Goal: Information Seeking & Learning: Learn about a topic

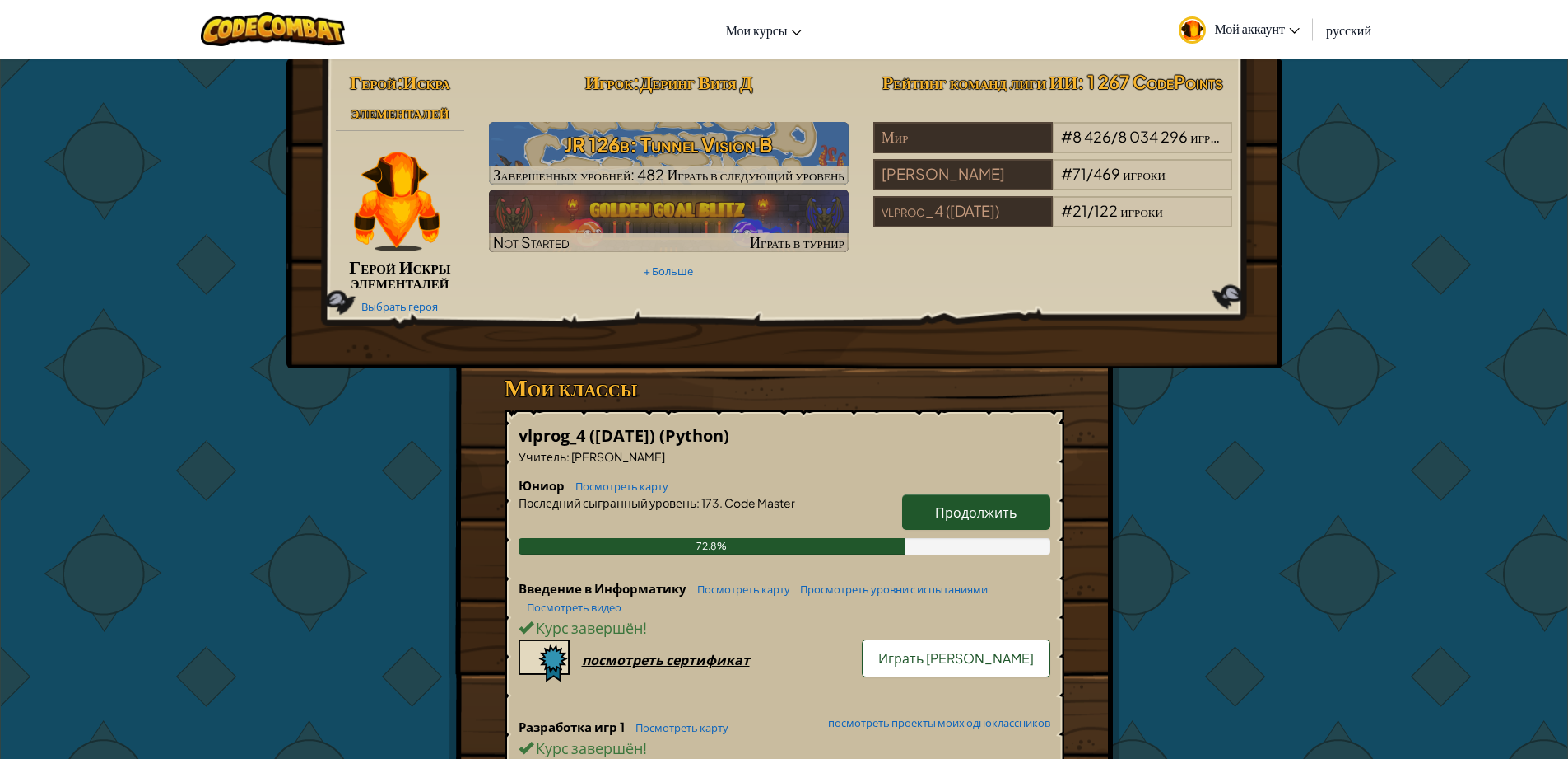
click at [978, 519] on span "Продолжить" at bounding box center [976, 511] width 82 height 17
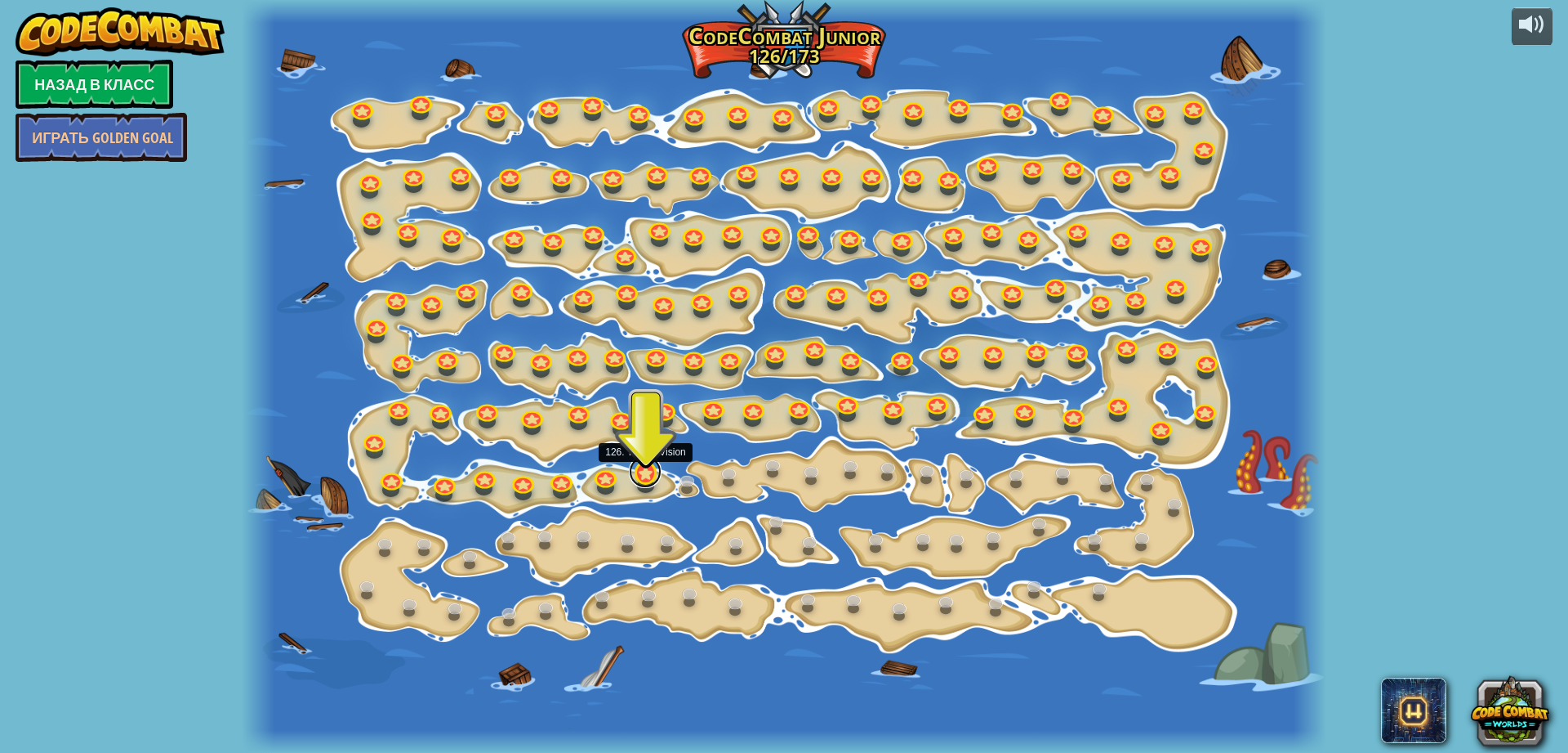
click at [654, 477] on link at bounding box center [645, 471] width 33 height 33
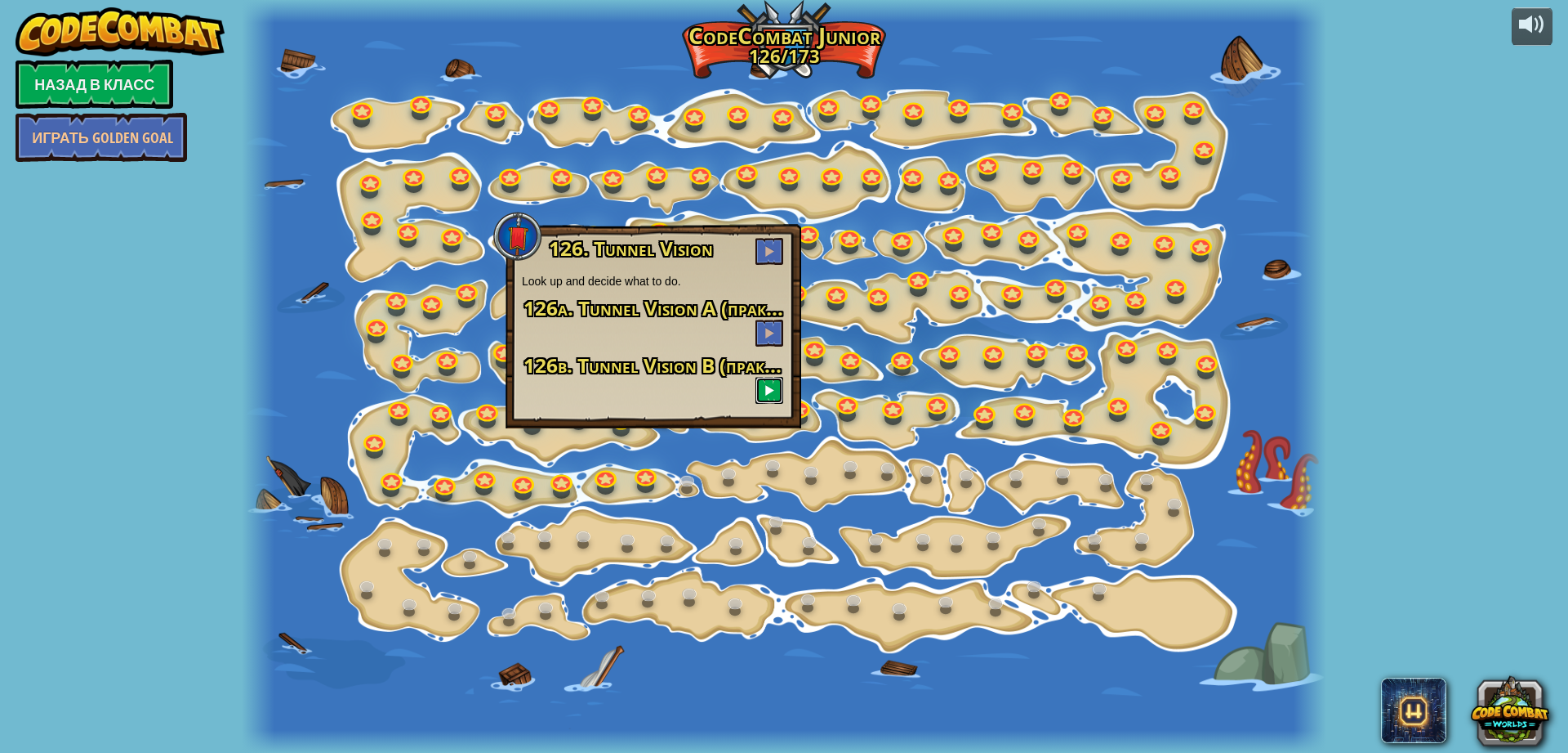
click at [764, 383] on button at bounding box center [769, 390] width 27 height 27
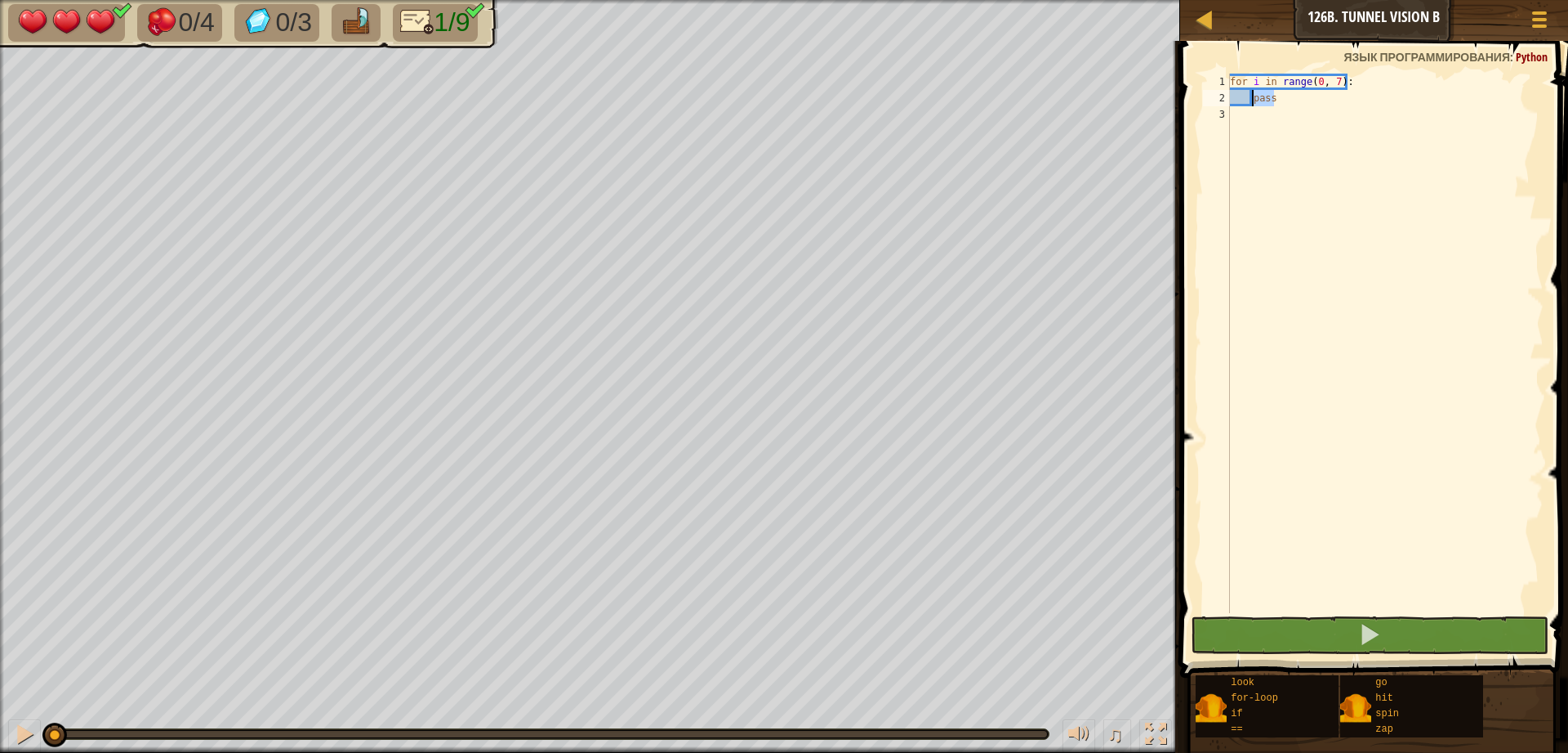
drag, startPoint x: 1286, startPoint y: 103, endPoint x: 1252, endPoint y: 96, distance: 34.7
click at [1252, 96] on div "for i in range ( 0 , 7 ) : pass" at bounding box center [1385, 359] width 317 height 572
click at [1279, 201] on div "for i in range ( 0 , 7 ) : pass" at bounding box center [1385, 359] width 317 height 572
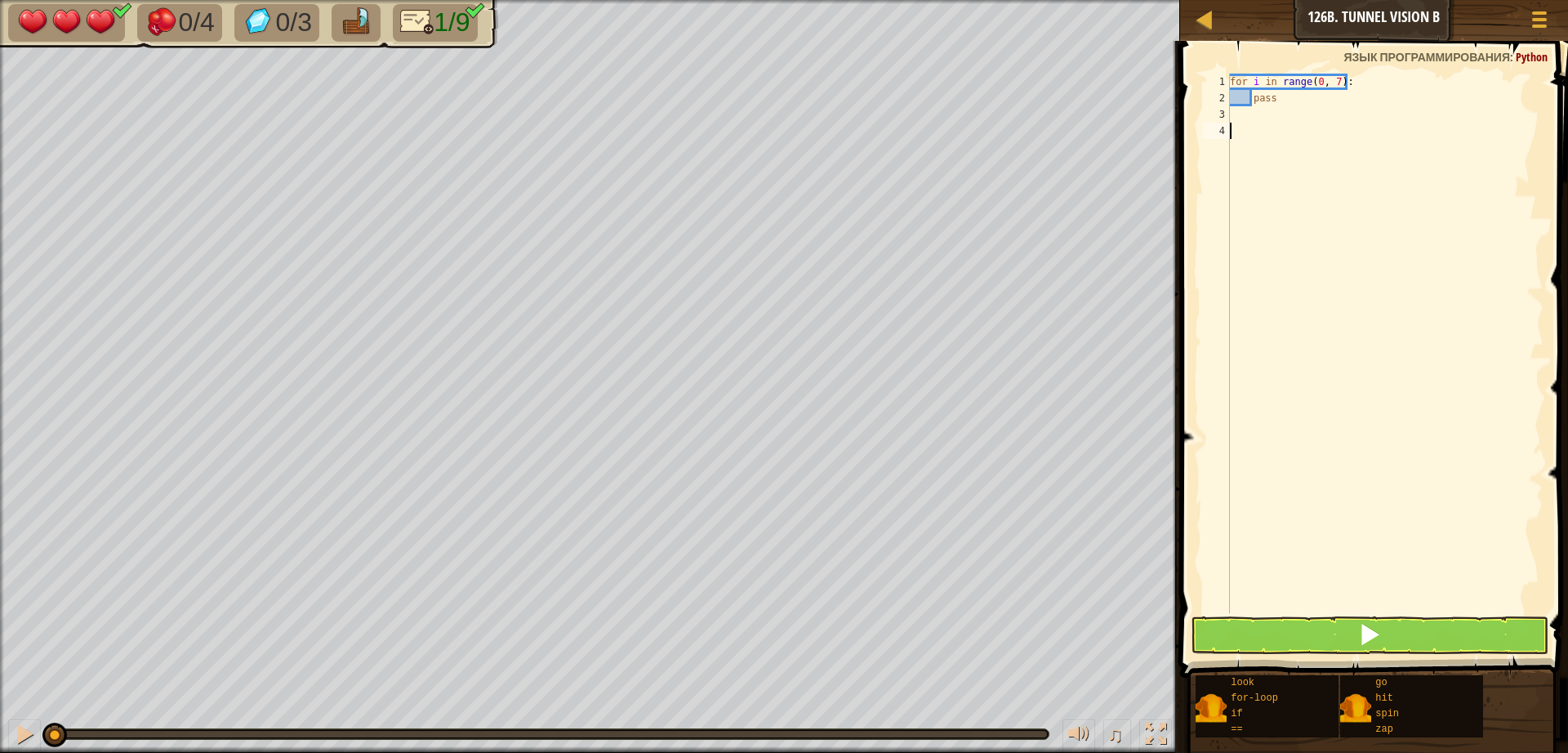
type textarea ";"
drag, startPoint x: 1287, startPoint y: 101, endPoint x: 1254, endPoint y: 102, distance: 33.0
click at [1254, 102] on div "for i in range ( 0 , 7 ) : pass" at bounding box center [1385, 359] width 317 height 572
type textarea "pass"
click at [1286, 103] on div "for i in range ( 0 , 7 ) :" at bounding box center [1385, 359] width 317 height 572
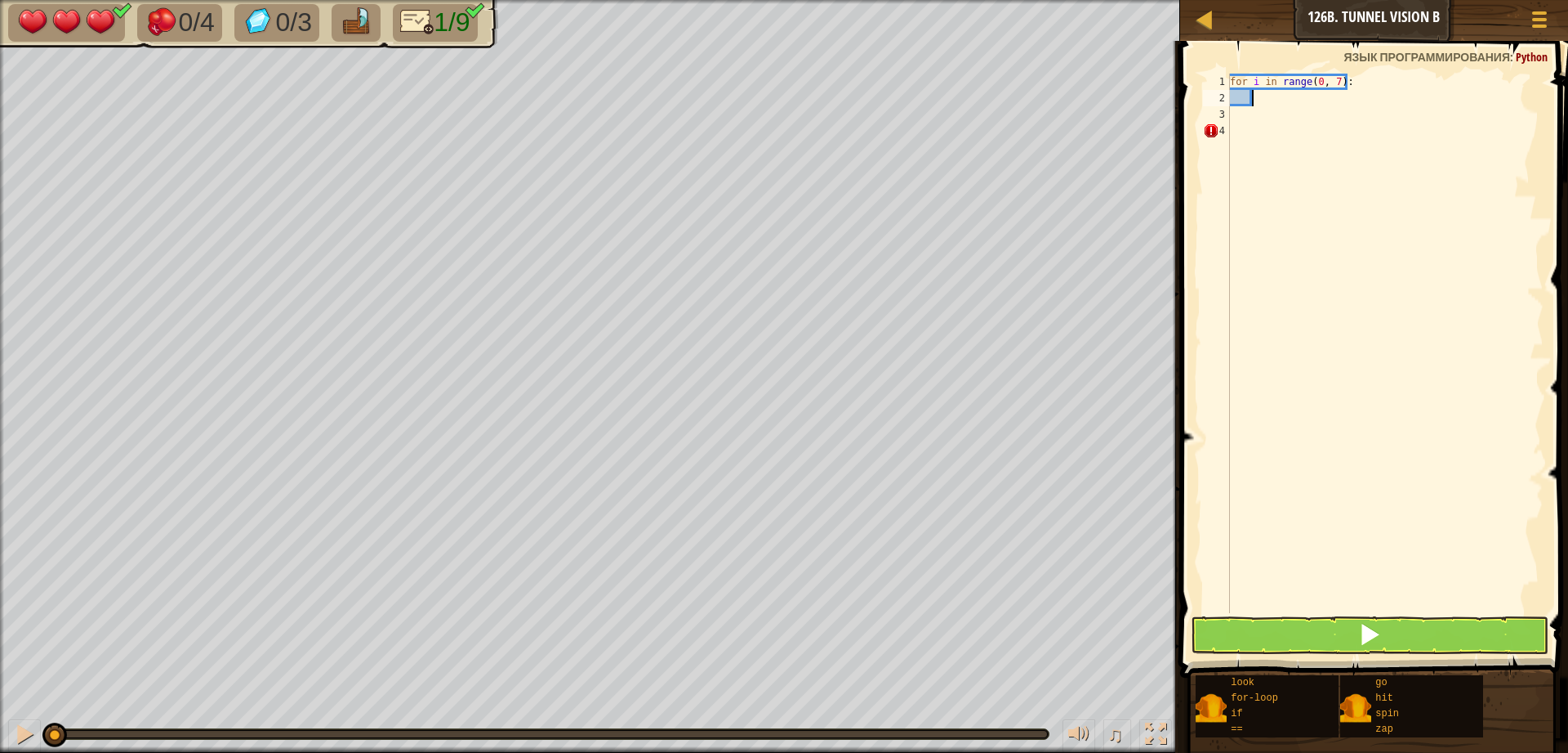
click at [1262, 109] on div "for i in range ( 0 , 7 ) :" at bounding box center [1385, 359] width 317 height 572
click at [1282, 100] on div "for i in range ( 0 , 7 ) :" at bounding box center [1385, 359] width 317 height 572
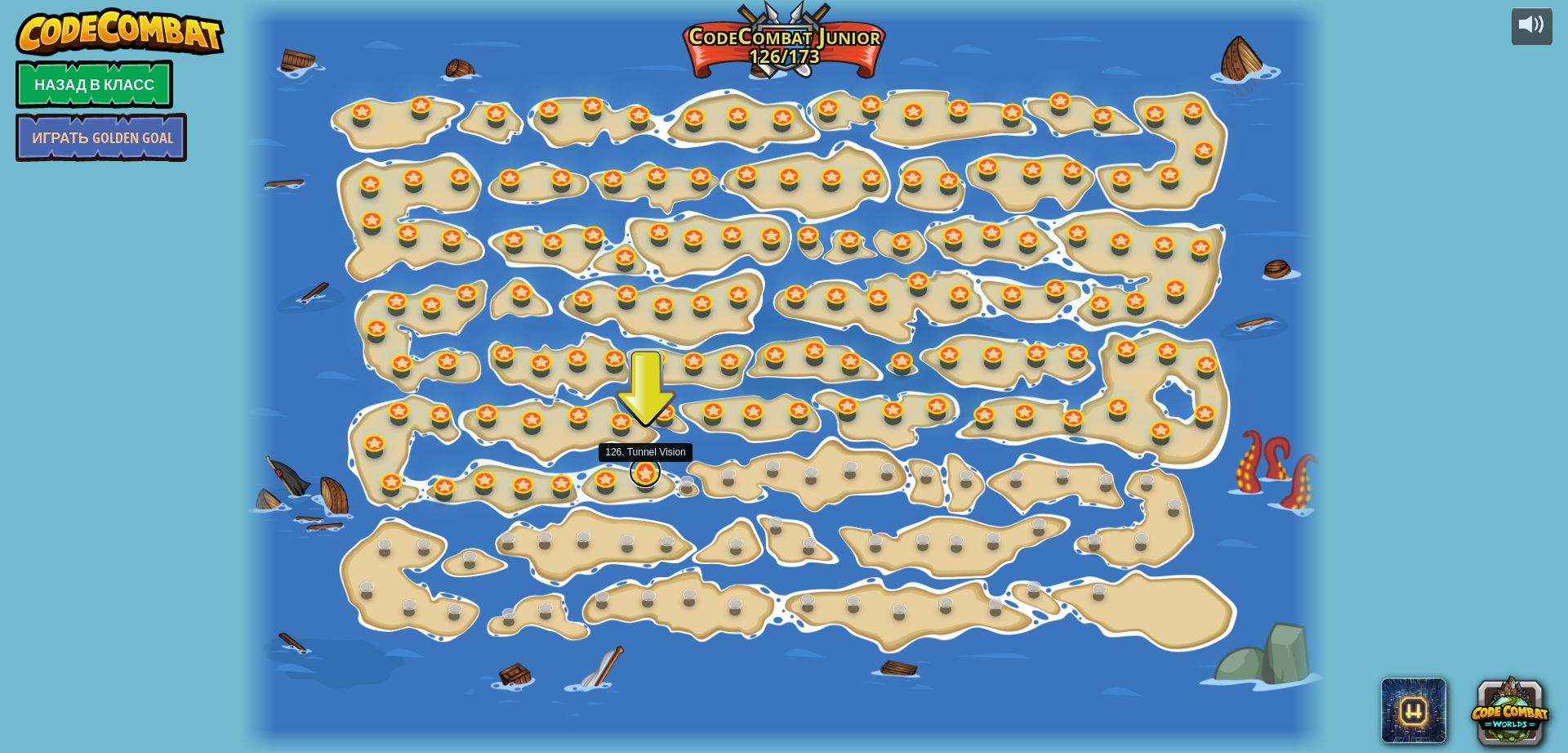
click at [641, 466] on link at bounding box center [645, 471] width 33 height 33
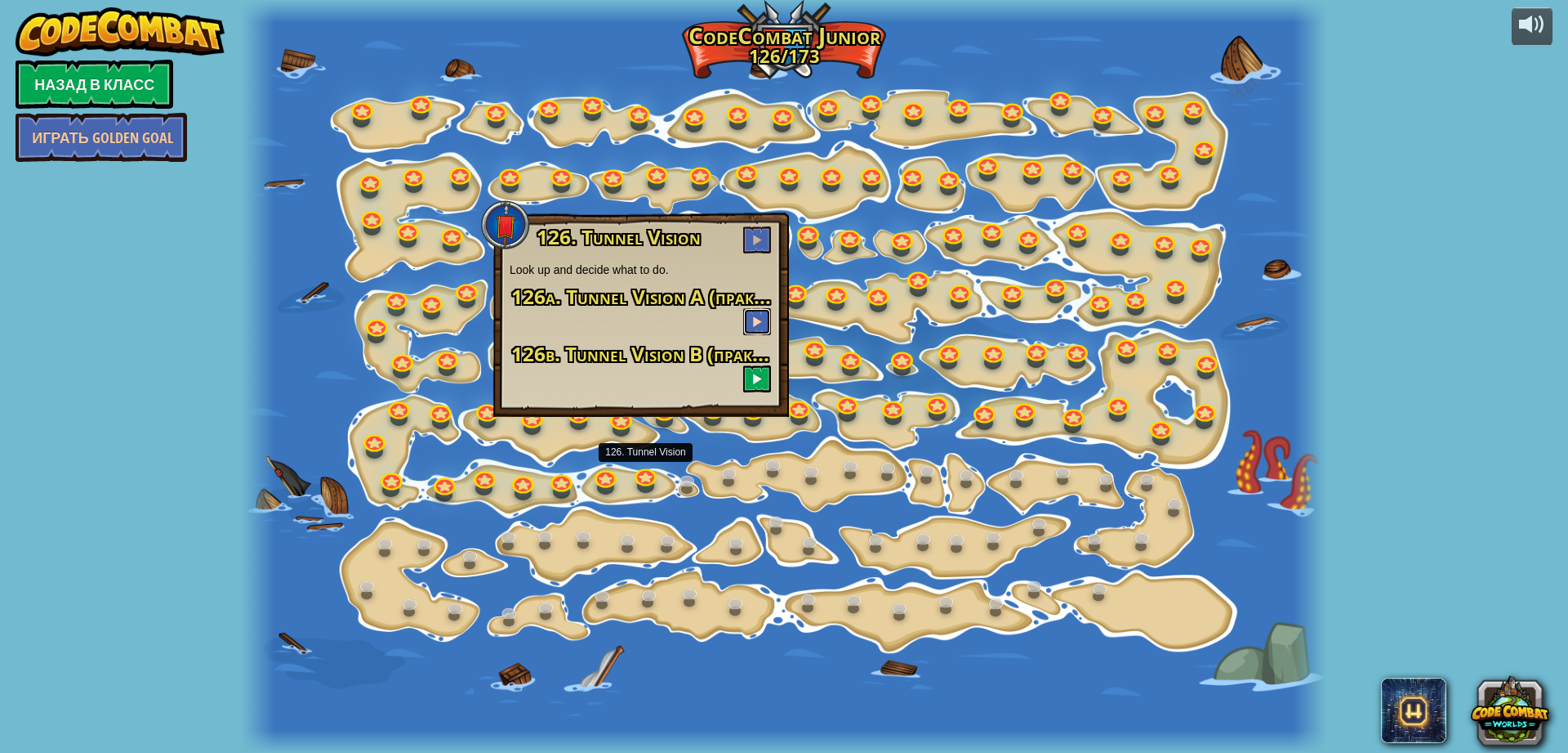
click at [760, 330] on button at bounding box center [756, 322] width 27 height 27
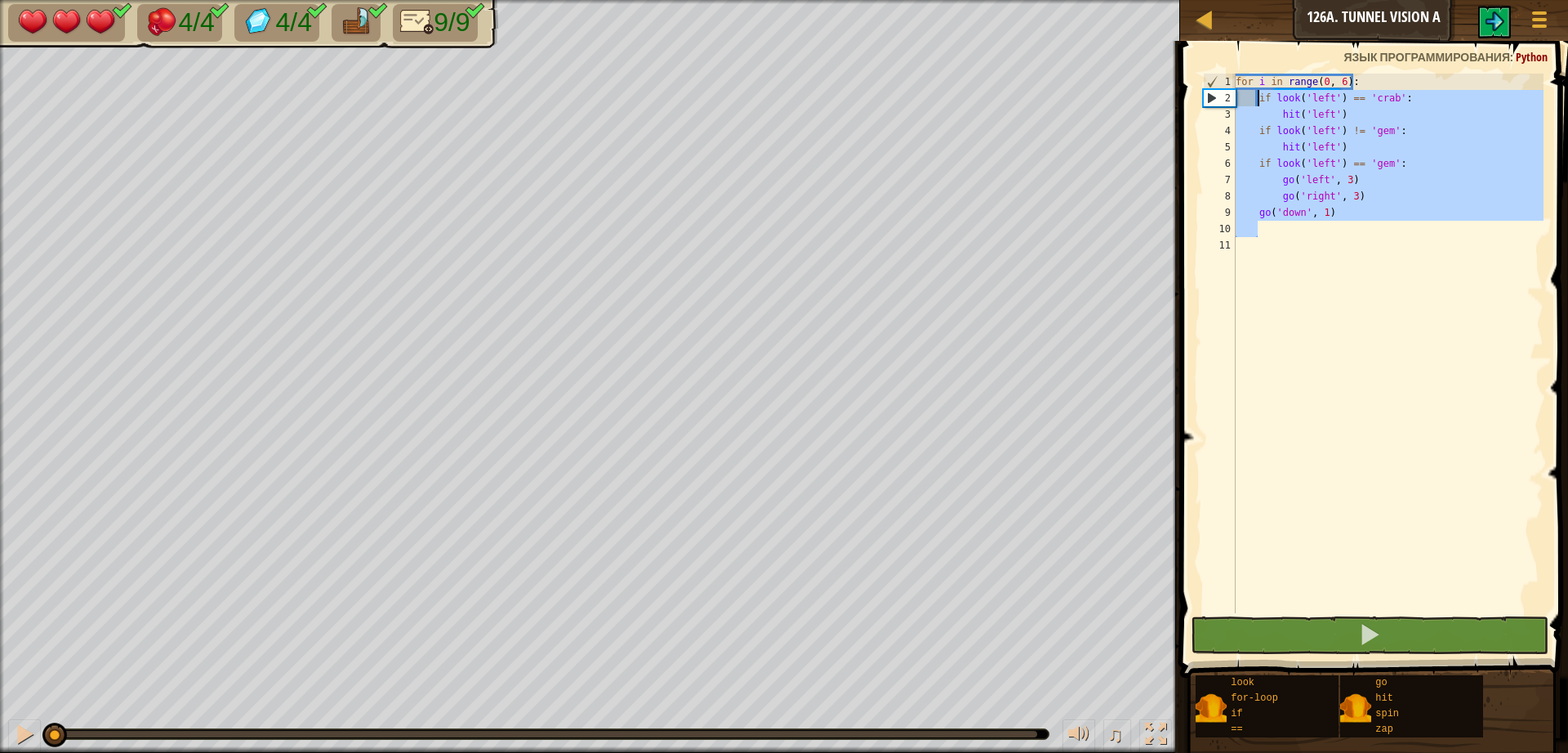
drag, startPoint x: 1363, startPoint y: 224, endPoint x: 1260, endPoint y: 103, distance: 158.9
click at [1260, 103] on div "for i in range ( 0 , 6 ) : if look ( 'left' ) == 'crab' : hit ( 'left' ) if loo…" at bounding box center [1388, 359] width 311 height 572
click at [1506, 27] on button at bounding box center [1495, 21] width 33 height 33
type textarea "if look('left') == 'crab':"
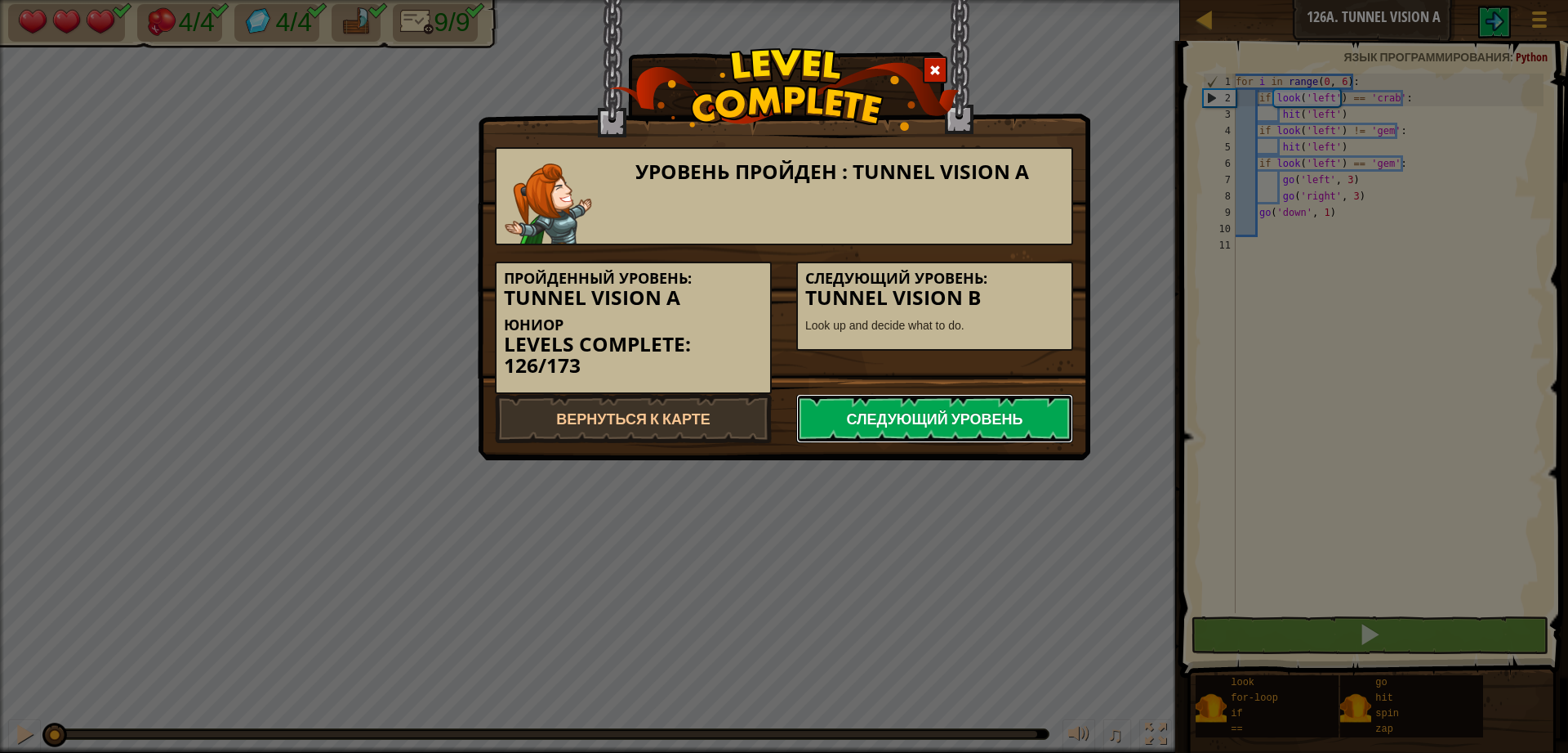
click at [989, 416] on link "Следующий уровень" at bounding box center [935, 418] width 276 height 49
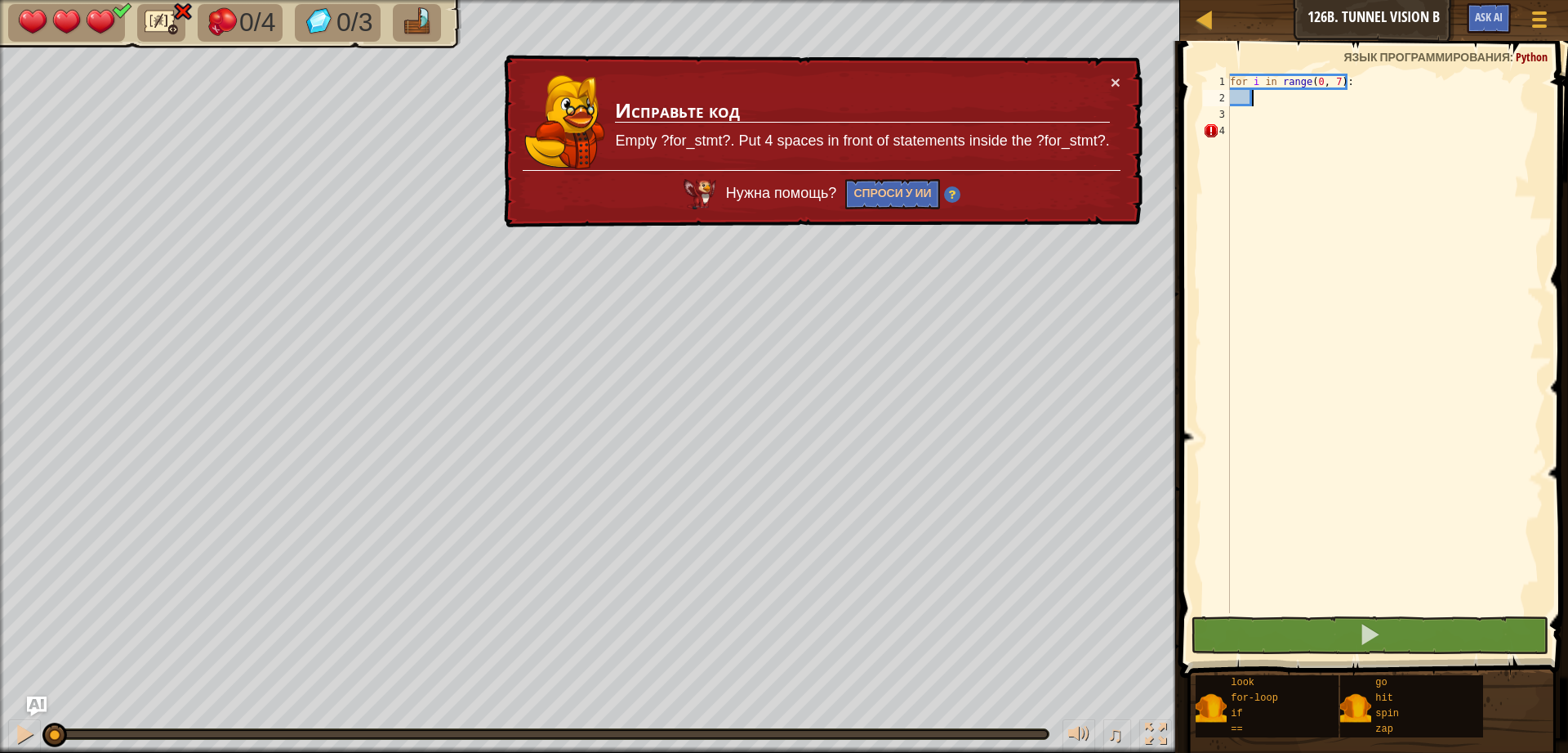
click at [1276, 97] on div "for i in range ( 0 , 7 ) :" at bounding box center [1385, 359] width 317 height 572
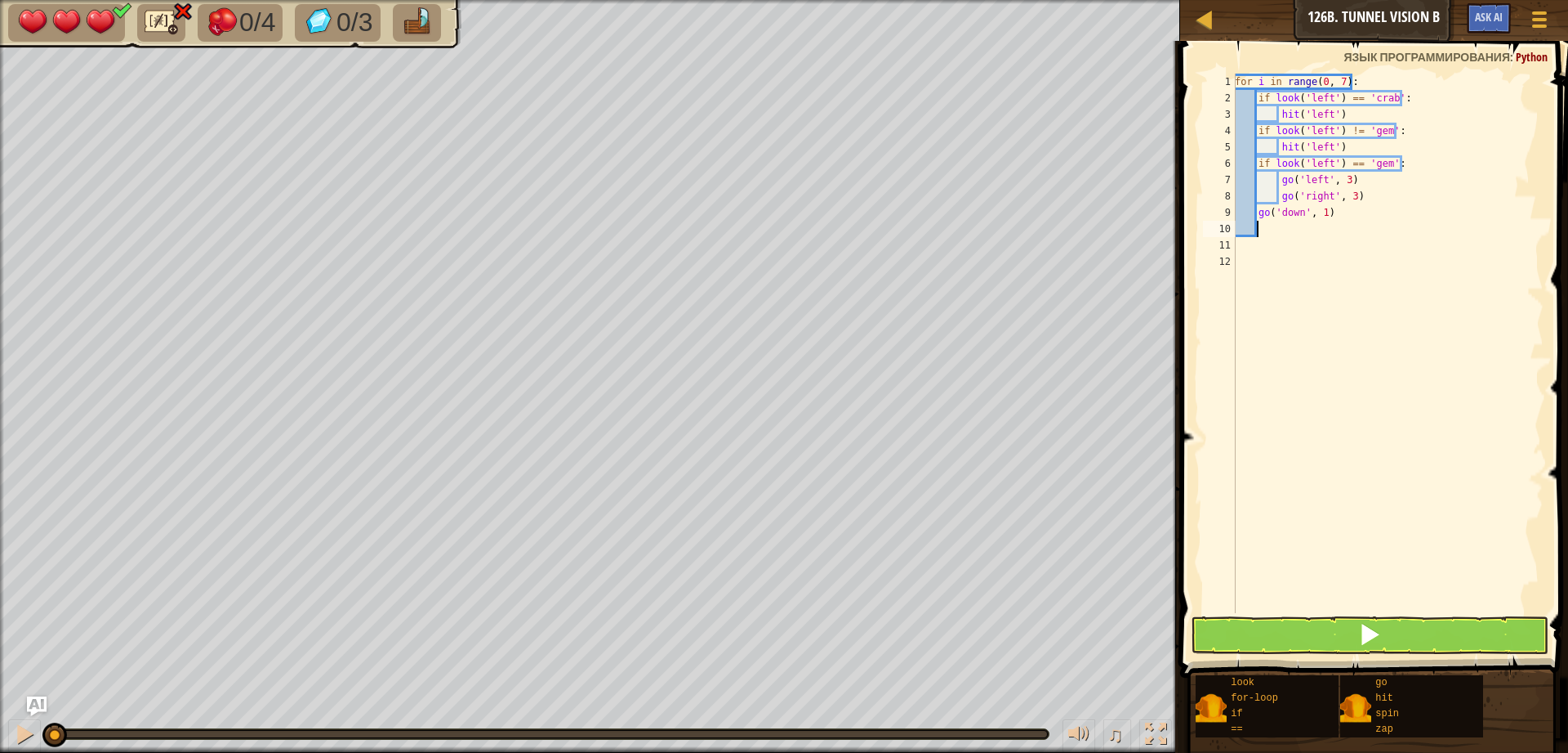
click at [1317, 363] on div "for i in range ( 0 , 7 ) : if look ( 'left' ) == 'crab' : hit ( 'left' ) if loo…" at bounding box center [1387, 359] width 312 height 572
drag, startPoint x: 1282, startPoint y: 240, endPoint x: 1241, endPoint y: 233, distance: 41.6
click at [1241, 233] on div "for i in range ( 0 , 7 ) : if look ( 'left' ) == 'crab' : hit ( 'left' ) if loo…" at bounding box center [1388, 359] width 311 height 572
drag, startPoint x: 1329, startPoint y: 96, endPoint x: 1307, endPoint y: 94, distance: 22.1
click at [1307, 94] on div "for i in range ( 0 , 7 ) : if look ( 'left' ) == 'crab' : hit ( 'left' ) if loo…" at bounding box center [1388, 359] width 311 height 572
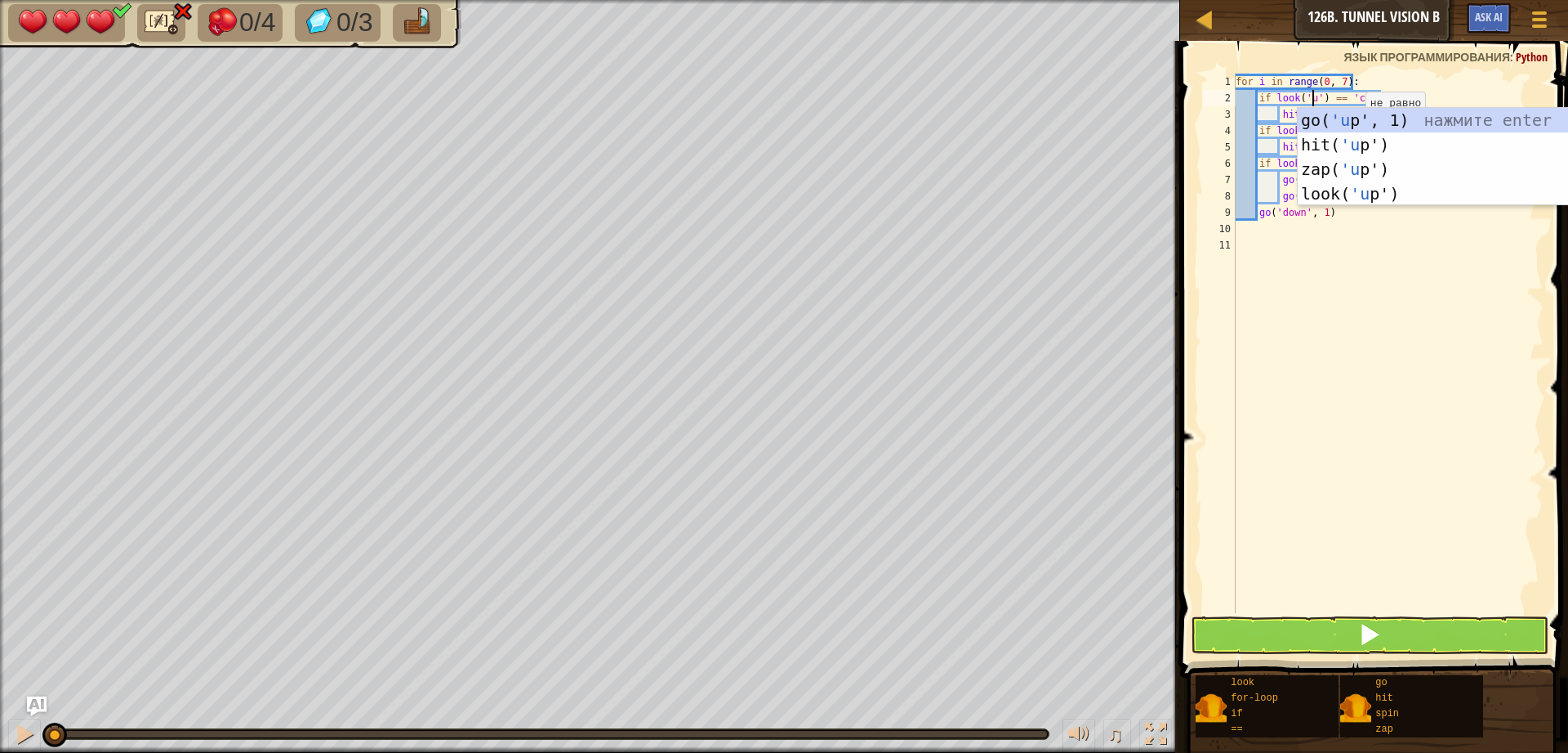
type textarea "if look('up') == 'crab':"
click at [1352, 398] on div "for i in range ( 0 , 7 ) : if look ( 'up' ) == 'crab' : hit ( 'left' ) if look …" at bounding box center [1388, 359] width 311 height 572
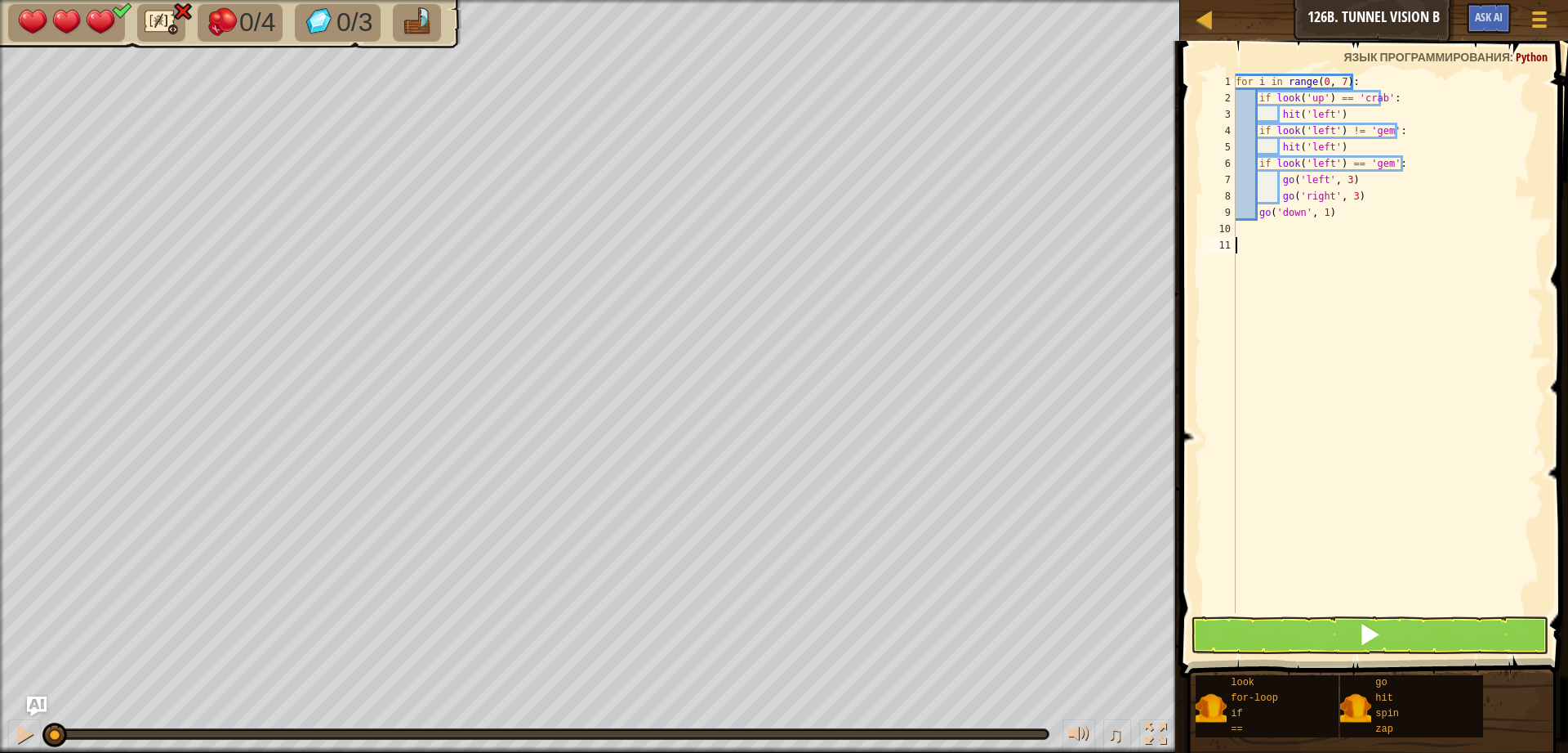
scroll to position [7, 0]
drag, startPoint x: 1329, startPoint y: 111, endPoint x: 1307, endPoint y: 113, distance: 22.1
click at [1307, 113] on div "for i in range ( 0 , 7 ) : if look ( 'up' ) == 'crab' : hit ( 'left' ) if look …" at bounding box center [1388, 359] width 311 height 572
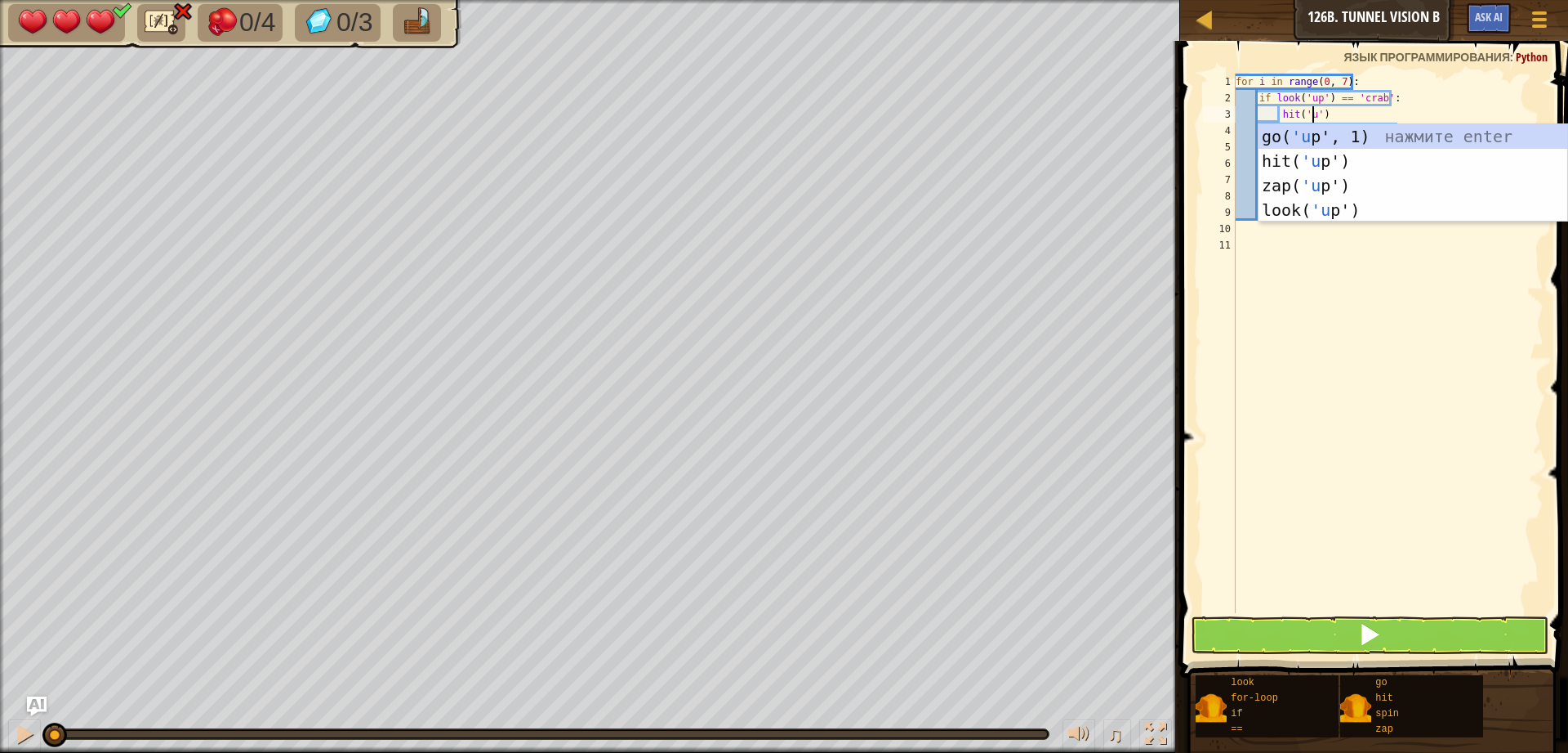
type textarea "hit('up')"
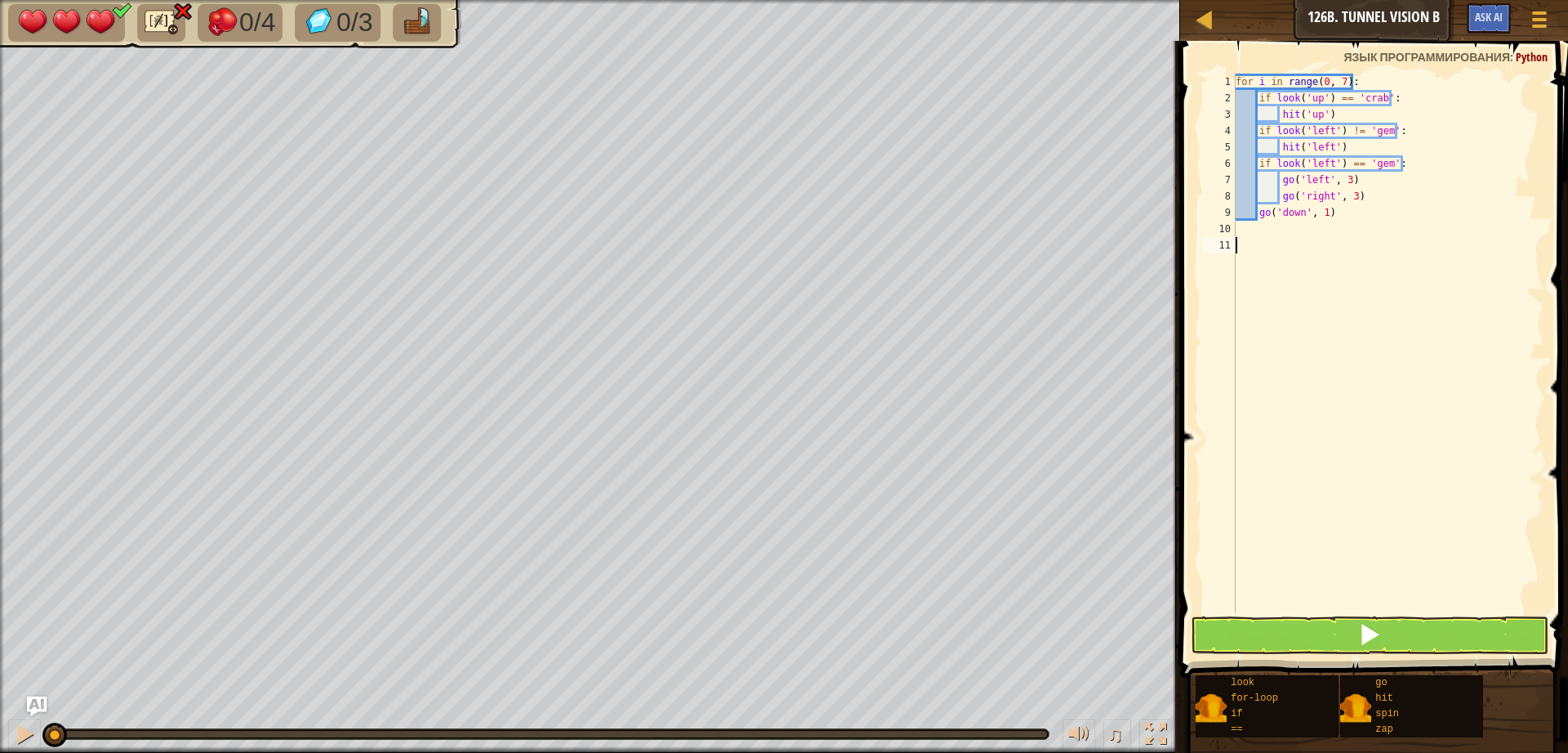
click at [1477, 435] on div "for i in range ( 0 , 7 ) : if look ( 'up' ) == 'crab' : hit ( 'up' ) if look ( …" at bounding box center [1388, 359] width 311 height 572
drag, startPoint x: 1328, startPoint y: 128, endPoint x: 1370, endPoint y: 162, distance: 54.0
click at [1307, 131] on div "for i in range ( 0 , 7 ) : if look ( 'up' ) == 'crab' : hit ( 'up' ) if look ( …" at bounding box center [1388, 359] width 311 height 572
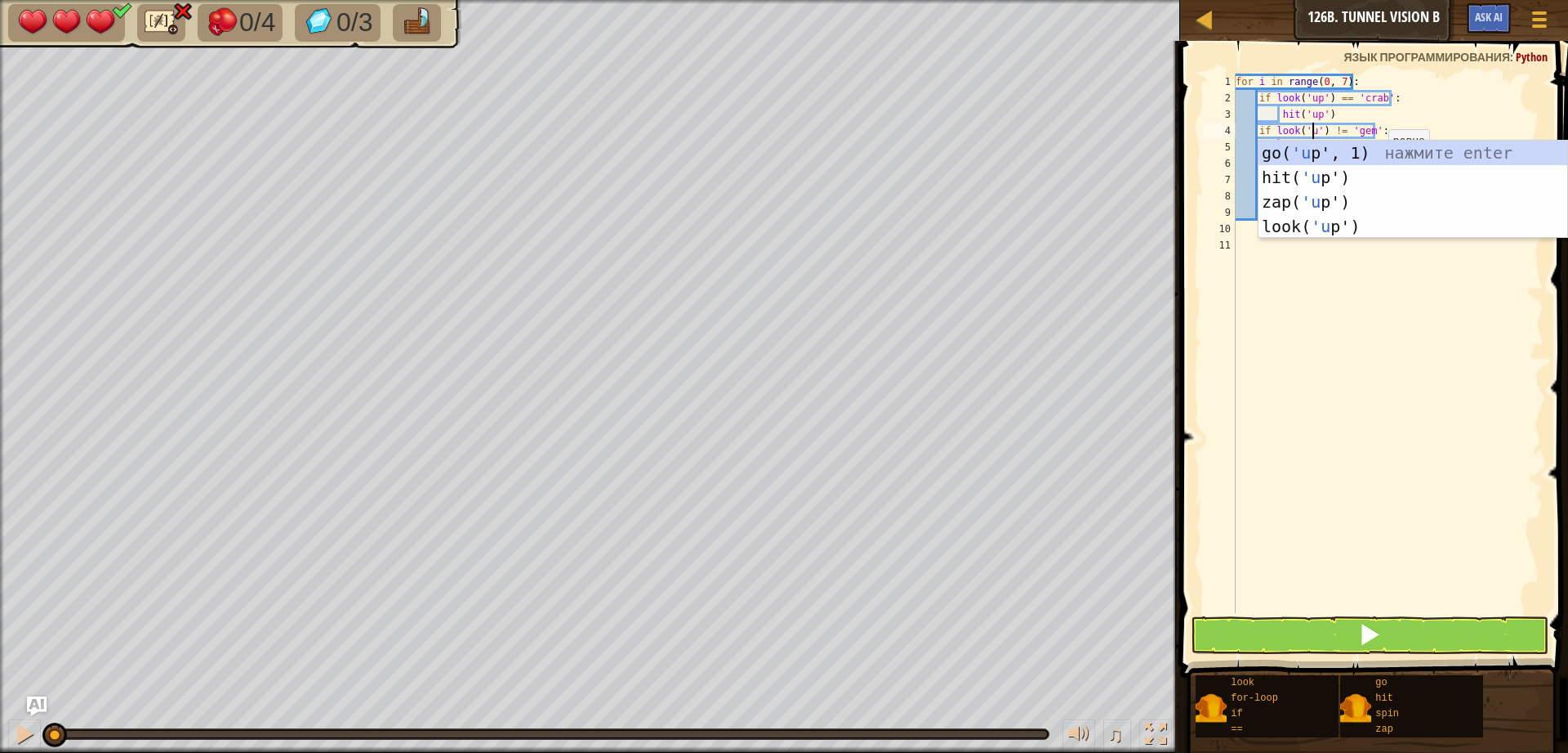
type textarea "if look('up') != 'gem':"
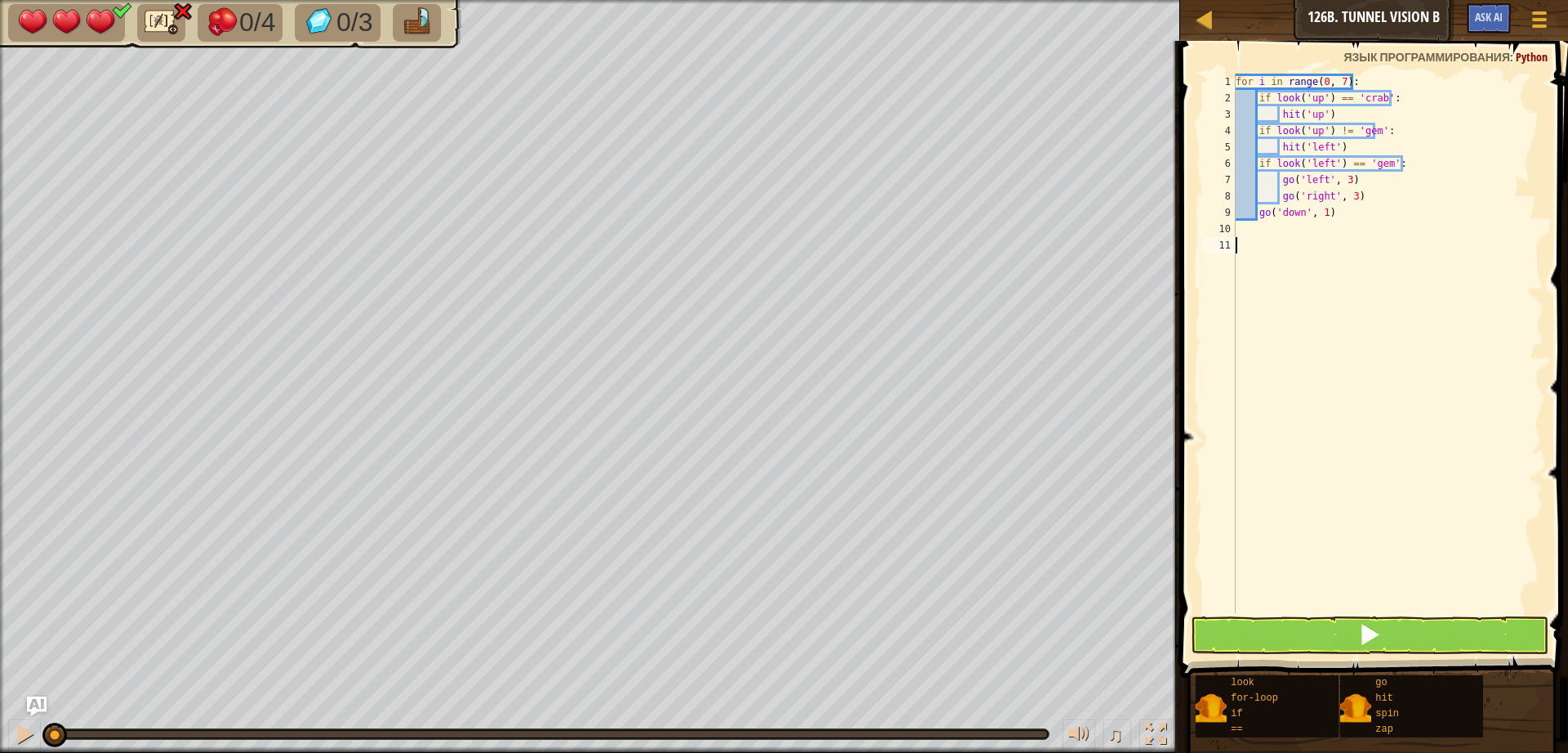
click at [1441, 482] on div "for i in range ( 0 , 7 ) : if look ( 'up' ) == 'crab' : hit ( 'up' ) if look ( …" at bounding box center [1388, 359] width 311 height 572
drag, startPoint x: 1326, startPoint y: 147, endPoint x: 1309, endPoint y: 151, distance: 17.5
click at [1309, 151] on div "for i in range ( 0 , 7 ) : if look ( 'up' ) == 'crab' : hit ( 'up' ) if look ( …" at bounding box center [1388, 359] width 311 height 572
click at [1384, 178] on div "for i in range ( 0 , 7 ) : if look ( 'up' ) == 'crab' : hit ( 'up' ) if look ( …" at bounding box center [1388, 359] width 311 height 572
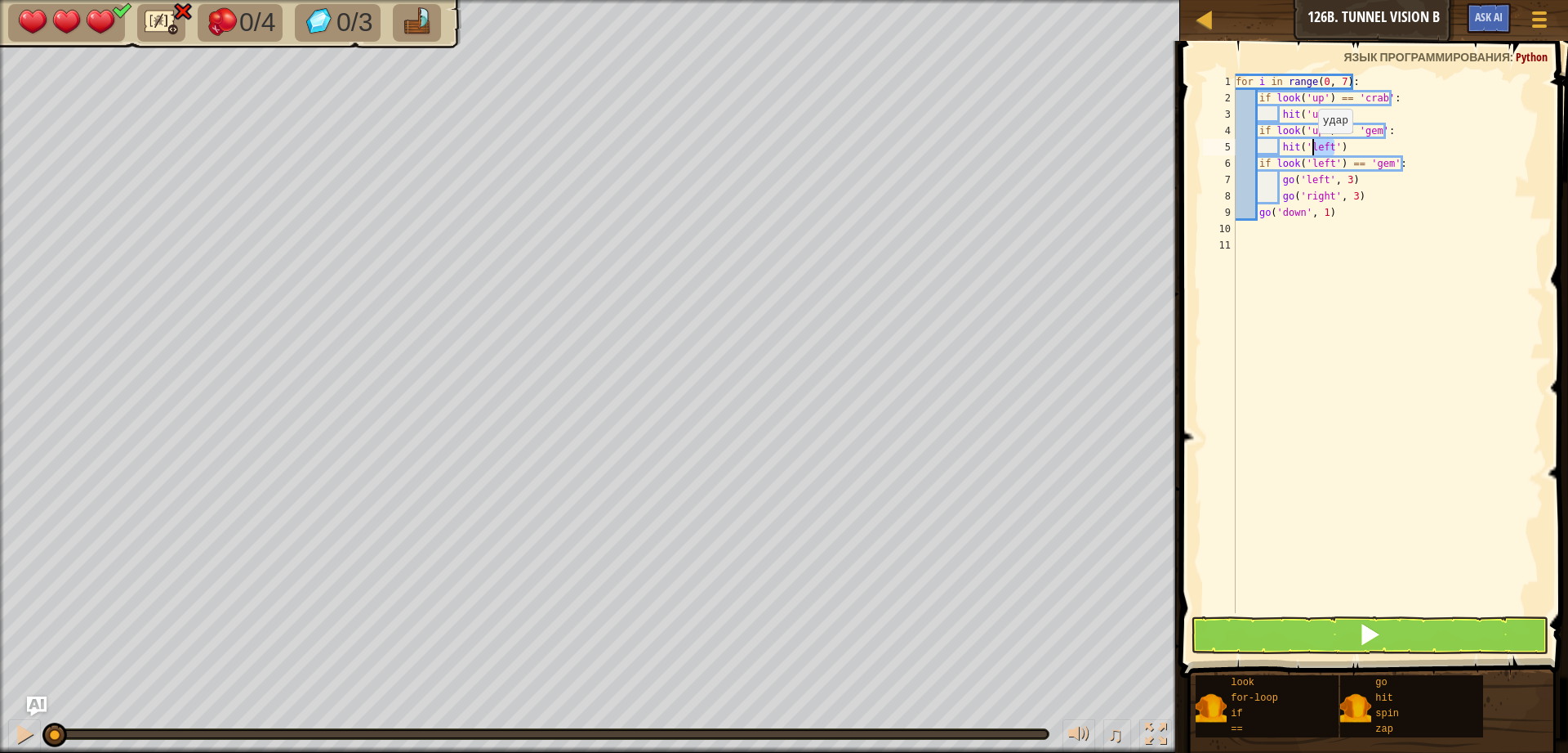
drag, startPoint x: 1332, startPoint y: 147, endPoint x: 1310, endPoint y: 149, distance: 22.1
click at [1310, 149] on div "for i in range ( 0 , 7 ) : if look ( 'up' ) == 'crab' : hit ( 'up' ) if look ( …" at bounding box center [1388, 359] width 311 height 572
click at [1363, 140] on div "for i in range ( 0 , 7 ) : if look ( 'up' ) == 'crab' : hit ( 'up' ) if look ( …" at bounding box center [1388, 359] width 311 height 572
drag, startPoint x: 1329, startPoint y: 148, endPoint x: 1404, endPoint y: 211, distance: 97.9
click at [1311, 155] on div "for i in range ( 0 , 7 ) : if look ( 'up' ) == 'crab' : hit ( 'up' ) if look ( …" at bounding box center [1388, 359] width 311 height 572
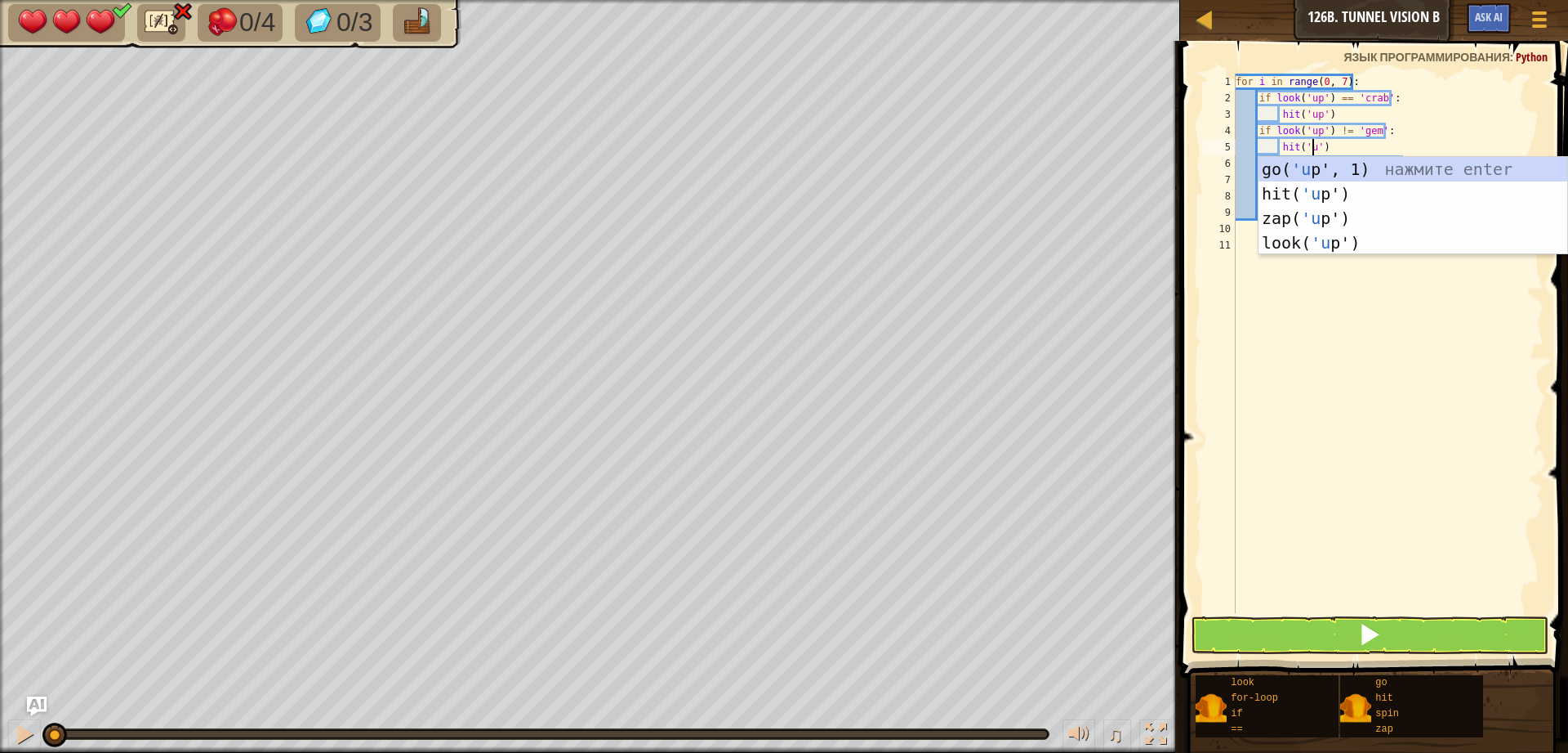
type textarea "hit('up')"
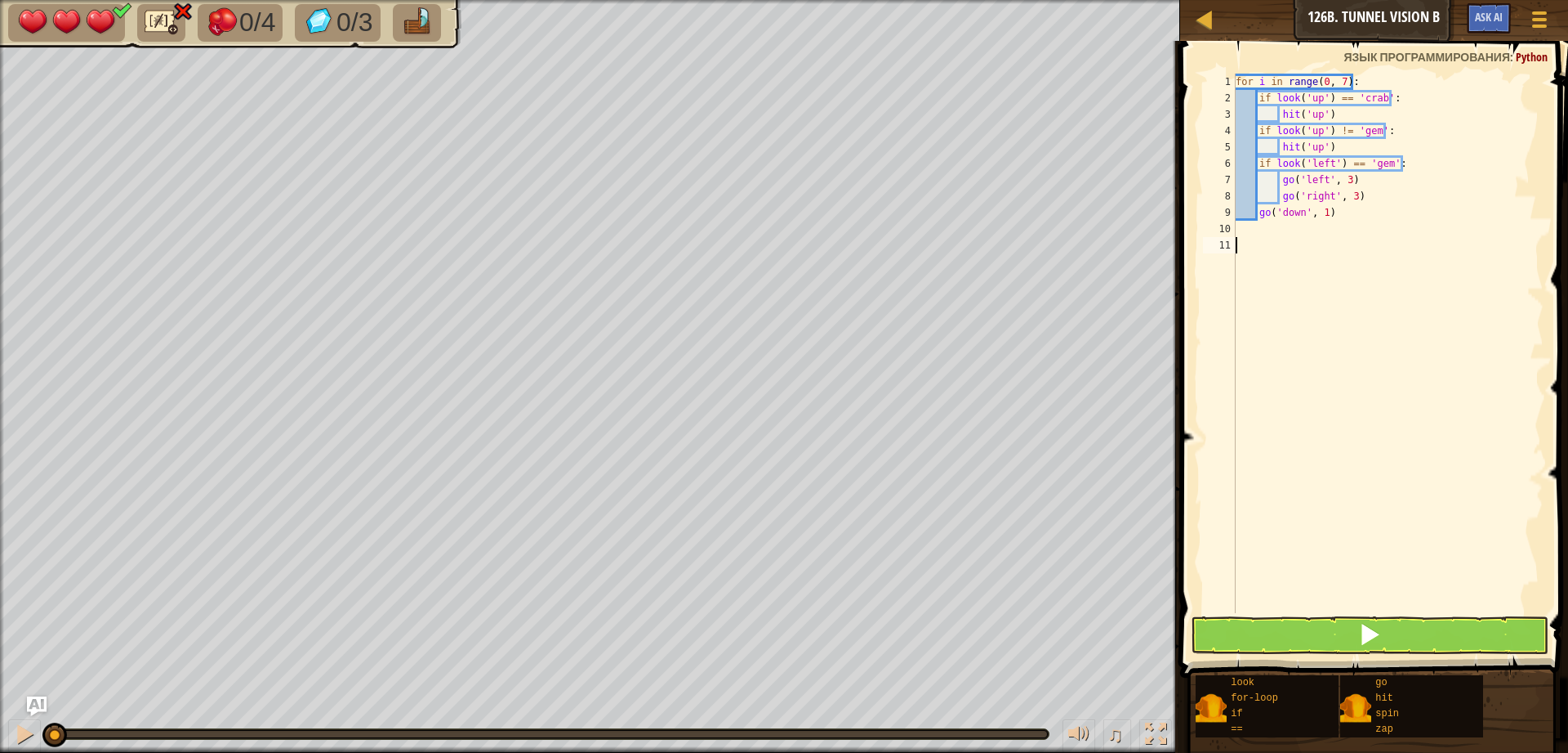
click at [1357, 398] on div "for i in range ( 0 , 7 ) : if look ( 'up' ) == 'crab' : hit ( 'up' ) if look ( …" at bounding box center [1388, 359] width 311 height 572
drag, startPoint x: 1328, startPoint y: 164, endPoint x: 1312, endPoint y: 166, distance: 16.1
click at [1312, 166] on div "for i in range ( 0 , 7 ) : if look ( 'up' ) == 'crab' : hit ( 'up' ) if look ( …" at bounding box center [1388, 359] width 311 height 572
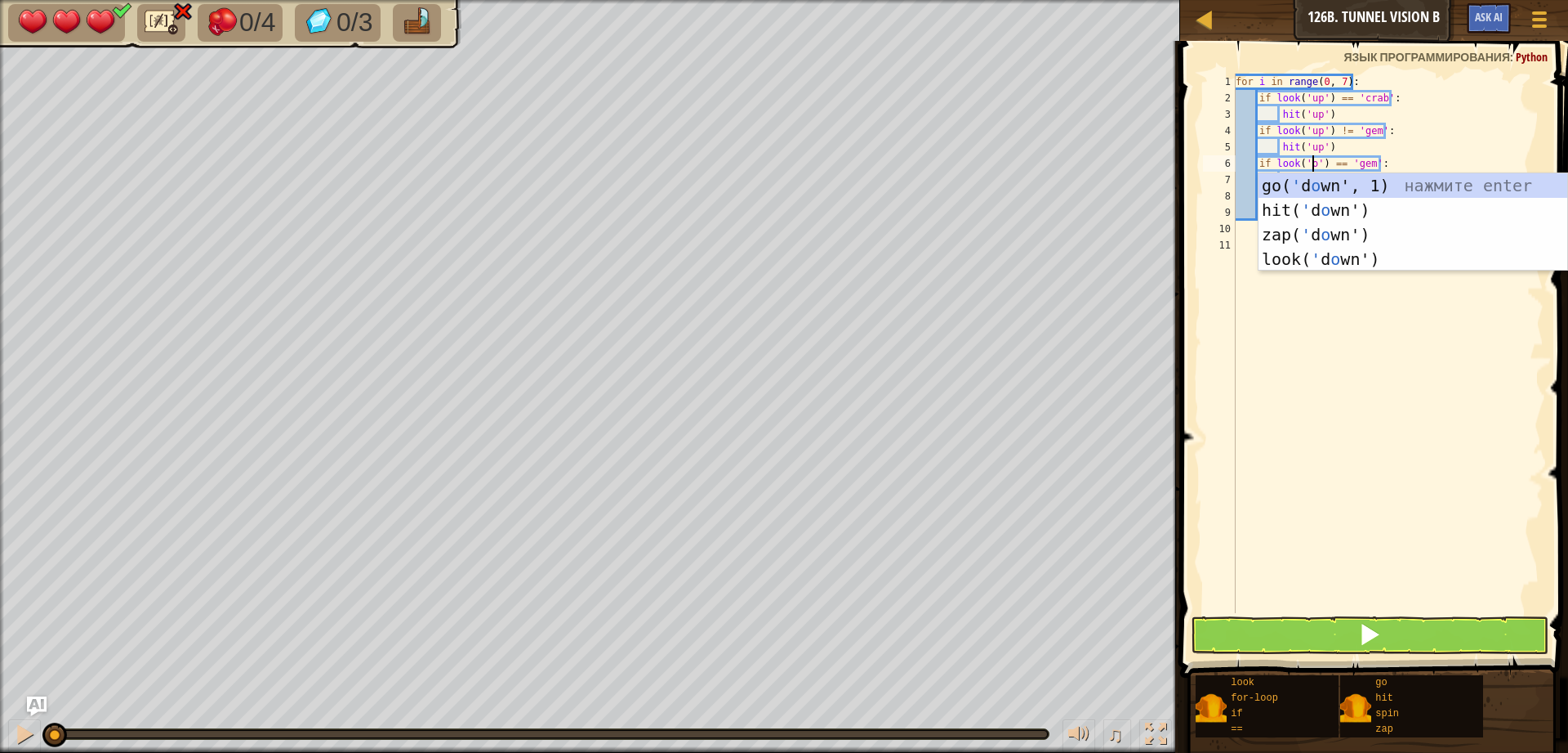
scroll to position [7, 6]
type textarea "if look('up') == 'gem':"
click at [1292, 356] on div "for i in range ( 0 , 7 ) : if look ( 'up' ) == 'crab' : hit ( 'up' ) if look ( …" at bounding box center [1388, 359] width 311 height 572
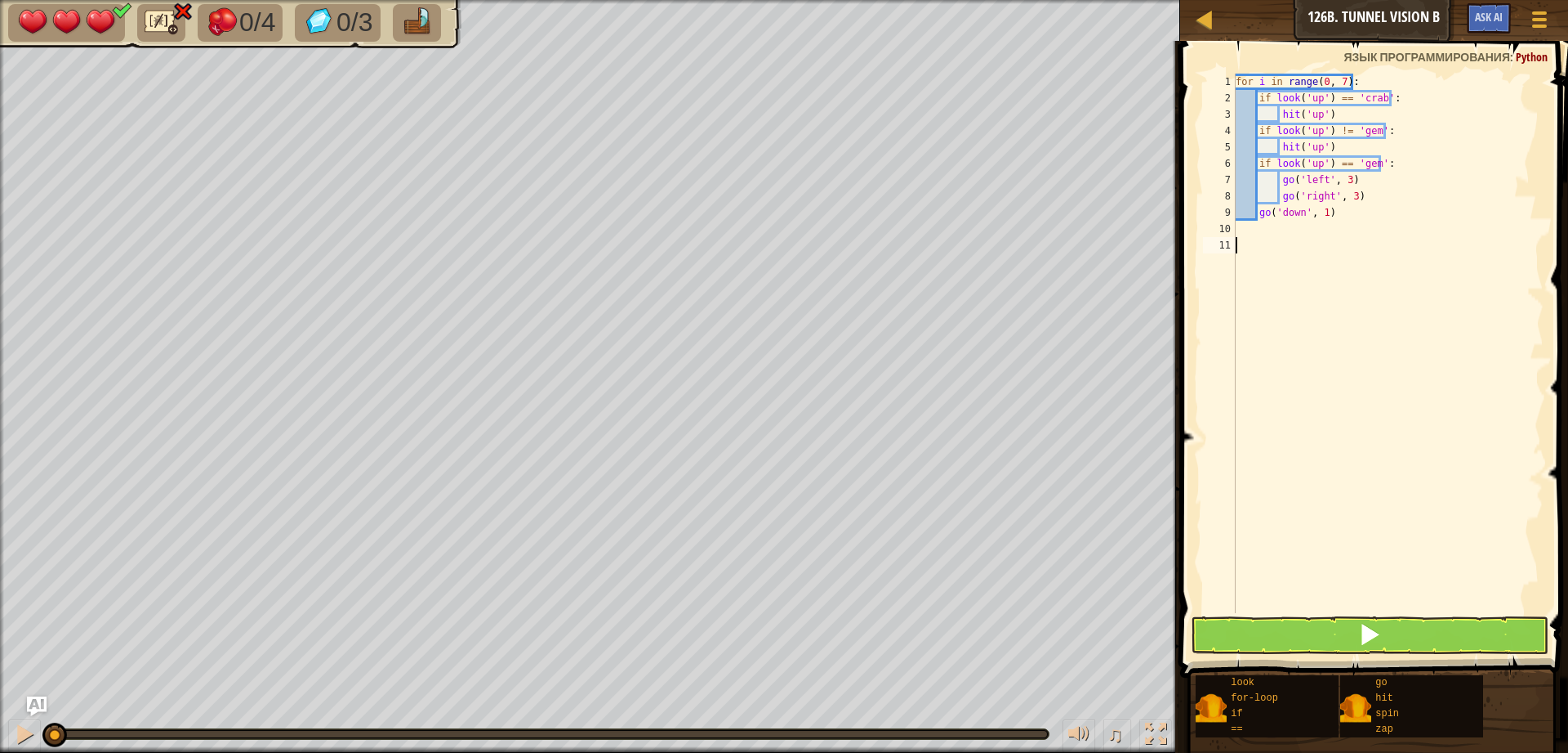
scroll to position [7, 0]
drag, startPoint x: 1323, startPoint y: 180, endPoint x: 1303, endPoint y: 182, distance: 20.1
click at [1303, 182] on div "for i in range ( 0 , 7 ) : if look ( 'up' ) == 'crab' : hit ( 'up' ) if look ( …" at bounding box center [1388, 359] width 311 height 572
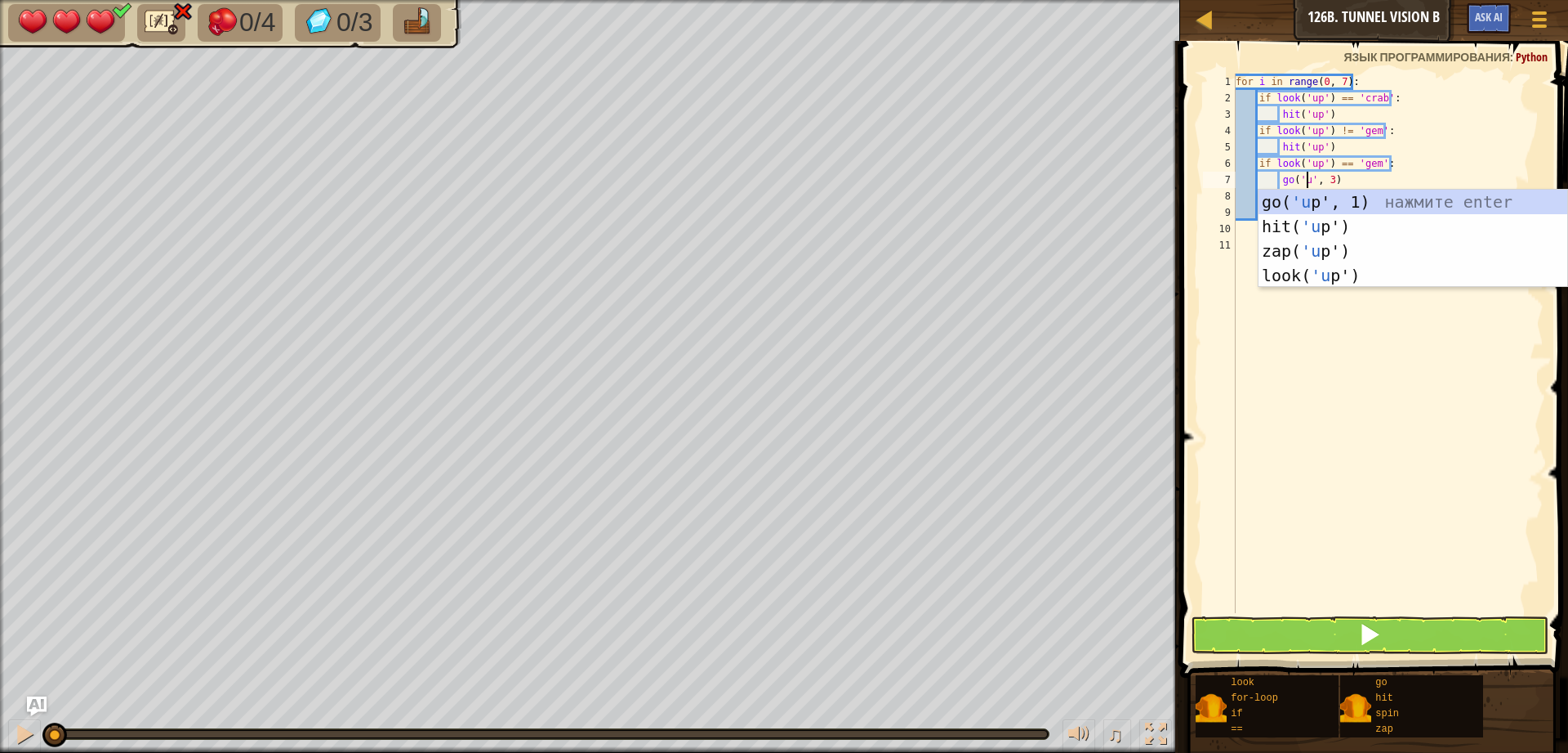
type textarea "go('up', 3)"
click at [1271, 374] on div "for i in range ( 0 , 7 ) : if look ( 'up' ) == 'crab' : hit ( 'up' ) if look ( …" at bounding box center [1388, 359] width 311 height 572
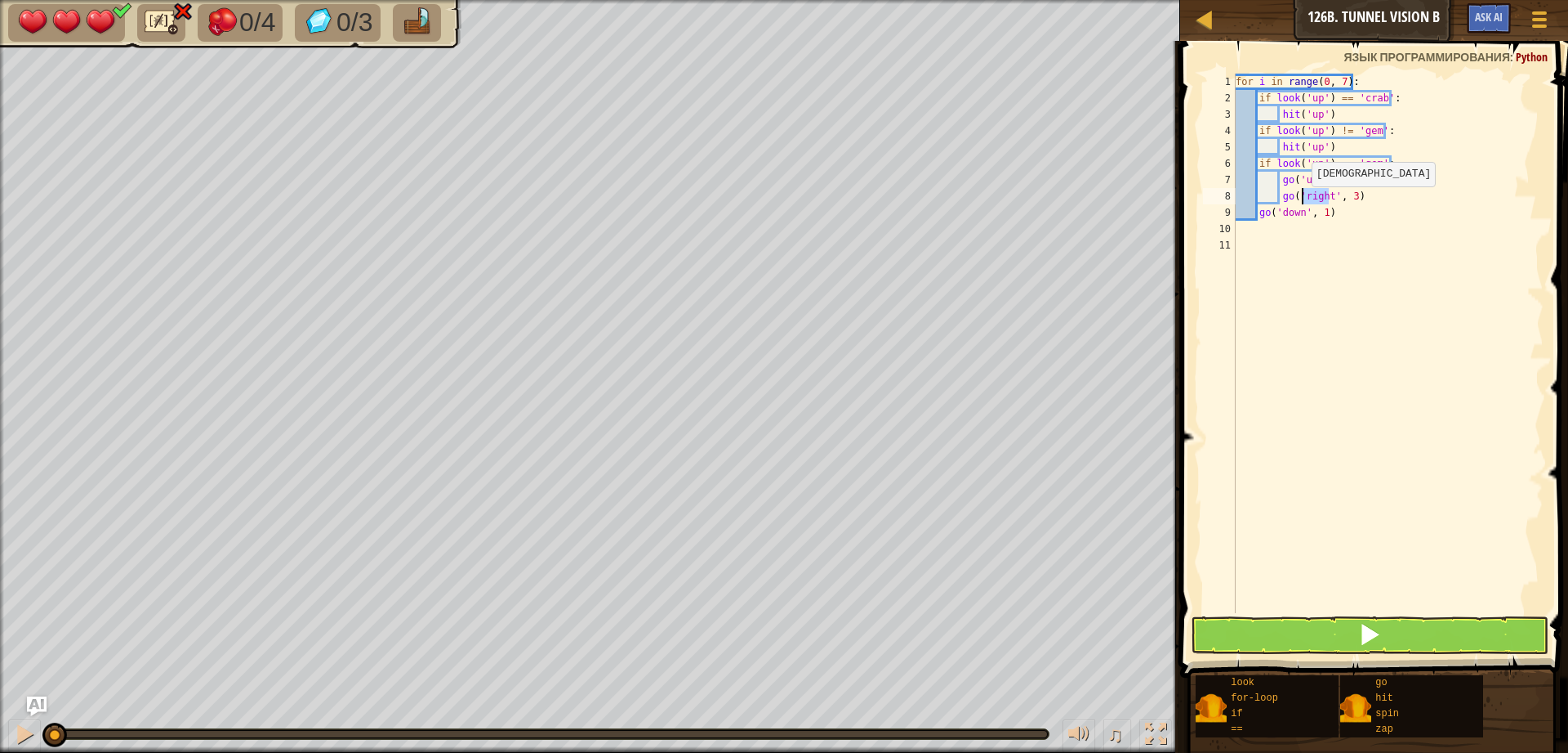
drag, startPoint x: 1329, startPoint y: 198, endPoint x: 1304, endPoint y: 202, distance: 25.3
click at [1304, 202] on div "for i in range ( 0 , 7 ) : if look ( 'up' ) == 'crab' : hit ( 'up' ) if look ( …" at bounding box center [1388, 359] width 311 height 572
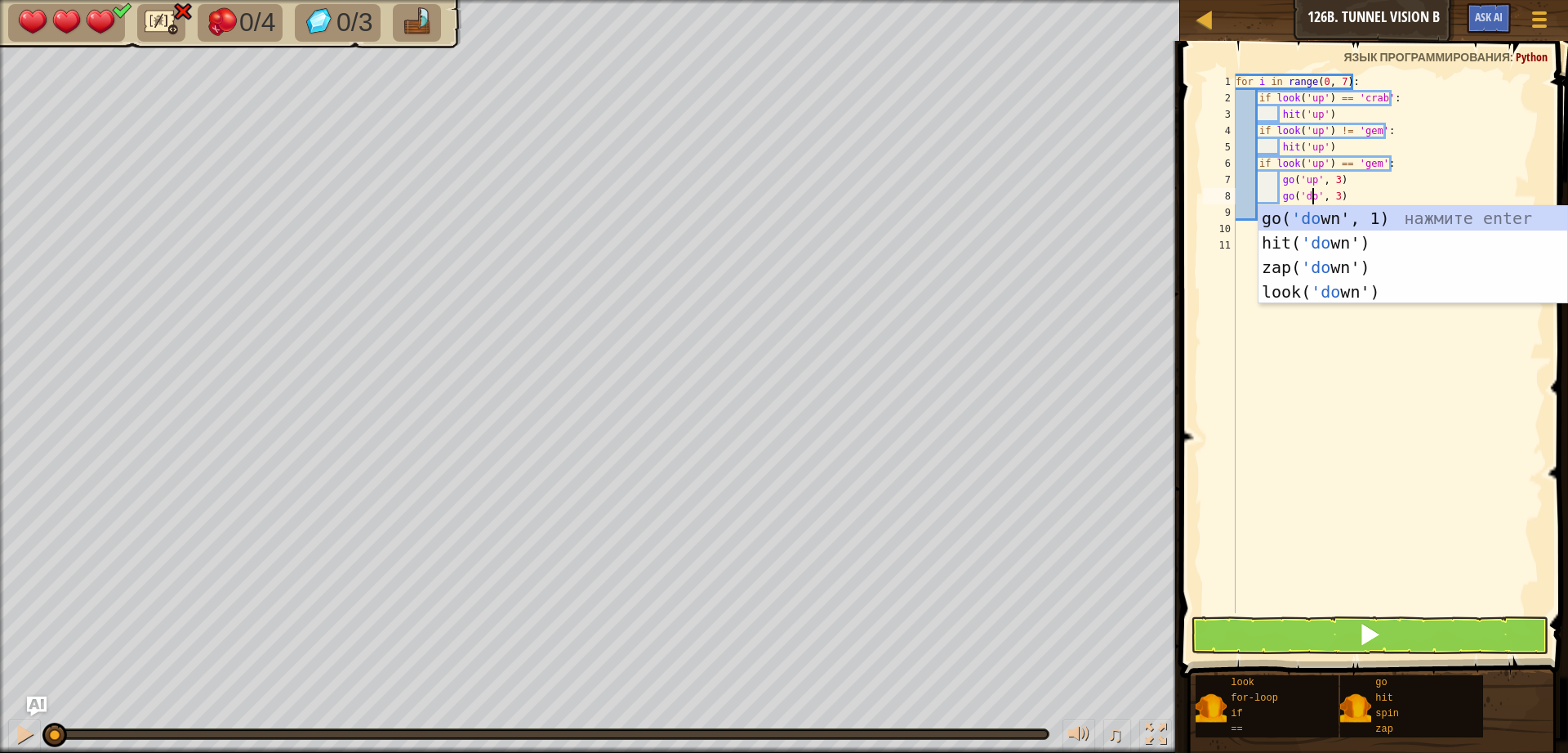
scroll to position [7, 6]
type textarea "go('down', 3)"
click at [1360, 415] on div "for i in range ( 0 , 7 ) : if look ( 'up' ) == 'crab' : hit ( 'up' ) if look ( …" at bounding box center [1388, 359] width 311 height 572
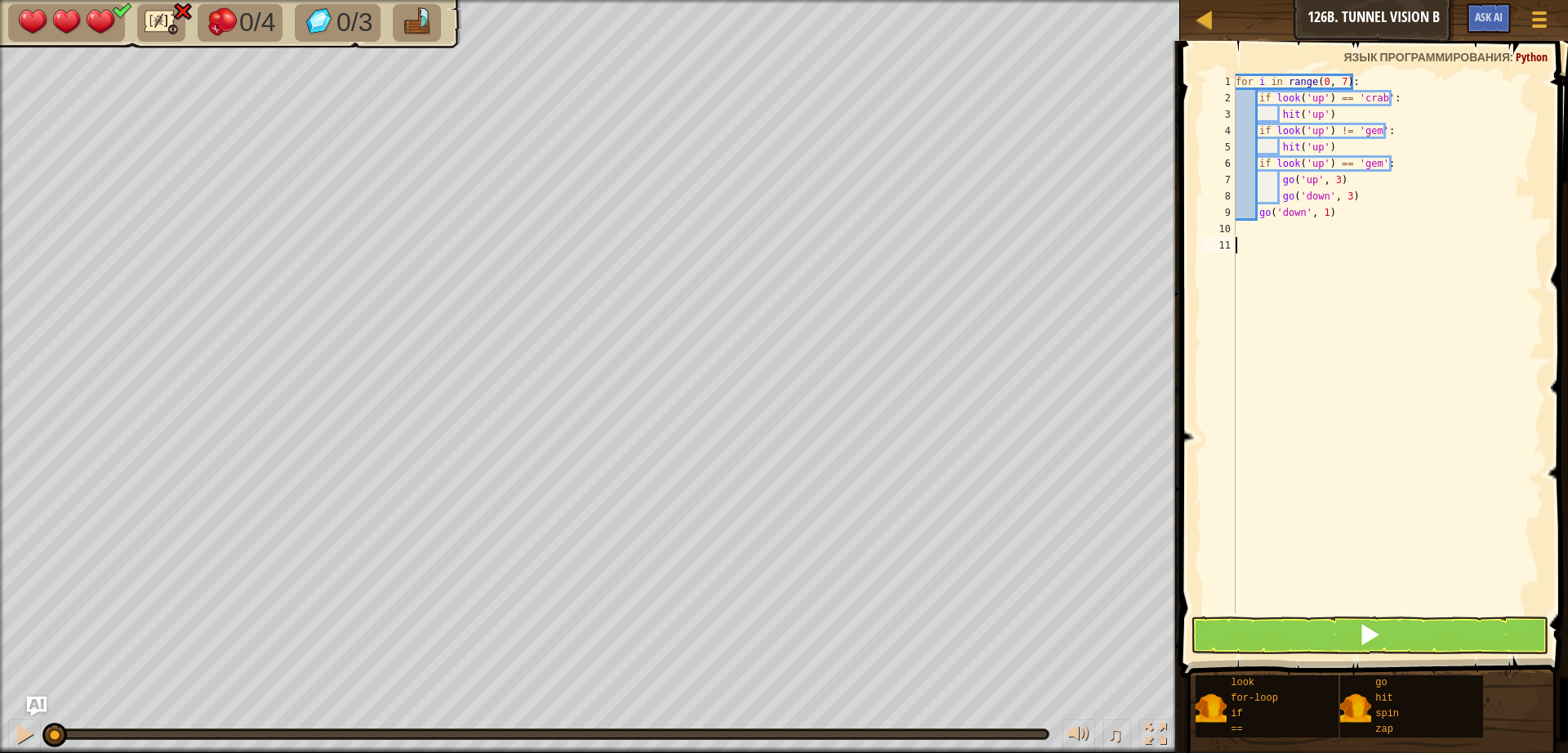
scroll to position [7, 0]
drag, startPoint x: 1303, startPoint y: 213, endPoint x: 1282, endPoint y: 216, distance: 21.2
click at [1282, 216] on div "for i in range ( 0 , 7 ) : if look ( 'up' ) == 'crab' : hit ( 'up' ) if look ( …" at bounding box center [1388, 359] width 311 height 572
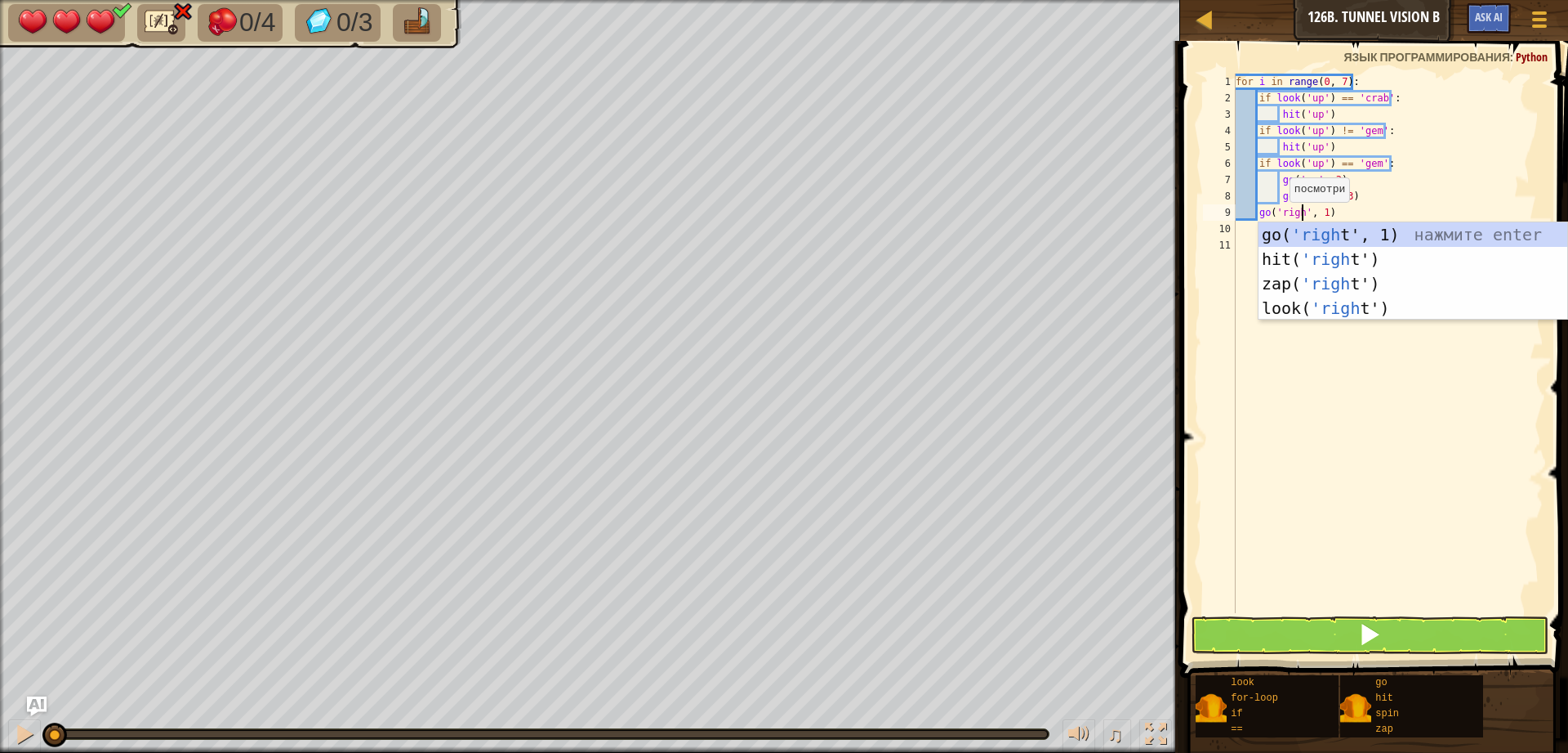
type textarea "go('right', 1)"
click at [1352, 493] on div "for i in range ( 0 , 7 ) : if look ( 'up' ) == 'crab' : hit ( 'up' ) if look ( …" at bounding box center [1388, 359] width 311 height 572
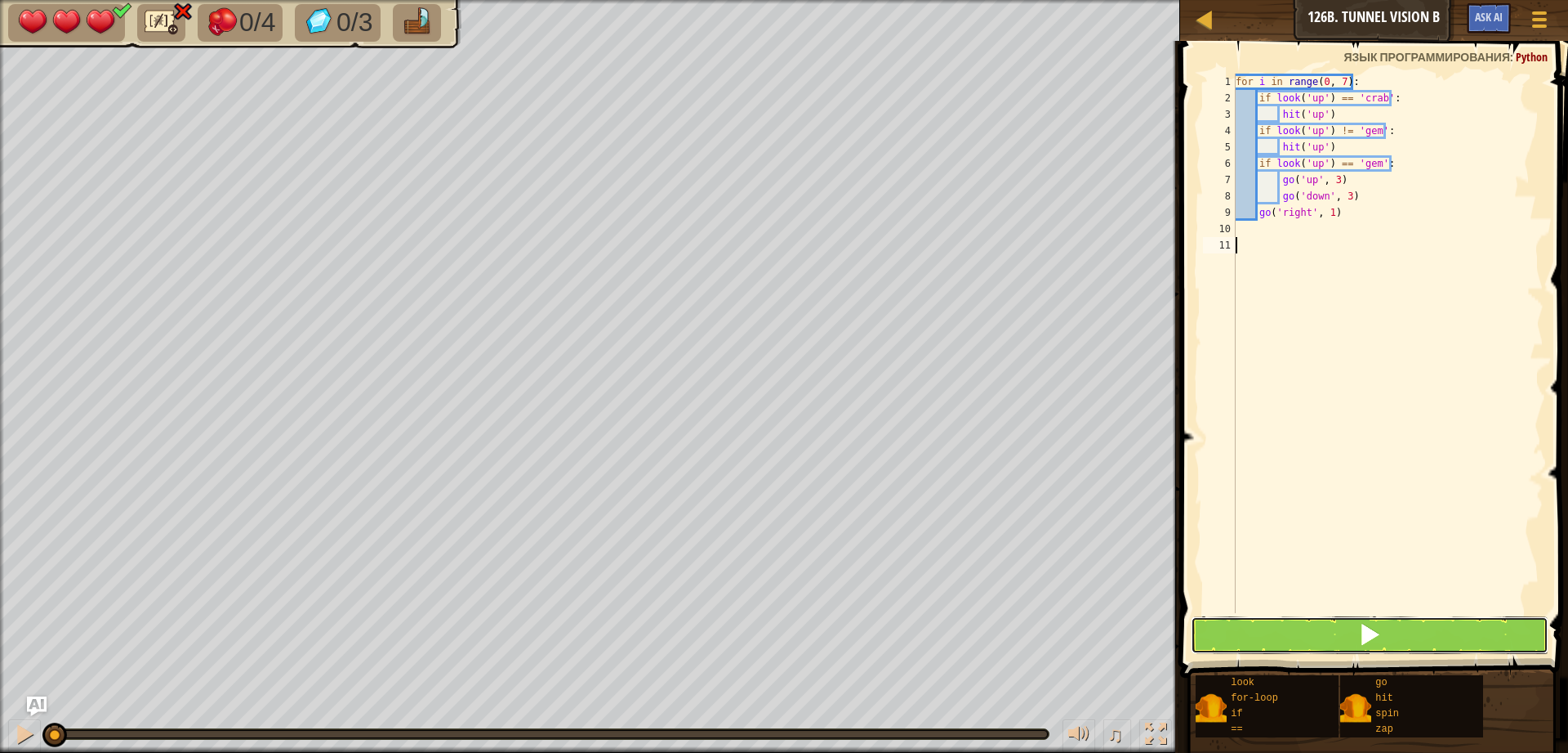
click at [1363, 624] on span at bounding box center [1370, 635] width 23 height 23
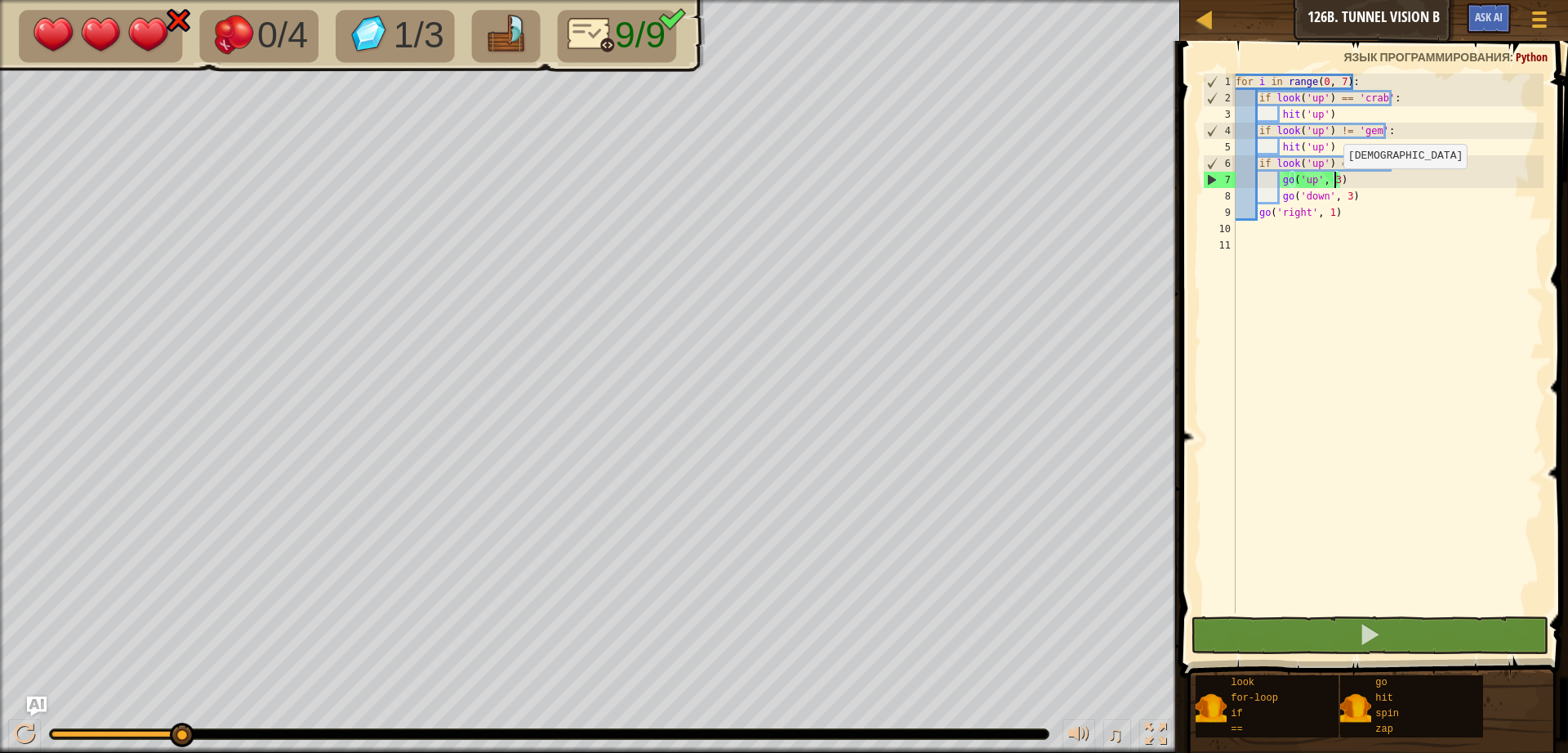
click at [1336, 185] on div "for i in range ( 0 , 7 ) : if look ( 'up' ) == 'crab' : hit ( 'up' ) if look ( …" at bounding box center [1388, 359] width 311 height 572
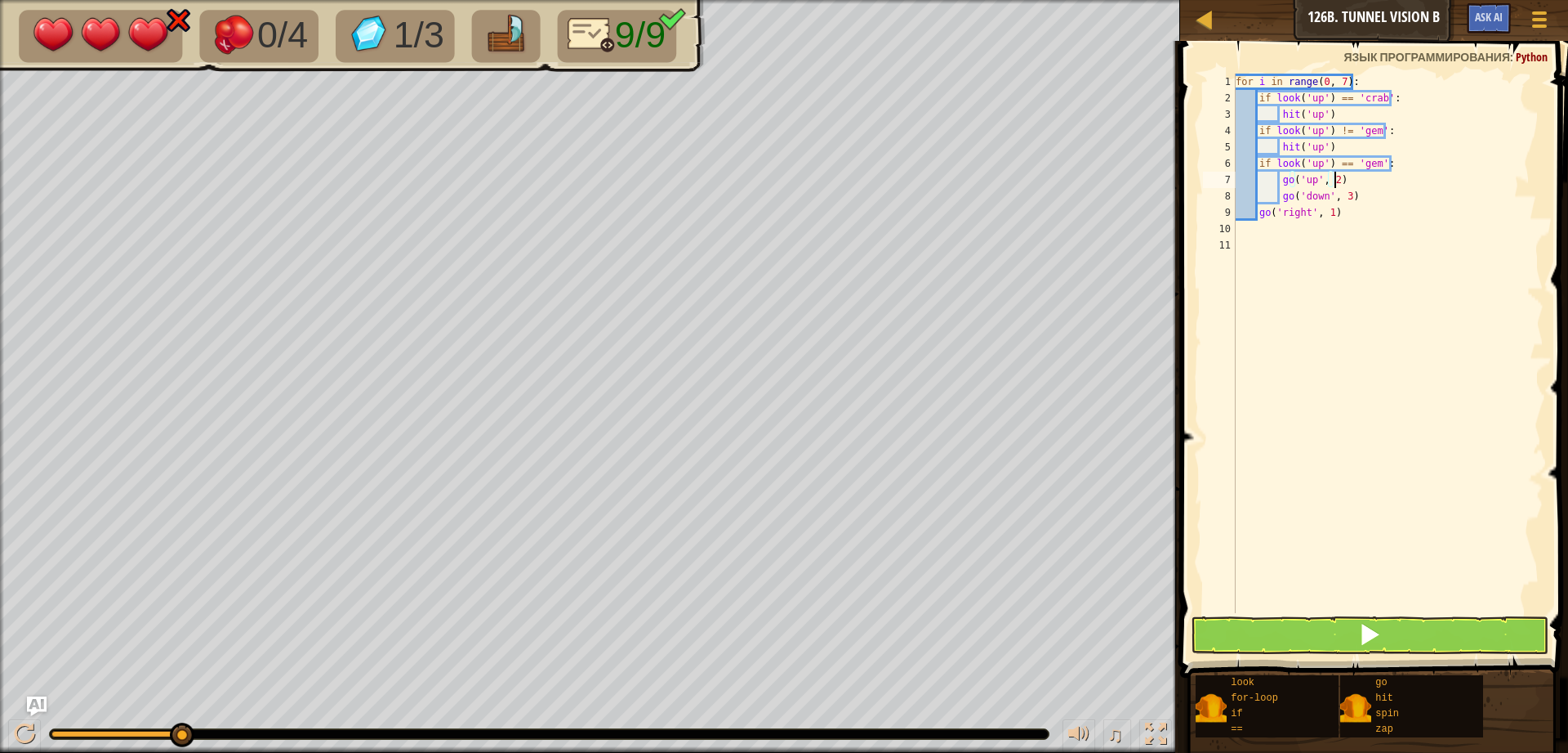
scroll to position [7, 7]
click at [1345, 197] on div "for i in range ( 0 , 7 ) : if look ( 'up' ) == 'crab' : hit ( 'up' ) if look ( …" at bounding box center [1388, 359] width 311 height 572
type textarea "go('down', 2)"
click at [1246, 619] on button at bounding box center [1369, 635] width 358 height 38
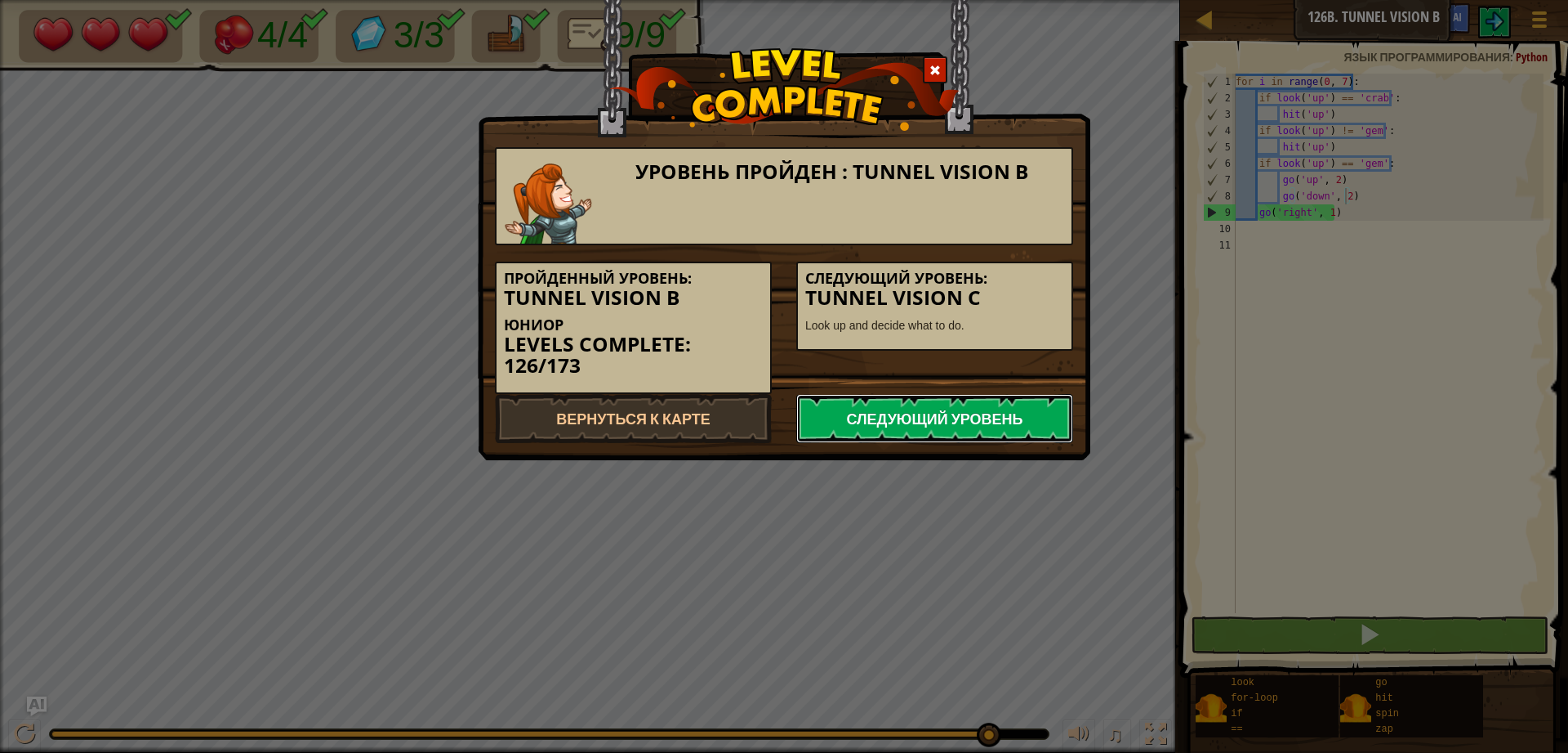
click at [947, 426] on link "Следующий уровень" at bounding box center [935, 418] width 276 height 49
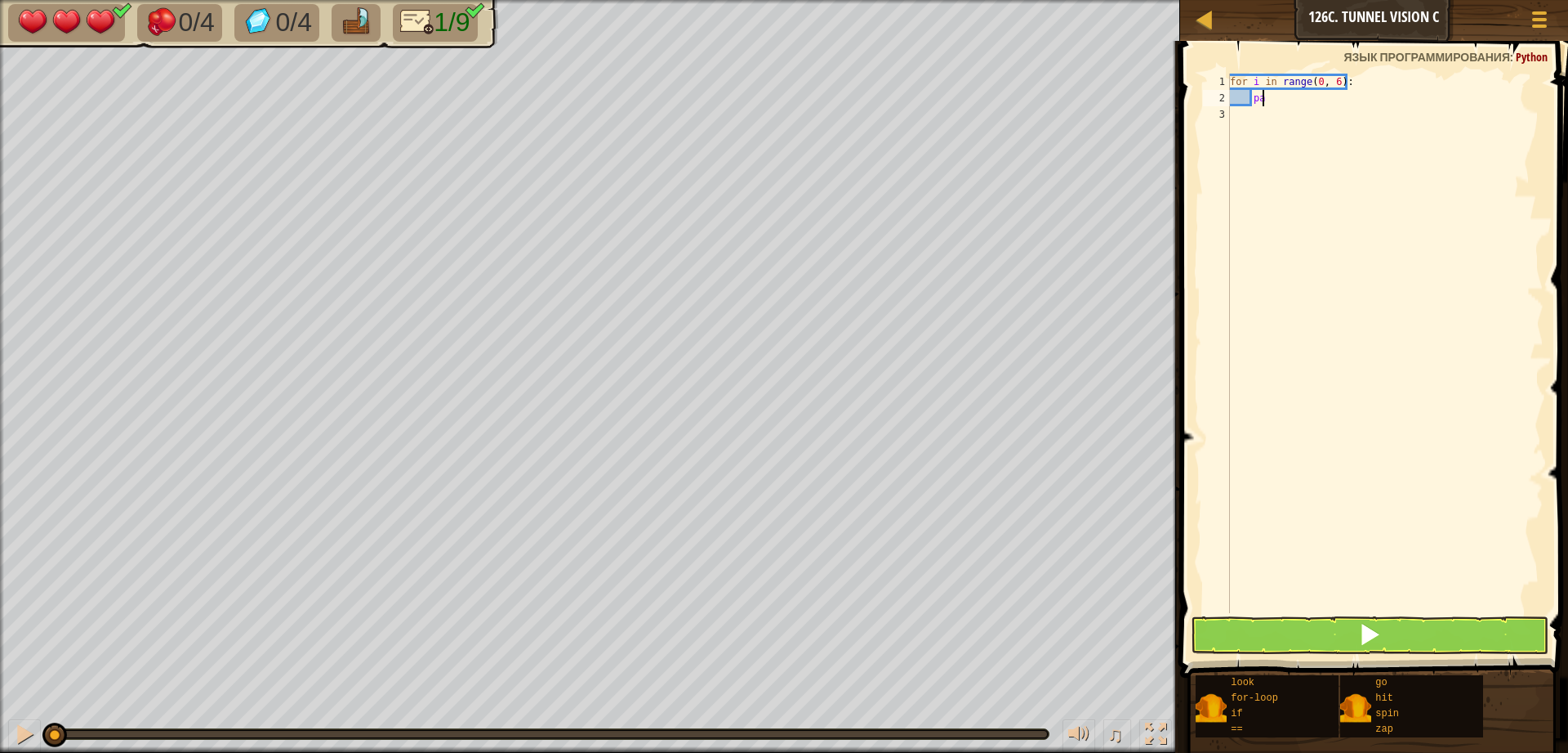
type textarea "p"
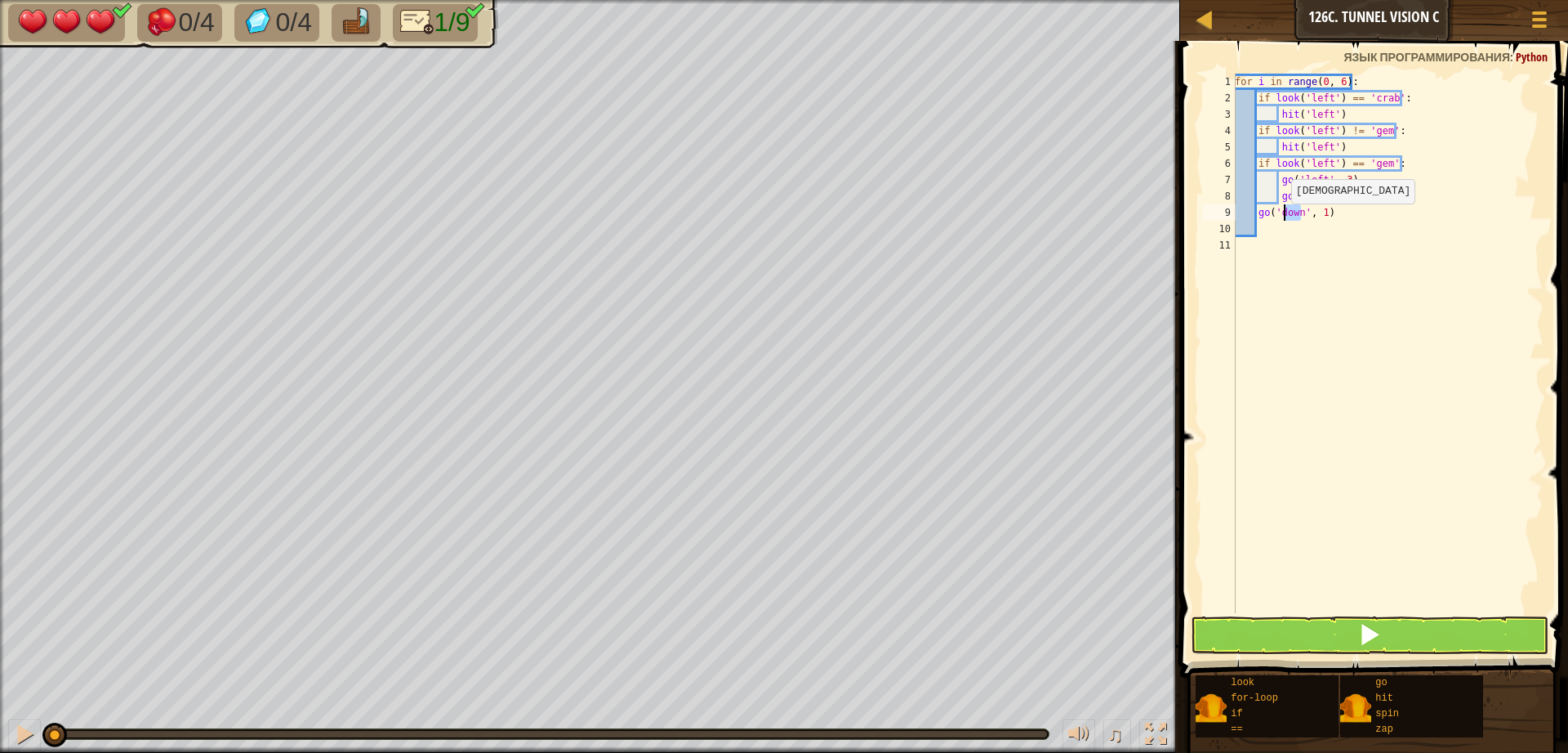
drag, startPoint x: 1301, startPoint y: 216, endPoint x: 1283, endPoint y: 220, distance: 18.4
click at [1283, 220] on div "for i in range ( 0 , 6 ) : if look ( 'left' ) == 'crab' : hit ( 'left' ) if loo…" at bounding box center [1387, 359] width 312 height 572
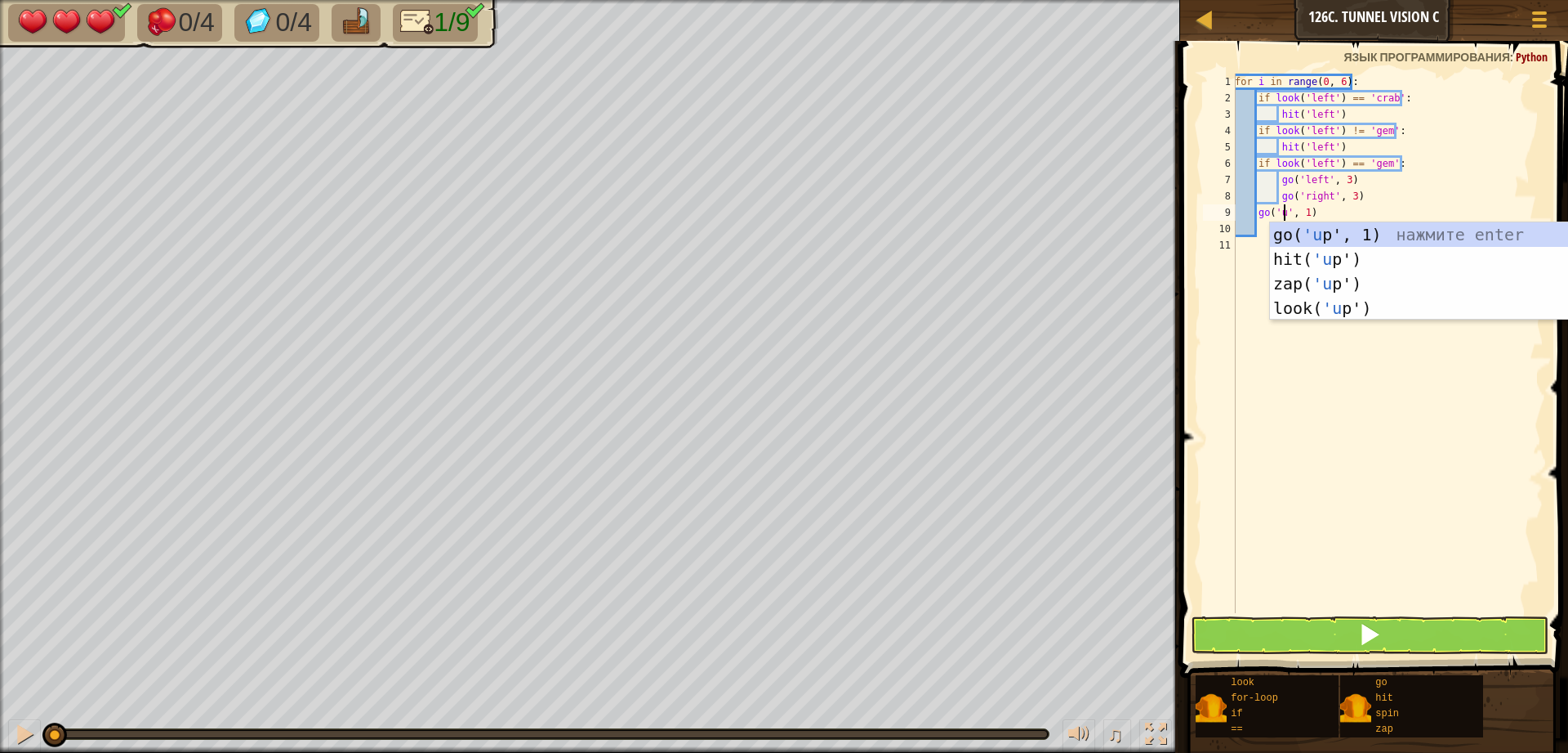
type textarea "go('up', 1)"
click at [1330, 537] on div "for i in range ( 0 , 6 ) : if look ( 'left' ) == 'crab' : hit ( 'left' ) if loo…" at bounding box center [1387, 359] width 312 height 572
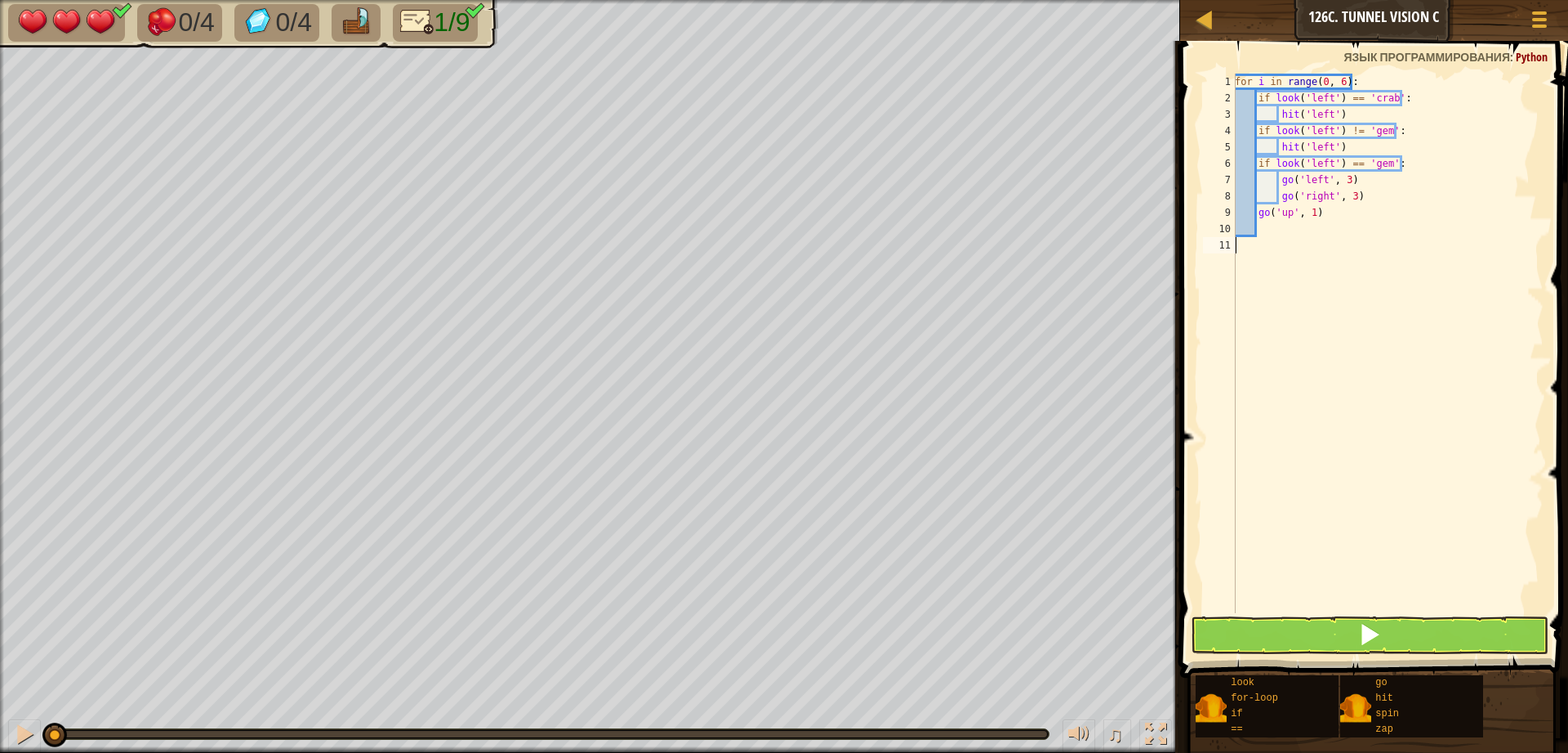
scroll to position [7, 0]
drag, startPoint x: 1329, startPoint y: 102, endPoint x: 1306, endPoint y: 103, distance: 23.0
click at [1306, 103] on div "for i in range ( 0 , 6 ) : if look ( 'left' ) == 'crab' : hit ( 'left' ) if loo…" at bounding box center [1387, 359] width 312 height 572
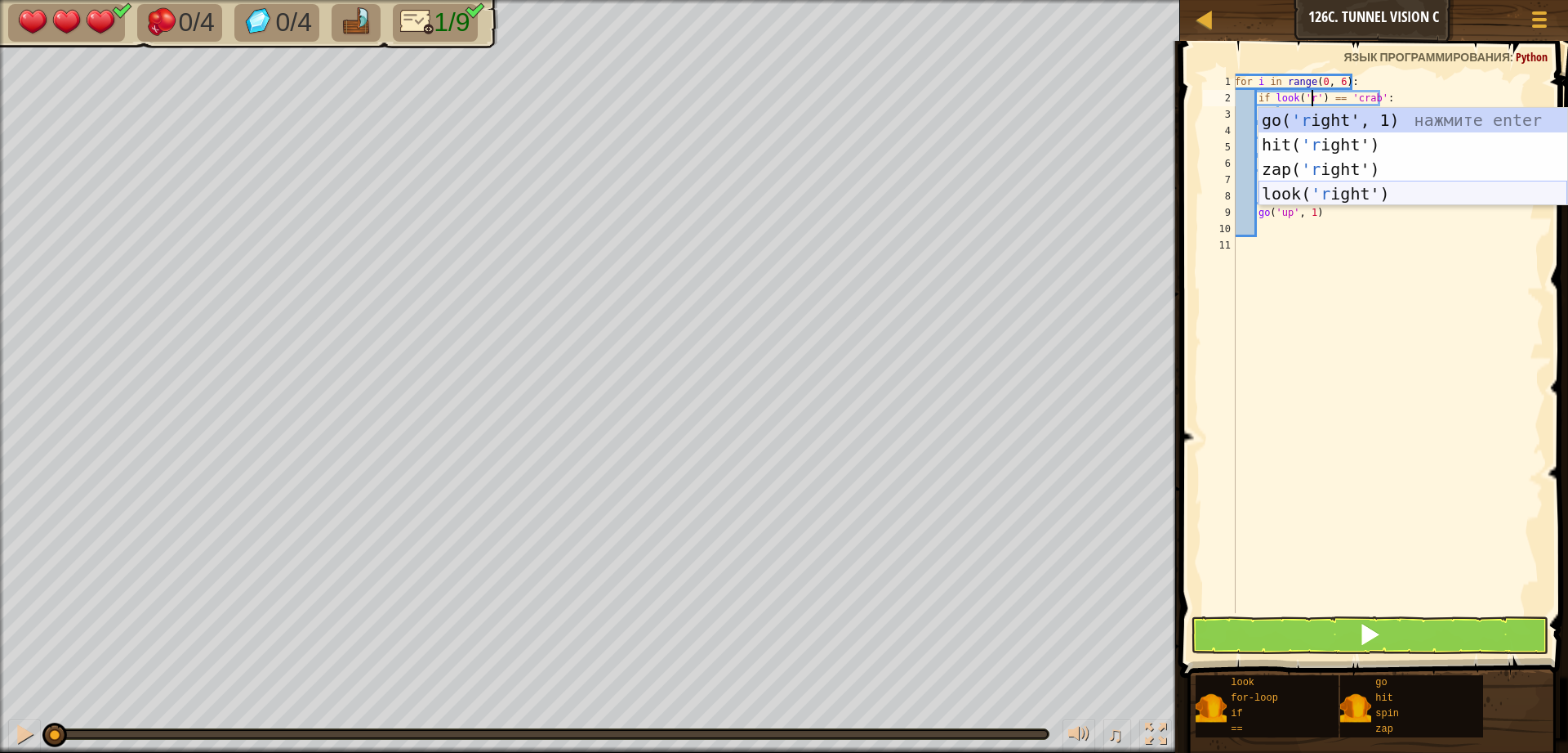
scroll to position [7, 6]
type textarea "if look('right') == 'crab':"
click at [1350, 359] on div "for i in range ( 0 , 6 ) : if look ( 'right' ) == 'crab' : hit ( 'left' ) if lo…" at bounding box center [1387, 359] width 312 height 572
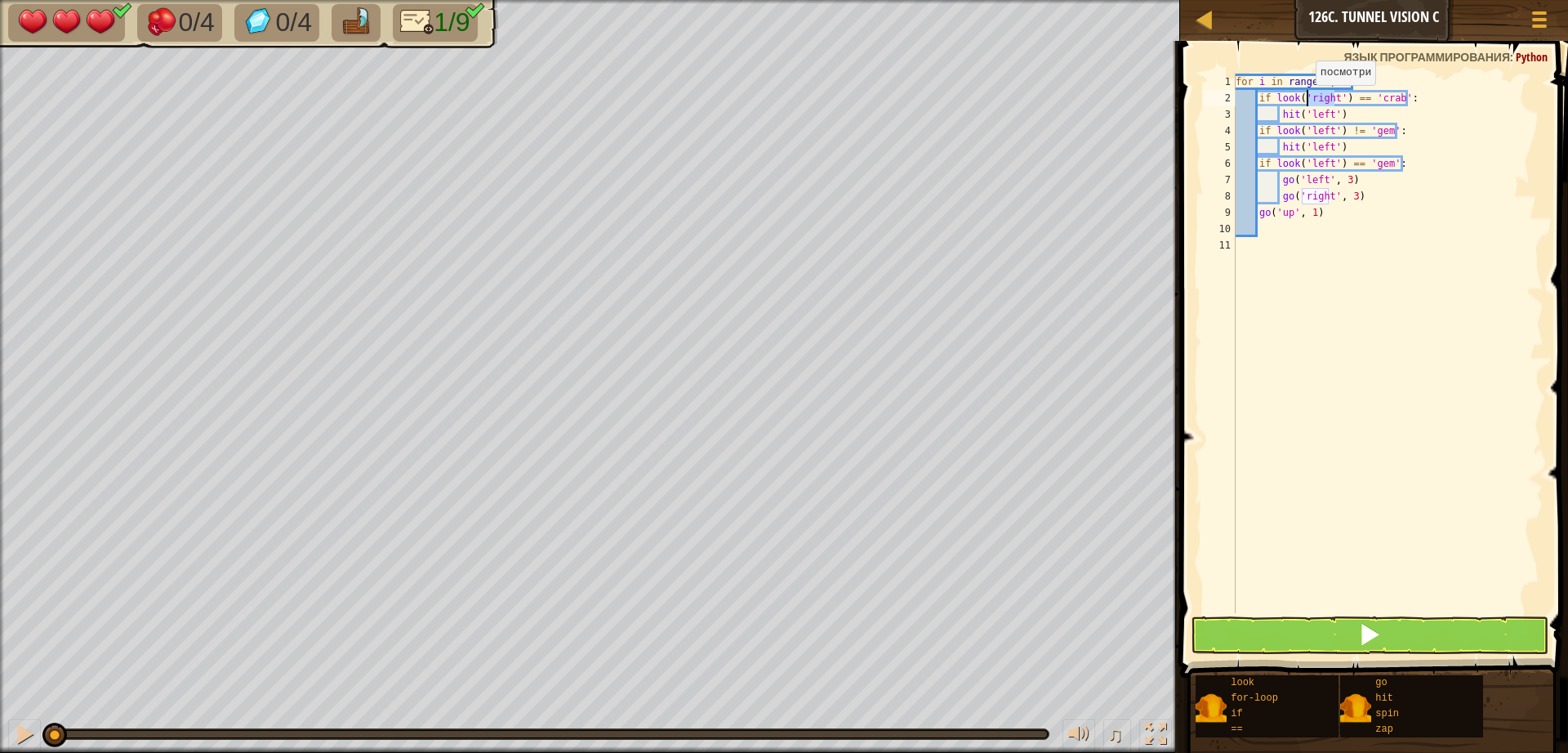
drag, startPoint x: 1332, startPoint y: 98, endPoint x: 1307, endPoint y: 102, distance: 25.3
click at [1307, 102] on div "for i in range ( 0 , 6 ) : if look ( 'right' ) == 'crab' : hit ( 'left' ) if lo…" at bounding box center [1388, 359] width 311 height 572
click at [1322, 109] on div "for i in range ( 0 , 6 ) : if look ( 'right' ) == 'crab' : hit ( 'left' ) if lo…" at bounding box center [1388, 359] width 311 height 572
click at [1314, 126] on div "for i in range ( 0 , 6 ) : if look ( 'right' ) == 'crab' : hit ( 'right' ) if l…" at bounding box center [1388, 359] width 311 height 572
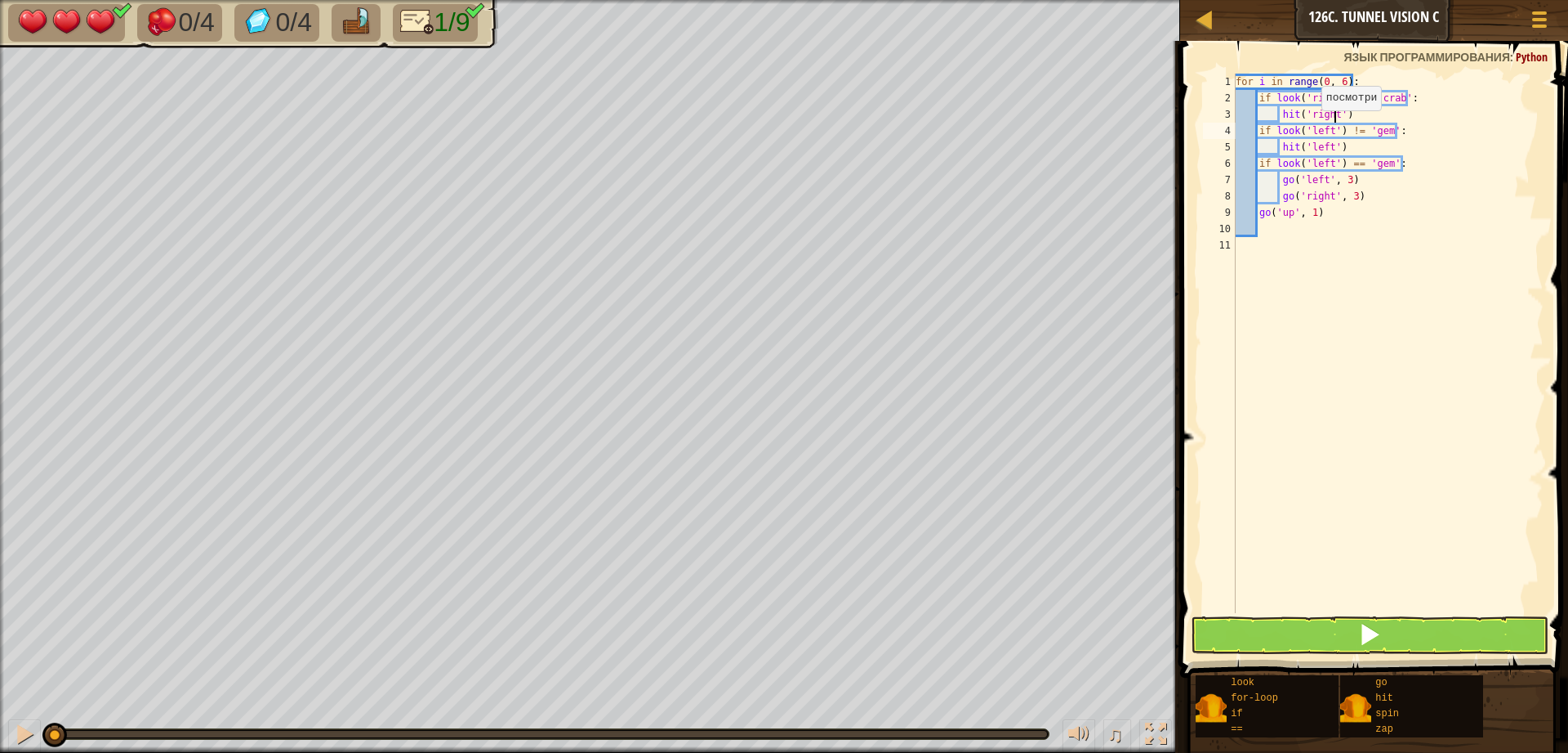
click at [1314, 126] on div "for i in range ( 0 , 6 ) : if look ( 'right' ) == 'crab' : hit ( 'right' ) if l…" at bounding box center [1388, 359] width 311 height 572
type textarea "if look('right') != 'gem':"
drag, startPoint x: 1426, startPoint y: 353, endPoint x: 1395, endPoint y: 258, distance: 99.9
click at [1427, 352] on div "for i in range ( 0 , 6 ) : if look ( 'right' ) == 'crab' : hit ( 'rightright' )…" at bounding box center [1388, 359] width 311 height 572
click at [1323, 147] on div "for i in range ( 0 , 6 ) : if look ( 'right' ) == 'crab' : hit ( 'rightright' )…" at bounding box center [1388, 359] width 311 height 572
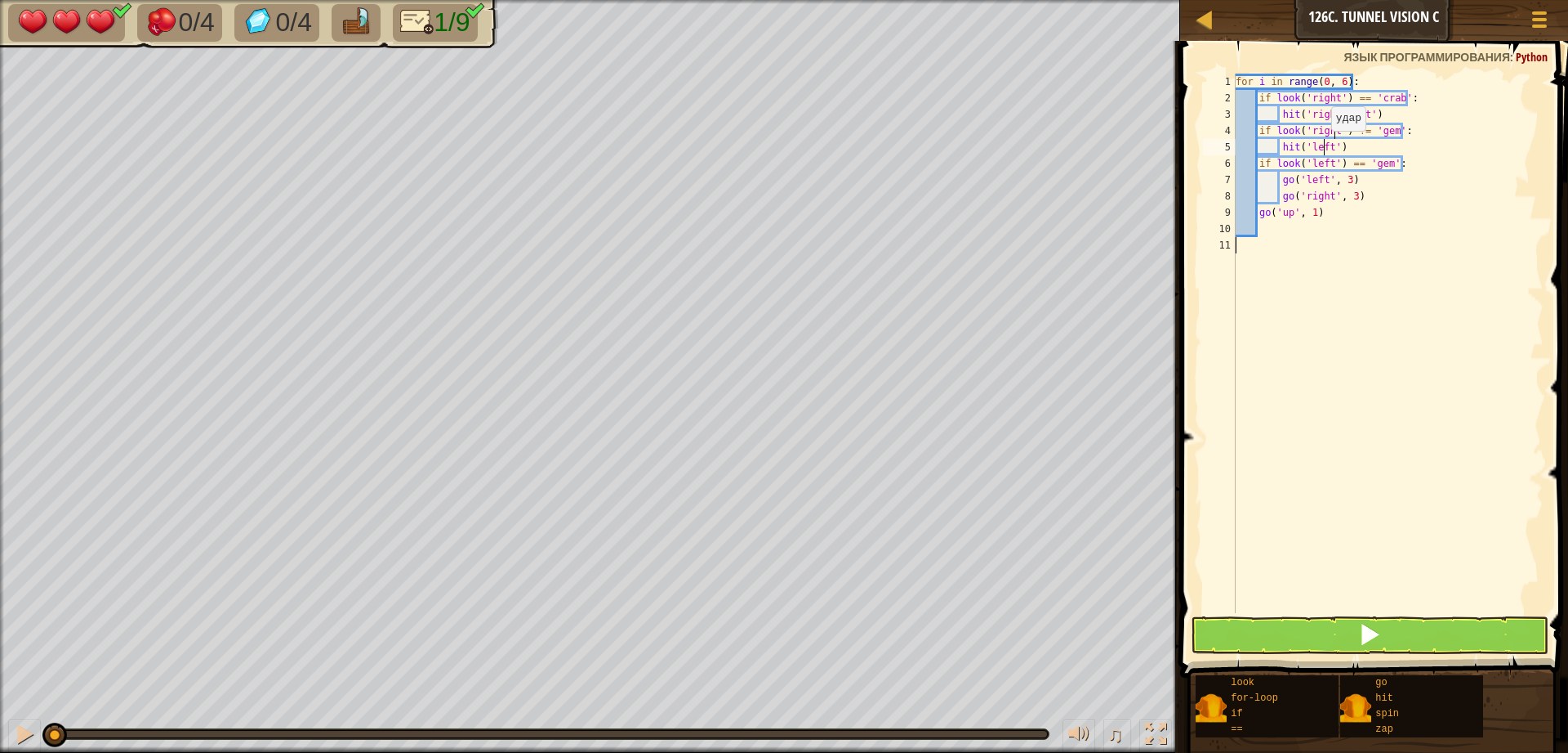
click at [1323, 147] on div "for i in range ( 0 , 6 ) : if look ( 'right' ) == 'crab' : hit ( 'rightright' )…" at bounding box center [1388, 359] width 311 height 572
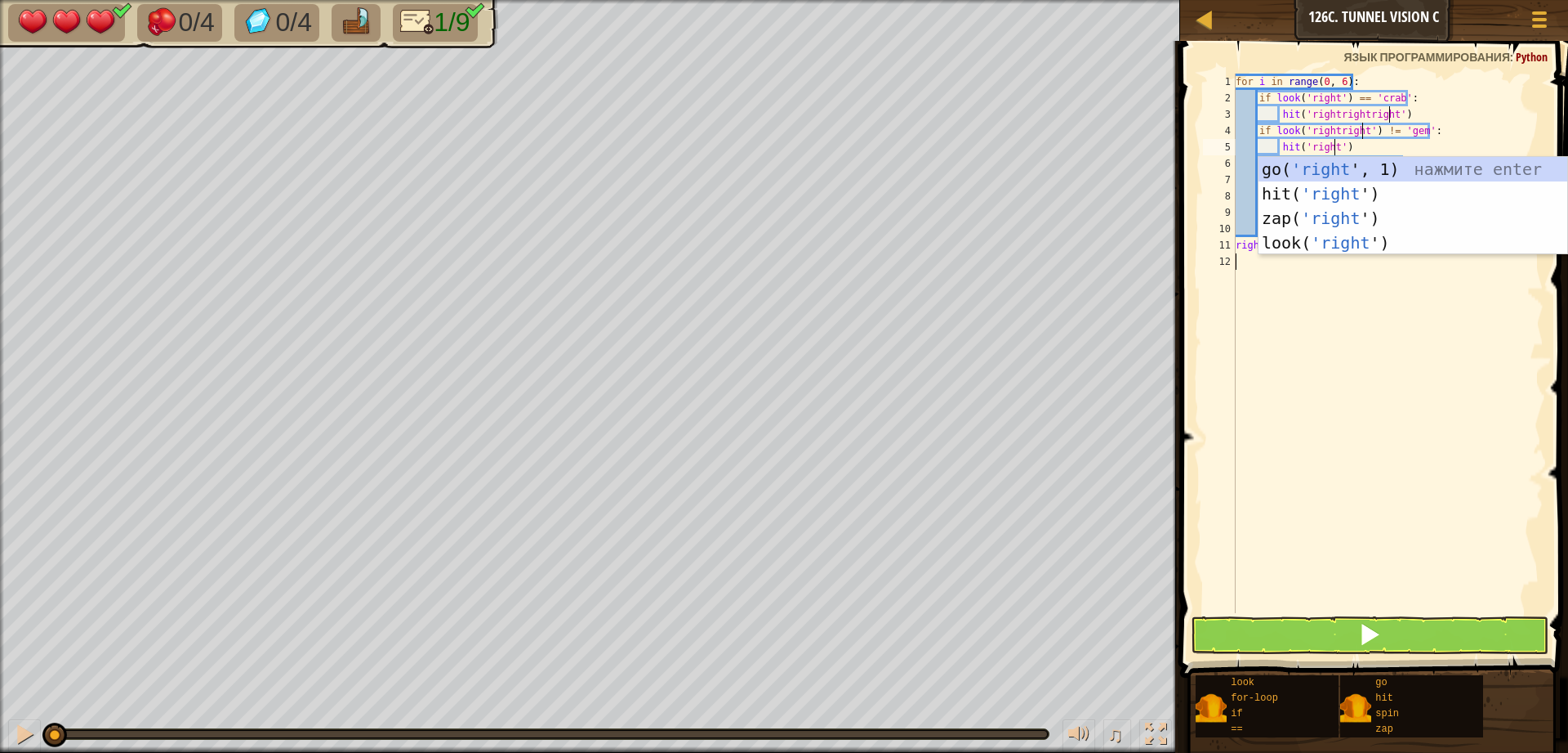
click at [1414, 390] on div "for i in range ( 0 , 6 ) : if look ( 'right' ) == 'crab' : hit ( 'rightrightrig…" at bounding box center [1388, 359] width 311 height 572
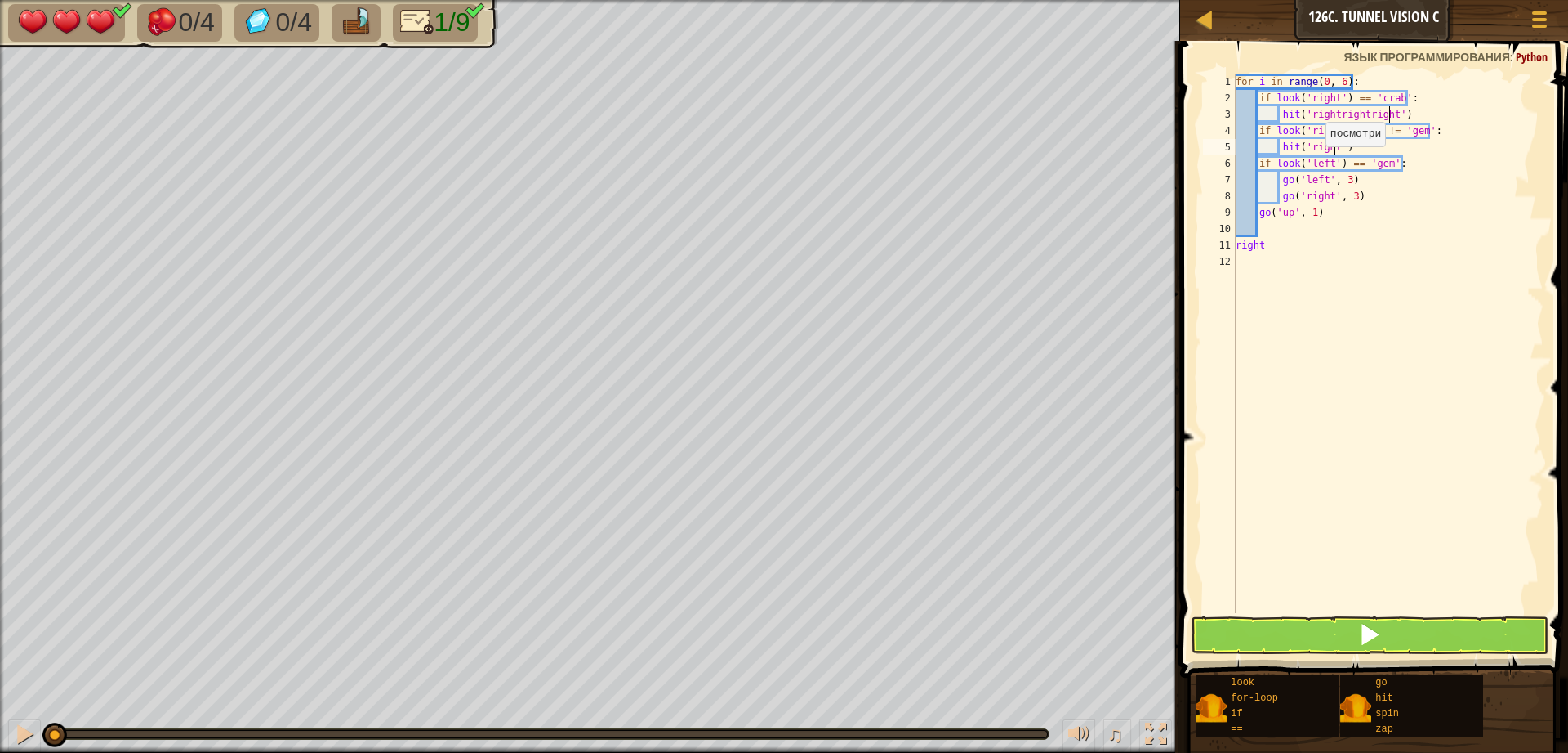
click at [1317, 163] on div "for i in range ( 0 , 6 ) : if look ( 'right' ) == 'crab' : hit ( 'rightrightrig…" at bounding box center [1388, 359] width 311 height 572
click at [1317, 162] on div "for i in range ( 0 , 6 ) : if look ( 'right' ) == 'crab' : hit ( 'rightrightrig…" at bounding box center [1388, 359] width 311 height 572
type textarea "if look('right') == 'gem':"
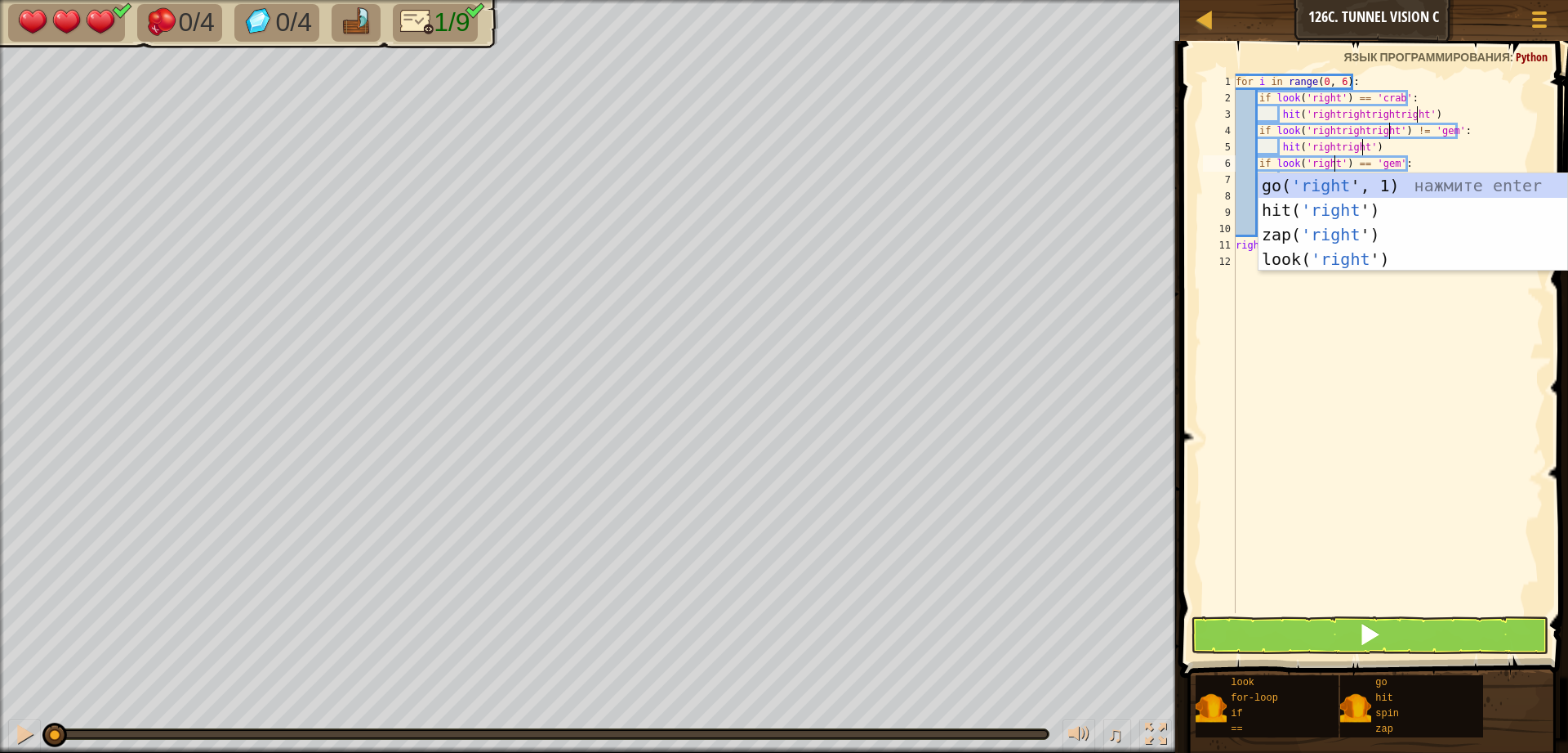
click at [1471, 386] on div "for i in range ( 0 , 6 ) : if look ( 'right' ) == 'crab' : hit ( 'rightrightrig…" at bounding box center [1388, 359] width 311 height 572
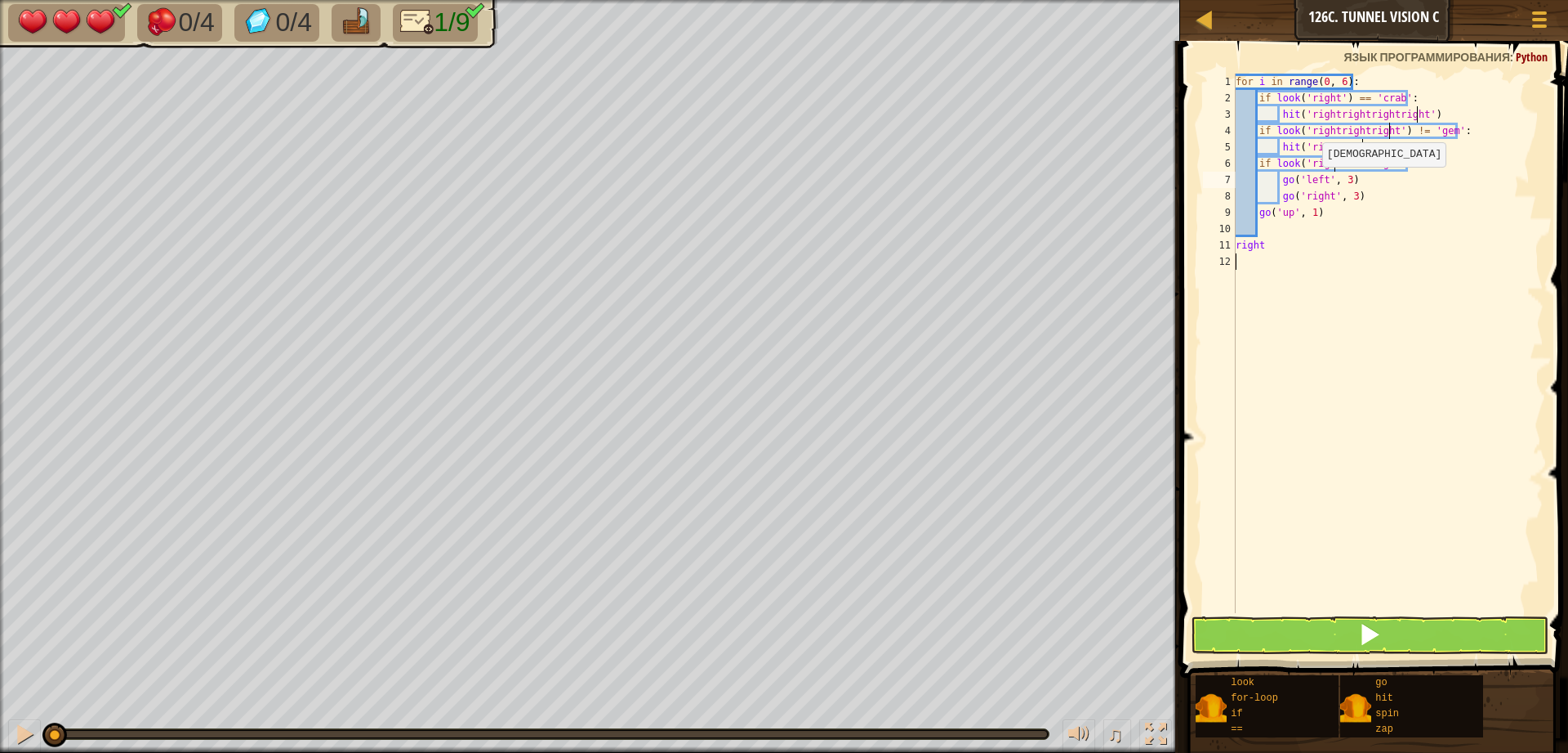
click at [1314, 183] on div "for i in range ( 0 , 6 ) : if look ( 'right' ) == 'crab' : hit ( 'rightrightrig…" at bounding box center [1388, 359] width 311 height 572
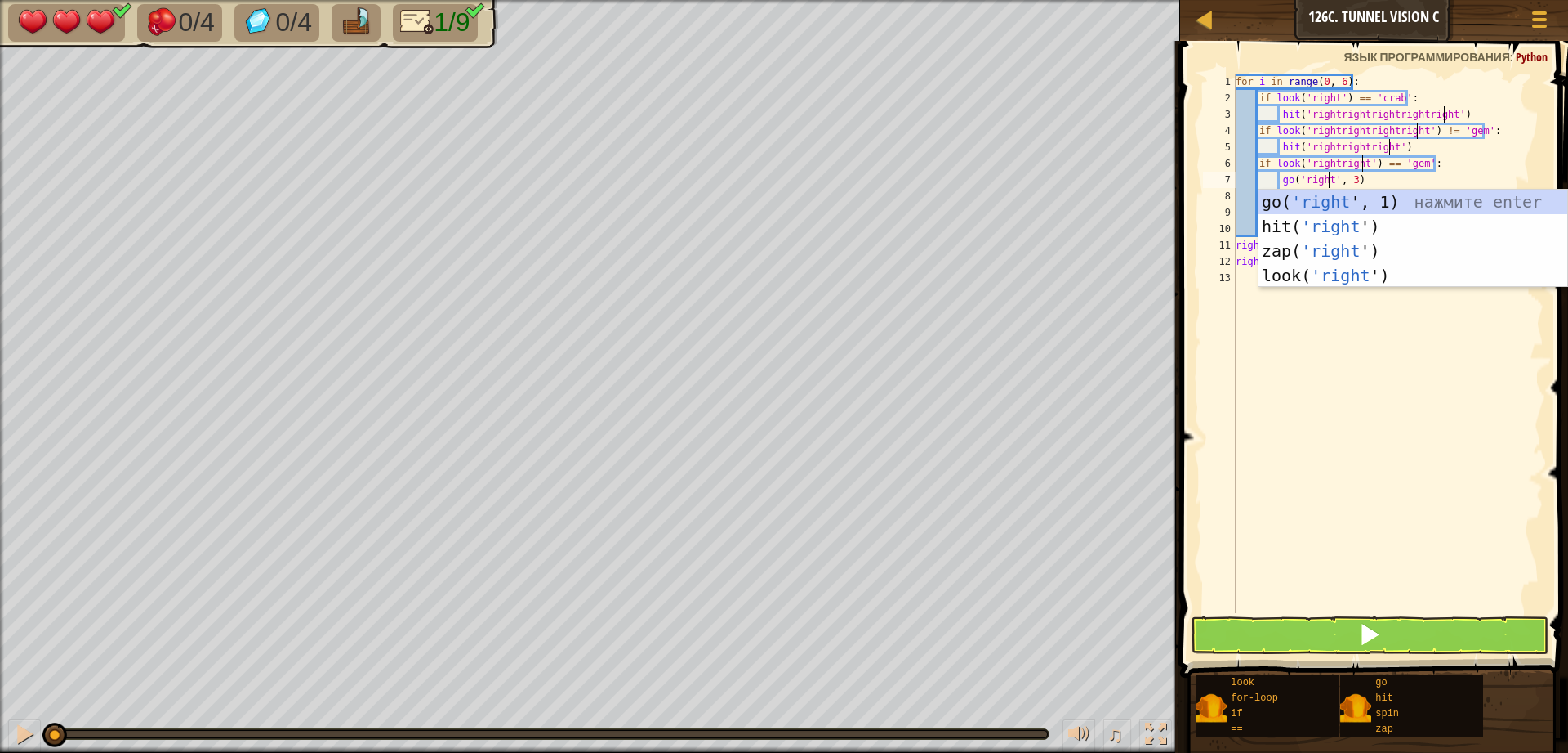
click at [1468, 365] on div "for i in range ( 0 , 6 ) : if look ( 'right' ) == 'crab' : hit ( 'rightrightrig…" at bounding box center [1388, 359] width 311 height 572
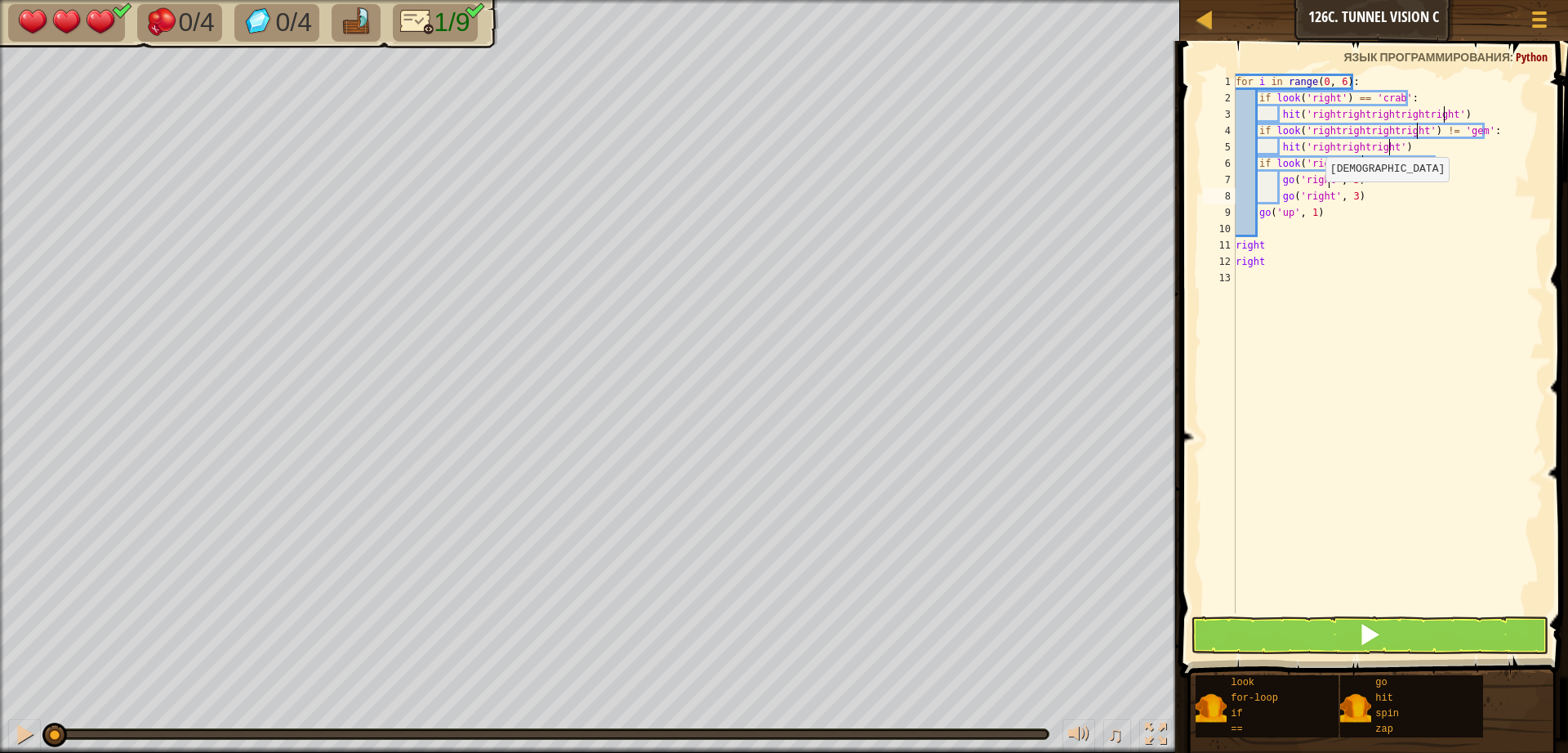
click at [1317, 198] on div "for i in range ( 0 , 6 ) : if look ( 'right' ) == 'crab' : hit ( 'rightrightrig…" at bounding box center [1388, 359] width 311 height 572
drag, startPoint x: 1329, startPoint y: 201, endPoint x: 1304, endPoint y: 202, distance: 25.0
click at [1304, 202] on div "for i in range ( 0 , 6 ) : if look ( 'right' ) == 'crab' : hit ( 'rightrightrig…" at bounding box center [1388, 359] width 311 height 572
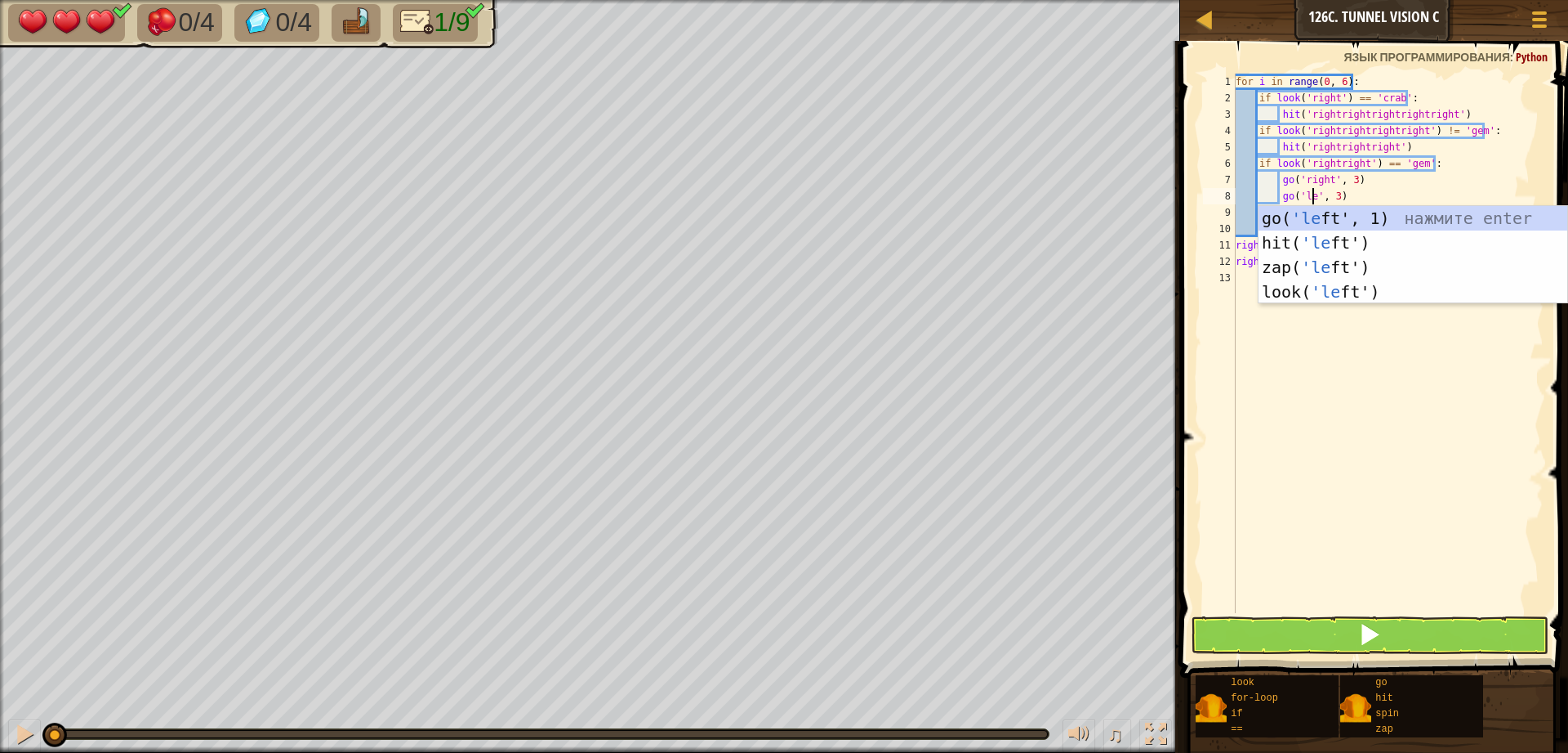
scroll to position [7, 6]
type textarea "go('left', 3)"
click at [1429, 518] on div "for i in range ( 0 , 6 ) : if look ( 'right' ) == 'crab' : hit ( 'rightrightrig…" at bounding box center [1388, 359] width 311 height 572
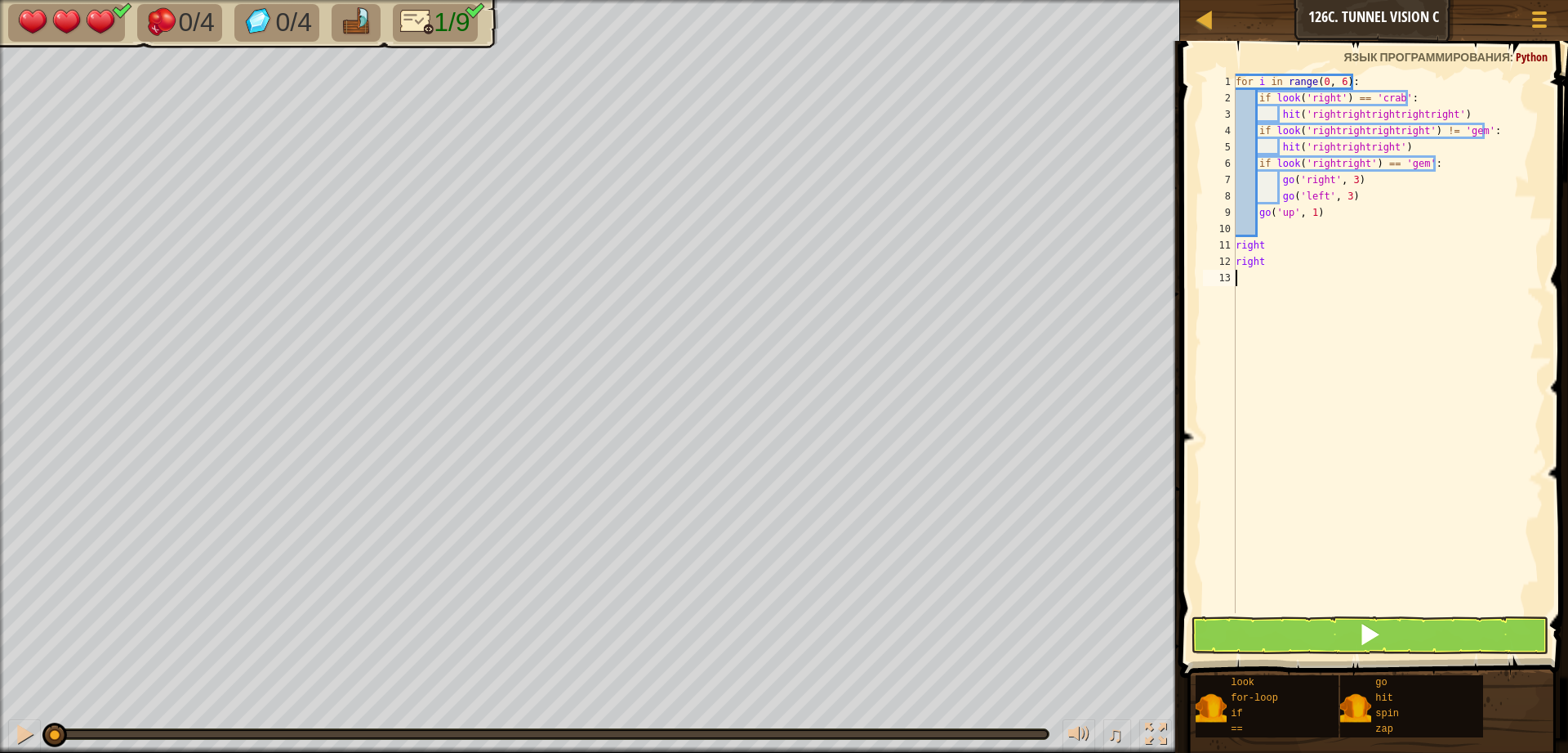
scroll to position [7, 0]
click at [1378, 632] on span at bounding box center [1370, 635] width 23 height 23
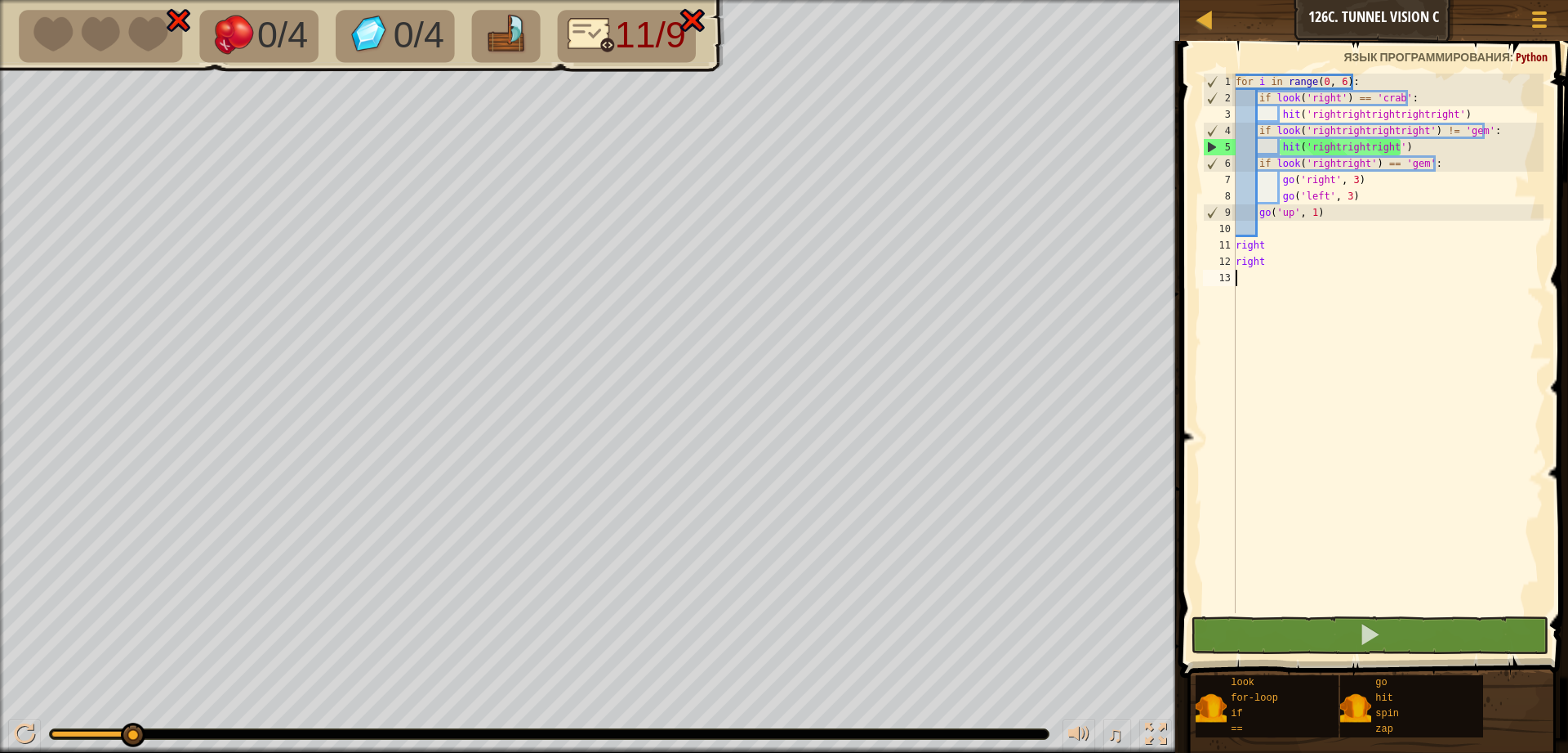
click at [1244, 655] on span at bounding box center [1376, 336] width 401 height 685
click at [1238, 628] on button at bounding box center [1369, 635] width 358 height 38
drag, startPoint x: 1274, startPoint y: 255, endPoint x: 1233, endPoint y: 248, distance: 41.6
click at [1233, 248] on div "1 2 3 4 5 6 7 8 9 10 11 12 13 for i in range ( 0 , 6 ) : if look ( 'right' ) ==…" at bounding box center [1371, 343] width 344 height 539
type textarea "right right"
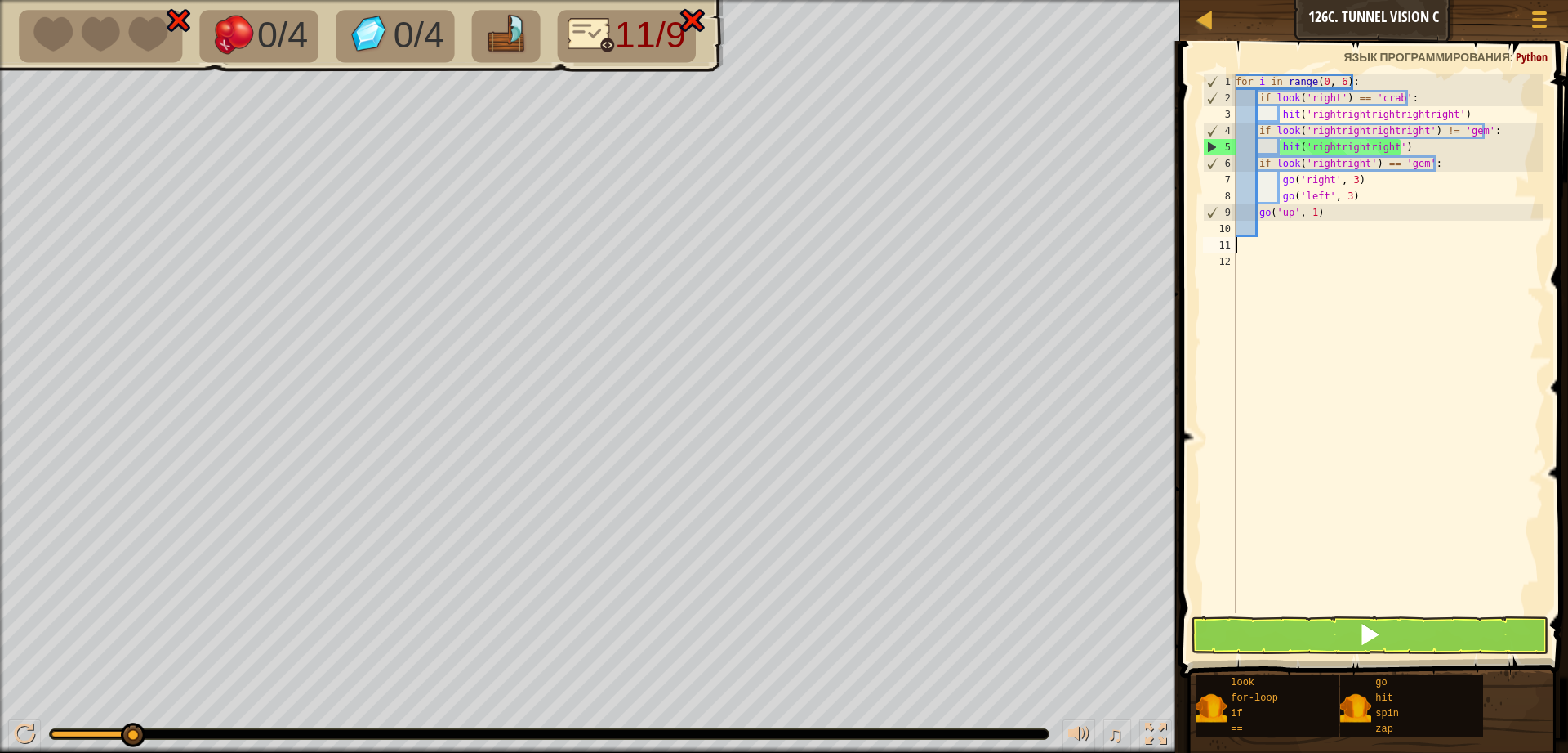
click at [1333, 608] on div "for i in range ( 0 , 6 ) : if look ( 'right' ) == 'crab' : hit ( 'rightrightrig…" at bounding box center [1388, 359] width 311 height 572
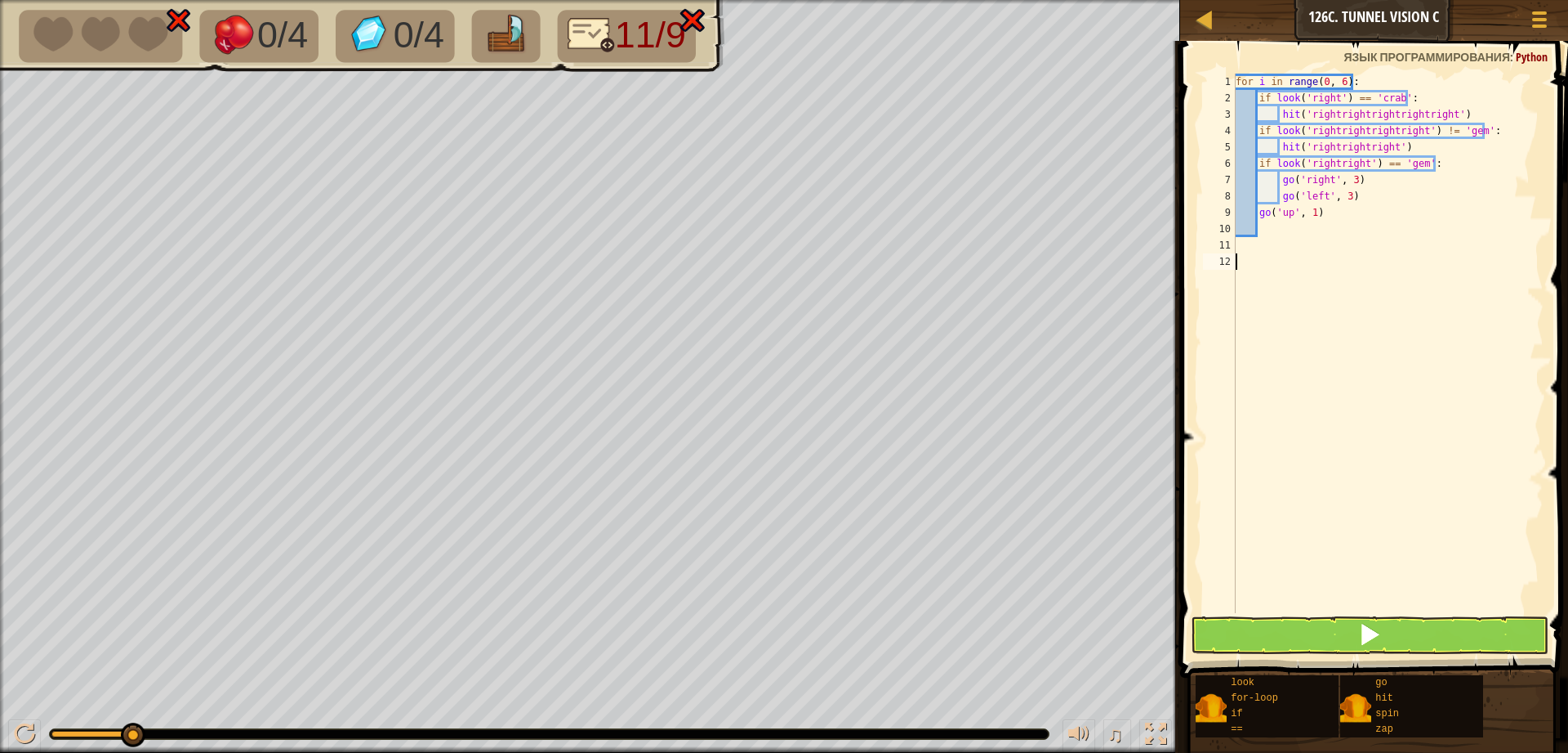
click at [1318, 617] on div "1 2 3 4 5 6 7 8 9 10 11 12 for i in range ( 0 , 6 ) : if look ( 'right' ) == 'c…" at bounding box center [1372, 391] width 393 height 685
click at [1311, 635] on button at bounding box center [1369, 635] width 358 height 38
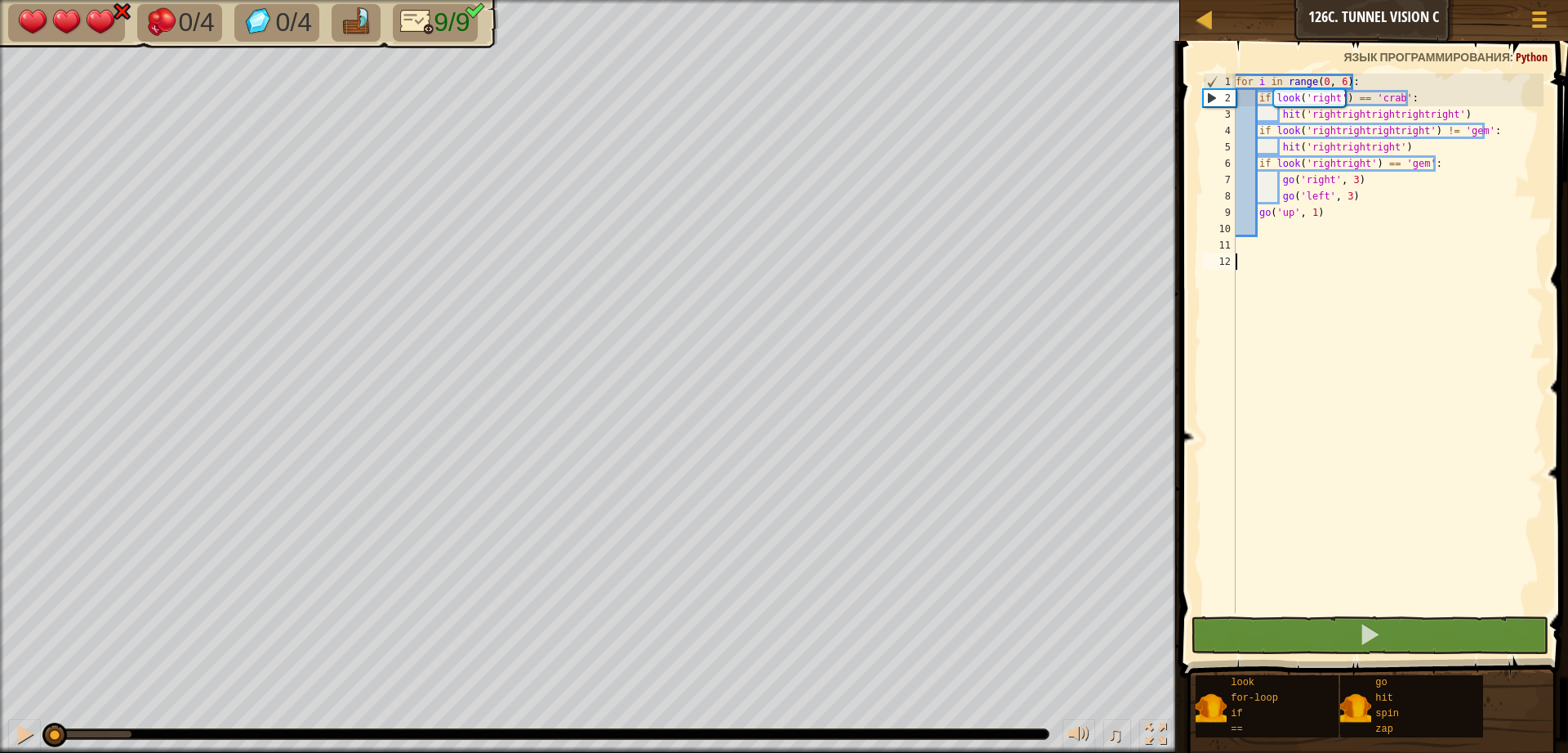
drag, startPoint x: 133, startPoint y: 728, endPoint x: 33, endPoint y: 719, distance: 100.4
click at [33, 719] on div "♫" at bounding box center [590, 729] width 1180 height 49
click at [1442, 114] on div "for i in range ( 0 , 6 ) : if look ( 'right' ) == 'crab' : hit ( 'rightrightrig…" at bounding box center [1388, 359] width 311 height 572
drag, startPoint x: 1444, startPoint y: 115, endPoint x: 1336, endPoint y: 121, distance: 108.2
click at [1336, 121] on div "for i in range ( 0 , 6 ) : if look ( 'right' ) == 'crab' : hit ( 'rightrightrig…" at bounding box center [1388, 359] width 311 height 572
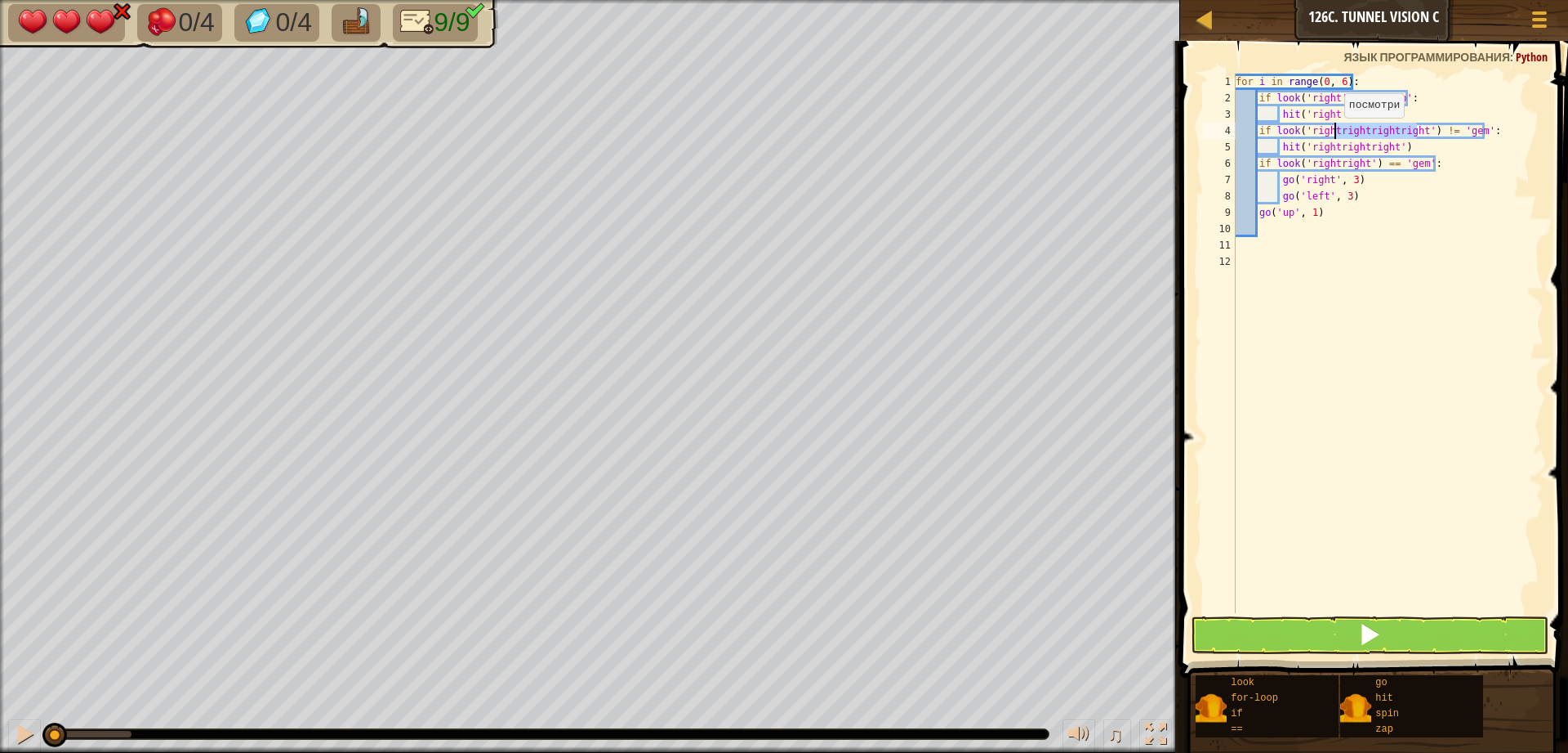
drag, startPoint x: 1415, startPoint y: 132, endPoint x: 1337, endPoint y: 134, distance: 78.0
click at [1337, 134] on div "for i in range ( 0 , 6 ) : if look ( 'right' ) == 'crab' : hit ( 'right' ) if l…" at bounding box center [1388, 359] width 311 height 572
drag, startPoint x: 1390, startPoint y: 146, endPoint x: 1336, endPoint y: 150, distance: 54.1
click at [1336, 150] on div "for i in range ( 0 , 6 ) : if look ( 'right' ) == 'crab' : hit ( 'right' ) if l…" at bounding box center [1388, 359] width 311 height 572
click at [1358, 159] on div "for i in range ( 0 , 6 ) : if look ( 'right' ) == 'crab' : hit ( 'right' ) if l…" at bounding box center [1388, 359] width 311 height 572
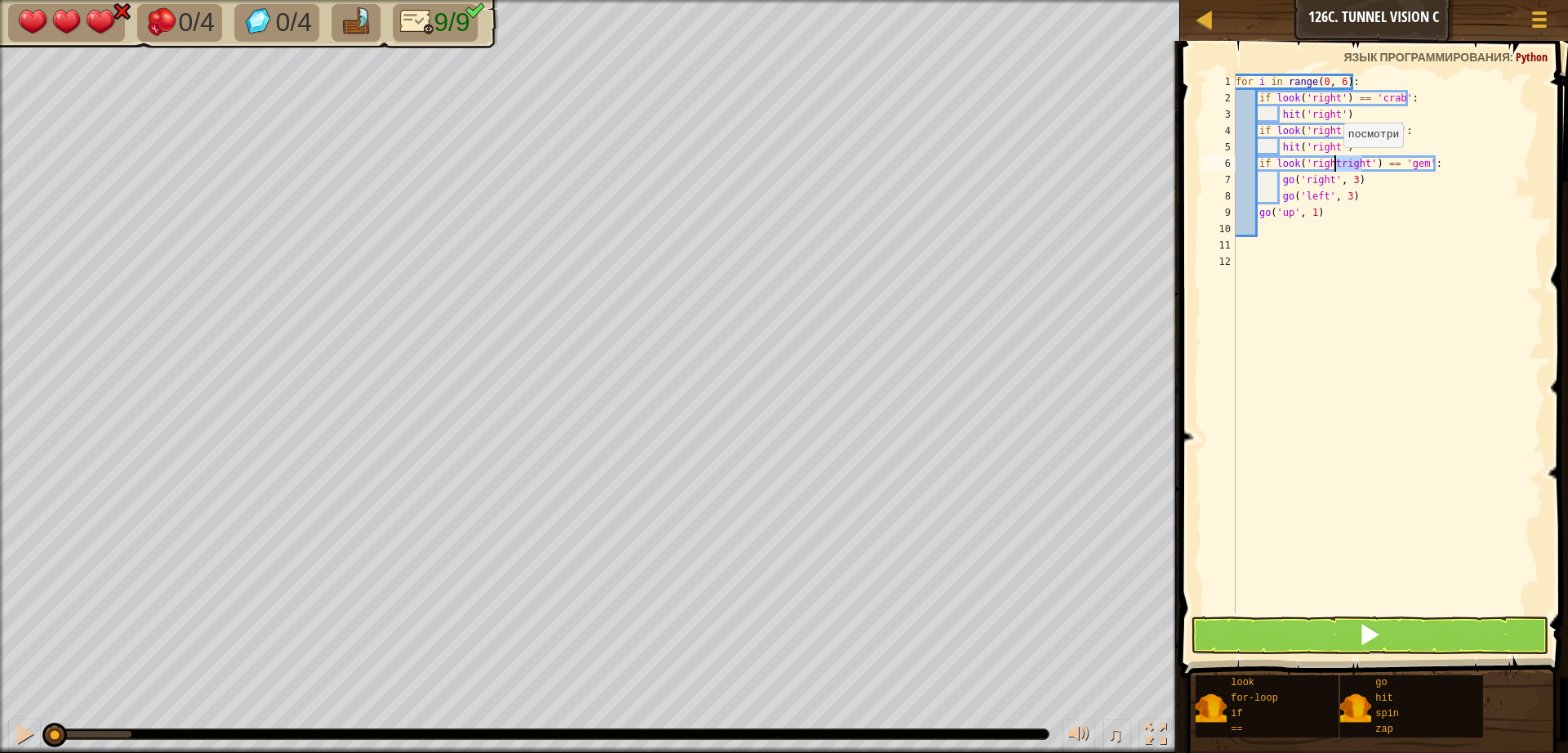
drag, startPoint x: 1363, startPoint y: 163, endPoint x: 1336, endPoint y: 164, distance: 27.0
click at [1336, 164] on div "for i in range ( 0 , 6 ) : if look ( 'right' ) == 'crab' : hit ( 'right' ) if l…" at bounding box center [1388, 359] width 311 height 572
type textarea "if look('right') == 'gem':"
click at [1339, 631] on button at bounding box center [1369, 635] width 358 height 38
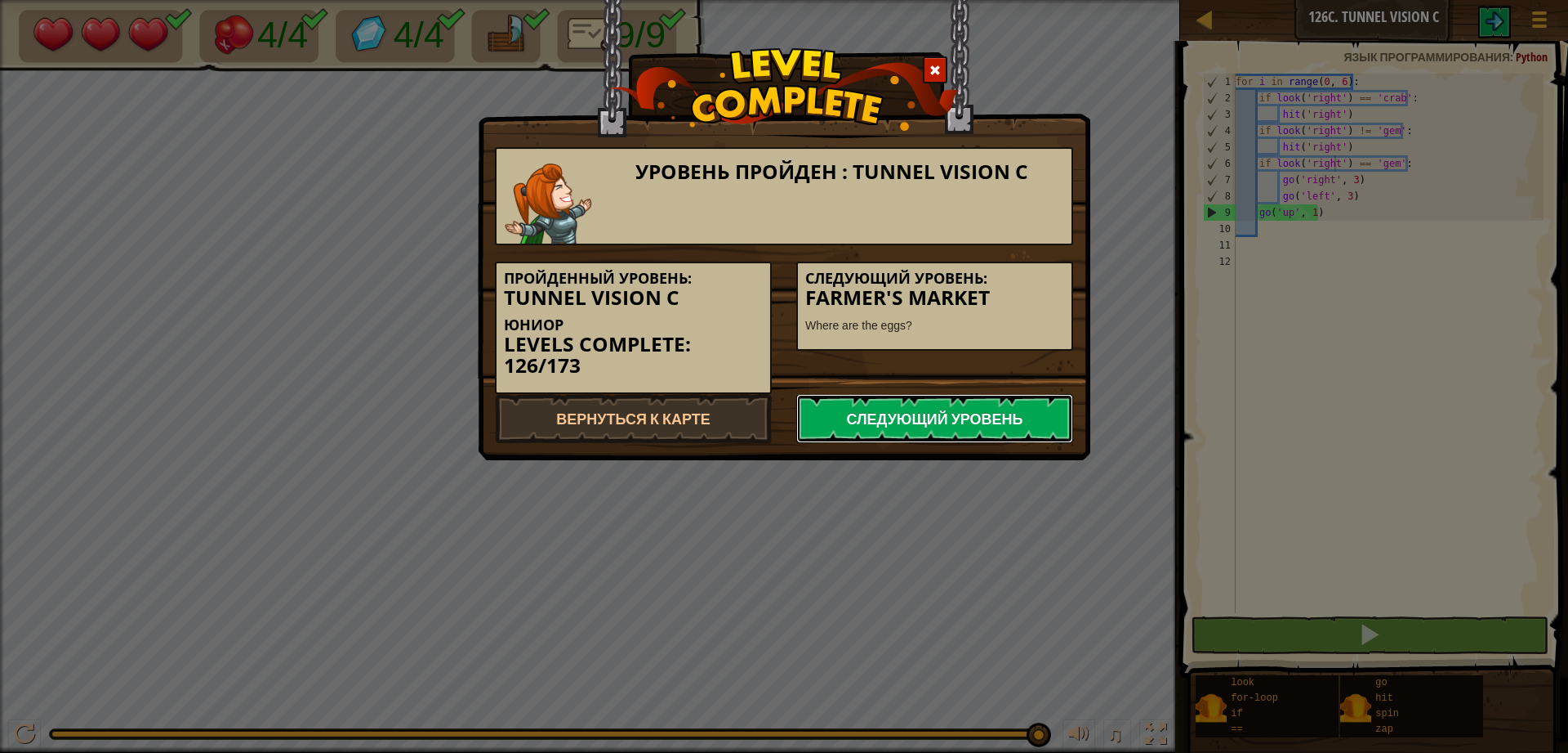
click at [985, 412] on link "Следующий уровень" at bounding box center [935, 418] width 276 height 49
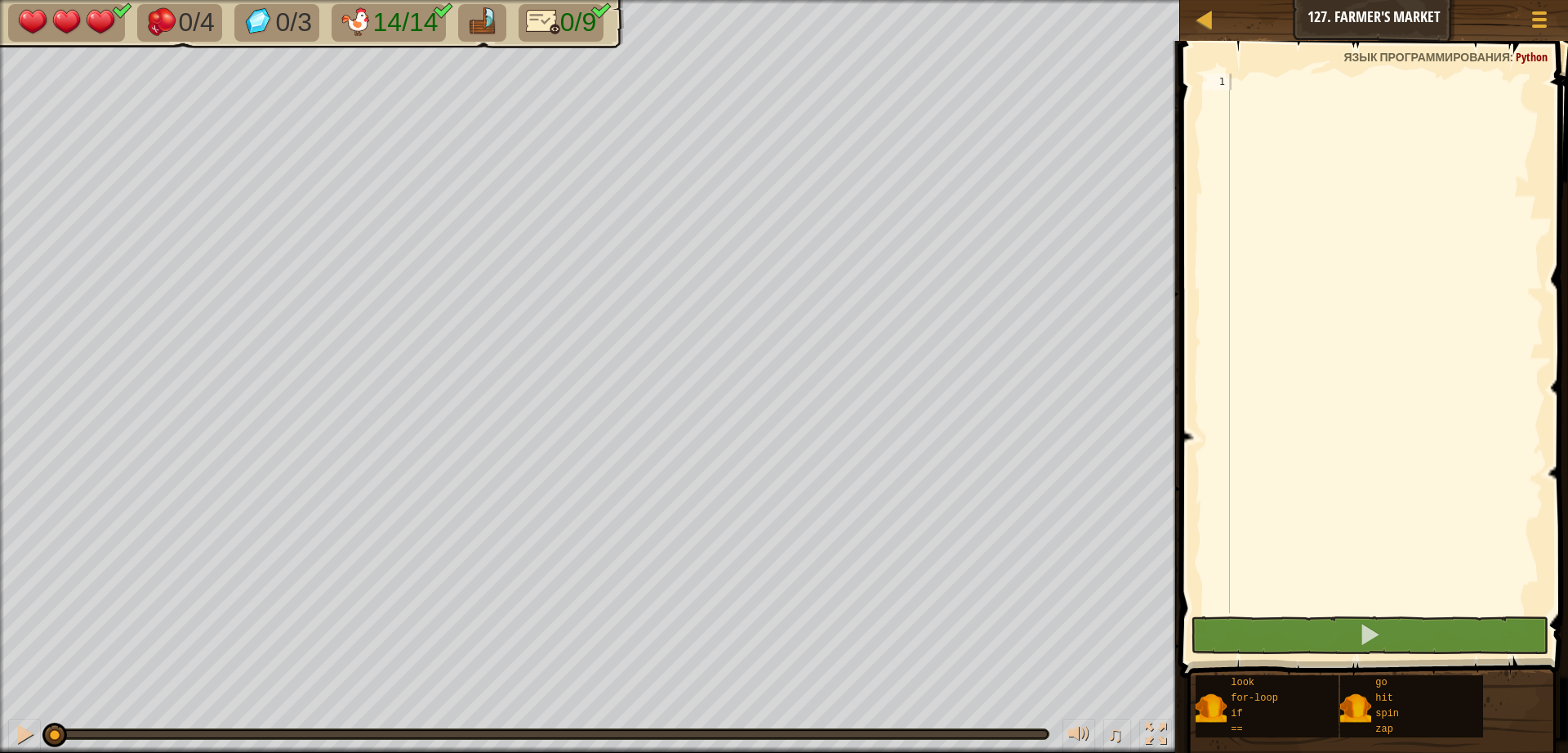
drag, startPoint x: 1284, startPoint y: 72, endPoint x: 1447, endPoint y: 246, distance: 238.4
click at [1447, 246] on div "1 ההההההההההההההההההההההההההההההההההההההההההההההההההההההההההההההההההההההההההההה…" at bounding box center [1372, 391] width 393 height 685
paste textarea "right"
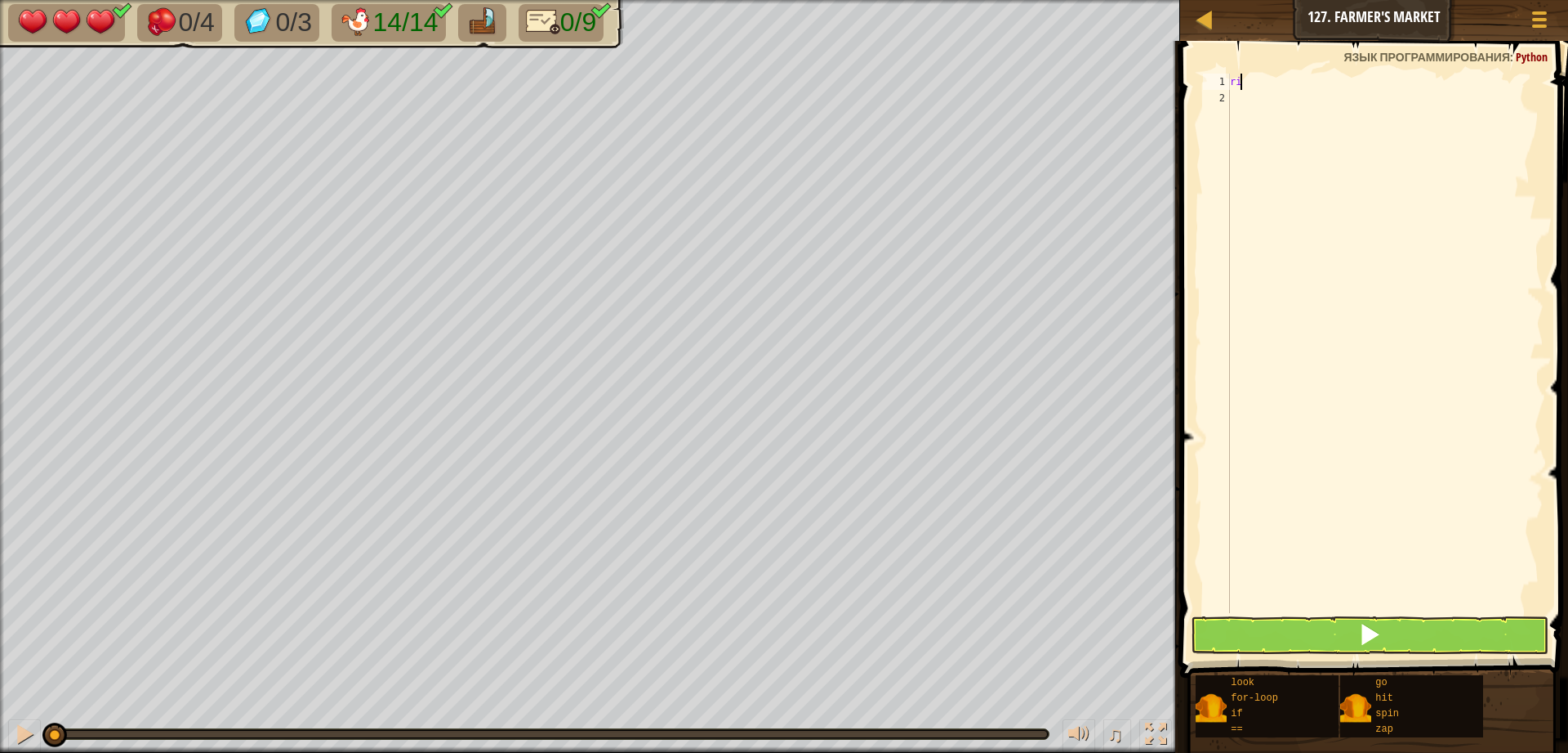
type textarea "r"
type textarea "a"
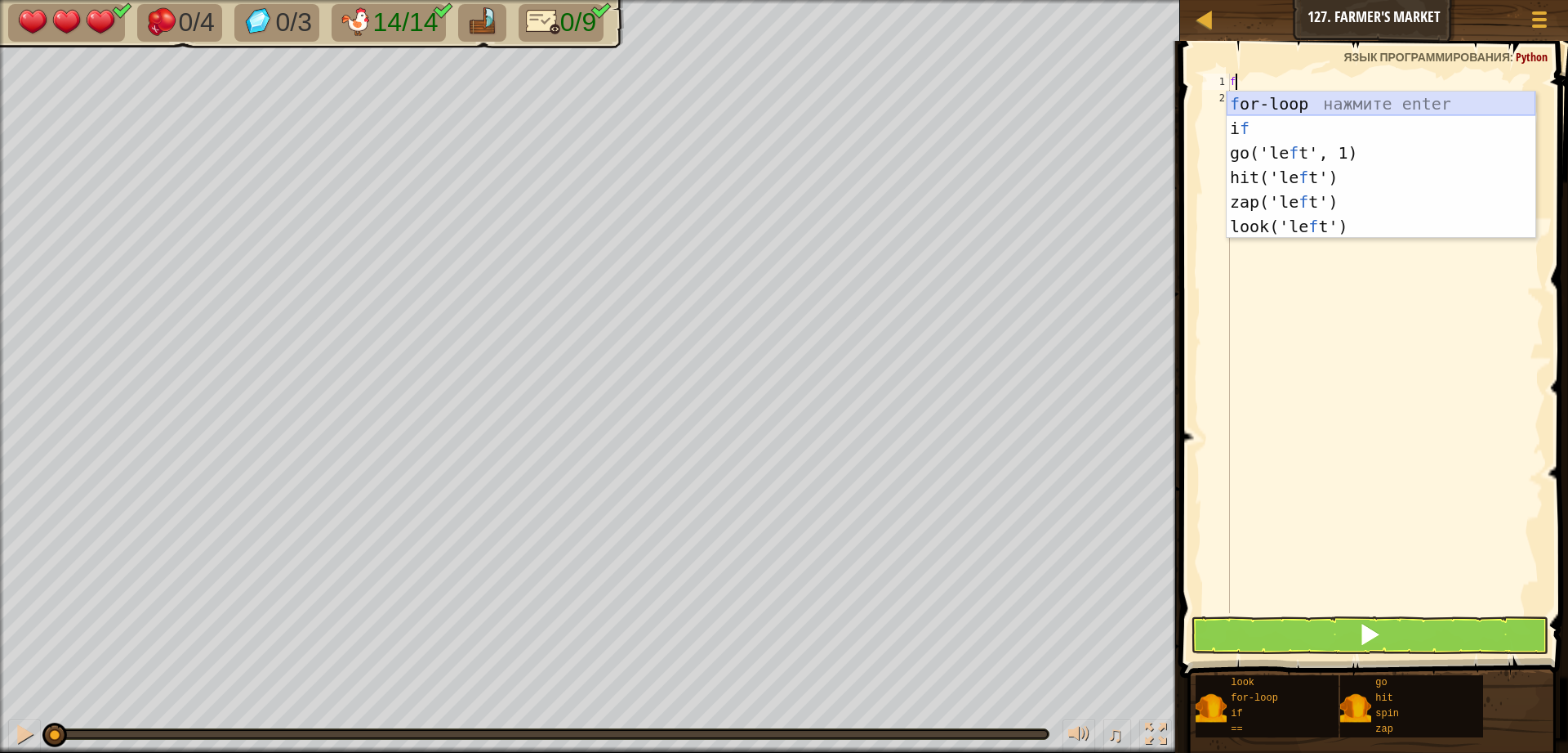
click at [1248, 104] on div "f or-loop нажмите enter i f нажмите enter go('le f t', 1) нажмите enter hit('le…" at bounding box center [1382, 190] width 309 height 196
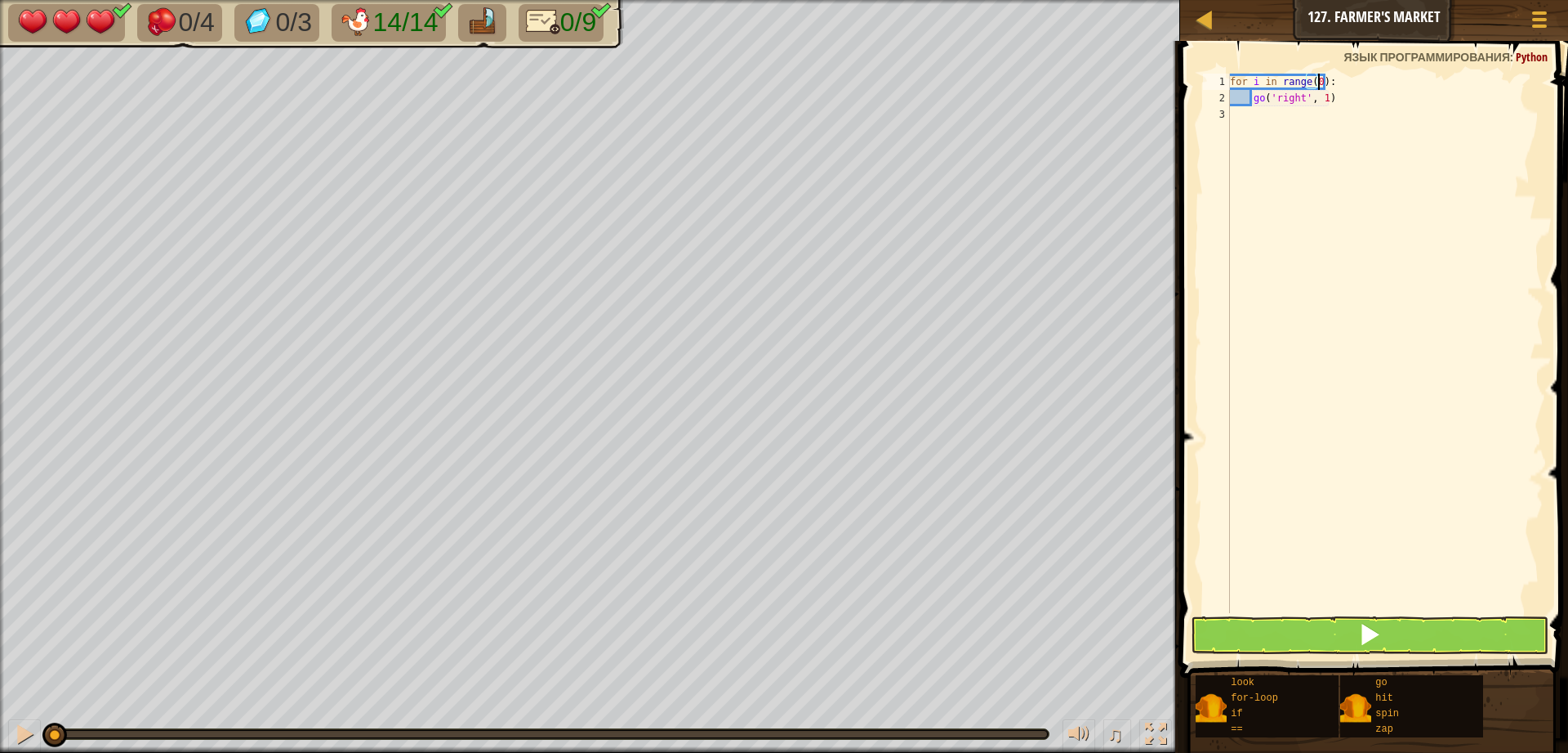
scroll to position [7, 6]
type textarea "for i in range(0, 7):"
click at [1378, 291] on div "for i in range ( 0 , 7 ) : go ( 'right' , 1 )" at bounding box center [1385, 359] width 317 height 572
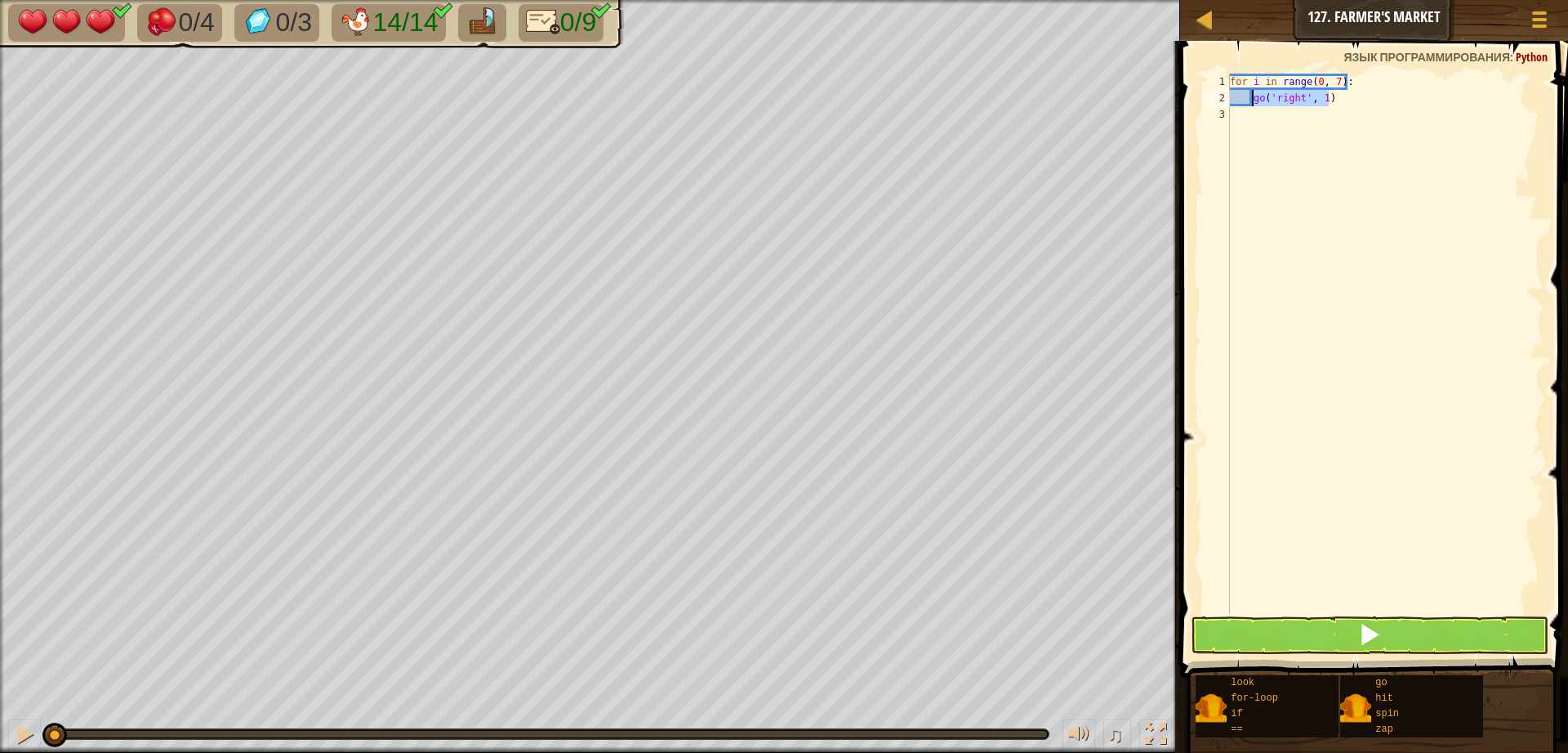
drag, startPoint x: 1335, startPoint y: 102, endPoint x: 1253, endPoint y: 103, distance: 82.0
click at [1253, 103] on div "for i in range ( 0 , 7 ) : go ( 'right' , 1 )" at bounding box center [1385, 359] width 317 height 572
type textarea "go('right', 1)"
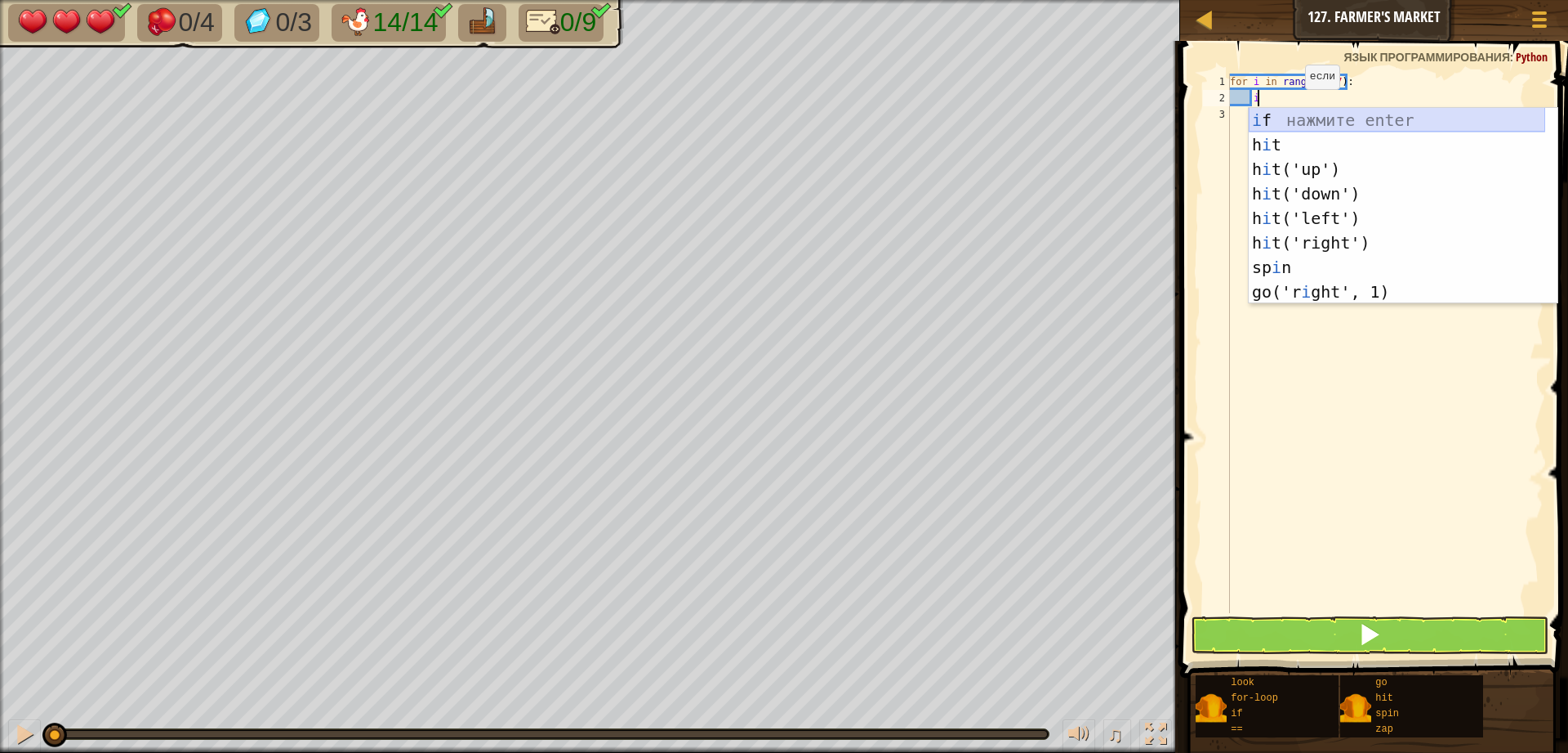
click at [1271, 114] on div "i f нажмите enter h i t нажмите enter h i t('up') нажмите enter h i t('down') н…" at bounding box center [1398, 230] width 297 height 245
type textarea "if look('up'):"
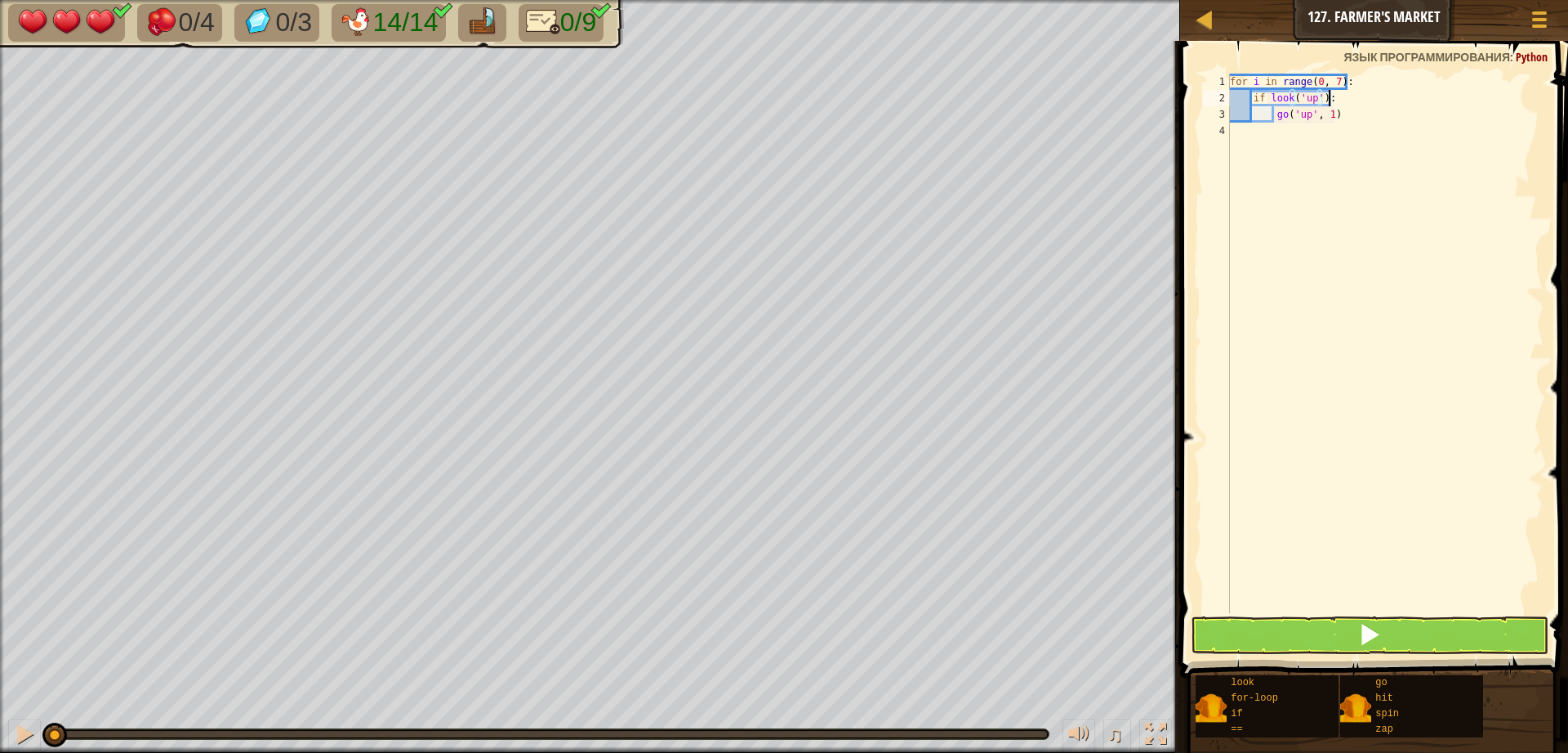
click at [1393, 100] on div "for i in range ( 0 , 7 ) : if look ( 'up' ) : go ( 'up' , 1 )" at bounding box center [1385, 359] width 317 height 572
drag, startPoint x: 1313, startPoint y: 100, endPoint x: 1298, endPoint y: 103, distance: 15.3
click at [1298, 103] on div "for i in range ( 0 , 7 ) : if look ( 'up' ) : go ( 'up' , 1 )" at bounding box center [1385, 359] width 317 height 572
click at [1356, 126] on div "for i in range ( 0 , 7 ) : if look ( 'up' ) : go ( 'up' , 1 )" at bounding box center [1385, 359] width 317 height 572
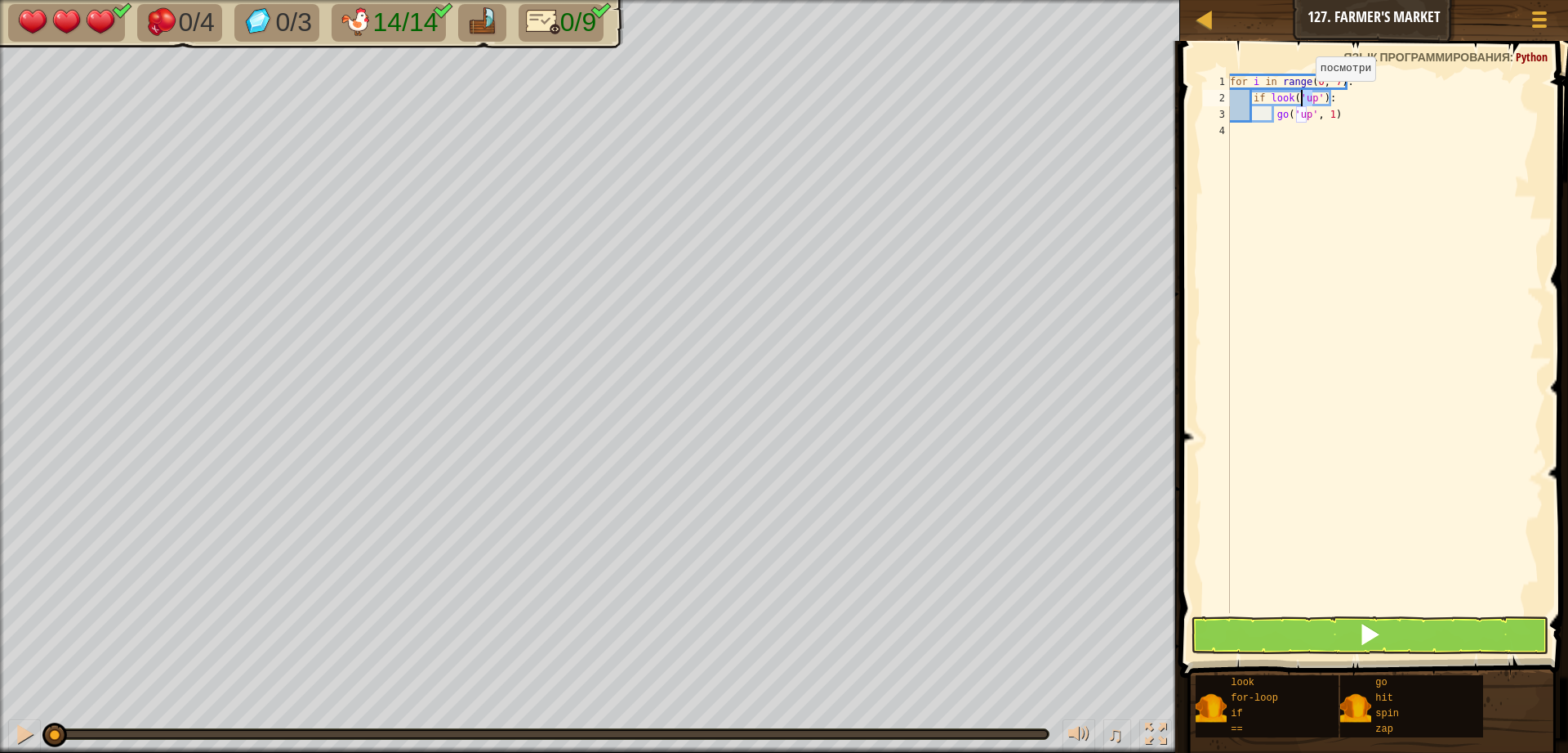
drag, startPoint x: 1314, startPoint y: 99, endPoint x: 1302, endPoint y: 97, distance: 12.2
click at [1302, 97] on div "for i in range ( 0 , 7 ) : if look ( 'up' ) : go ( 'up' , 1 )" at bounding box center [1385, 359] width 317 height 572
click at [1372, 113] on div "for i in range ( 0 , 7 ) : if look ( 'up' ) : go ( 'up' , 1 )" at bounding box center [1385, 359] width 317 height 572
drag, startPoint x: 1338, startPoint y: 111, endPoint x: 1350, endPoint y: 104, distance: 13.9
click at [1309, 104] on div "for i in range ( 0 , 7 ) : if look ( 'up' ) : go ( 'up' , 1 )" at bounding box center [1385, 359] width 317 height 572
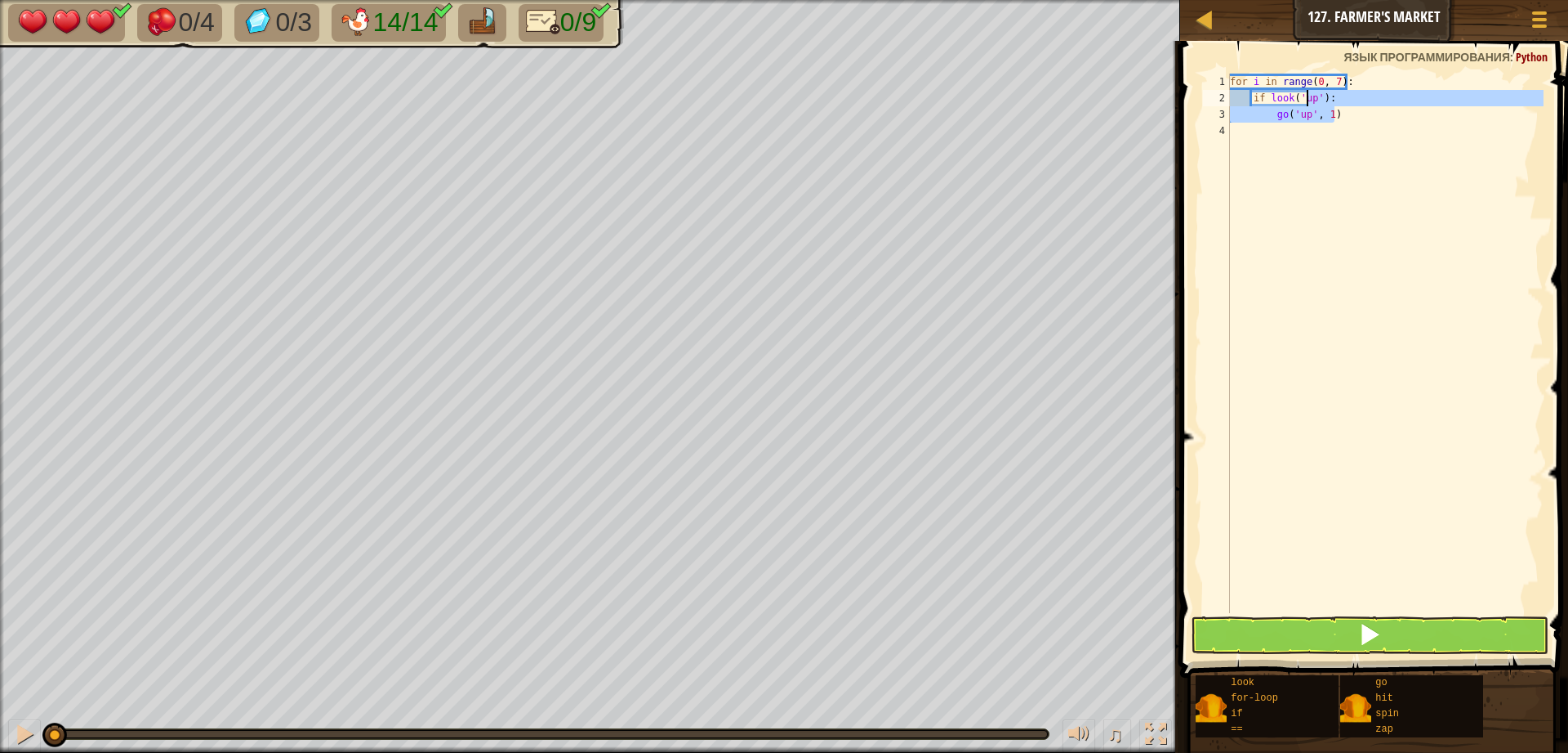
click at [1360, 104] on div "for i in range ( 0 , 7 ) : if look ( 'up' ) : go ( 'up' , 1 )" at bounding box center [1385, 343] width 317 height 539
click at [1325, 99] on div "for i in range ( 0 , 7 ) : if look ( 'up' ) : go ( 'up' , 1 )" at bounding box center [1385, 359] width 317 height 572
click at [1345, 99] on div "for i in range ( 0 , 7 ) : if look ( 'up' ) != shiken ': go ( 'up' , 1 )" at bounding box center [1385, 359] width 317 height 572
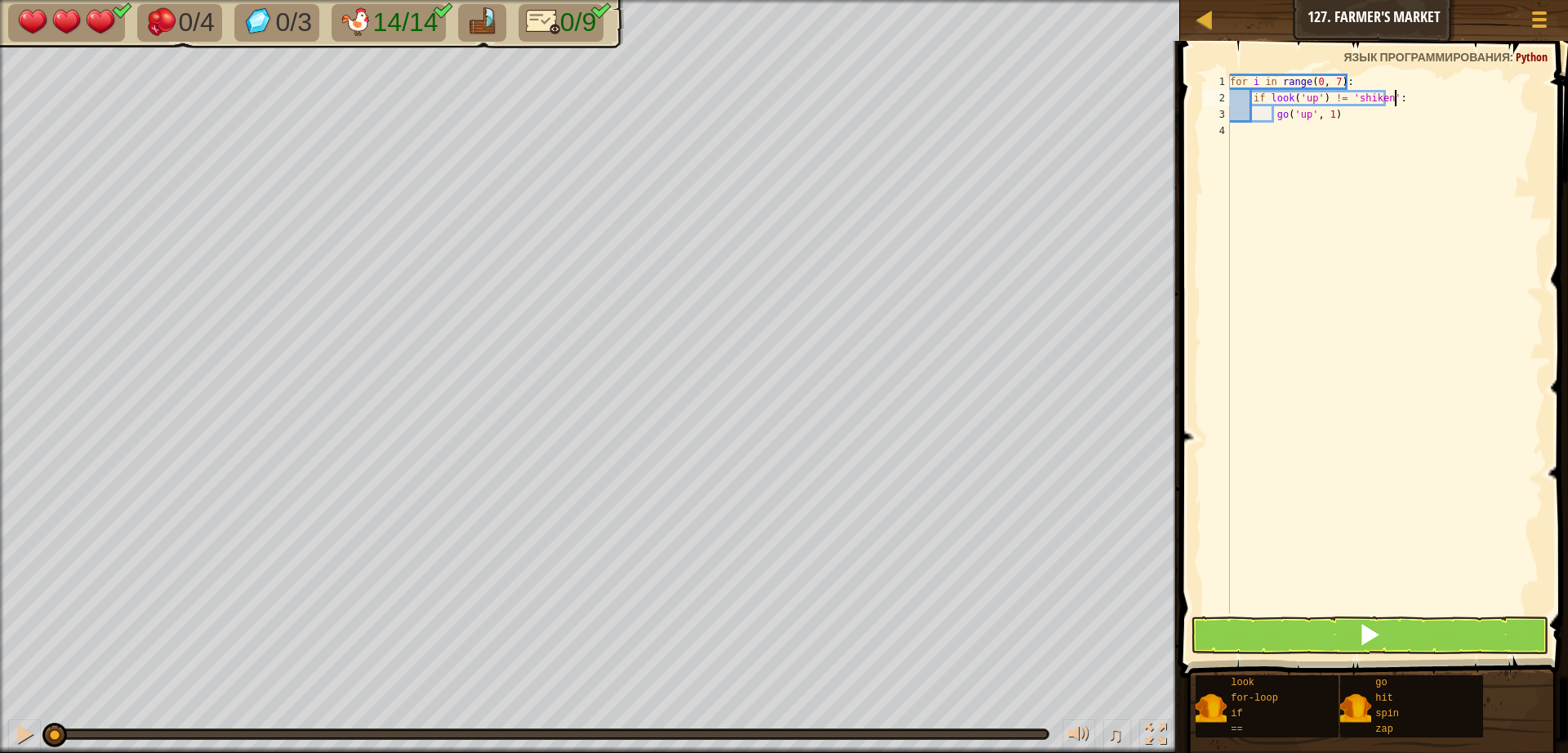
click at [1443, 91] on div "for i in range ( 0 , 7 ) : if look ( 'up' ) != 'shiken' : go ( 'up' , 1 )" at bounding box center [1385, 359] width 317 height 572
click at [1356, 100] on div "for i in range ( 0 , 7 ) : if look ( 'up' ) != 'shiken' : go ( 'up' , 1 )" at bounding box center [1385, 359] width 317 height 572
click at [360, 11] on img at bounding box center [356, 21] width 34 height 28
click at [360, 16] on img at bounding box center [356, 21] width 34 height 28
click at [1371, 112] on div "for i in range ( 0 , 7 ) : if look ( 'up' ) != 'shiken' : go ( 'up' , 1 )" at bounding box center [1385, 359] width 317 height 572
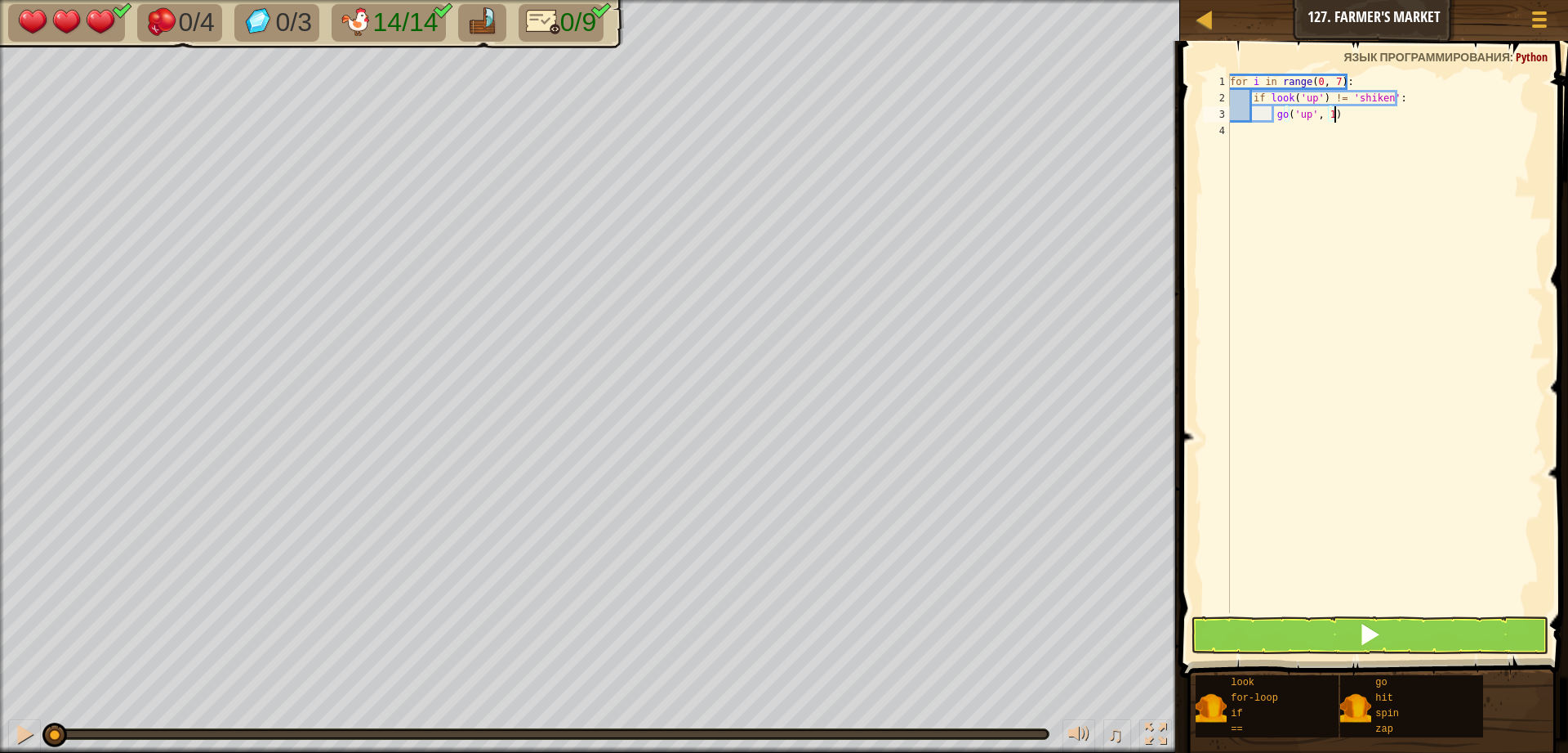
scroll to position [7, 8]
click at [1352, 98] on div "for i in range ( 0 , 7 ) : if look ( 'up' ) != 'shiken' : go ( 'up' , 1 )" at bounding box center [1385, 359] width 317 height 572
click at [1356, 96] on div "for i in range ( 0 , 7 ) : if look ( 'up' ) != 'shiken' : go ( 'up' , 1 )" at bounding box center [1385, 359] width 317 height 572
type textarea "if look('up') != 'chiken':"
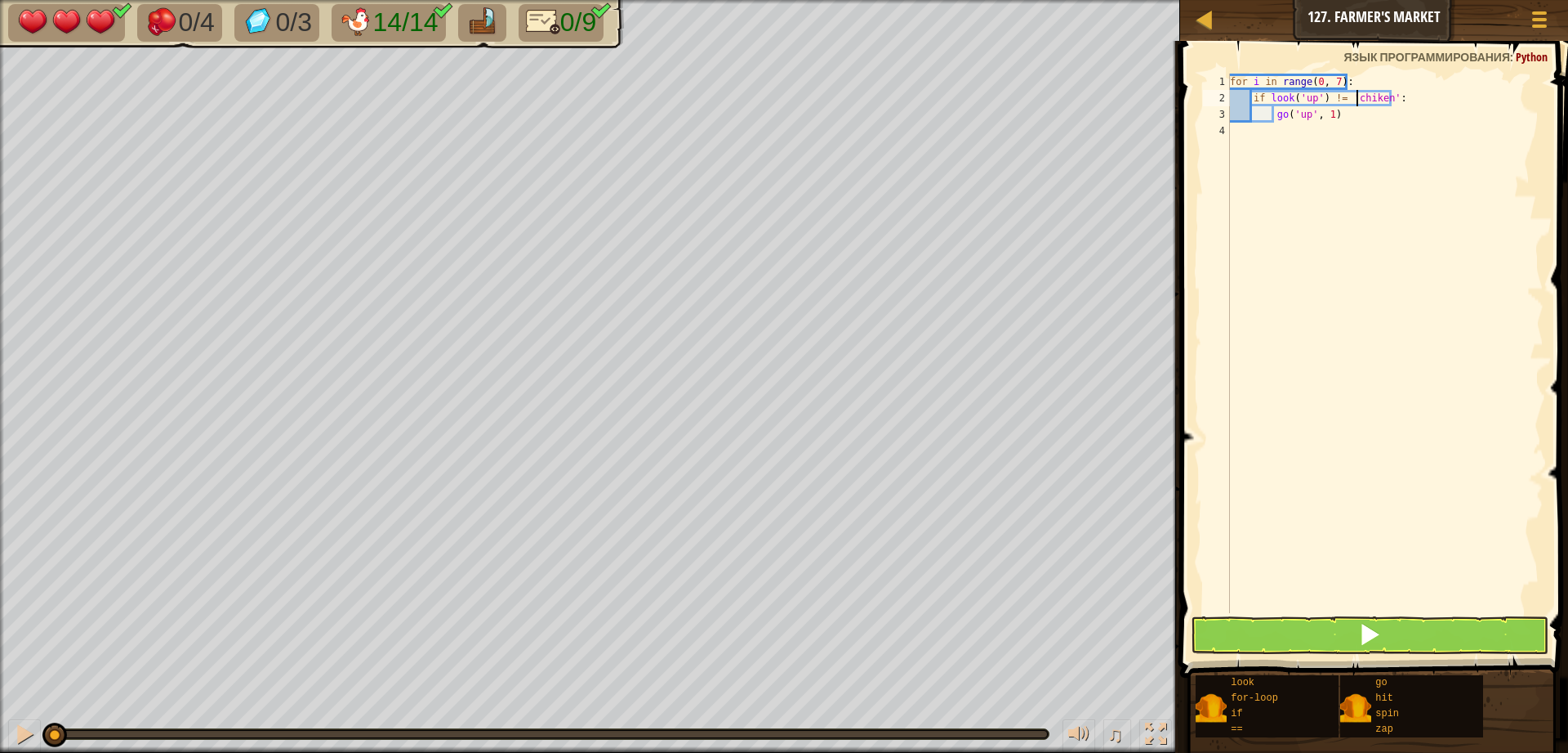
click at [1420, 217] on div "for i in range ( 0 , 7 ) : if look ( 'up' ) != 'chiken' : go ( 'up' , 1 )" at bounding box center [1385, 359] width 317 height 572
drag, startPoint x: 1339, startPoint y: 114, endPoint x: 1274, endPoint y: 115, distance: 65.0
click at [1274, 115] on div "for i in range ( 0 , 7 ) : if look ( 'up' ) != 'chiken' : go ( 'up' , 1 )" at bounding box center [1385, 359] width 317 height 572
type textarea "go('up', 1)"
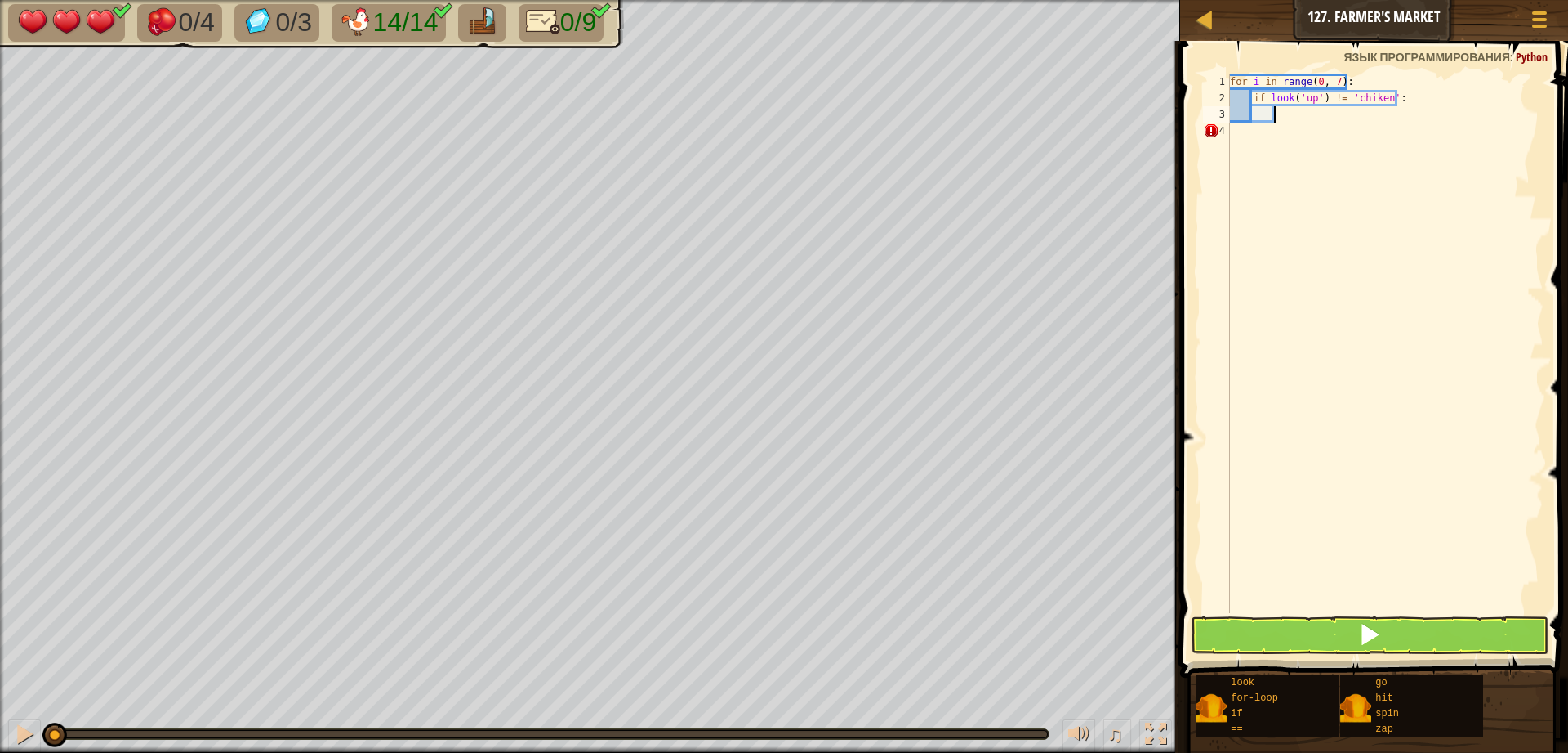
type textarea "z"
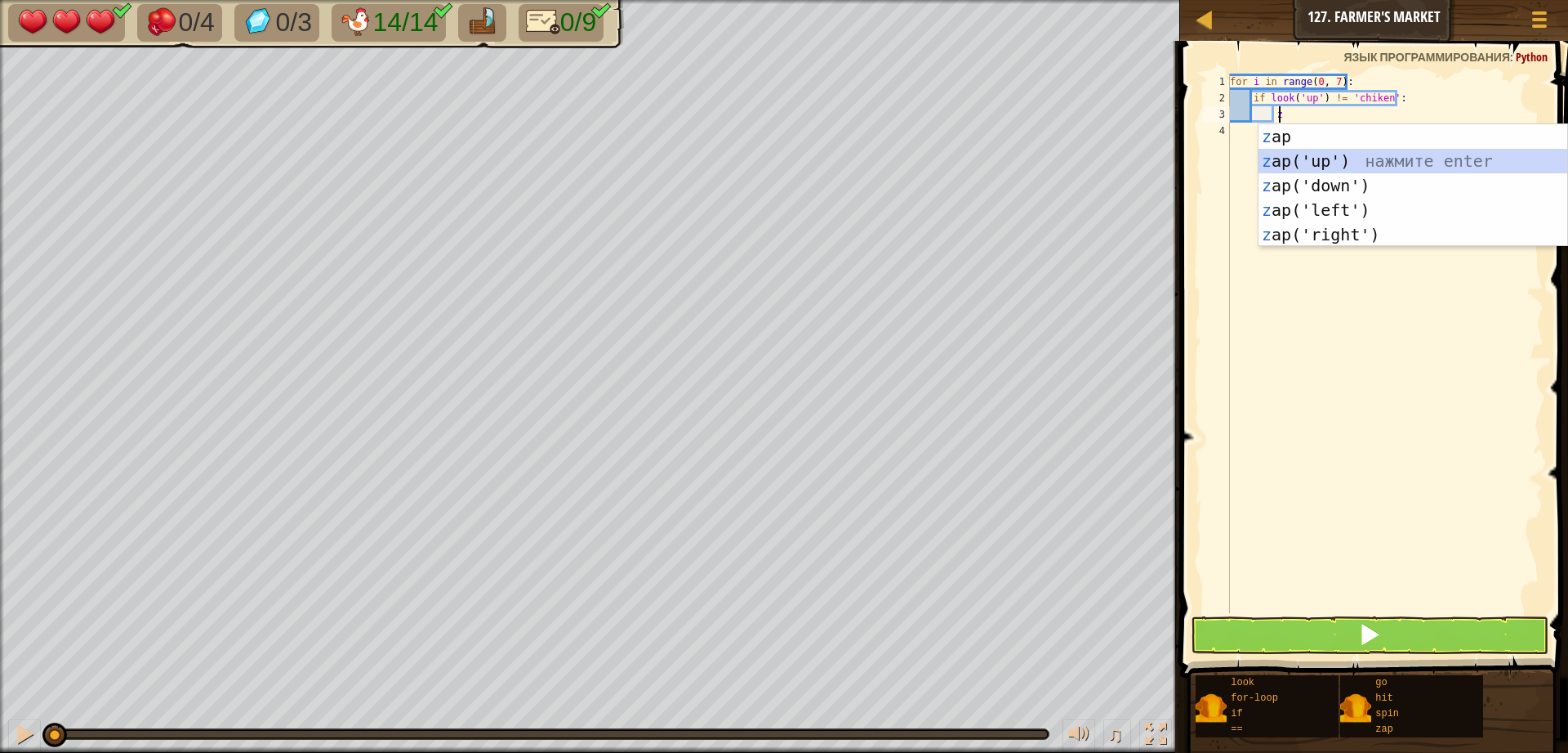
click at [1329, 153] on div "z ap нажмите enter z ap('up') нажмите enter z ap('down') нажмите enter z ap('le…" at bounding box center [1413, 210] width 309 height 171
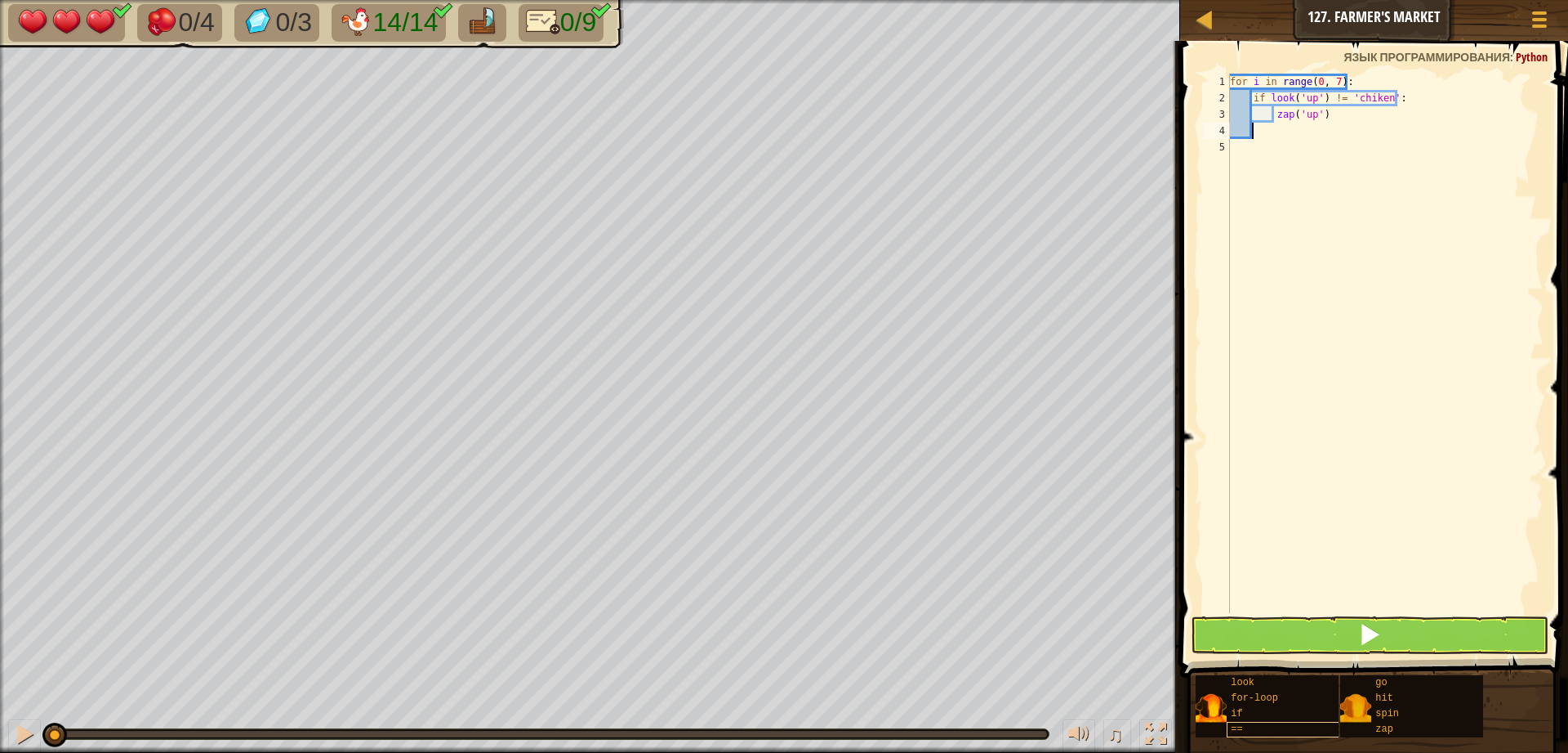
scroll to position [7, 1]
drag, startPoint x: 1238, startPoint y: 597, endPoint x: 1266, endPoint y: 628, distance: 41.8
click at [1254, 616] on div "1 2 3 4 5 for i in range ( 0 , 7 ) : if look ( 'up' ) != 'chiken' : zap ( 'up' …" at bounding box center [1372, 391] width 393 height 685
click at [1283, 637] on button at bounding box center [1369, 635] width 358 height 38
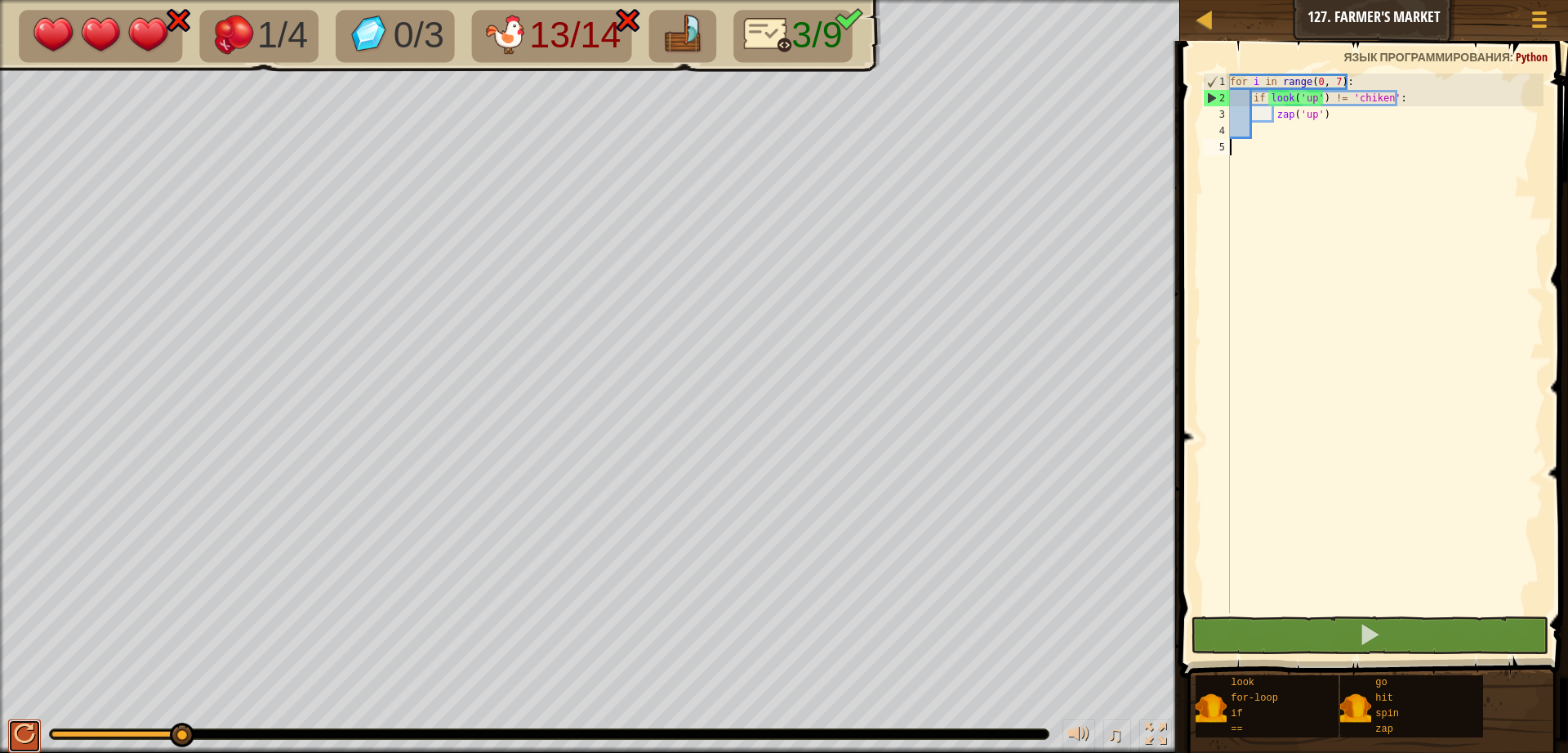
click at [8, 747] on button at bounding box center [24, 736] width 33 height 34
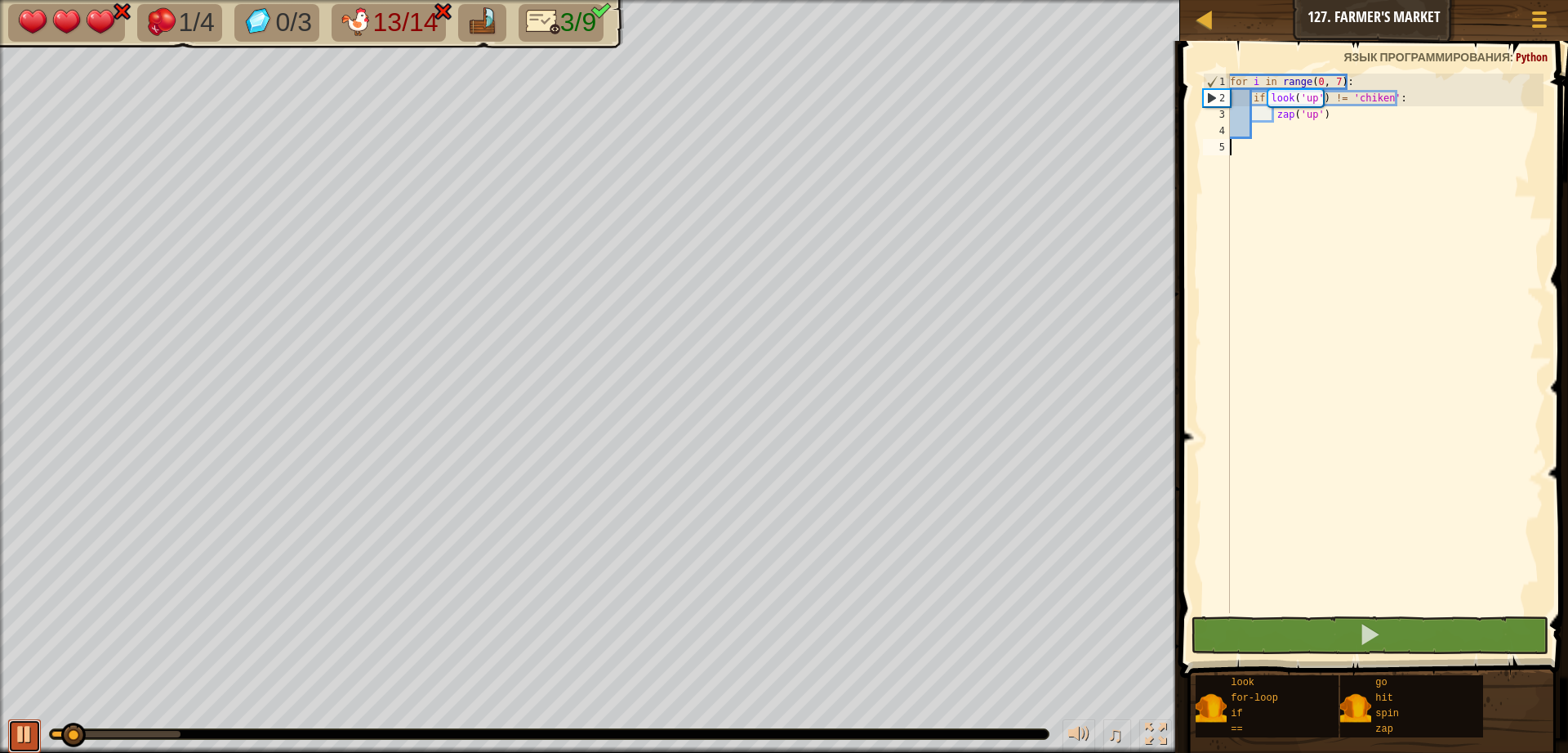
click at [17, 741] on div at bounding box center [25, 734] width 21 height 21
click at [1266, 133] on div "for i in range ( 0 , 7 ) : if look ( 'up' ) != 'chiken' : zap ( 'up' )" at bounding box center [1385, 359] width 317 height 572
type textarea "g"
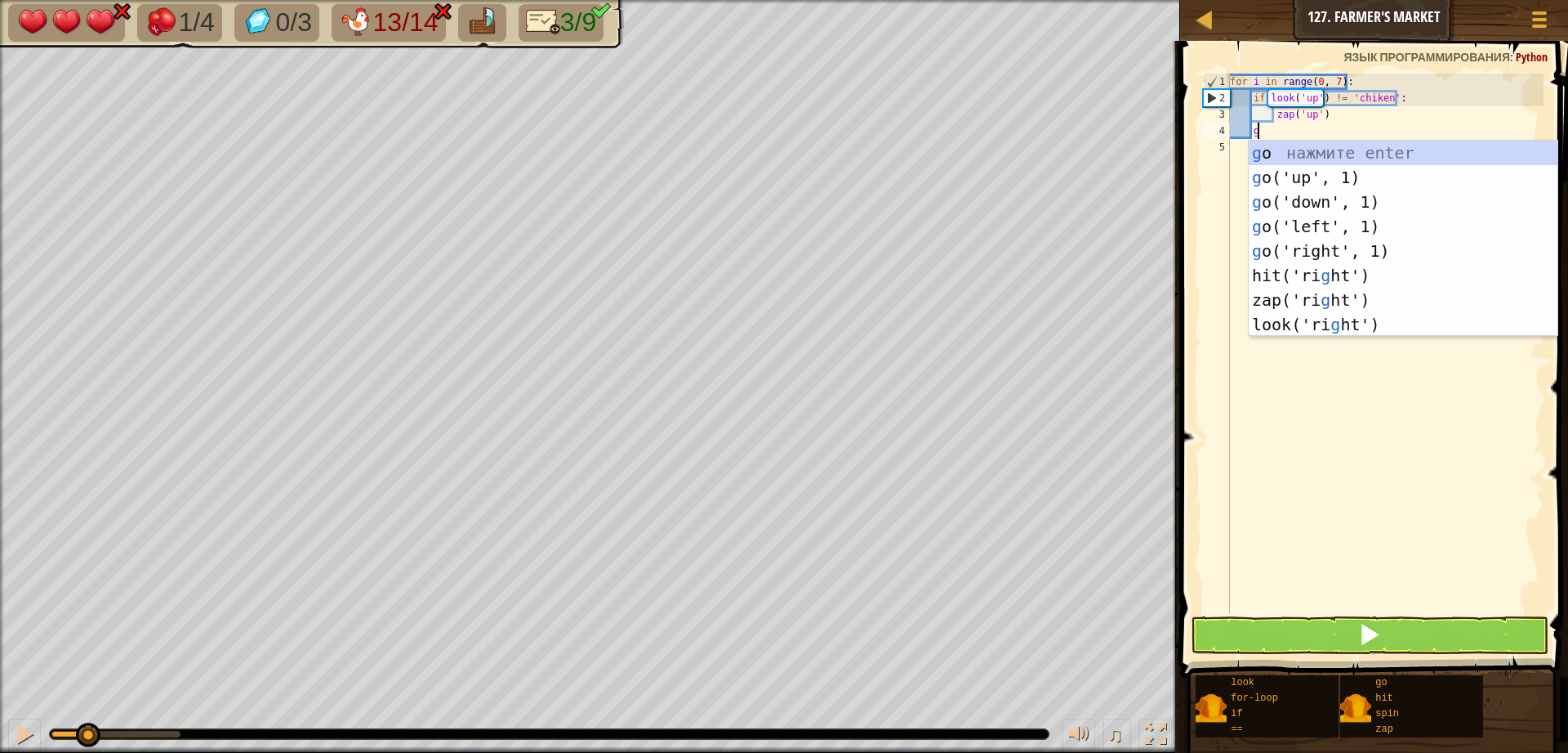
scroll to position [7, 1]
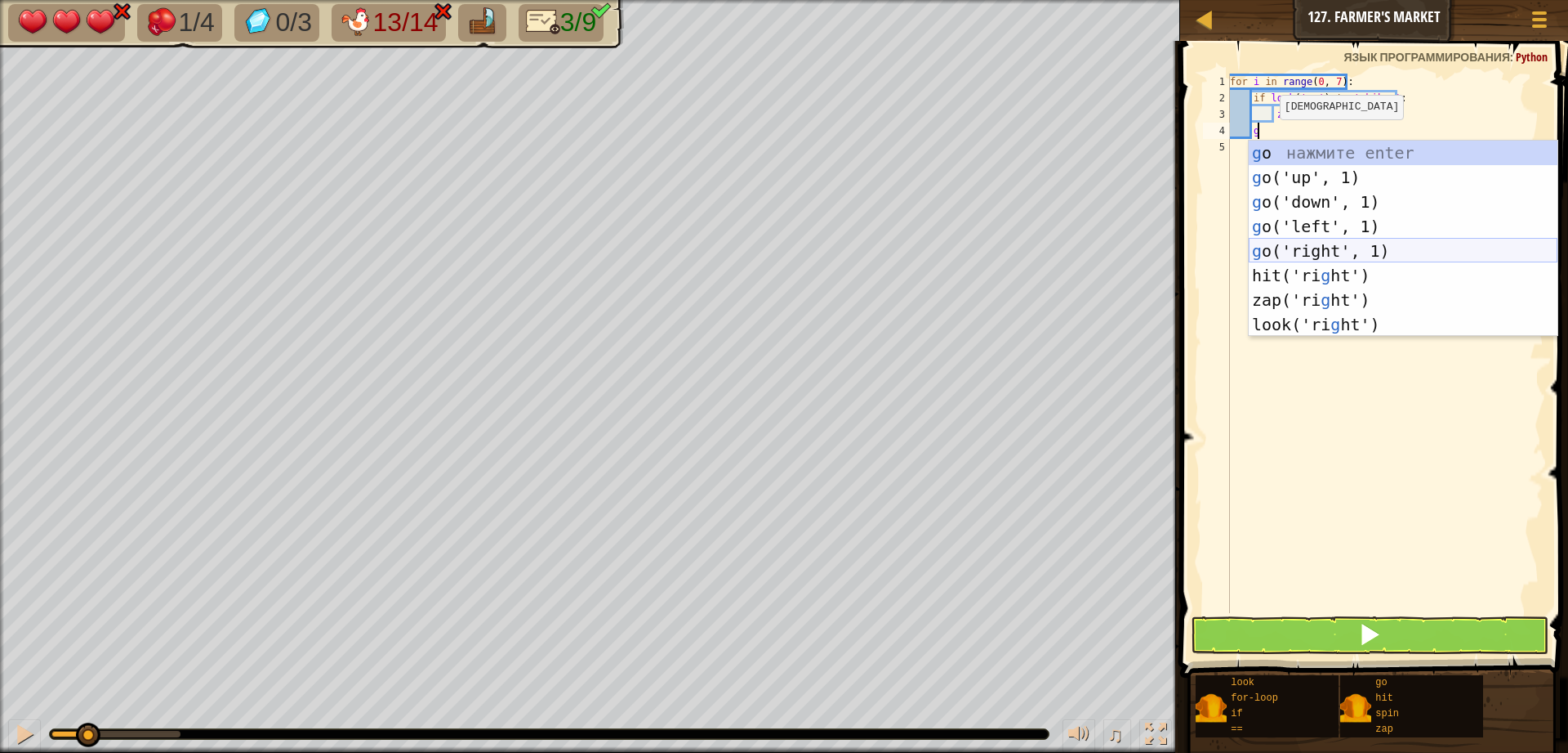
click at [1272, 245] on div "g o нажмите enter g o('up', 1) нажмите enter g o('down', 1) нажмите enter g o('…" at bounding box center [1404, 262] width 309 height 245
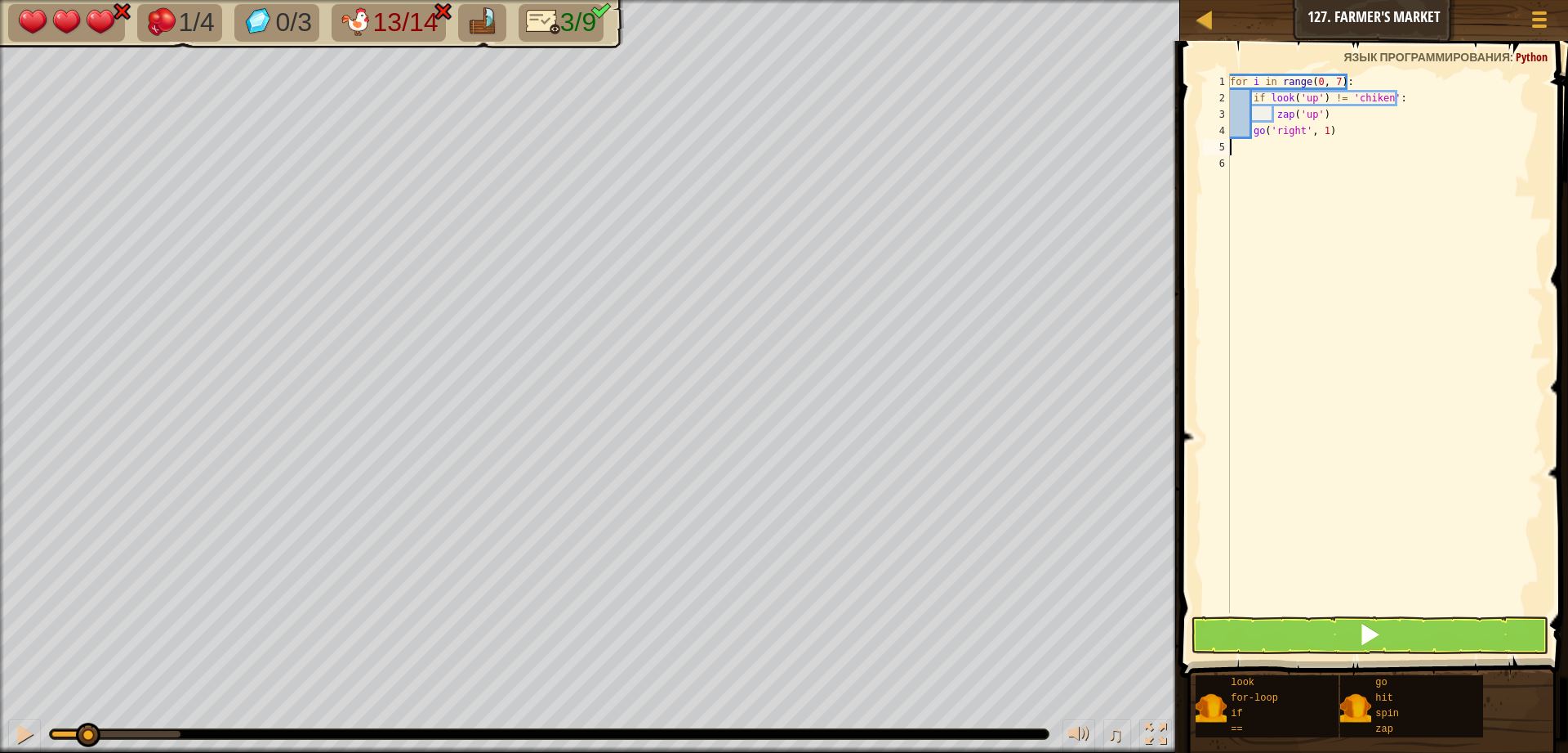
scroll to position [7, 0]
click at [1356, 632] on button at bounding box center [1369, 635] width 358 height 38
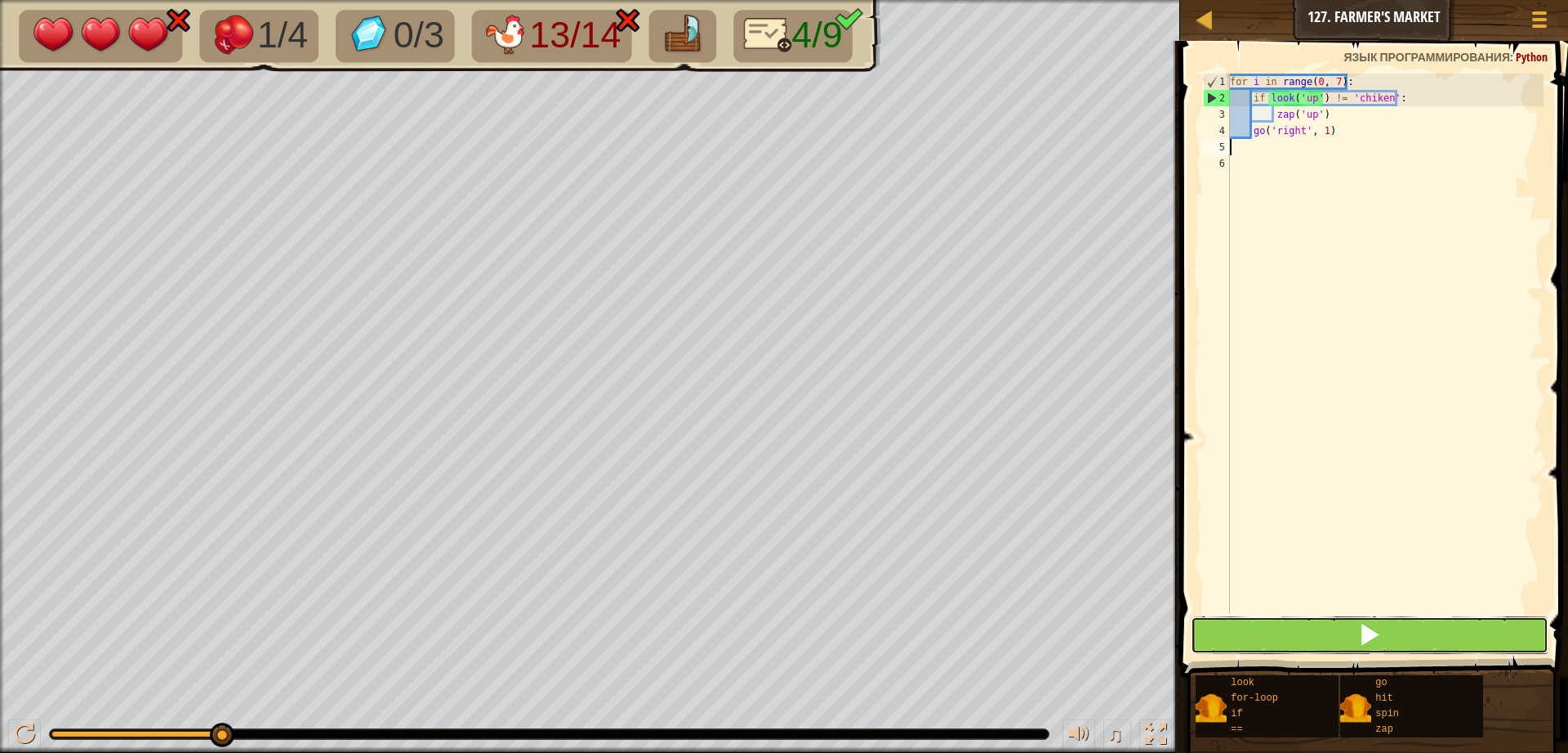
click at [1329, 639] on button at bounding box center [1369, 635] width 358 height 38
click at [1344, 137] on div "for i in range ( 0 , 7 ) : if look ( 'up' ) != 'chiken' : zap ( 'up' ) go ( 'ri…" at bounding box center [1385, 359] width 317 height 572
type textarea "go('right', 1)"
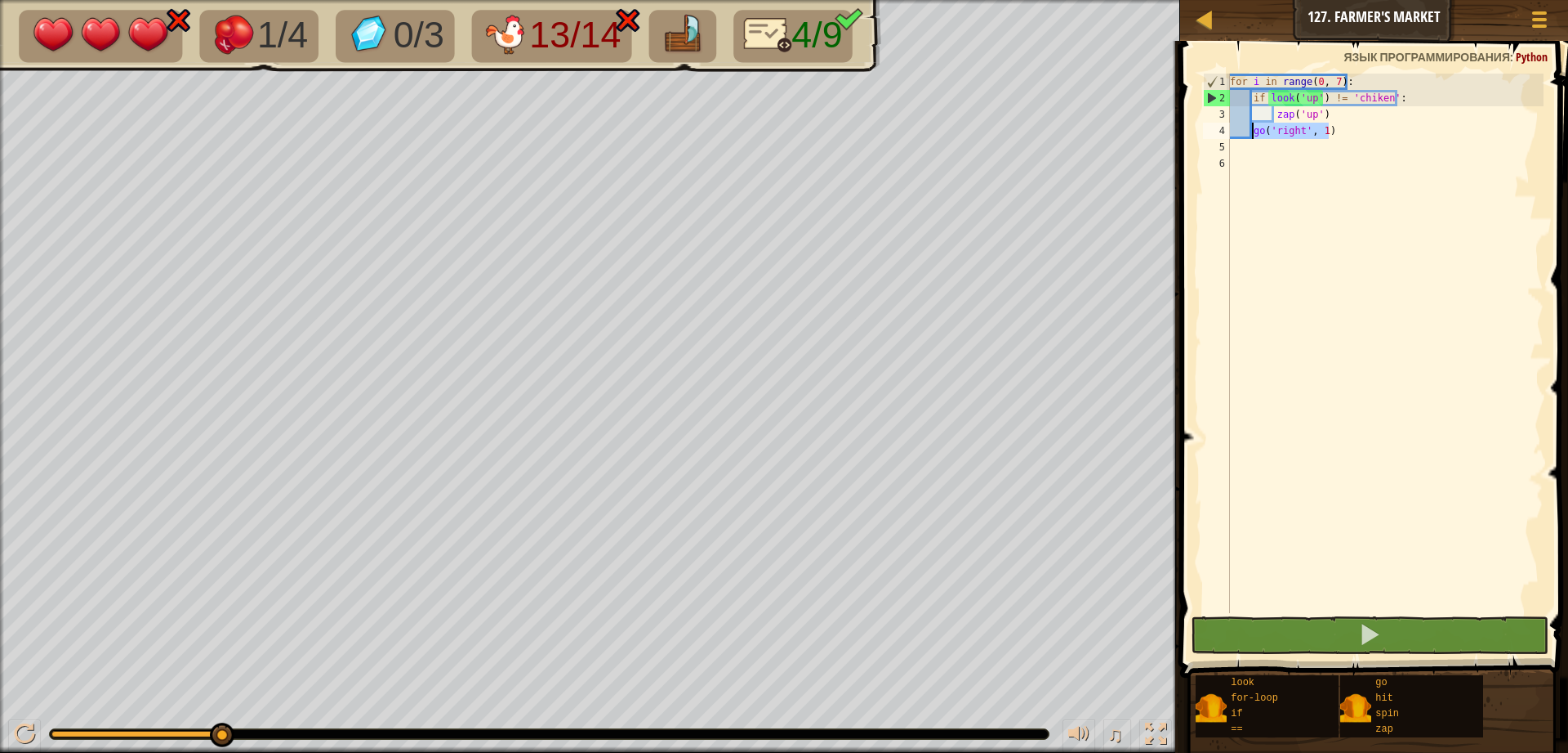
drag, startPoint x: 1345, startPoint y: 125, endPoint x: 1254, endPoint y: 128, distance: 91.0
click at [1254, 128] on div "for i in range ( 0 , 7 ) : if look ( 'up' ) != 'chiken' : zap ( 'up' ) go ( 'ri…" at bounding box center [1385, 359] width 317 height 572
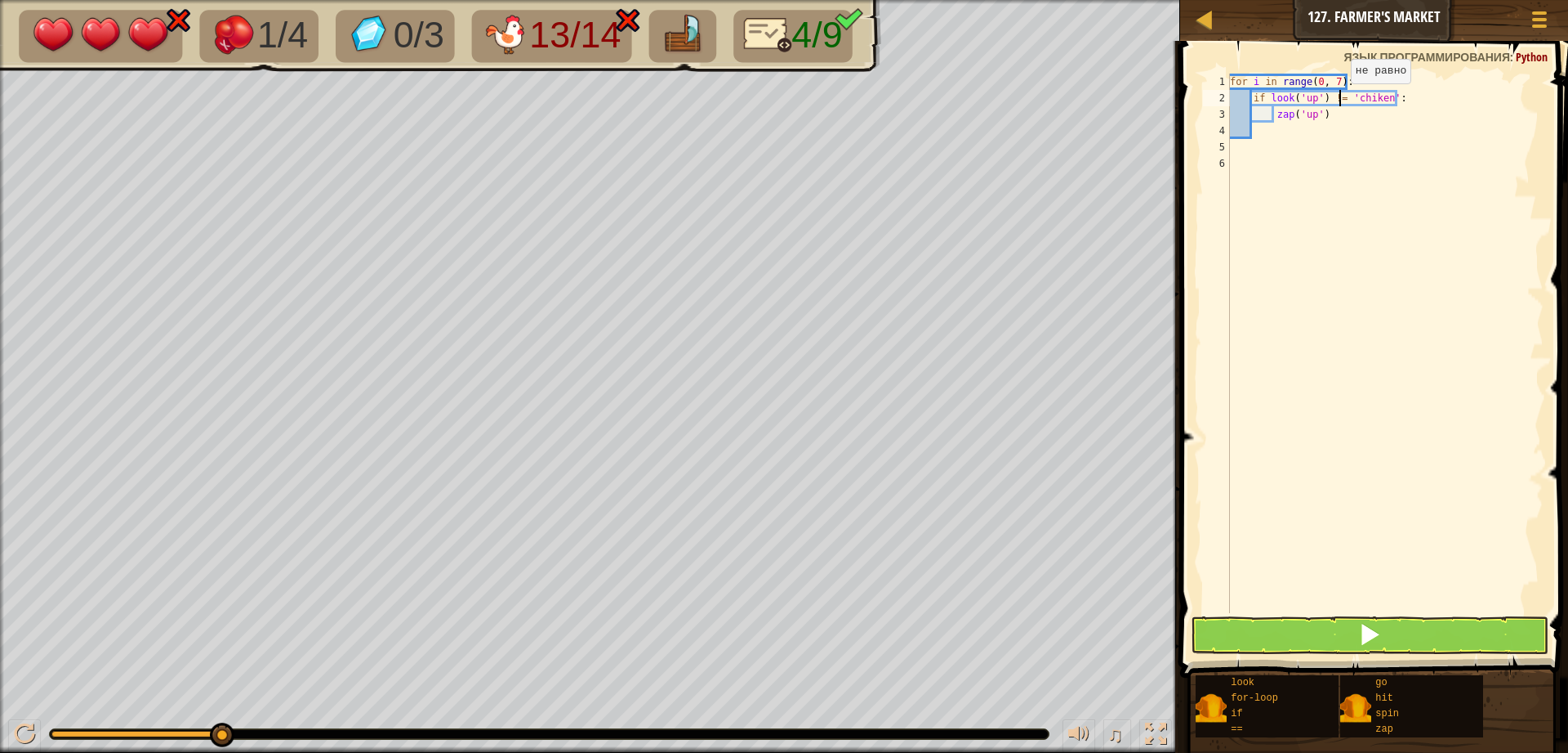
click at [1337, 100] on div "for i in range ( 0 , 7 ) : if look ( 'up' ) != 'chiken' : zap ( 'up' )" at bounding box center [1385, 359] width 317 height 572
type textarea "if look('up') != 'chiken':"
click at [1335, 99] on div "for i in range ( 0 , 7 ) : if look ( 'up' ) != 'chiken' : zap ( 'up' )" at bounding box center [1385, 359] width 317 height 572
click at [1317, 134] on div "for i in range ( 0 , 7 ) : if look ( 'up' ) != 'chiken' : zap ( 'up' )" at bounding box center [1385, 359] width 317 height 572
drag, startPoint x: 1329, startPoint y: 113, endPoint x: 1276, endPoint y: 114, distance: 53.0
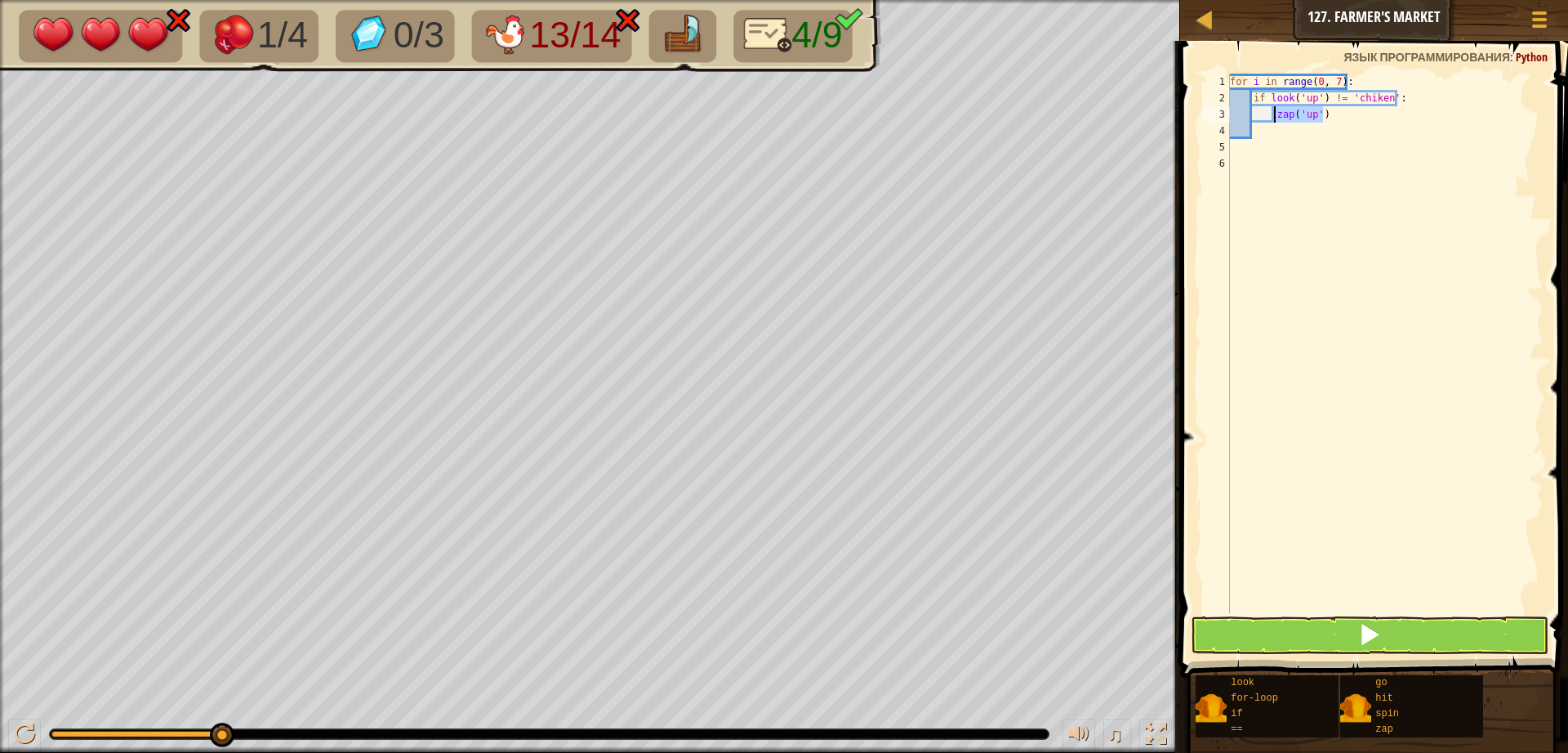
click at [1276, 114] on div "for i in range ( 0 , 7 ) : if look ( 'up' ) != 'chiken' : zap ( 'up' )" at bounding box center [1385, 359] width 317 height 572
type textarea "zap('up')"
click at [1306, 125] on div "for i in range ( 0 , 7 ) : if look ( 'up' ) != 'chiken' :" at bounding box center [1385, 359] width 317 height 572
click at [1292, 119] on div "for i in range ( 0 , 7 ) : if look ( 'up' ) != 'chiken' :" at bounding box center [1385, 359] width 317 height 572
type textarea "go('right', 1)"
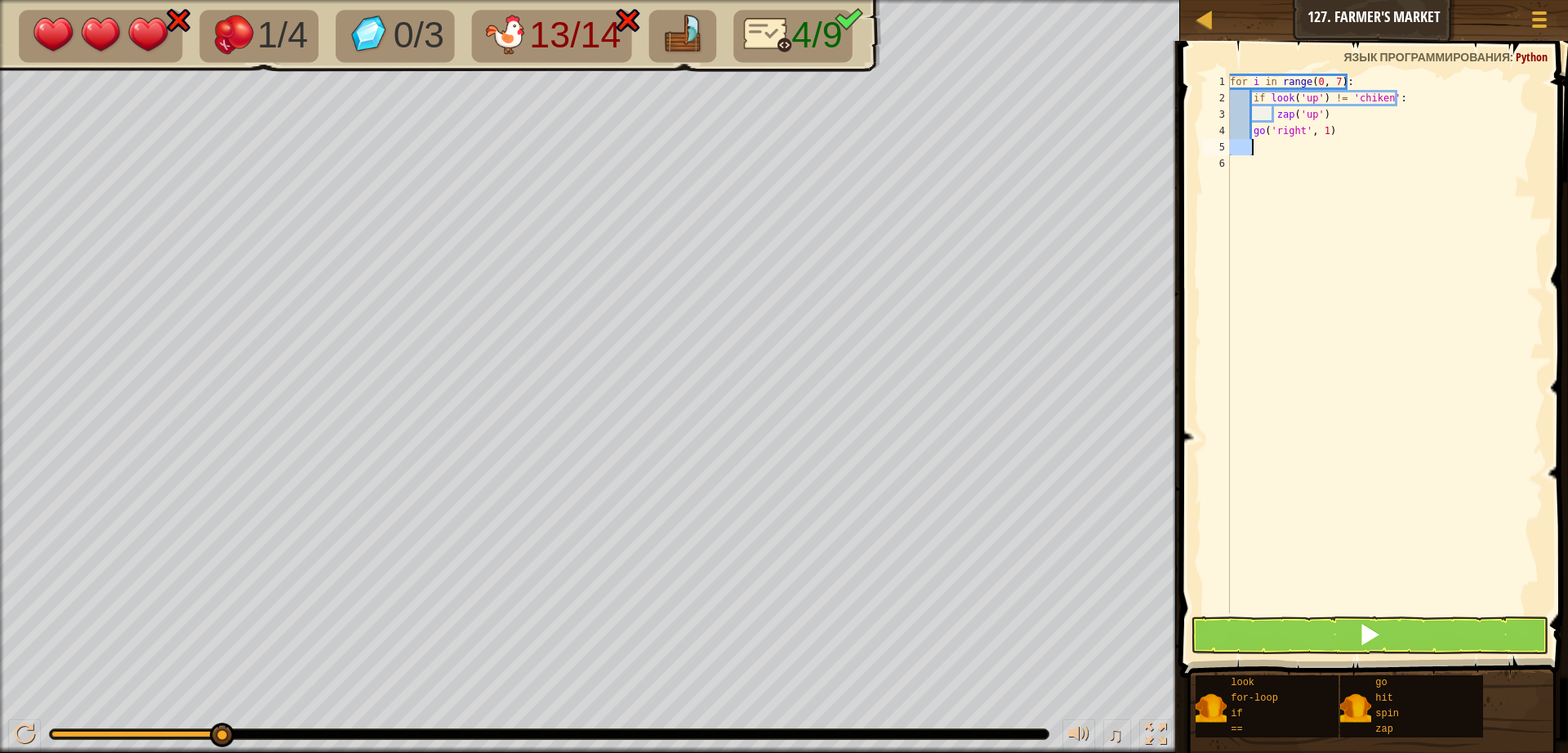
click at [1351, 159] on div "for i in range ( 0 , 7 ) : if look ( 'up' ) != 'chiken' : zap ( 'up' ) go ( 'ri…" at bounding box center [1385, 359] width 317 height 572
drag, startPoint x: 1334, startPoint y: 130, endPoint x: 1253, endPoint y: 131, distance: 81.0
click at [1253, 131] on div "for i in range ( 0 , 7 ) : if look ( 'up' ) != 'chiken' : zap ( 'up' ) go ( 'ri…" at bounding box center [1385, 359] width 317 height 572
type textarea "go('right', 1)"
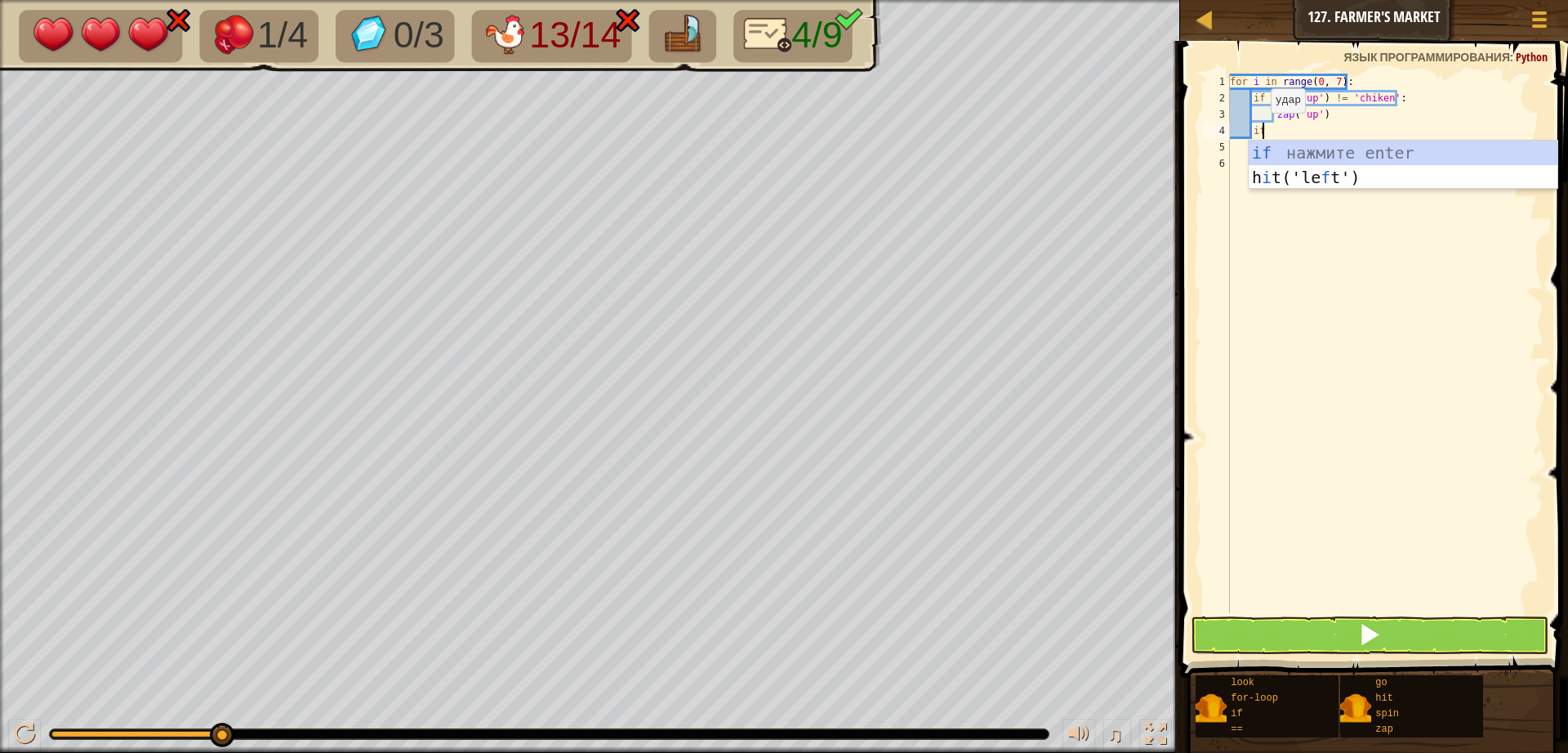
scroll to position [7, 2]
click at [1284, 153] on div "if нажмите enter h i t('le f t') нажмите enter" at bounding box center [1404, 189] width 309 height 98
type textarea "if look('up'):"
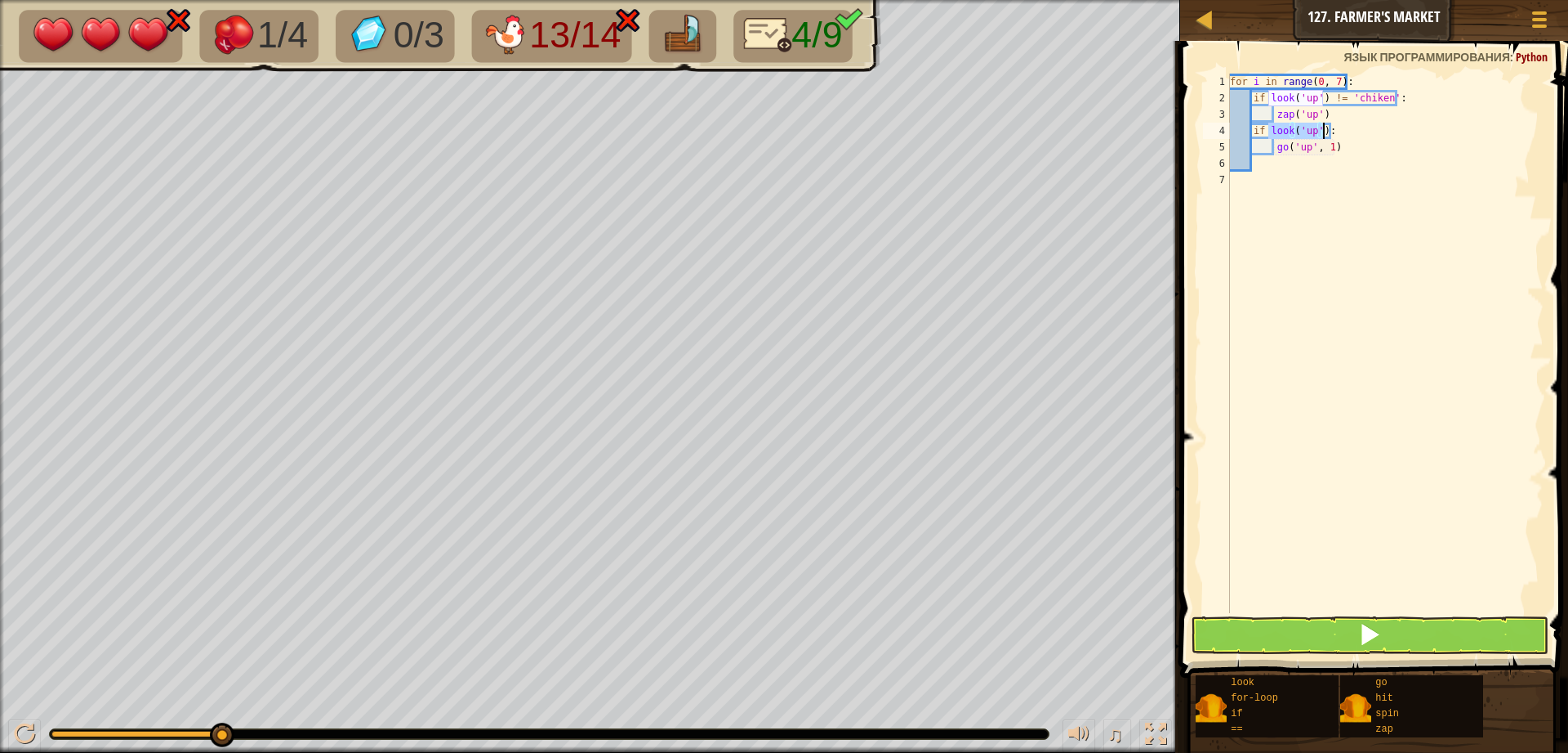
click at [1375, 179] on div "for i in range ( 0 , 7 ) : if look ( 'up' ) != 'chiken' : zap ( 'up' ) if look …" at bounding box center [1385, 359] width 317 height 572
drag, startPoint x: 1314, startPoint y: 135, endPoint x: 1303, endPoint y: 135, distance: 11.0
click at [1303, 135] on div "for i in range ( 0 , 7 ) : if look ( 'up' ) != 'chiken' : zap ( 'up' ) if look …" at bounding box center [1385, 359] width 317 height 572
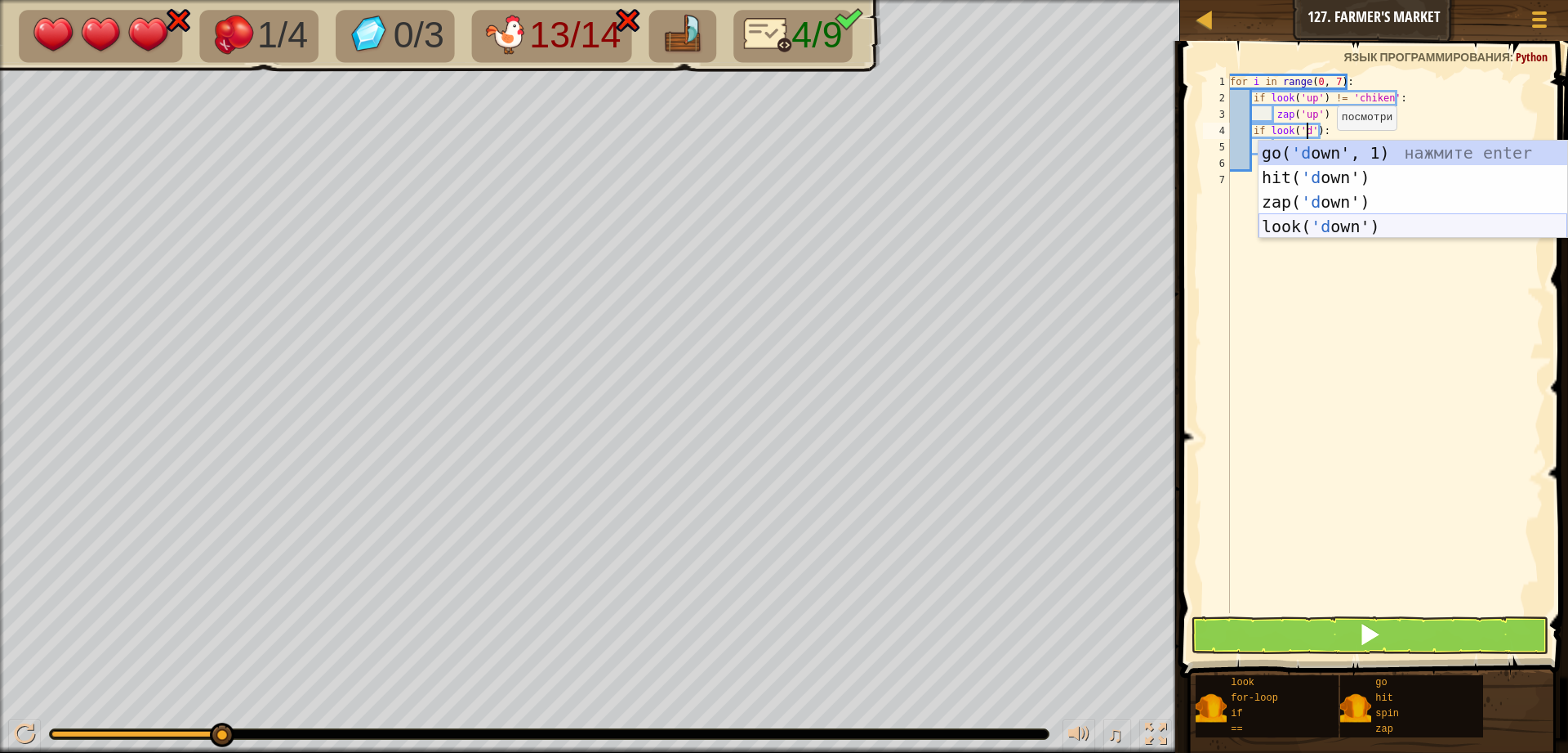
click at [1340, 222] on div "go( 'd own', 1) нажмите enter hit( 'd own') нажмите enter zap( 'd own') нажмите…" at bounding box center [1413, 214] width 309 height 147
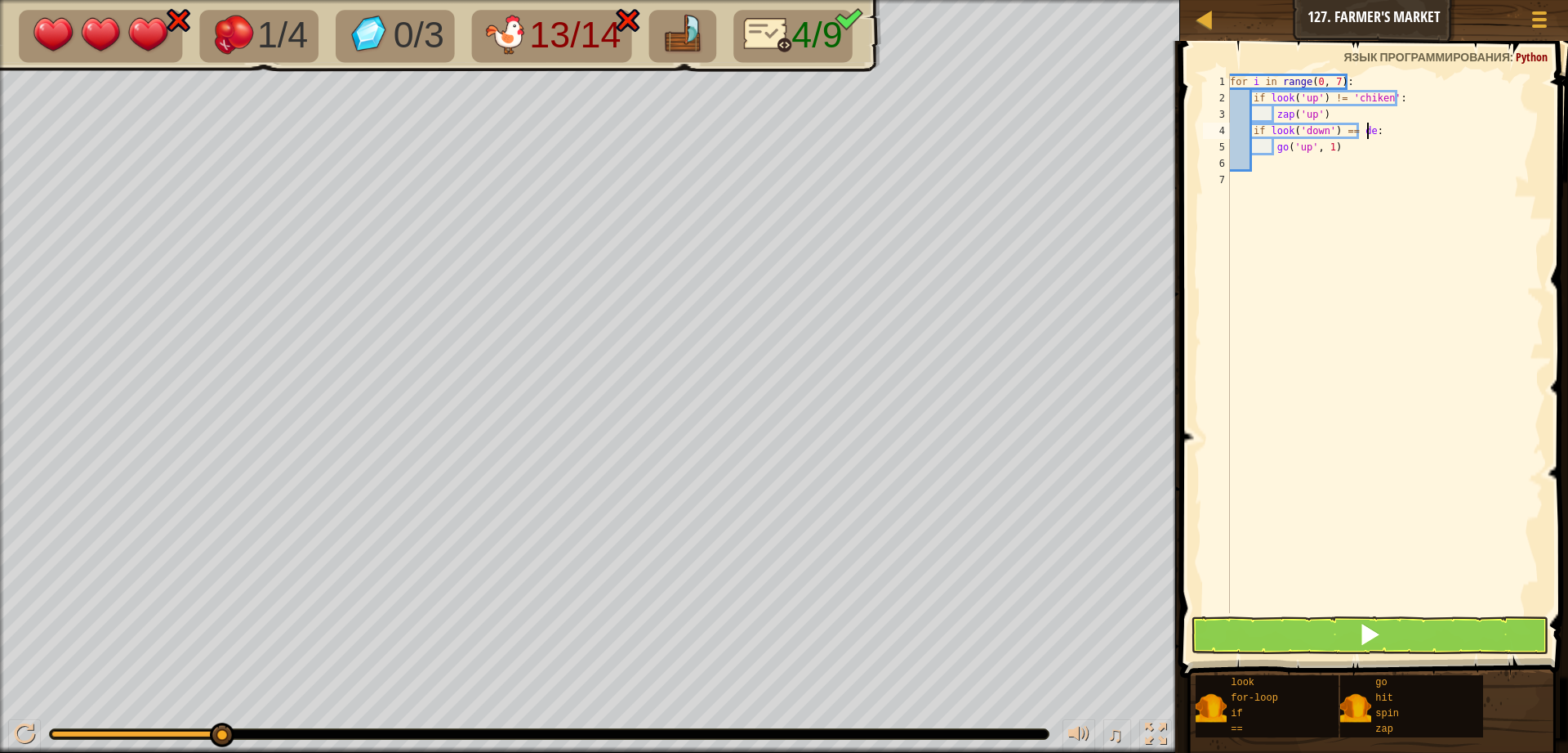
type textarea "if look('down') == dem:"
click at [1389, 381] on div "for i in range ( 0 , 7 ) : if look ( 'up' ) != 'chiken' : zap ( 'up' ) if look …" at bounding box center [1385, 359] width 317 height 572
click at [1364, 128] on div "for i in range ( 0 , 7 ) : if look ( 'up' ) != 'chiken' : zap ( 'up' ) if look …" at bounding box center [1385, 359] width 317 height 572
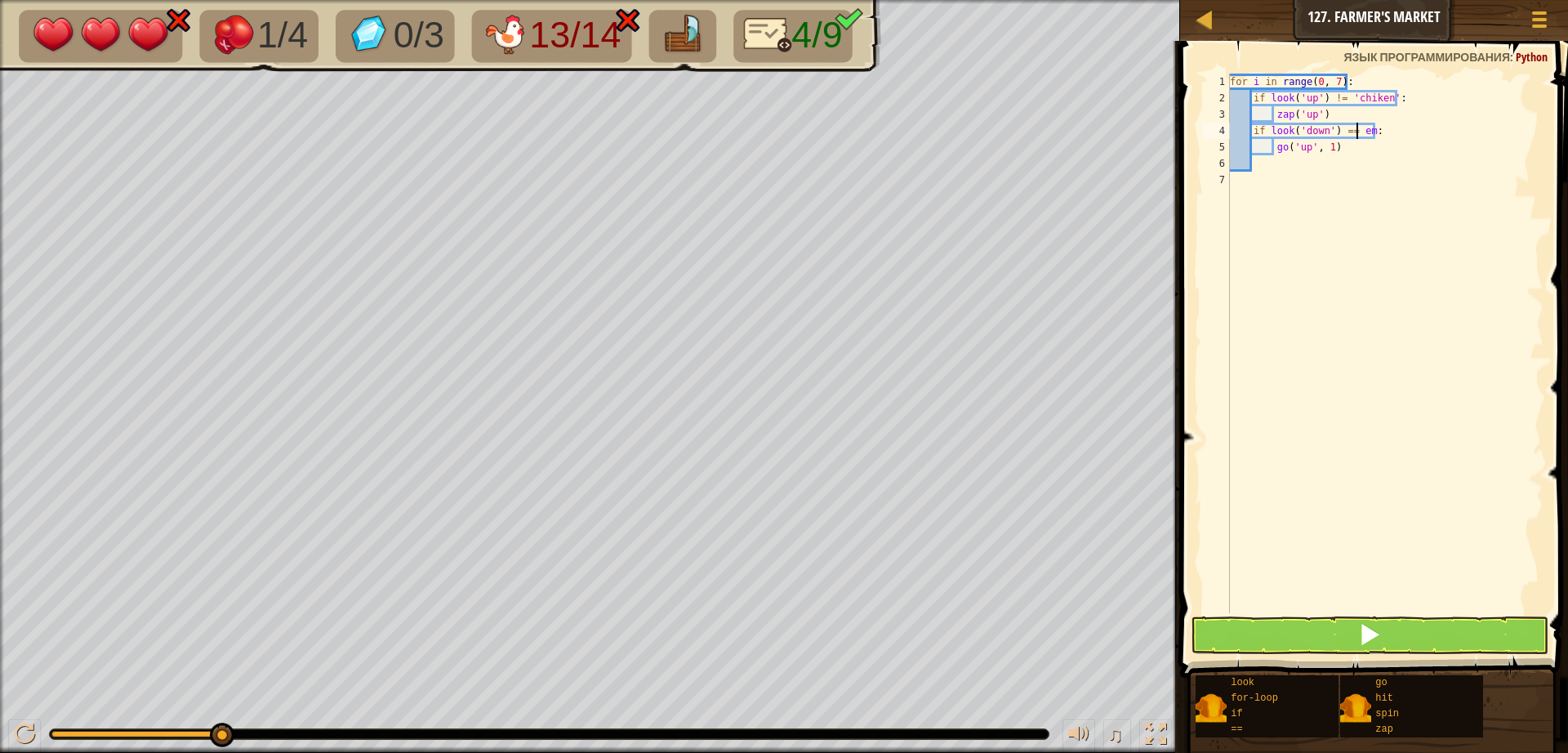
scroll to position [7, 11]
click at [1350, 133] on div "for i in range ( 0 , 7 ) : if look ( 'up' ) != 'chiken' : zap ( 'up' ) if look …" at bounding box center [1385, 359] width 317 height 572
click at [1356, 130] on div "for i in range ( 0 , 7 ) : if look ( 'up' ) != 'chiken' : zap ( 'up' ) if look …" at bounding box center [1385, 359] width 317 height 572
click at [1379, 129] on div "for i in range ( 0 , 7 ) : if look ( 'up' ) != 'chiken' : zap ( 'up' ) if look …" at bounding box center [1385, 359] width 317 height 572
click at [1403, 149] on div "for i in range ( 0 , 7 ) : if look ( 'up' ) != 'chiken' : zap ( 'up' ) if look …" at bounding box center [1385, 359] width 317 height 572
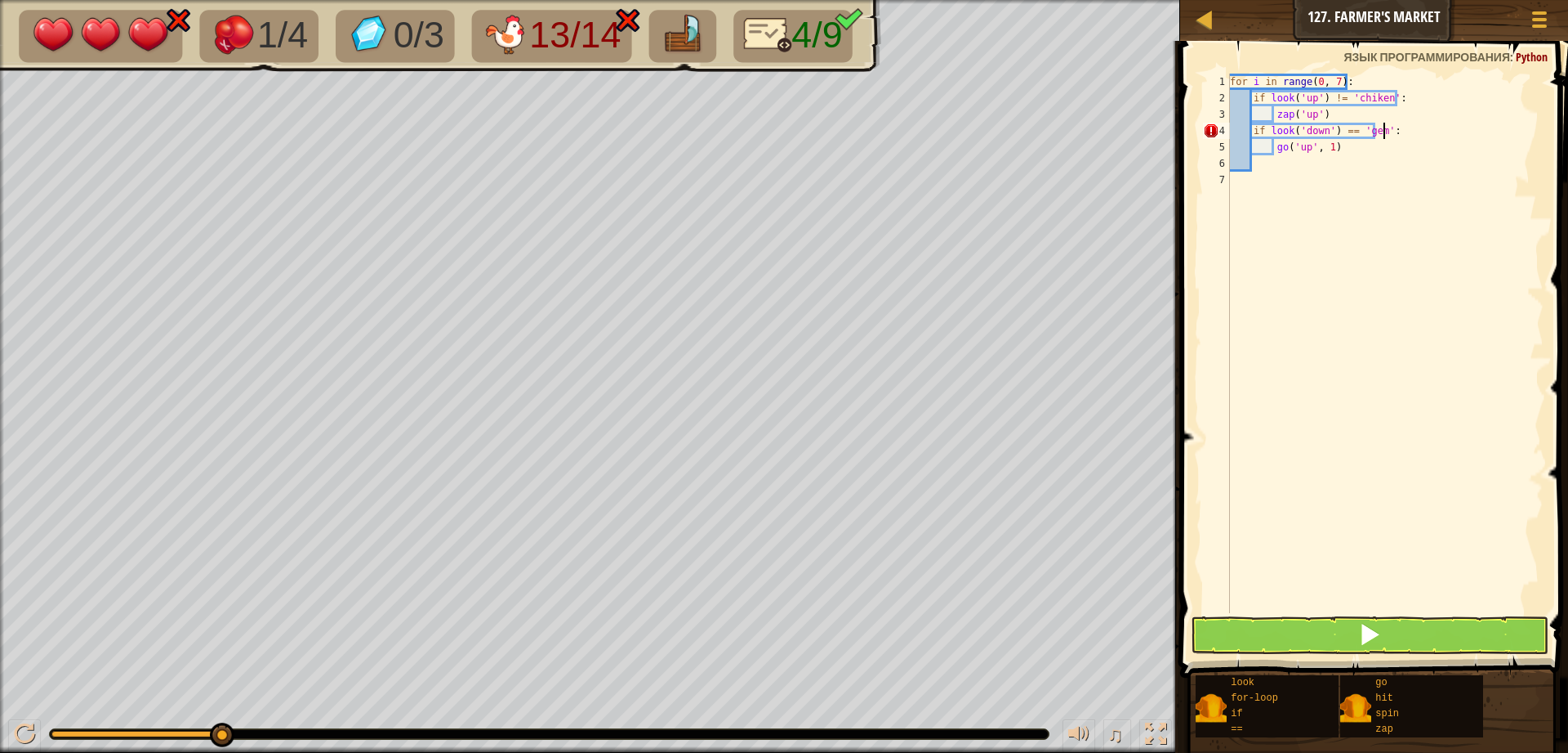
type textarea "go('up', 1)"
drag, startPoint x: 1345, startPoint y: 141, endPoint x: 1332, endPoint y: 152, distance: 17.0
click at [1332, 152] on div "for i in range ( 0 , 7 ) : if look ( 'up' ) != 'chiken' : zap ( 'up' ) if look …" at bounding box center [1385, 359] width 317 height 572
click at [1357, 223] on div "for i in range ( 0 , 7 ) : if look ( 'up' ) != 'chiken' : zap ( 'up' ) if look …" at bounding box center [1385, 359] width 317 height 572
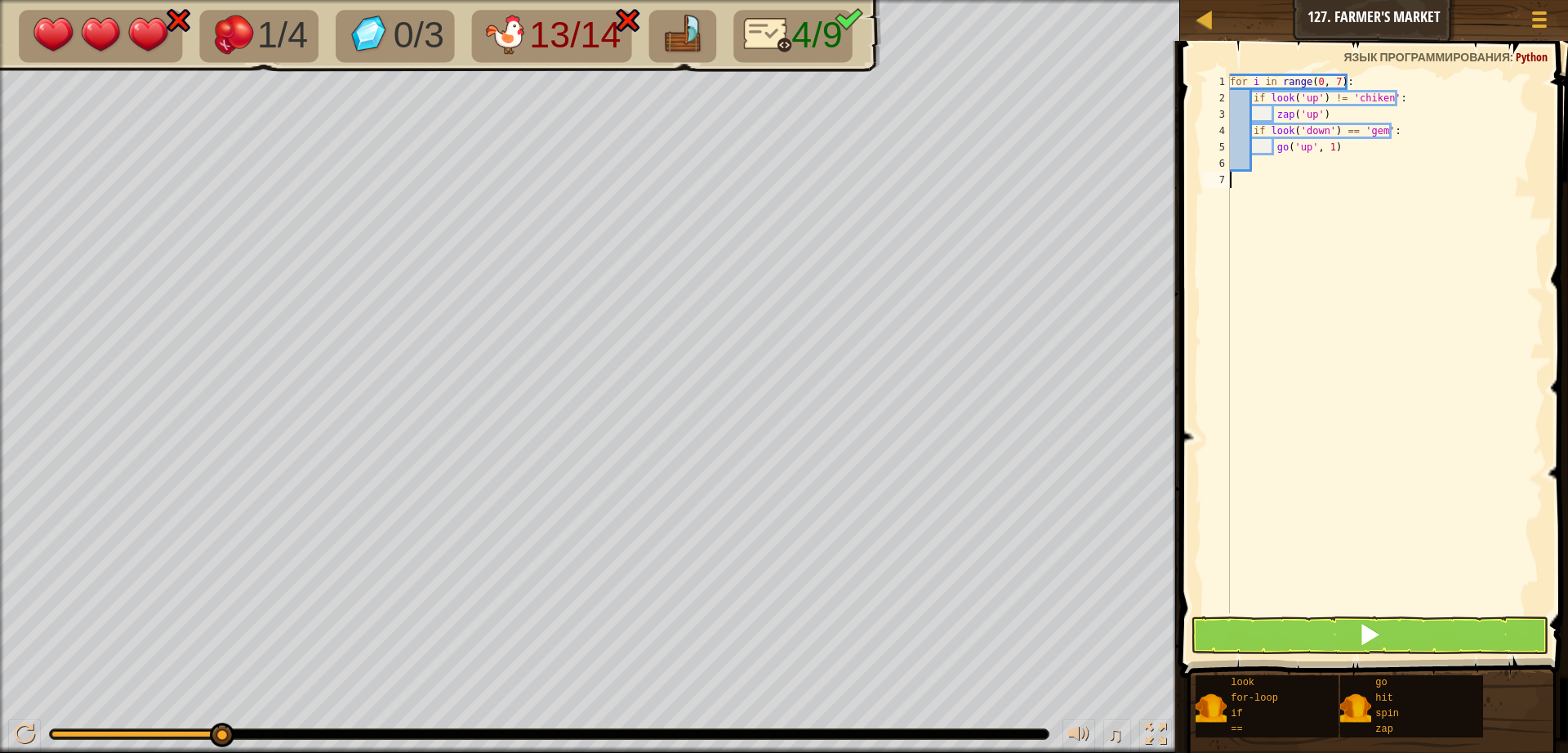
scroll to position [7, 0]
drag, startPoint x: 1345, startPoint y: 144, endPoint x: 1335, endPoint y: 147, distance: 10.4
click at [1336, 147] on div "for i in range ( 0 , 7 ) : if look ( 'up' ) != 'chiken' : zap ( 'up' ) if look …" at bounding box center [1385, 359] width 317 height 572
click at [1303, 148] on div "for i in range ( 0 , 7 ) : if look ( 'up' ) != 'chiken' : zap ( 'up' ) if look …" at bounding box center [1385, 359] width 317 height 572
drag, startPoint x: 1309, startPoint y: 148, endPoint x: 1295, endPoint y: 147, distance: 14.0
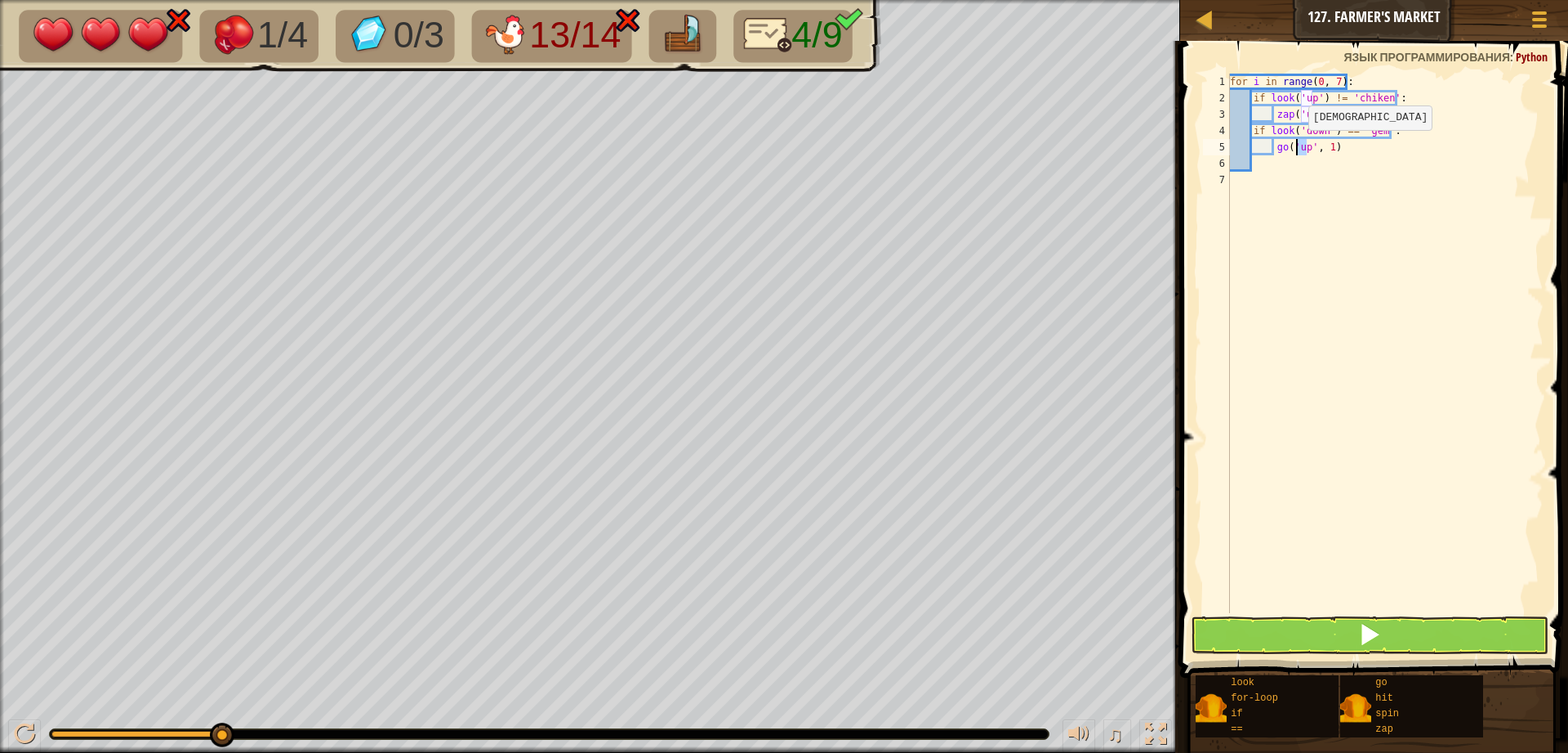
click at [1295, 147] on div "for i in range ( 0 , 7 ) : if look ( 'up' ) != 'chiken' : zap ( 'up' ) if look …" at bounding box center [1385, 359] width 317 height 572
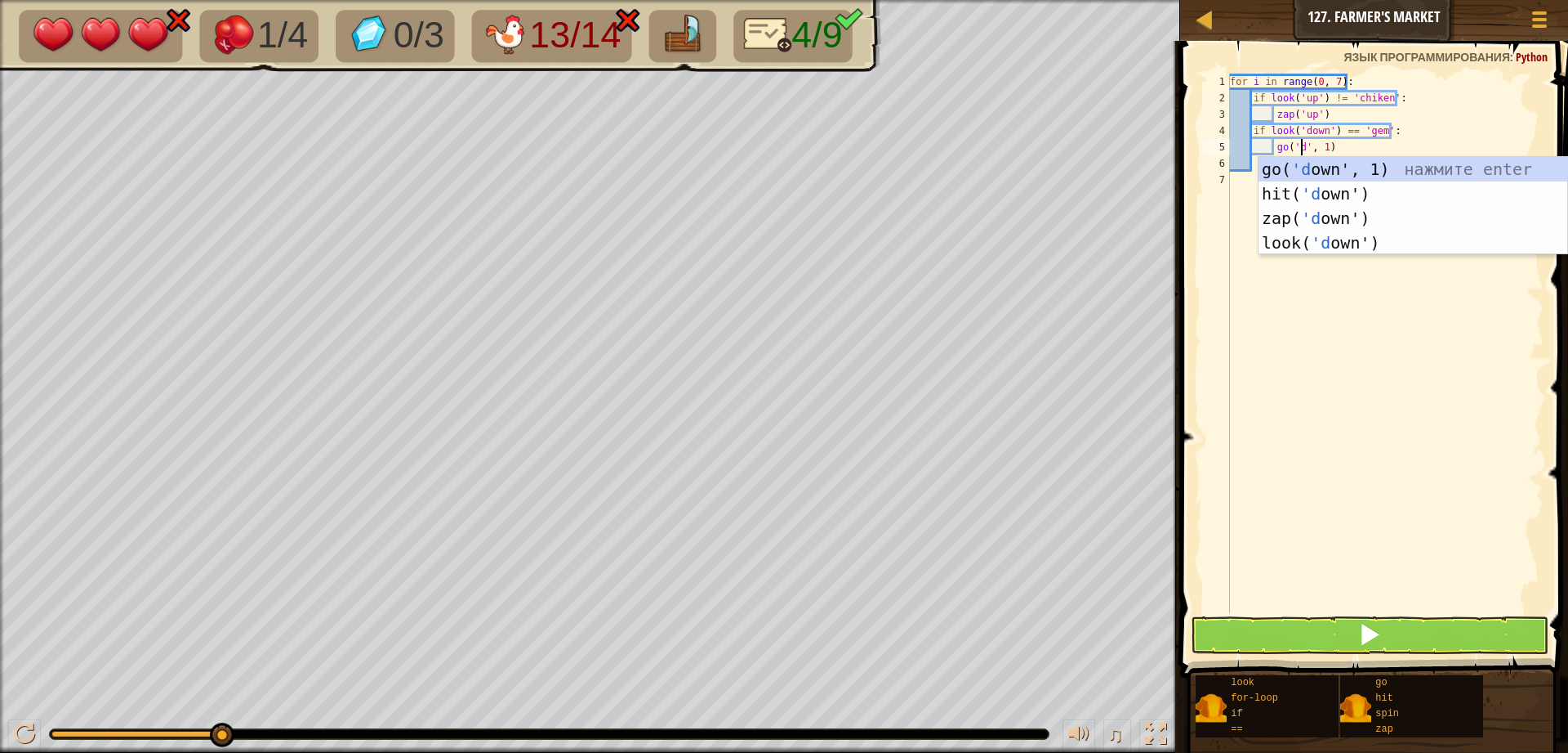
scroll to position [7, 5]
click at [1299, 171] on div "go( 'd own', 1) нажмите enter hit( 'd own') нажмите enter zap( 'd own') нажмите…" at bounding box center [1413, 231] width 309 height 147
type textarea "go('down"
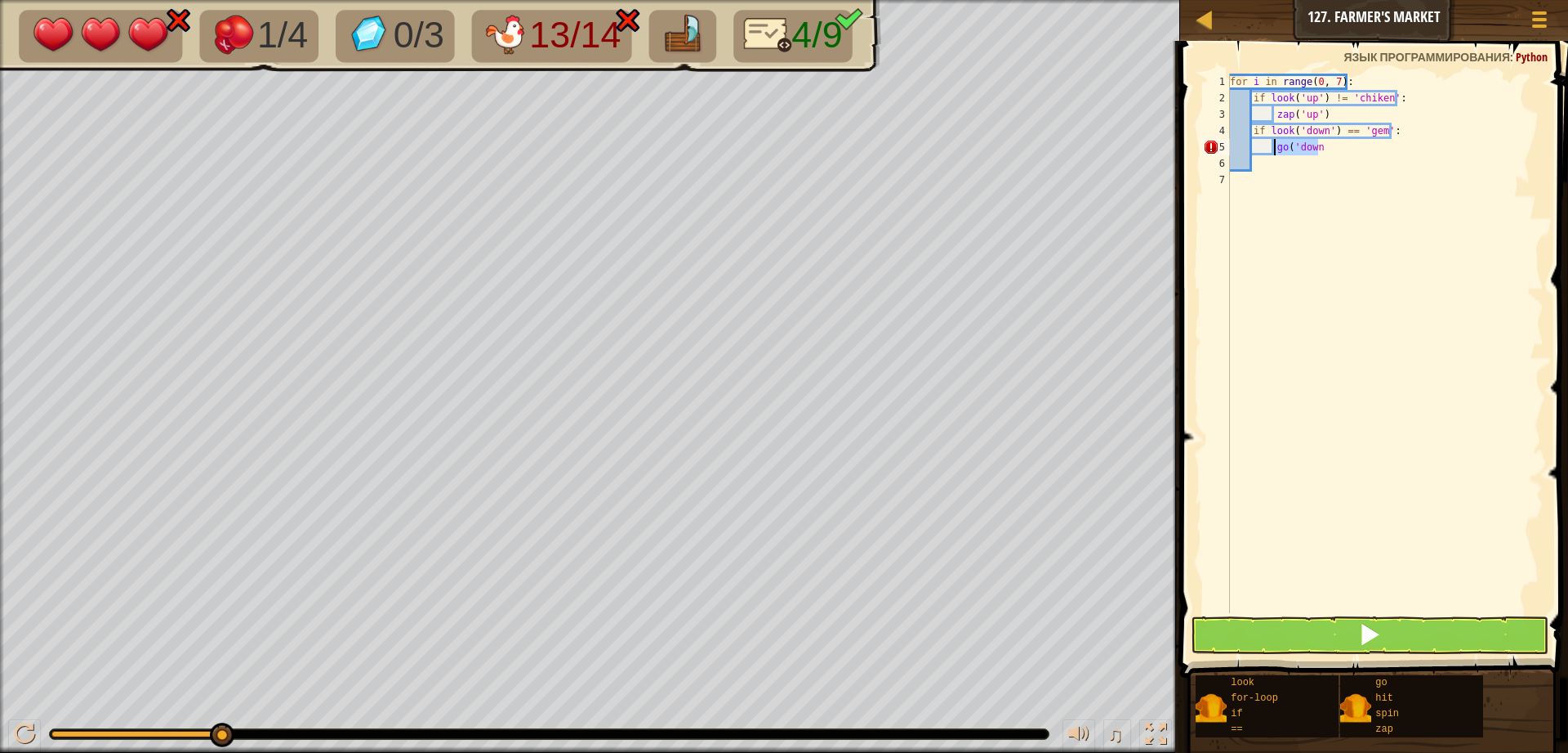
drag, startPoint x: 1335, startPoint y: 149, endPoint x: 1274, endPoint y: 147, distance: 61.0
click at [1274, 147] on div "for i in range ( 0 , 7 ) : if look ( 'up' ) != 'chiken' : zap ( 'up' ) if look …" at bounding box center [1385, 359] width 317 height 572
type textarea "g"
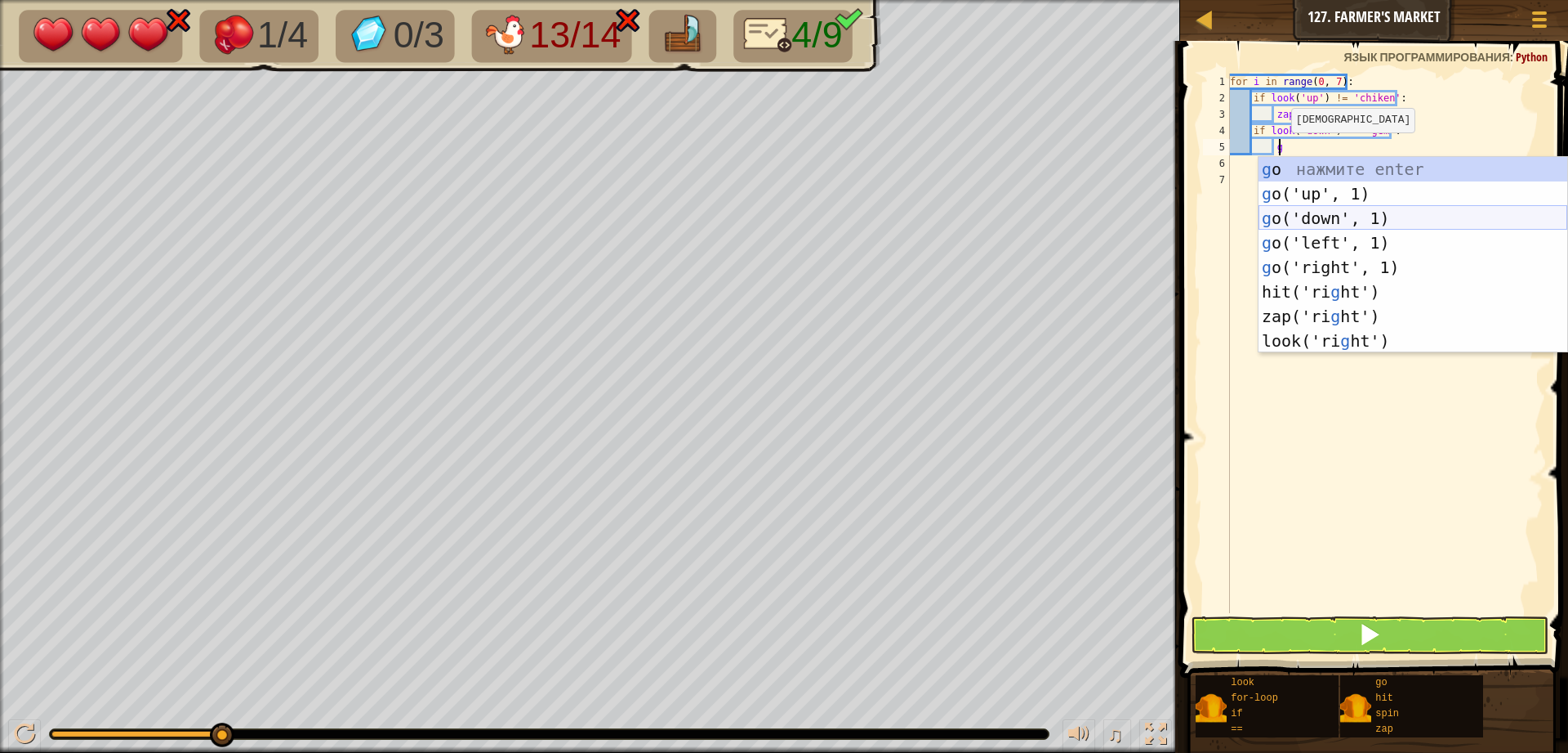
click at [1303, 212] on div "g o нажмите enter g o('up', 1) нажмите enter g o('down', 1) нажмите enter g o('…" at bounding box center [1413, 279] width 309 height 245
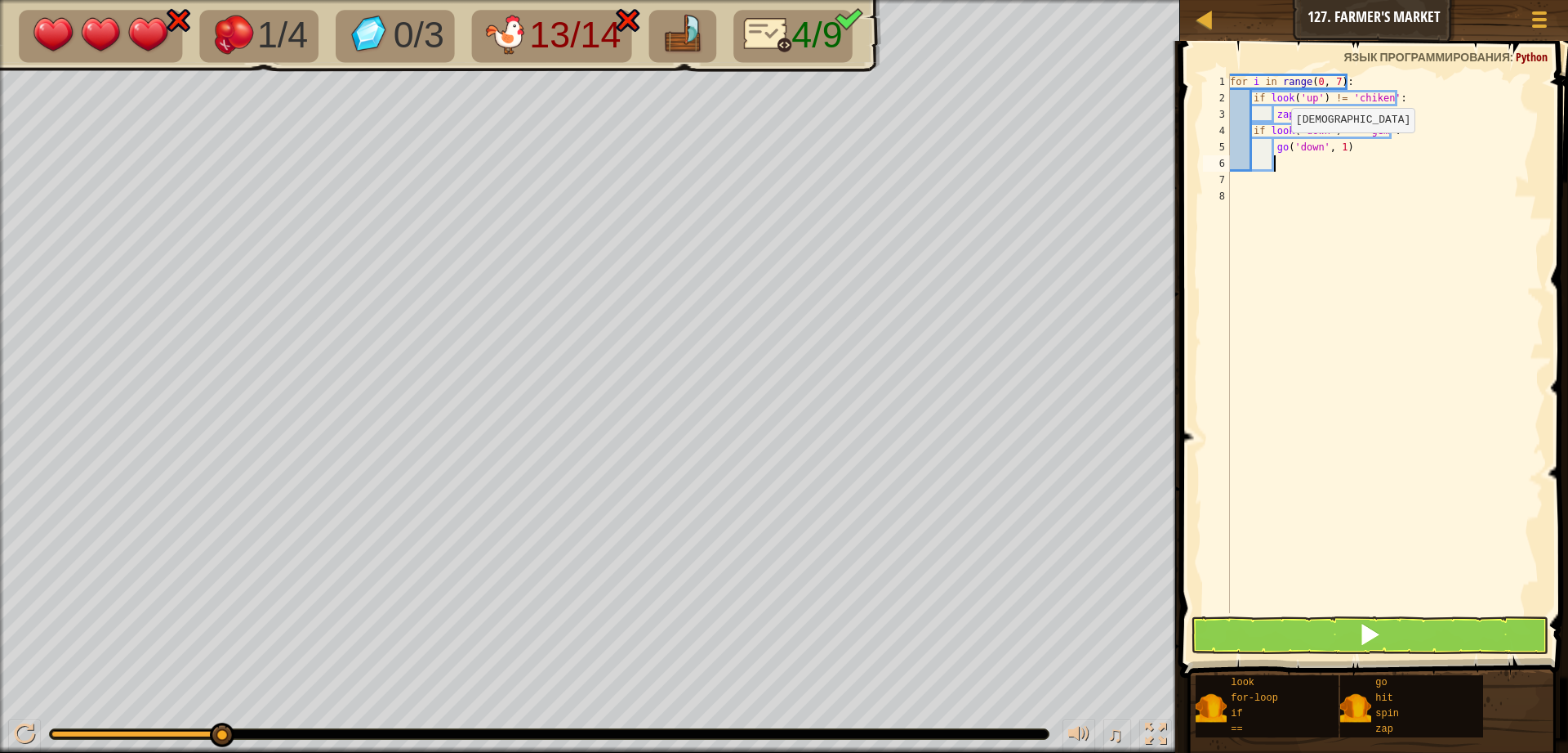
type textarea "g"
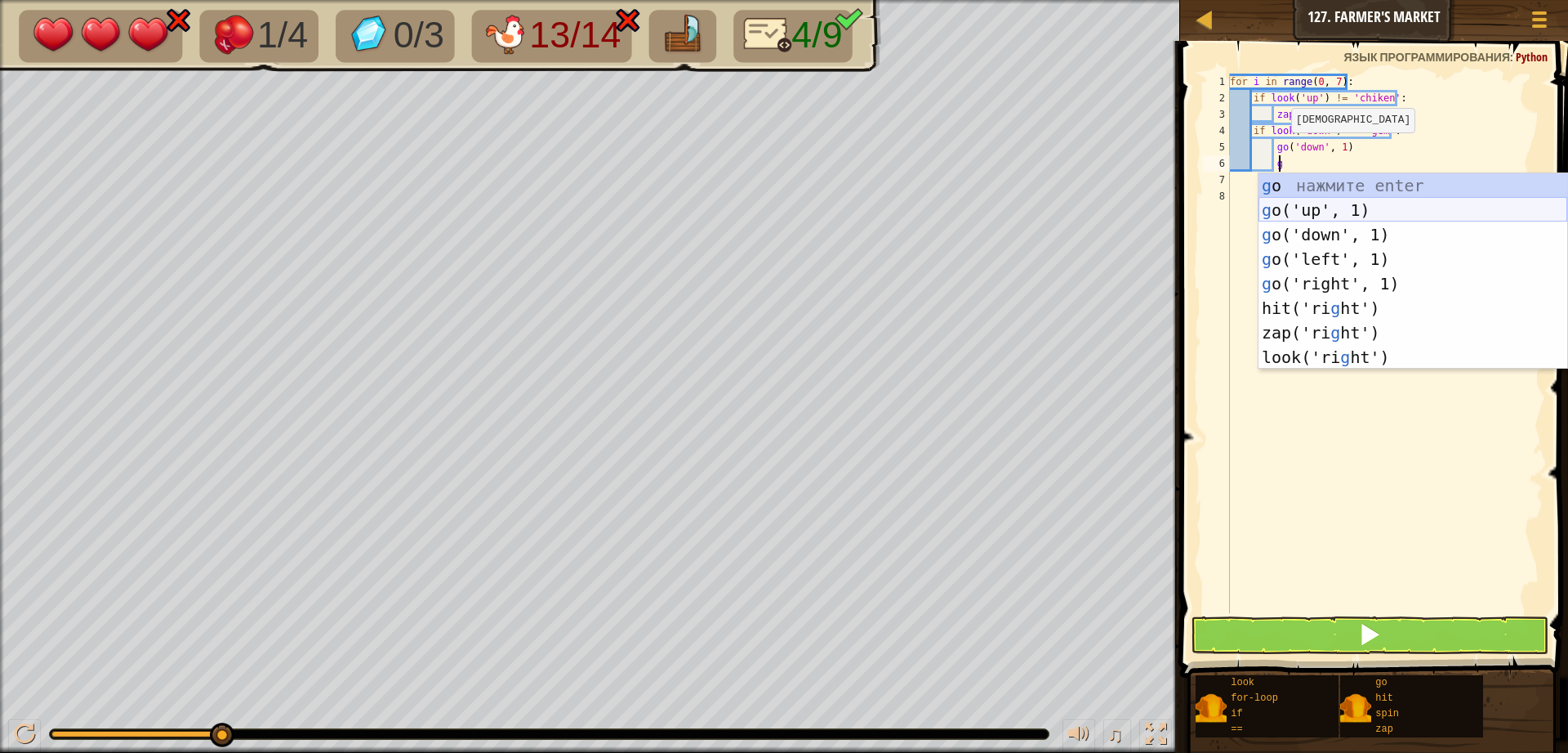
click at [1304, 205] on div "g o нажмите enter g o('up', 1) нажмите enter g o('down', 1) нажмите enter g o('…" at bounding box center [1413, 295] width 309 height 245
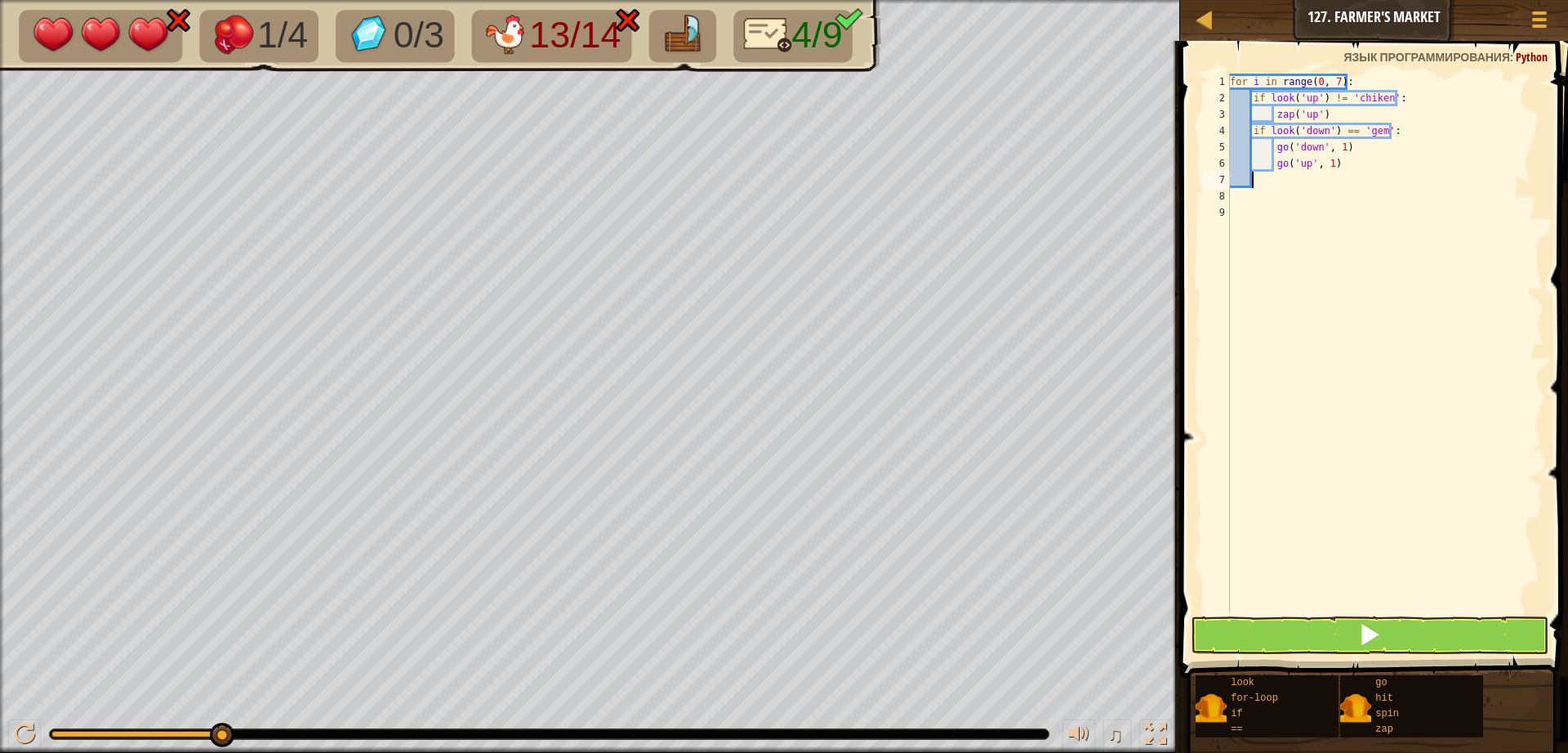
scroll to position [7, 1]
type textarea "g"
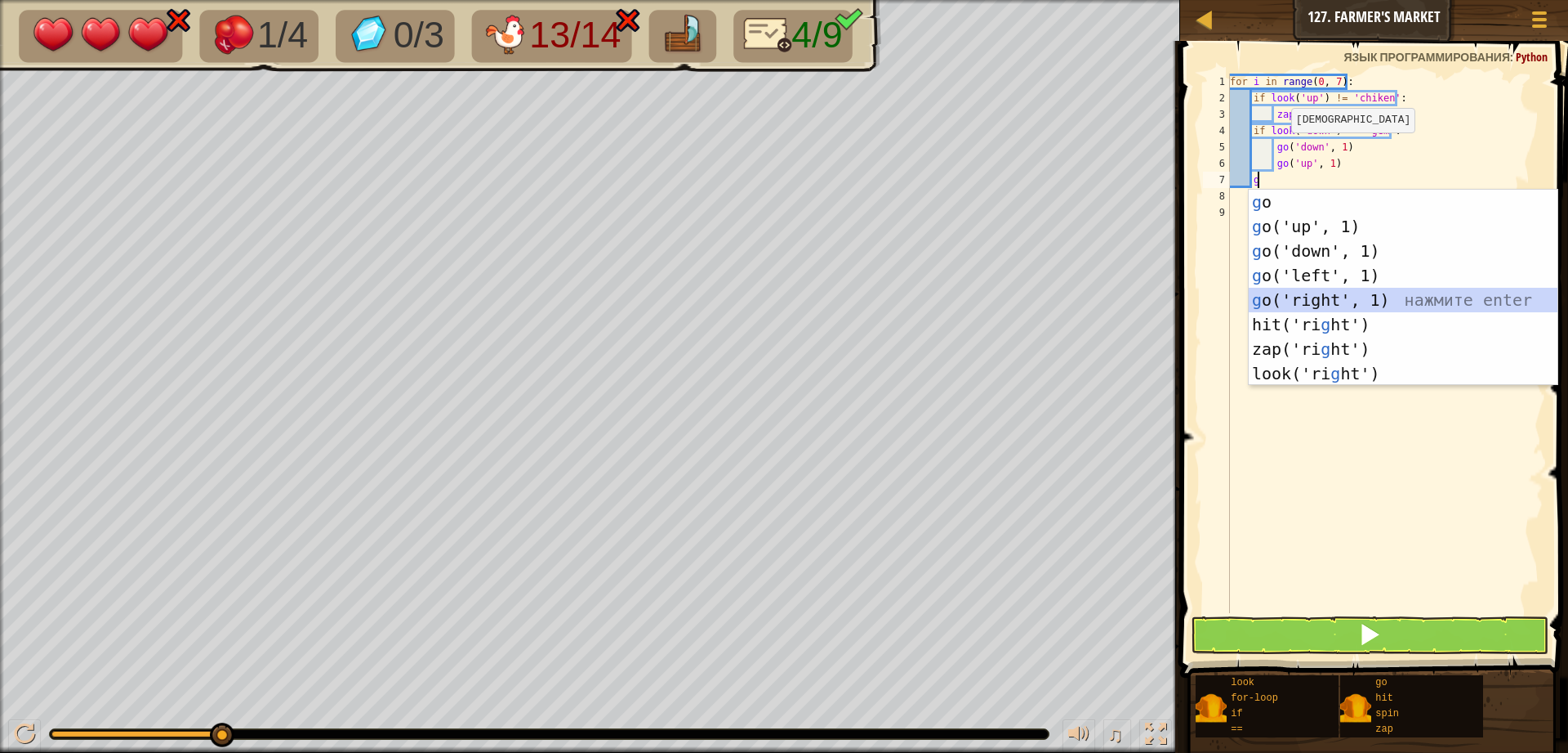
click at [1322, 297] on div "g o нажмите enter g o('up', 1) нажмите enter g o('down', 1) нажмите enter g o('…" at bounding box center [1404, 312] width 309 height 245
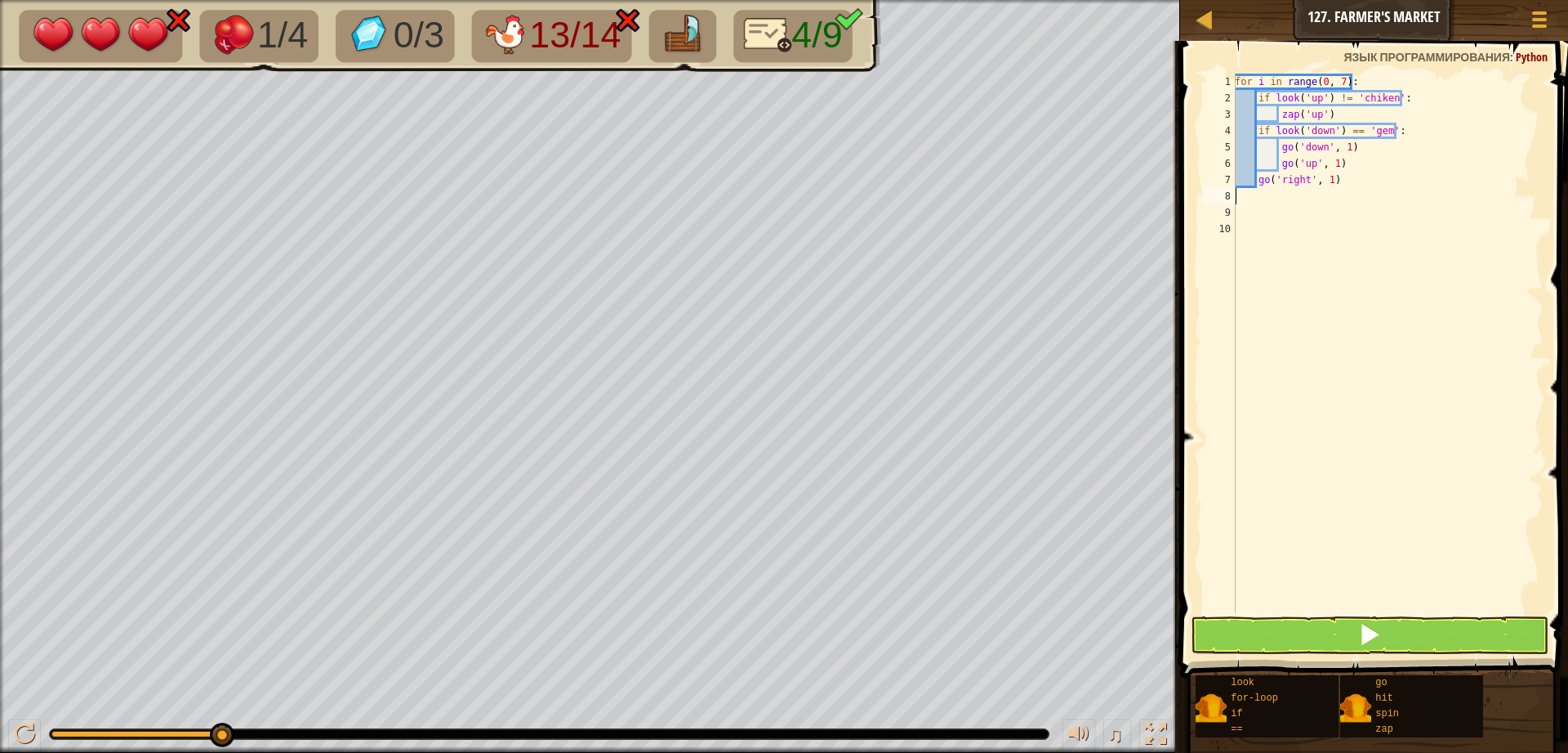
scroll to position [7, 0]
click at [1285, 636] on button at bounding box center [1369, 635] width 358 height 38
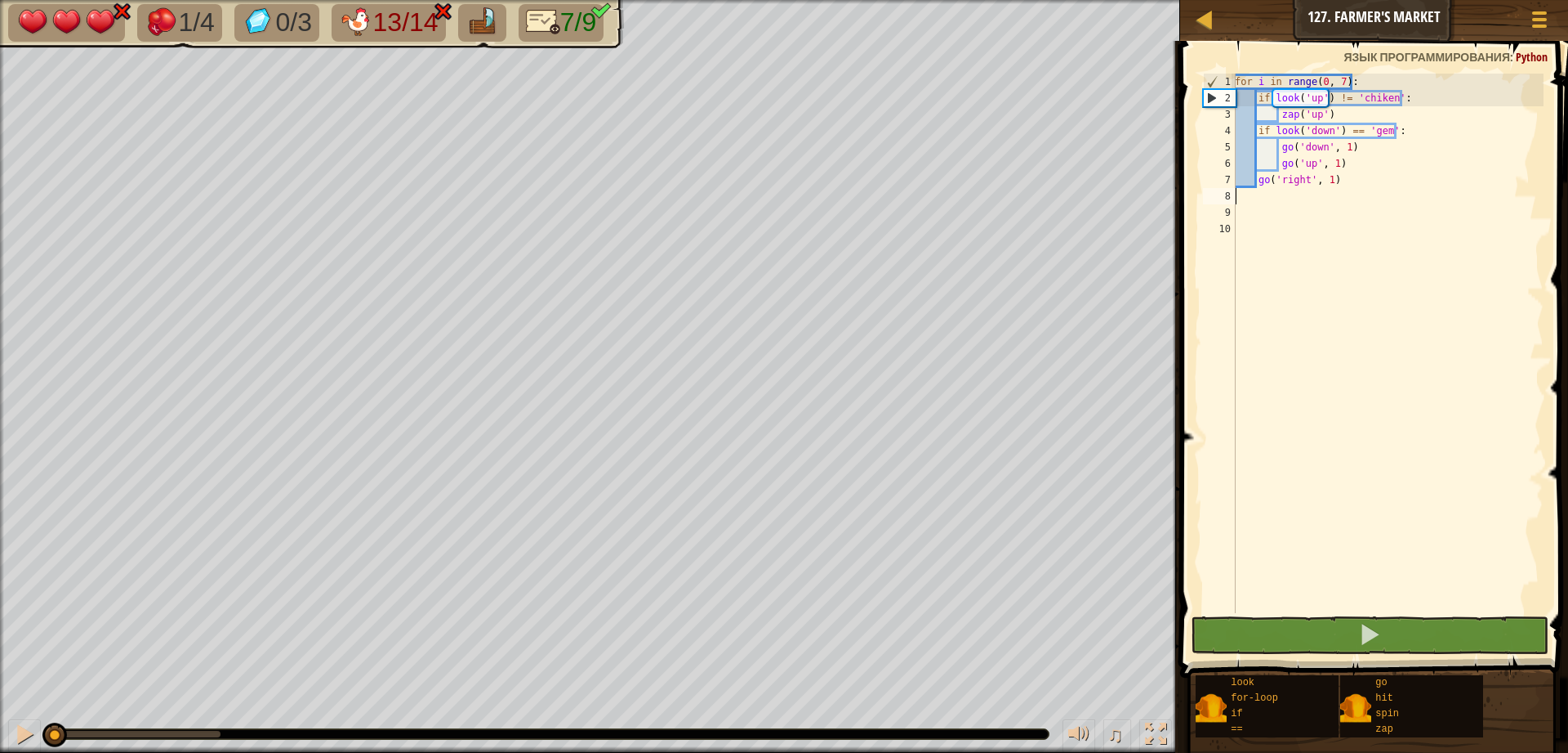
click at [28, 667] on div "1/4 0/3 13/14 7/9 ♫ Искра элементалей 3 x: 6 y: 22 No target action: look" at bounding box center [784, 376] width 1568 height 753
click at [1488, 130] on div "for i in range ( 0 , 7 ) : if look ( 'up' ) != 'chiken' : zap ( 'up' ) if look …" at bounding box center [1387, 359] width 312 height 572
click at [1329, 110] on div "for i in range ( 0 , 7 ) : if look ( 'up' ) != 'chiken' : zap ( 'up' ) if look …" at bounding box center [1387, 359] width 312 height 572
type textarea "zap('up')"
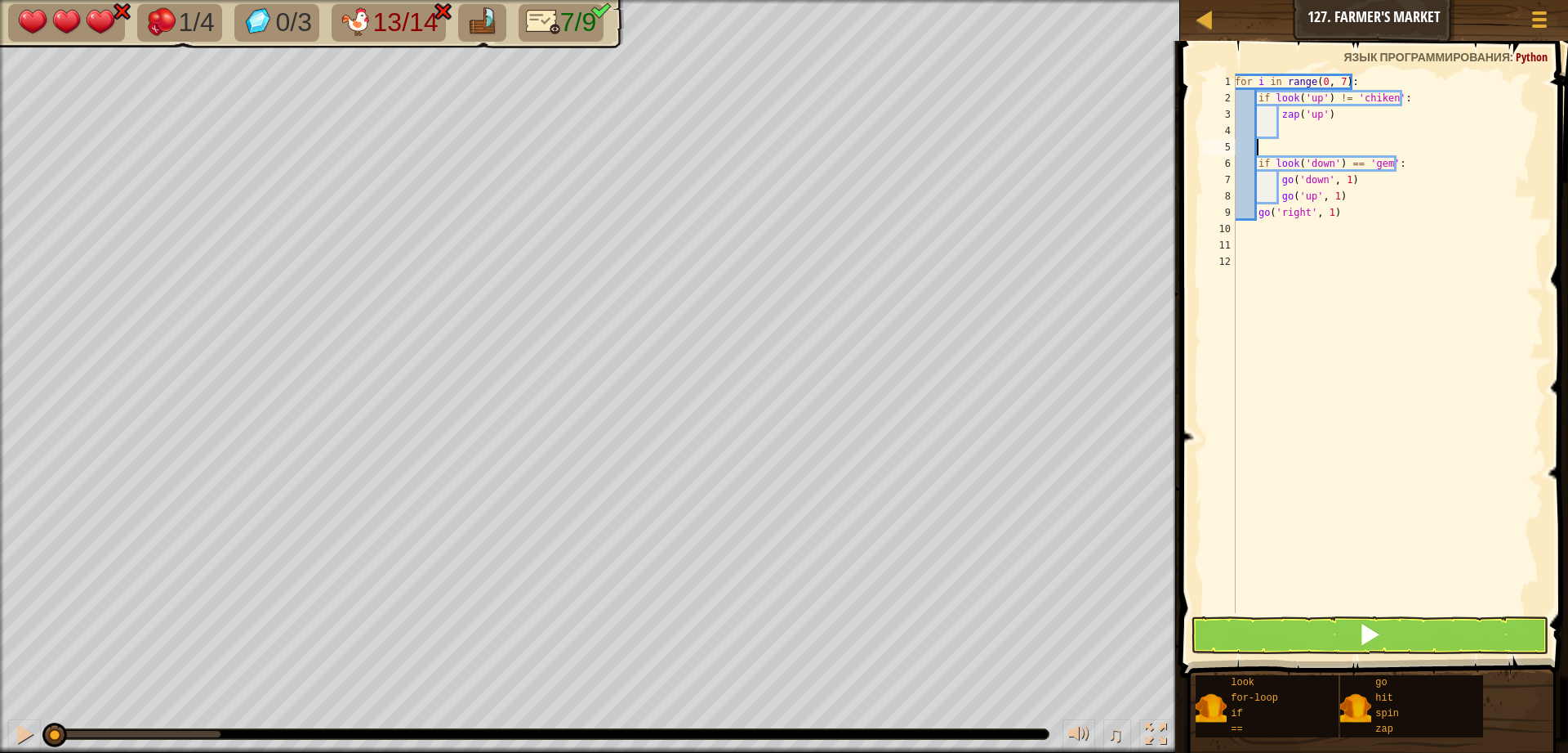
click at [1288, 130] on div "for i in range ( 0 , 7 ) : if look ( 'up' ) != 'chiken' : zap ( 'up' ) if look …" at bounding box center [1387, 359] width 312 height 572
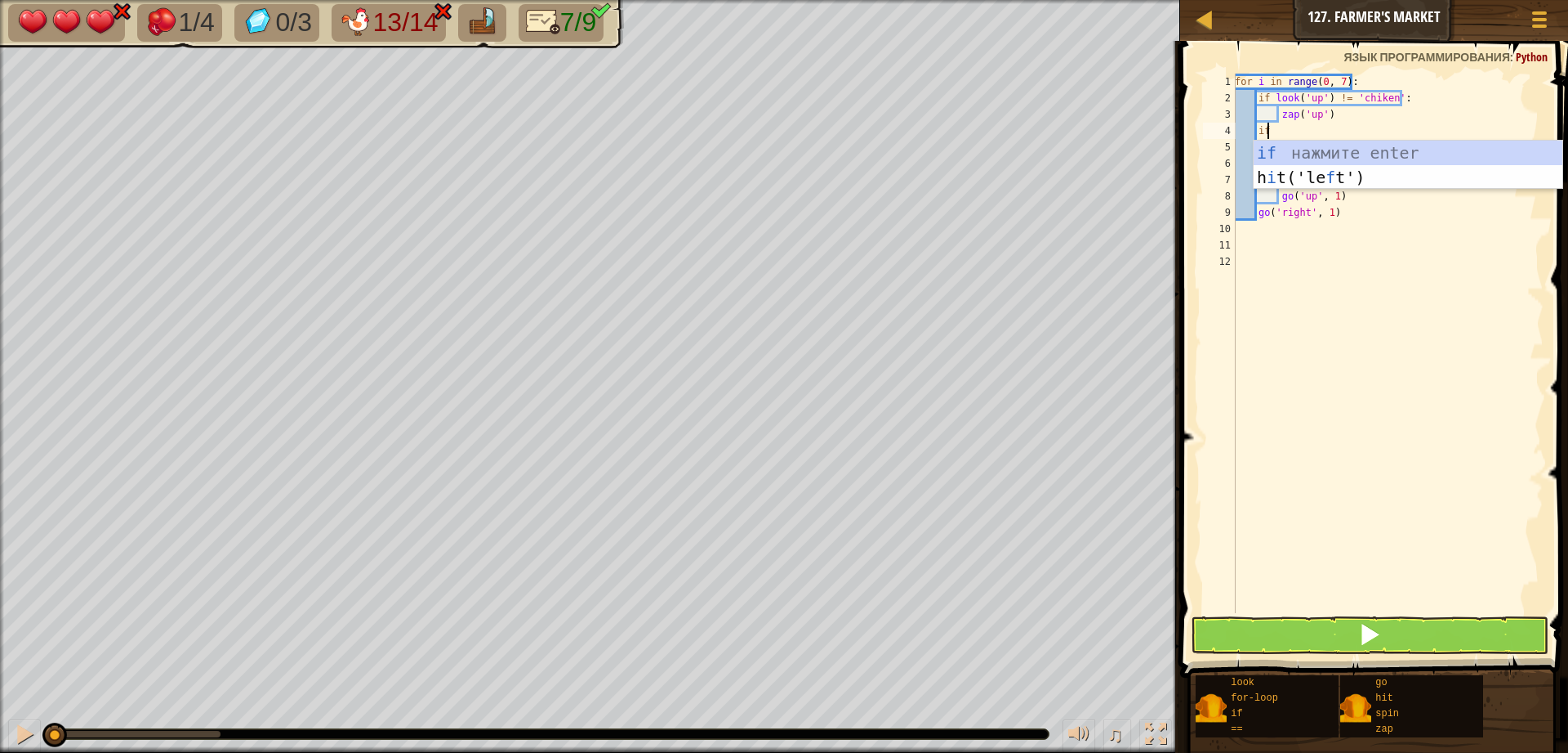
scroll to position [7, 2]
click at [1273, 145] on div "if нажмите enter h i t('le f t') нажмите enter" at bounding box center [1408, 189] width 309 height 98
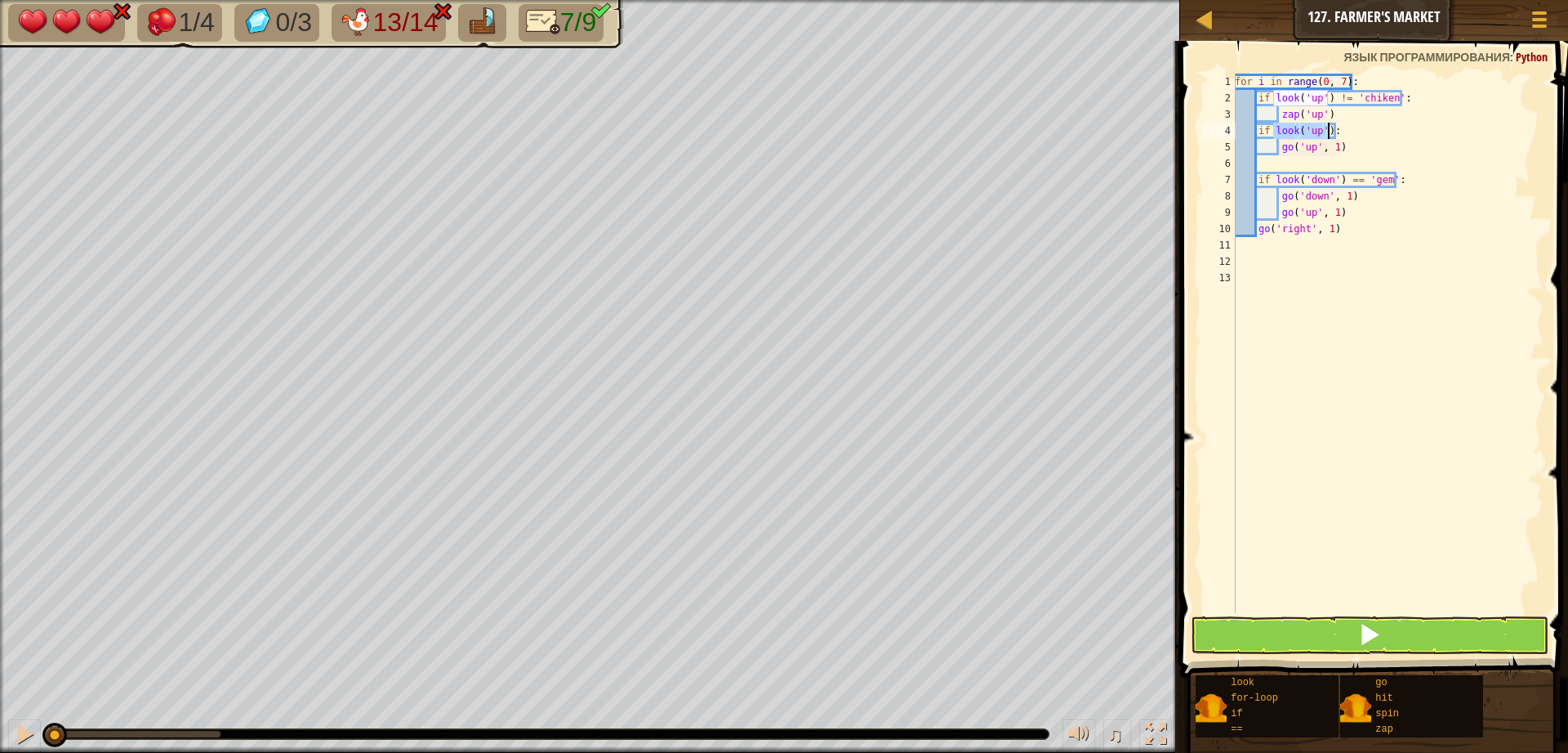
click at [1329, 135] on div "for i in range ( 0 , 7 ) : if look ( 'up' ) != 'chiken' : zap ( 'up' ) if look …" at bounding box center [1387, 343] width 312 height 539
click at [1430, 150] on div "for i in range ( 0 , 7 ) : if look ( 'up' ) != 'chiken' : zap ( 'up' ) if look …" at bounding box center [1387, 359] width 312 height 572
click at [1351, 132] on div "for i in range ( 0 , 7 ) : if look ( 'up' ) != 'chiken' : zap ( 'up' ) if look …" at bounding box center [1387, 359] width 312 height 572
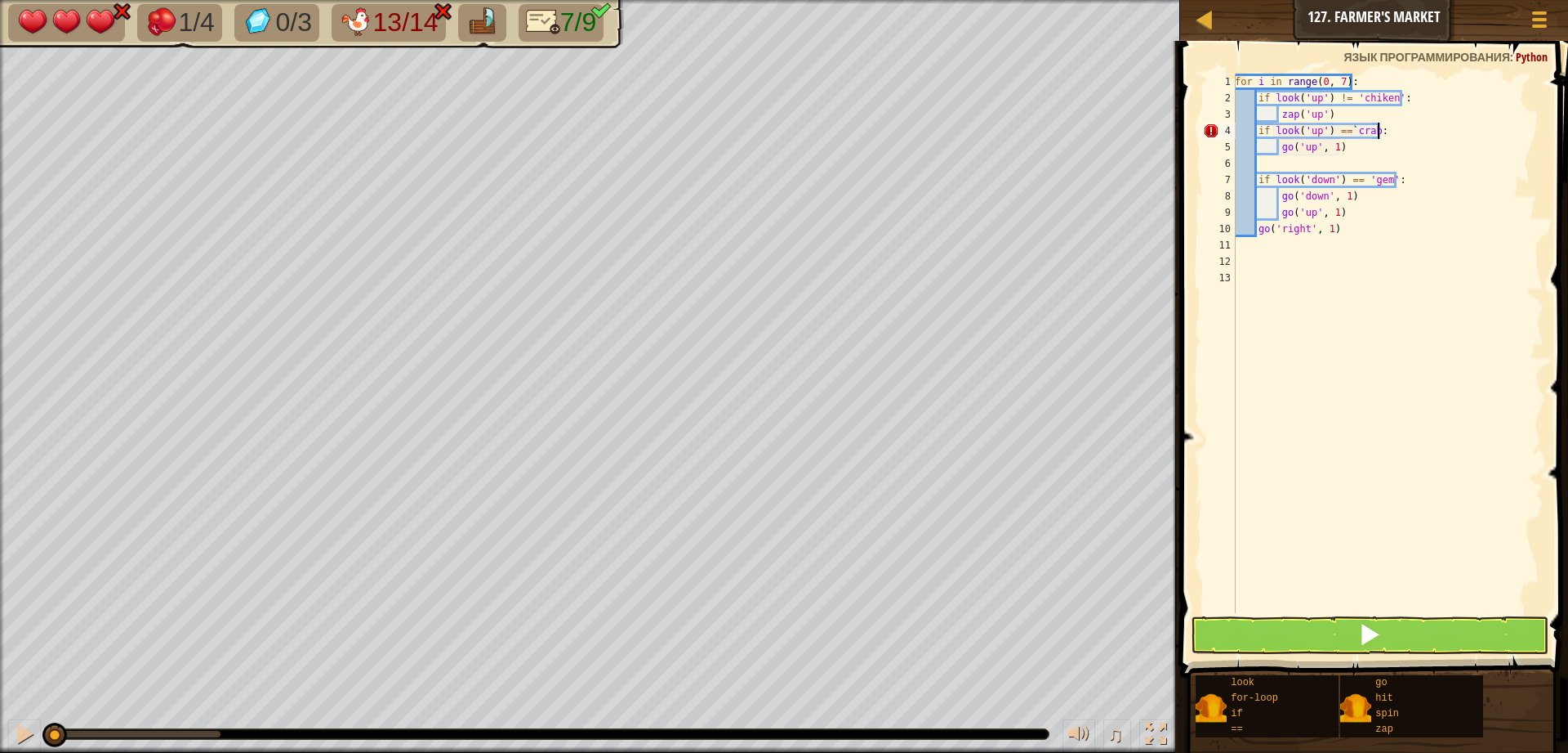
click at [1379, 132] on div "for i in range ( 0 , 7 ) : if look ( 'up' ) != 'chiken' : zap ( 'up' ) if look …" at bounding box center [1387, 359] width 312 height 572
click at [1406, 135] on div "for i in range ( 0 , 7 ) : if look ( 'up' ) != 'chiken' : zap ( 'up' ) if look …" at bounding box center [1387, 359] width 312 height 572
click at [1378, 124] on div "for i in range ( 0 , 7 ) : if look ( 'up' ) != 'chiken' : zap ( 'up' ) if look …" at bounding box center [1387, 359] width 312 height 572
click at [1383, 130] on div "for i in range ( 0 , 7 ) : if look ( 'up' ) != 'chiken' : zap ( 'up' ) if look …" at bounding box center [1387, 359] width 312 height 572
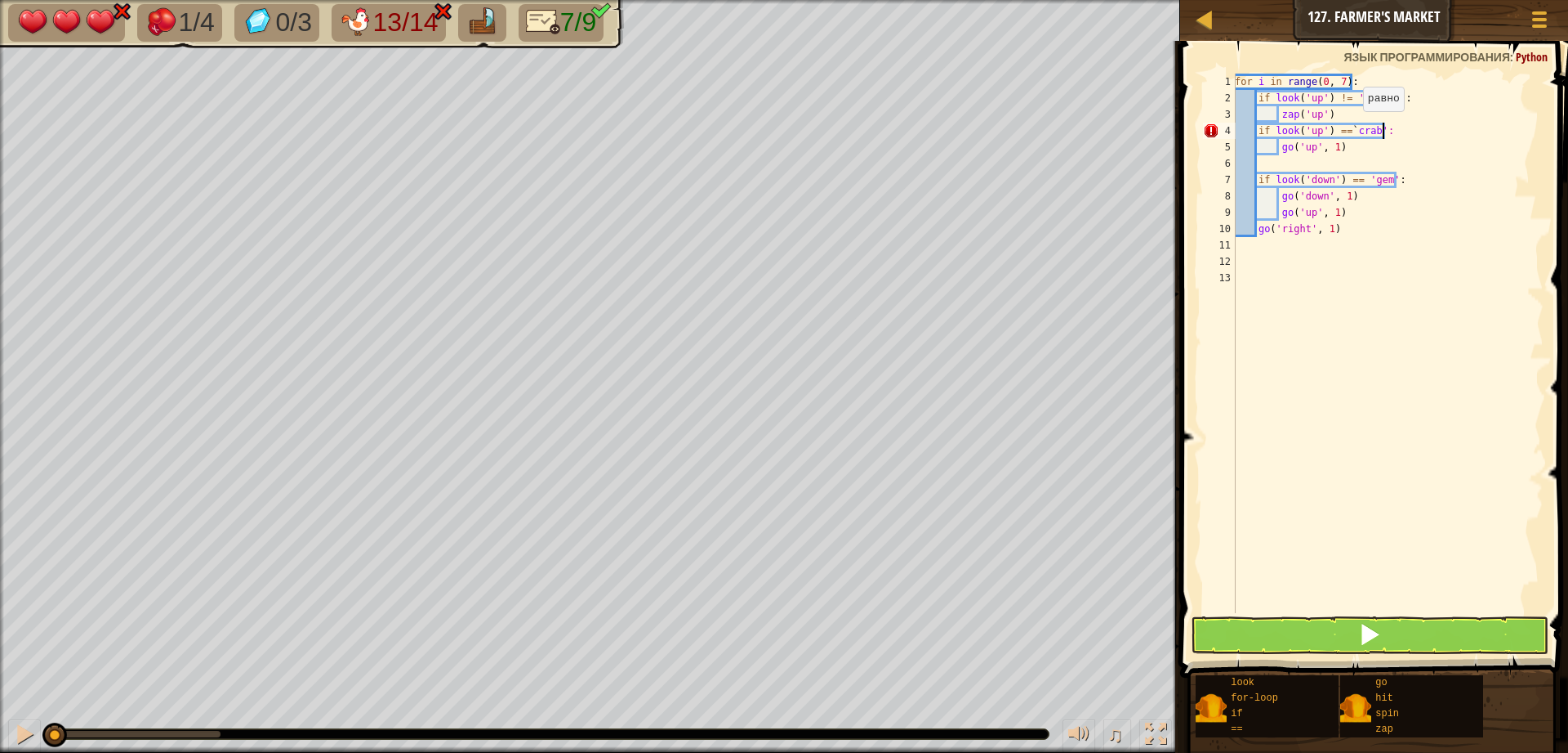
click at [1354, 127] on div "for i in range ( 0 , 7 ) : if look ( 'up' ) != 'chiken' : zap ( 'up' ) if look …" at bounding box center [1387, 359] width 312 height 572
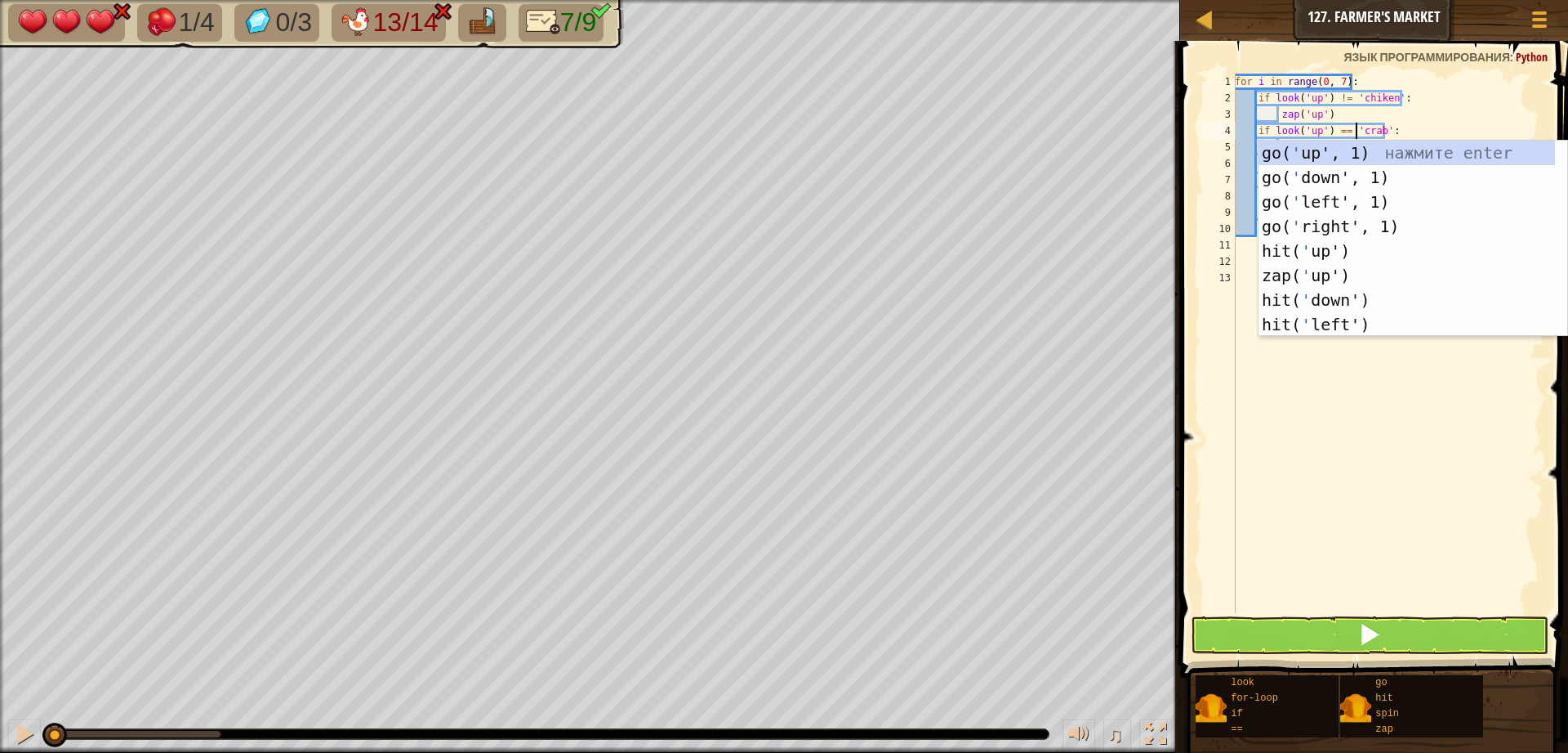
click at [1468, 115] on div "for i in range ( 0 , 7 ) : if look ( 'up' ) != 'chiken' : zap ( 'up' ) if look …" at bounding box center [1387, 359] width 312 height 572
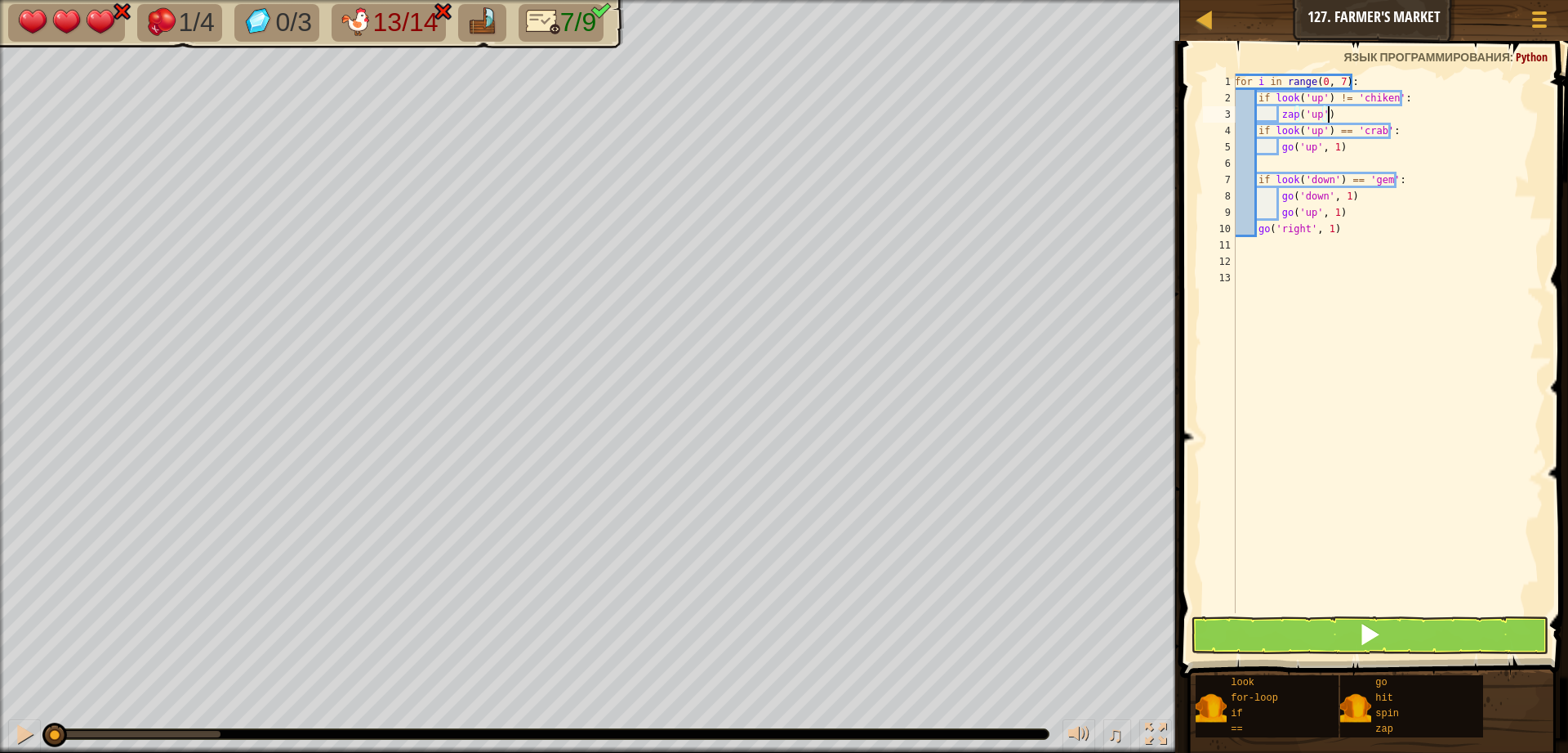
scroll to position [7, 7]
drag, startPoint x: 1341, startPoint y: 148, endPoint x: 1276, endPoint y: 145, distance: 65.1
click at [1276, 145] on div "for i in range ( 0 , 7 ) : if look ( 'up' ) != 'chiken' : zap ( 'up' ) if look …" at bounding box center [1387, 359] width 312 height 572
type textarea "go('up', 1)"
type textarea "z"
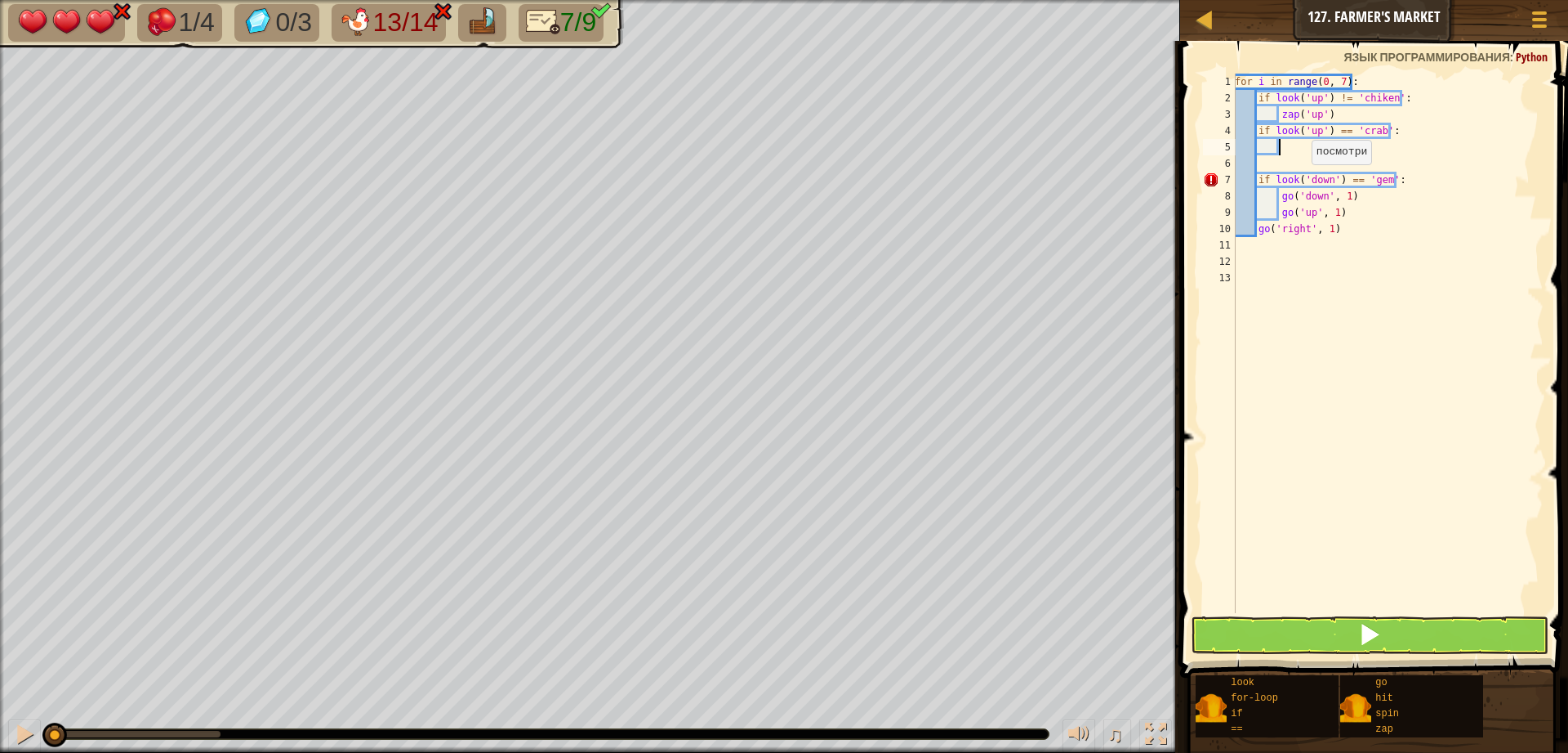
scroll to position [7, 4]
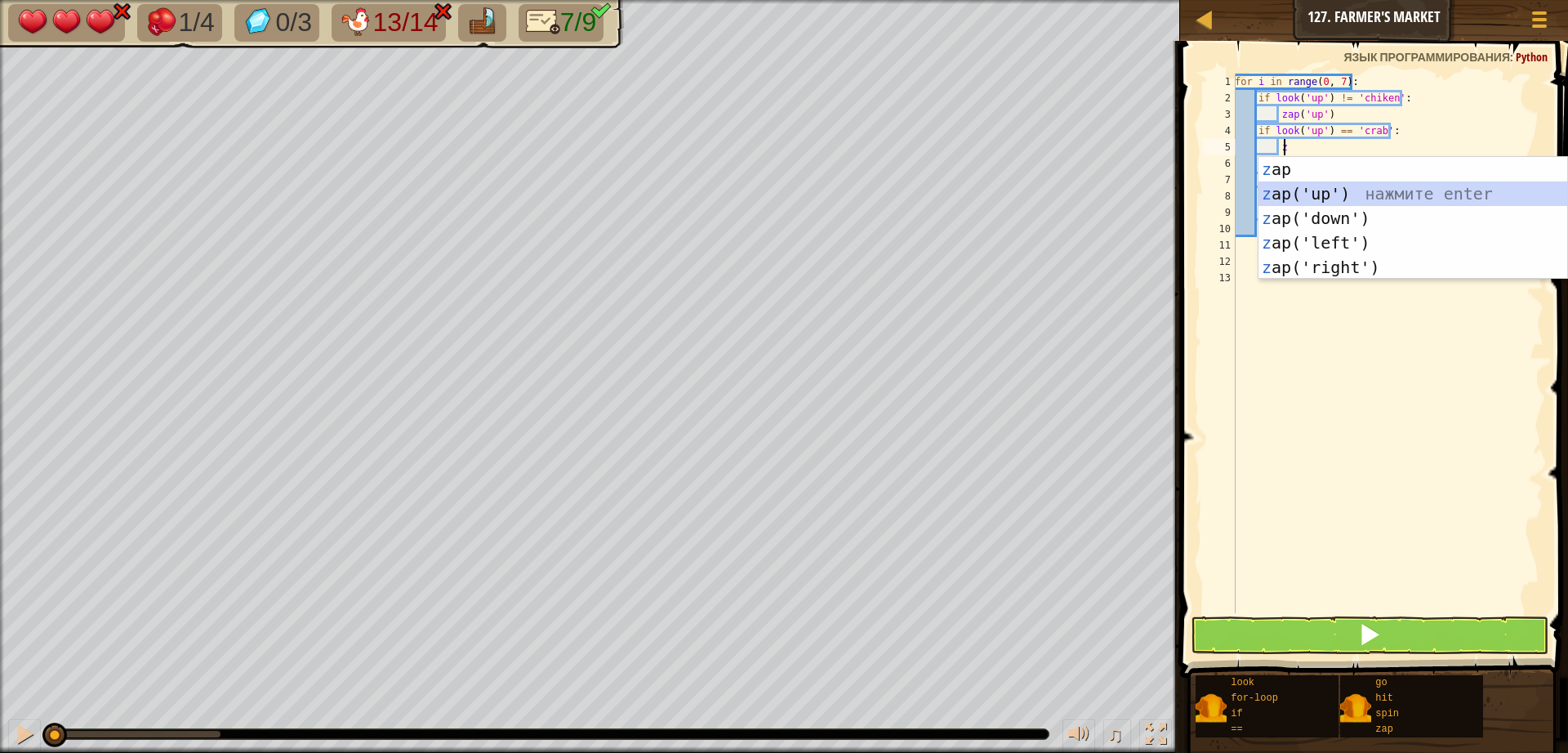
click at [1295, 201] on div "z ap нажмите enter z ap('up') нажмите enter z ap('down') нажмите enter z ap('le…" at bounding box center [1413, 243] width 309 height 171
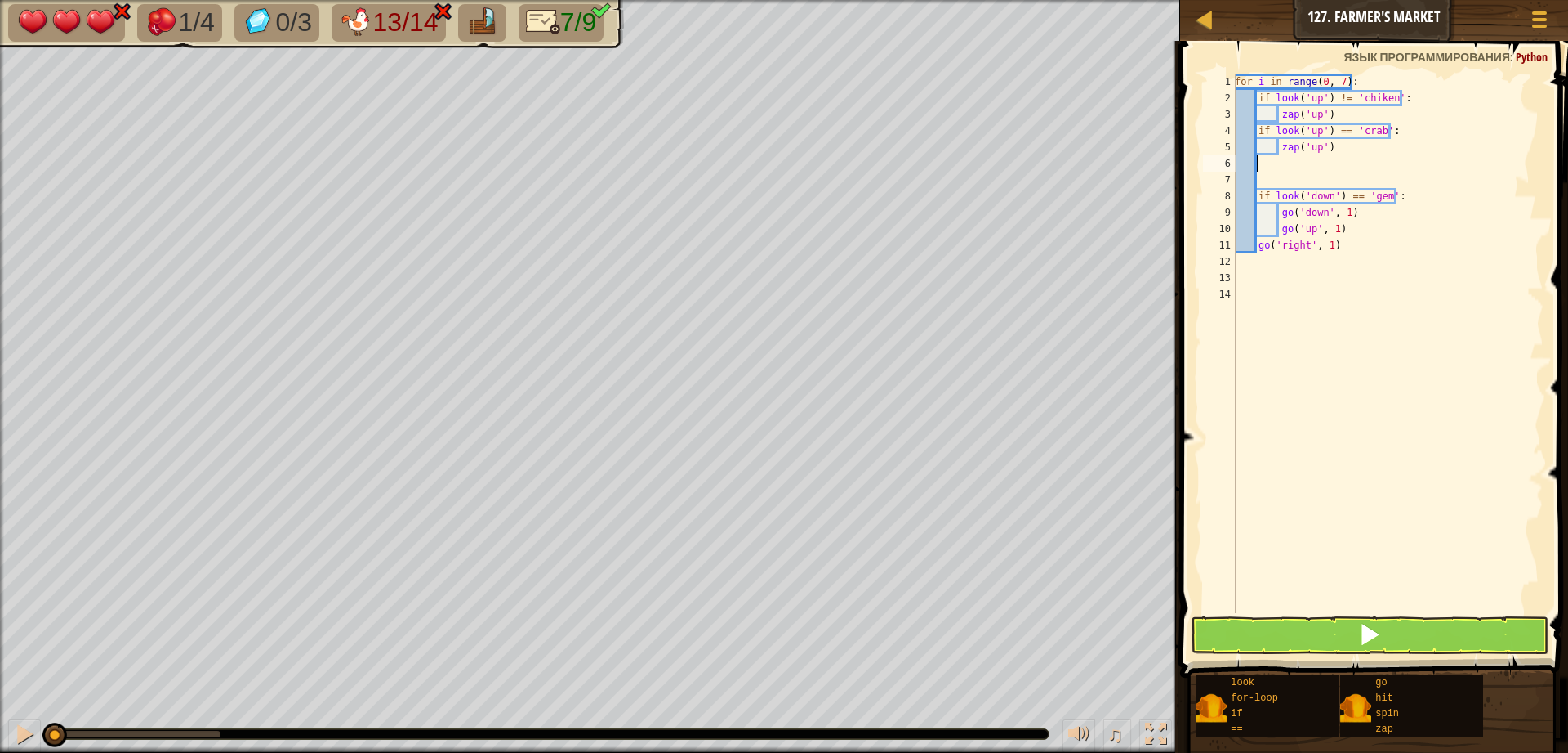
scroll to position [7, 1]
click at [1261, 180] on div "for i in range ( 0 , 7 ) : if look ( 'up' ) != 'chiken' : zap ( 'up' ) if look …" at bounding box center [1387, 359] width 312 height 572
click at [1271, 621] on button at bounding box center [1369, 635] width 358 height 38
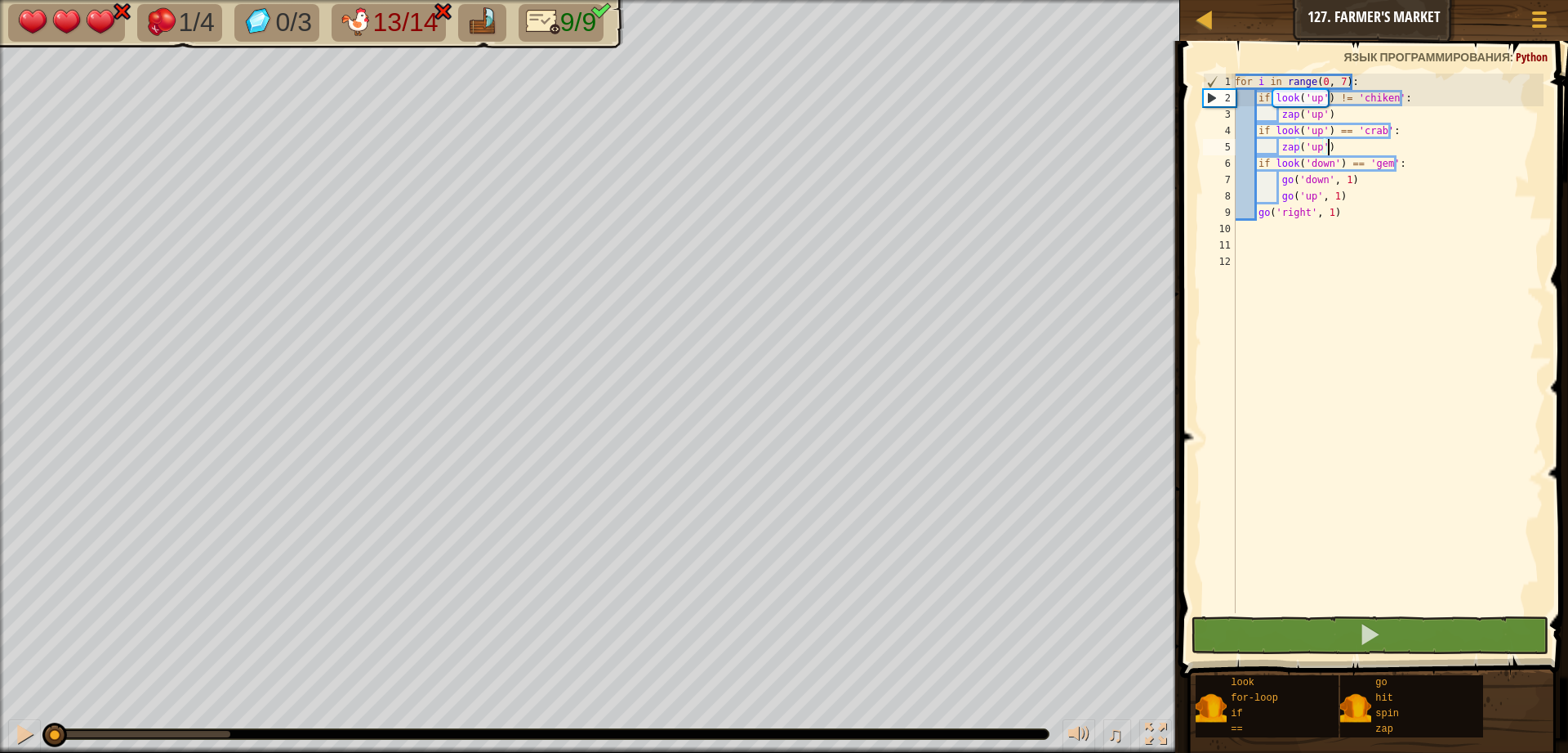
drag, startPoint x: 218, startPoint y: 731, endPoint x: 99, endPoint y: 730, distance: 119.0
click at [64, 732] on div at bounding box center [55, 734] width 25 height 25
click at [16, 732] on div at bounding box center [25, 734] width 21 height 21
drag, startPoint x: 1342, startPoint y: 110, endPoint x: 1258, endPoint y: 103, distance: 84.3
click at [1256, 103] on div "for i in range ( 0 , 7 ) : if look ( 'up' ) != 'chiken' : zap ( 'up' ) if look …" at bounding box center [1387, 359] width 312 height 572
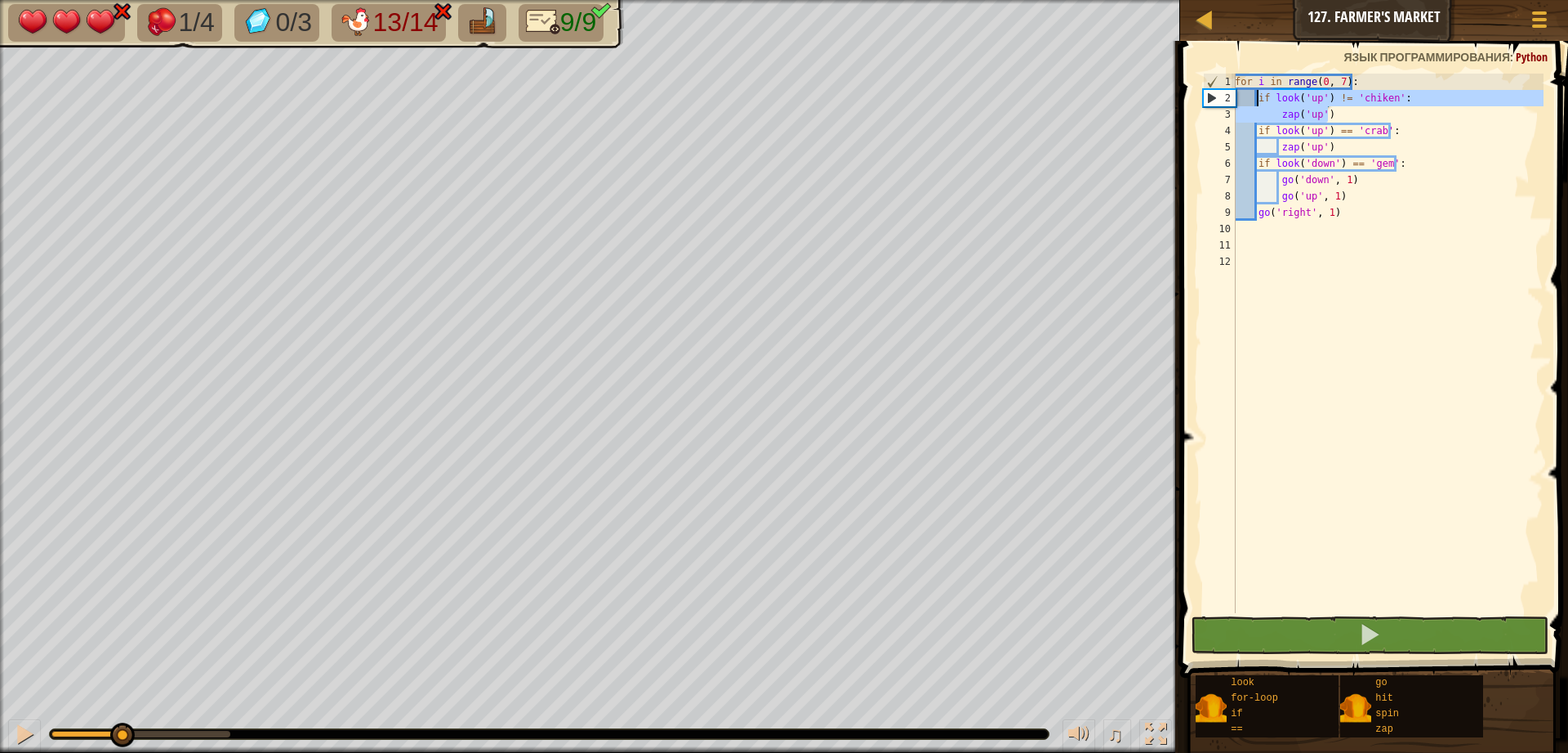
type textarea "if look('up') != 'chiken': zap('up')"
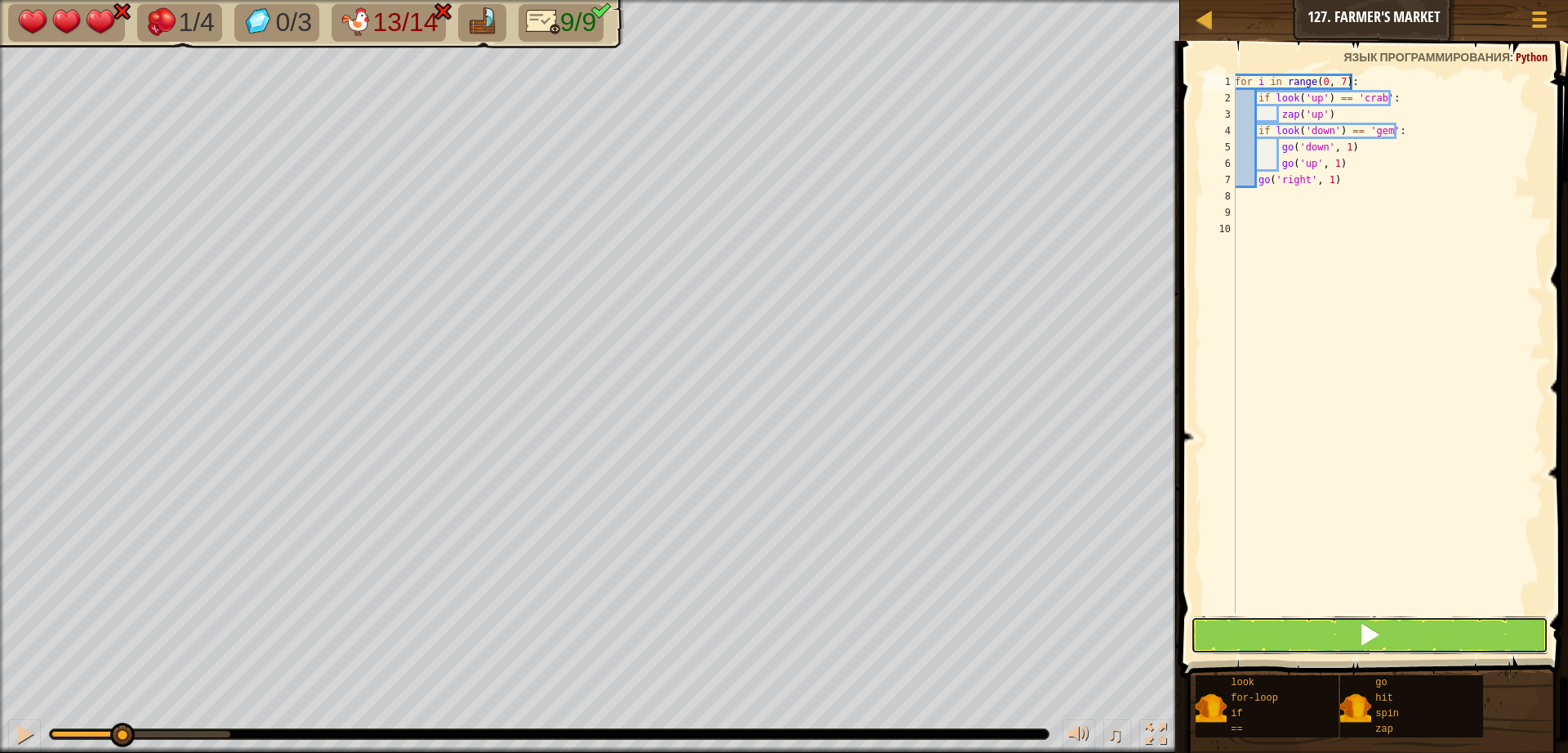
click at [1305, 629] on button at bounding box center [1369, 635] width 358 height 38
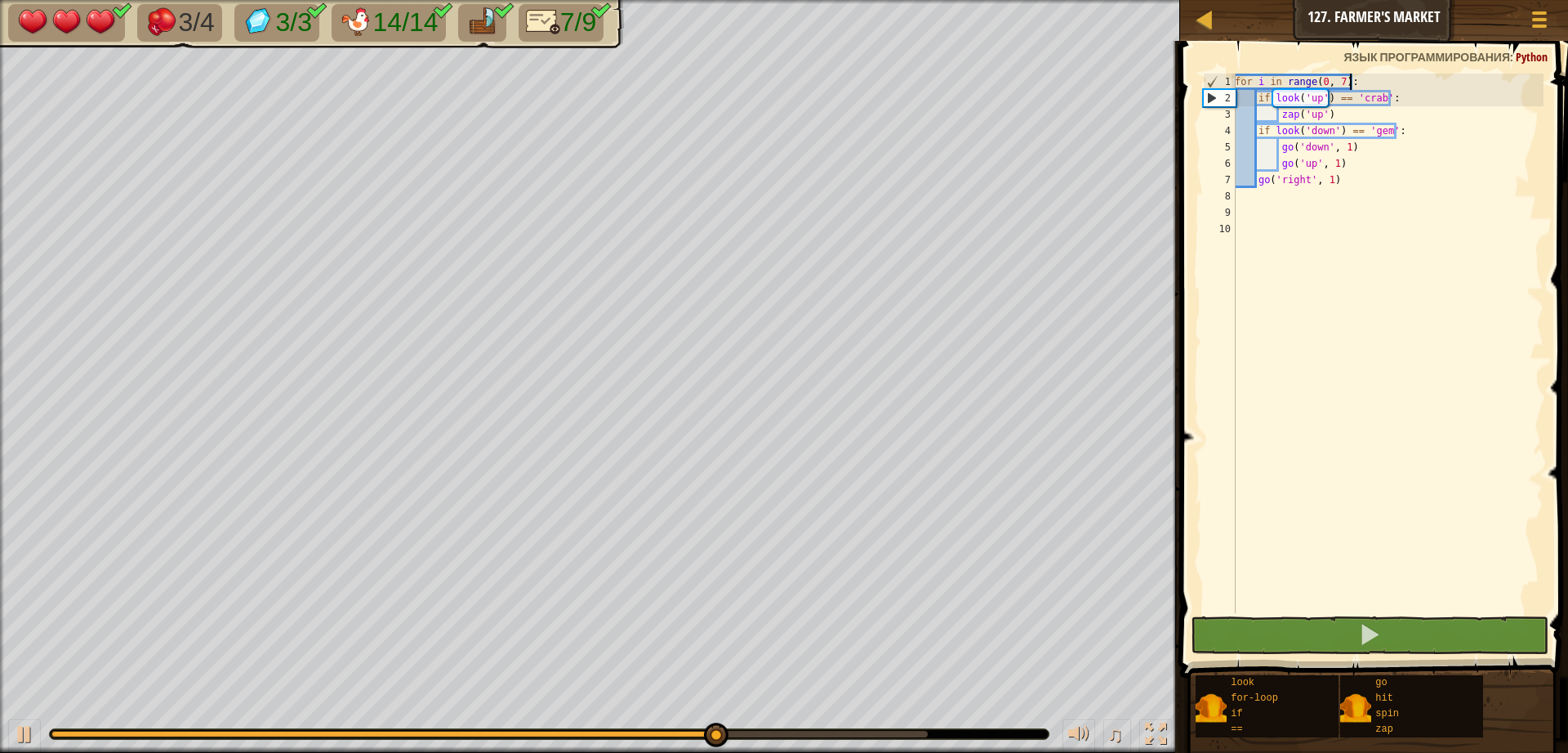
click at [1339, 116] on div "for i in range ( 0 , 7 ) : if look ( 'up' ) == 'crab' : zap ( 'up' ) if look ( …" at bounding box center [1387, 359] width 312 height 572
type textarea "zap('up')"
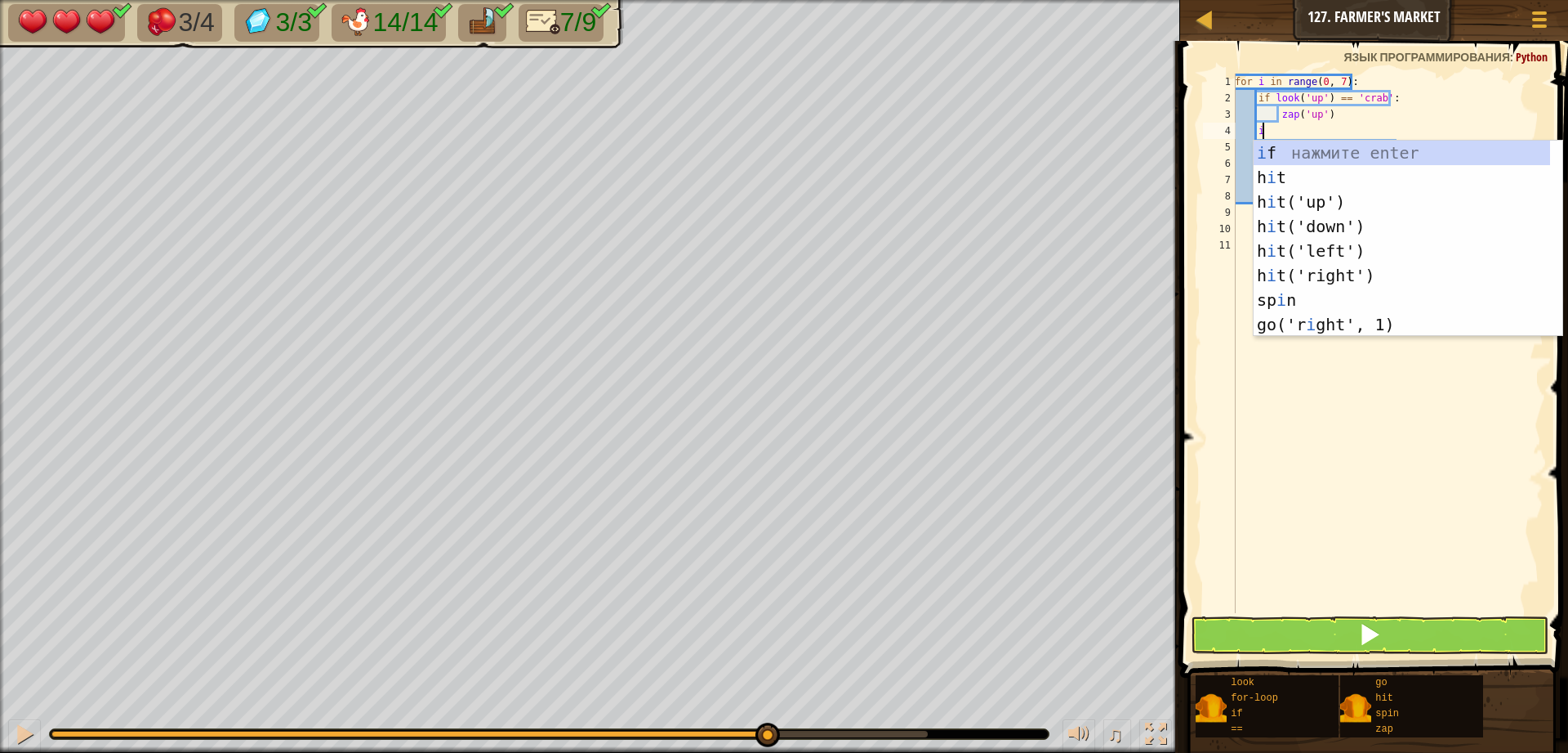
scroll to position [7, 2]
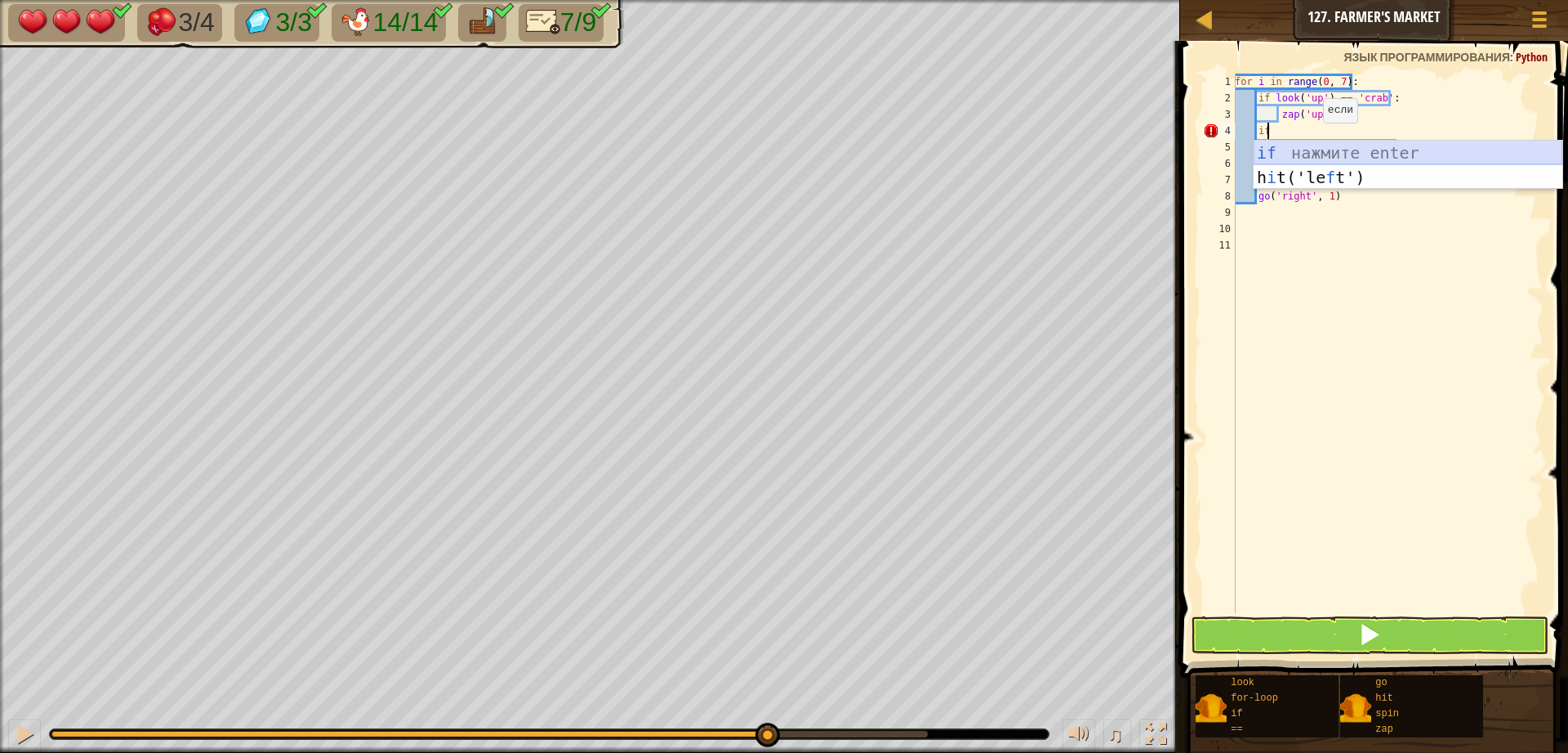
click at [1292, 148] on div "if нажмите enter h i t('le f t') нажмите enter" at bounding box center [1408, 189] width 309 height 98
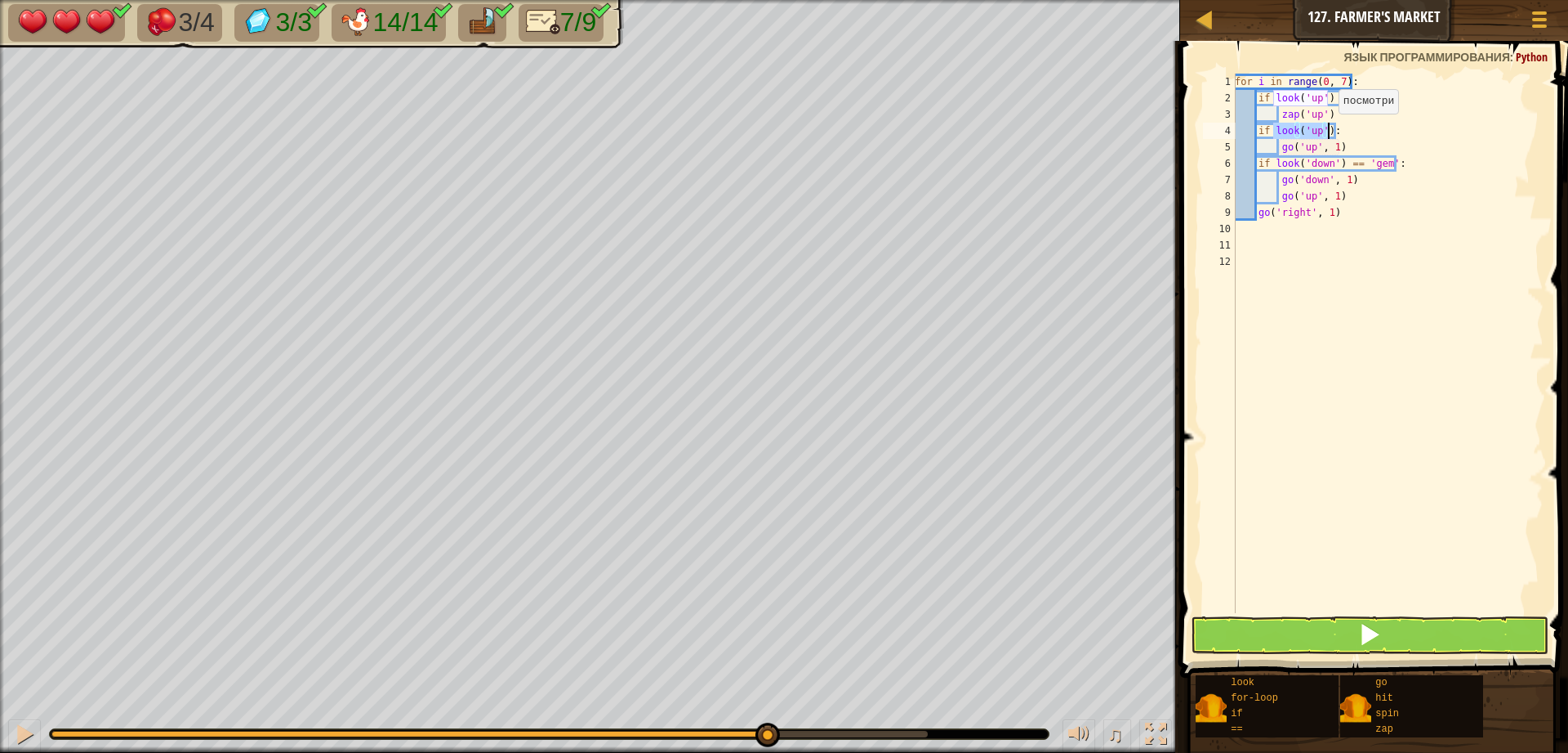
click at [1329, 130] on div "for i in range ( 0 , 7 ) : if look ( 'up' ) == 'crab' : zap ( 'up' ) if look ( …" at bounding box center [1387, 343] width 312 height 539
drag, startPoint x: 1298, startPoint y: 152, endPoint x: 1282, endPoint y: 152, distance: 16.0
click at [1282, 152] on div "for i in range ( 0 , 7 ) : if look ( 'up' ) == 'crab' : zap ( 'up' ) if look ( …" at bounding box center [1387, 359] width 312 height 572
type textarea "go('up', 1)"
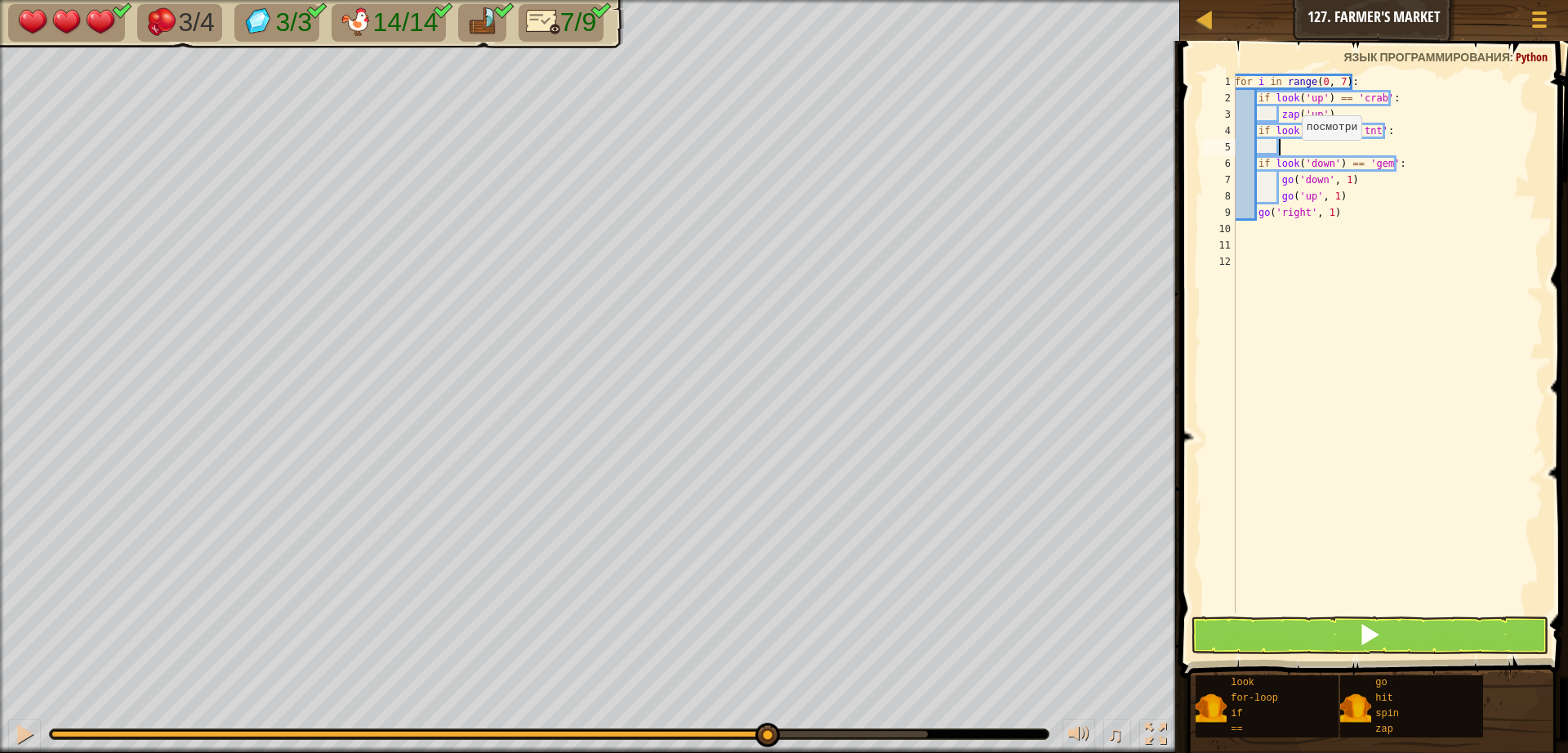
type textarea "z"
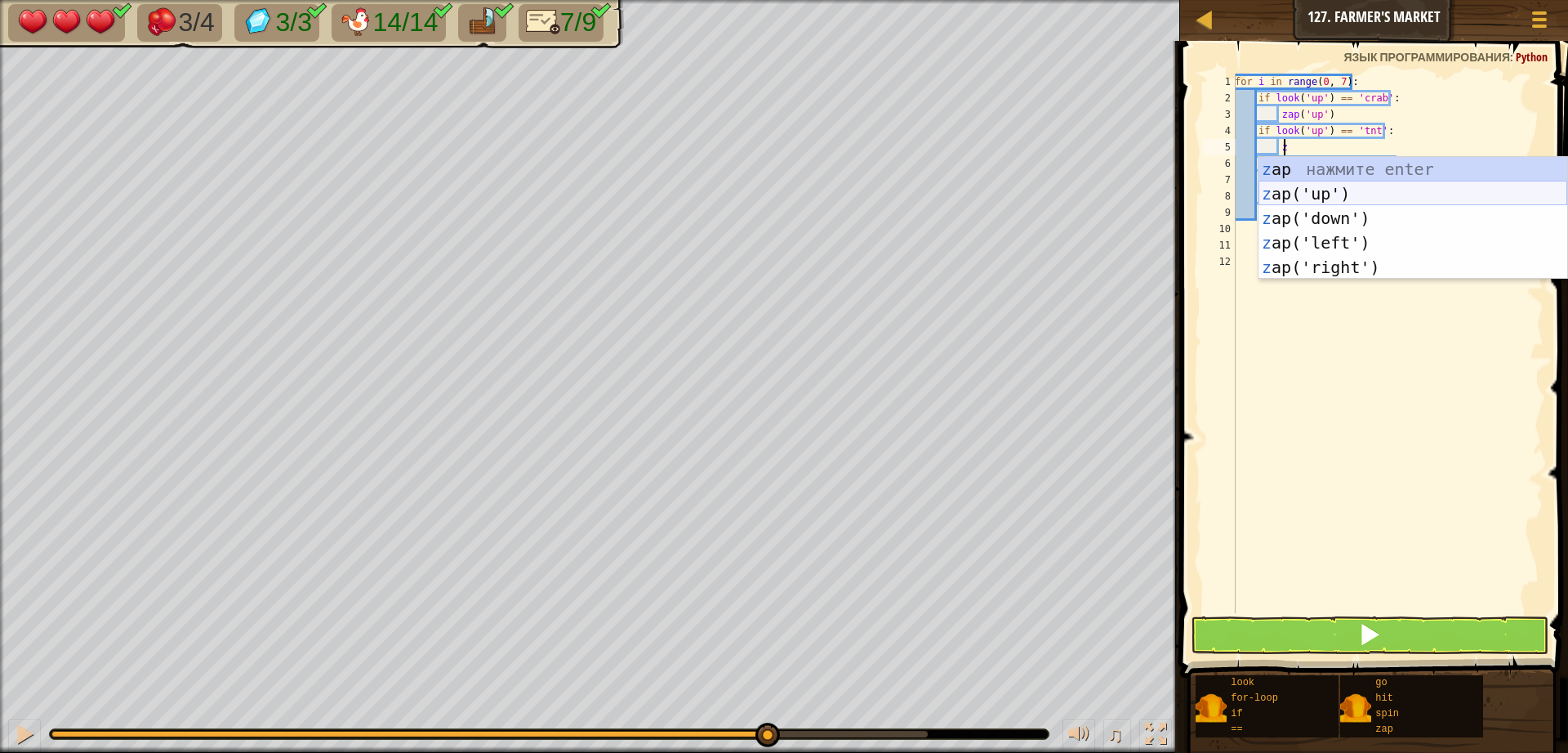
click at [1307, 182] on div "z ap нажмите enter z ap('up') нажмите enter z ap('down') нажмите enter z ap('le…" at bounding box center [1413, 243] width 309 height 171
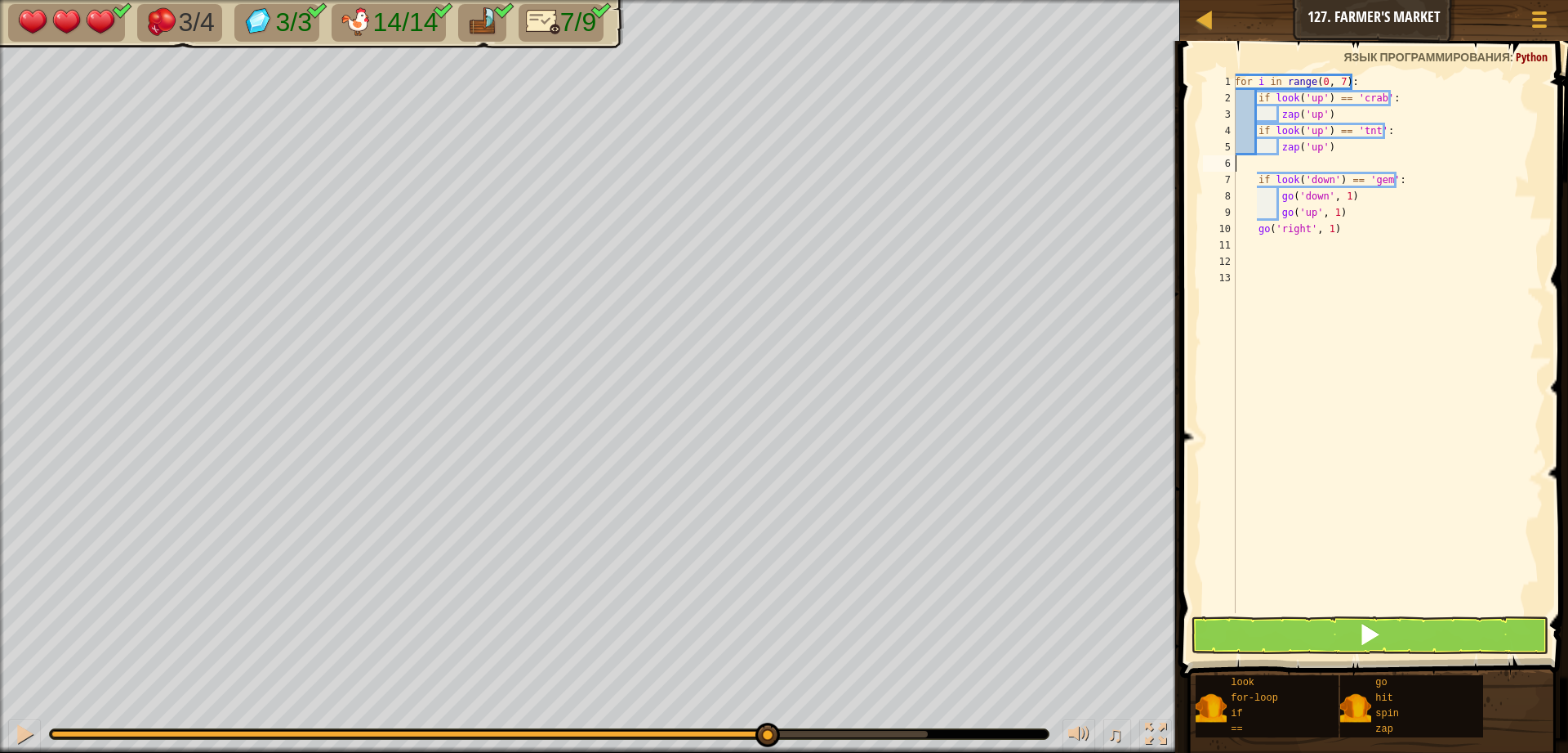
scroll to position [7, 0]
type textarea "zap('up')"
click at [1329, 634] on button at bounding box center [1369, 635] width 358 height 38
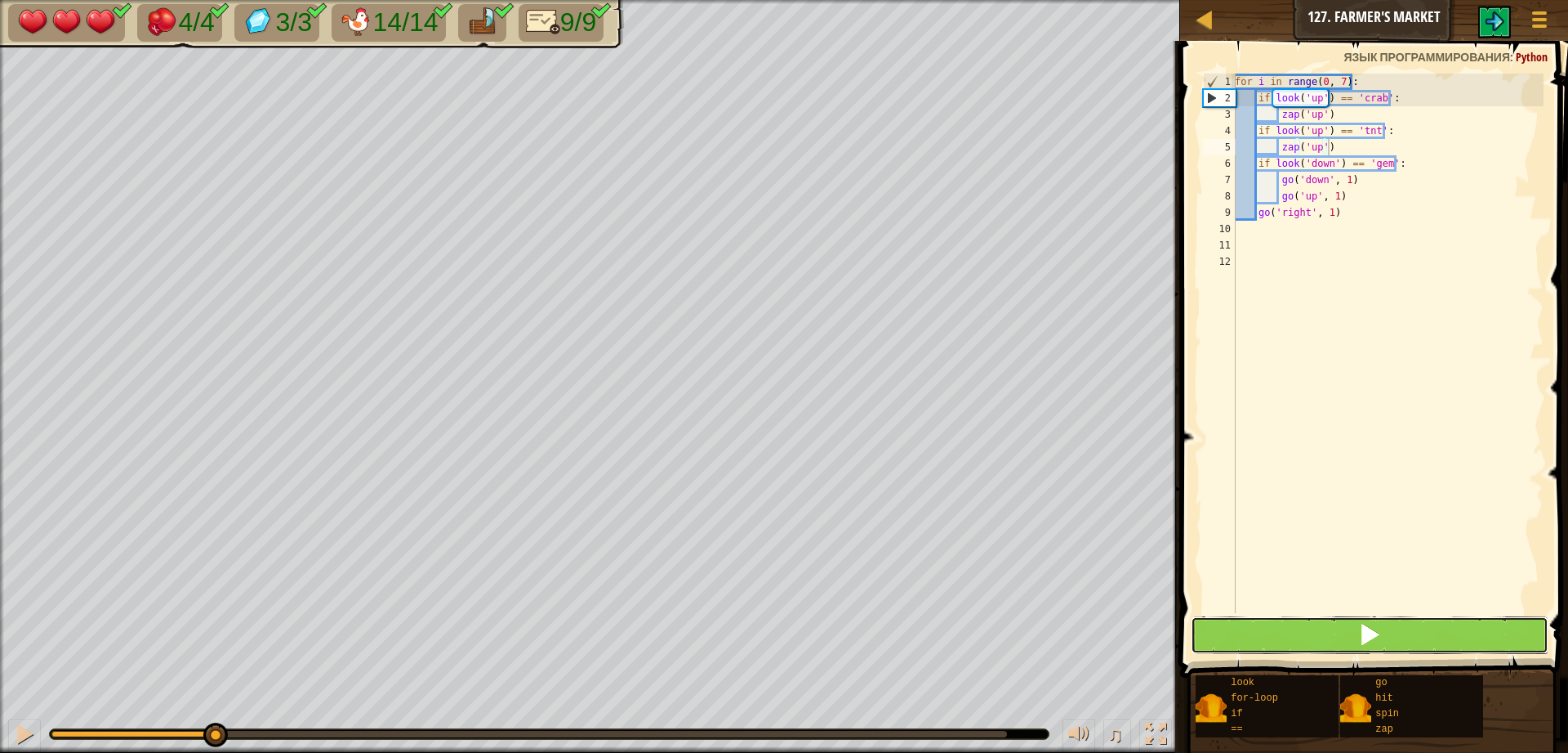
click at [1329, 634] on button at bounding box center [1369, 635] width 358 height 38
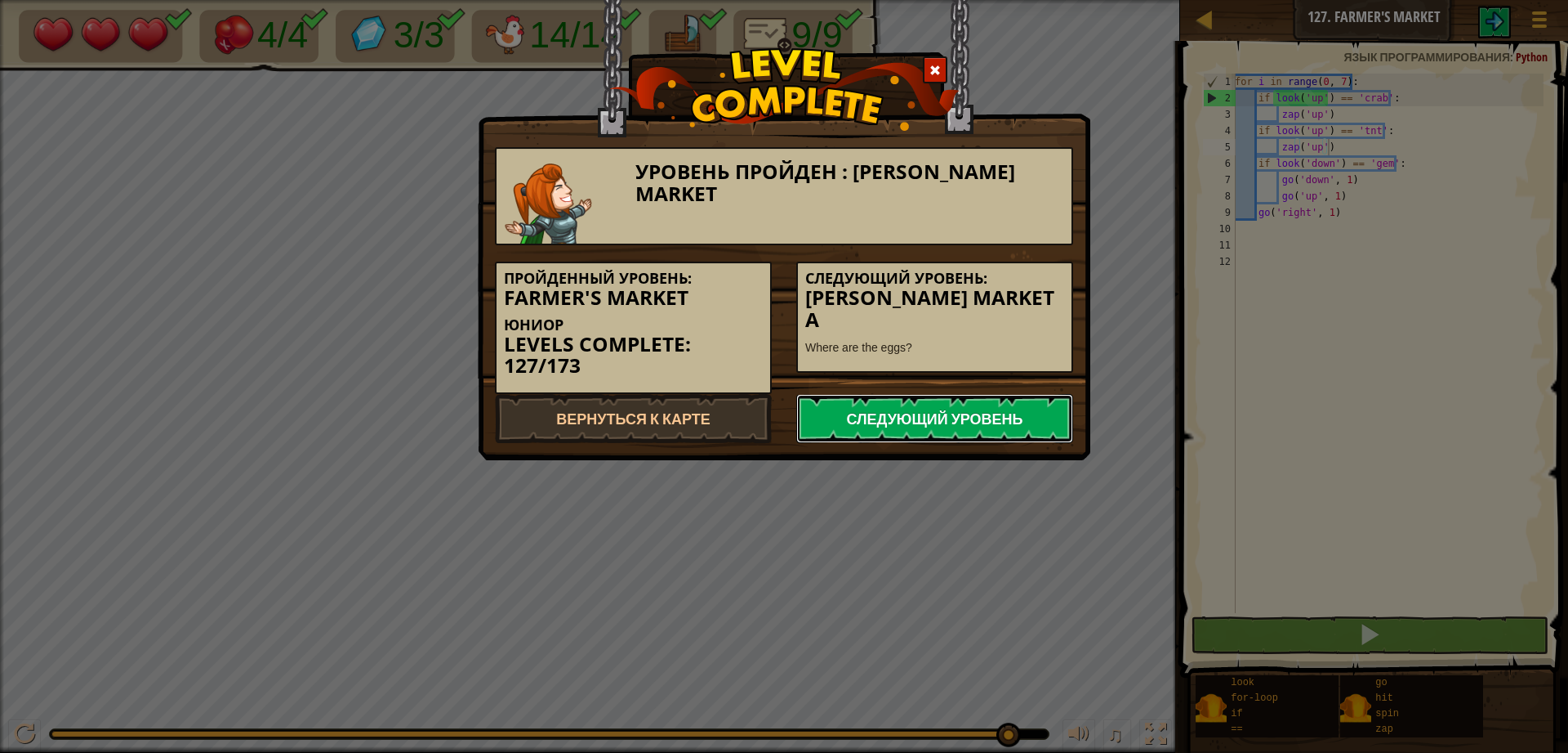
click at [941, 411] on link "Следующий уровень" at bounding box center [935, 418] width 276 height 49
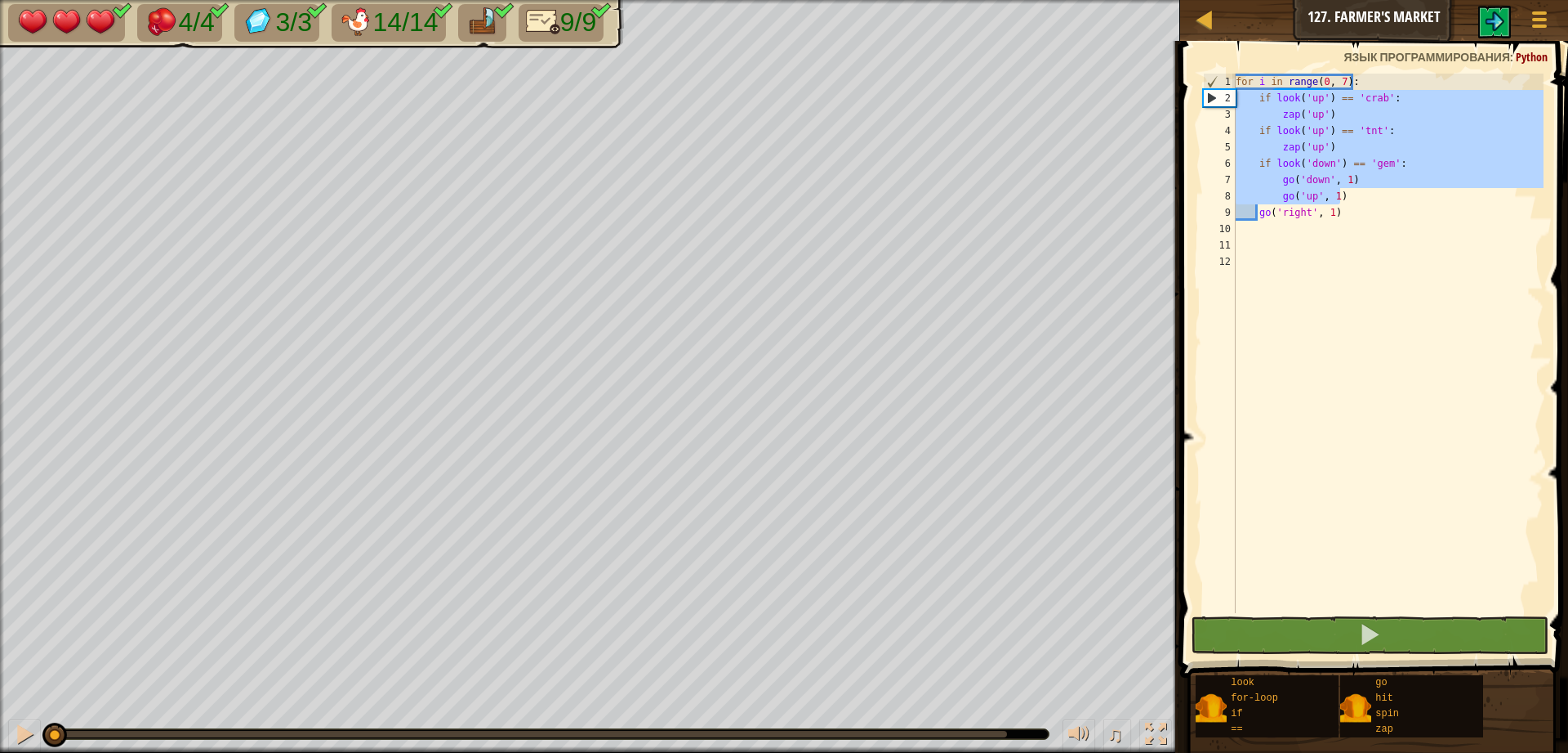
drag, startPoint x: 1233, startPoint y: 187, endPoint x: 1238, endPoint y: 140, distance: 47.3
click at [1237, 138] on div "for i in range ( 0 , 7 ) : if look ( 'up' ) == 'crab' : zap ( 'up' ) if look ( …" at bounding box center [1388, 359] width 311 height 572
type textarea "if look('up') == 'tnt': zap('up')"
click at [1420, 313] on div "for i in range ( 0 , 7 ) : if look ( 'up' ) == 'crab' : zap ( 'up' ) if look ( …" at bounding box center [1388, 359] width 311 height 572
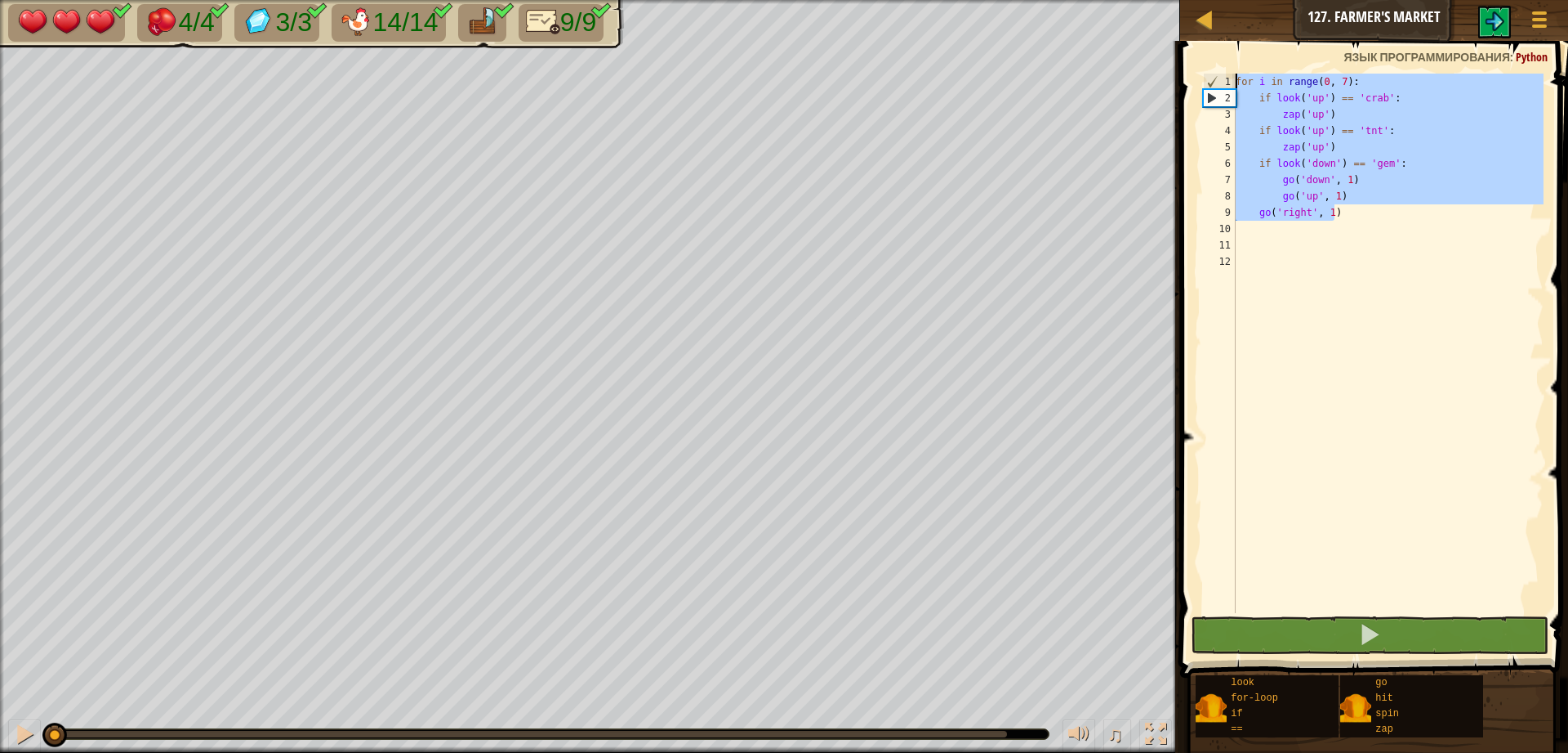
click at [1143, 64] on div "[PERSON_NAME] 127. [PERSON_NAME] Market Меню игры 1 ההההההההההההההההההההההההההה…" at bounding box center [784, 376] width 1568 height 753
click at [1488, 19] on img at bounding box center [1495, 21] width 19 height 19
type textarea "for i in range(0, 7):"
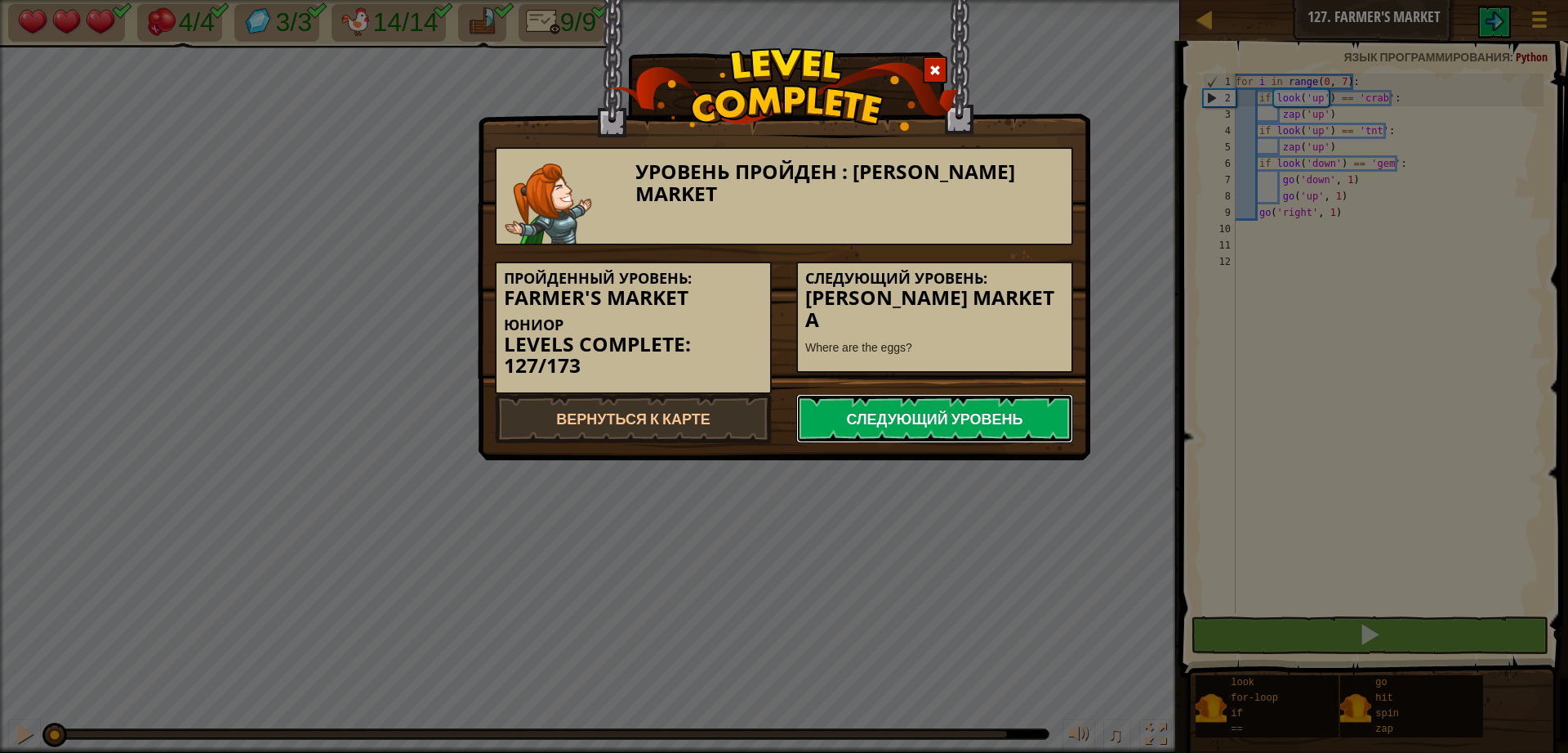
click at [927, 410] on link "Следующий уровень" at bounding box center [935, 418] width 276 height 49
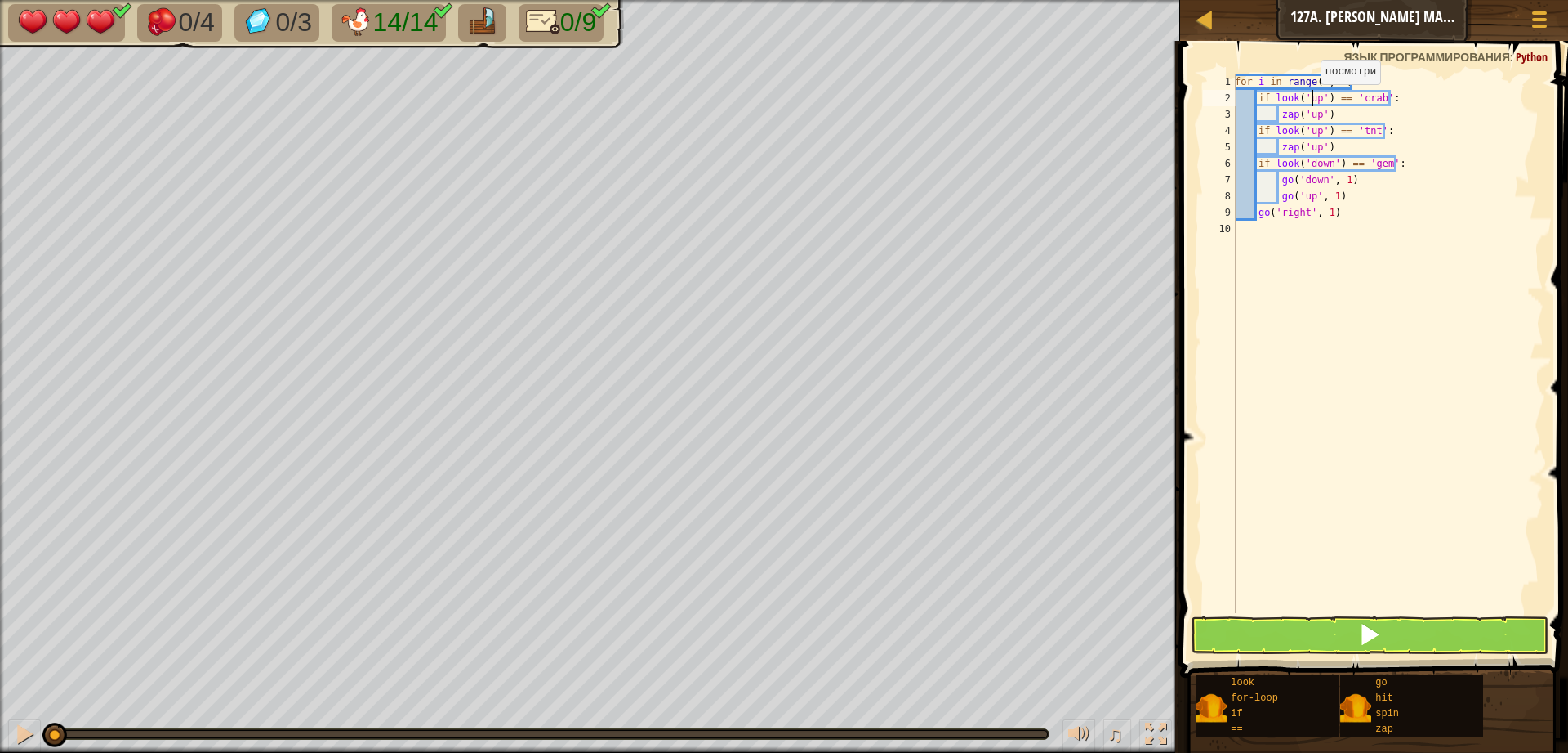
click at [1312, 101] on div "for i in range ( 0 , 7 ) : if look ( 'up' ) == 'crab' : zap ( 'up' ) if look ( …" at bounding box center [1387, 359] width 312 height 572
click at [1316, 99] on div "for i in range ( 0 , 7 ) : if look ( 'up' ) == 'crab' : zap ( 'up' ) if look ( …" at bounding box center [1387, 359] width 312 height 572
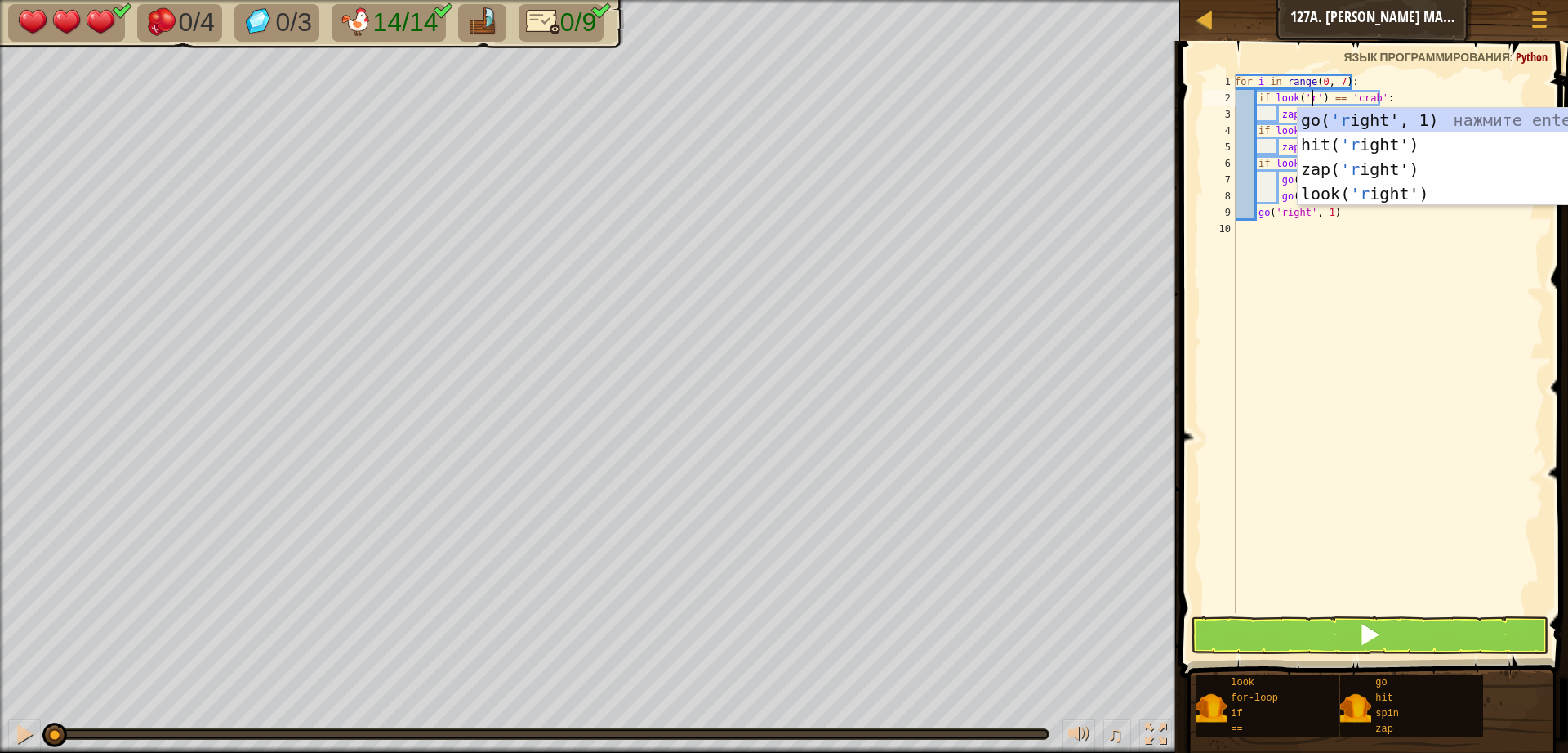
scroll to position [7, 6]
type textarea "if look('right') == 'crab':"
click at [1415, 430] on div "for i in range ( 0 , 7 ) : if look ( 'right' ) == 'crab' : zap ( 'up' ) if look…" at bounding box center [1387, 359] width 312 height 572
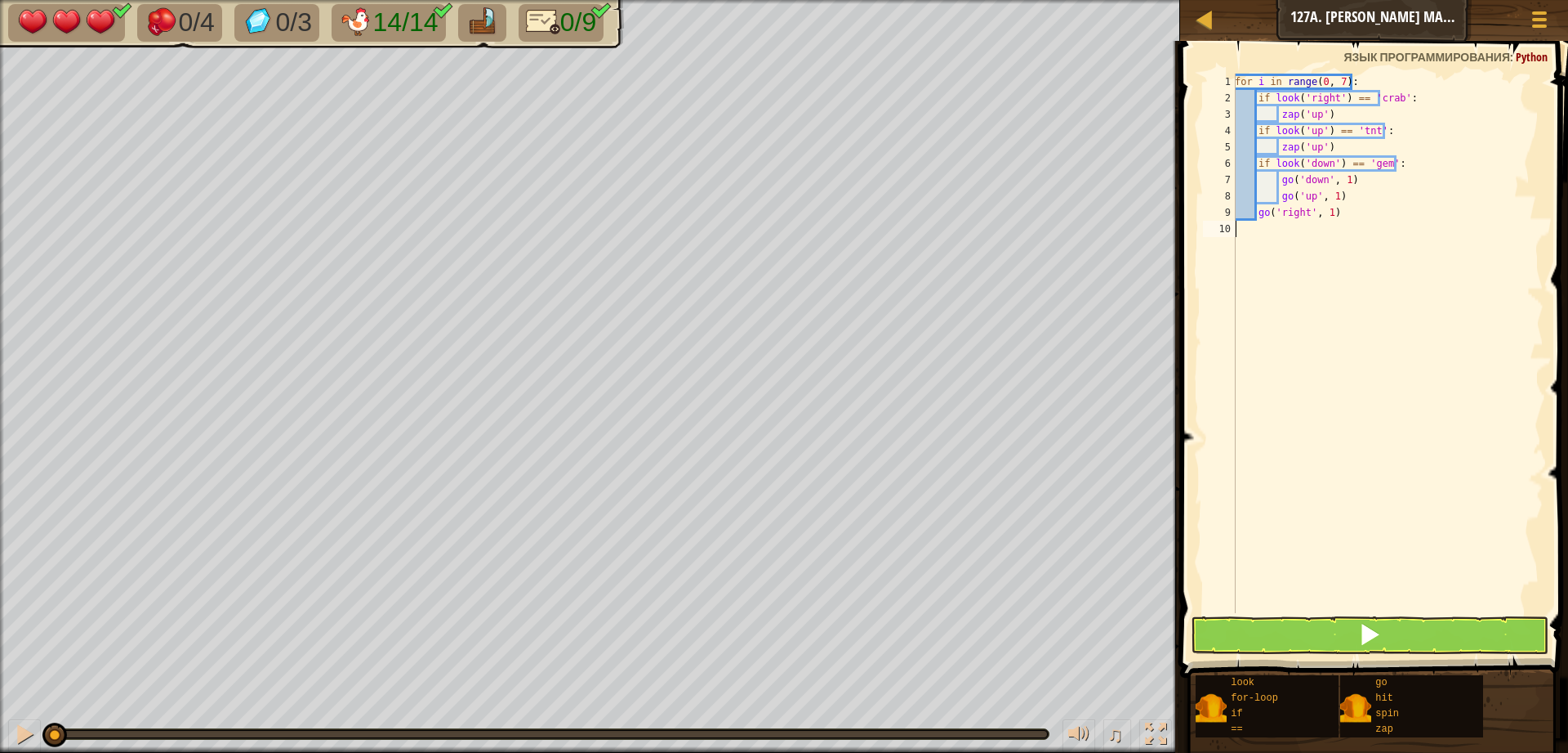
scroll to position [7, 0]
drag, startPoint x: 1316, startPoint y: 121, endPoint x: 1306, endPoint y: 120, distance: 10.0
click at [1306, 120] on div "for i in range ( 0 , 7 ) : if look ( 'right' ) == 'crab' : zap ( 'up' ) if look…" at bounding box center [1387, 359] width 312 height 572
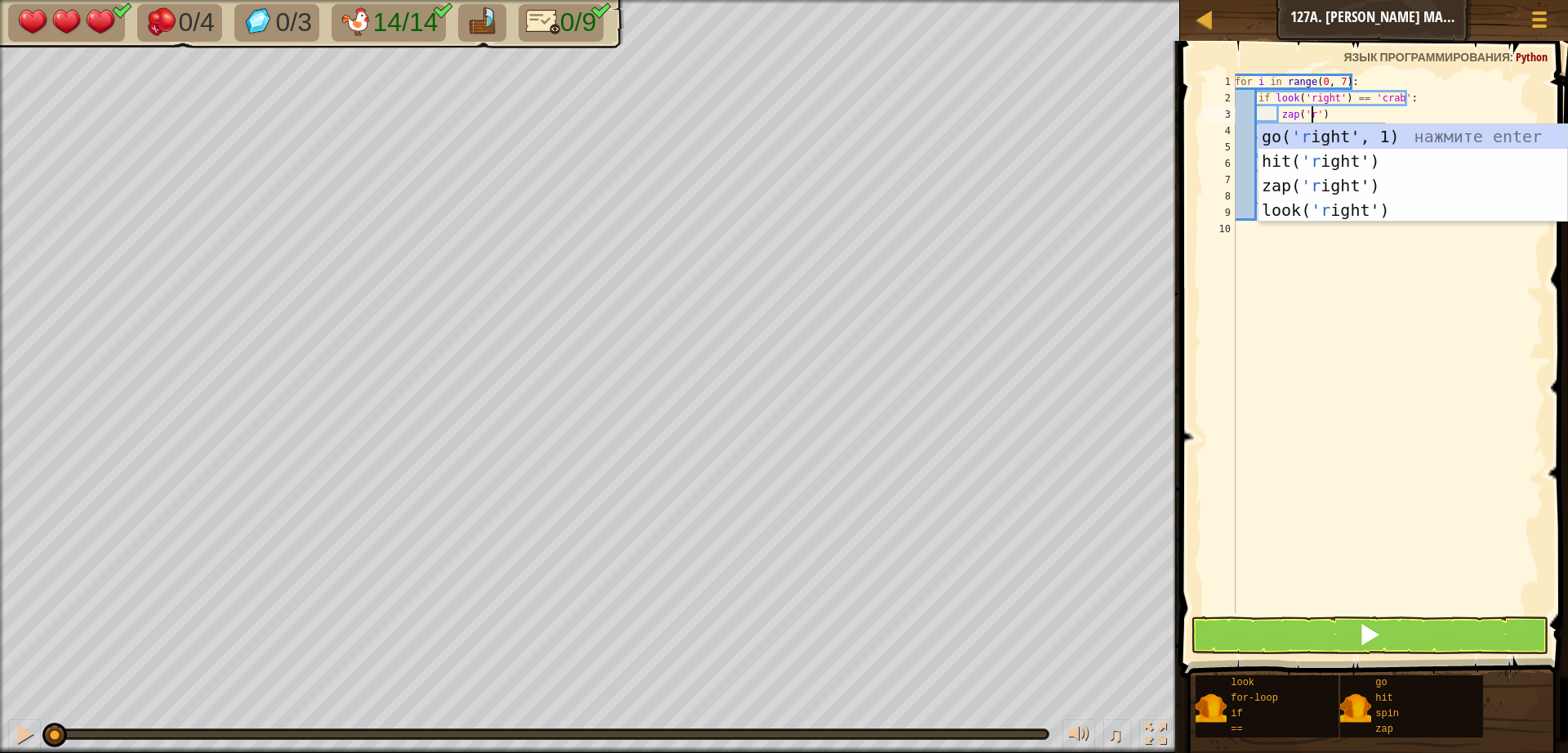
scroll to position [7, 6]
type textarea "zap('right')"
click at [1261, 493] on div "for i in range ( 0 , 7 ) : if look ( 'right' ) == 'crab' : zap ( 'right' ) if l…" at bounding box center [1387, 359] width 312 height 572
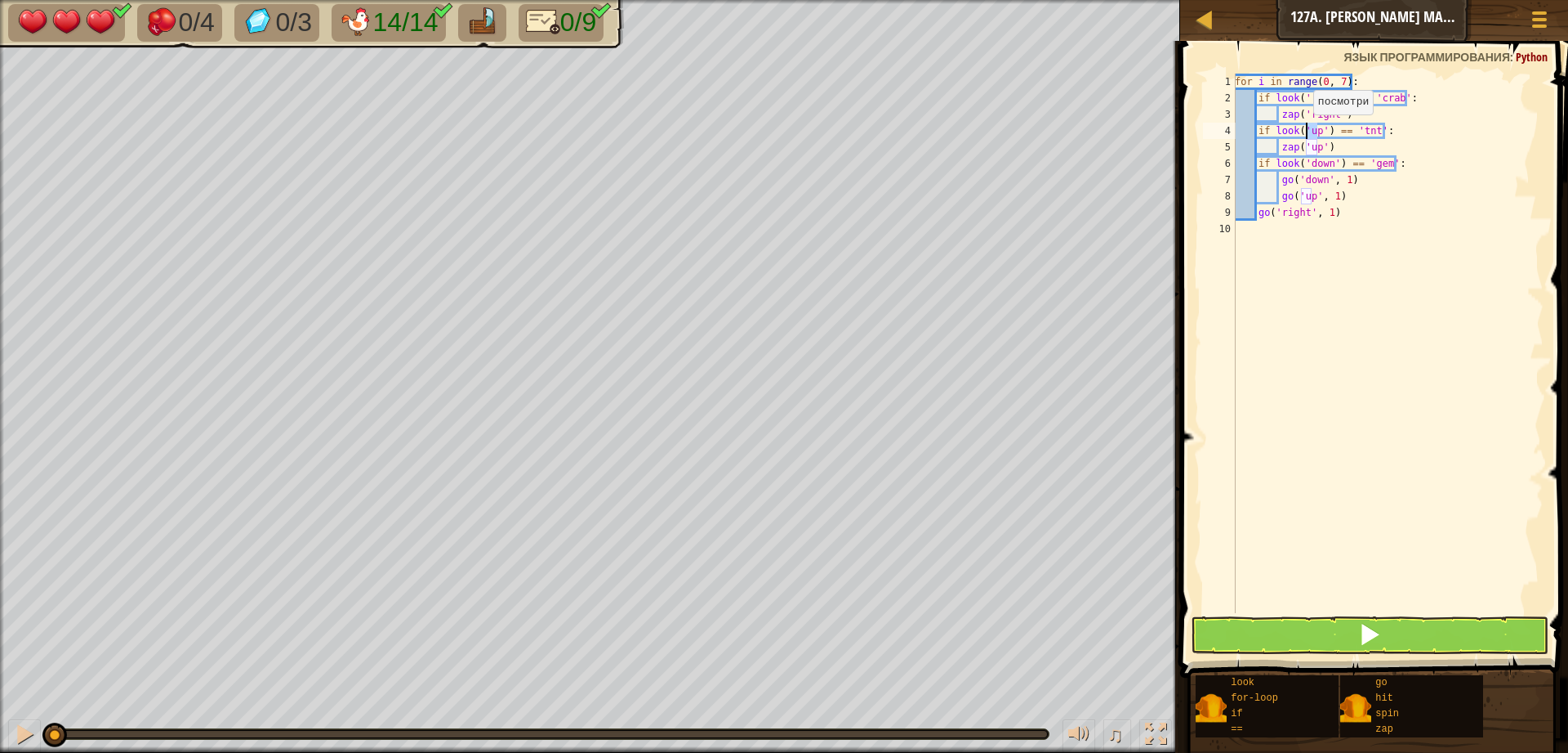
drag, startPoint x: 1319, startPoint y: 129, endPoint x: 1305, endPoint y: 130, distance: 14.0
click at [1305, 131] on div "for i in range ( 0 , 7 ) : if look ( 'right' ) == 'crab' : zap ( 'right' ) if l…" at bounding box center [1387, 359] width 312 height 572
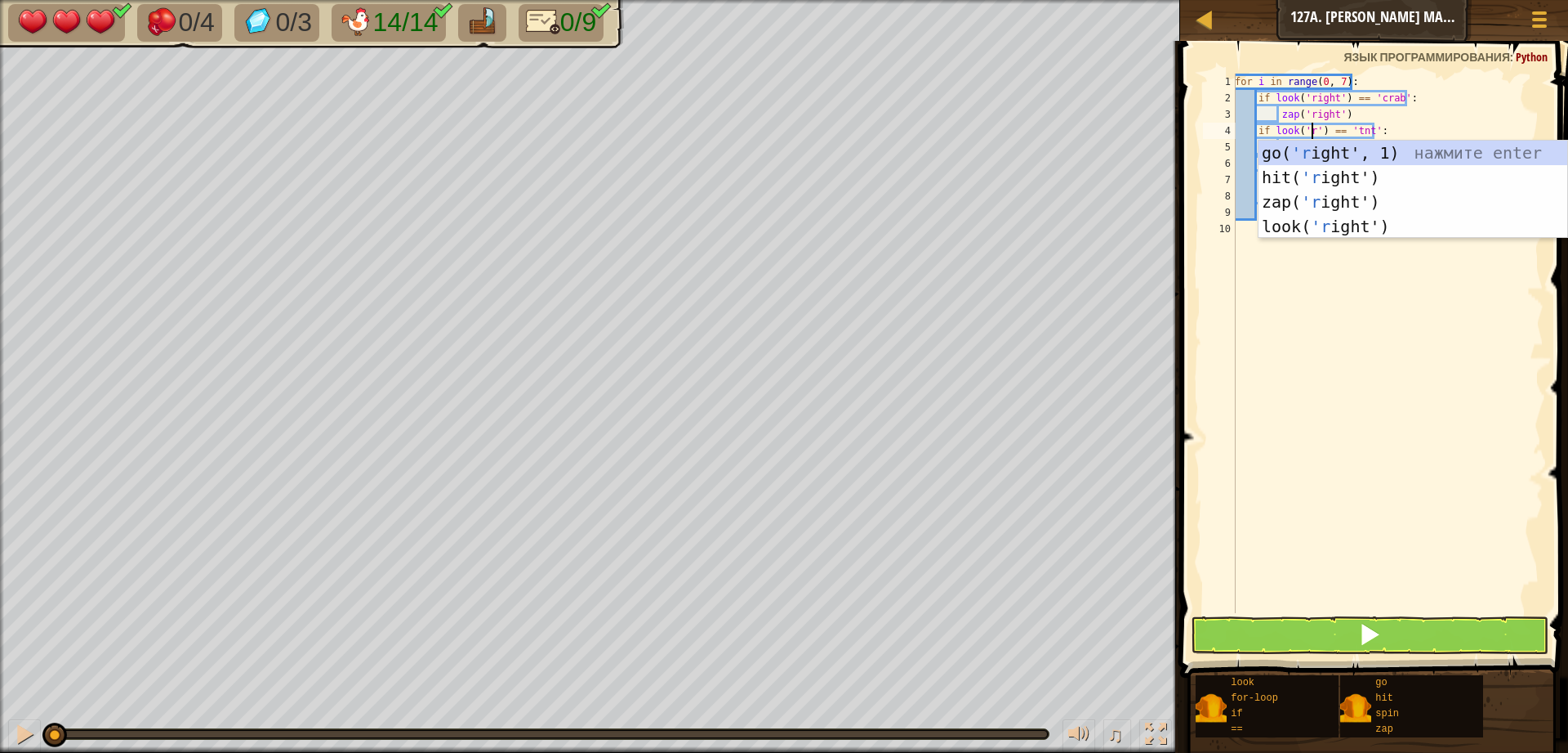
scroll to position [7, 6]
type textarea "if look('right') == 'tnt':"
click at [1326, 402] on div "for i in range ( 0 , 7 ) : if look ( 'right' ) == 'crab' : zap ( 'right' ) if l…" at bounding box center [1387, 359] width 312 height 572
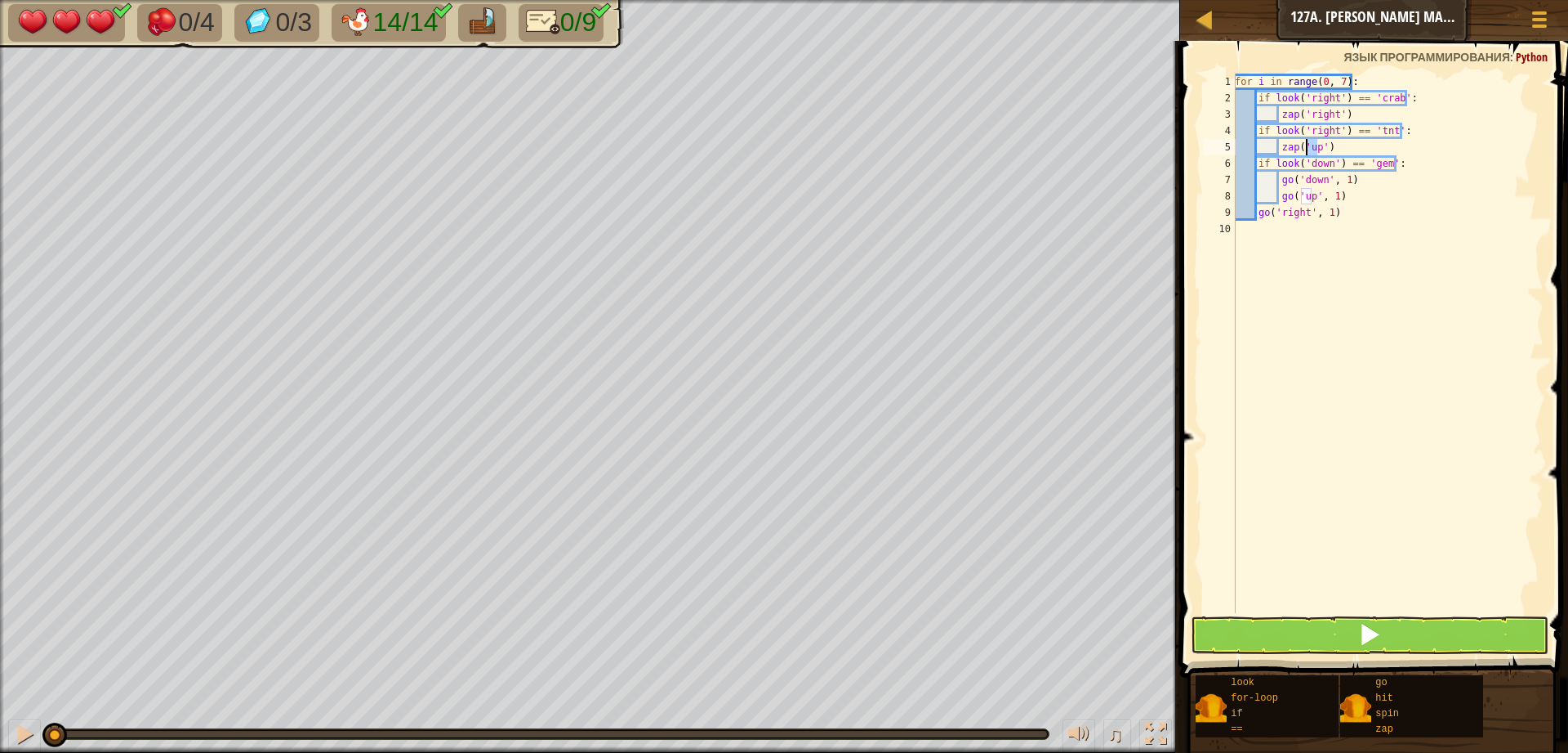
drag, startPoint x: 1315, startPoint y: 148, endPoint x: 1305, endPoint y: 150, distance: 10.2
click at [1305, 150] on div "for i in range ( 0 , 7 ) : if look ( 'right' ) == 'crab' : zap ( 'right' ) if l…" at bounding box center [1387, 359] width 312 height 572
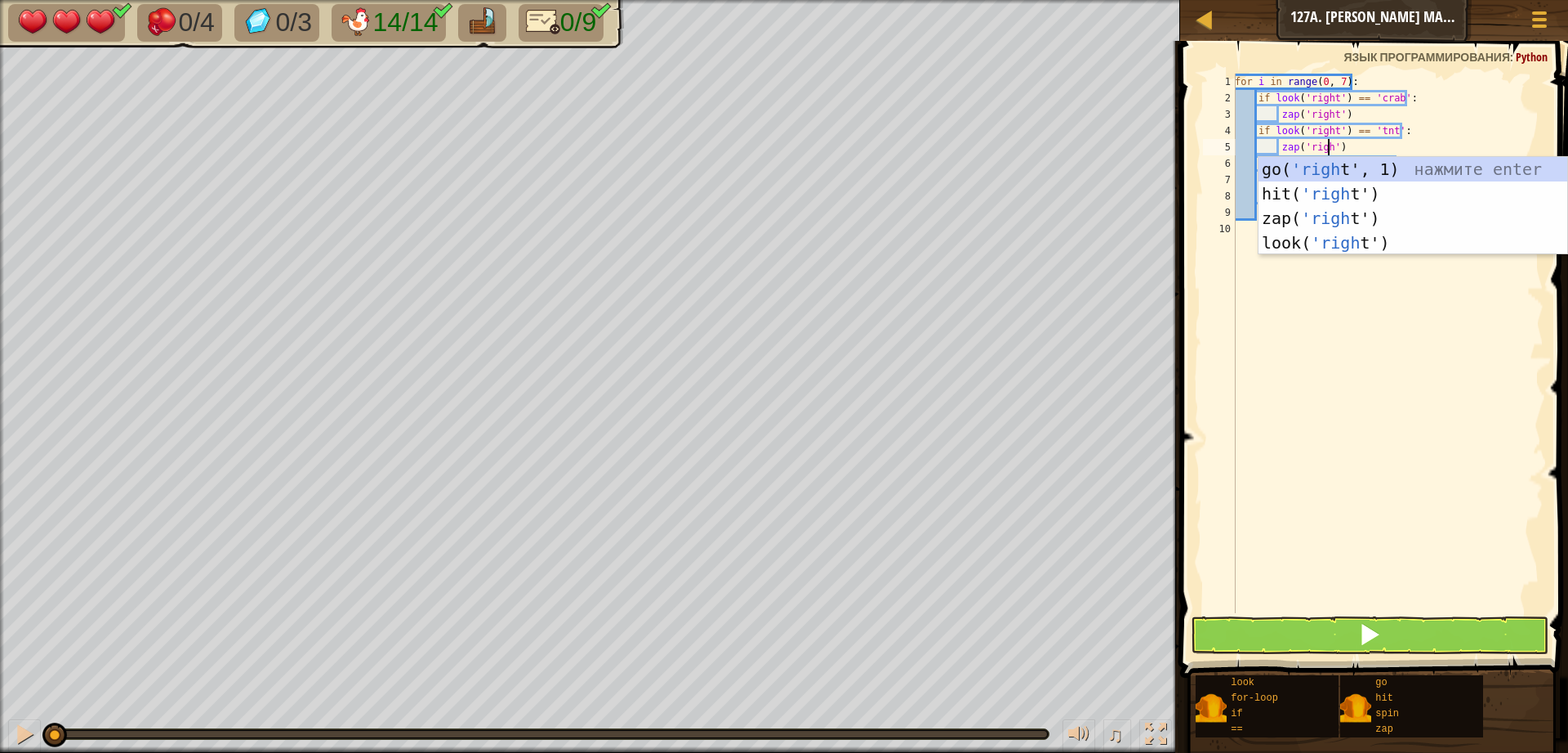
scroll to position [7, 8]
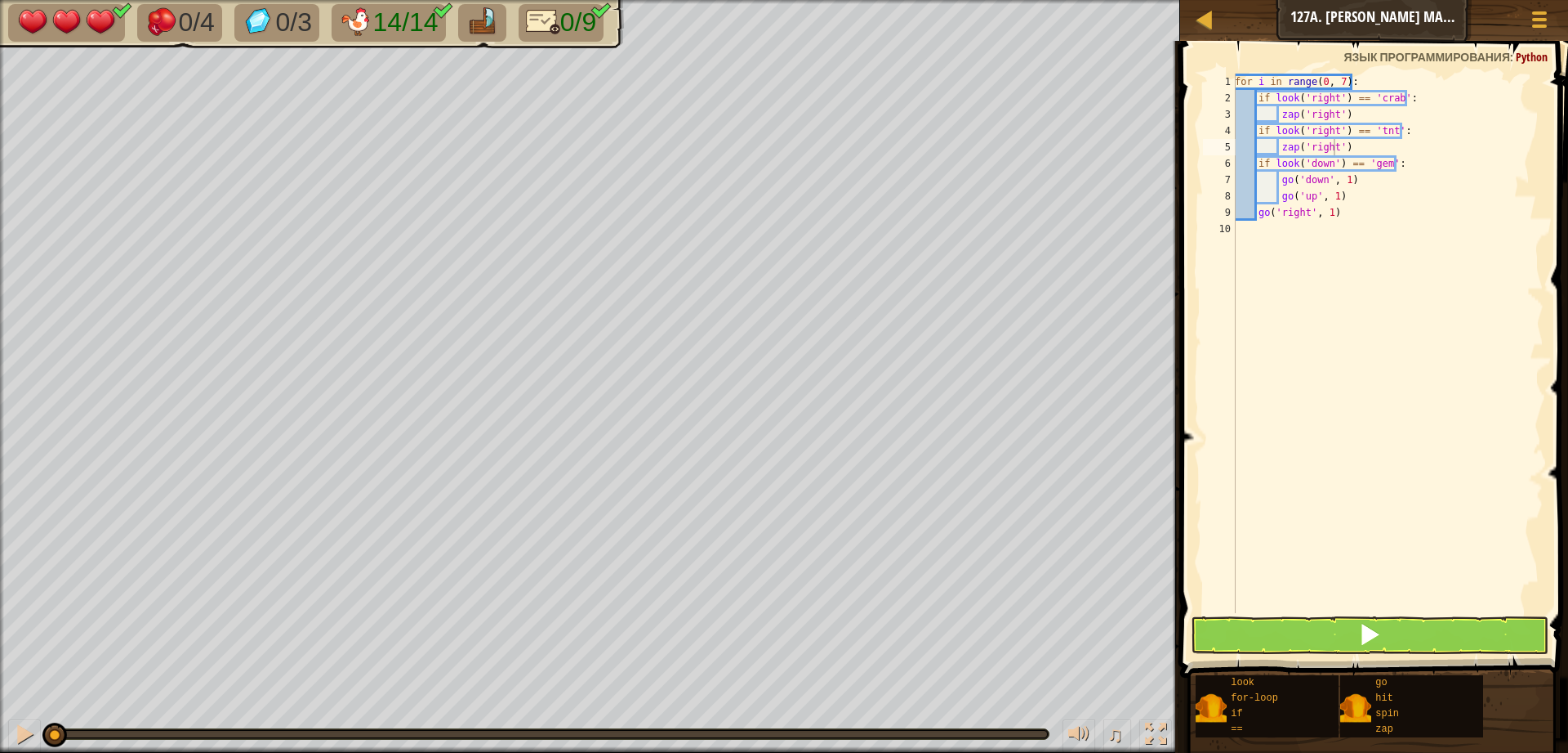
click at [1556, 404] on span at bounding box center [1376, 336] width 401 height 685
drag, startPoint x: 1327, startPoint y: 164, endPoint x: 1307, endPoint y: 164, distance: 20.0
click at [1307, 164] on div "for i in range ( 0 , 7 ) : if look ( 'right' ) == 'crab' : zap ( 'right' ) if l…" at bounding box center [1387, 359] width 312 height 572
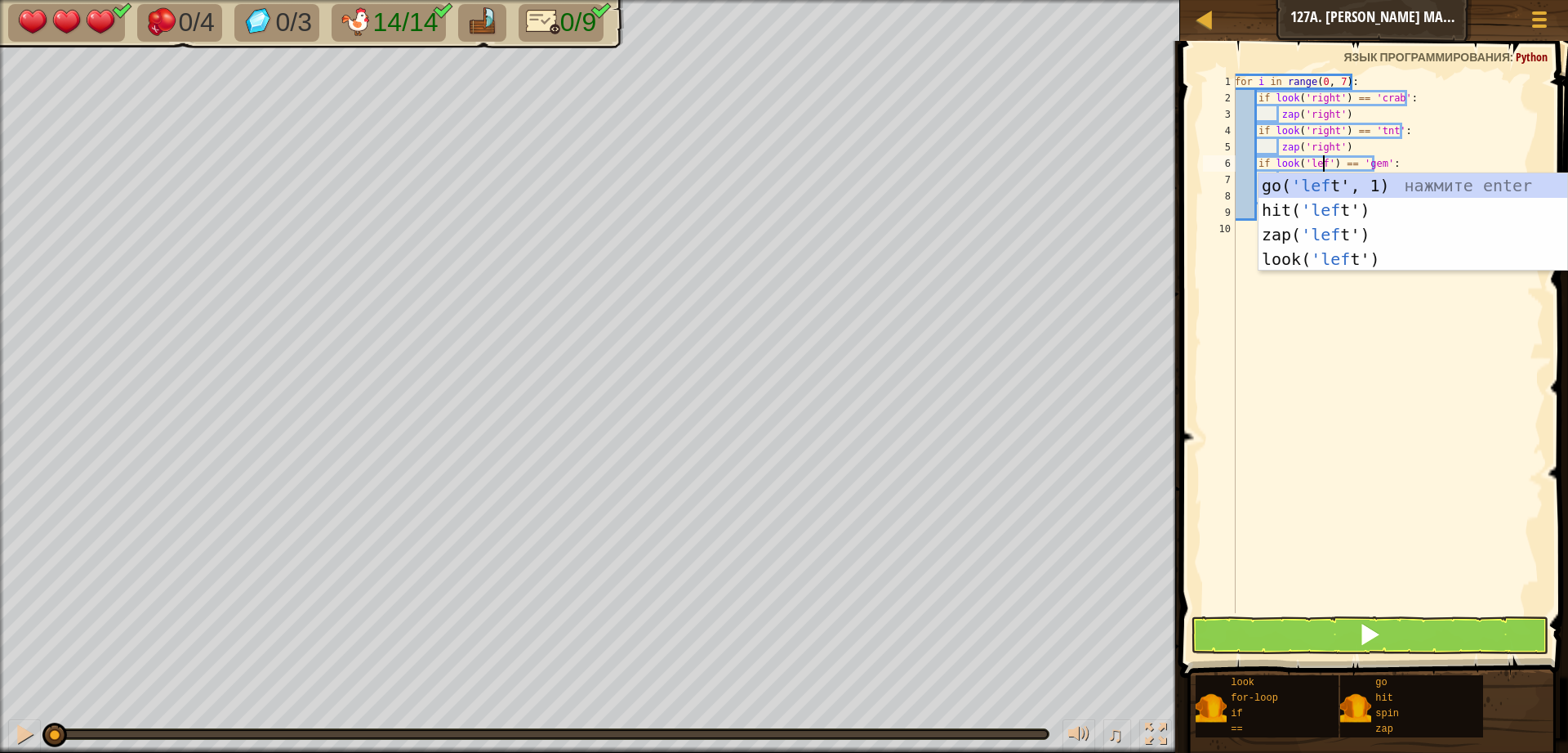
type textarea "if look('left') == 'gem':"
click at [1444, 378] on div "for i in range ( 0 , 7 ) : if look ( 'right' ) == 'crab' : zap ( 'right' ) if l…" at bounding box center [1387, 359] width 312 height 572
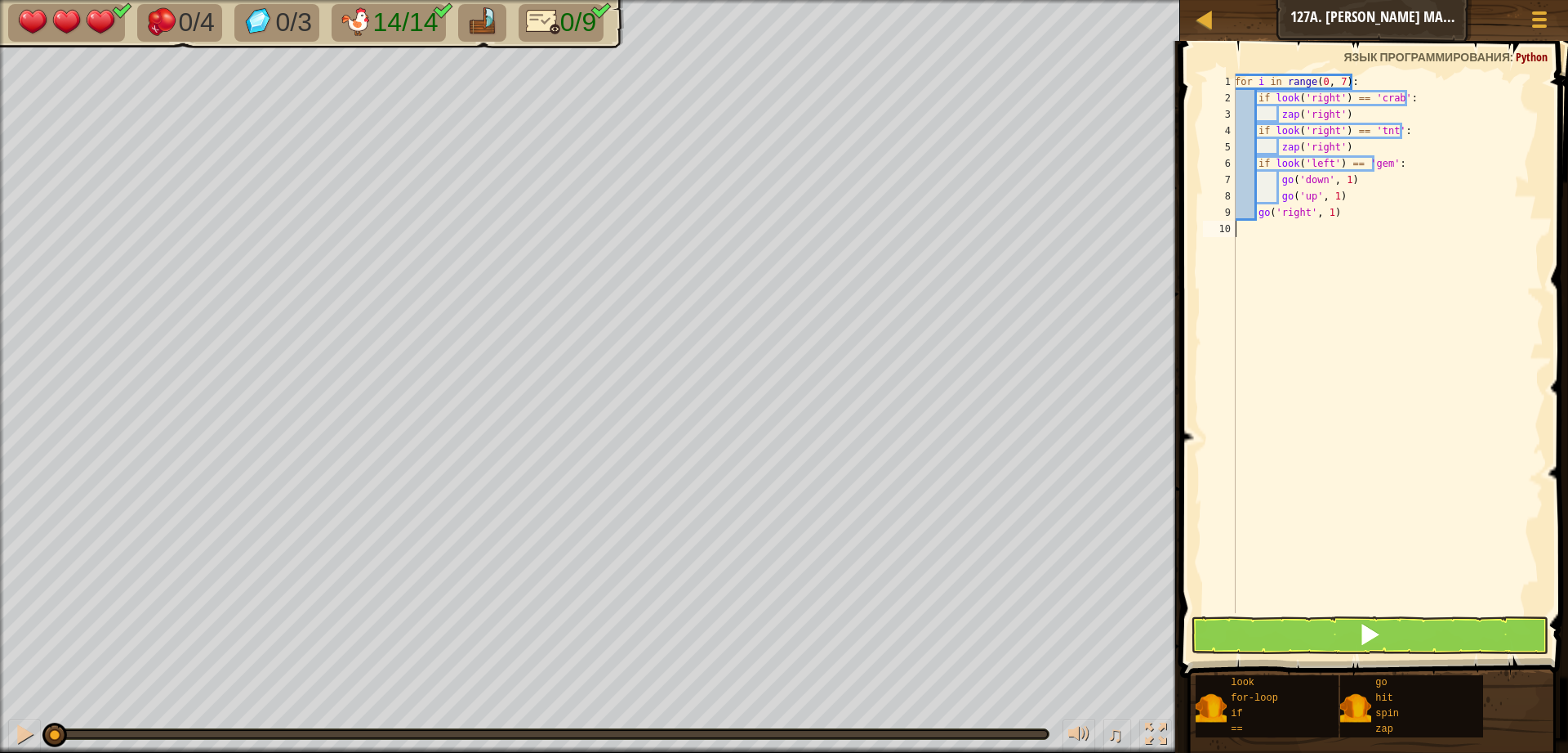
click at [1484, 164] on div "for i in range ( 0 , 7 ) : if look ( 'right' ) == 'crab' : zap ( 'right' ) if l…" at bounding box center [1387, 359] width 312 height 572
drag, startPoint x: 1321, startPoint y: 179, endPoint x: 1299, endPoint y: 178, distance: 22.0
click at [1299, 178] on div "for i in range ( 0 , 7 ) : if look ( 'right' ) == 'crab' : zap ( 'right' ) if l…" at bounding box center [1387, 359] width 312 height 572
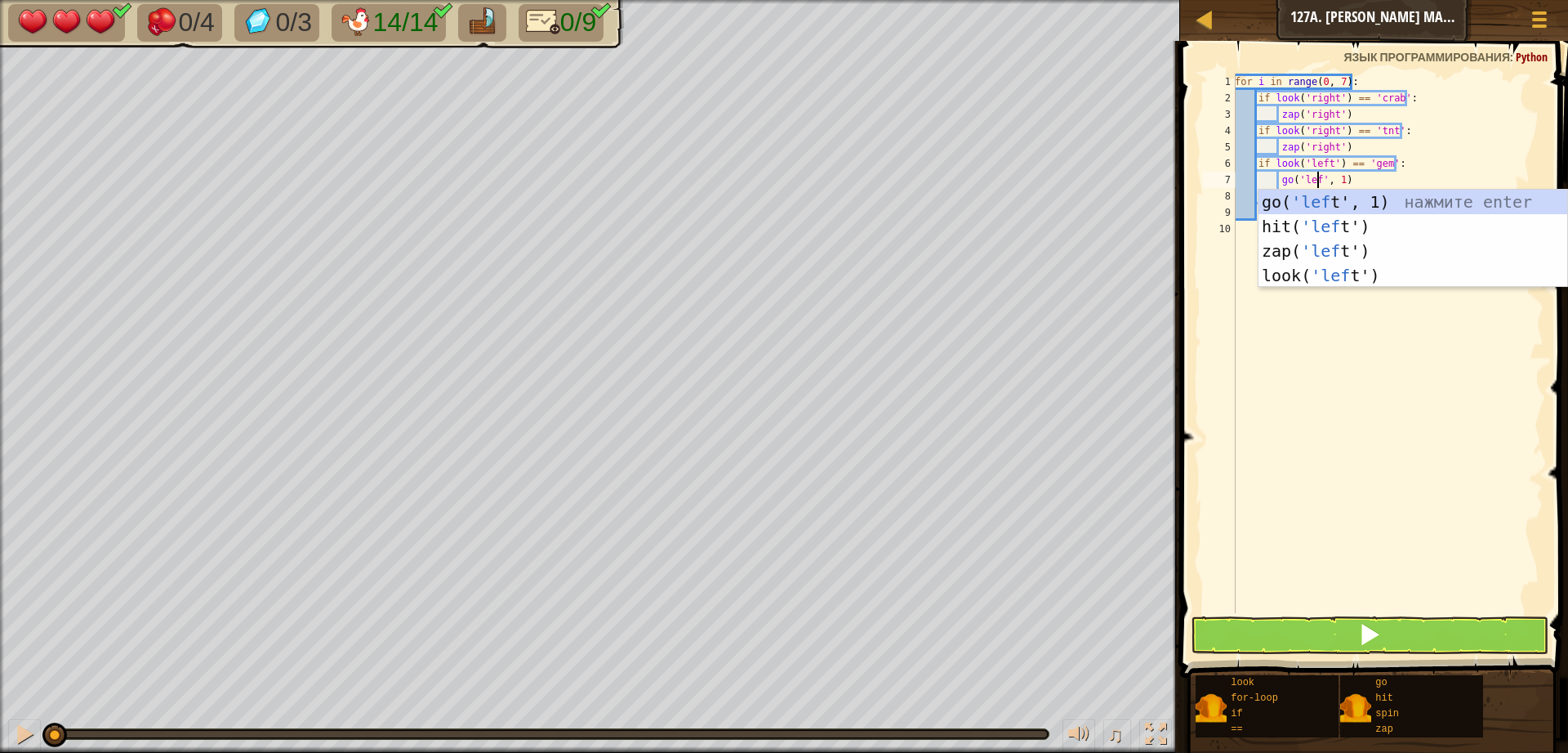
scroll to position [7, 6]
type textarea "go('left', 1)"
click at [1299, 432] on div "for i in range ( 0 , 7 ) : if look ( 'right' ) == 'crab' : zap ( 'right' ) if l…" at bounding box center [1387, 359] width 312 height 572
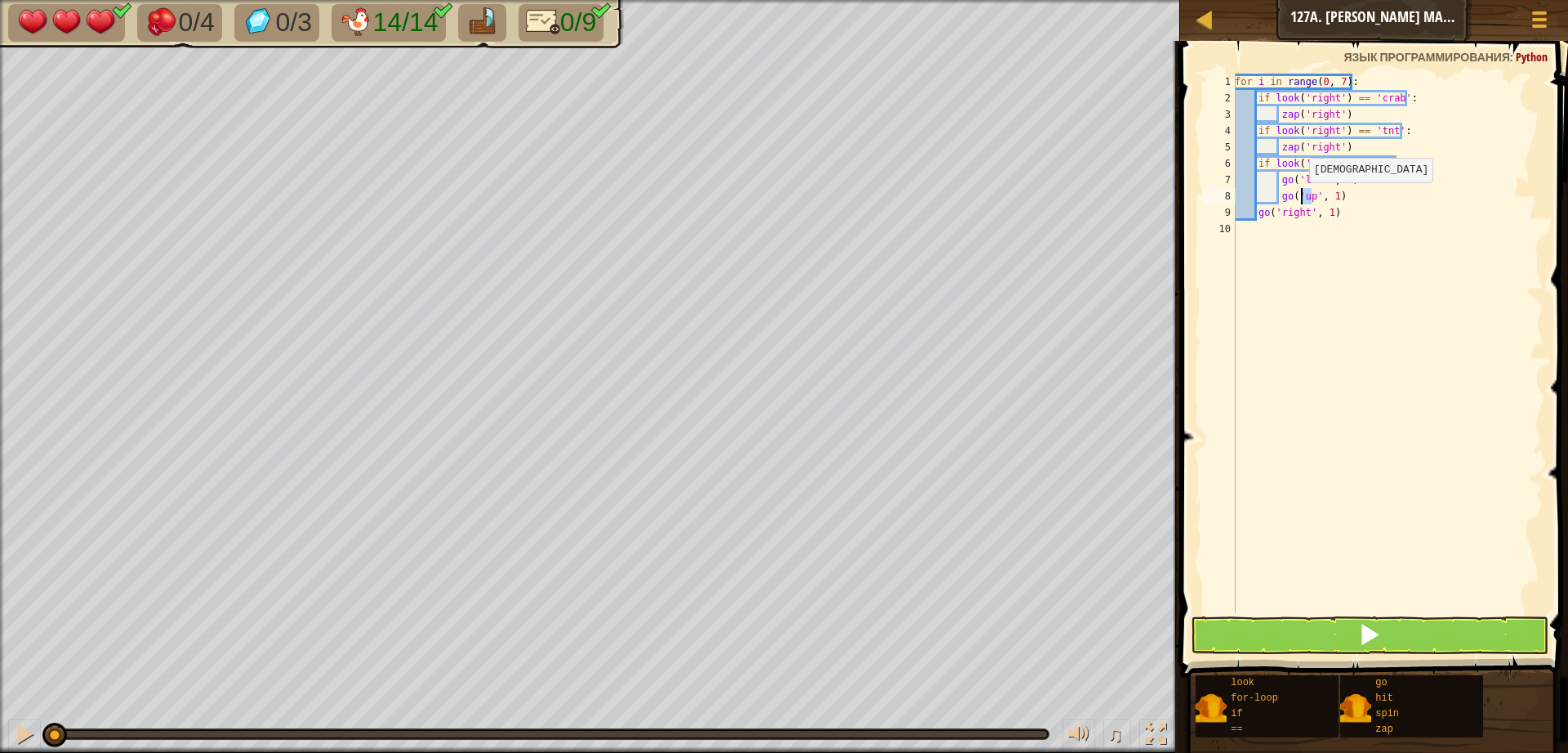
drag, startPoint x: 1314, startPoint y: 194, endPoint x: 1338, endPoint y: 278, distance: 87.4
click at [1299, 200] on div "for i in range ( 0 , 7 ) : if look ( 'right' ) == 'crab' : zap ( 'right' ) if l…" at bounding box center [1387, 359] width 312 height 572
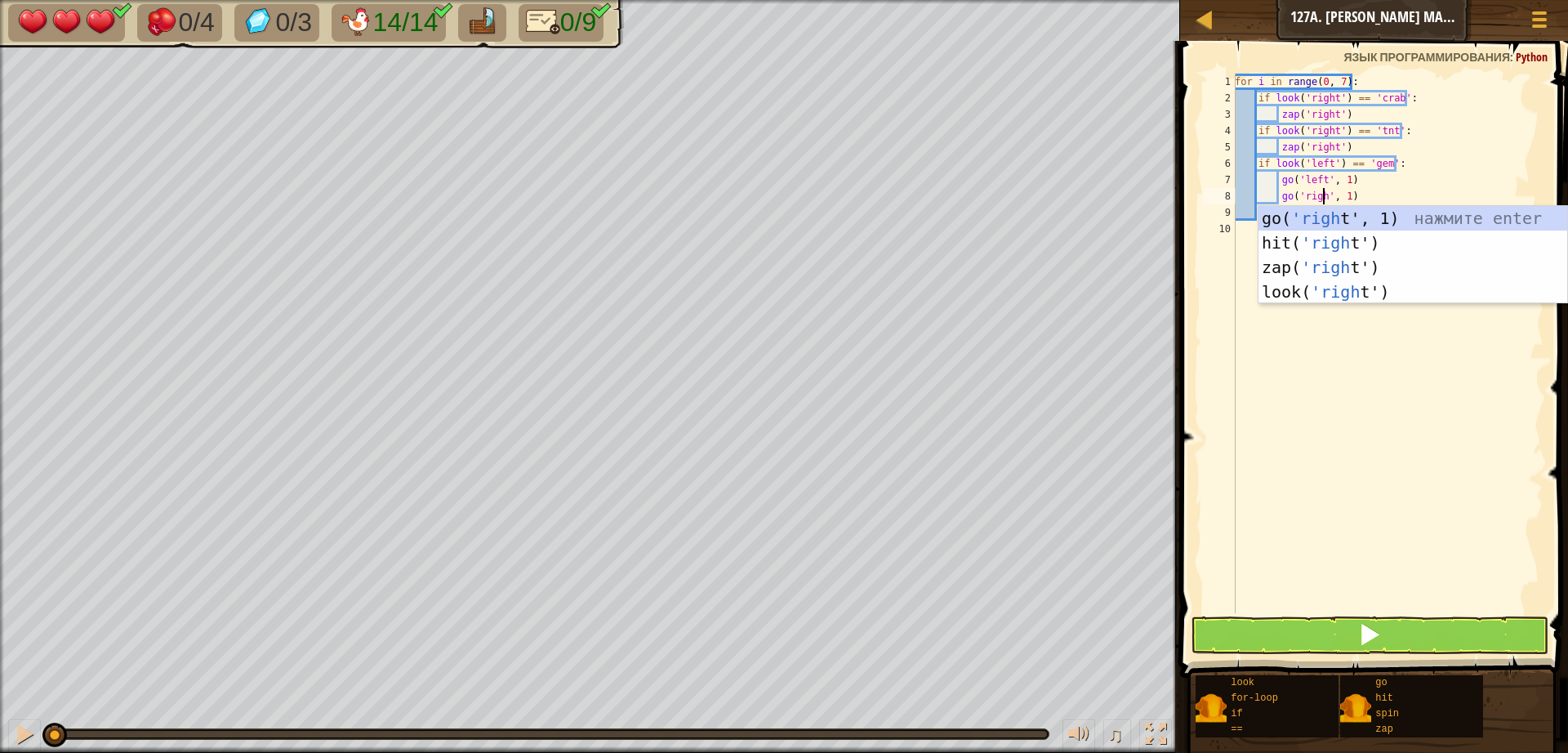
type textarea "go('right', 1)"
click at [1351, 369] on div "for i in range ( 0 , 7 ) : if look ( 'right' ) == 'crab' : zap ( 'right' ) if l…" at bounding box center [1387, 359] width 312 height 572
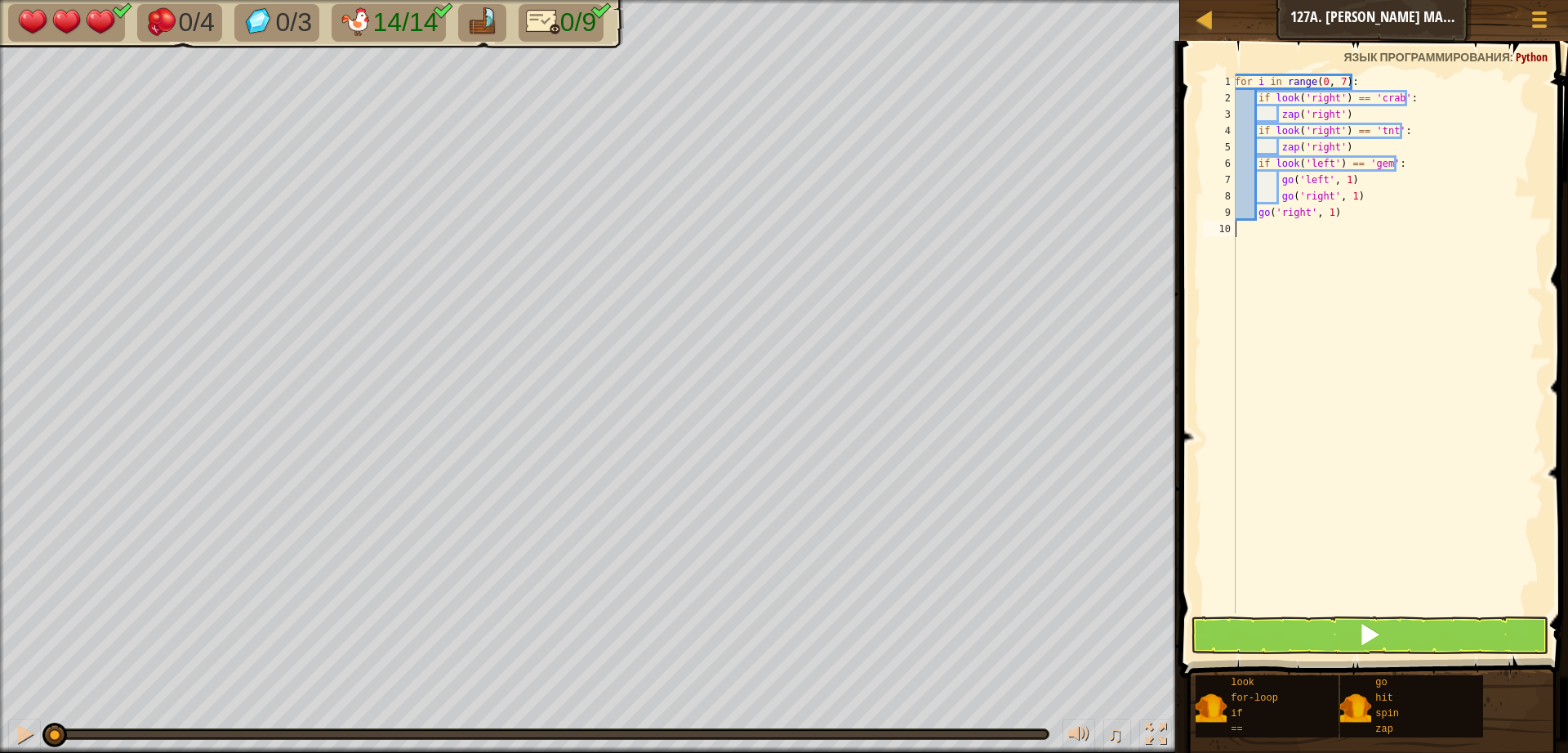
scroll to position [7, 0]
drag, startPoint x: 1304, startPoint y: 211, endPoint x: 1277, endPoint y: 215, distance: 27.3
click at [1277, 215] on div "for i in range ( 0 , 7 ) : if look ( 'right' ) == 'crab' : zap ( 'right' ) if l…" at bounding box center [1387, 359] width 312 height 572
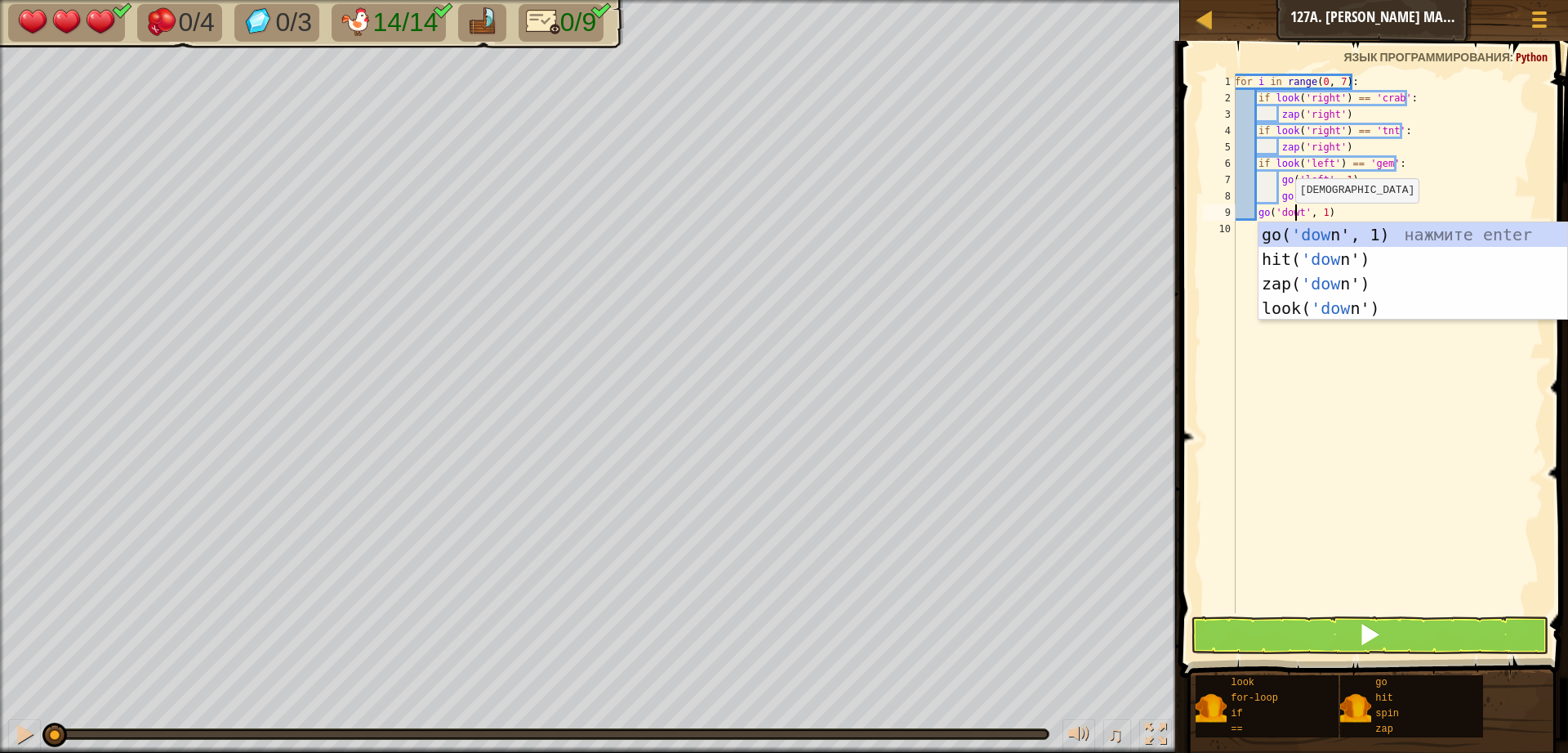
scroll to position [7, 5]
type textarea "go('downt', 1)"
click at [1294, 461] on div "for i in range ( 0 , 7 ) : if look ( 'right' ) == 'crab' : zap ( 'right' ) if l…" at bounding box center [1387, 359] width 312 height 572
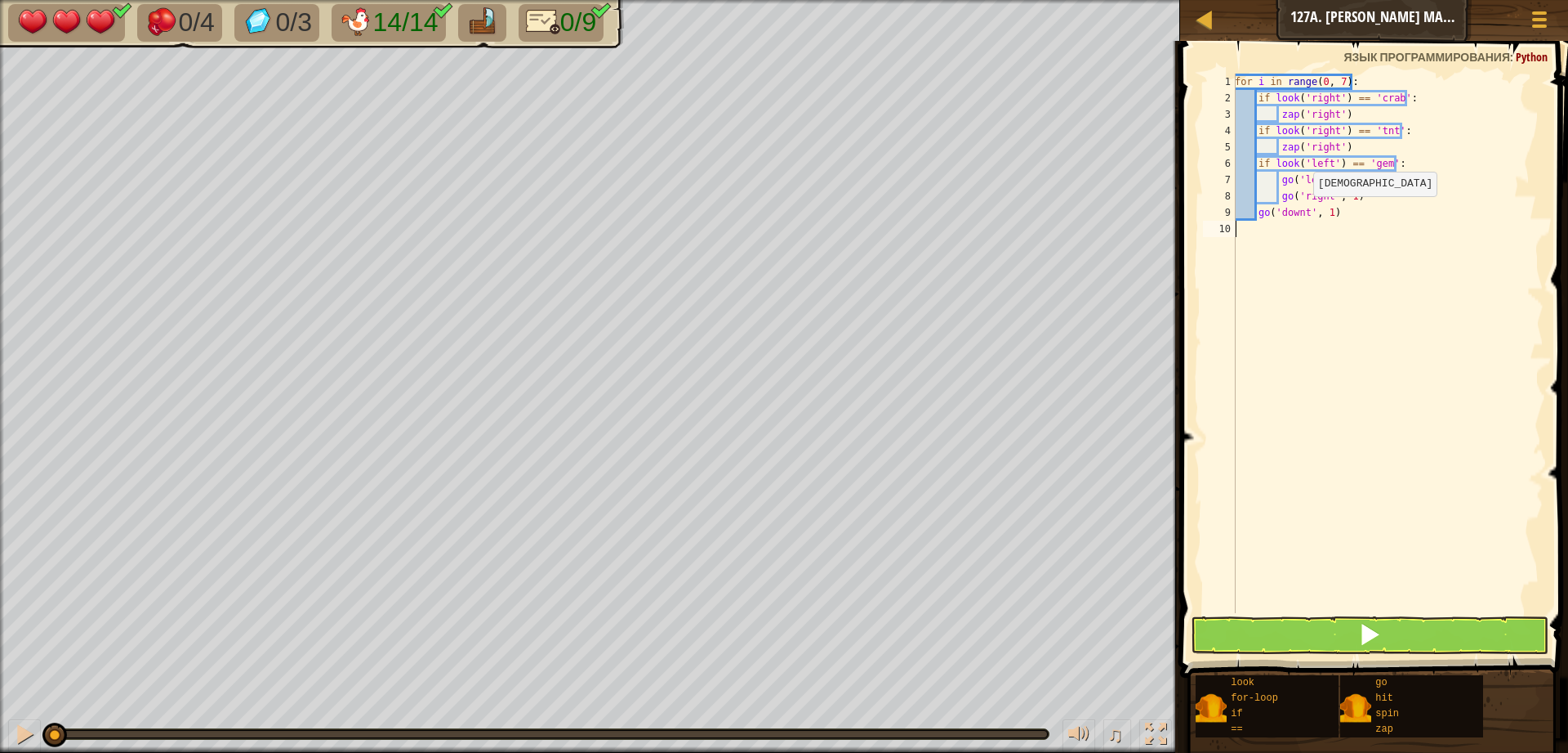
click at [1304, 212] on div "for i in range ( 0 , 7 ) : if look ( 'right' ) == 'crab' : zap ( 'right' ) if l…" at bounding box center [1387, 359] width 312 height 572
click at [1307, 215] on div "for i in range ( 0 , 7 ) : if look ( 'right' ) == 'crab' : zap ( 'right' ) if l…" at bounding box center [1387, 359] width 312 height 572
click at [1394, 651] on button at bounding box center [1369, 635] width 358 height 38
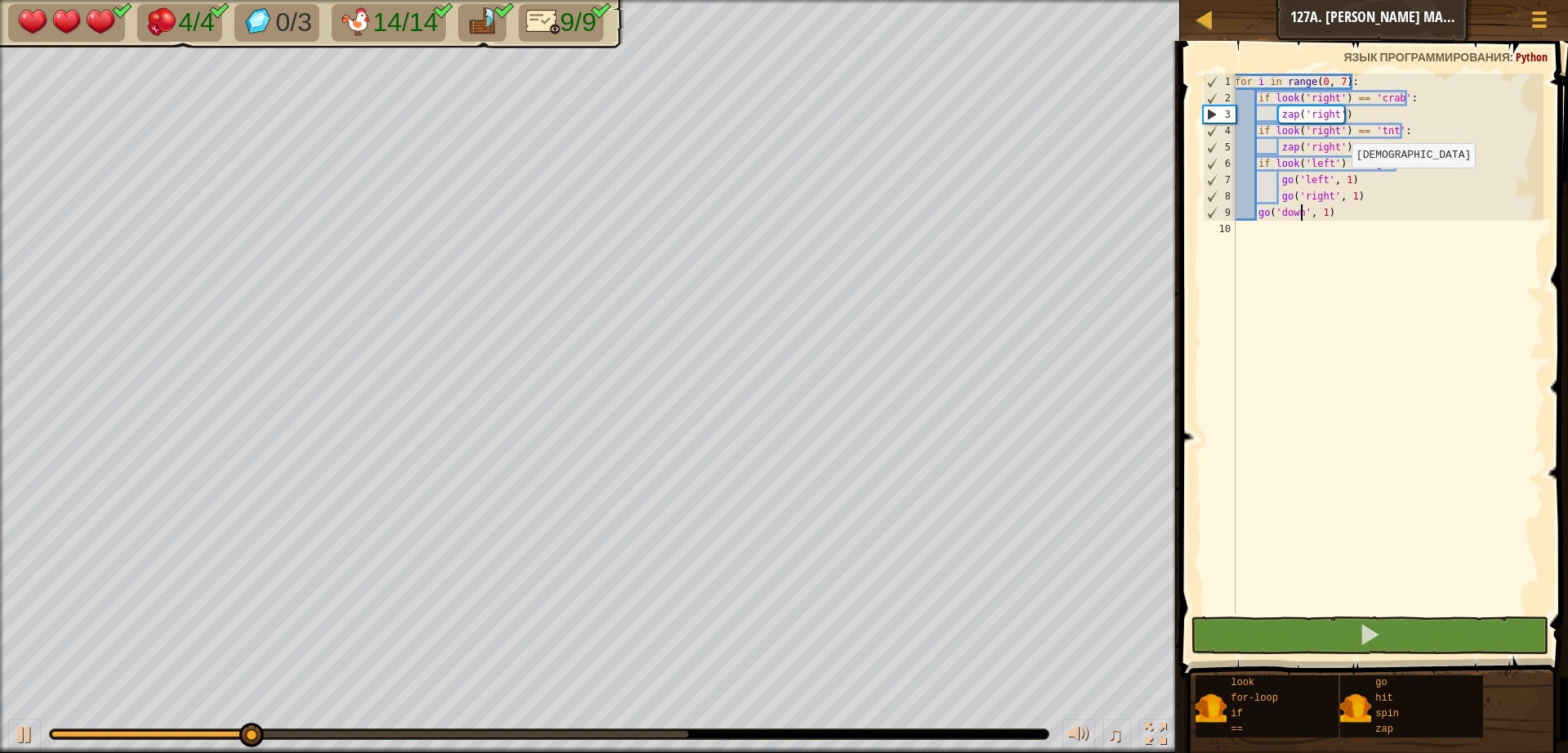
click at [1343, 184] on div "for i in range ( 0 , 7 ) : if look ( 'right' ) == 'crab' : zap ( 'right' ) if l…" at bounding box center [1387, 359] width 312 height 572
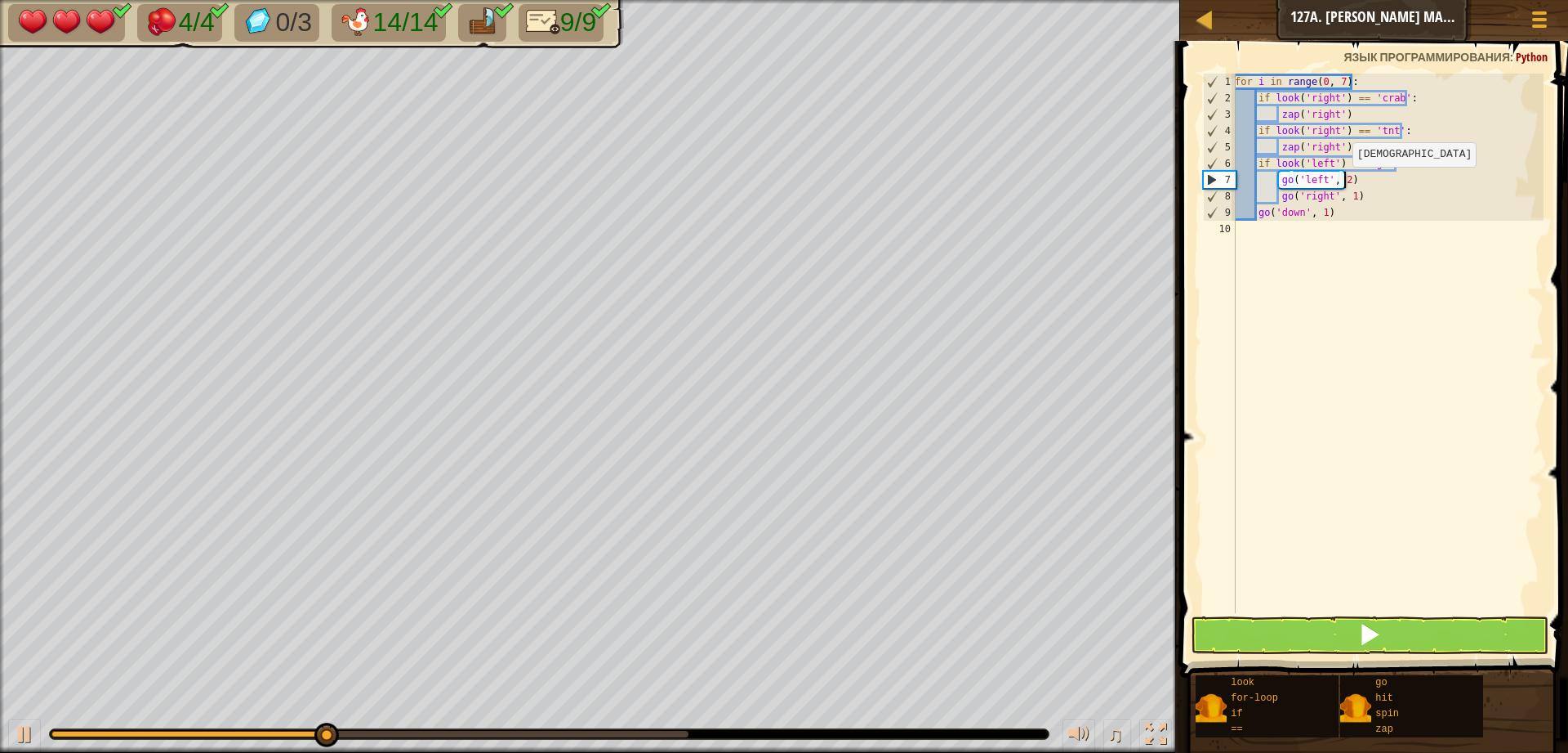
scroll to position [7, 8]
click at [1350, 191] on div "for i in range ( 0 , 7 ) : if look ( 'right' ) == 'crab' : zap ( 'right' ) if l…" at bounding box center [1387, 359] width 312 height 572
type textarea "go('right', 2)"
click at [1269, 625] on button at bounding box center [1369, 635] width 358 height 38
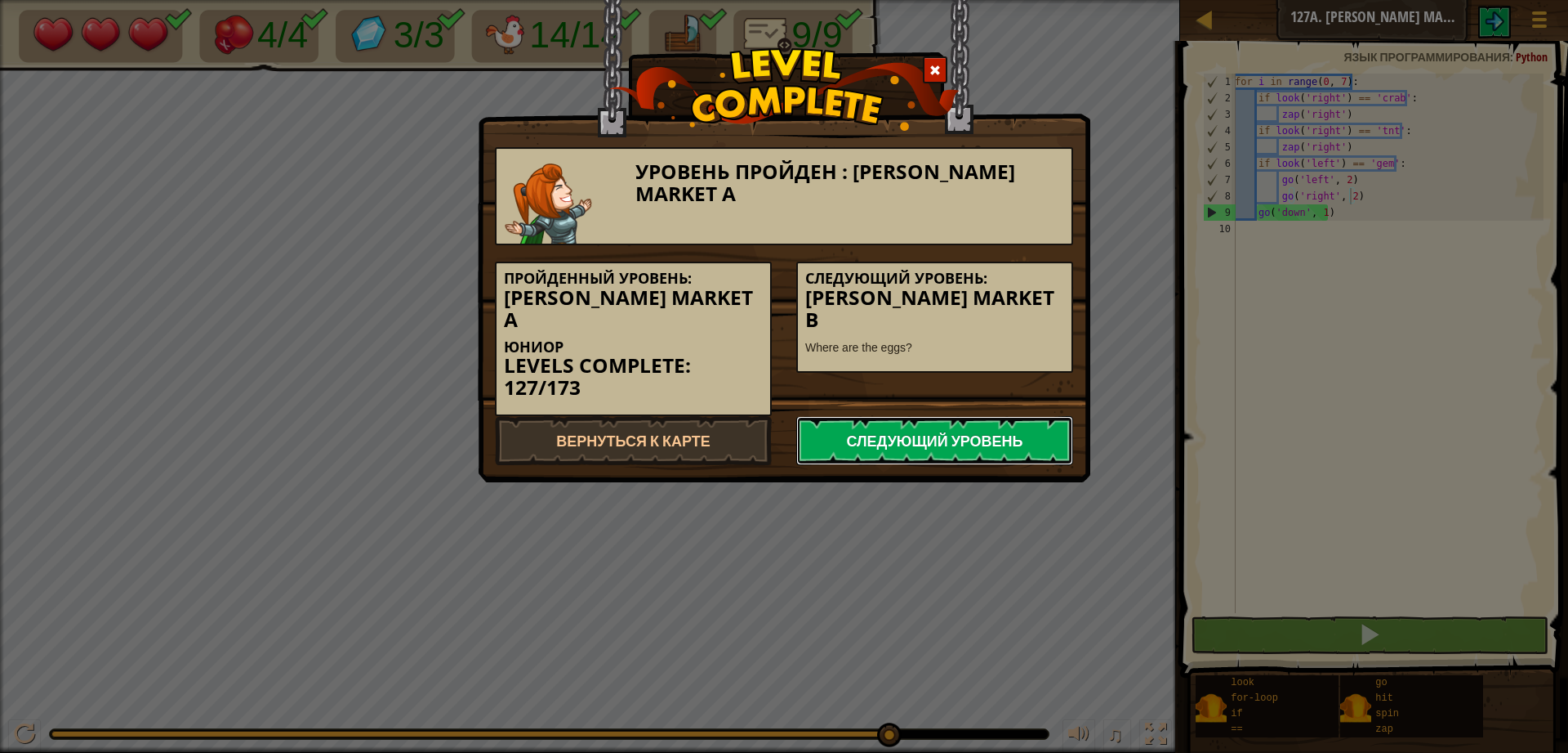
click at [868, 418] on link "Следующий уровень" at bounding box center [935, 440] width 276 height 49
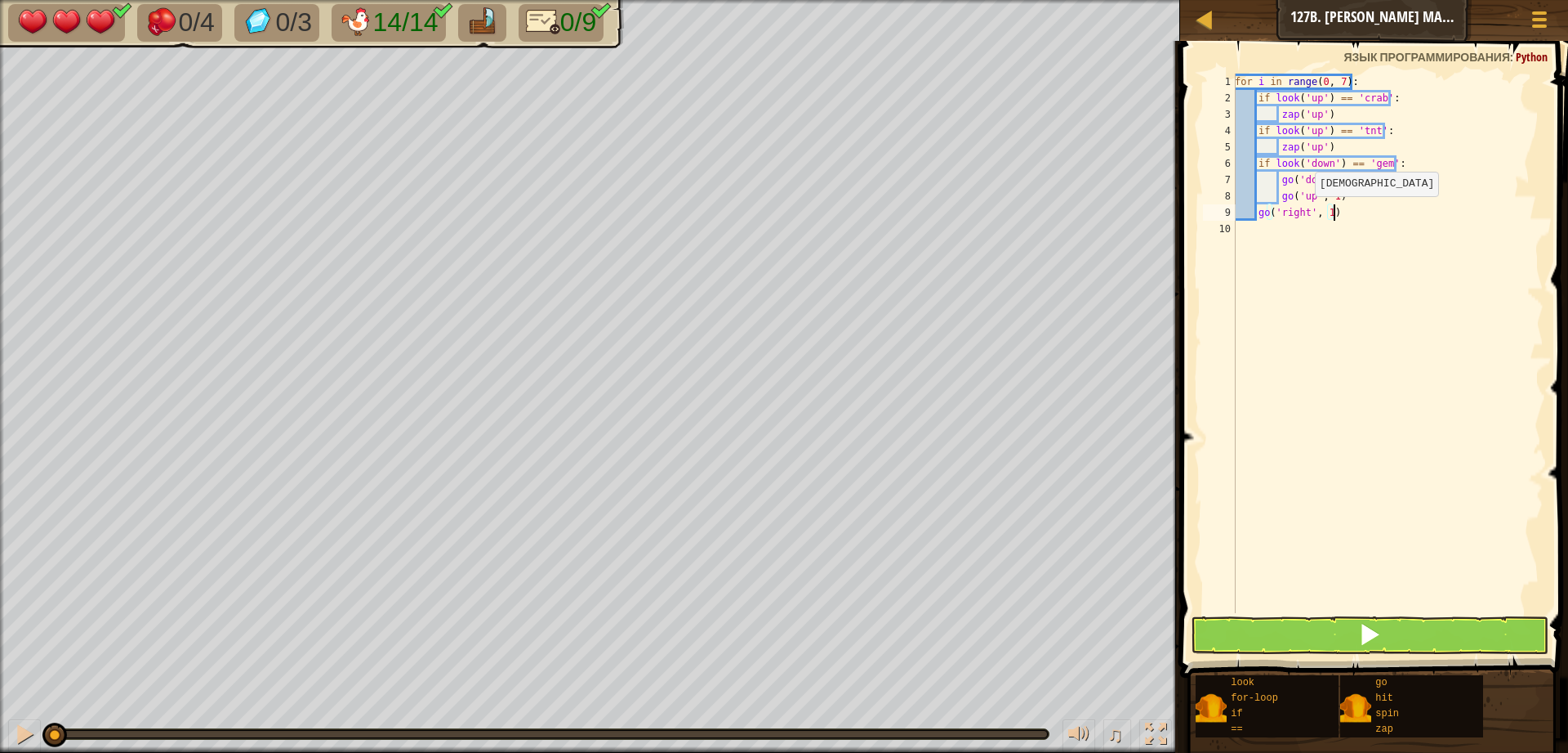
click at [1307, 212] on div "for i in range ( 0 , 7 ) : if look ( 'up' ) == 'crab' : zap ( 'up' ) if look ( …" at bounding box center [1387, 359] width 312 height 572
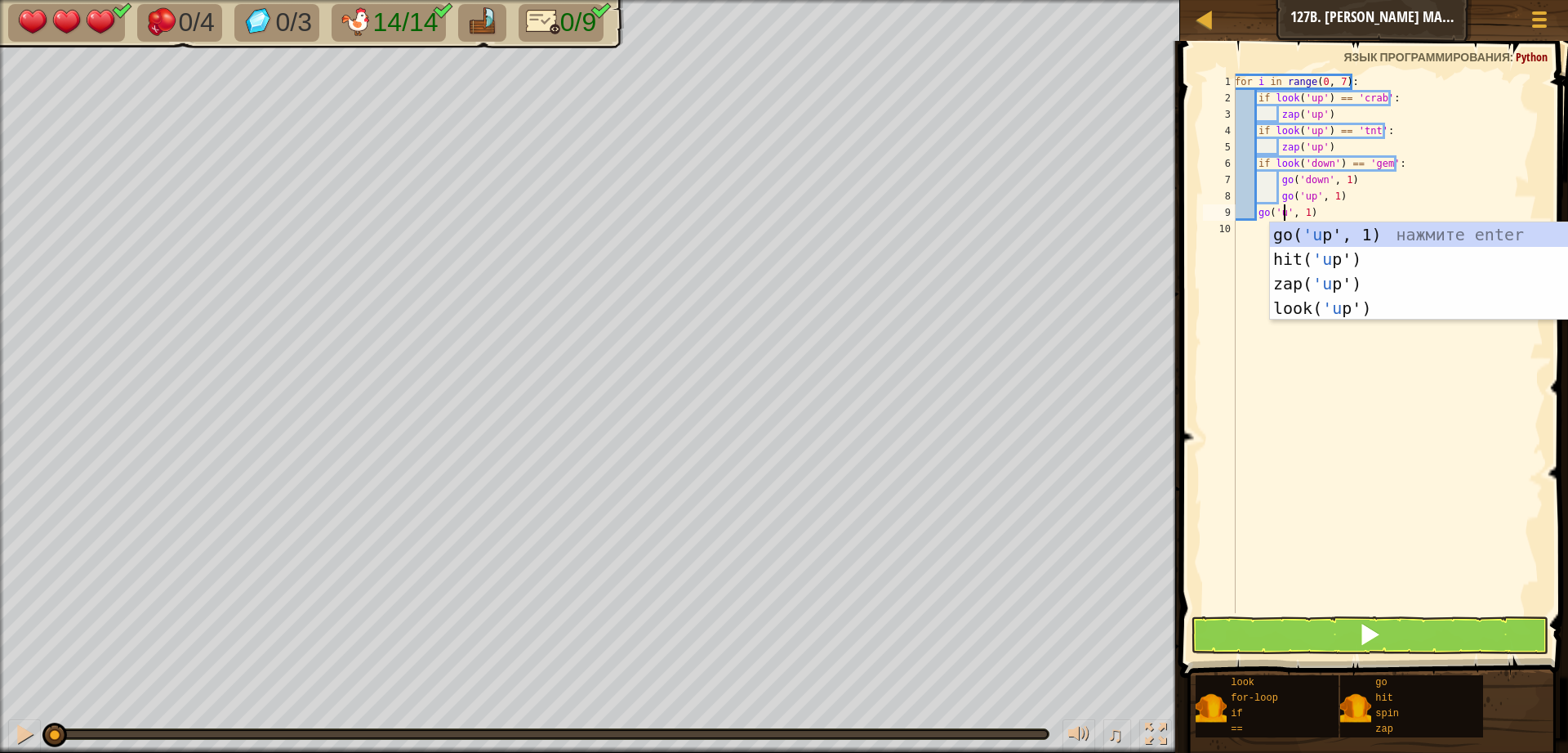
type textarea "go('up', 1)"
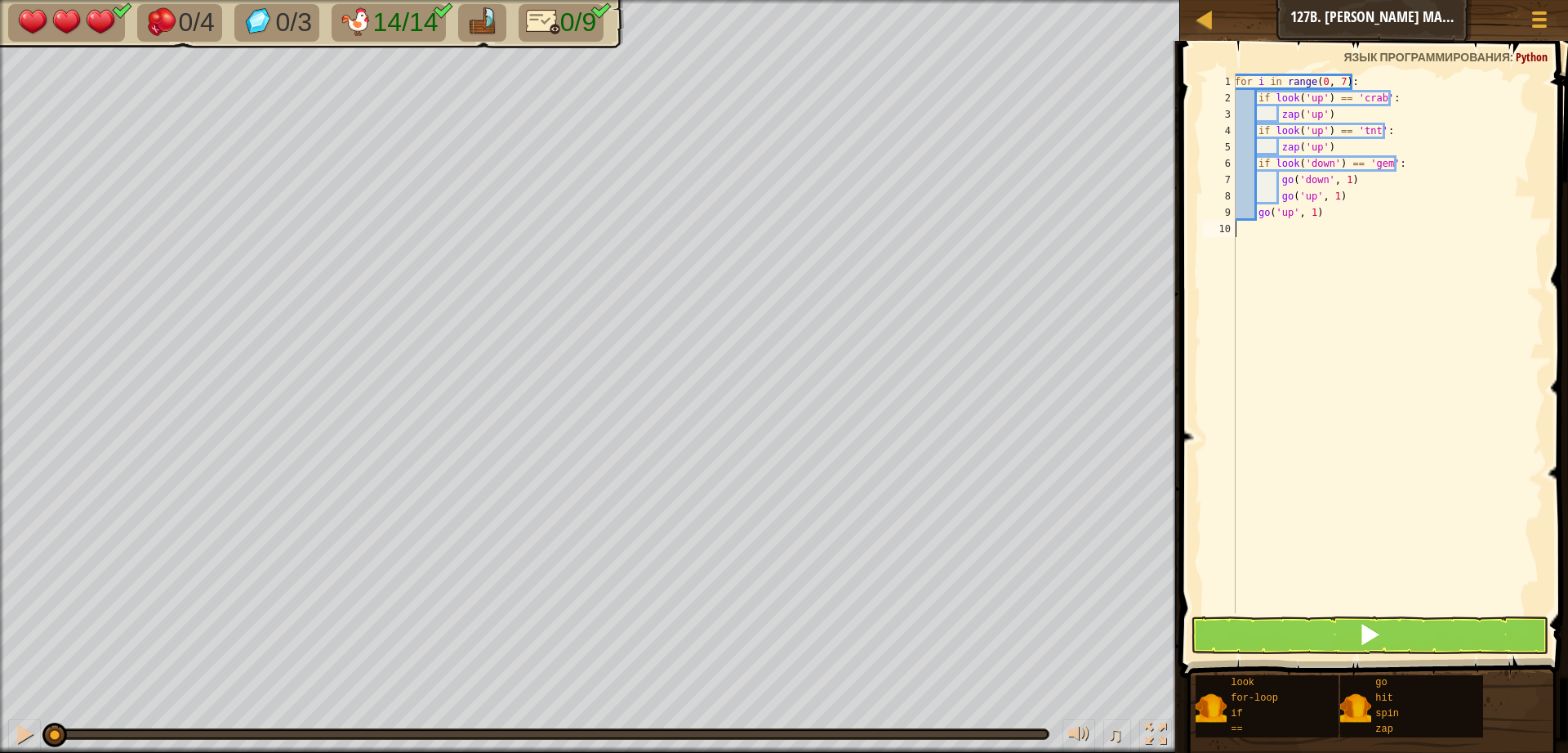
click at [1426, 310] on div "for i in range ( 0 , 7 ) : if look ( 'up' ) == 'crab' : zap ( 'up' ) if look ( …" at bounding box center [1387, 359] width 312 height 572
drag, startPoint x: 1317, startPoint y: 102, endPoint x: 1307, endPoint y: 103, distance: 10.0
click at [1307, 103] on div "for i in range ( 0 , 7 ) : if look ( 'up' ) == 'crab' : zap ( 'up' ) if look ( …" at bounding box center [1387, 359] width 312 height 572
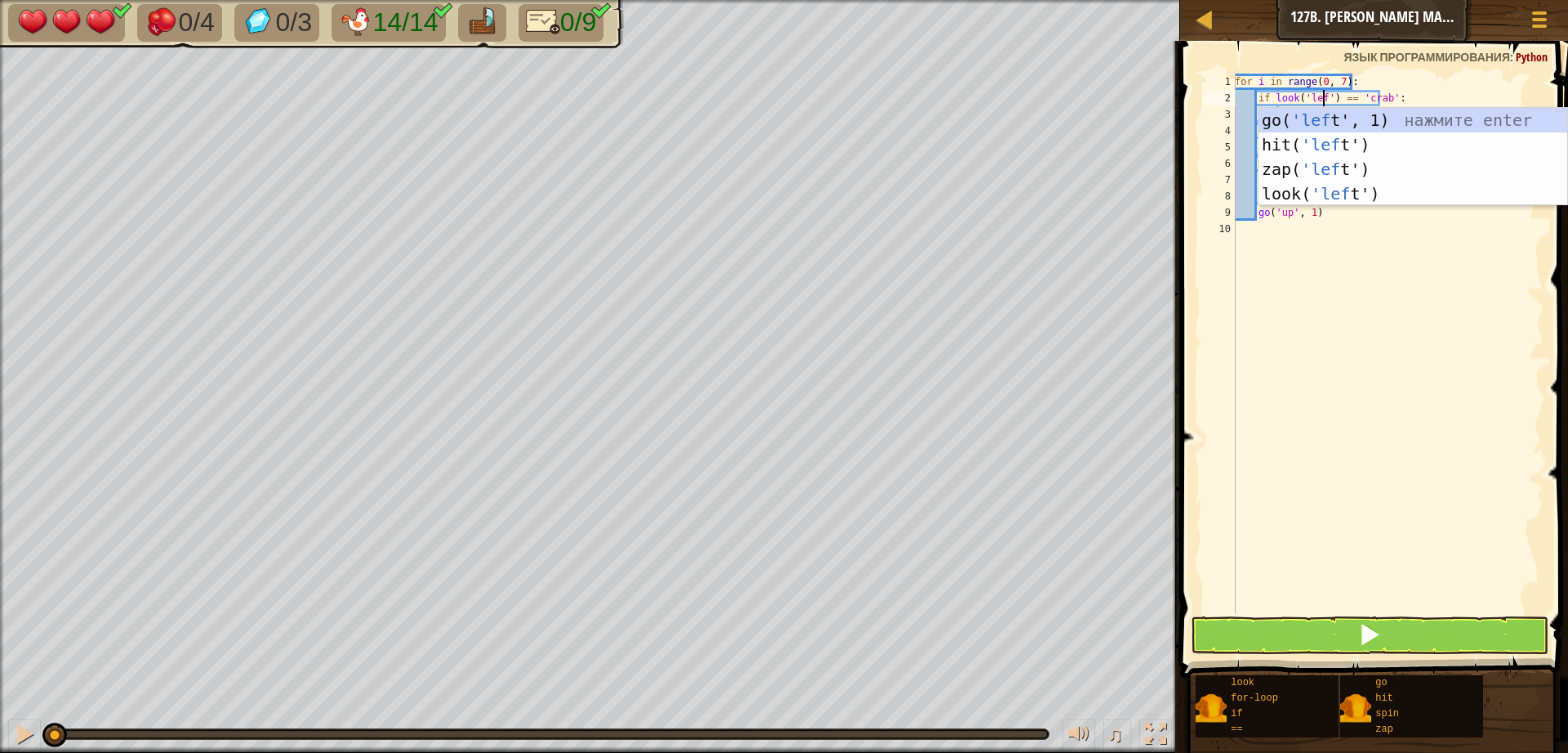
type textarea "if look('left') == 'crab':"
click at [1329, 495] on div "for i in range ( 0 , 7 ) : if look ( 'left' ) == 'crab' : zap ( 'up' ) if look …" at bounding box center [1387, 359] width 312 height 572
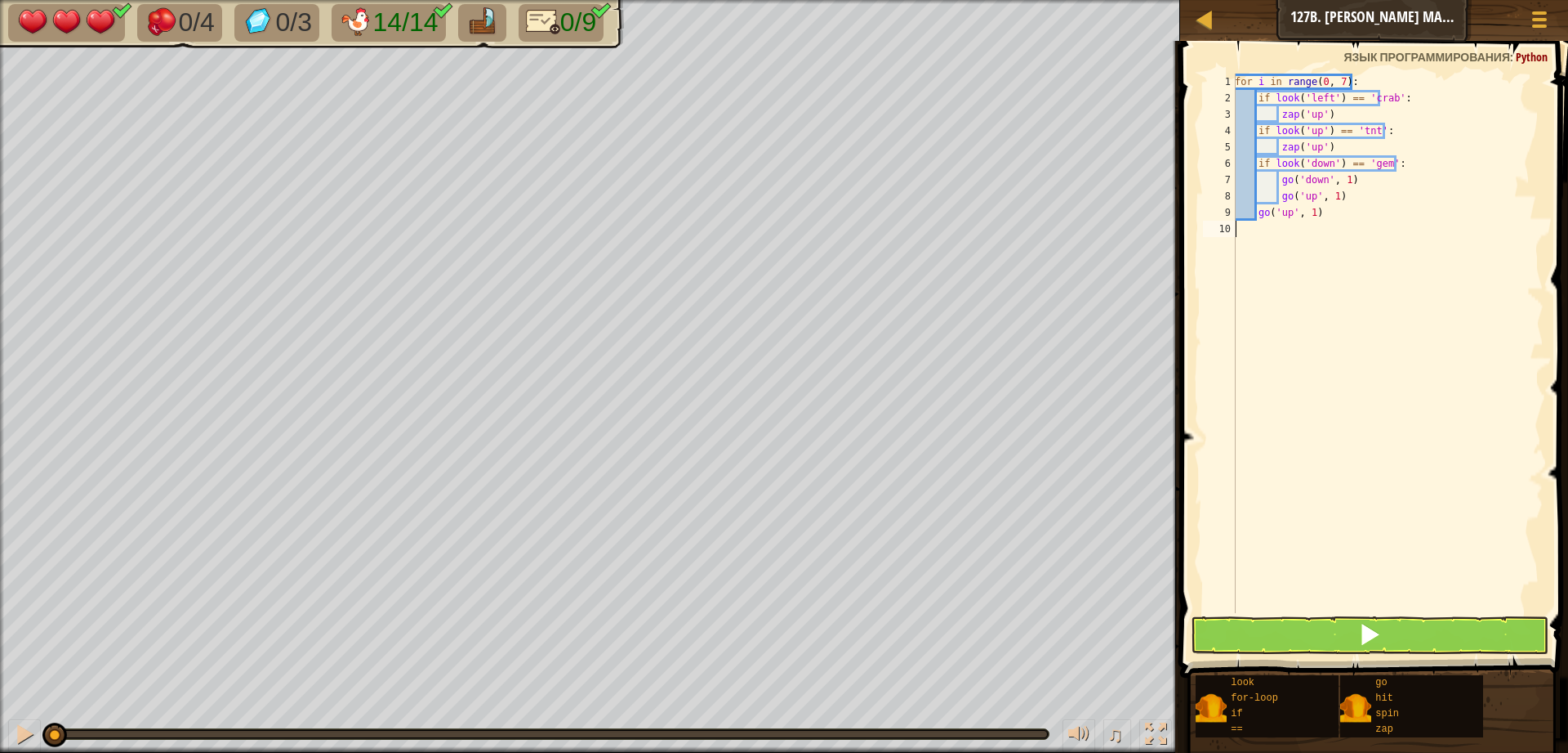
scroll to position [7, 0]
drag, startPoint x: 1318, startPoint y: 118, endPoint x: 1305, endPoint y: 121, distance: 13.3
click at [1305, 121] on div "for i in range ( 0 , 7 ) : if look ( 'left' ) == 'crab' : zap ( 'up' ) if look …" at bounding box center [1387, 359] width 312 height 572
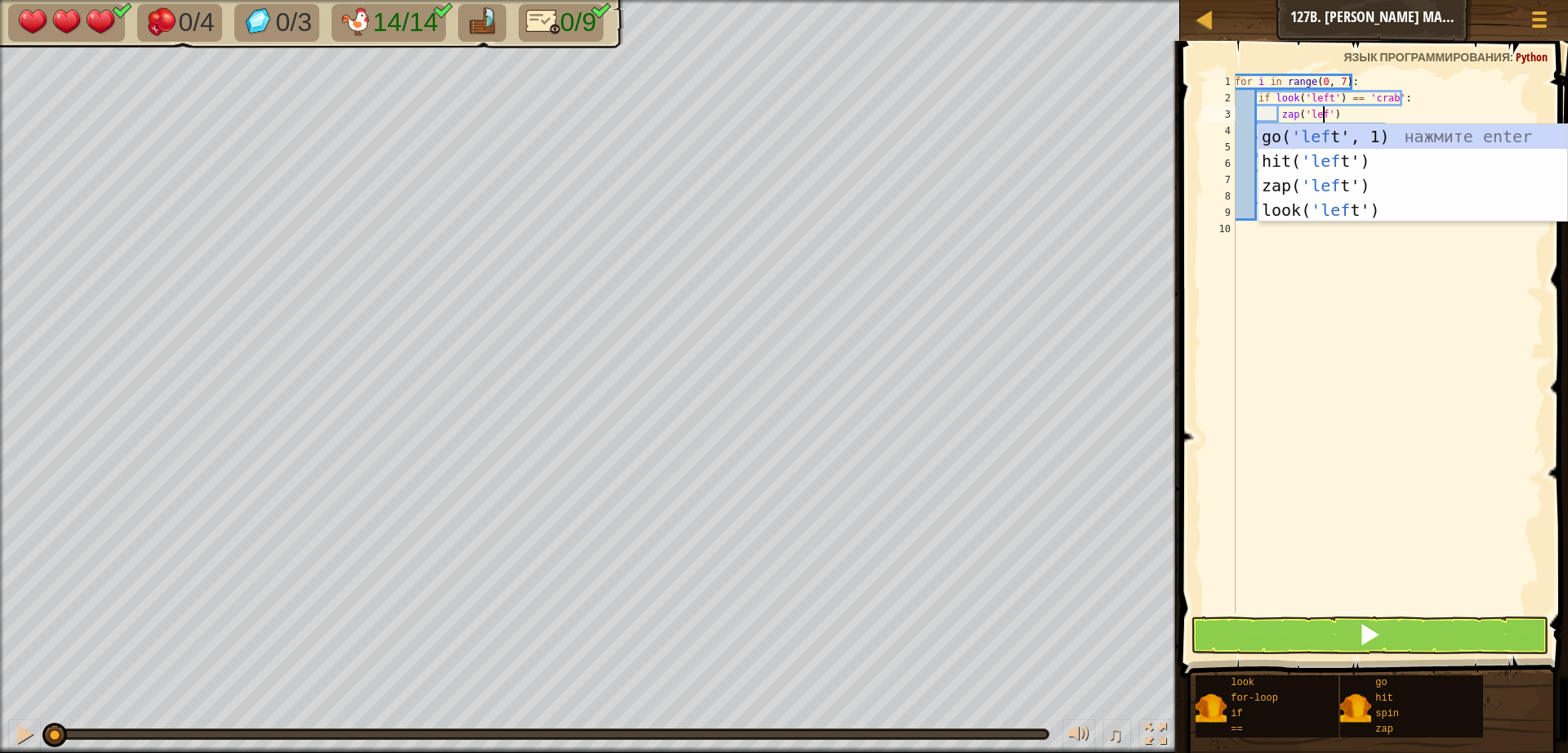
type textarea "zap('left')"
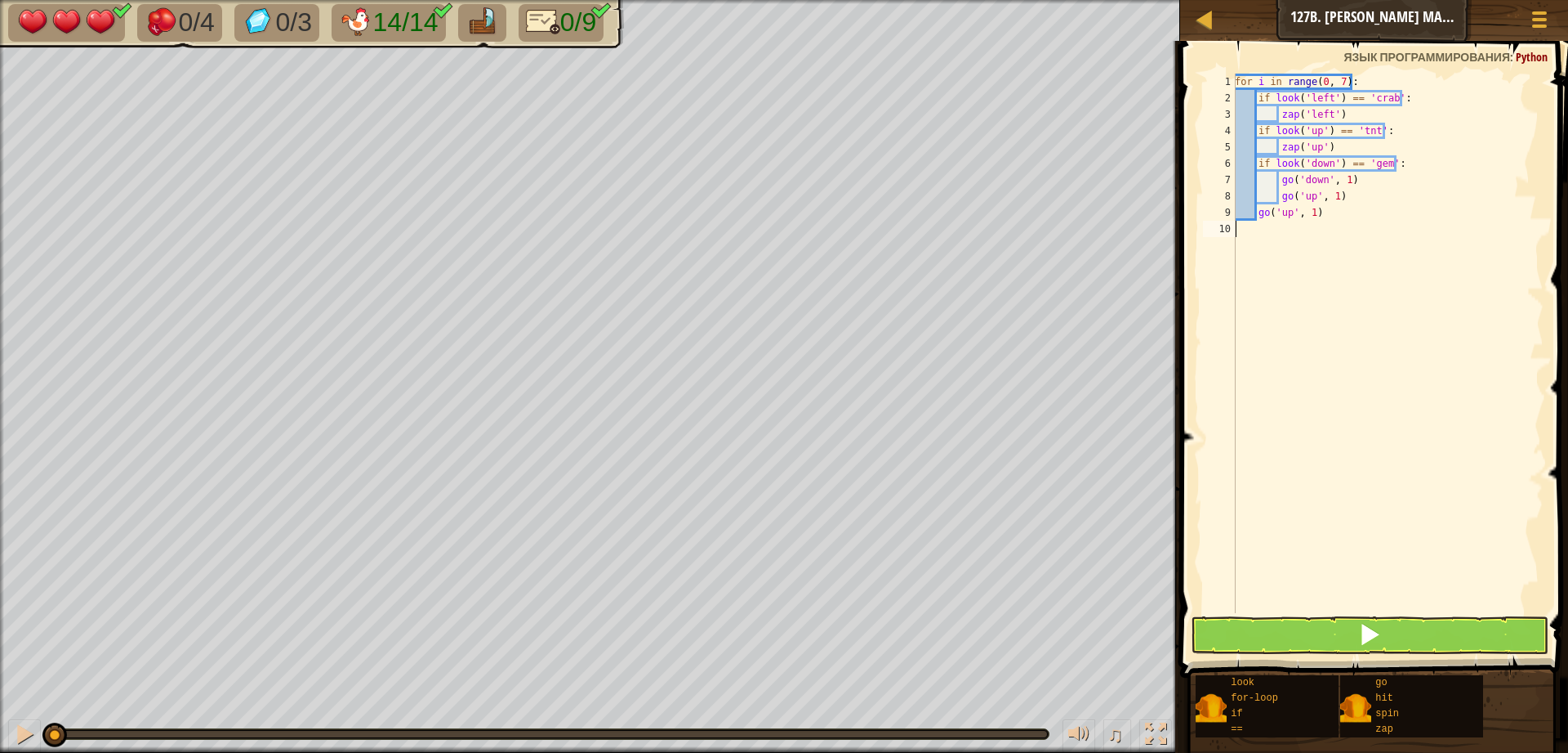
click at [1379, 304] on div "for i in range ( 0 , 7 ) : if look ( 'left' ) == 'crab' : zap ( 'left' ) if loo…" at bounding box center [1387, 359] width 312 height 572
click at [1307, 135] on div "for i in range ( 0 , 7 ) : if look ( 'left' ) == 'crab' : zap ( 'left' ) if loo…" at bounding box center [1387, 359] width 312 height 572
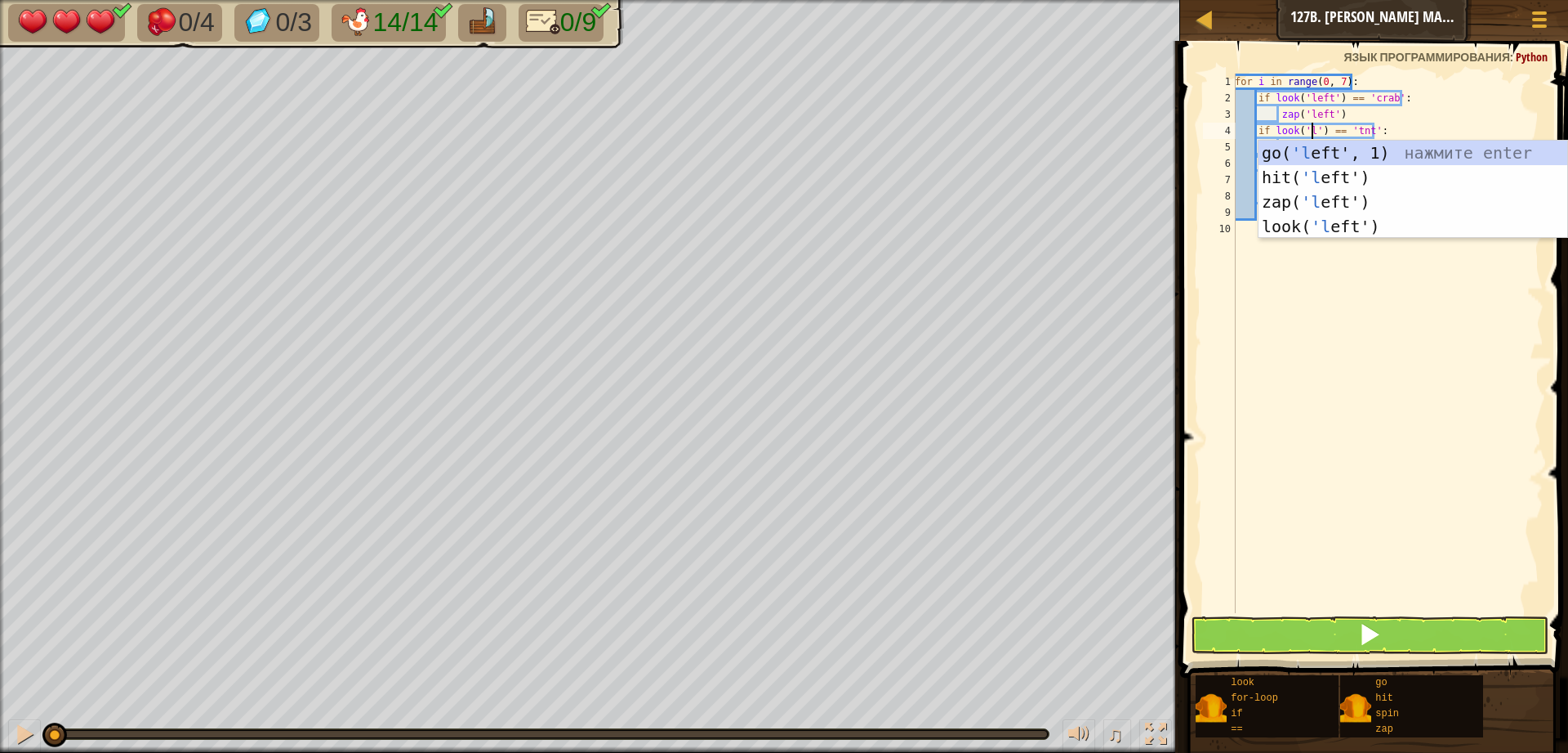
scroll to position [7, 6]
type textarea "if look('left') == 'tnt':"
click at [1317, 399] on div "for i in range ( 0 , 7 ) : if look ( 'left' ) == 'crab' : zap ( 'left' ) if loo…" at bounding box center [1387, 359] width 312 height 572
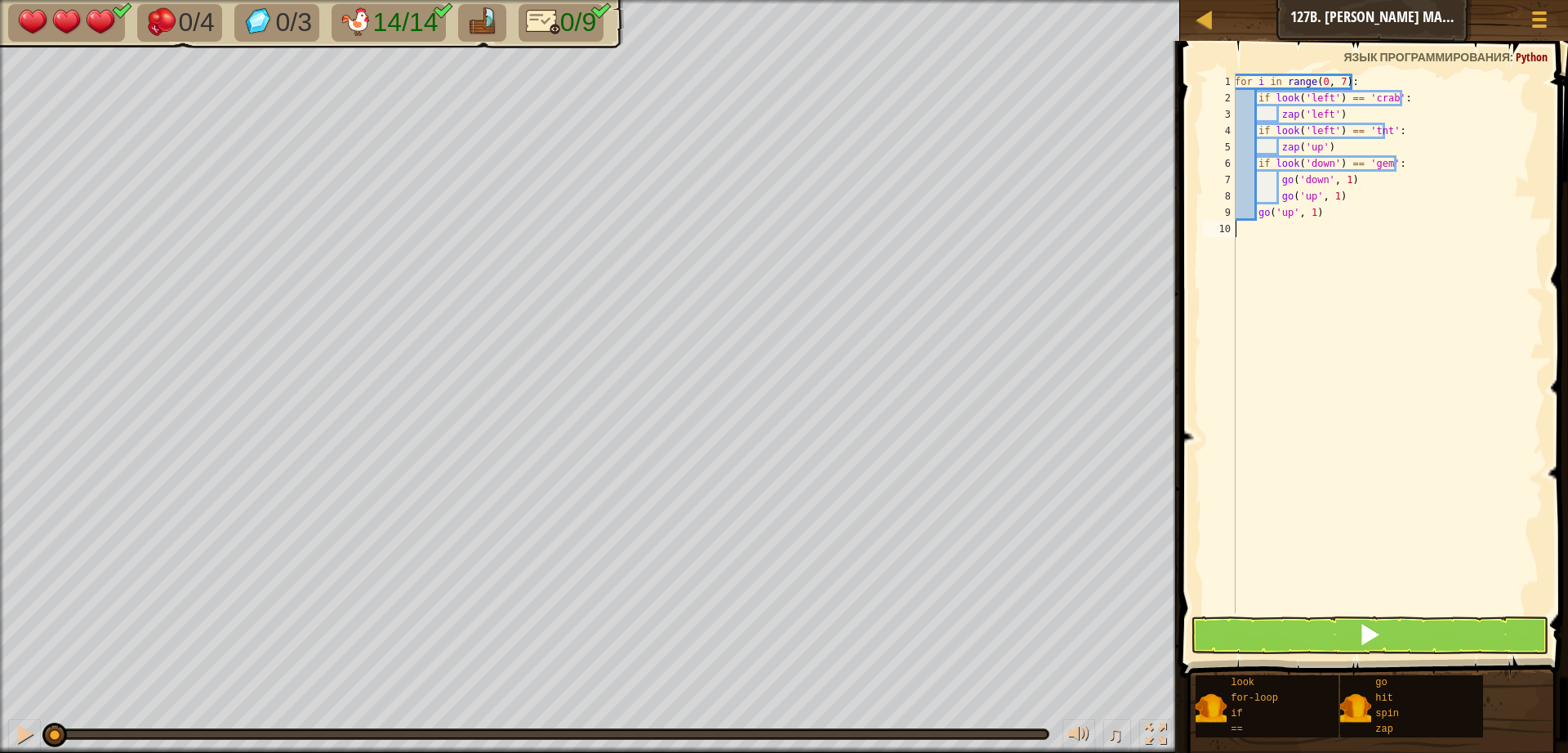
scroll to position [7, 0]
click at [1307, 148] on div "for i in range ( 0 , 7 ) : if look ( 'left' ) == 'crab' : zap ( 'left' ) if loo…" at bounding box center [1387, 359] width 312 height 572
click at [1322, 155] on div "for i in range ( 0 , 7 ) : if look ( 'left' ) == 'crab' : zap ( 'left' ) if loo…" at bounding box center [1387, 359] width 312 height 572
drag, startPoint x: 1316, startPoint y: 150, endPoint x: 1307, endPoint y: 152, distance: 9.2
click at [1307, 152] on div "for i in range ( 0 , 7 ) : if look ( 'left' ) == 'crab' : zap ( 'left' ) if loo…" at bounding box center [1387, 359] width 312 height 572
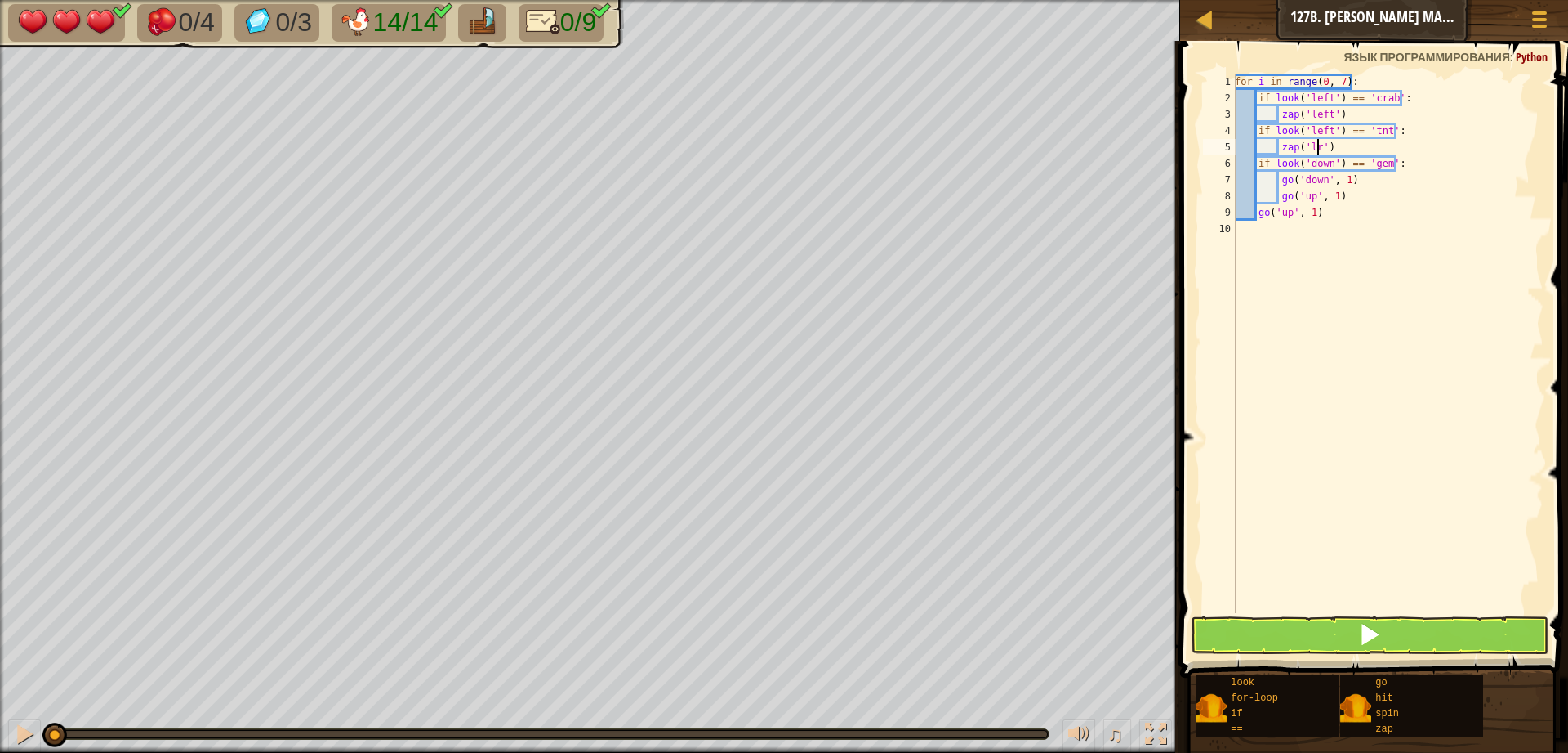
scroll to position [7, 6]
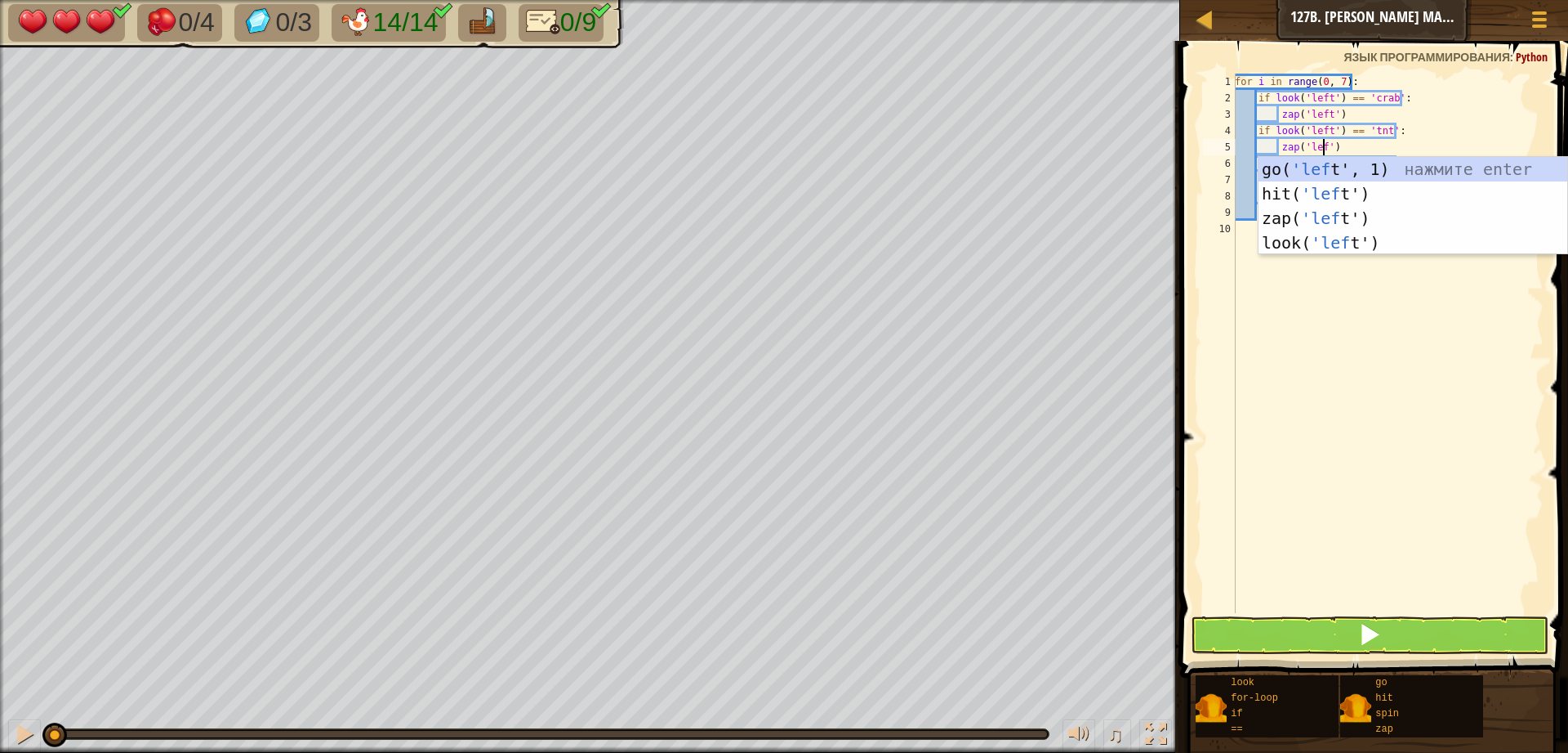
type textarea "zap('left')"
click at [1431, 269] on div "for i in range ( 0 , 7 ) : if look ( 'left' ) == 'crab' : zap ( 'left' ) if loo…" at bounding box center [1387, 359] width 312 height 572
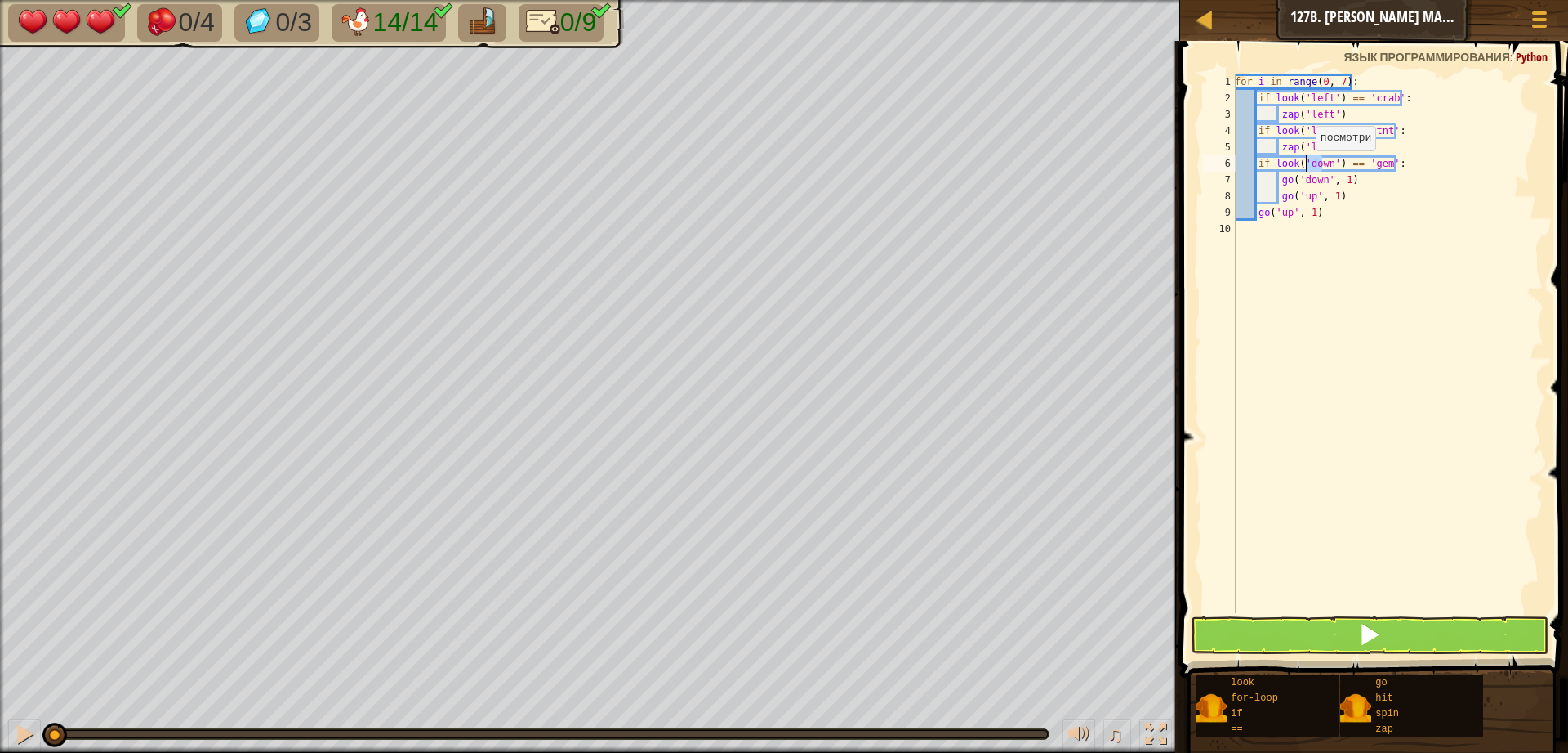
drag, startPoint x: 1324, startPoint y: 166, endPoint x: 1307, endPoint y: 167, distance: 17.0
click at [1307, 167] on div "for i in range ( 0 , 7 ) : if look ( 'left' ) == 'crab' : zap ( 'left' ) if loo…" at bounding box center [1387, 359] width 312 height 572
click at [1339, 177] on div "for i in range ( 0 , 7 ) : if look ( 'left' ) == 'crab' : zap ( 'left' ) if loo…" at bounding box center [1387, 359] width 312 height 572
drag, startPoint x: 1329, startPoint y: 164, endPoint x: 1307, endPoint y: 167, distance: 22.2
click at [1307, 167] on div "for i in range ( 0 , 7 ) : if look ( 'left' ) == 'crab' : zap ( 'left' ) if loo…" at bounding box center [1387, 359] width 312 height 572
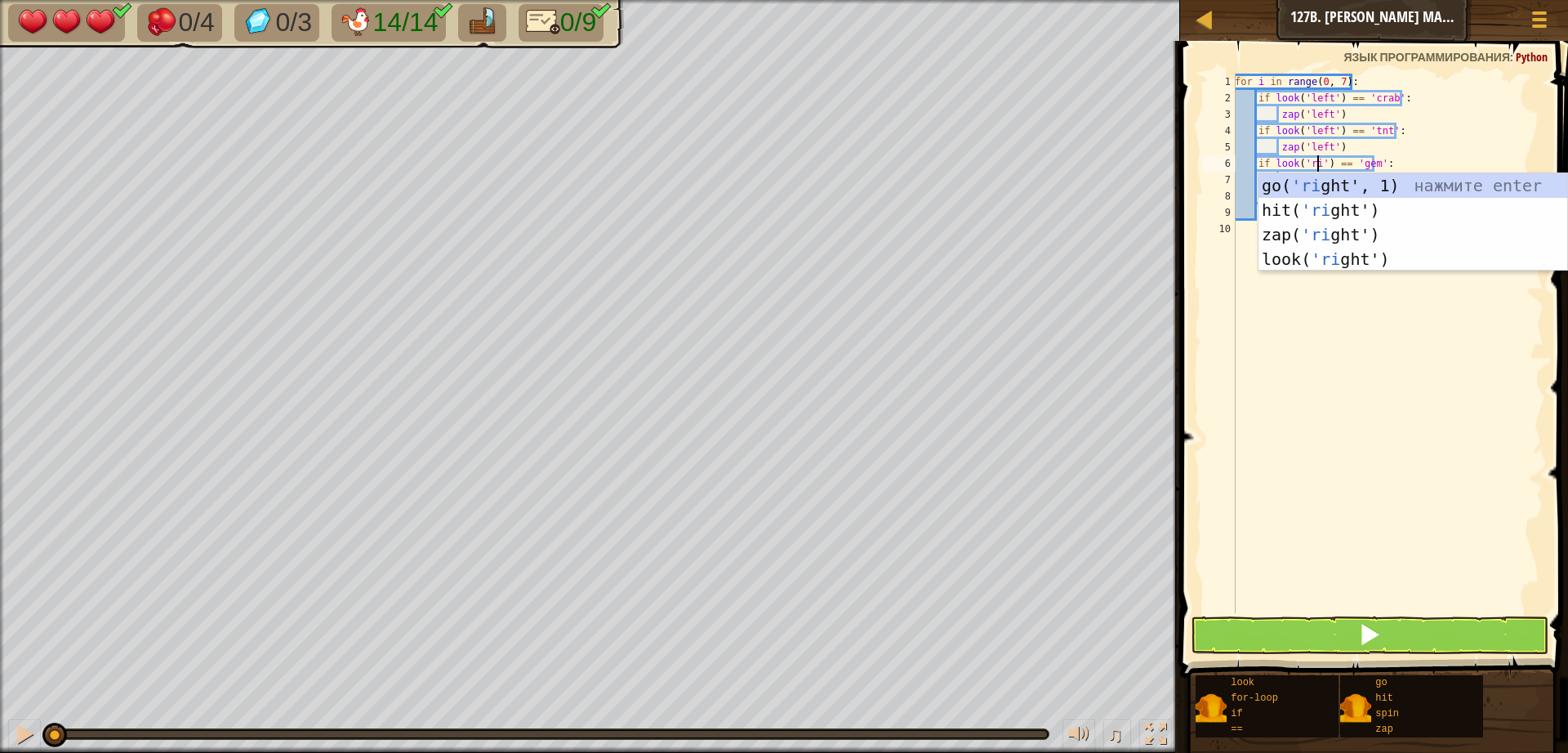
scroll to position [7, 6]
type textarea "if look('right') == 'gem':"
click at [1346, 326] on div "for i in range ( 0 , 7 ) : if look ( 'left' ) == 'crab' : zap ( 'left' ) if loo…" at bounding box center [1387, 359] width 312 height 572
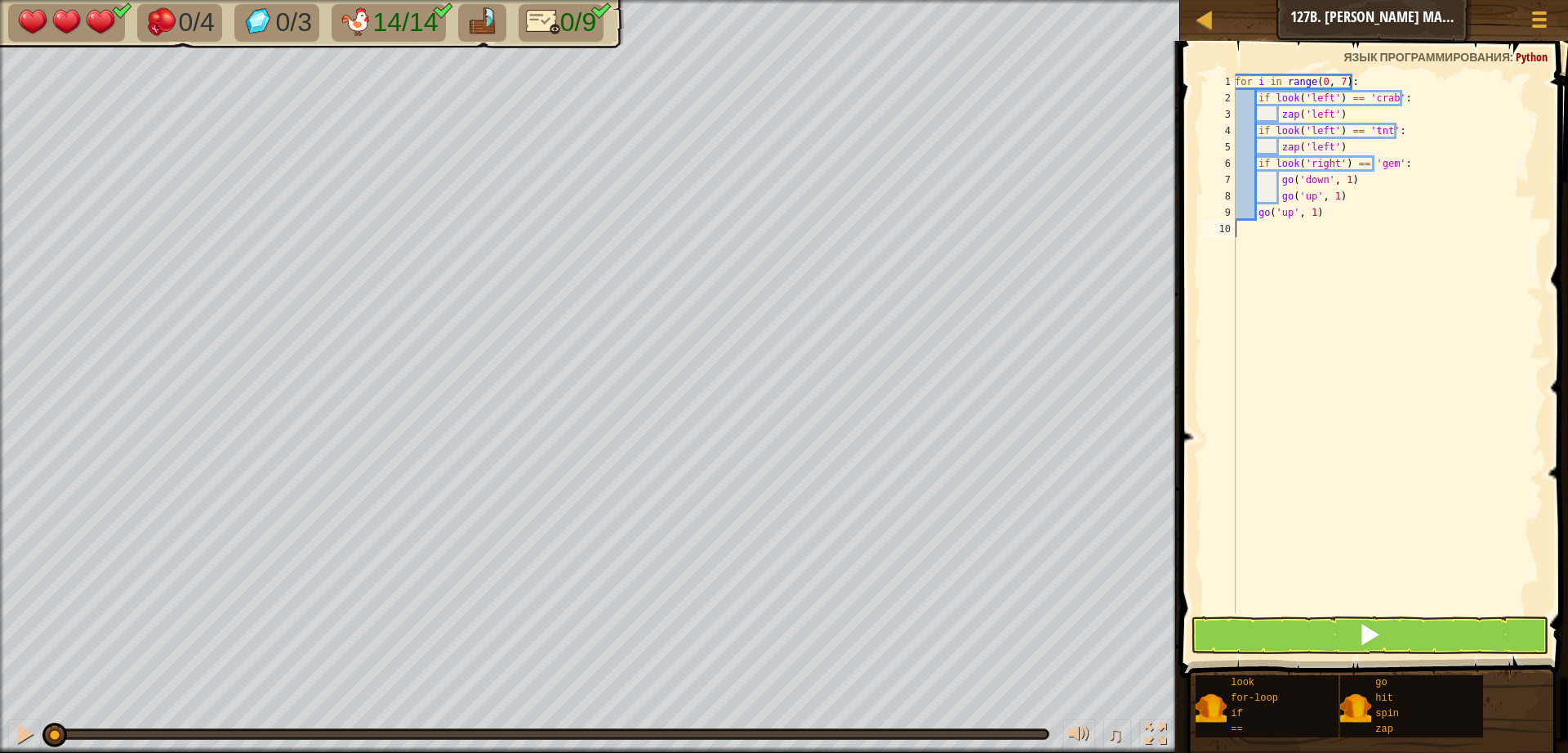
scroll to position [7, 0]
drag, startPoint x: 1322, startPoint y: 185, endPoint x: 1303, endPoint y: 183, distance: 19.1
click at [1303, 183] on div "for i in range ( 0 , 7 ) : if look ( 'left' ) == 'crab' : zap ( 'left' ) if loo…" at bounding box center [1387, 359] width 312 height 572
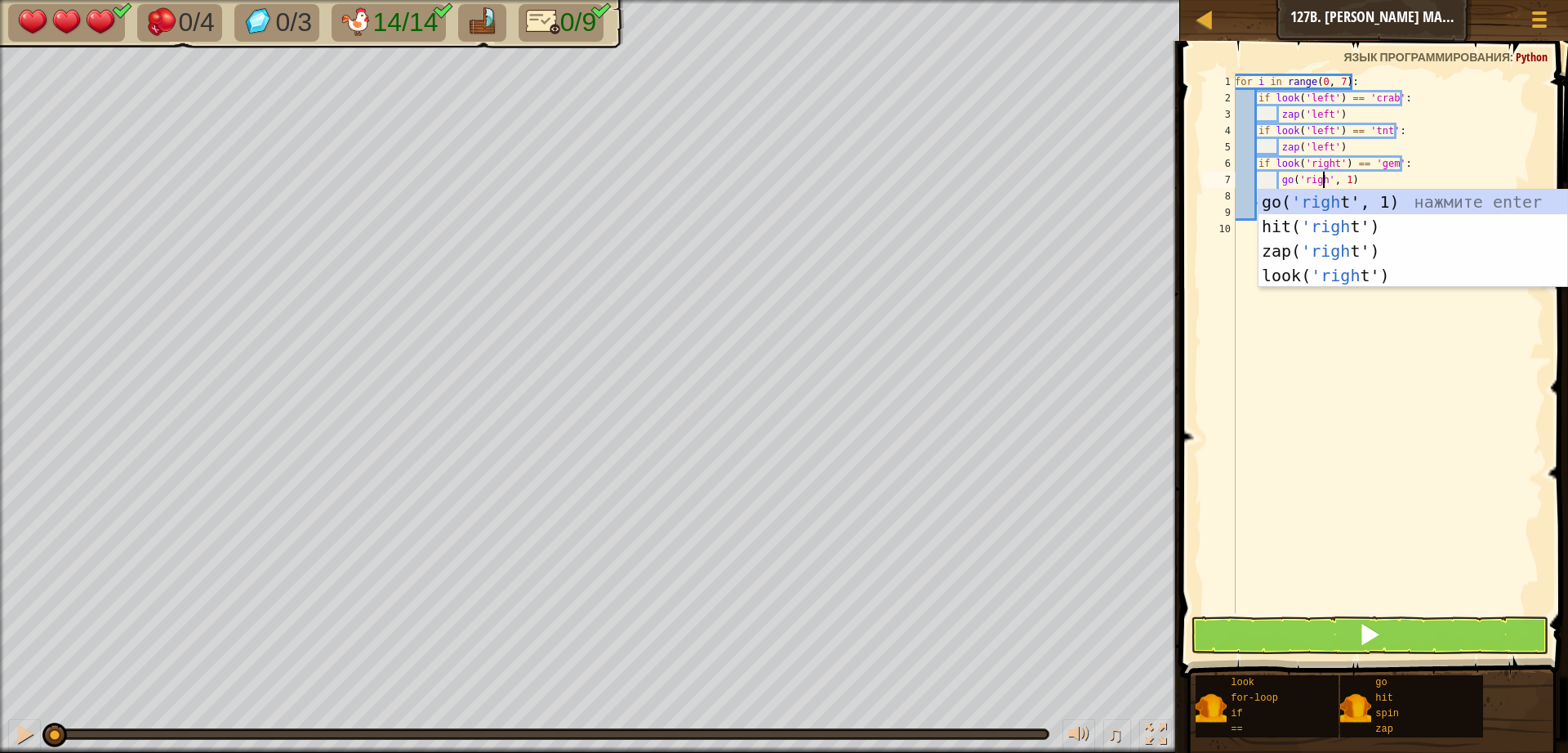
type textarea "go('right', 1)"
click at [1362, 453] on div "for i in range ( 0 , 7 ) : if look ( 'left' ) == 'crab' : zap ( 'left' ) if loo…" at bounding box center [1387, 359] width 312 height 572
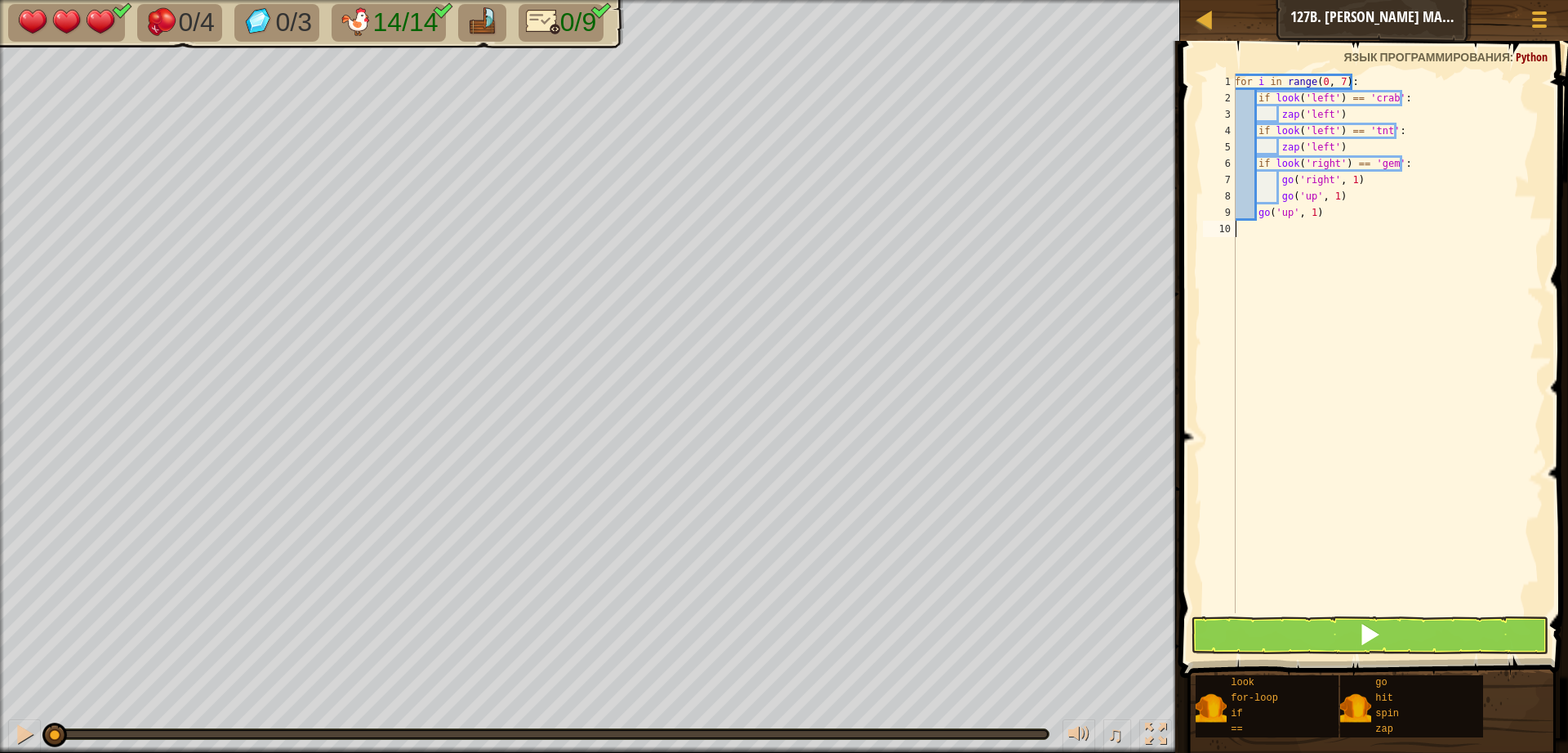
scroll to position [7, 0]
drag, startPoint x: 1312, startPoint y: 202, endPoint x: 1299, endPoint y: 203, distance: 13.0
click at [1299, 203] on div "for i in range ( 0 , 7 ) : if look ( 'left' ) == 'crab' : zap ( 'left' ) if loo…" at bounding box center [1387, 359] width 312 height 572
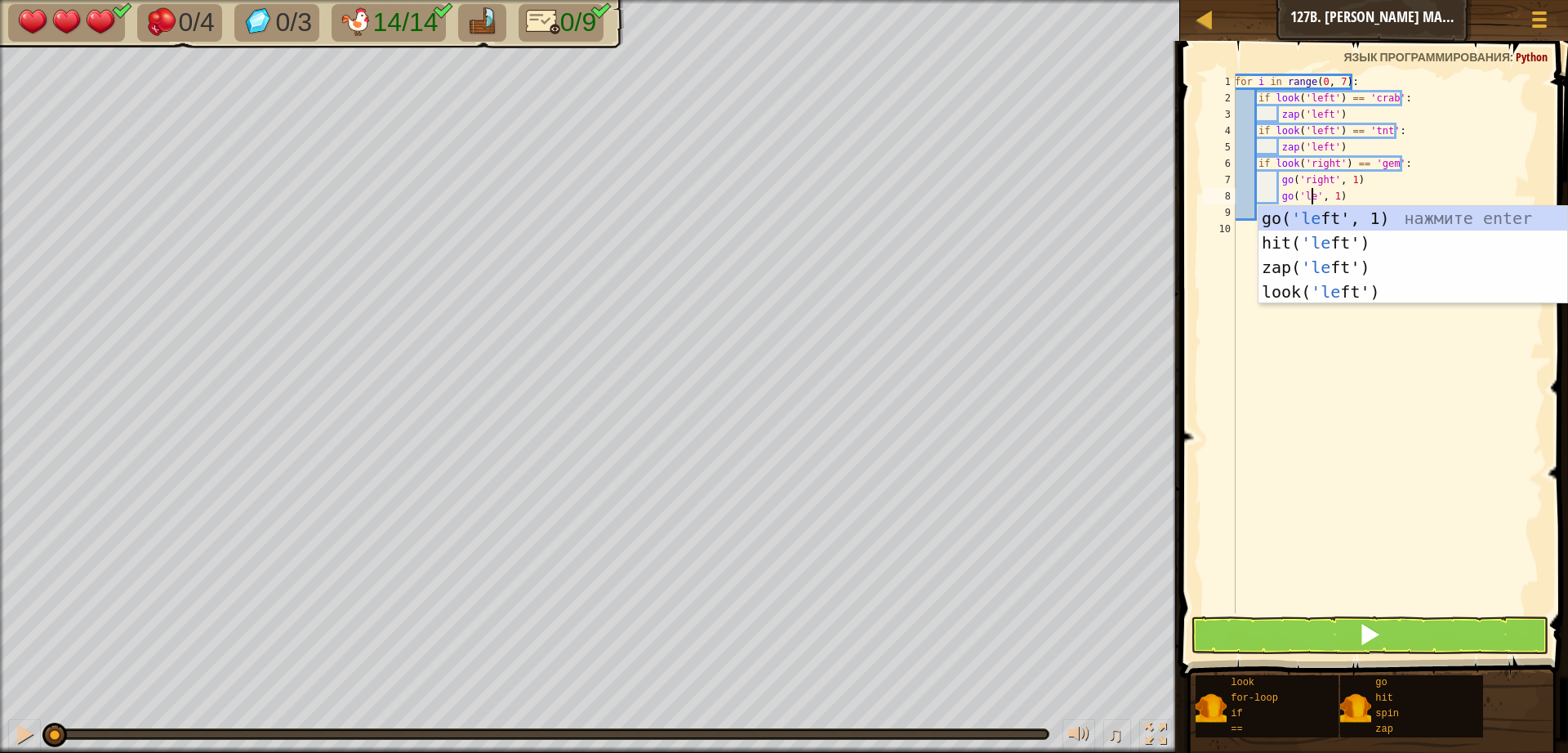
scroll to position [7, 6]
type textarea "go('left', 1)"
click at [1387, 544] on div "for i in range ( 0 , 7 ) : if look ( 'left' ) == 'crab' : zap ( 'left' ) if loo…" at bounding box center [1387, 359] width 312 height 572
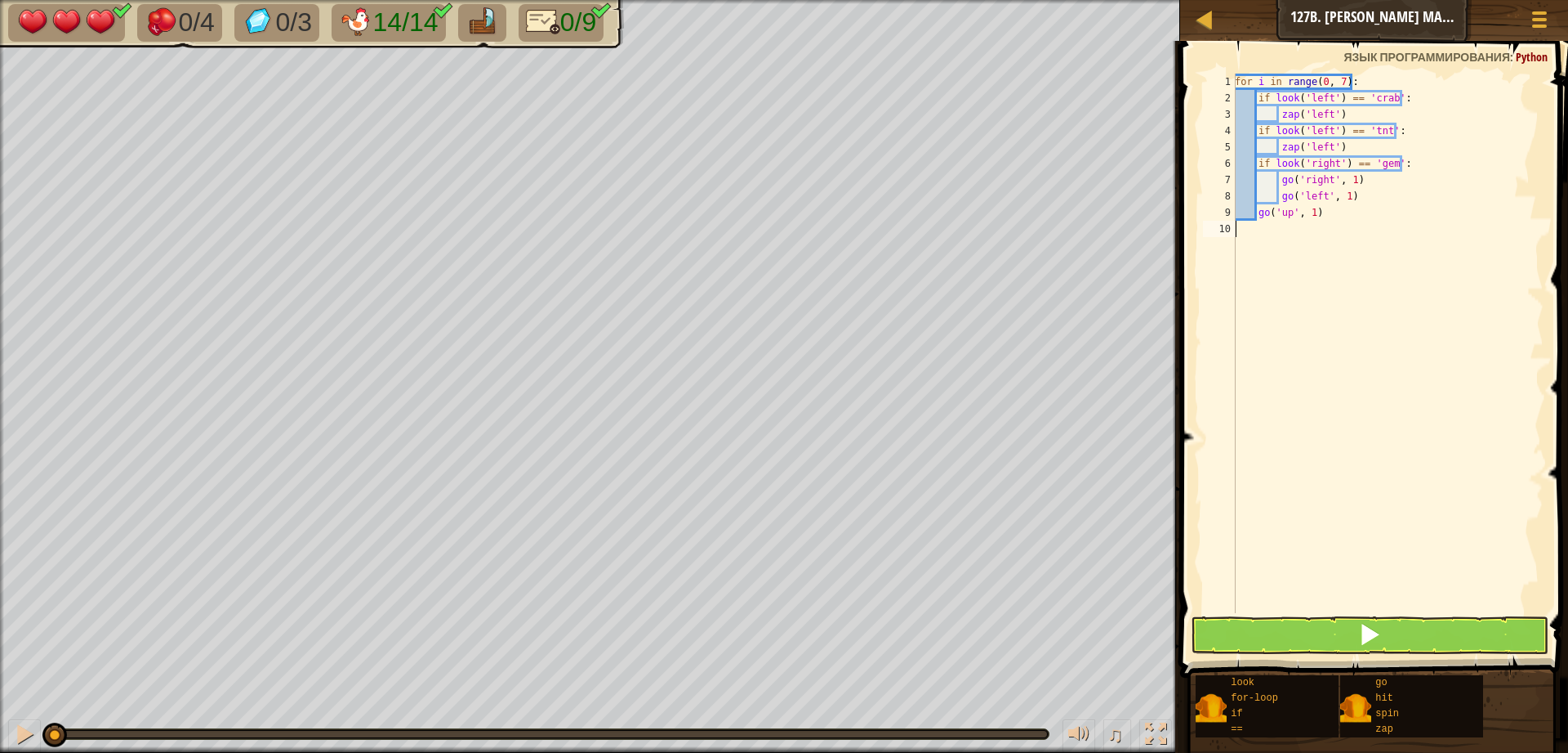
scroll to position [7, 0]
click at [1345, 191] on div "for i in range ( 0 , 7 ) : if look ( 'left' ) == 'crab' : zap ( 'left' ) if loo…" at bounding box center [1387, 359] width 312 height 572
click at [1350, 177] on div "for i in range ( 0 , 7 ) : if look ( 'left' ) == 'crab' : zap ( 'left' ) if loo…" at bounding box center [1387, 359] width 312 height 572
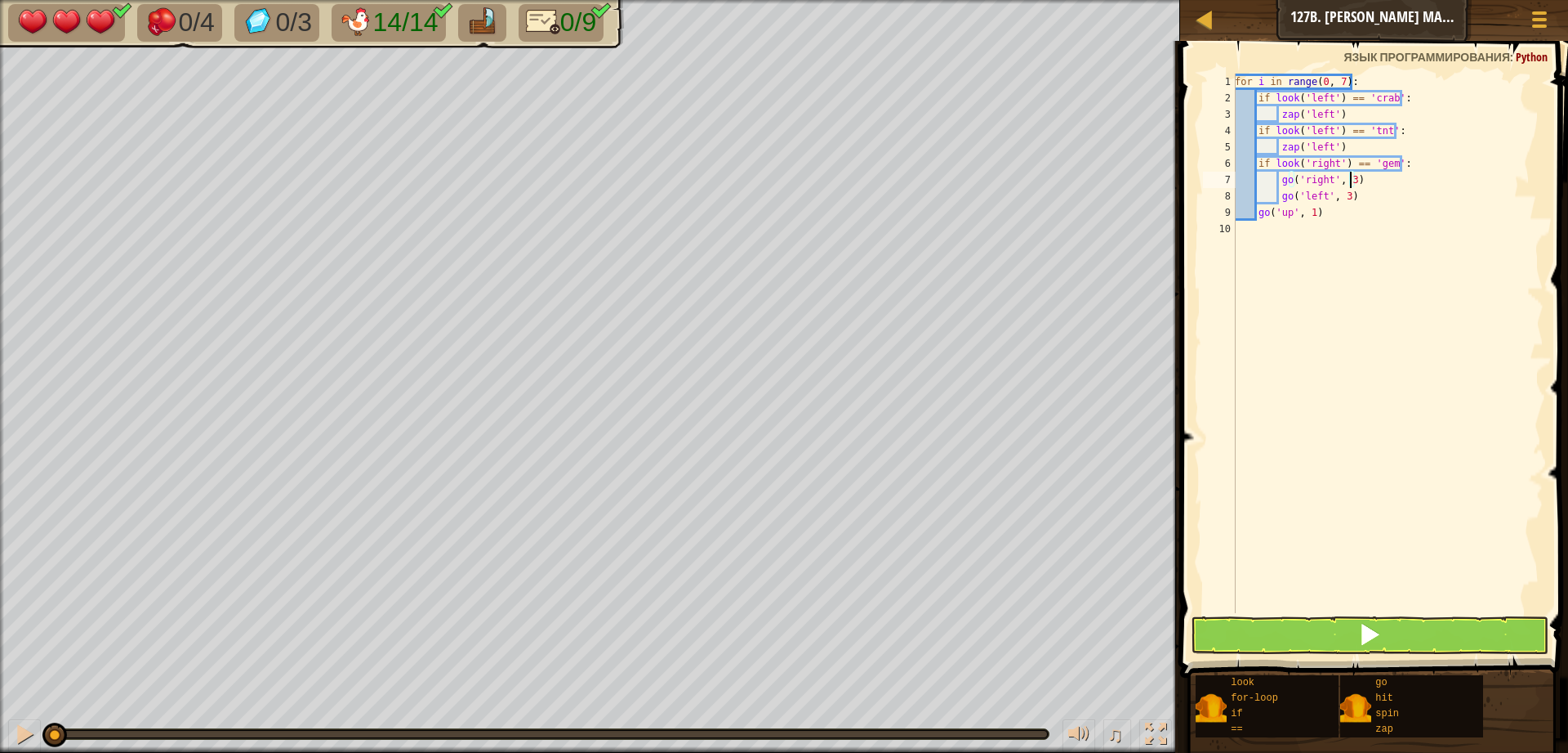
type textarea "go('right', 3)"
click at [1222, 650] on button at bounding box center [1369, 635] width 358 height 38
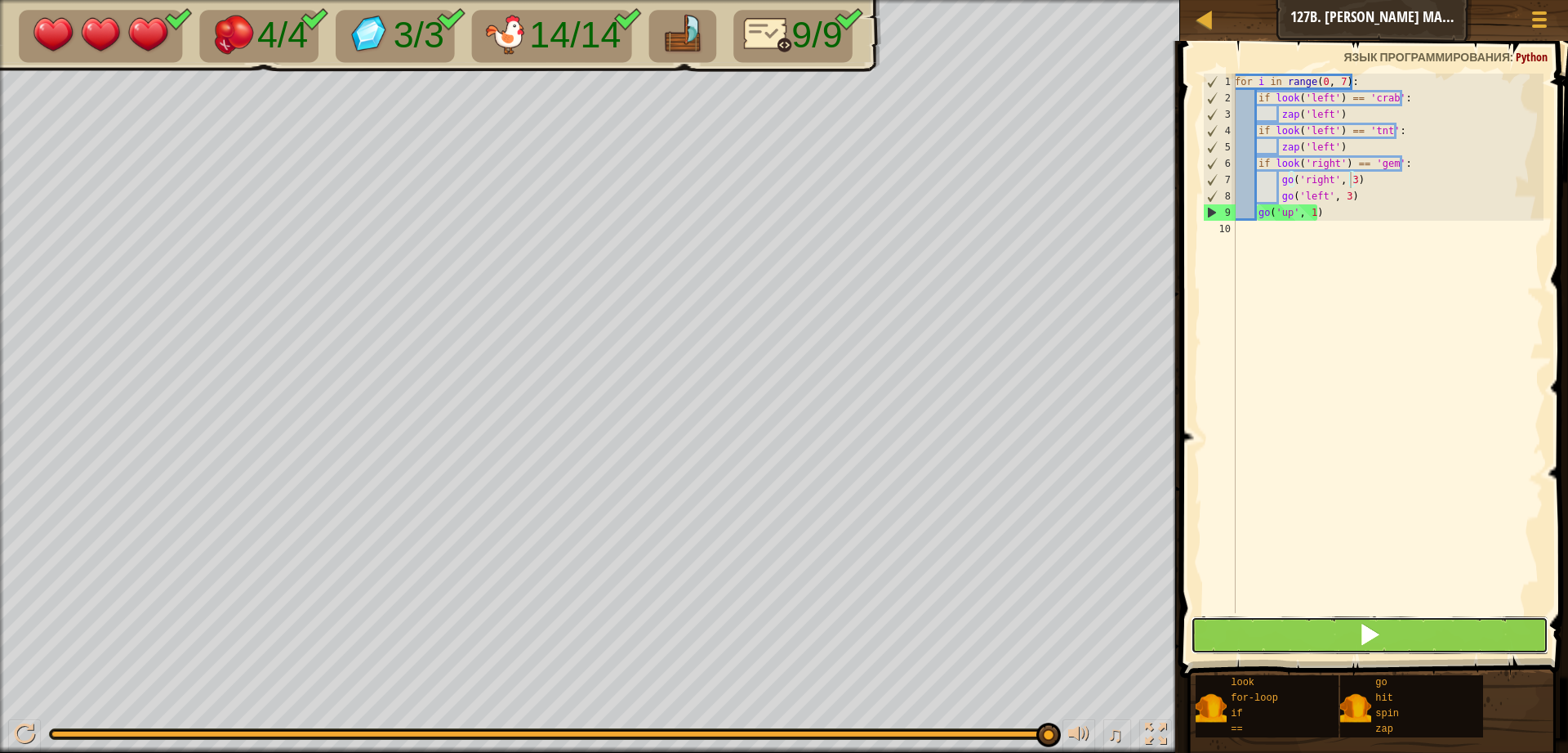
click at [1278, 649] on button at bounding box center [1369, 635] width 358 height 38
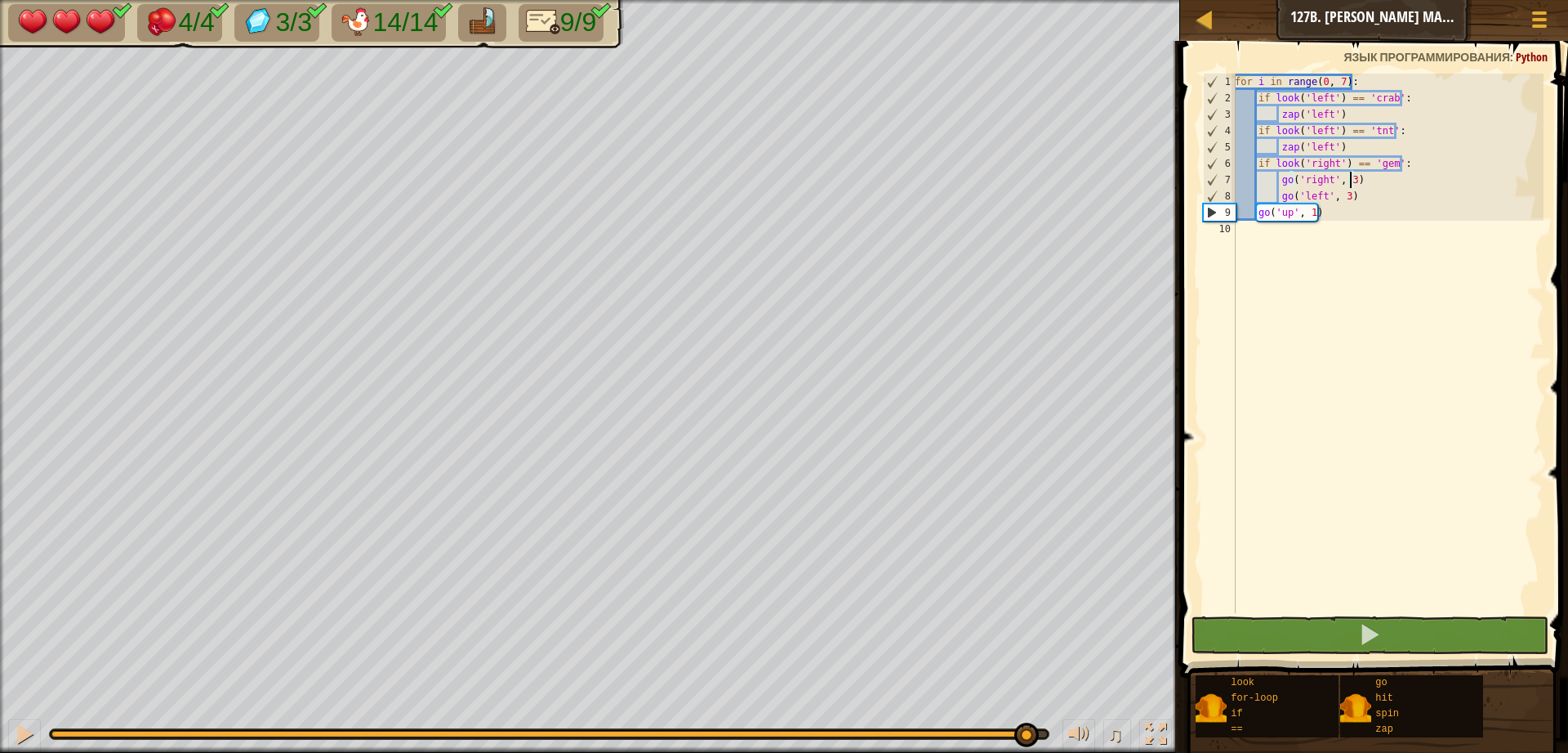
click at [946, 637] on div "4/4 3/3 14/14 9/9 ♫ Искра элементалей 3 x: 39 y: 54 x: 38 y: 54 action: move" at bounding box center [784, 376] width 1568 height 753
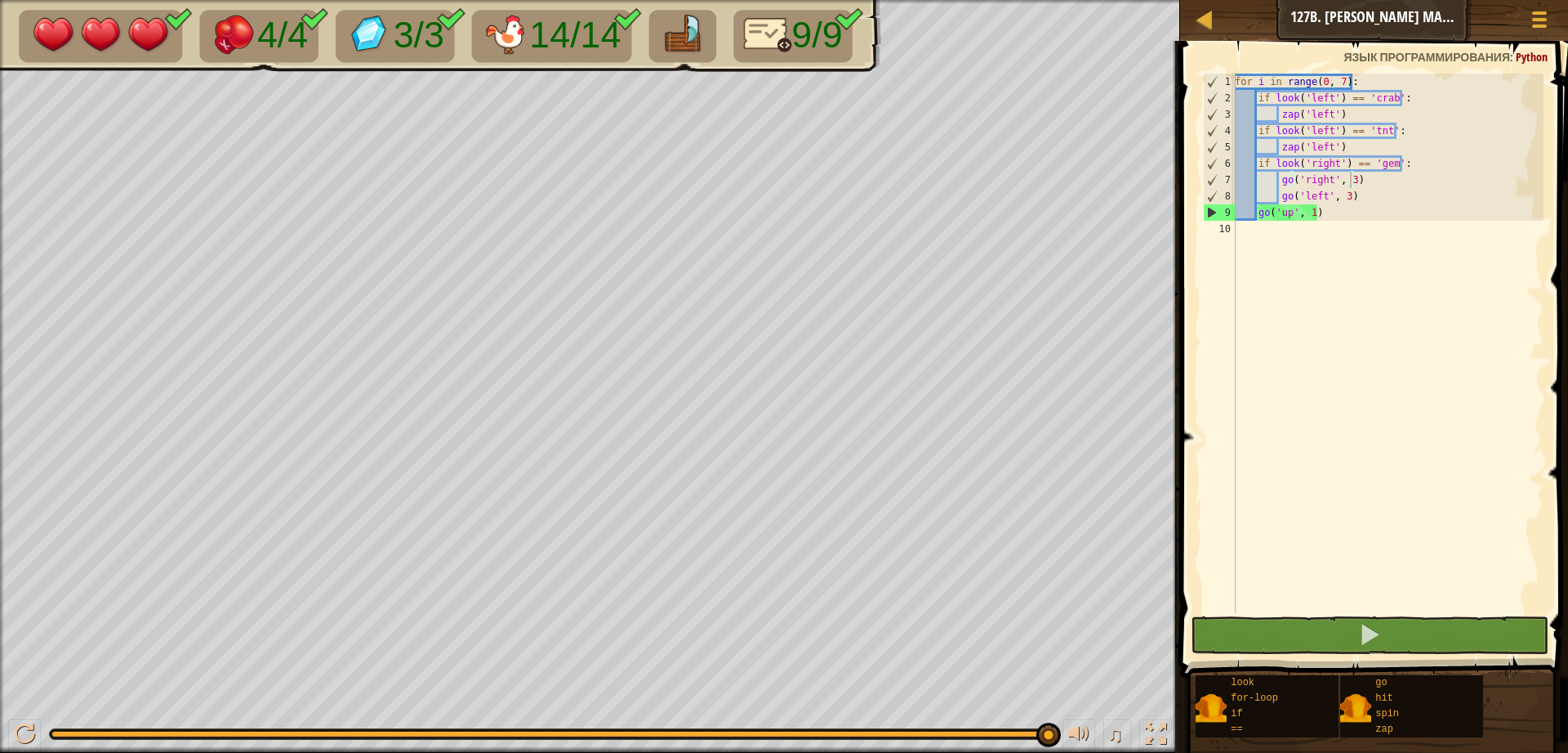
drag, startPoint x: 1001, startPoint y: 732, endPoint x: 960, endPoint y: 746, distance: 43.3
click at [960, 746] on div "♫" at bounding box center [590, 729] width 1180 height 49
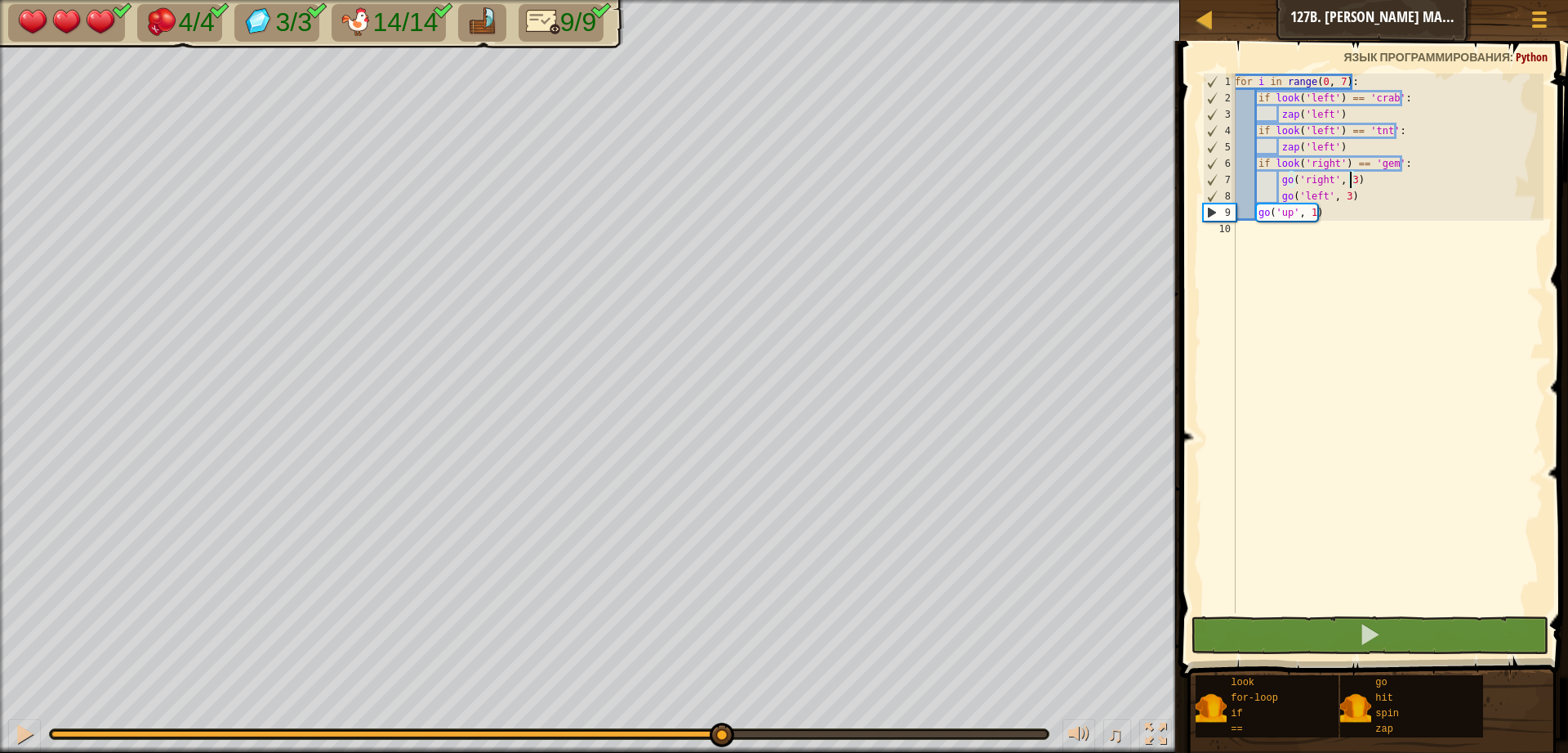
drag, startPoint x: 1042, startPoint y: 730, endPoint x: 737, endPoint y: 711, distance: 305.6
click at [735, 711] on div "♫" at bounding box center [590, 729] width 1180 height 49
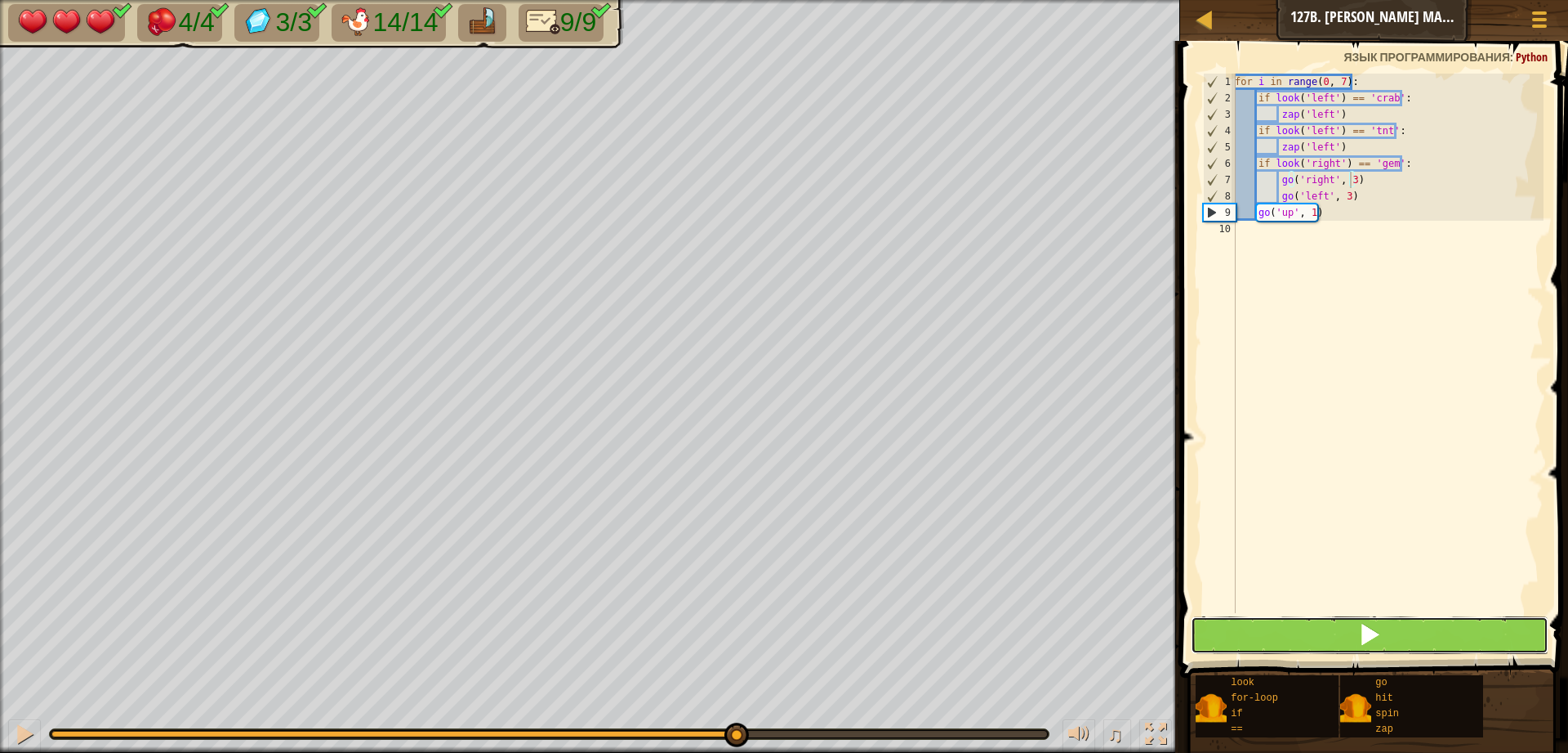
click at [1385, 625] on button at bounding box center [1369, 635] width 358 height 38
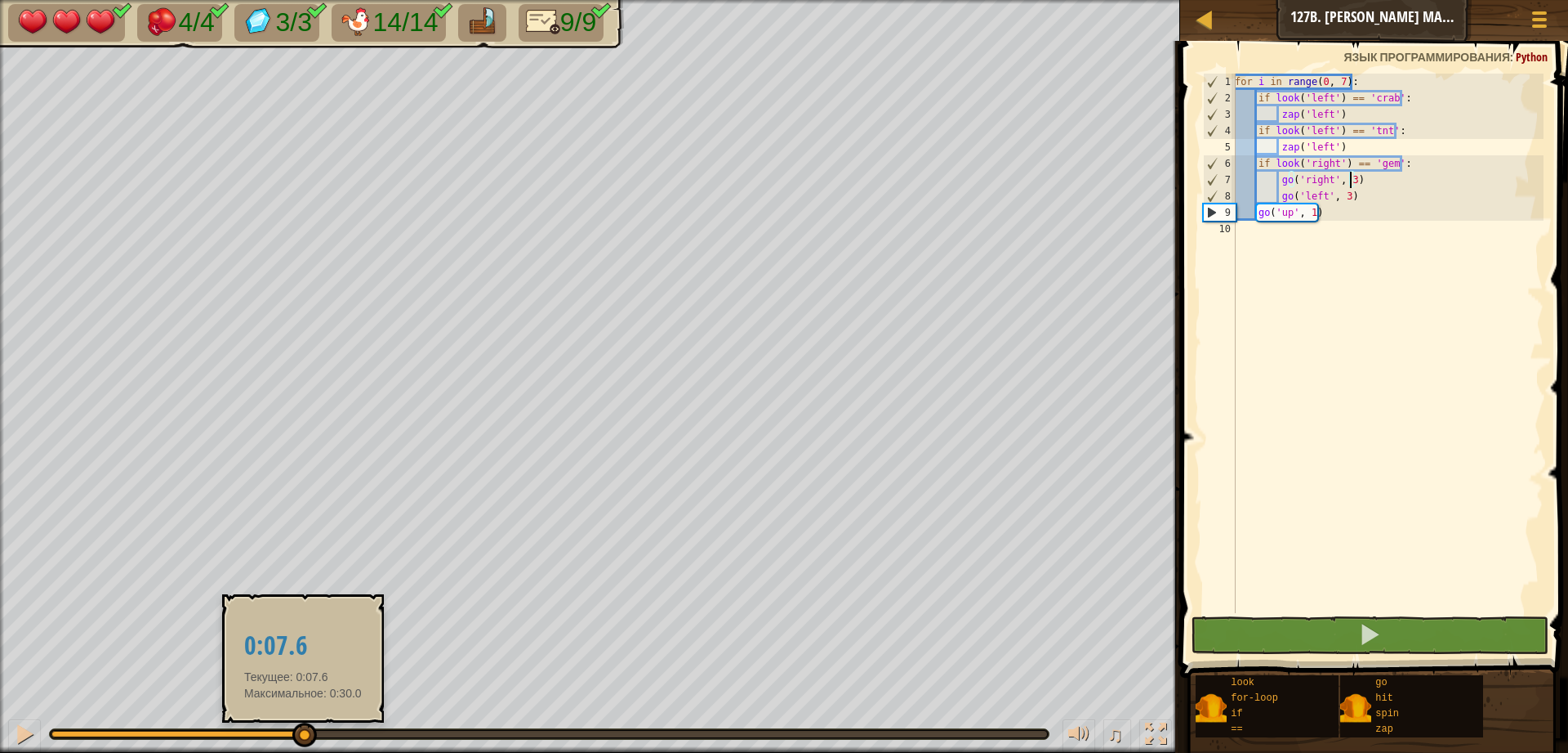
drag, startPoint x: 254, startPoint y: 729, endPoint x: 303, endPoint y: 732, distance: 49.1
click at [303, 732] on div at bounding box center [305, 734] width 25 height 25
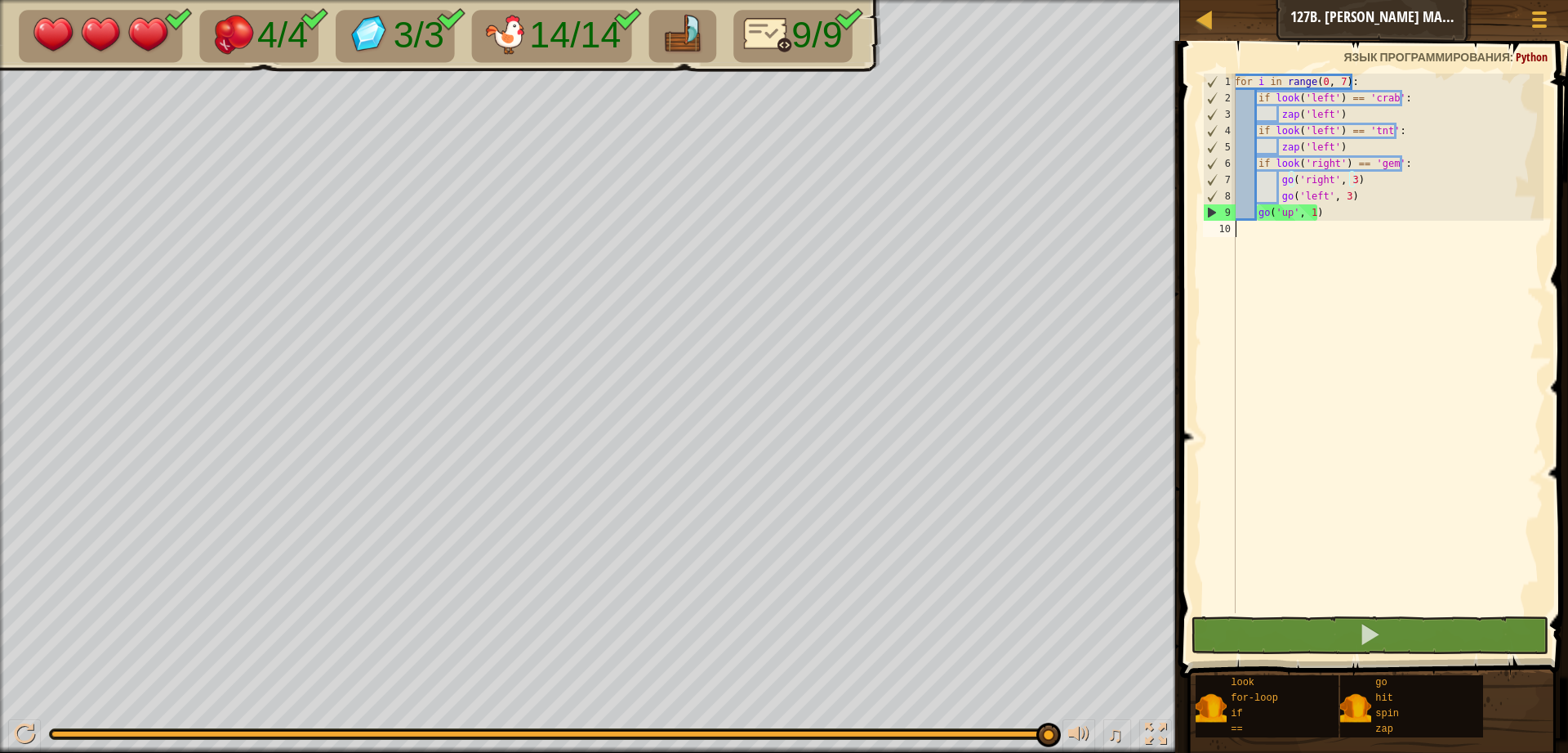
click at [1329, 227] on div "for i in range ( 0 , 7 ) : if look ( 'left' ) == 'crab' : zap ( 'left' ) if loo…" at bounding box center [1387, 359] width 312 height 572
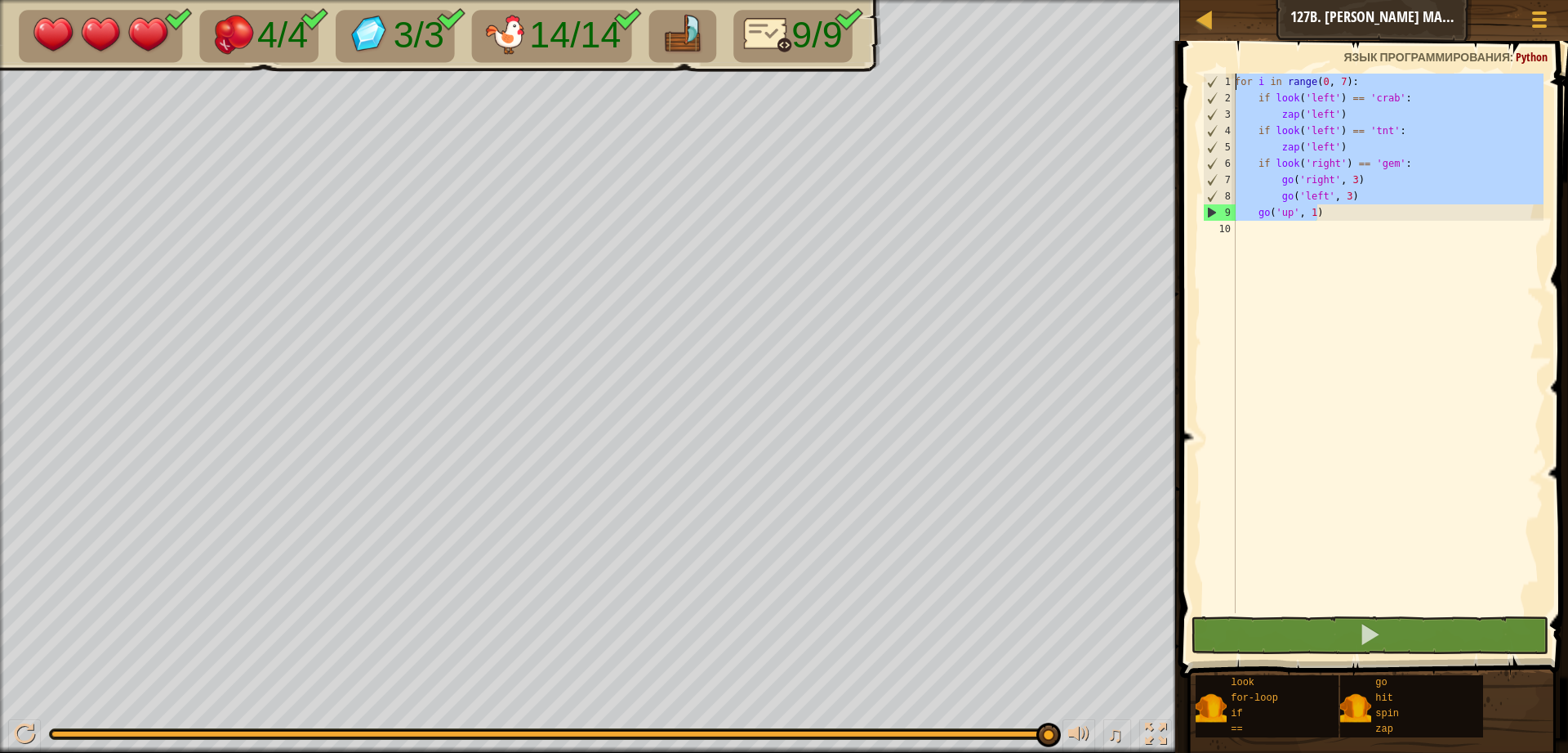
drag, startPoint x: 1345, startPoint y: 217, endPoint x: 1226, endPoint y: 80, distance: 181.5
click at [1226, 80] on div "1 2 3 4 5 6 7 8 9 10 for i in range ( 0 , 7 ) : if look ( 'left' ) == 'crab' : …" at bounding box center [1371, 343] width 344 height 539
type textarea "for i in range(0, 7): if look('left') == 'crab':"
click at [1207, 27] on div at bounding box center [1204, 19] width 20 height 20
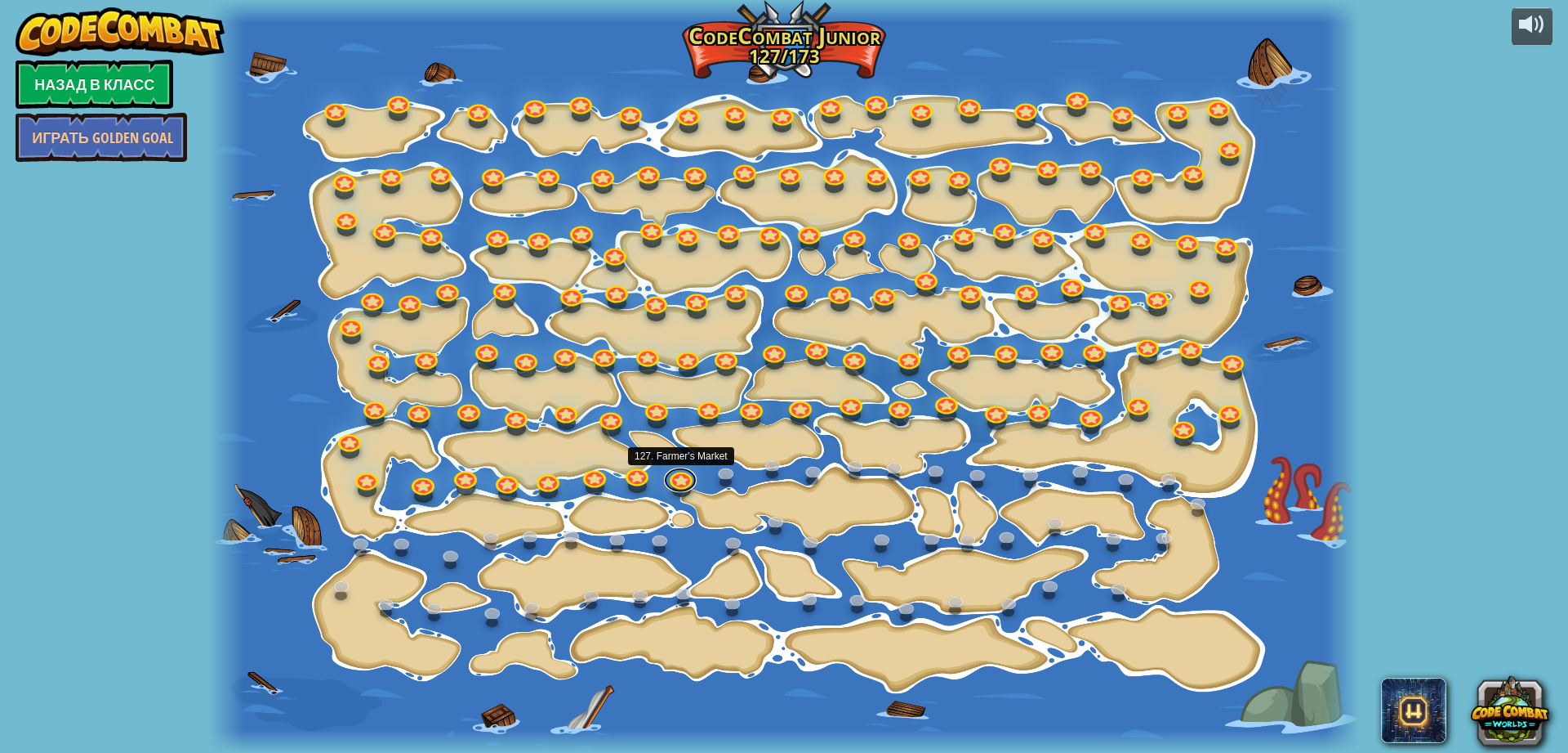
click at [691, 483] on link at bounding box center [680, 480] width 33 height 25
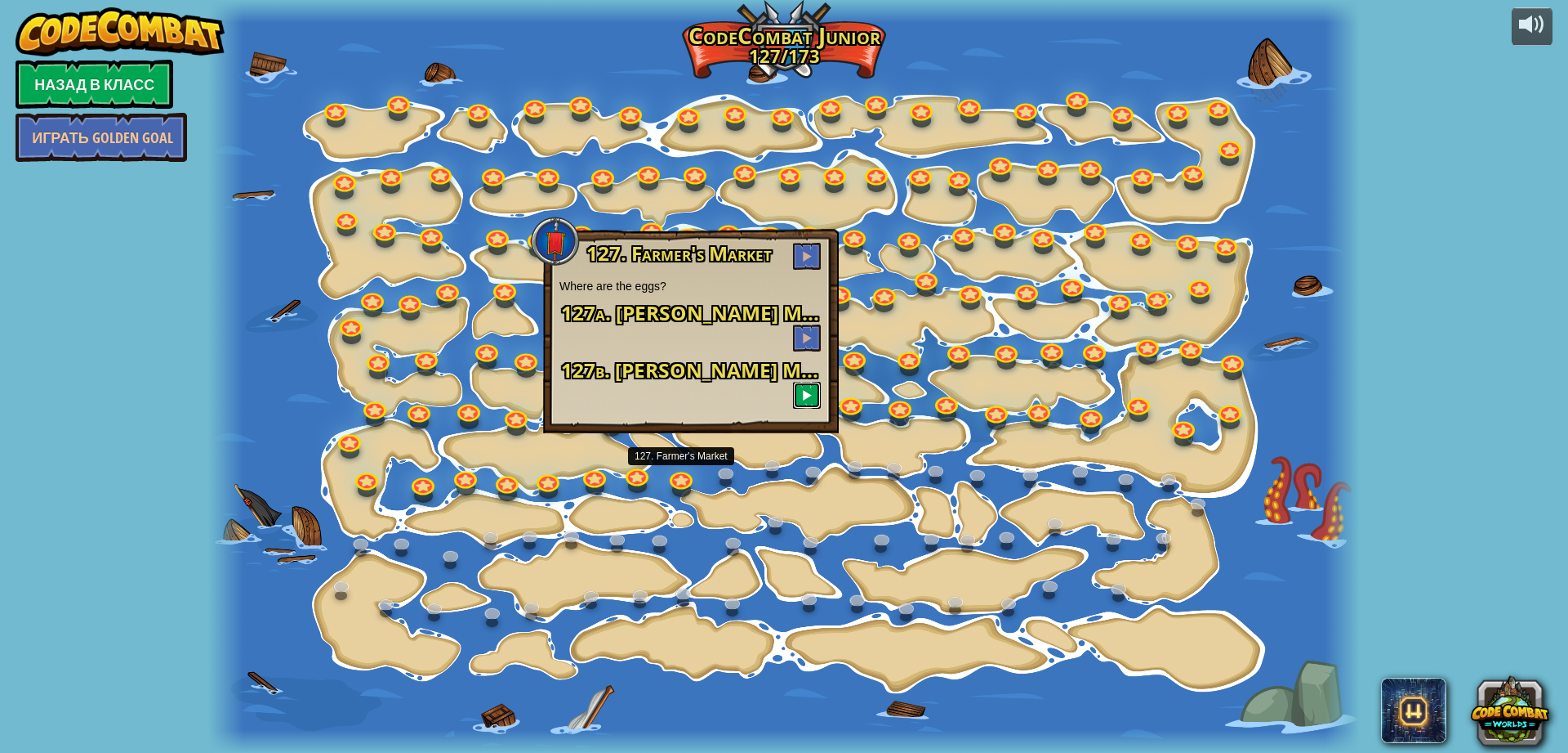
click at [804, 394] on span at bounding box center [807, 394] width 11 height 11
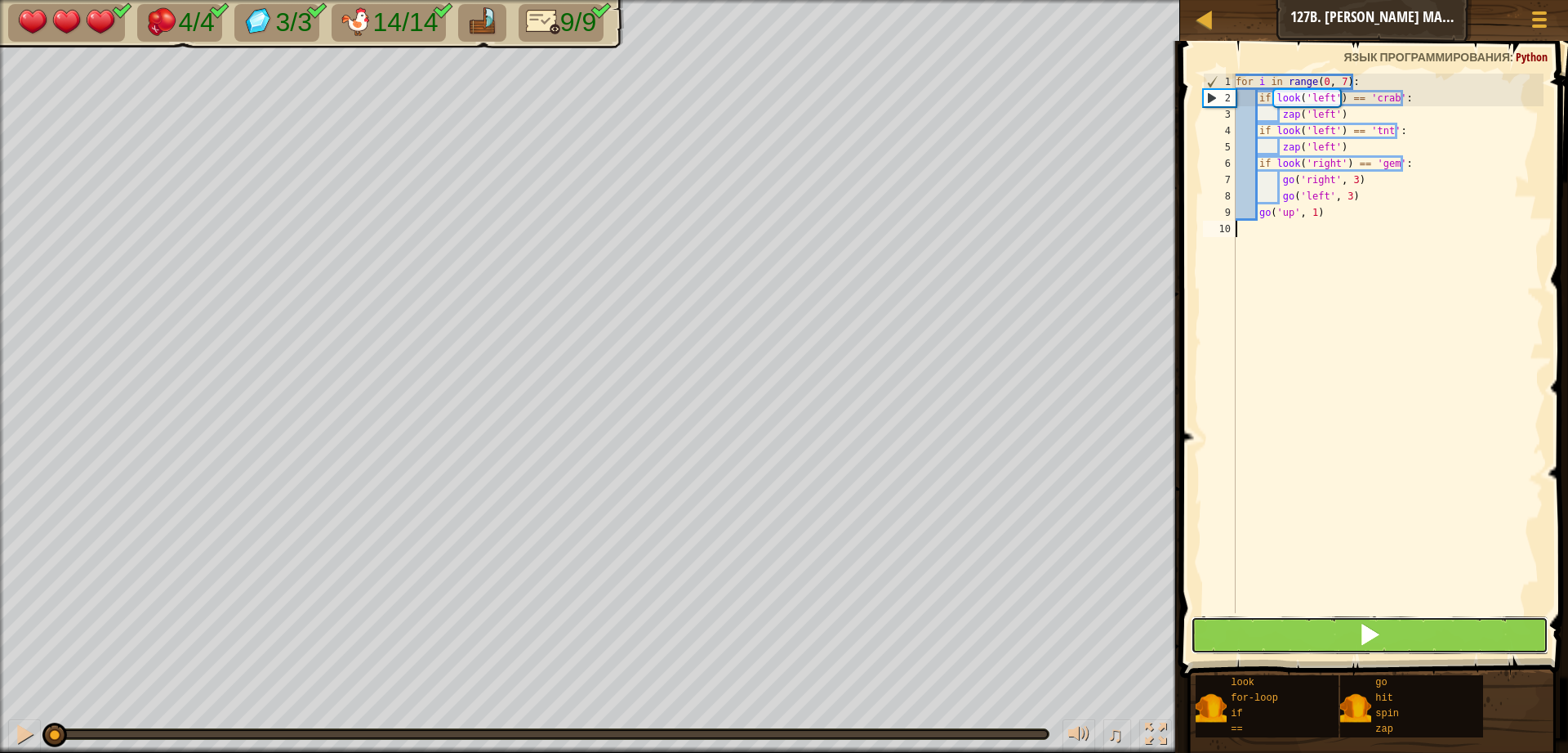
click at [1350, 624] on button at bounding box center [1369, 635] width 358 height 38
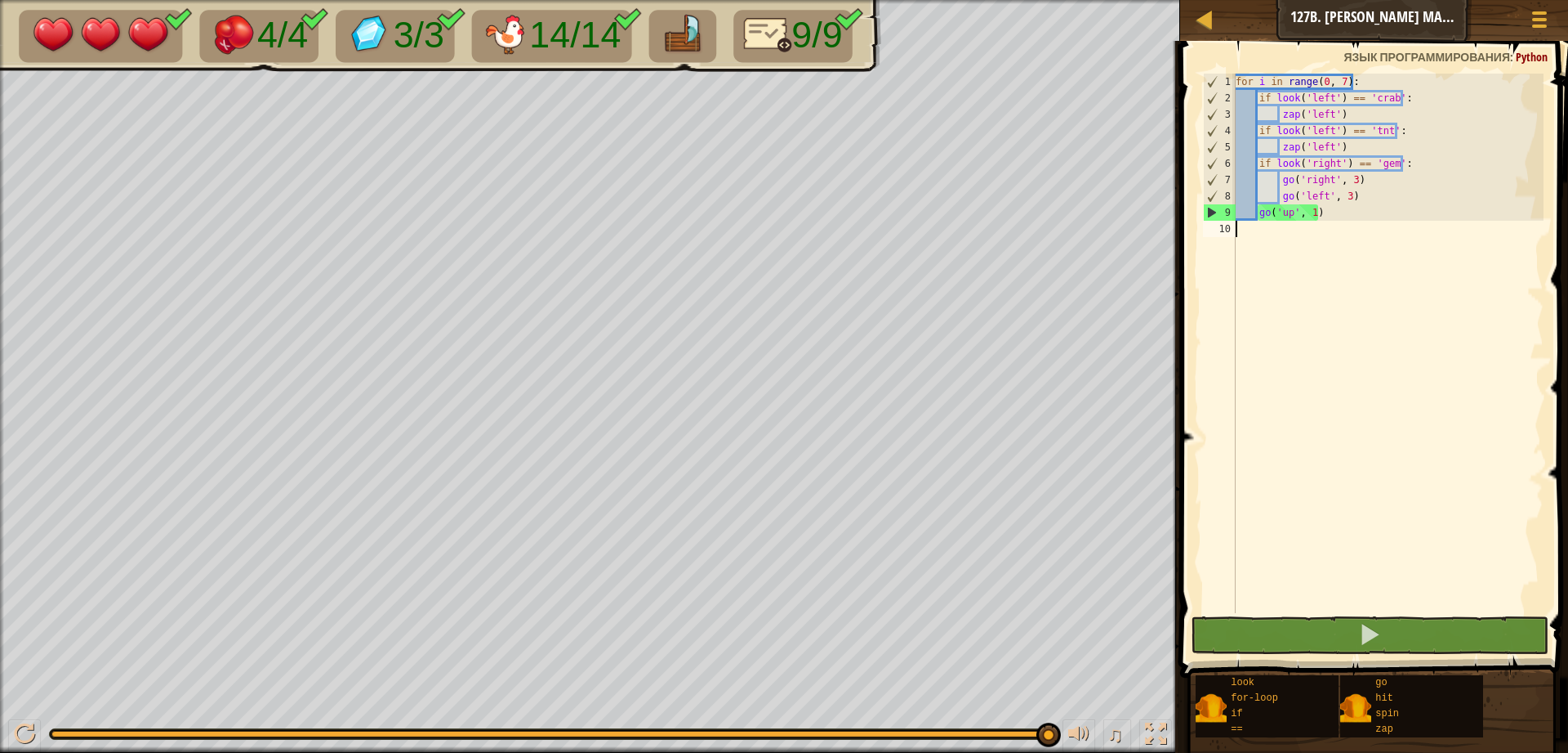
click at [1056, 658] on div "4/4 3/3 14/14 9/9 ♫ Искра элементалей 3 x: 38 y: 59 x: 38 y: 62 action: move" at bounding box center [784, 376] width 1568 height 753
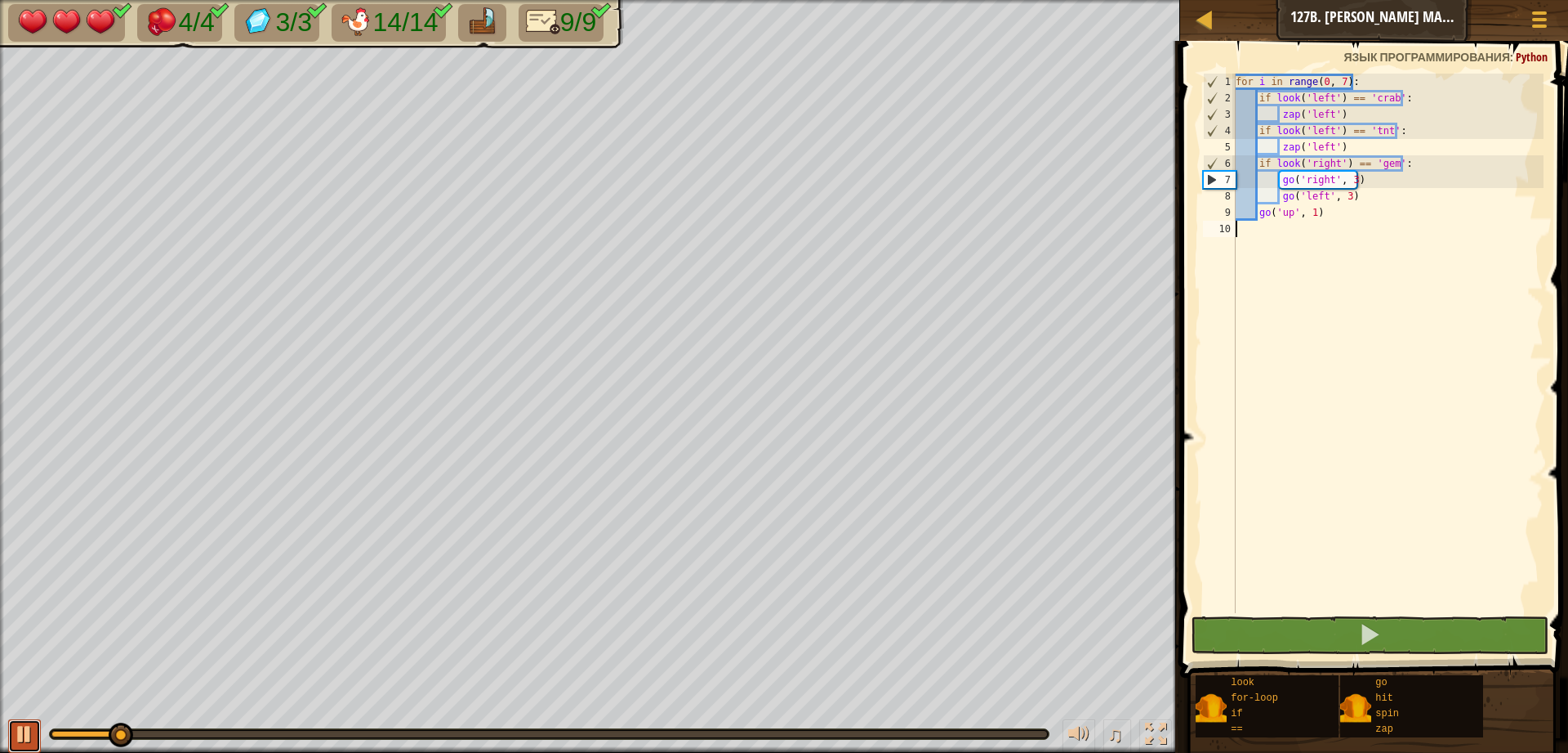
click at [21, 732] on div at bounding box center [25, 734] width 21 height 21
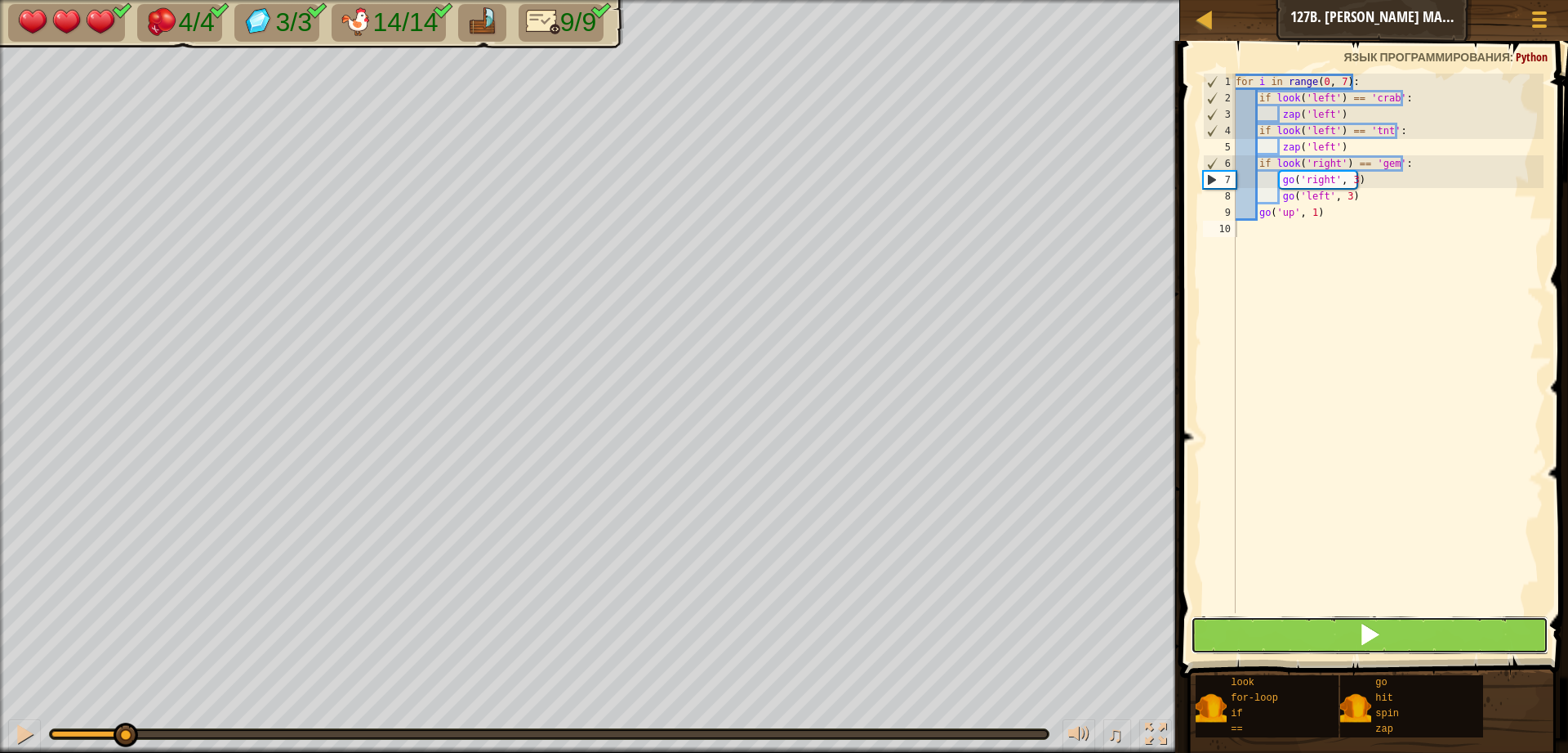
click at [1255, 637] on button at bounding box center [1369, 635] width 358 height 38
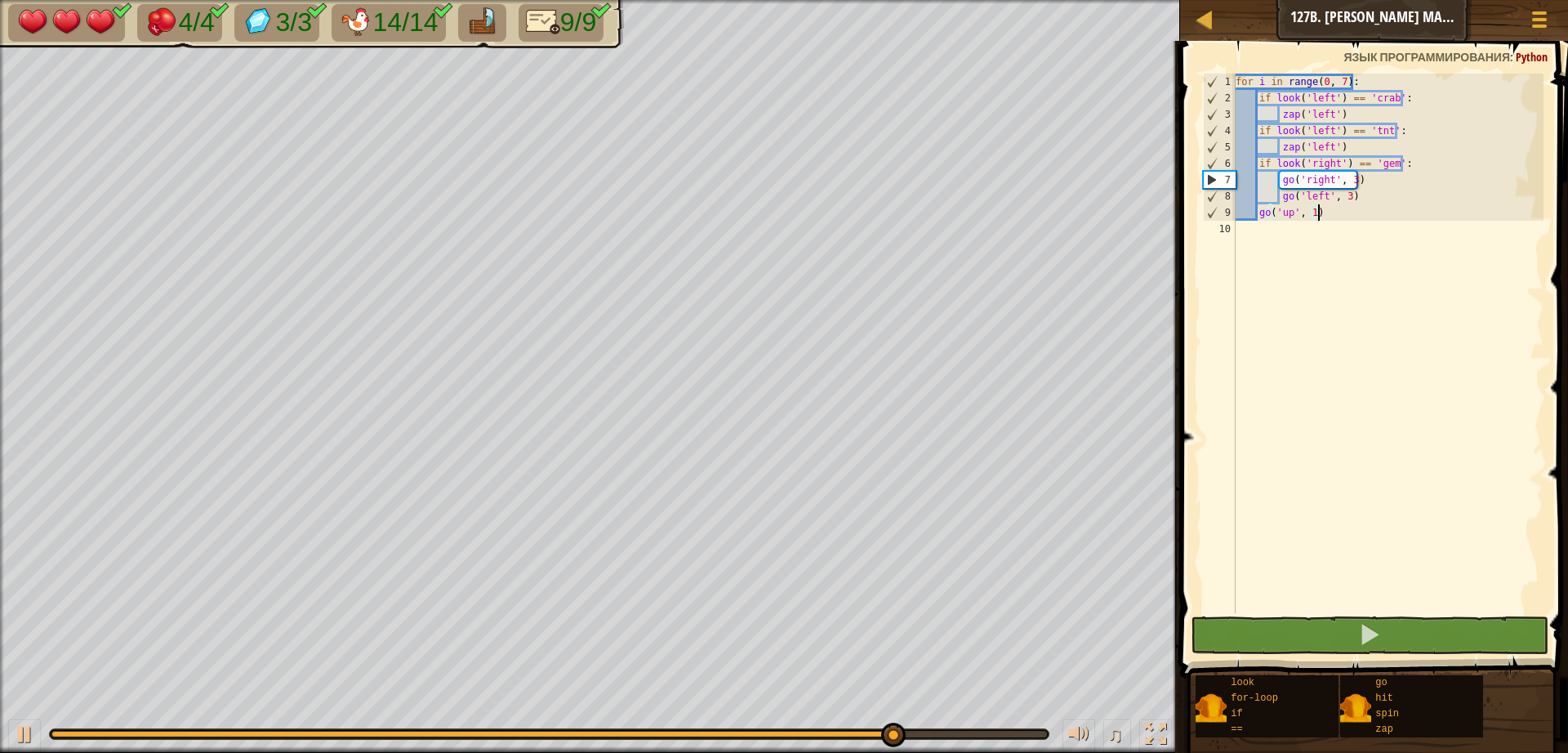
click at [1514, 212] on div "for i in range ( 0 , 7 ) : if look ( 'left' ) == 'crab' : zap ( 'left' ) if loo…" at bounding box center [1388, 359] width 311 height 572
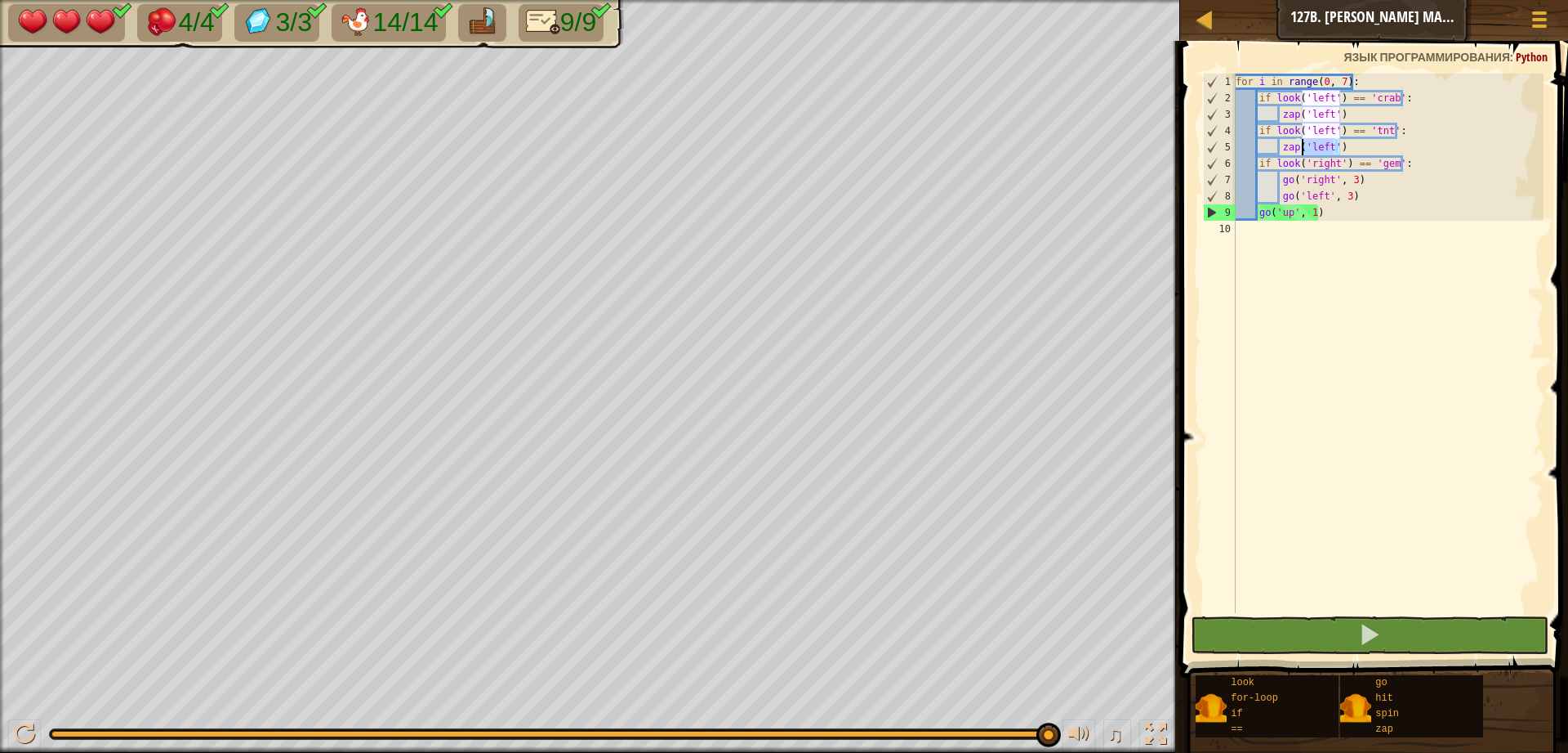
drag, startPoint x: 1371, startPoint y: 143, endPoint x: 1333, endPoint y: 138, distance: 38.3
click at [1317, 141] on div "for i in range ( 0 , 7 ) : if look ( 'left' ) == 'crab' : zap ( 'left' ) if loo…" at bounding box center [1388, 359] width 311 height 572
click at [1378, 148] on div "for i in range ( 0 , 7 ) : if look ( 'left' ) == 'crab' : zap ( 'left' ) if loo…" at bounding box center [1388, 343] width 311 height 539
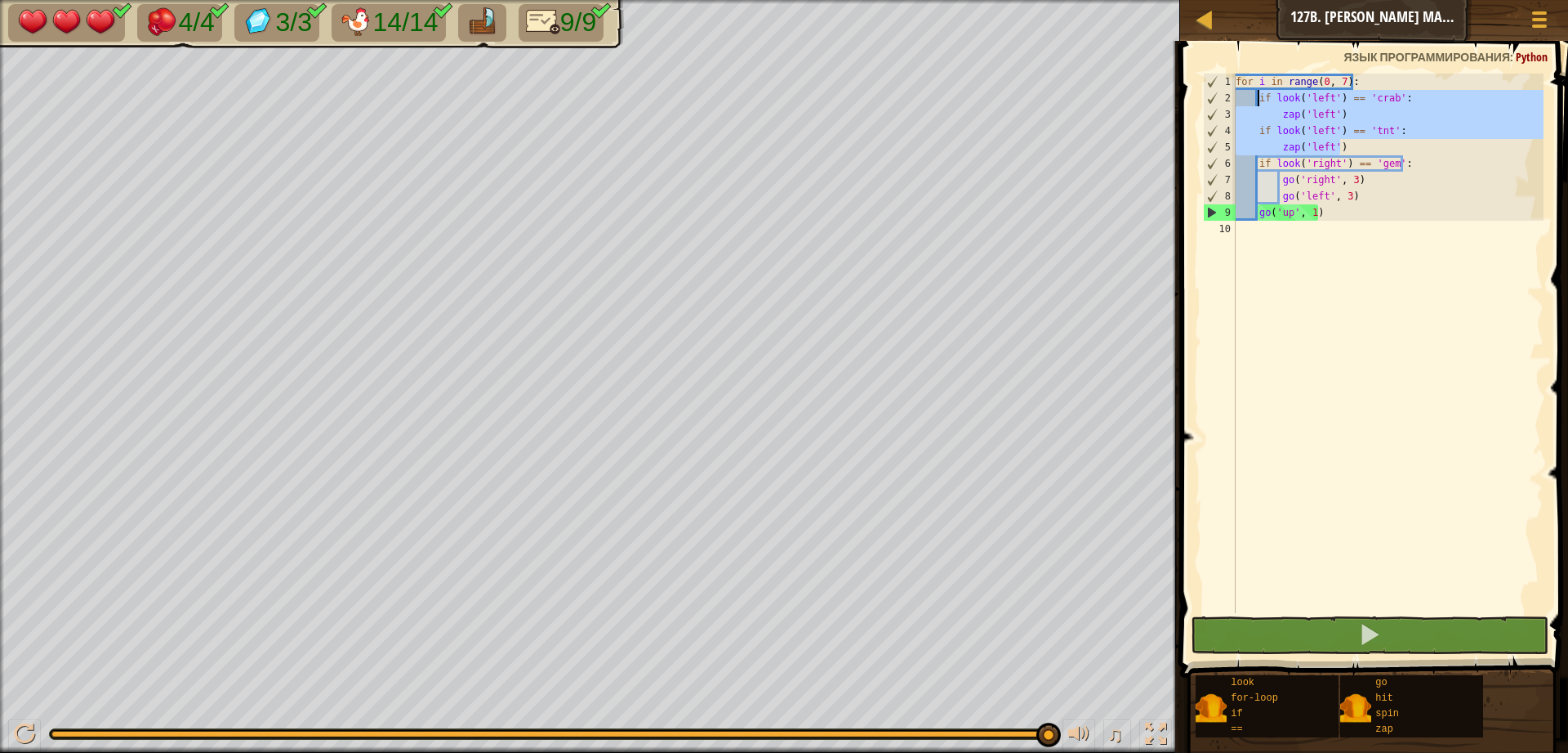
drag, startPoint x: 1361, startPoint y: 146, endPoint x: 1258, endPoint y: 101, distance: 112.4
click at [1258, 101] on div "for i in range ( 0 , 7 ) : if look ( 'left' ) == 'crab' : zap ( 'left' ) if loo…" at bounding box center [1388, 359] width 311 height 572
type textarea "if look('left') == 'crab': zap('left')"
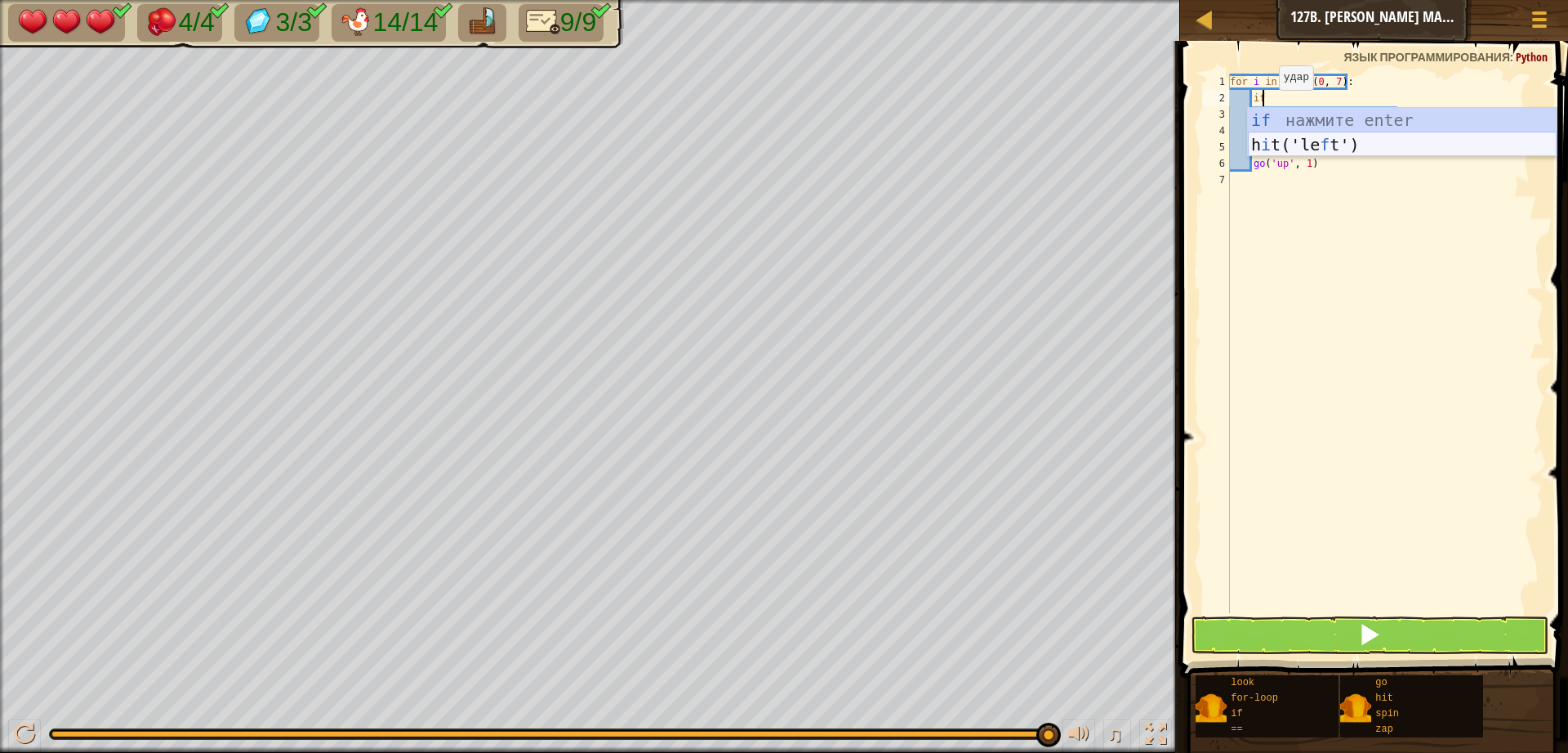
scroll to position [7, 2]
click at [1272, 115] on div "if нажмите enter h i t('le f t') нажмите enter" at bounding box center [1403, 156] width 309 height 98
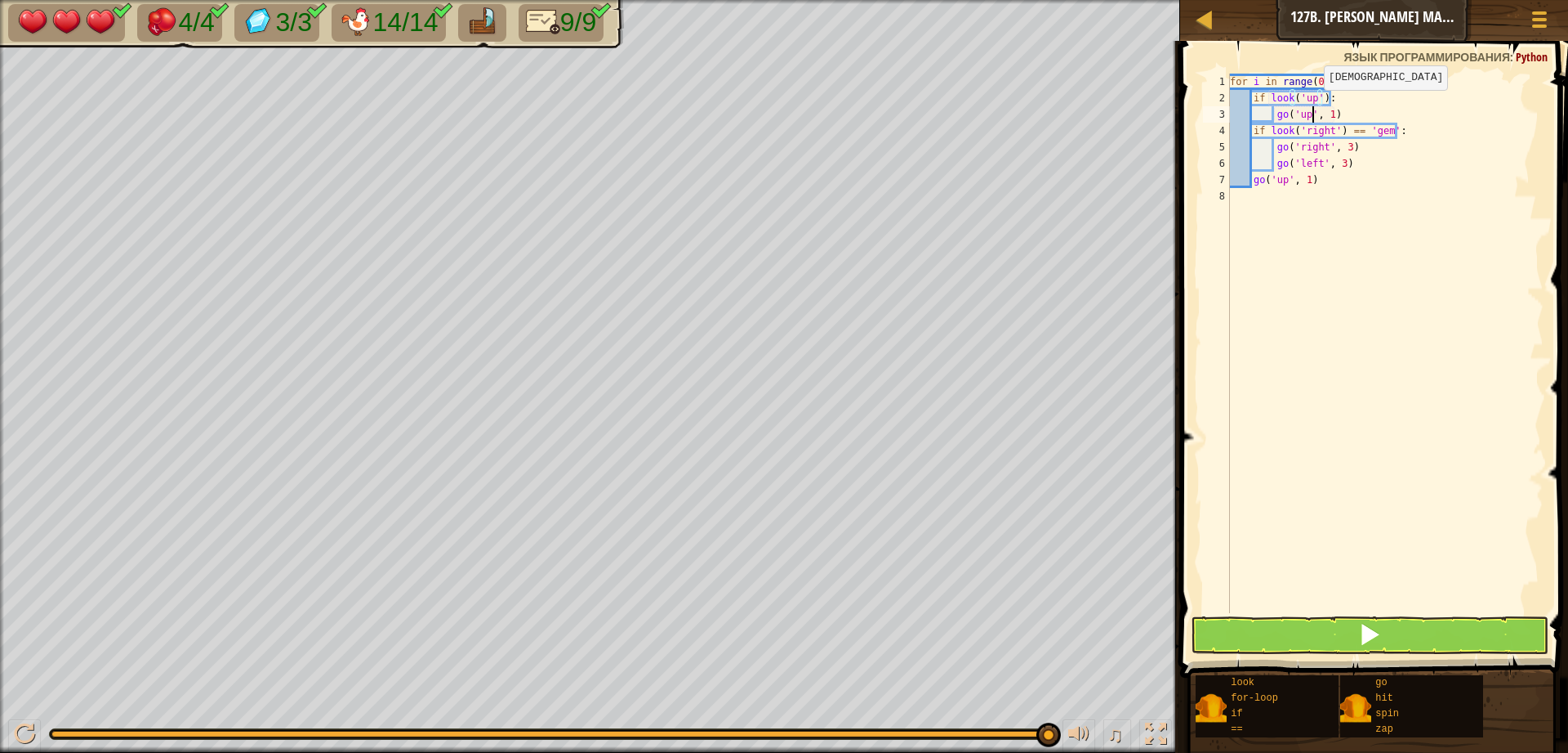
click at [1310, 106] on div "for i in range ( 0 , 7 ) : if look ( 'up' ) : go ( 'up' , 1 ) if look ( 'right'…" at bounding box center [1385, 359] width 317 height 572
click at [1314, 101] on div "for i in range ( 0 , 7 ) : if look ( 'up' ) : go ( 'up' , 1 ) if look ( 'right'…" at bounding box center [1385, 359] width 317 height 572
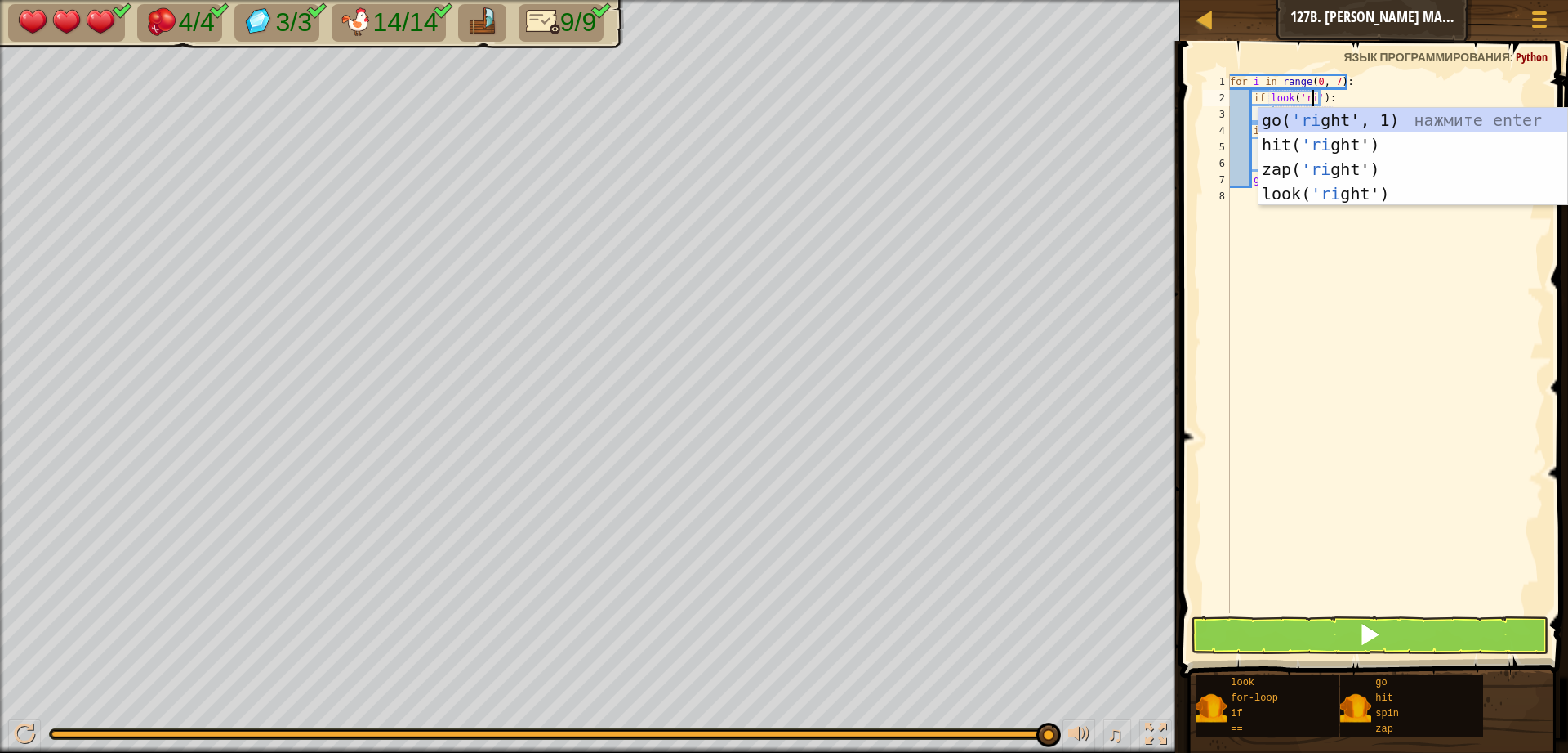
scroll to position [7, 6]
type textarea "if look('right'):"
click at [1310, 342] on div "for i in range ( 0 , 7 ) : if look ( 'right' ) : go ( 'up' , 1 ) if look ( 'rig…" at bounding box center [1385, 359] width 317 height 572
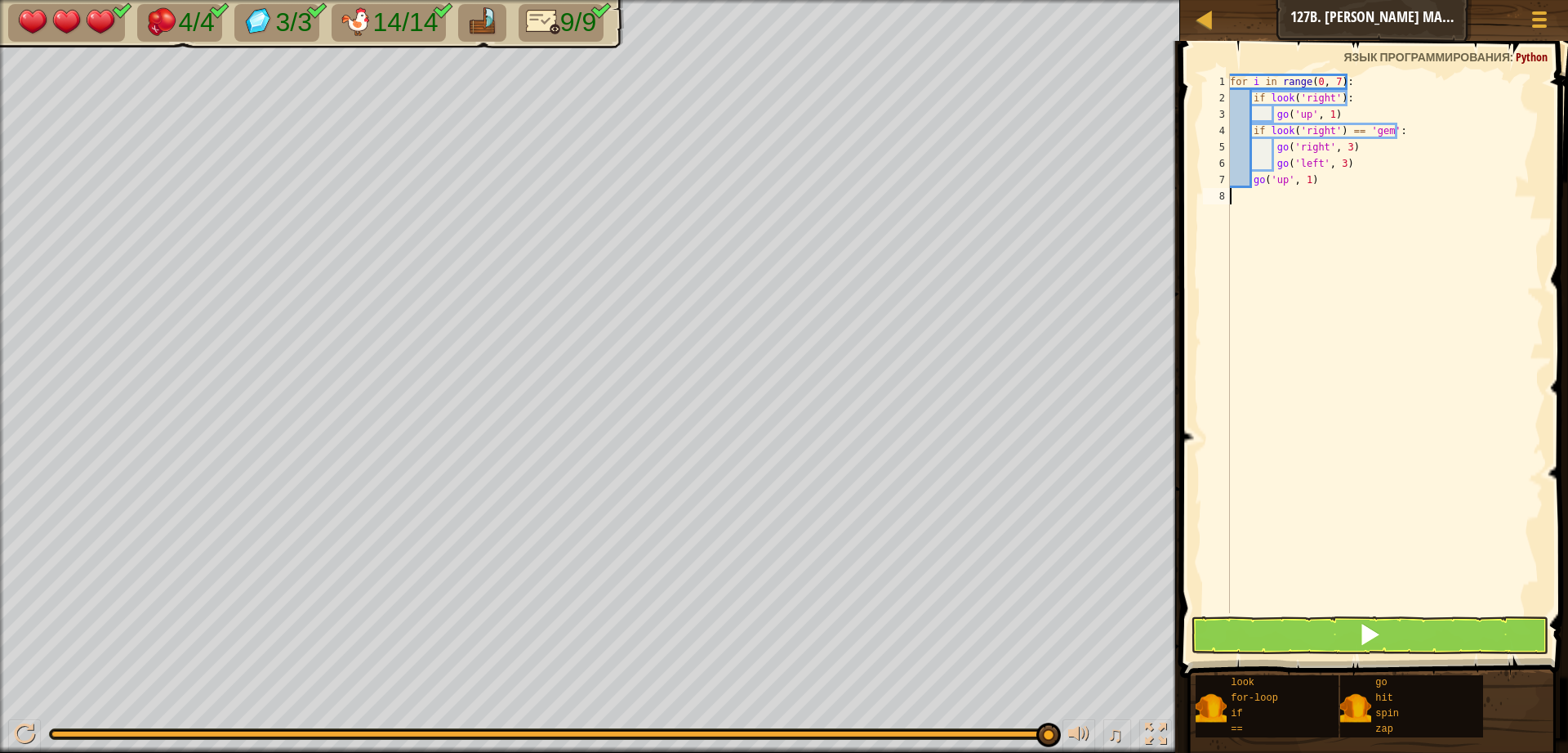
scroll to position [7, 0]
click at [1340, 98] on div "for i in range ( 0 , 7 ) : if look ( 'right' ) : go ( 'up' , 1 ) if look ( 'rig…" at bounding box center [1385, 359] width 317 height 572
click at [1443, 110] on div "for i in range ( 0 , 7 ) : if look ( 'right' ) != chiken : go ( 'up' , 1 ) if l…" at bounding box center [1385, 359] width 317 height 572
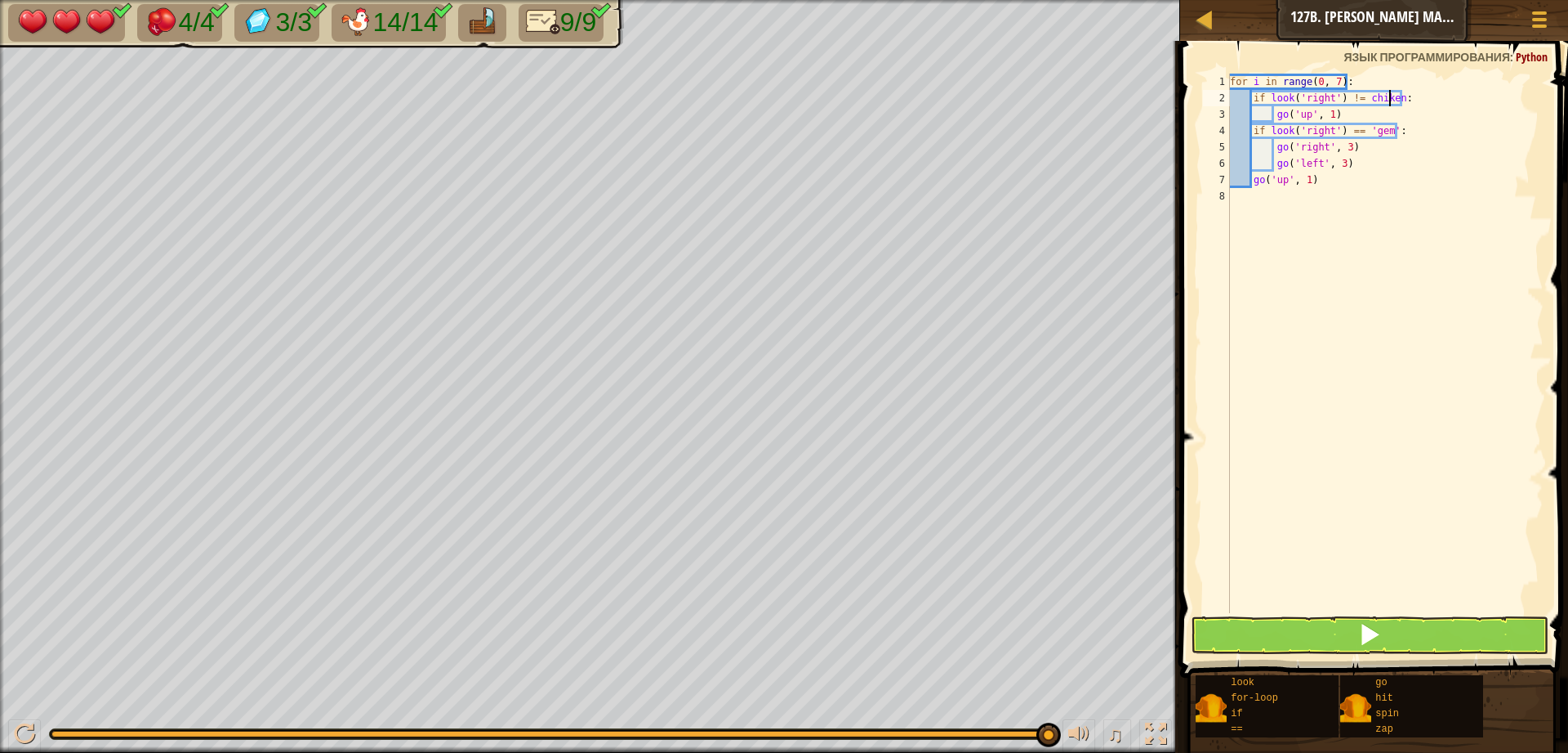
click at [1390, 94] on div "for i in range ( 0 , 7 ) : if look ( 'right' ) != chiken : go ( 'up' , 1 ) if l…" at bounding box center [1385, 359] width 317 height 572
click at [1394, 97] on div "for i in range ( 0 , 7 ) : if look ( 'right' ) != chiken : go ( 'up' , 1 ) if l…" at bounding box center [1385, 359] width 317 height 572
click at [1363, 102] on div "for i in range ( 0 , 7 ) : if look ( 'right' ) != chiken ': go ( 'up' , 1 ) if …" at bounding box center [1385, 359] width 317 height 572
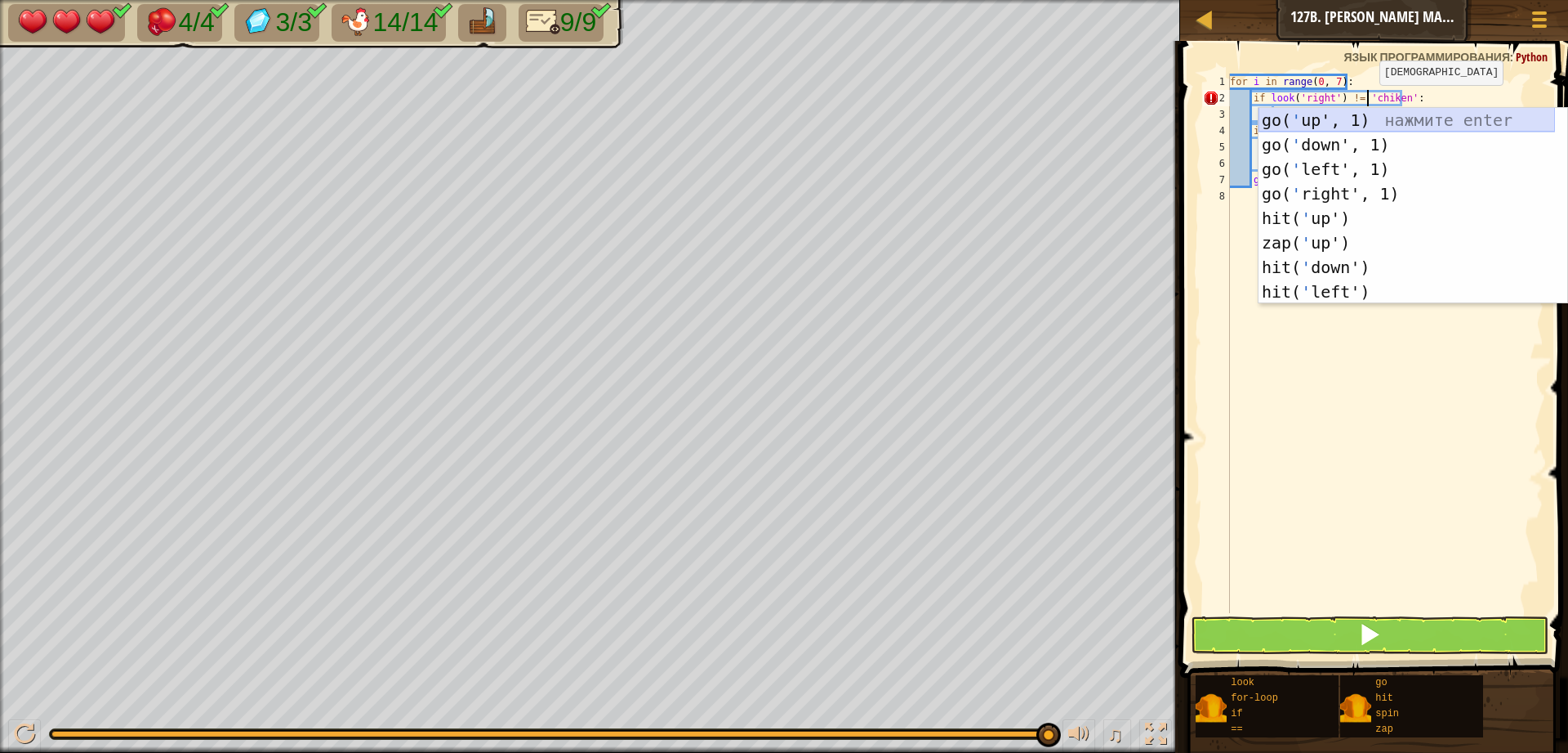
click at [1450, 99] on div "for i in range ( 0 , 7 ) : if look ( 'right' ) != 'chiken' : go ( 'up' , 1 ) if…" at bounding box center [1385, 359] width 317 height 572
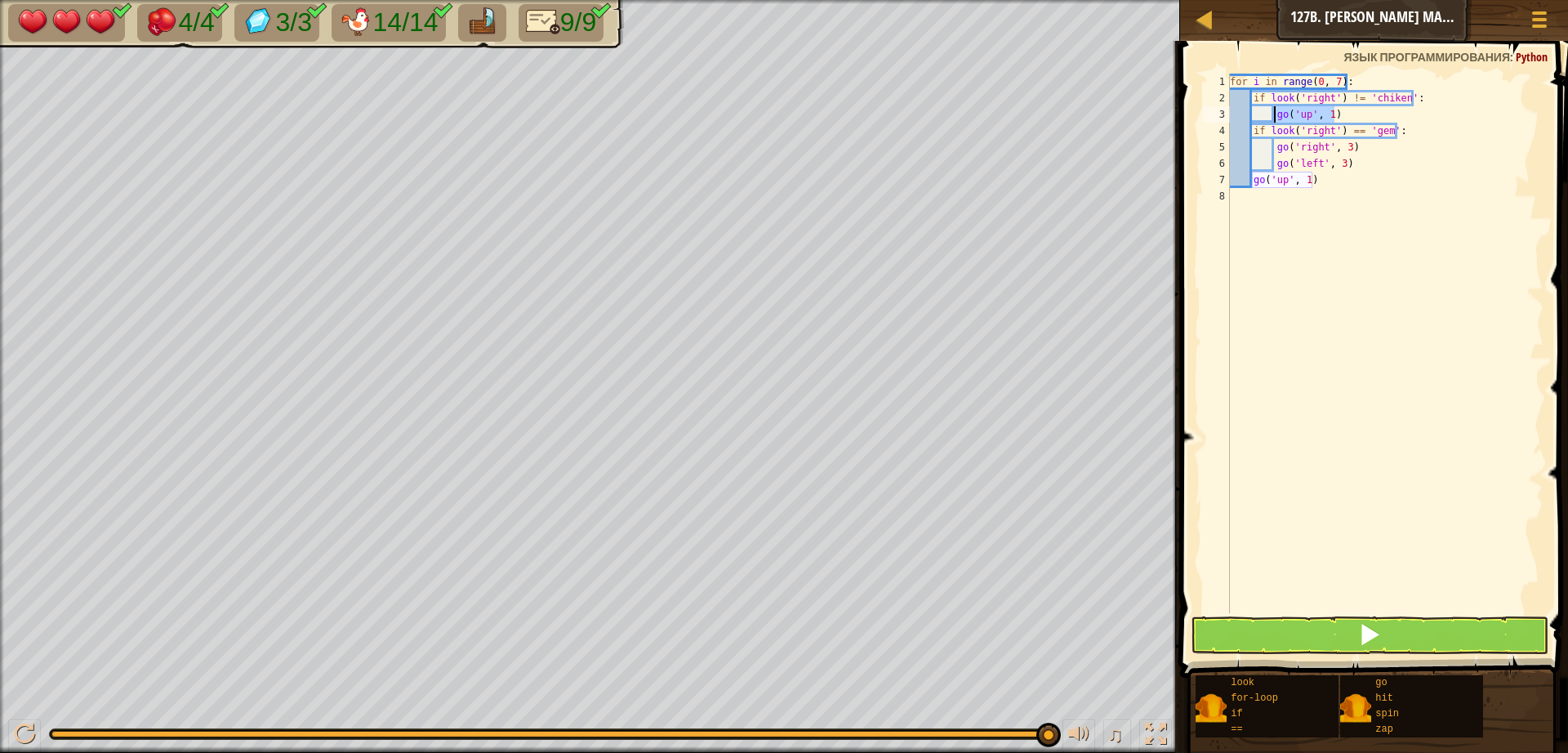
drag, startPoint x: 1367, startPoint y: 114, endPoint x: 1276, endPoint y: 116, distance: 91.0
click at [1276, 116] on div "for i in range ( 0 , 7 ) : if look ( 'right' ) != 'chiken' : go ( 'up' , 1 ) if…" at bounding box center [1385, 359] width 317 height 572
type textarea "go('up', 1)"
type textarea "z"
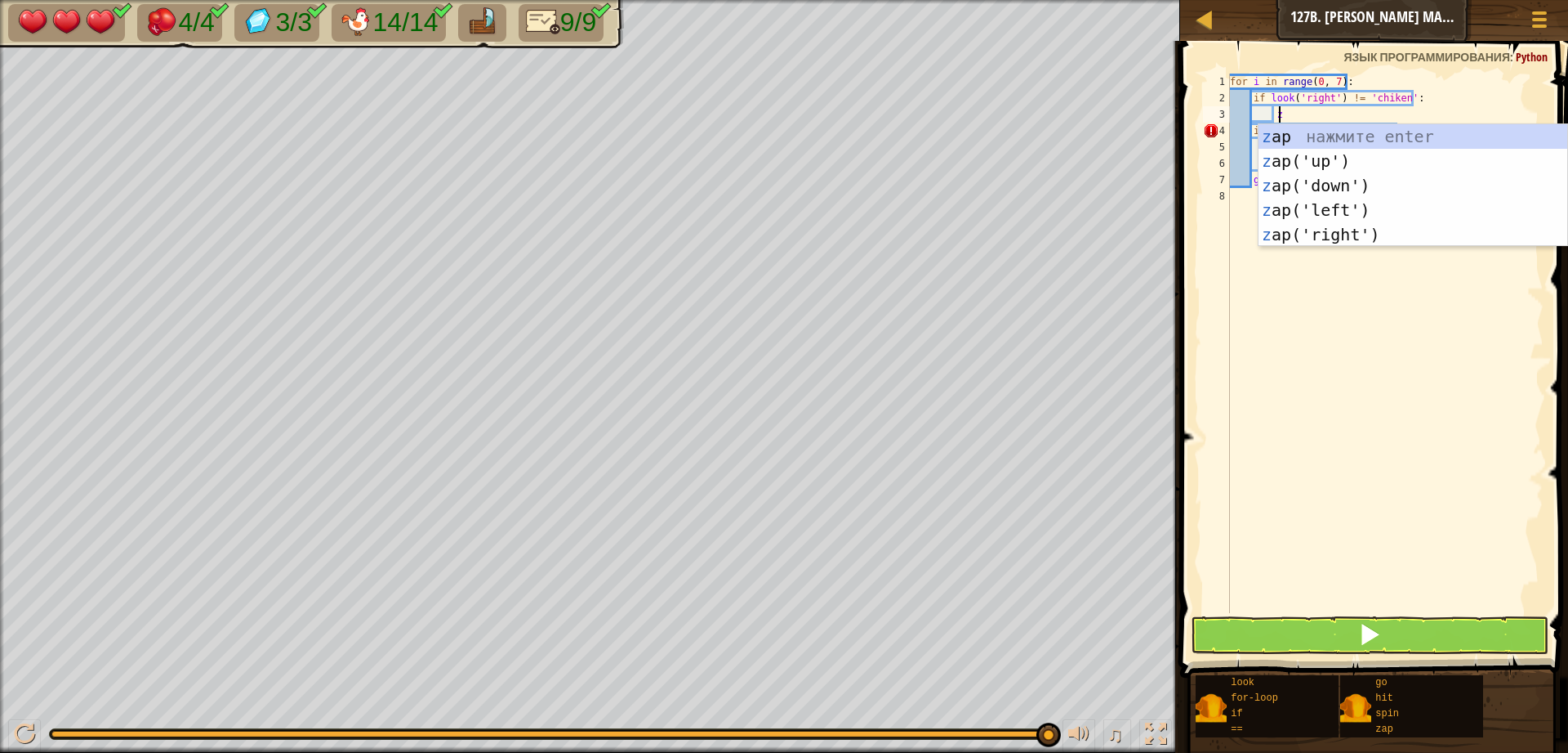
scroll to position [7, 4]
click at [1315, 238] on div "z ap нажмите enter z ap('up') нажмите enter z ap('down') нажмите enter z ap('le…" at bounding box center [1413, 210] width 309 height 171
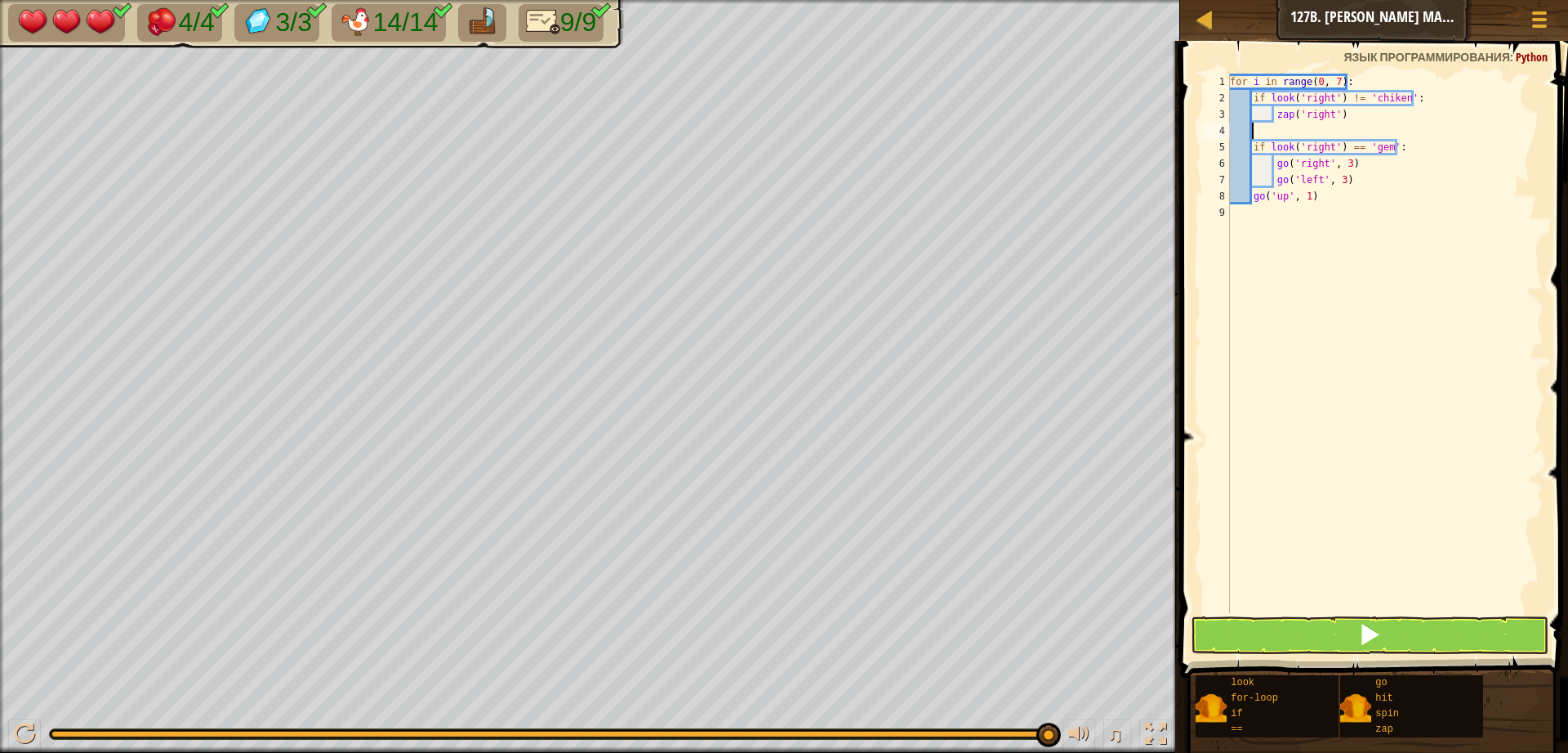
scroll to position [7, 0]
click at [1345, 622] on button at bounding box center [1369, 635] width 358 height 38
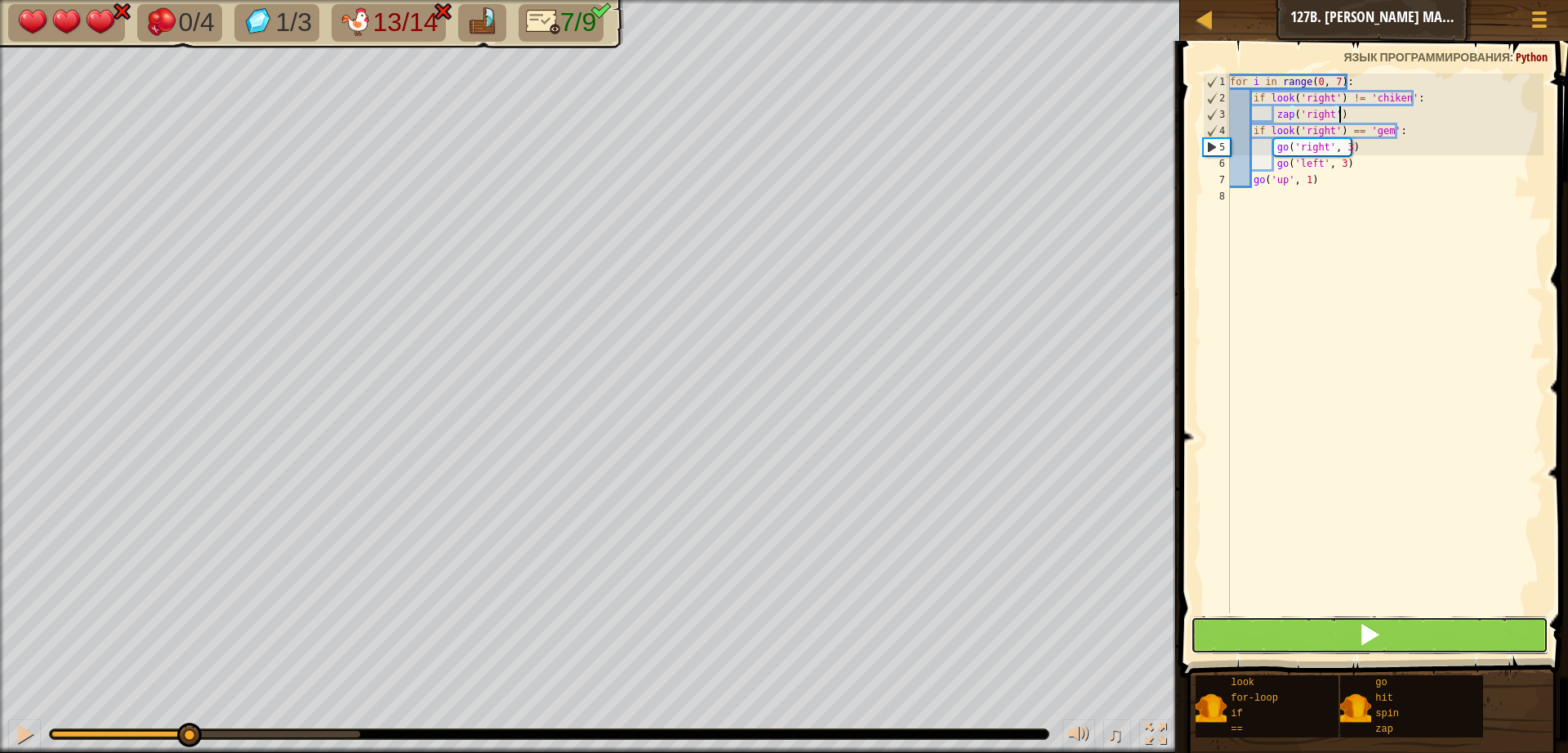
click at [1246, 643] on button at bounding box center [1369, 635] width 358 height 38
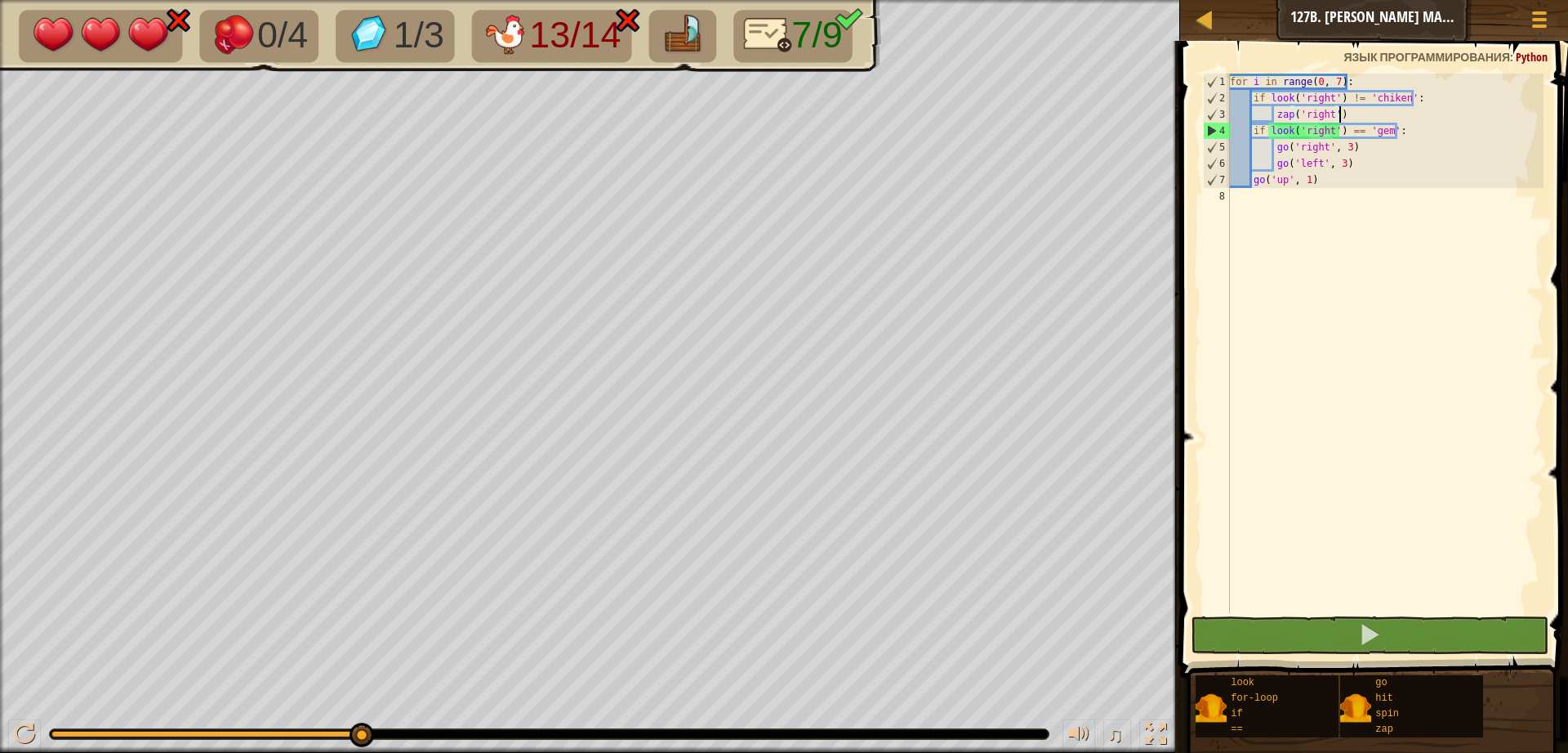
click at [1359, 115] on div "for i in range ( 0 , 7 ) : if look ( 'right' ) != 'chiken' : zap ( 'right' ) if…" at bounding box center [1385, 359] width 317 height 572
drag, startPoint x: 1327, startPoint y: 98, endPoint x: 1302, endPoint y: 101, distance: 25.2
click at [1302, 101] on div "for i in range ( 0 , 7 ) : if look ( 'right' ) != 'chiken' : zap ( 'right' ) if…" at bounding box center [1385, 359] width 317 height 572
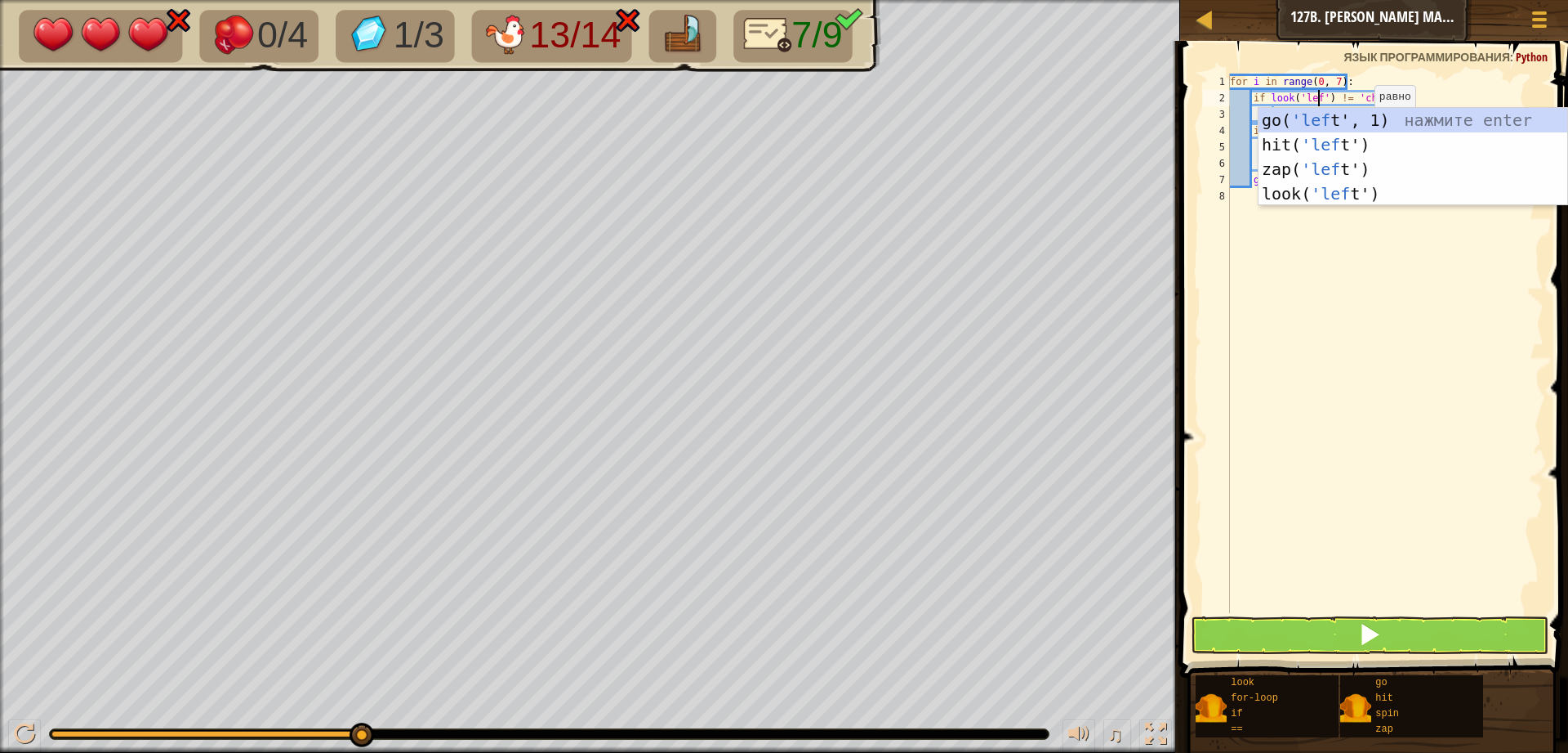
type textarea "if look('left') != 'chiken':"
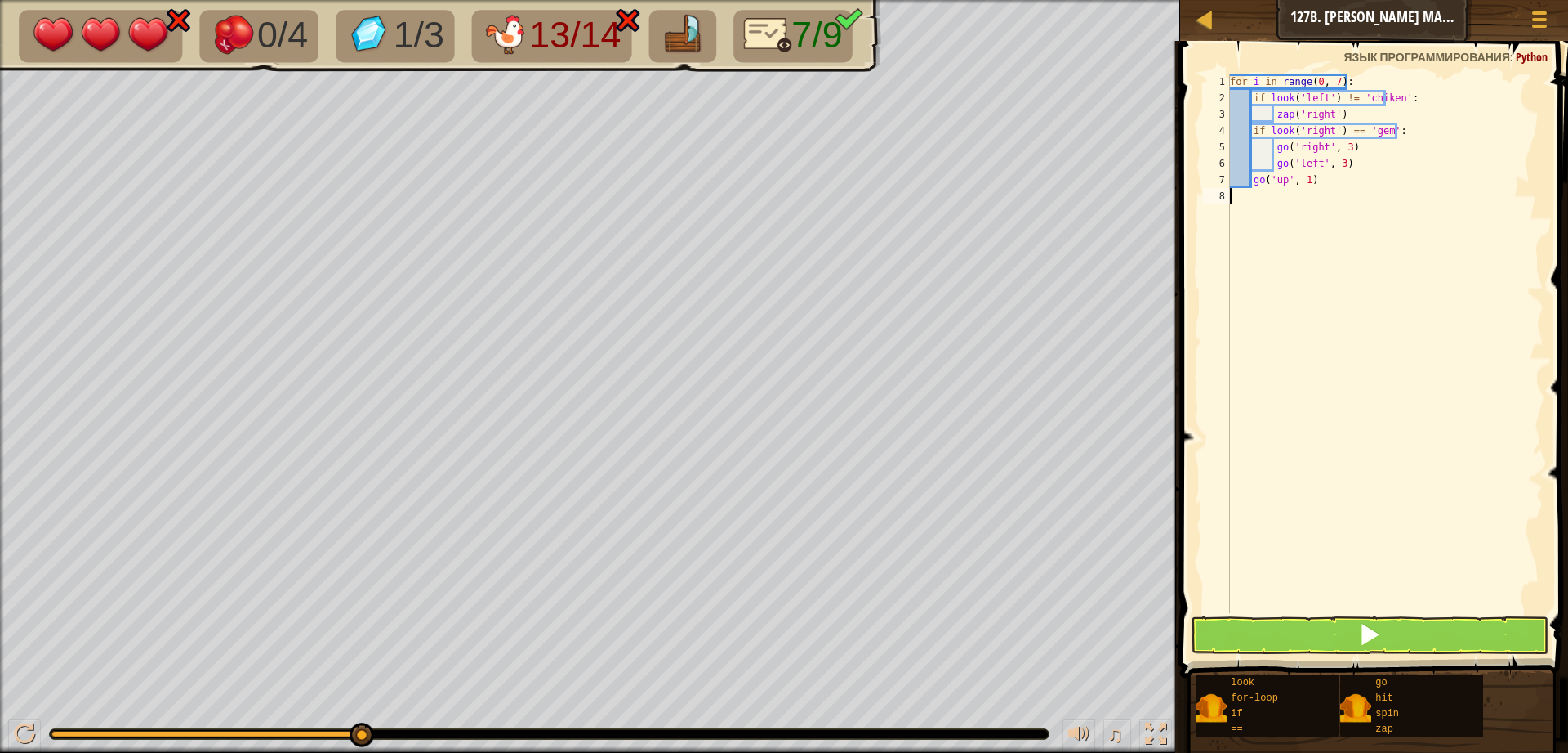
click at [1435, 319] on div "for i in range ( 0 , 7 ) : if look ( 'left' ) != 'chiken' : zap ( 'right' ) if …" at bounding box center [1385, 359] width 317 height 572
click at [1307, 623] on button at bounding box center [1369, 635] width 358 height 38
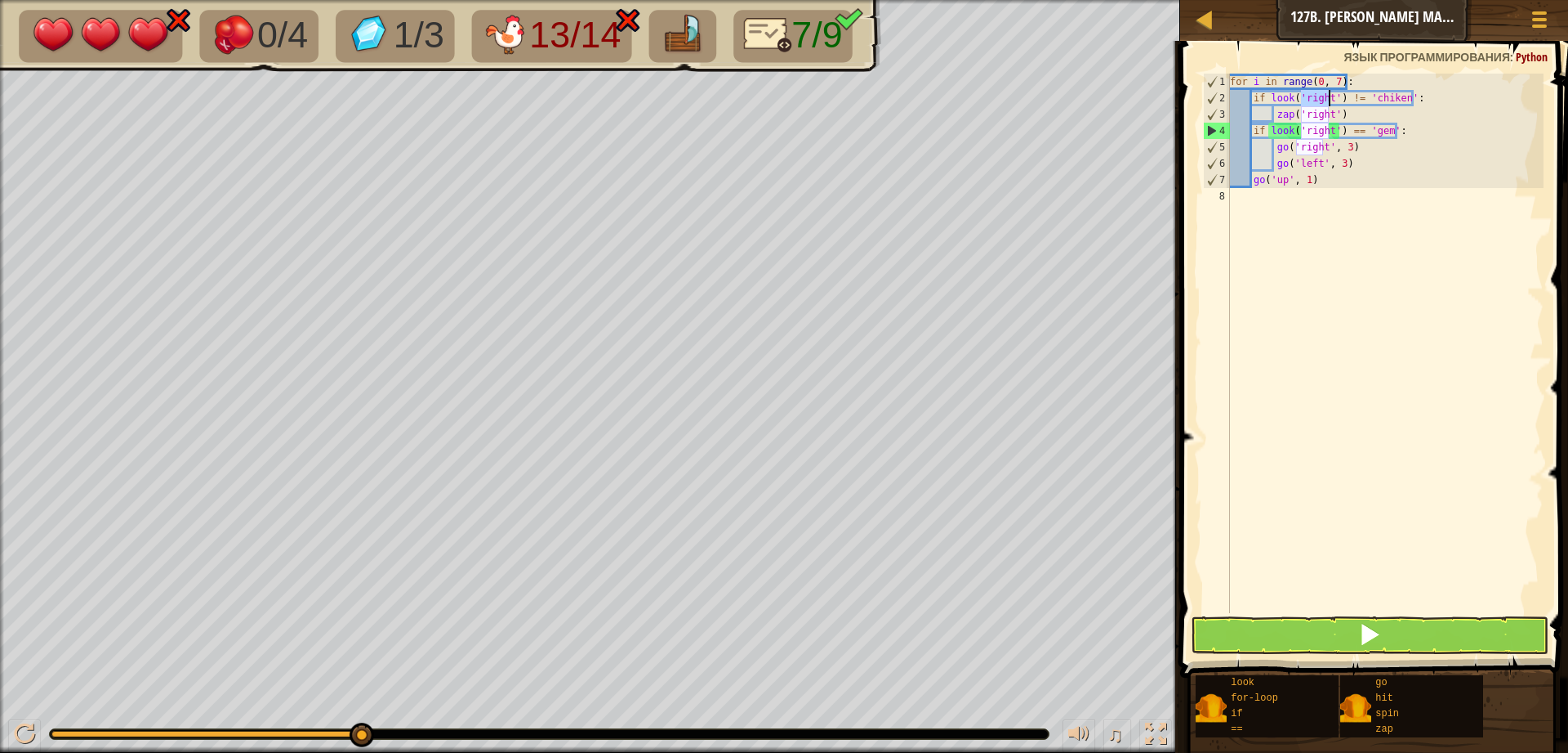
type textarea "zap('right')"
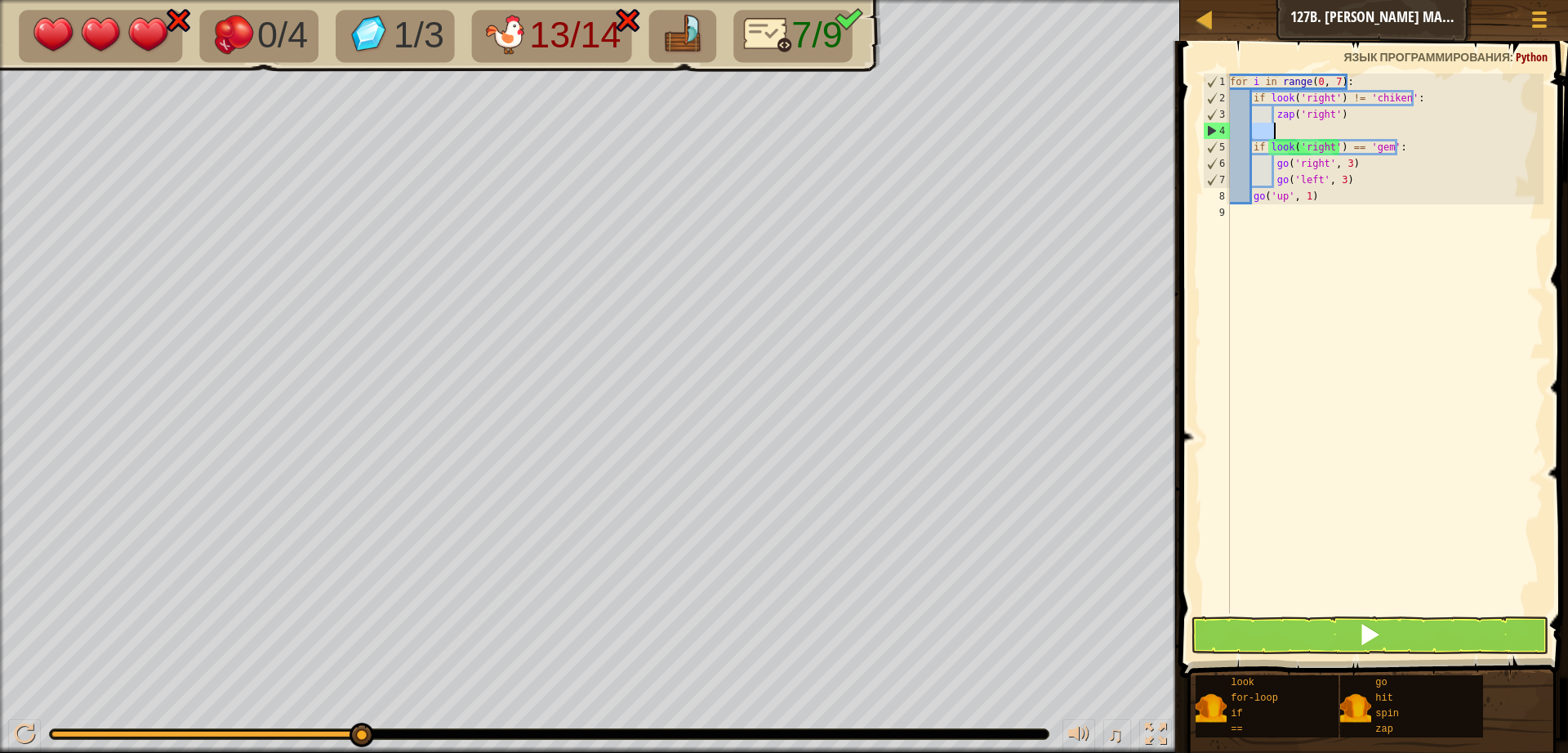
type textarea "z"
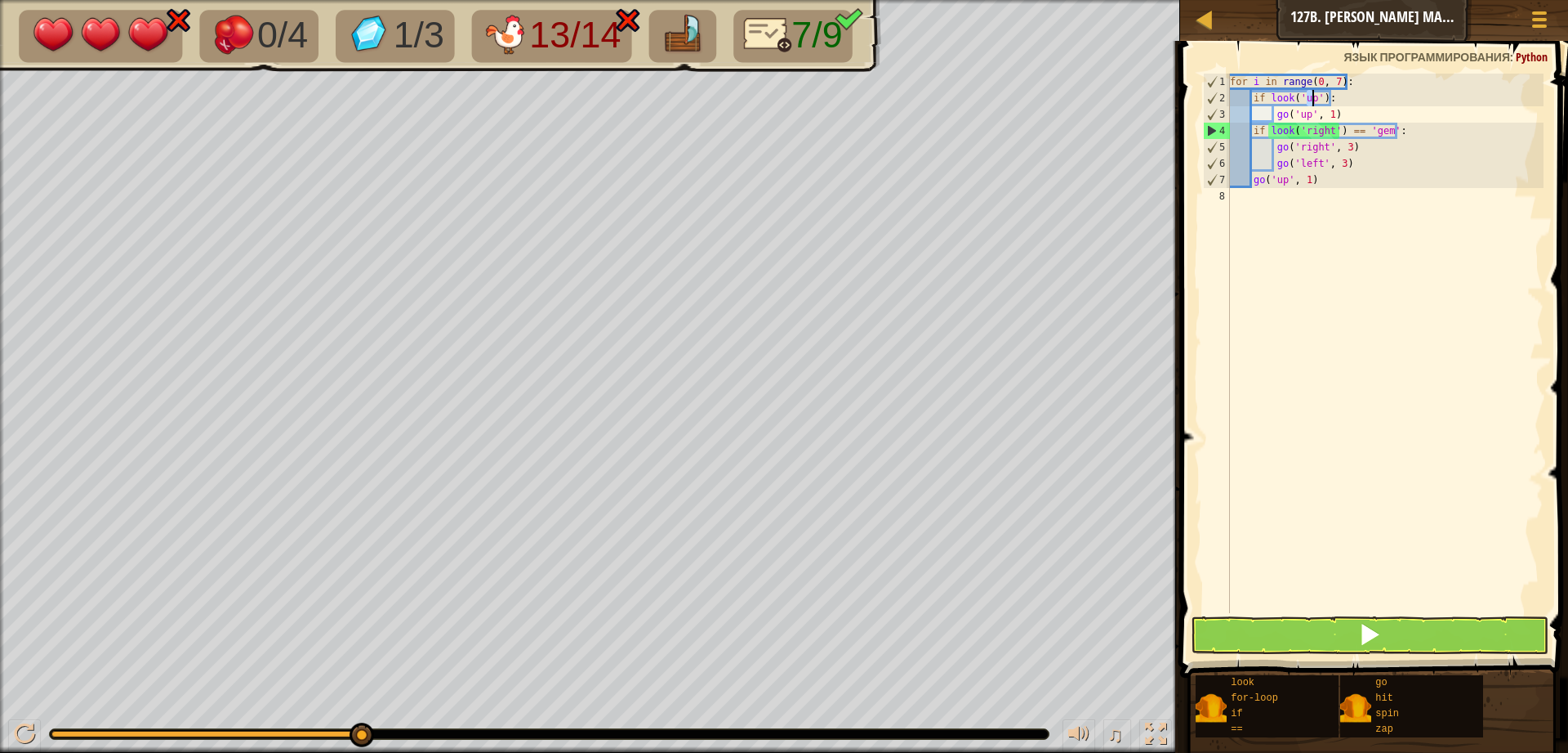
type textarea "if"
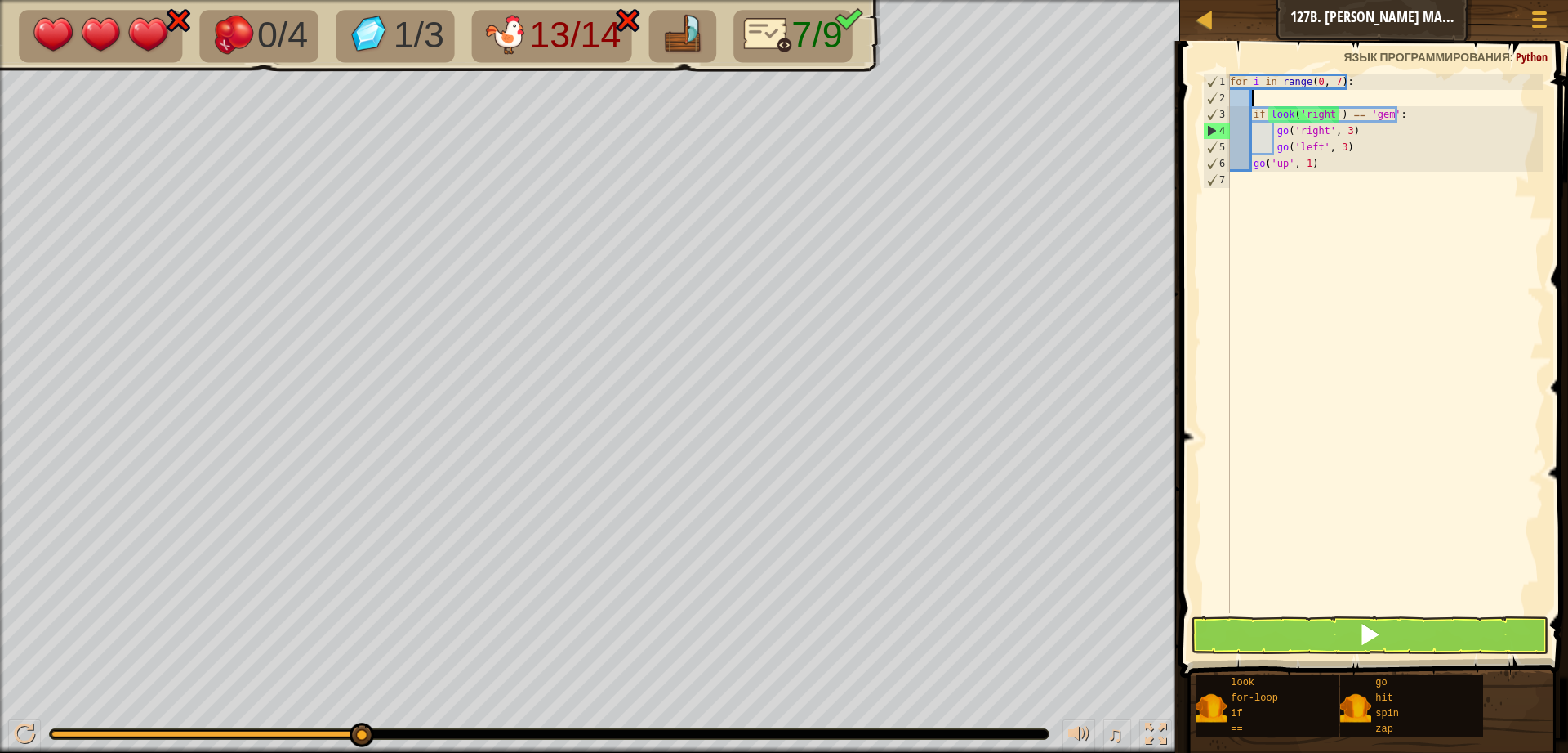
type textarea "if look('left') == 'tnt': zap('left')"
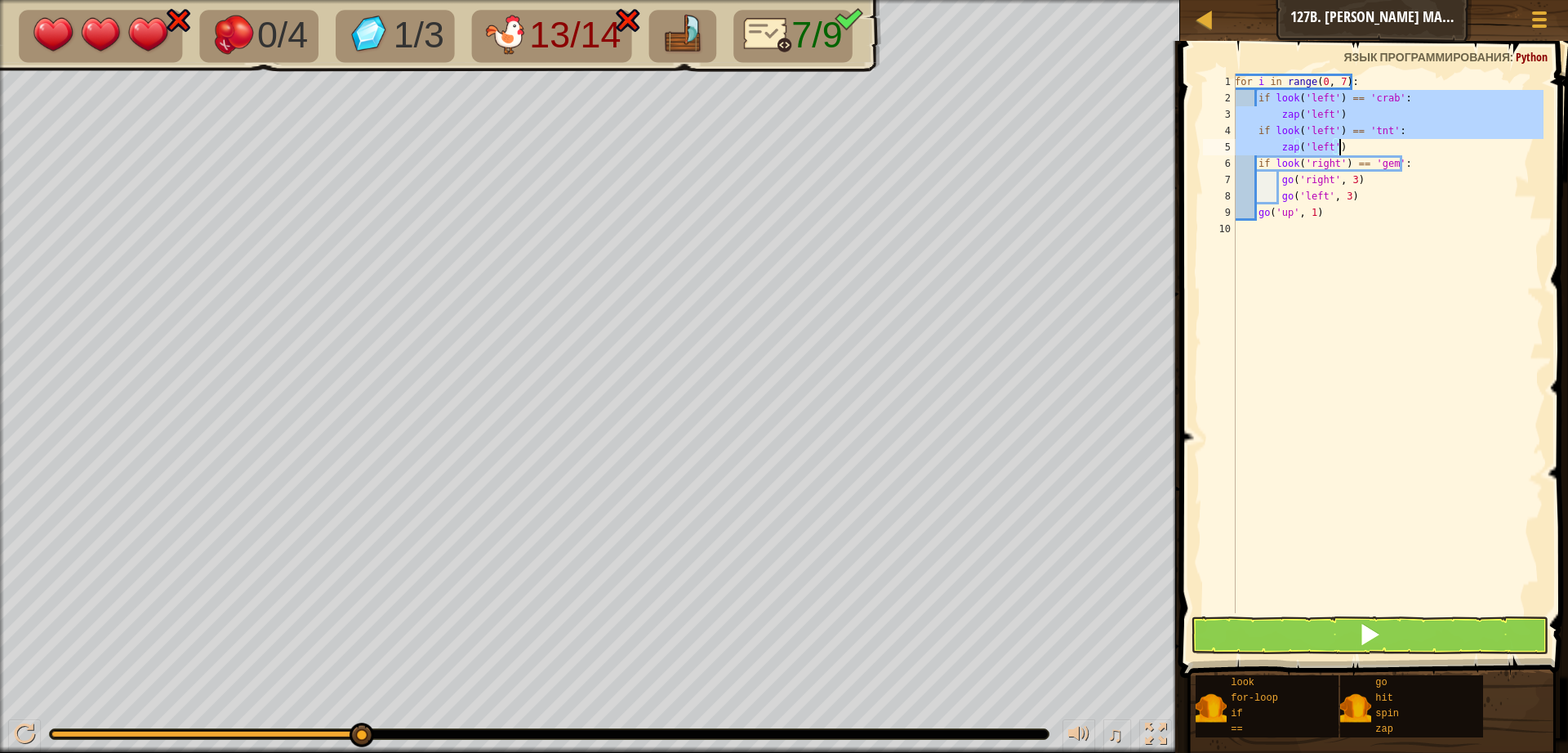
click at [1299, 402] on div "for i in range ( 0 , 7 ) : if look ( 'left' ) == 'crab' : zap ( 'left' ) if loo…" at bounding box center [1387, 359] width 312 height 572
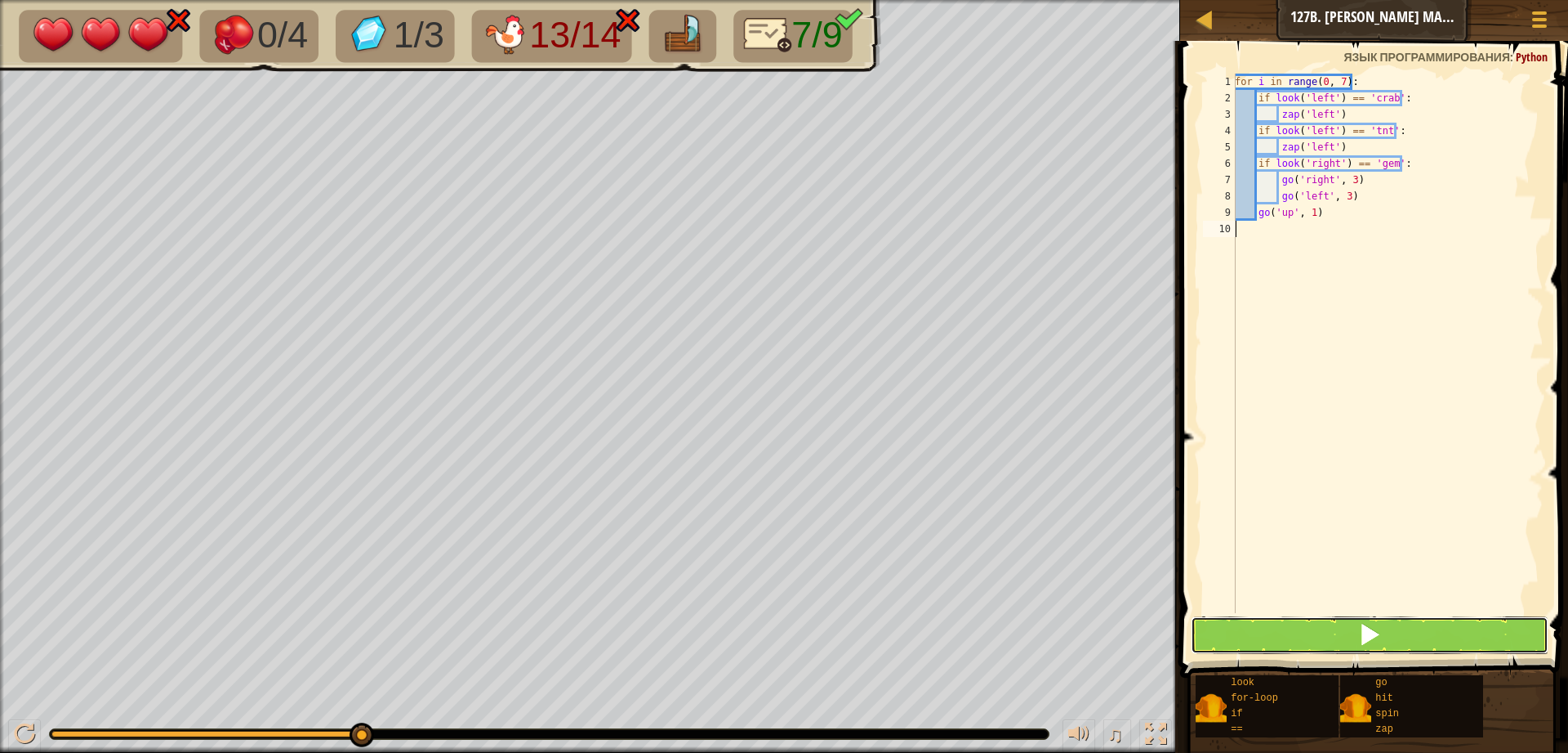
click at [1310, 620] on button at bounding box center [1369, 635] width 358 height 38
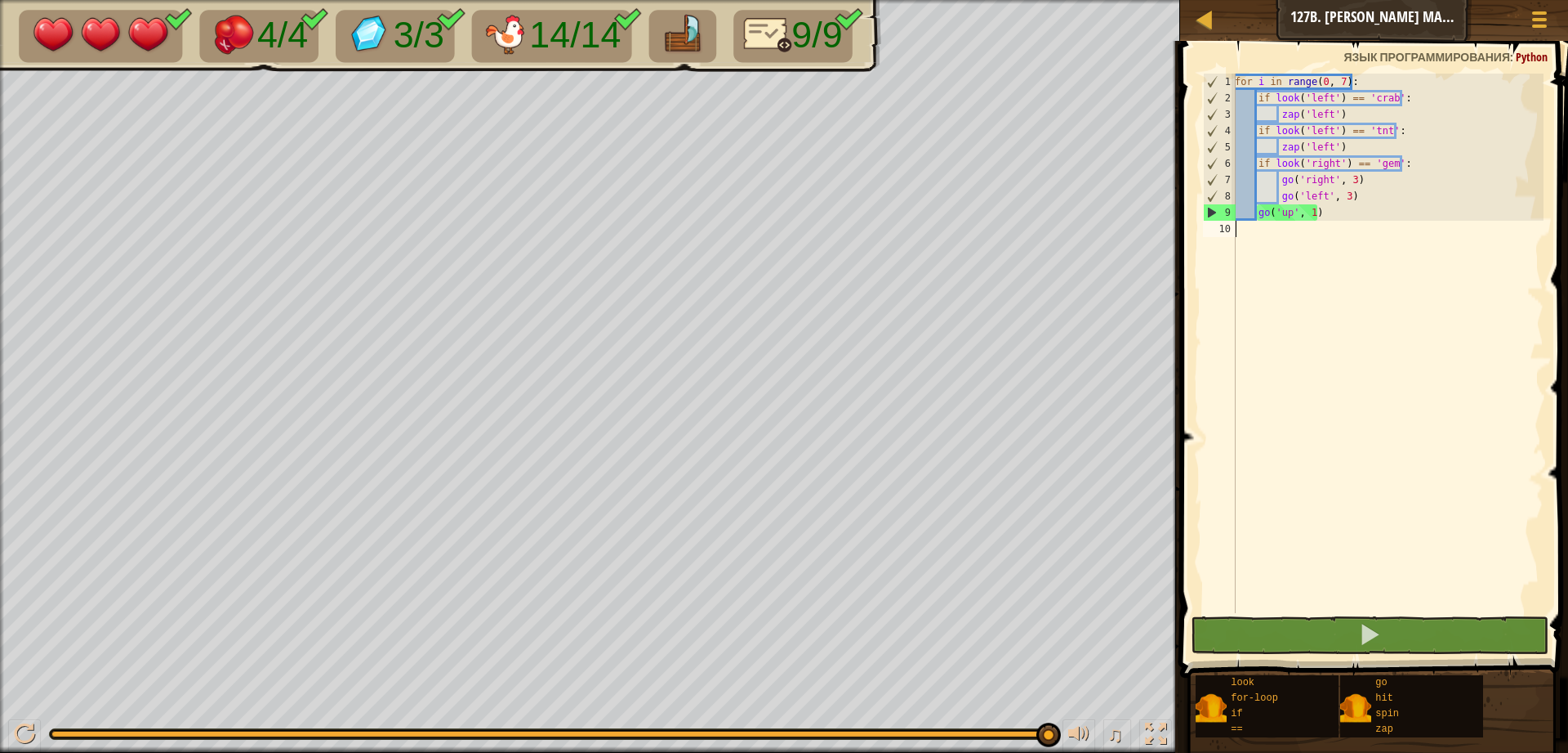
drag, startPoint x: 142, startPoint y: 735, endPoint x: 967, endPoint y: 725, distance: 825.1
click at [1188, 705] on div "[PERSON_NAME] 127b. [PERSON_NAME] Market B Меню игры 1 הההההההההההההההההההההההה…" at bounding box center [784, 376] width 1568 height 753
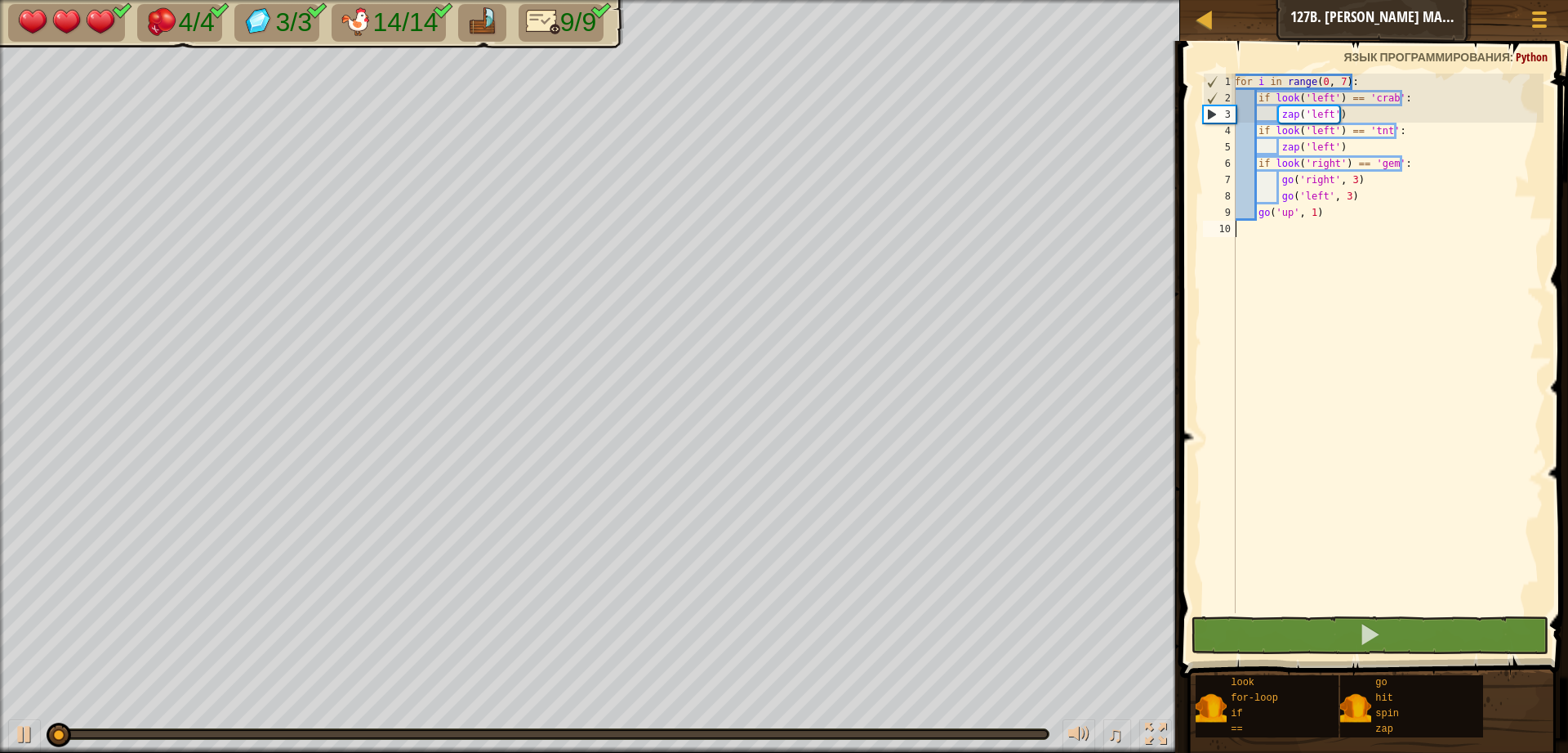
click at [943, 725] on div "♫" at bounding box center [590, 729] width 1180 height 49
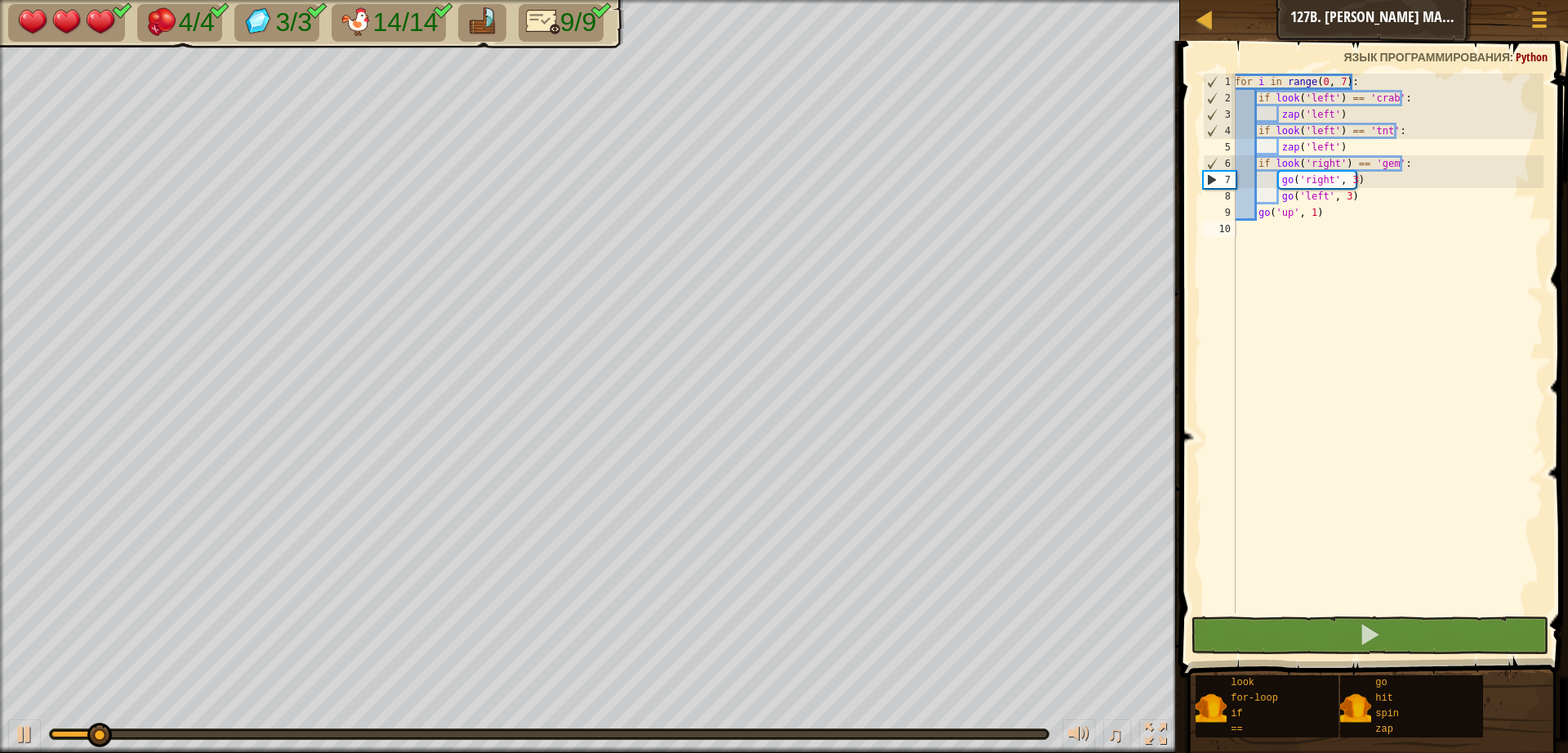
click at [6, 732] on div "♫" at bounding box center [590, 729] width 1180 height 49
click at [12, 732] on button at bounding box center [24, 736] width 33 height 34
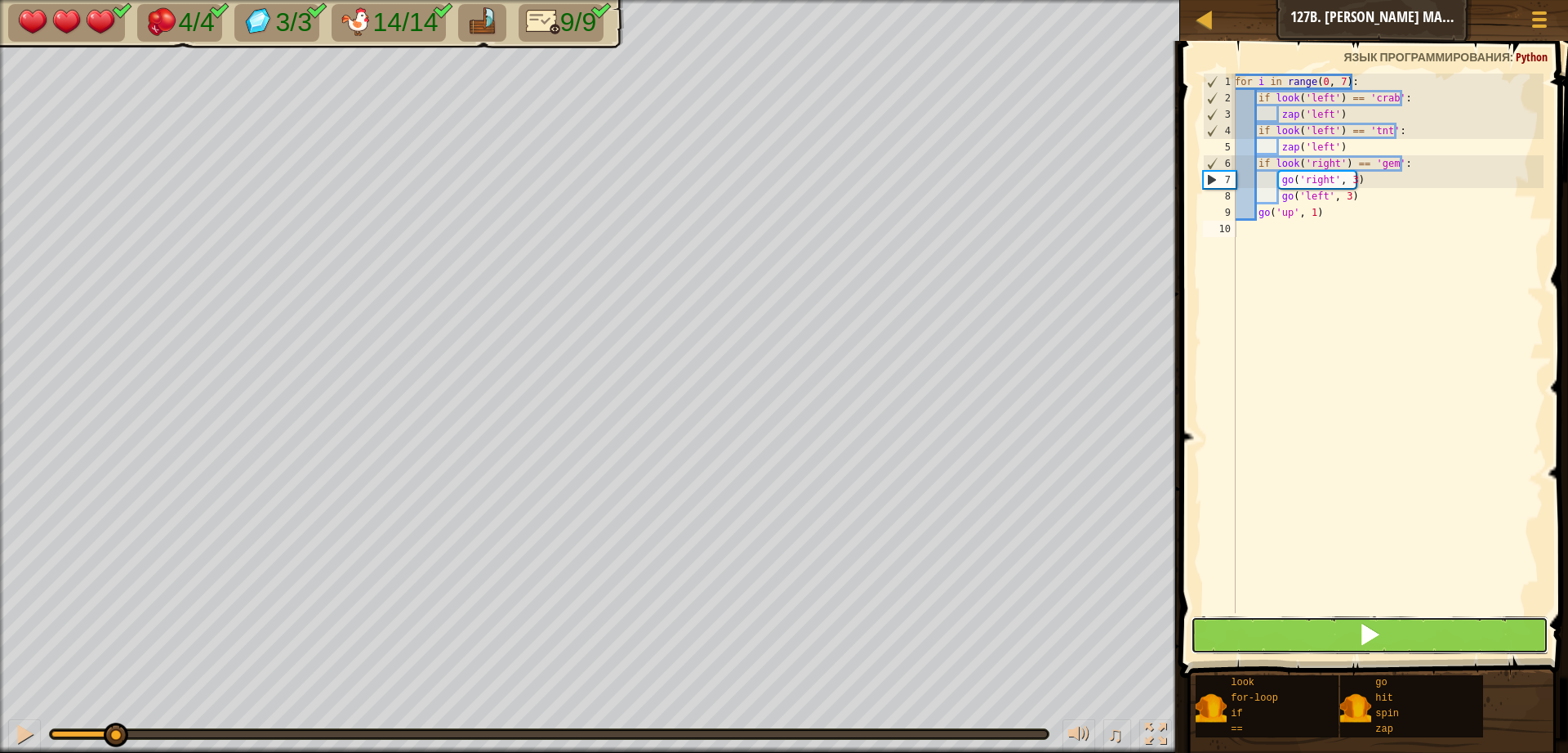
click at [1442, 639] on button at bounding box center [1369, 635] width 358 height 38
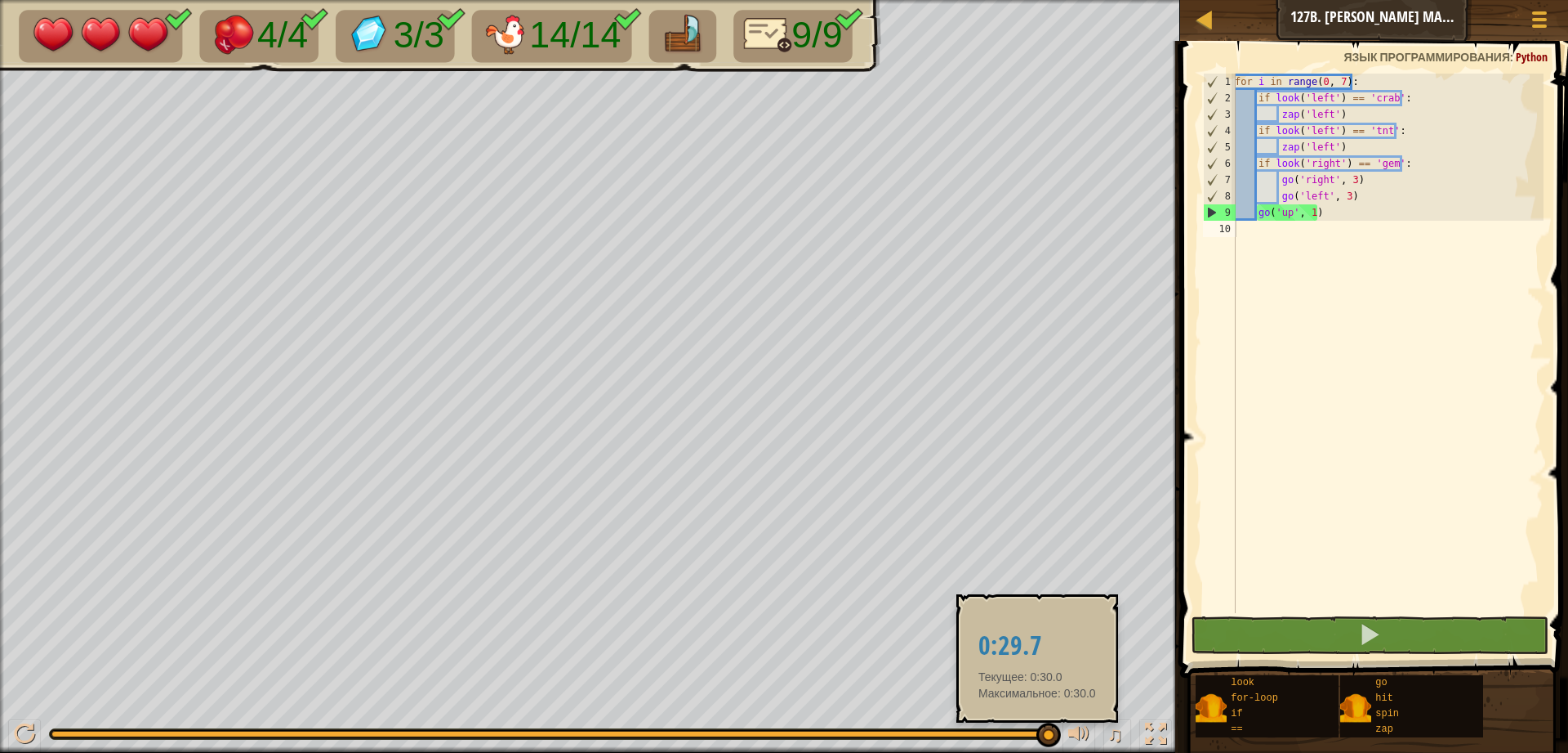
drag, startPoint x: 1055, startPoint y: 727, endPoint x: 1037, endPoint y: 728, distance: 18.0
click at [1037, 728] on div "♫" at bounding box center [590, 729] width 1180 height 49
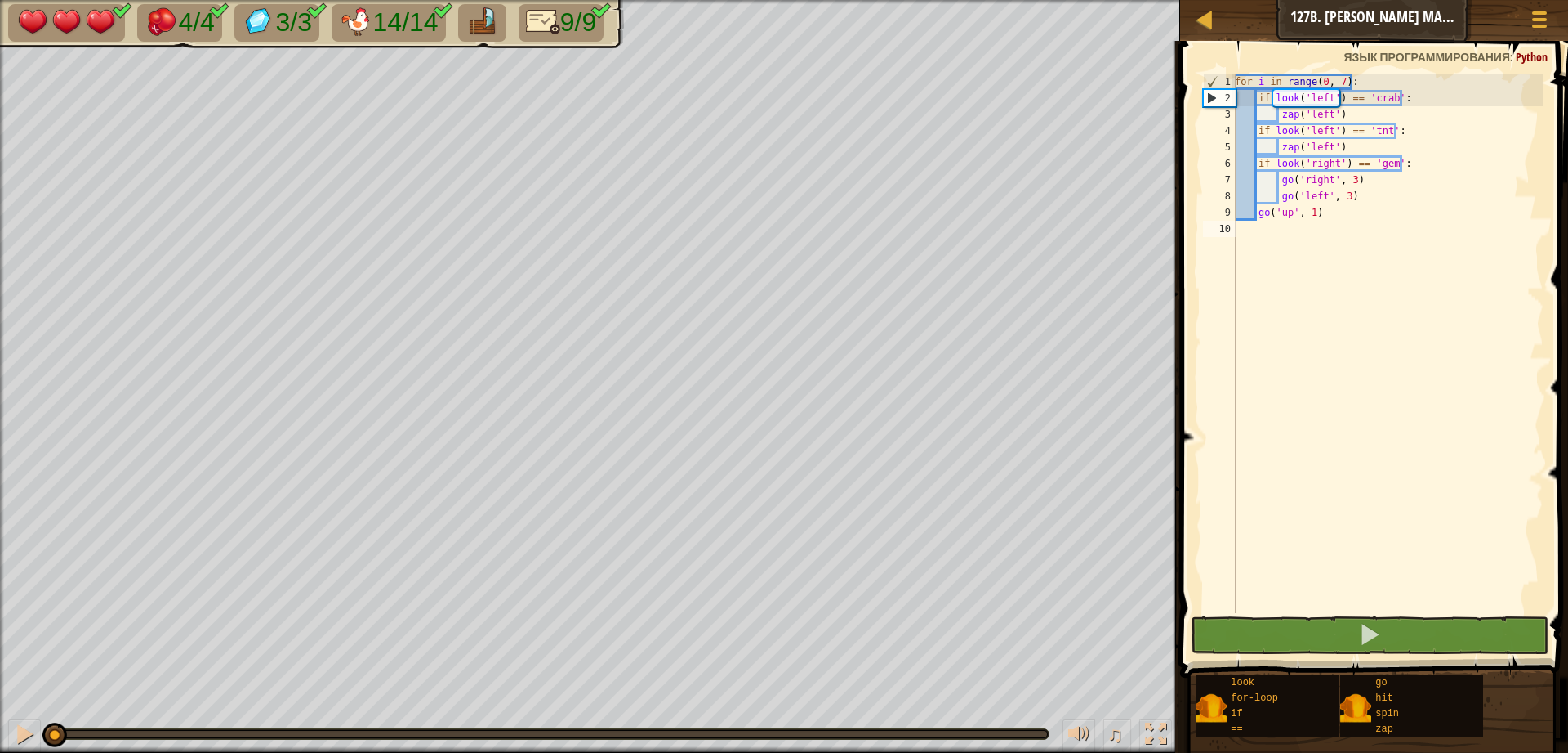
drag, startPoint x: 1045, startPoint y: 737, endPoint x: 0, endPoint y: 749, distance: 1045.1
click at [0, 749] on div "♫" at bounding box center [590, 729] width 1180 height 49
drag, startPoint x: 61, startPoint y: 731, endPoint x: 0, endPoint y: 755, distance: 65.6
click at [0, 0] on html "[PERSON_NAME] 127b. [PERSON_NAME] Market B Меню игры 1 הההההההההההההההההההההההה…" at bounding box center [784, 0] width 1568 height 0
click at [1299, 95] on div "for i in range ( 0 , 7 ) : if look ( 'left' ) == 'crab' : zap ( 'left' ) if loo…" at bounding box center [1387, 359] width 312 height 572
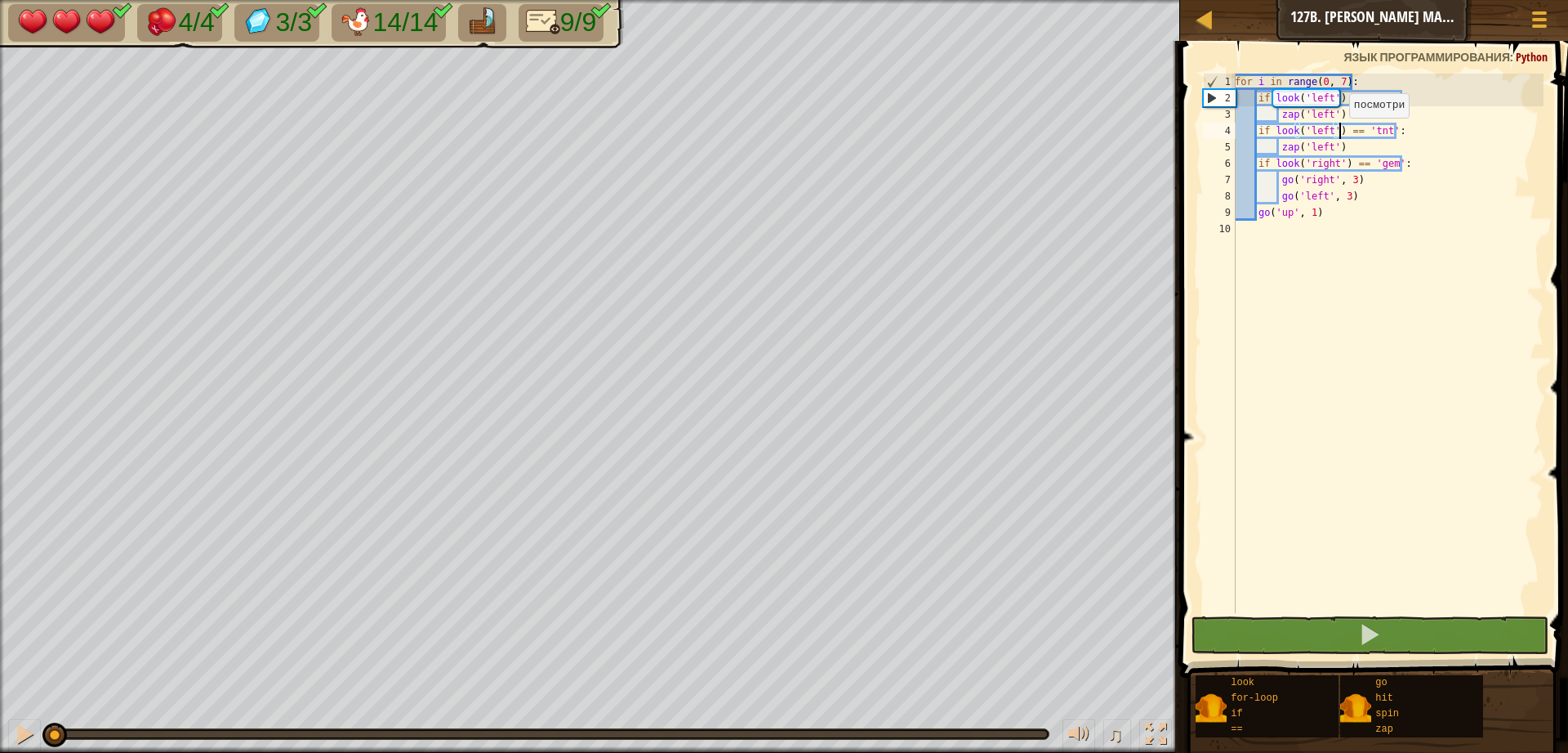
click at [1340, 134] on div "for i in range ( 0 , 7 ) : if look ( 'left' ) == 'crab' : zap ( 'left' ) if loo…" at bounding box center [1387, 359] width 312 height 572
click at [1321, 166] on div "for i in range ( 0 , 7 ) : if look ( 'left' ) == 'crab' : zap ( 'left' ) if loo…" at bounding box center [1387, 359] width 312 height 572
click at [1342, 82] on div "for i in range ( 0 , 7 ) : if look ( 'left' ) == 'crab' : zap ( 'left' ) if loo…" at bounding box center [1387, 359] width 312 height 572
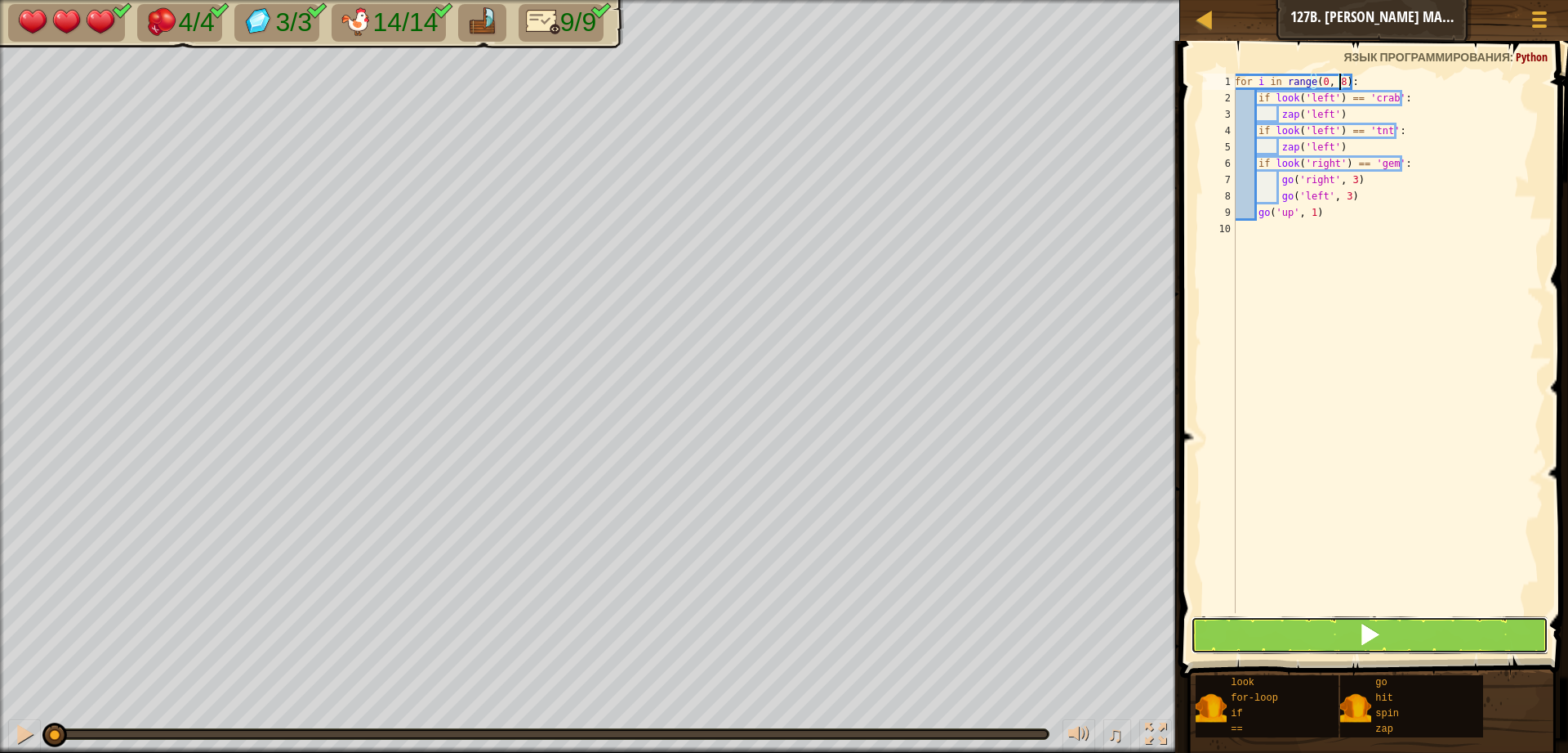
click at [1405, 637] on button at bounding box center [1369, 635] width 358 height 38
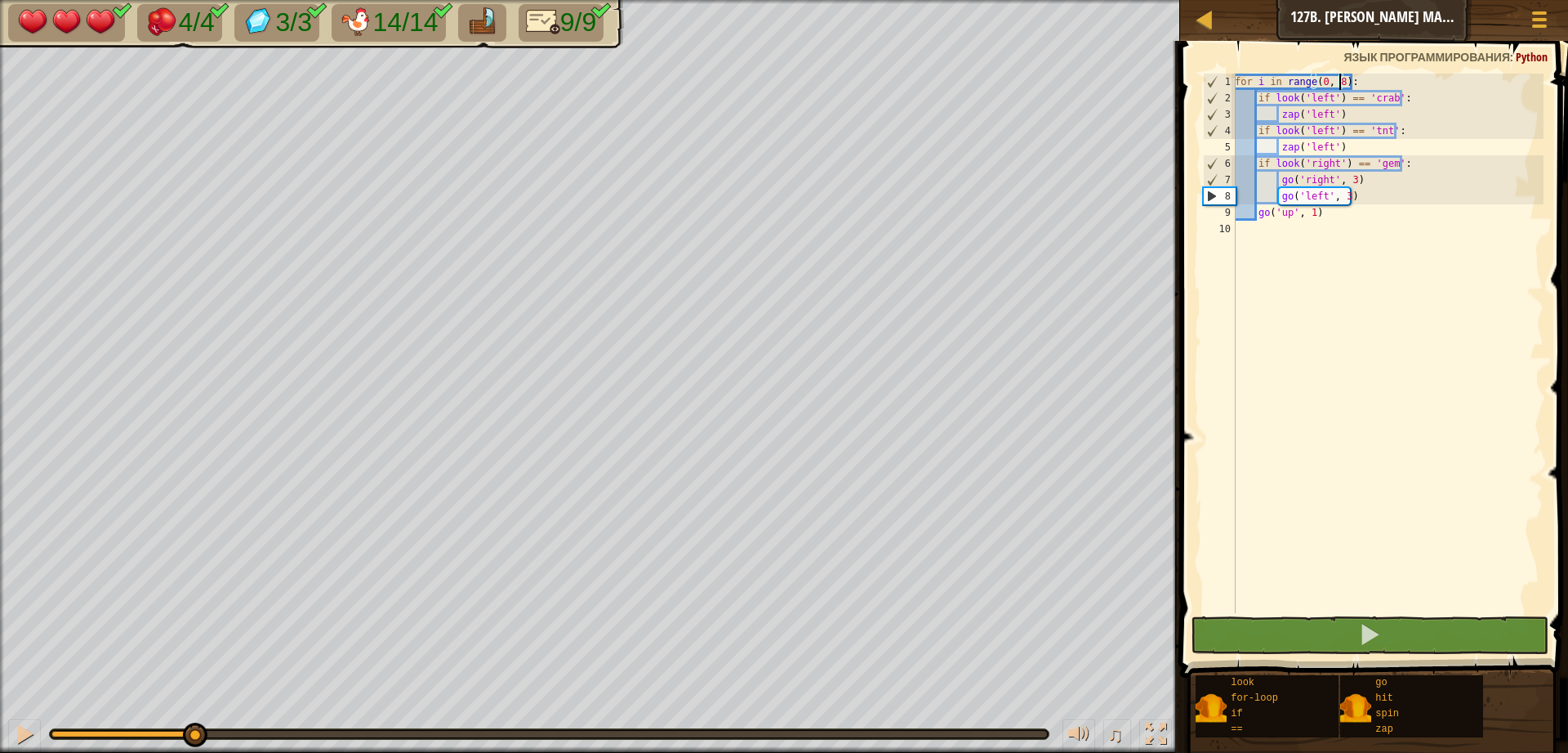
click at [193, 686] on div "4/4 3/3 14/14 9/9 ♫ Искра элементалей 3 x: 62 y: 6 x: 38 y: 6 action: move" at bounding box center [784, 376] width 1568 height 753
click at [34, 749] on button at bounding box center [24, 736] width 33 height 34
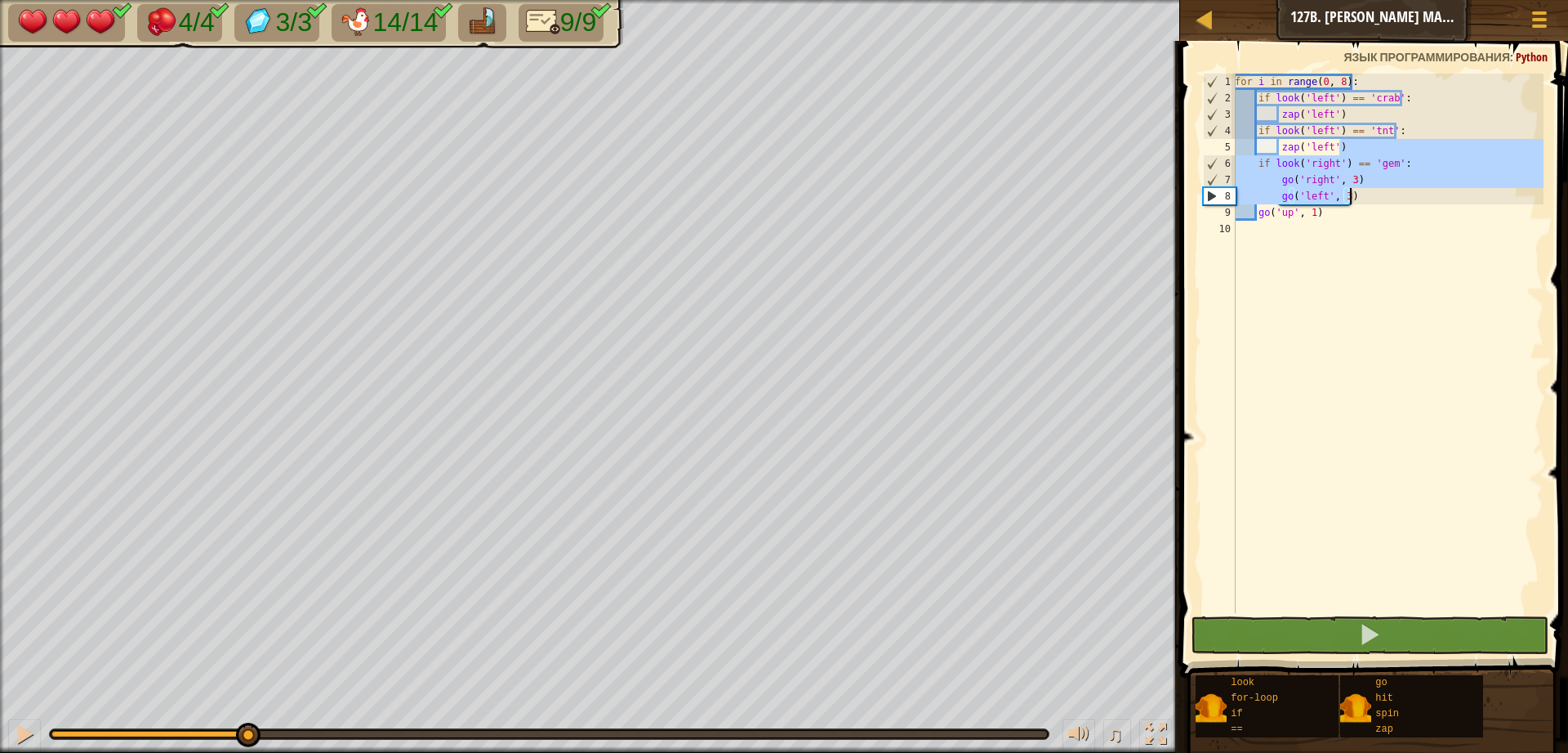
drag, startPoint x: 1360, startPoint y: 149, endPoint x: 1398, endPoint y: 191, distance: 56.6
click at [1398, 191] on div "for i in range ( 0 , 8 ) : if look ( 'left' ) == 'crab' : zap ( 'left' ) if loo…" at bounding box center [1387, 359] width 312 height 572
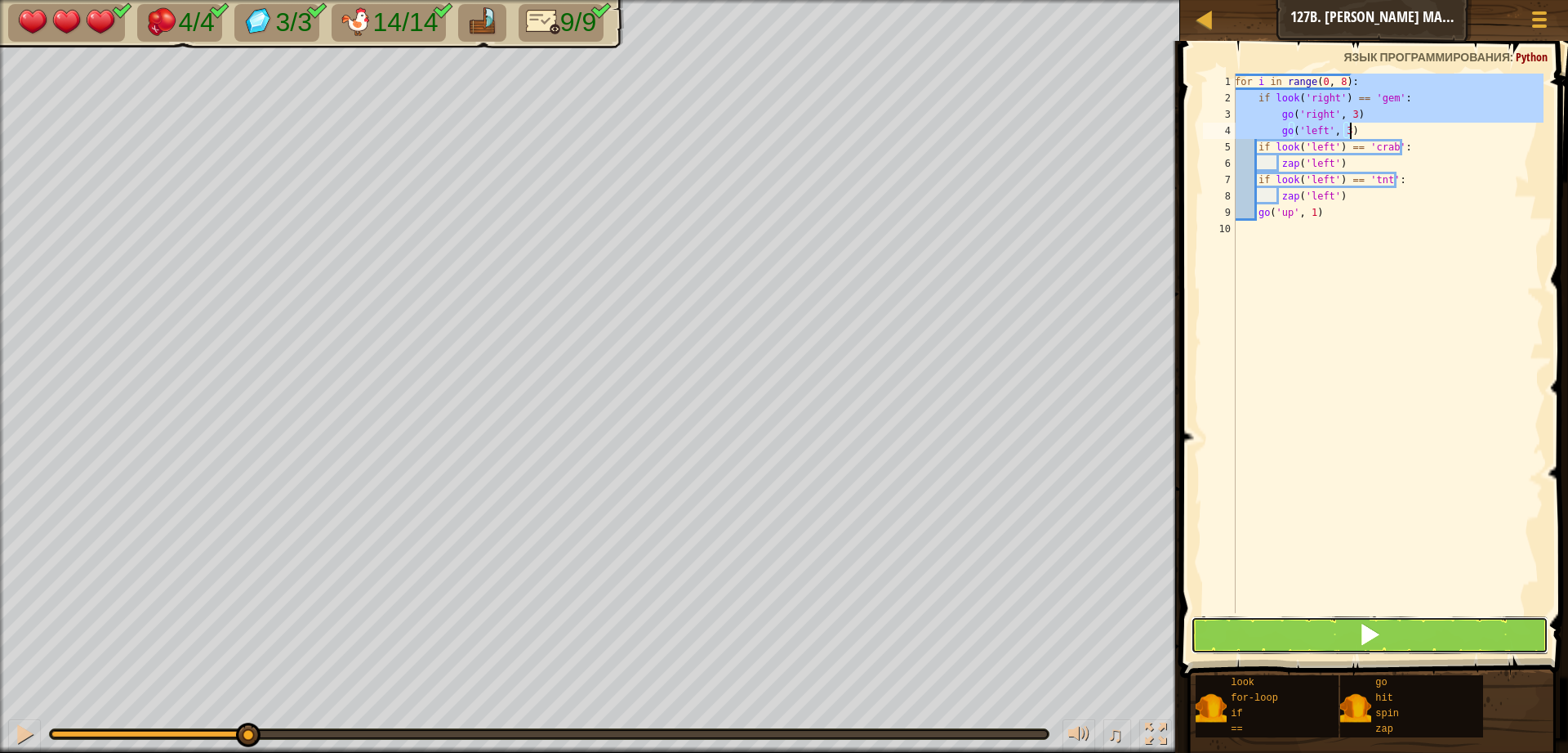
click at [1372, 635] on span at bounding box center [1370, 635] width 23 height 23
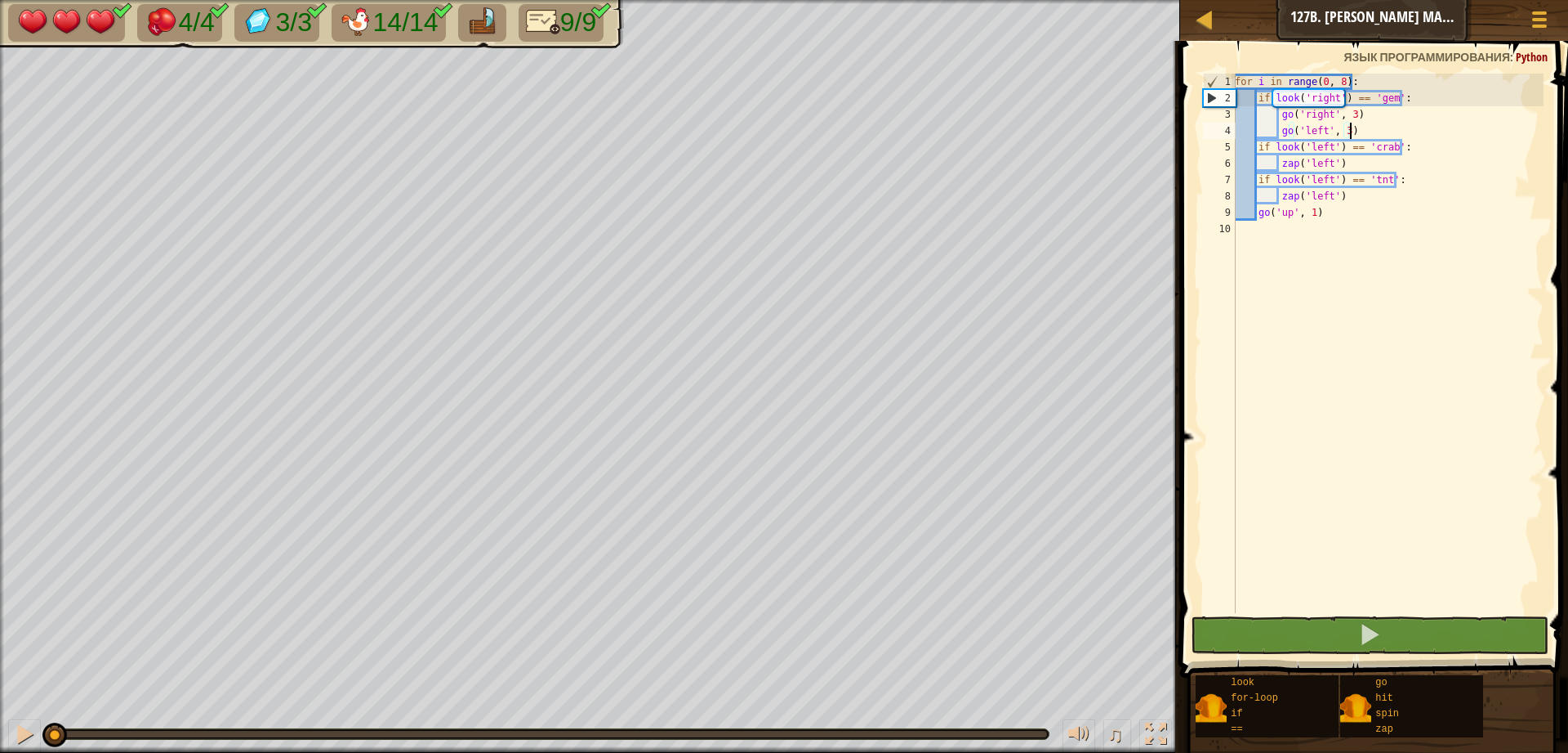
drag, startPoint x: 184, startPoint y: 741, endPoint x: 0, endPoint y: 656, distance: 202.7
click at [0, 656] on div "4/4 3/3 14/14 9/9 ♫ Искра элементалей 3 x: 38 y: 6 No target action: look" at bounding box center [784, 376] width 1568 height 753
click at [15, 727] on div at bounding box center [25, 734] width 21 height 21
click at [1333, 79] on div "for i in range ( 0 , 8 ) : if look ( 'right' ) == 'gem' : go ( 'right' , 3 ) go…" at bounding box center [1387, 359] width 312 height 572
click at [1339, 77] on div "for i in range ( 0 , 8 ) : if look ( 'right' ) == 'gem' : go ( 'right' , 3 ) go…" at bounding box center [1387, 359] width 312 height 572
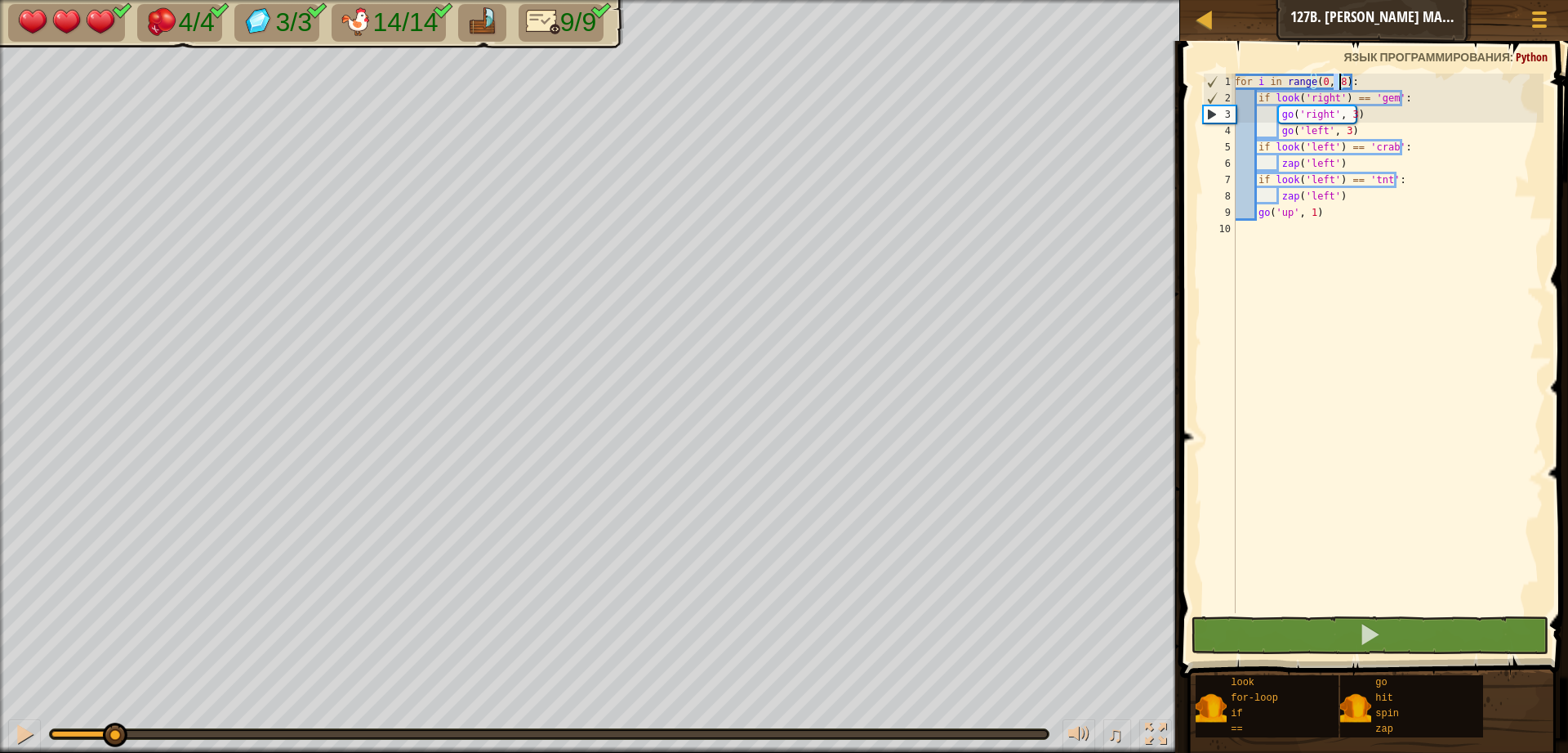
type textarea "for i in range(0, 7):"
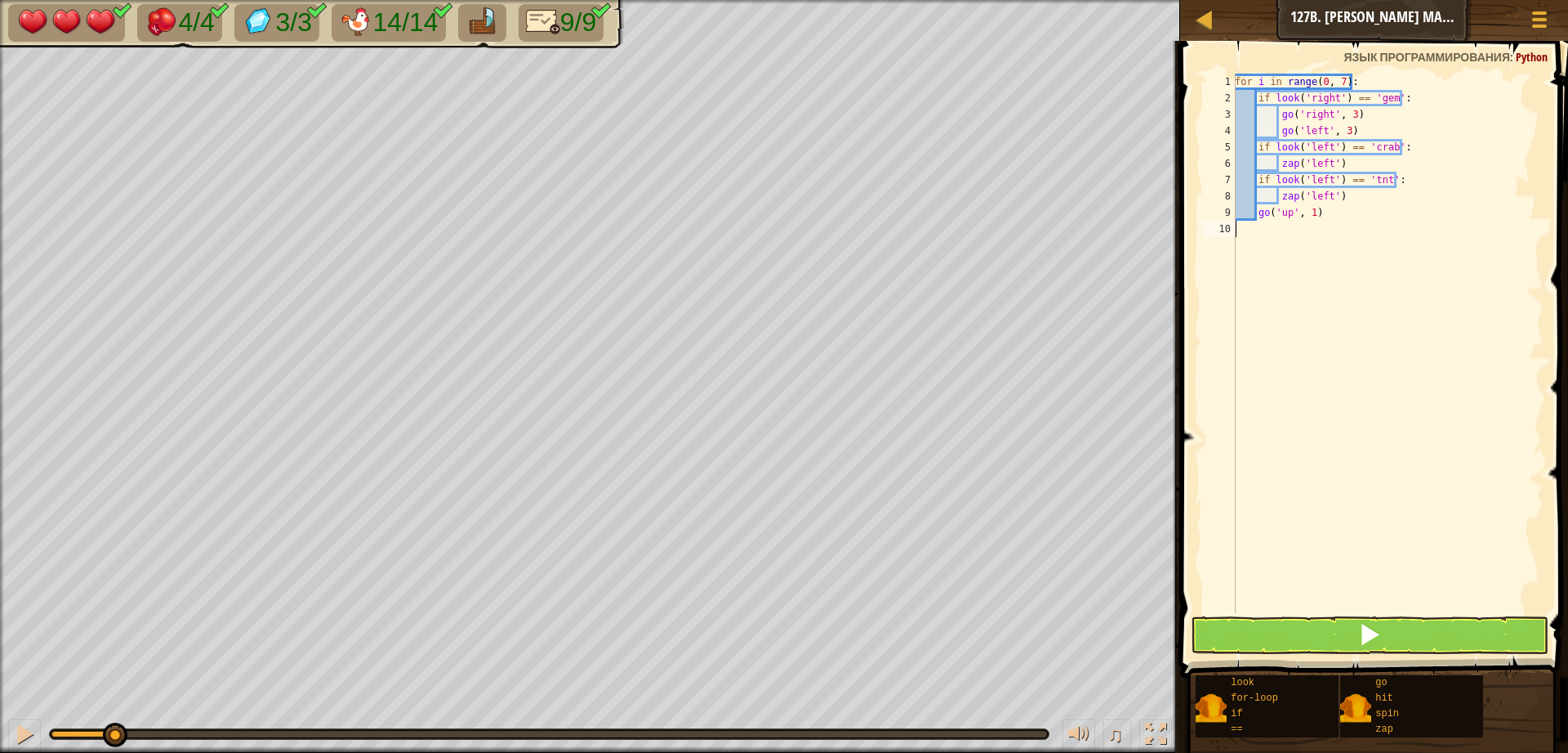
click at [1393, 308] on div "for i in range ( 0 , 7 ) : if look ( 'right' ) == 'gem' : go ( 'right' , 3 ) go…" at bounding box center [1387, 359] width 312 height 572
drag, startPoint x: 116, startPoint y: 730, endPoint x: 0, endPoint y: 693, distance: 121.8
click at [0, 693] on div "4/4 3/3 14/14 9/9 ♫ Искра элементалей 3 x: 38 y: 6 No target action: look" at bounding box center [784, 376] width 1568 height 753
click at [1417, 157] on div "for i in range ( 0 , 7 ) : if look ( 'right' ) == 'gem' : go ( 'right' , 3 ) go…" at bounding box center [1387, 359] width 312 height 572
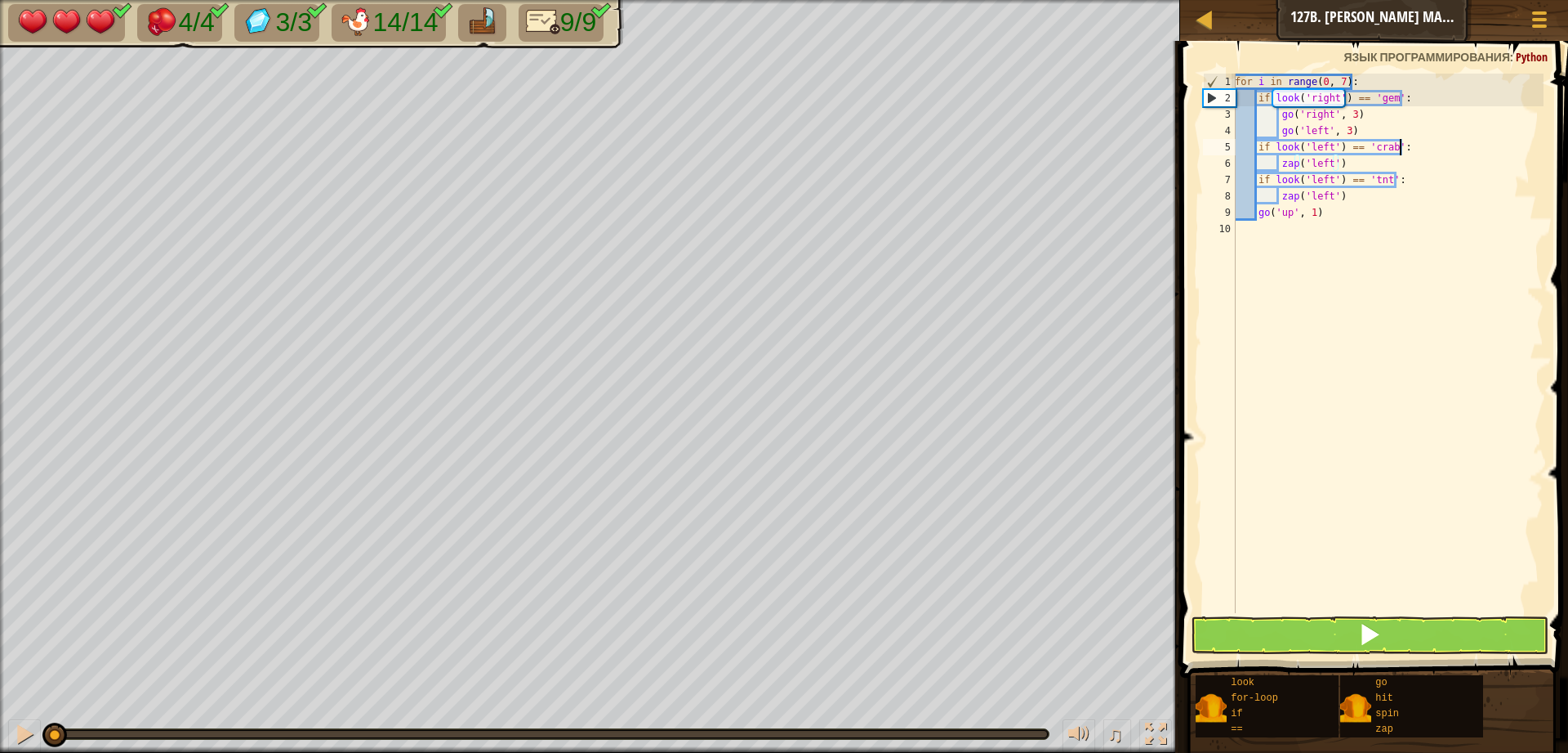
click at [1414, 147] on div "for i in range ( 0 , 7 ) : if look ( 'right' ) == 'gem' : go ( 'right' , 3 ) go…" at bounding box center [1387, 359] width 312 height 572
type textarea "if look('left') == 'crab':"
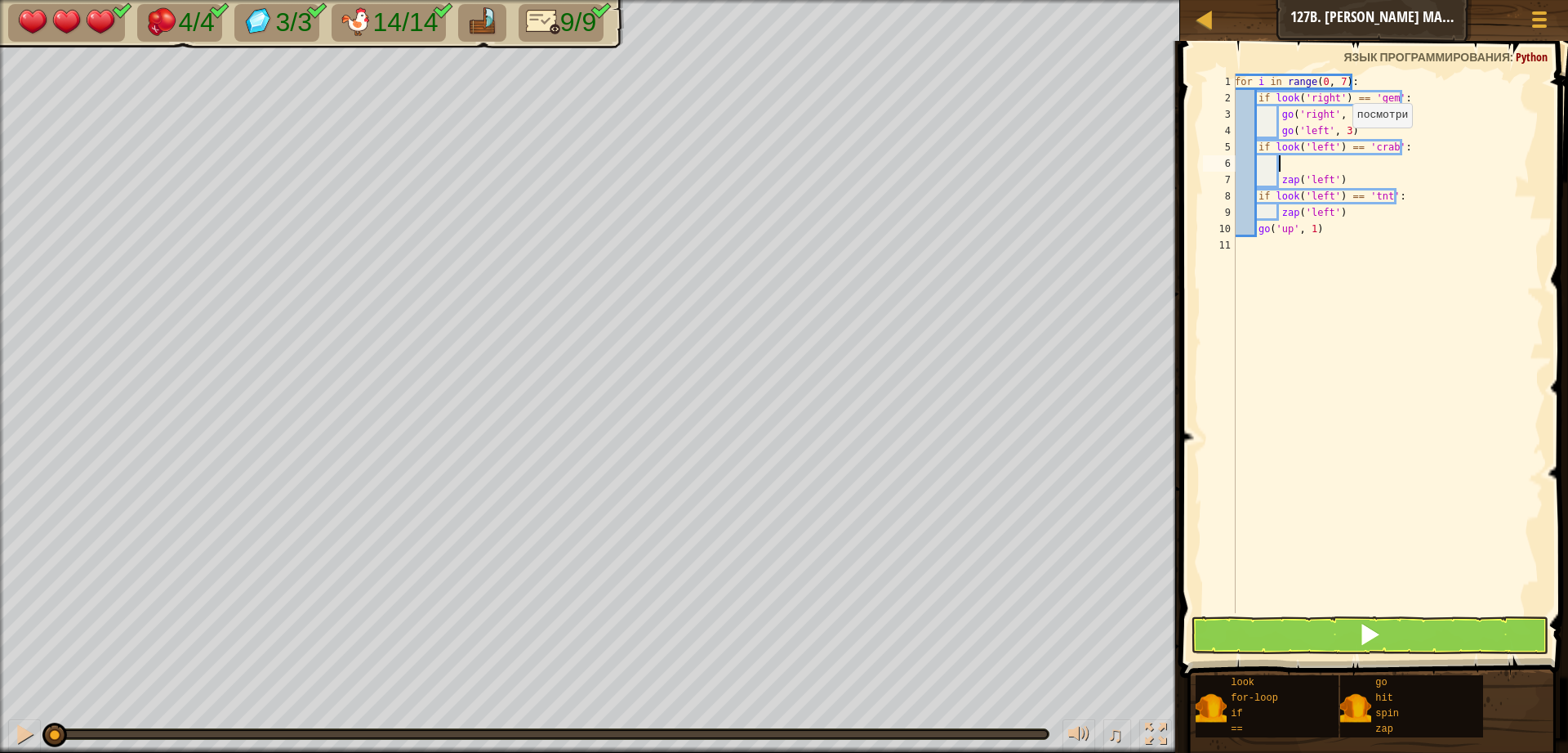
type textarea "r"
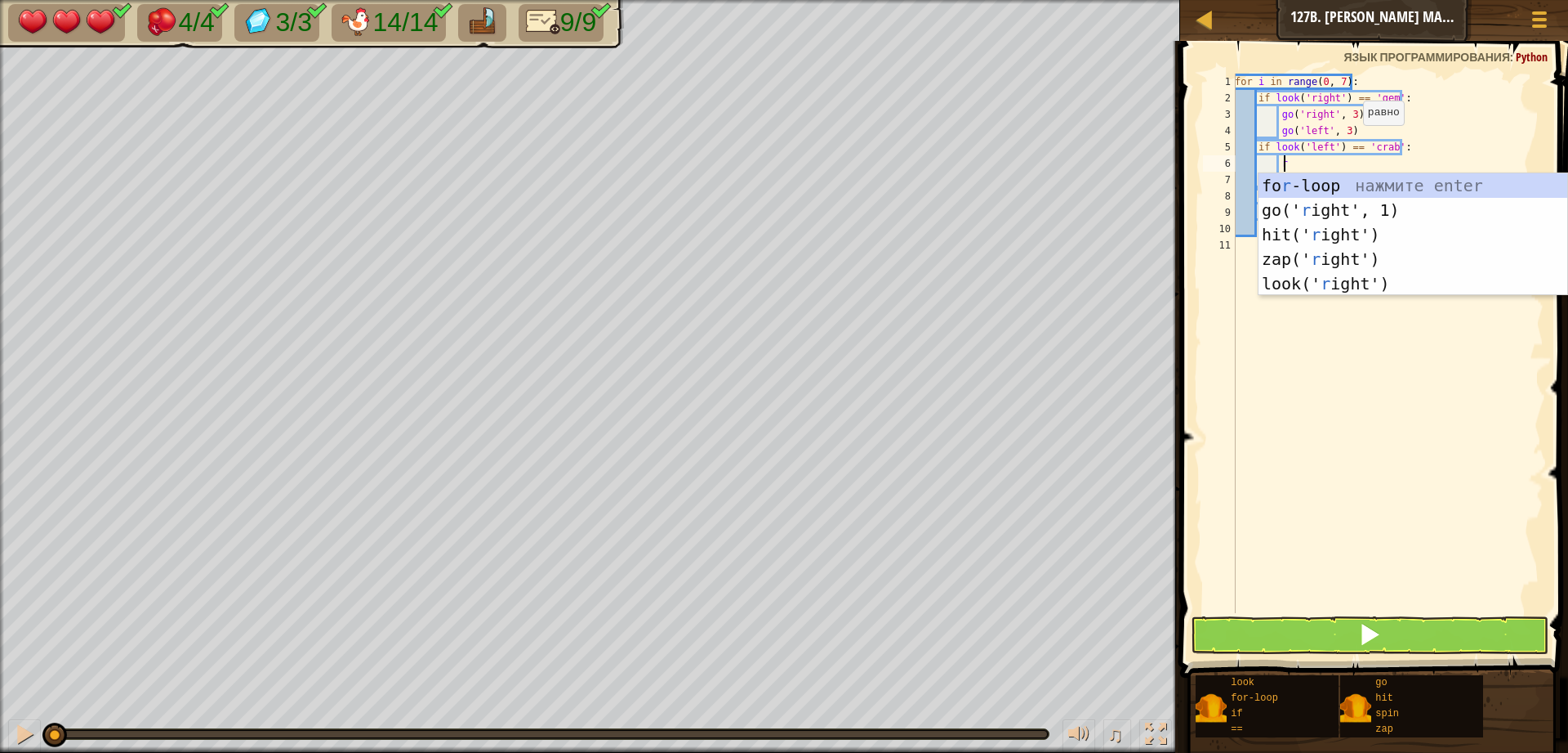
scroll to position [7, 4]
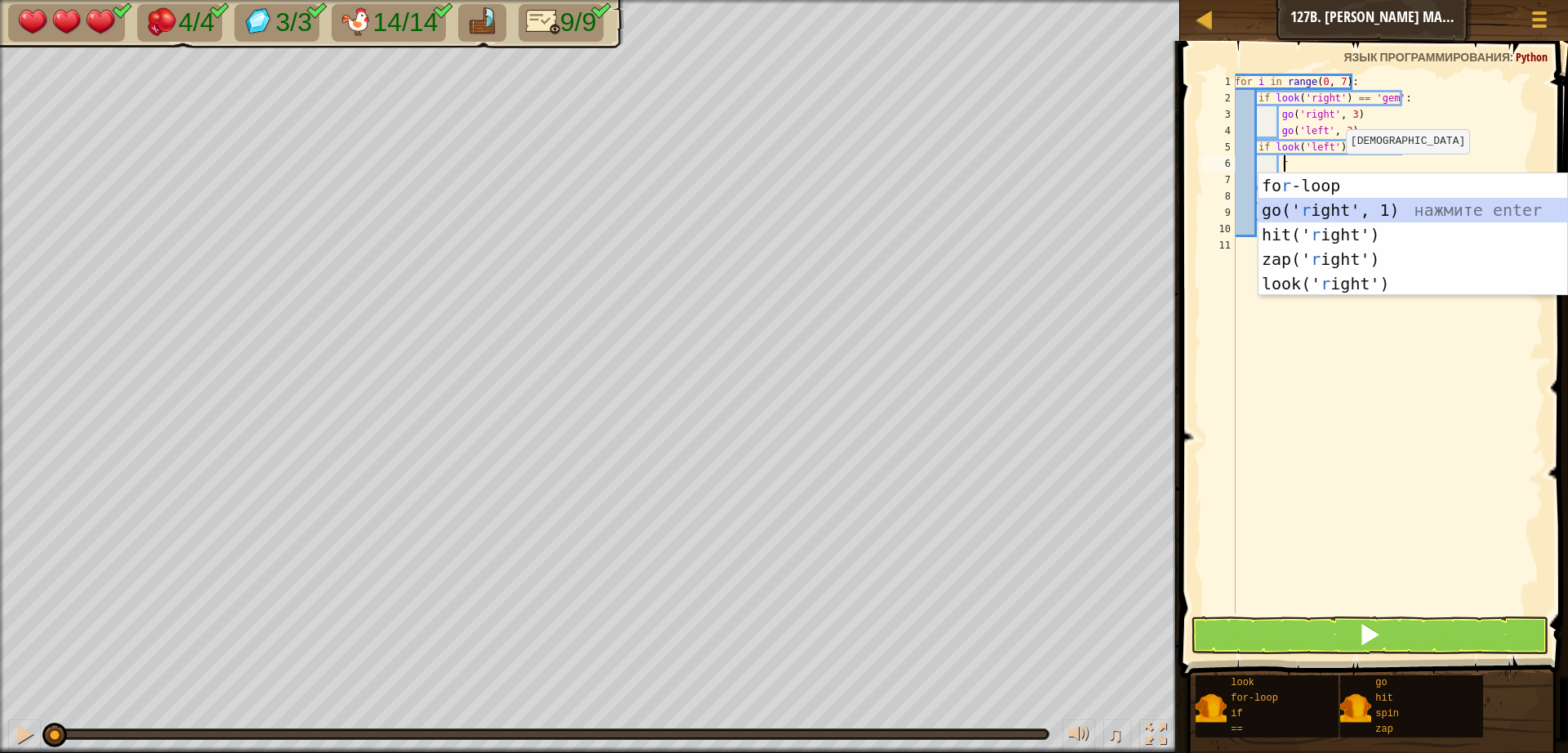
click at [1353, 206] on div "fo r -loop нажмите enter go(' r ight', 1) нажмите enter hit(' r ight') нажмите …" at bounding box center [1413, 259] width 309 height 171
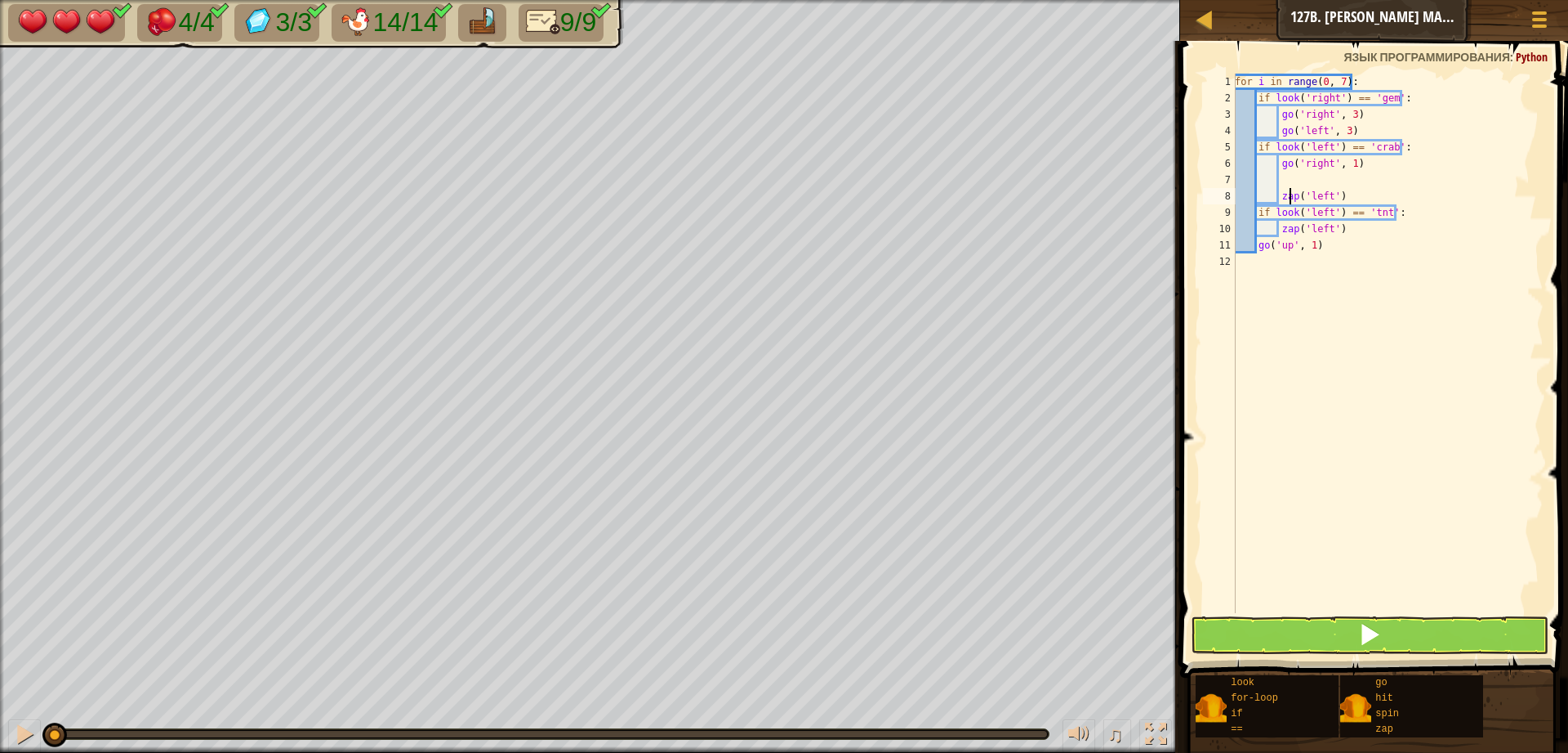
click at [1291, 196] on div "for i in range ( 0 , 7 ) : if look ( 'right' ) == 'gem' : go ( 'right' , 3 ) go…" at bounding box center [1387, 359] width 312 height 572
click at [1314, 168] on div "for i in range ( 0 , 7 ) : if look ( 'right' ) == 'gem' : go ( 'right' , 3 ) go…" at bounding box center [1387, 359] width 312 height 572
click at [1321, 148] on div "for i in range ( 0 , 7 ) : if look ( 'right' ) == 'gem' : go ( 'right' , 3 ) go…" at bounding box center [1387, 359] width 312 height 572
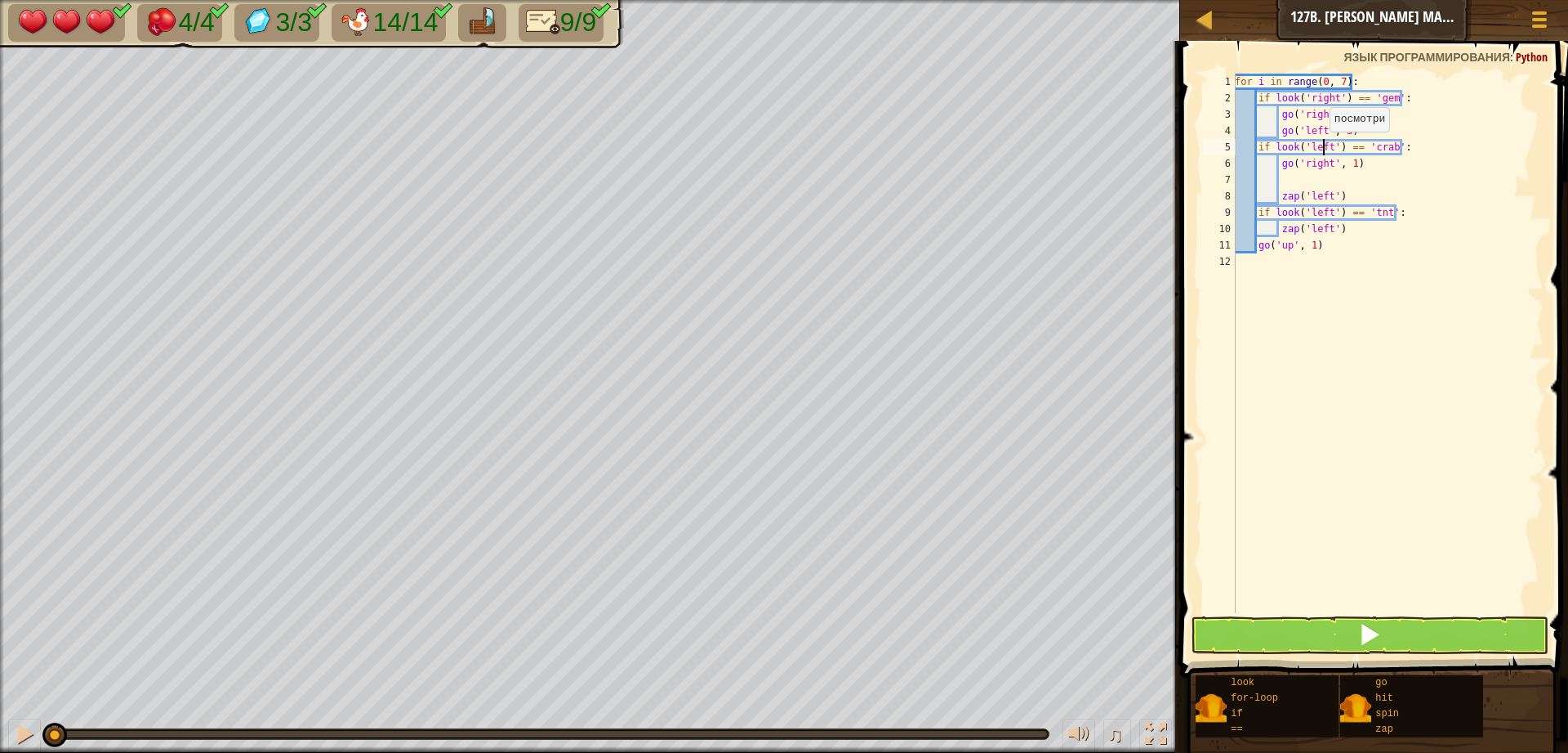
click at [1321, 148] on div "for i in range ( 0 , 7 ) : if look ( 'right' ) == 'gem' : go ( 'right' , 3 ) go…" at bounding box center [1387, 359] width 312 height 572
click at [1310, 161] on div "for i in range ( 0 , 7 ) : if look ( 'right' ) == 'gem' : go ( 'right' , 3 ) go…" at bounding box center [1387, 359] width 312 height 572
paste textarea "lef"
click at [1287, 195] on div "for i in range ( 0 , 7 ) : if look ( 'right' ) == 'gem' : go ( 'right' , 3 ) go…" at bounding box center [1387, 359] width 312 height 572
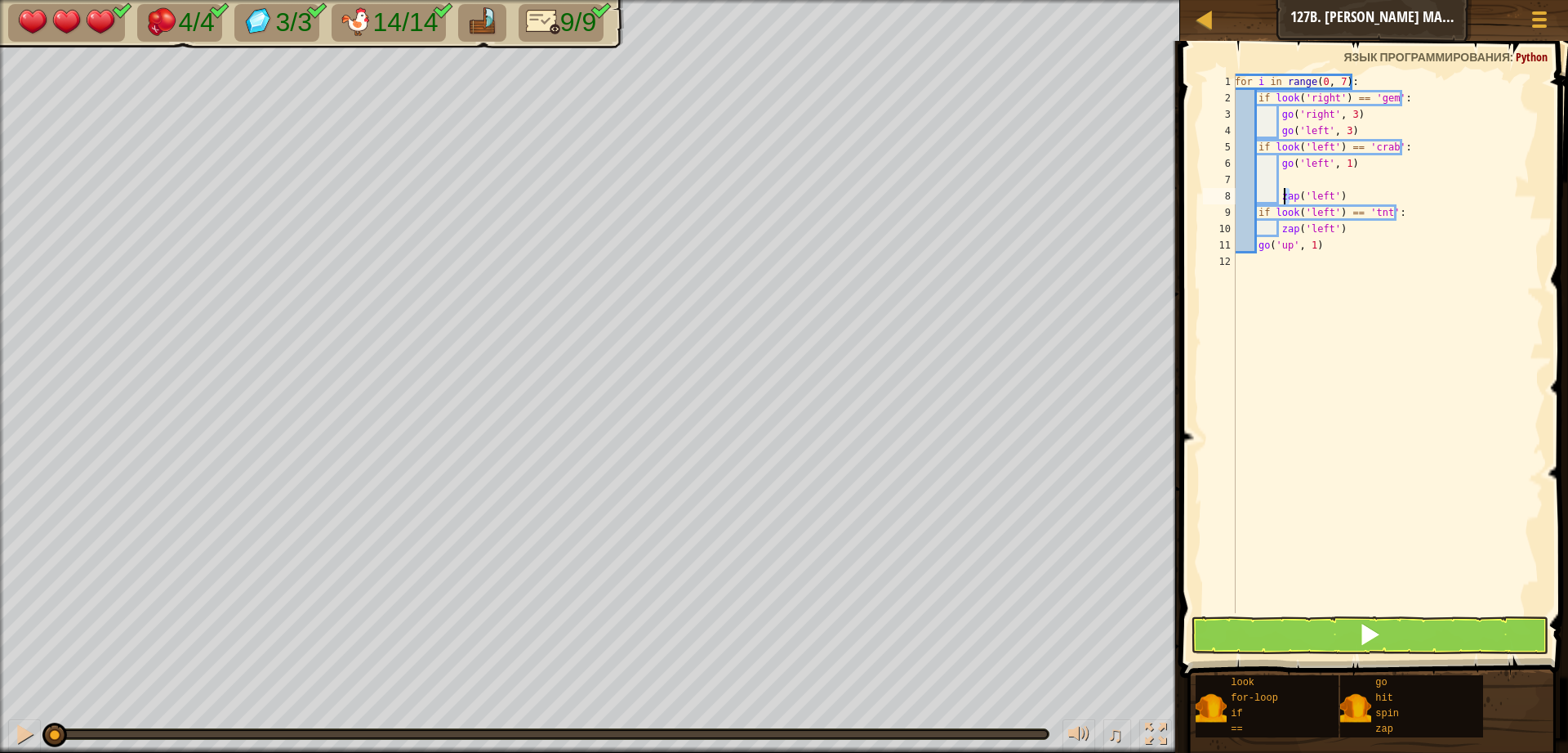
click at [1287, 195] on div "for i in range ( 0 , 7 ) : if look ( 'right' ) == 'gem' : go ( 'right' , 3 ) go…" at bounding box center [1387, 359] width 312 height 572
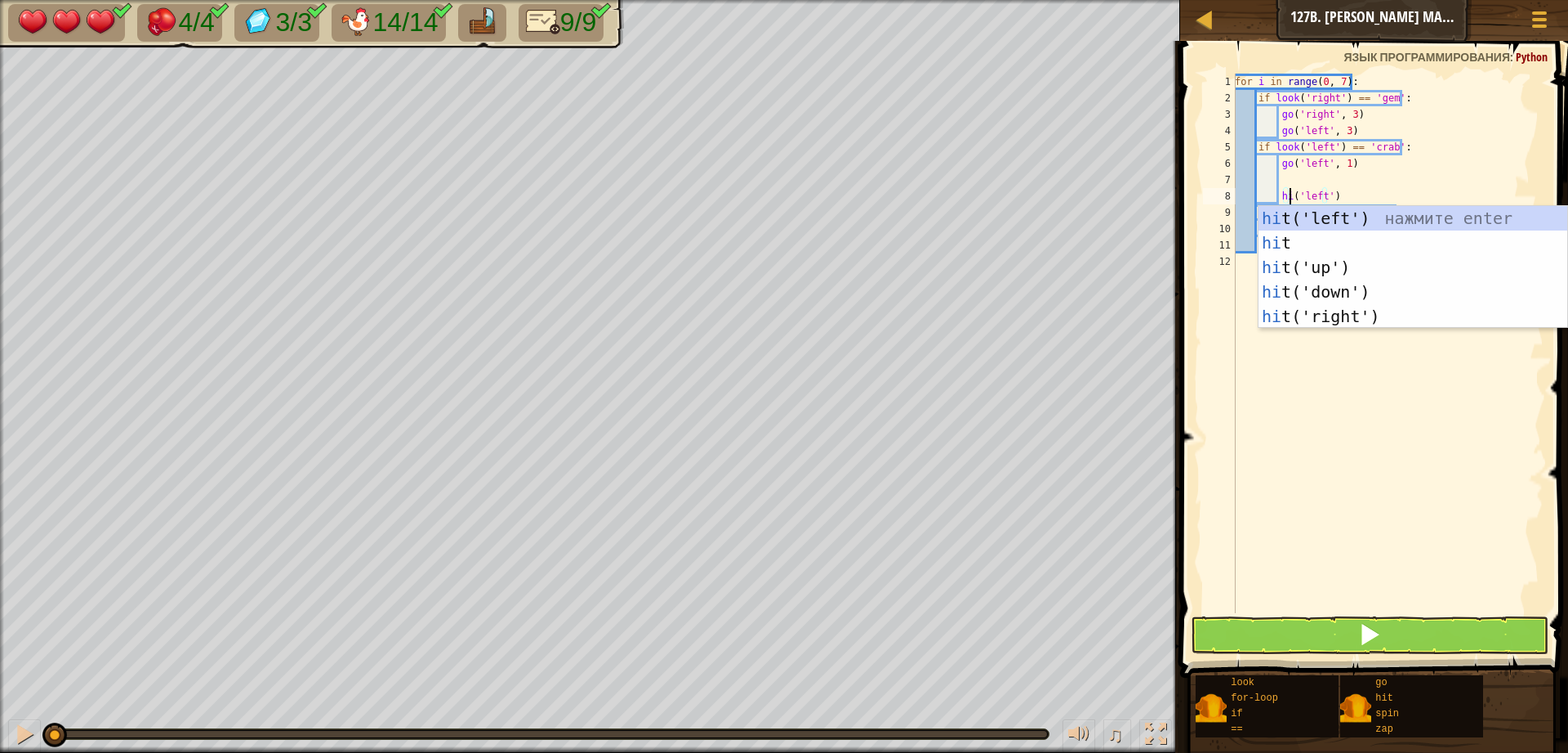
type textarea "hit('left')"
click at [1354, 190] on div "for i in range ( 0 , 7 ) : if look ( 'right' ) == 'gem' : go ( 'right' , 3 ) go…" at bounding box center [1387, 359] width 312 height 572
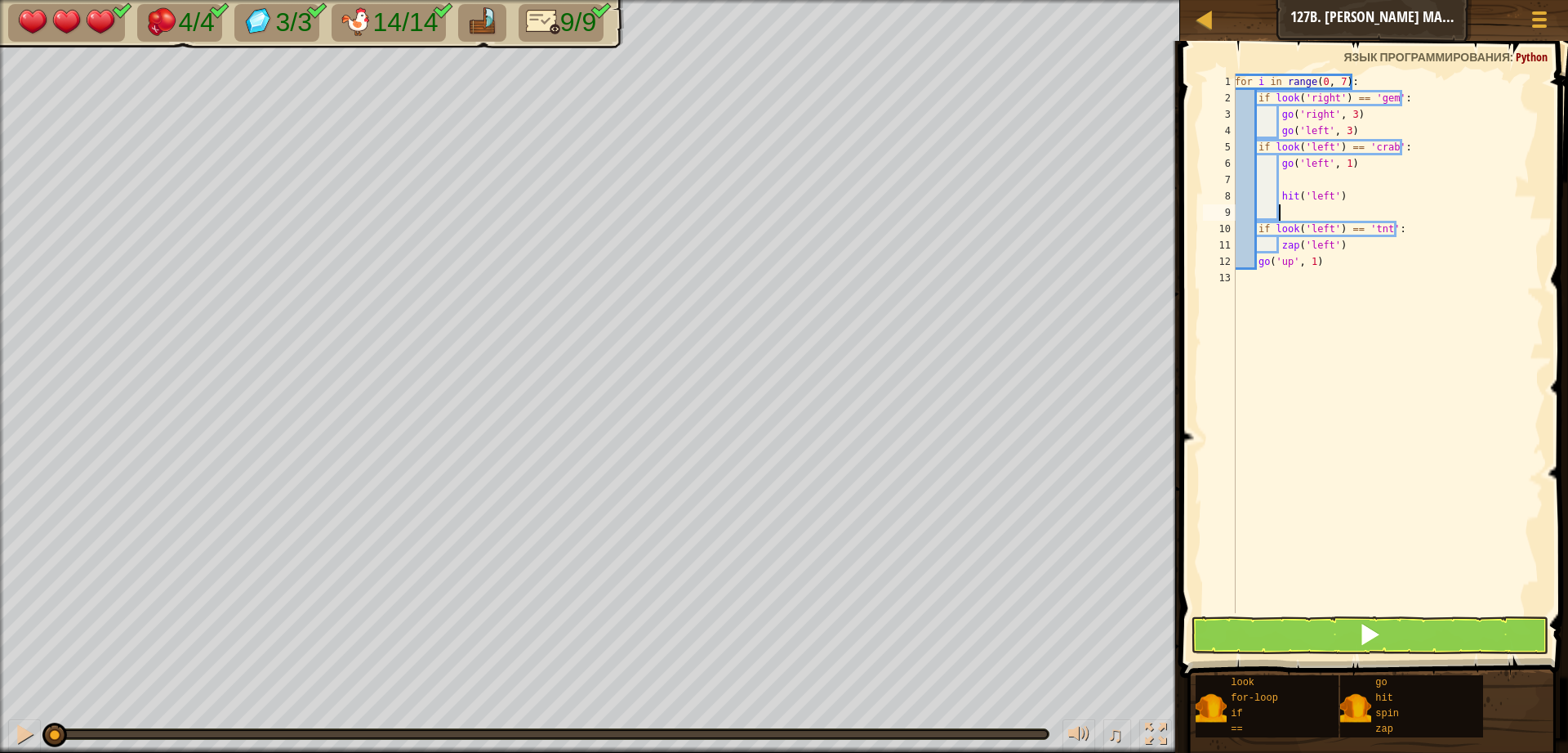
scroll to position [7, 4]
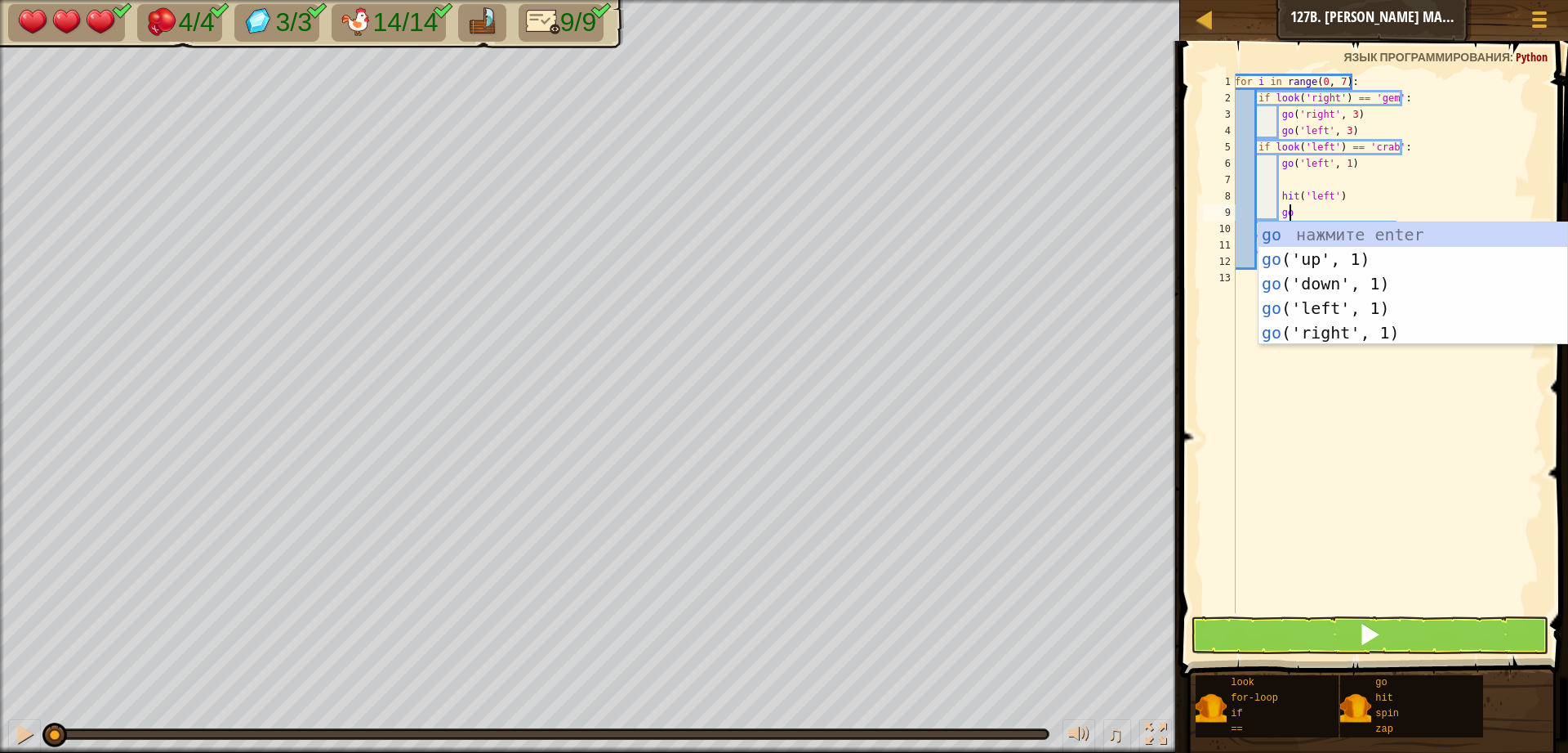
type textarea "go"
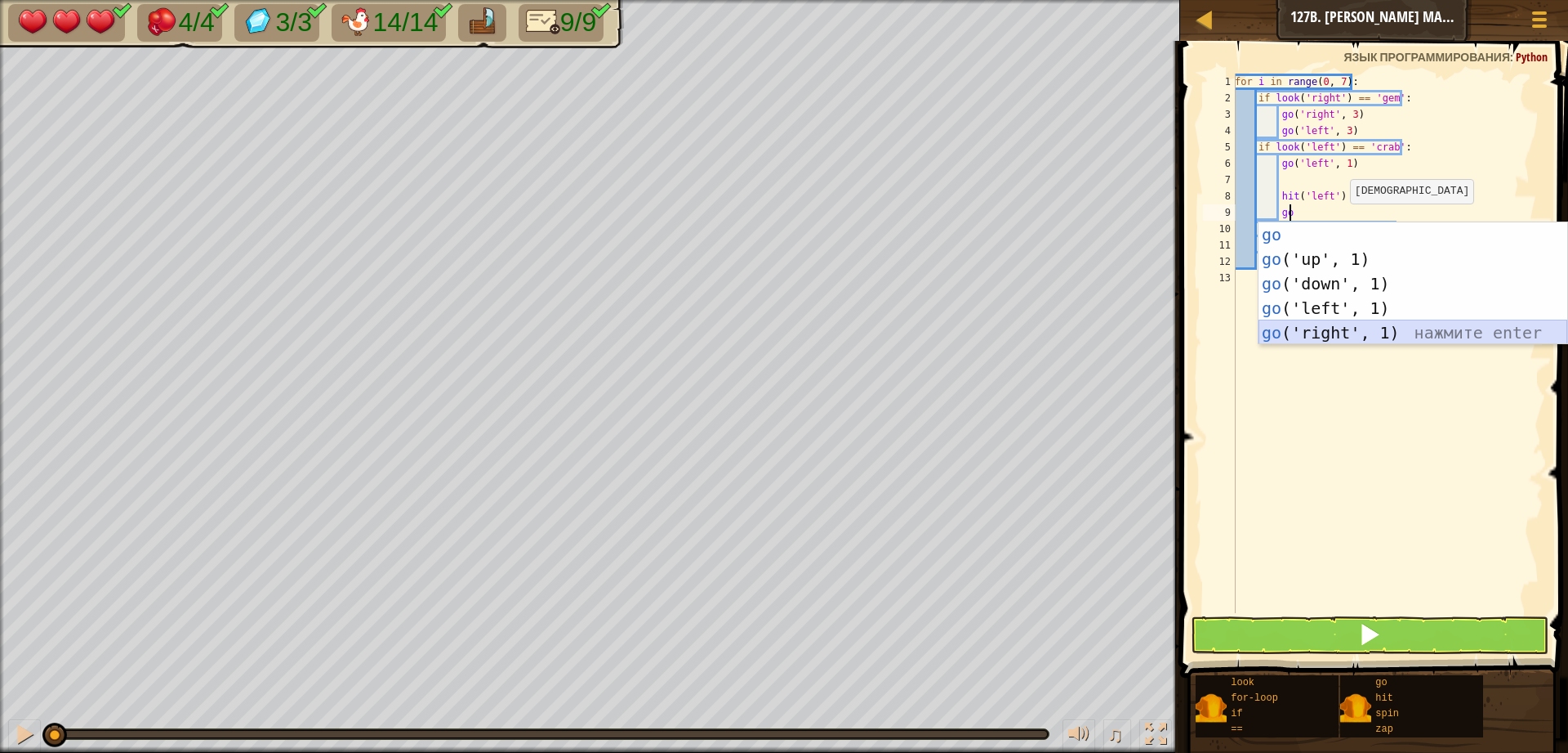
click at [1352, 322] on div "go нажмите enter go ('up', 1) нажмите enter go ('down', 1) нажмите enter go ('l…" at bounding box center [1413, 308] width 309 height 171
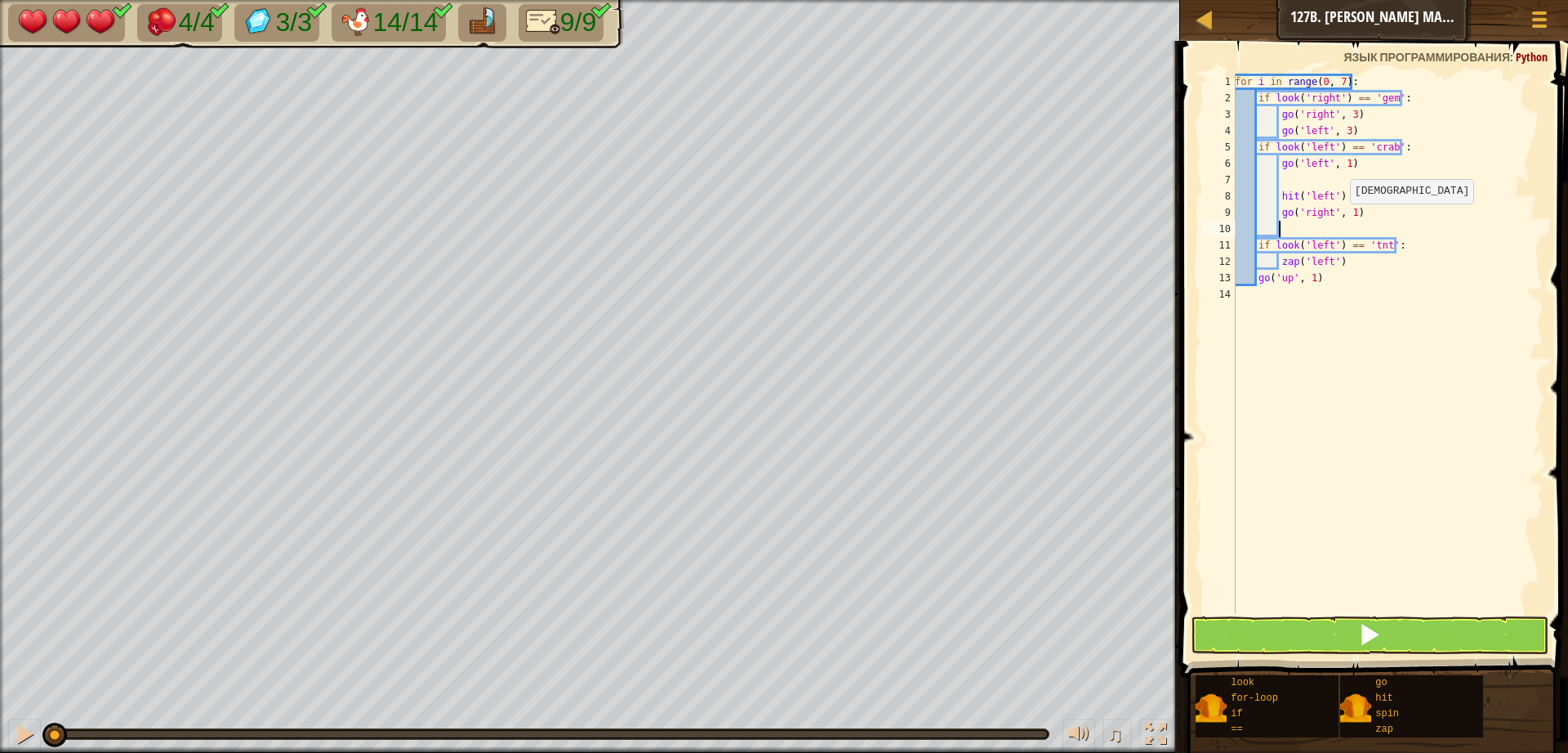
scroll to position [7, 3]
click at [1337, 169] on div "for i in range ( 0 , 7 ) : if look ( 'right' ) == 'gem' : go ( 'right' , 3 ) go…" at bounding box center [1387, 359] width 312 height 572
type textarea "go('left', 1)"
click at [1333, 179] on div "for i in range ( 0 , 7 ) : if look ( 'right' ) == 'gem' : go ( 'right' , 3 ) go…" at bounding box center [1387, 359] width 312 height 572
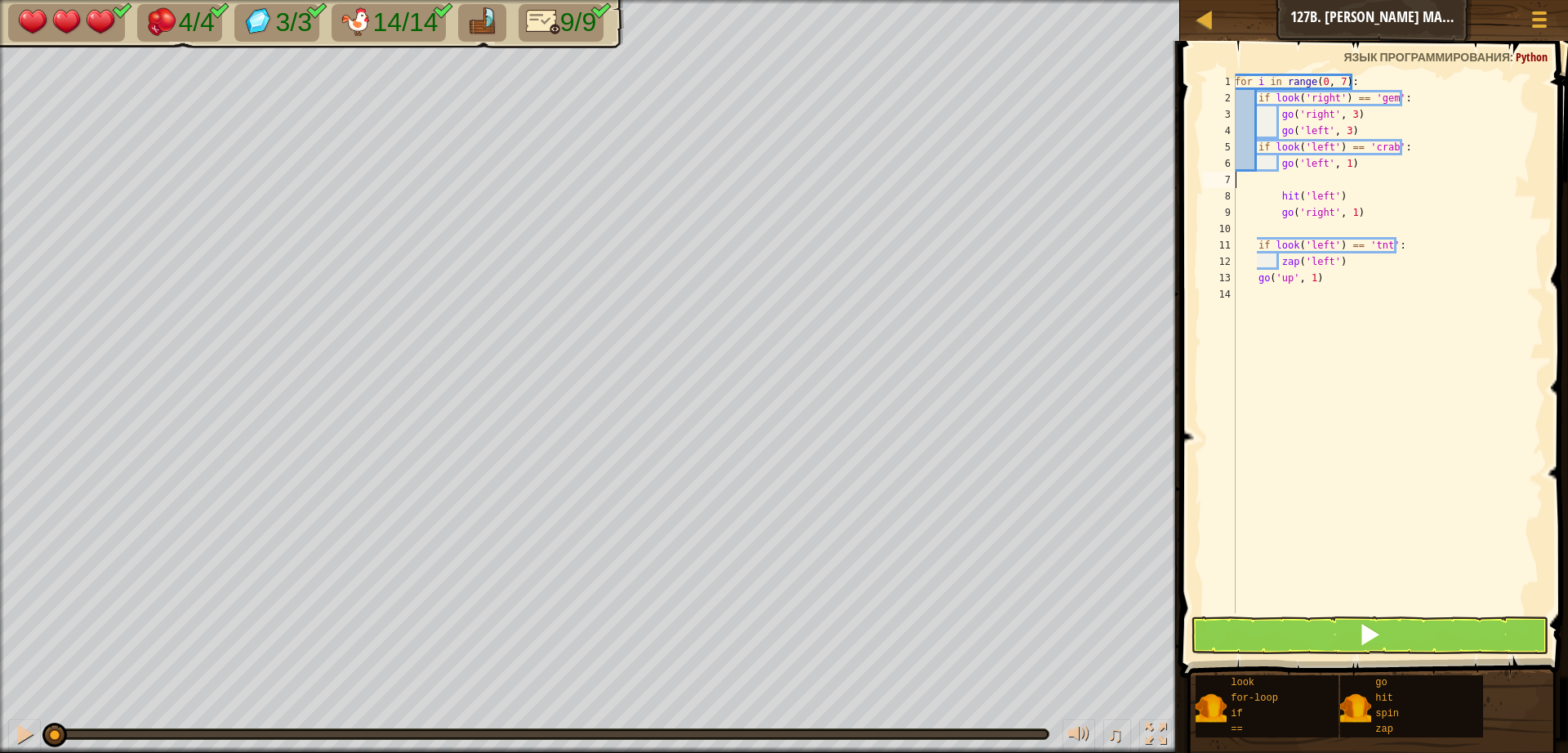
type textarea "go('left', 1)"
click at [1323, 210] on div "for i in range ( 0 , 7 ) : if look ( 'right' ) == 'gem' : go ( 'right' , 3 ) go…" at bounding box center [1387, 359] width 312 height 572
type textarea "go('right', 1)"
click at [1403, 633] on button at bounding box center [1369, 635] width 358 height 38
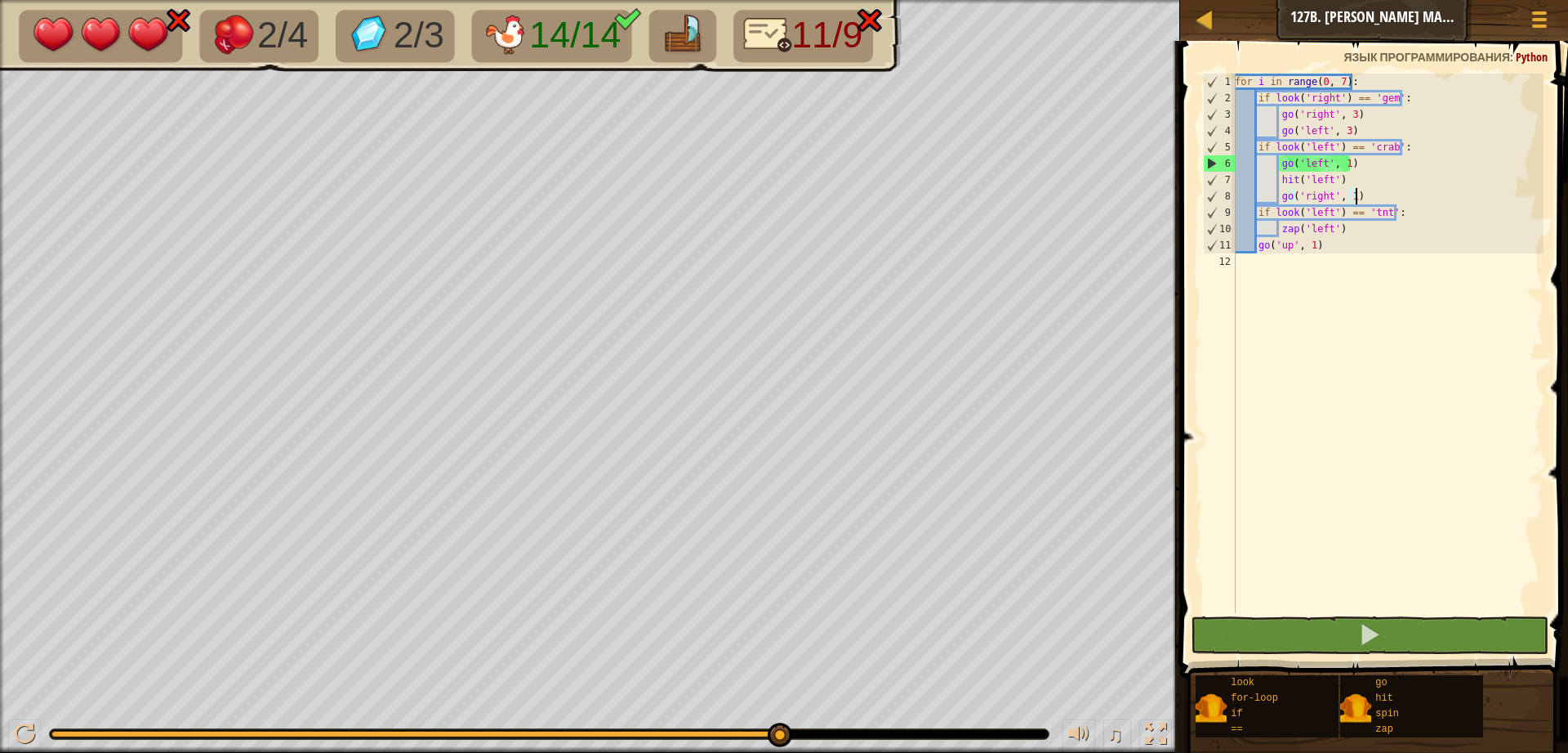
drag, startPoint x: 117, startPoint y: 730, endPoint x: 1034, endPoint y: 772, distance: 918.0
click at [1034, 0] on html "[PERSON_NAME] 127b. [PERSON_NAME] Market B Меню игры 1 הההההההההההההההההההההההה…" at bounding box center [784, 0] width 1568 height 0
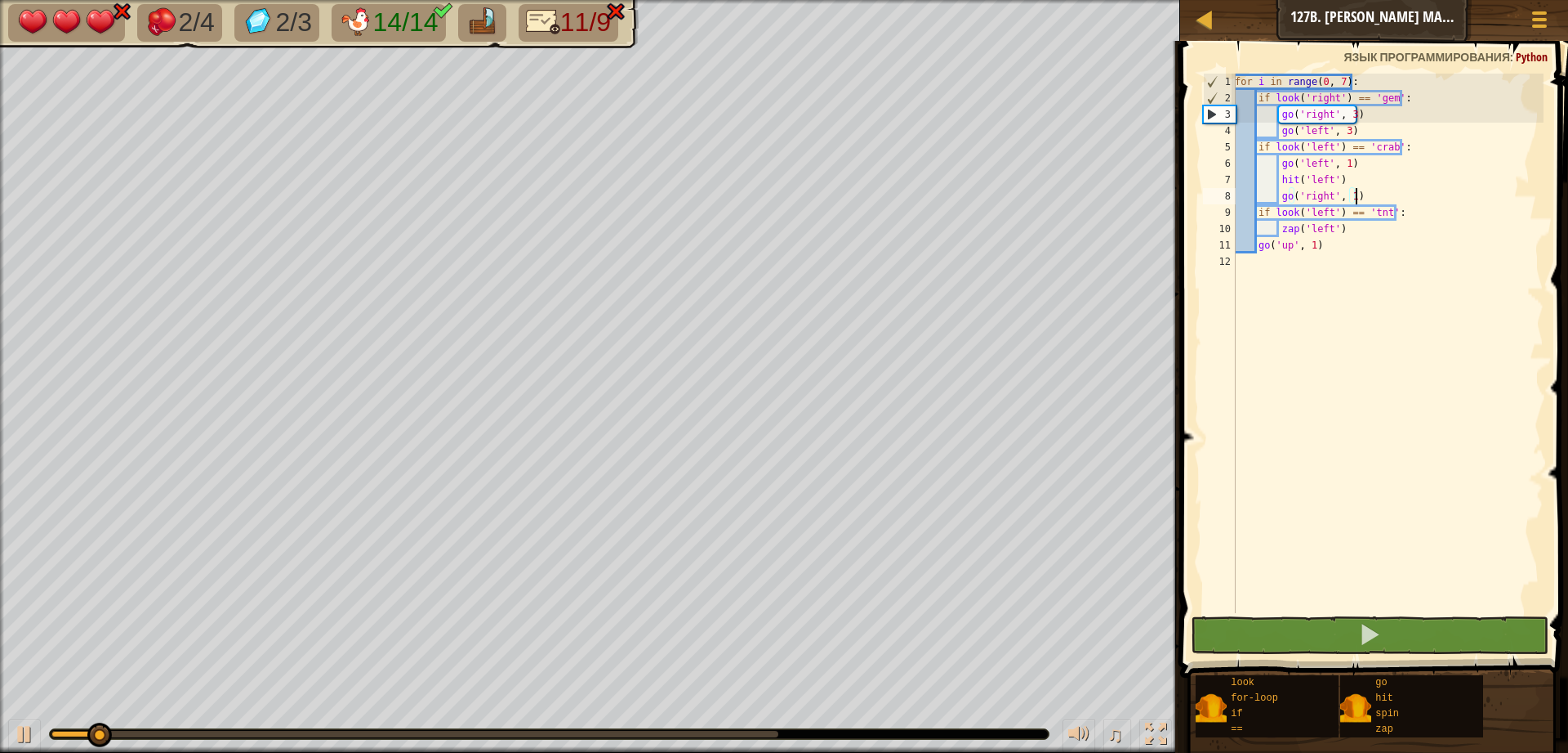
click at [1322, 313] on div "for i in range ( 0 , 7 ) : if look ( 'right' ) == 'gem' : go ( 'right' , 3 ) go…" at bounding box center [1387, 359] width 312 height 572
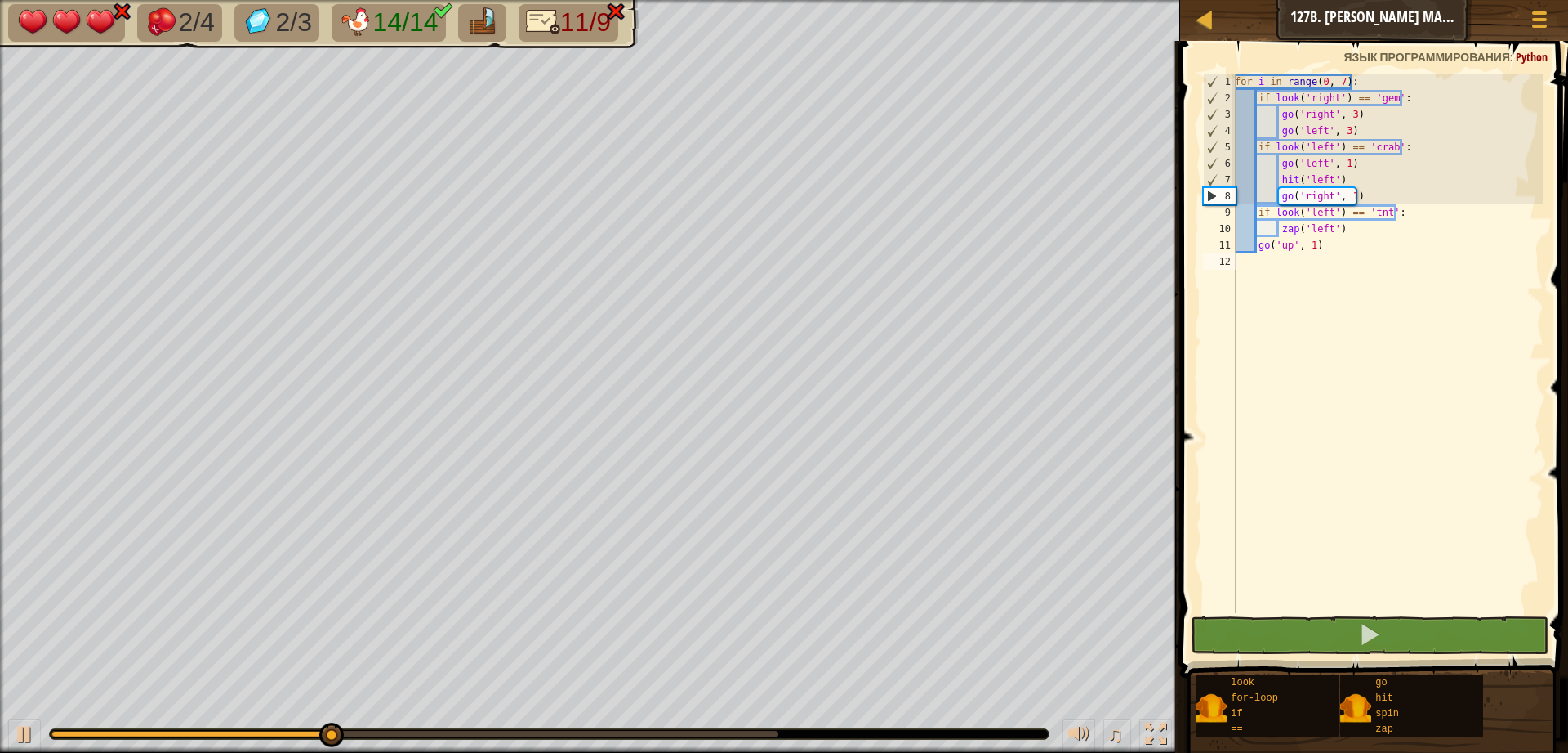
type textarea "go('right', 1)"
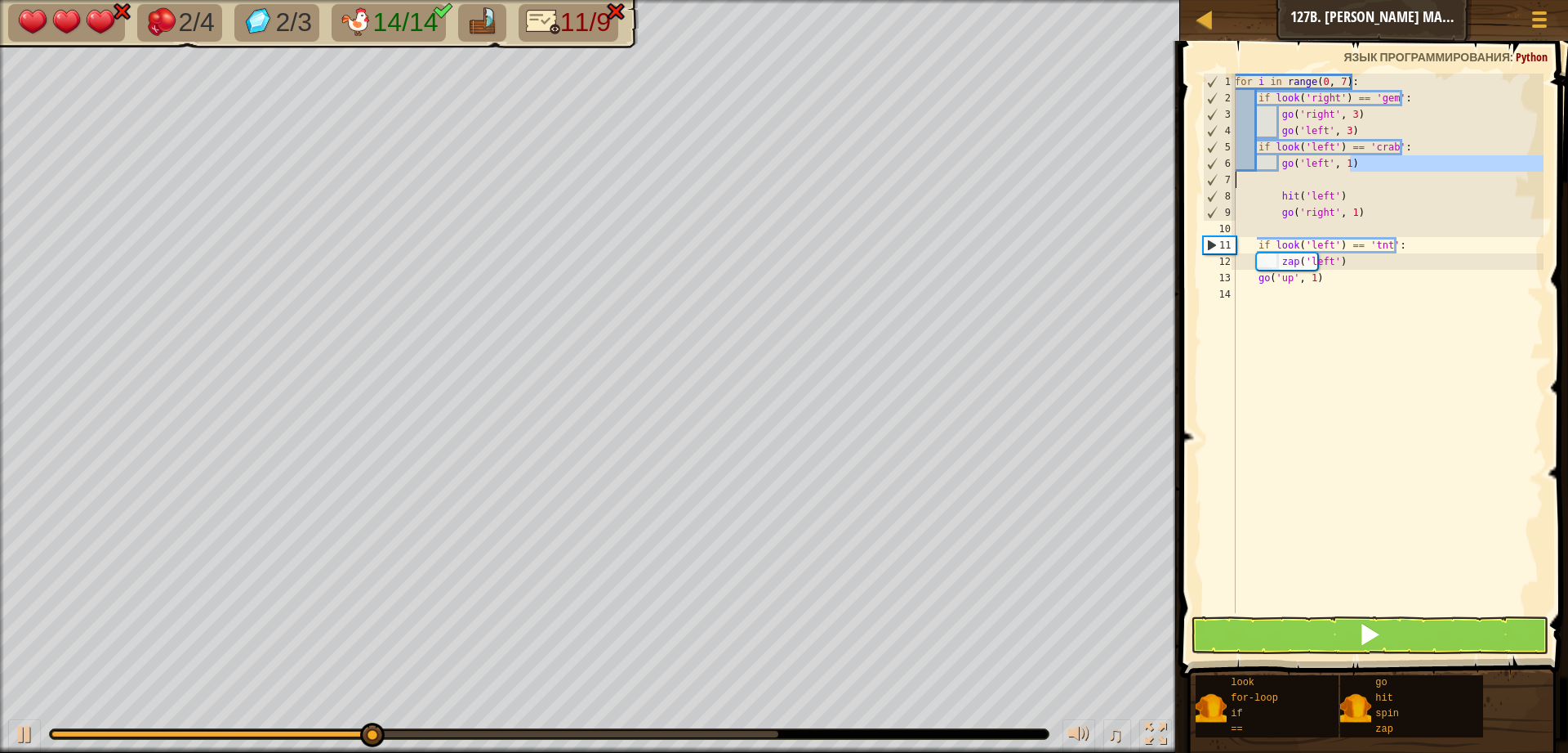
type textarea "go('left', 1)"
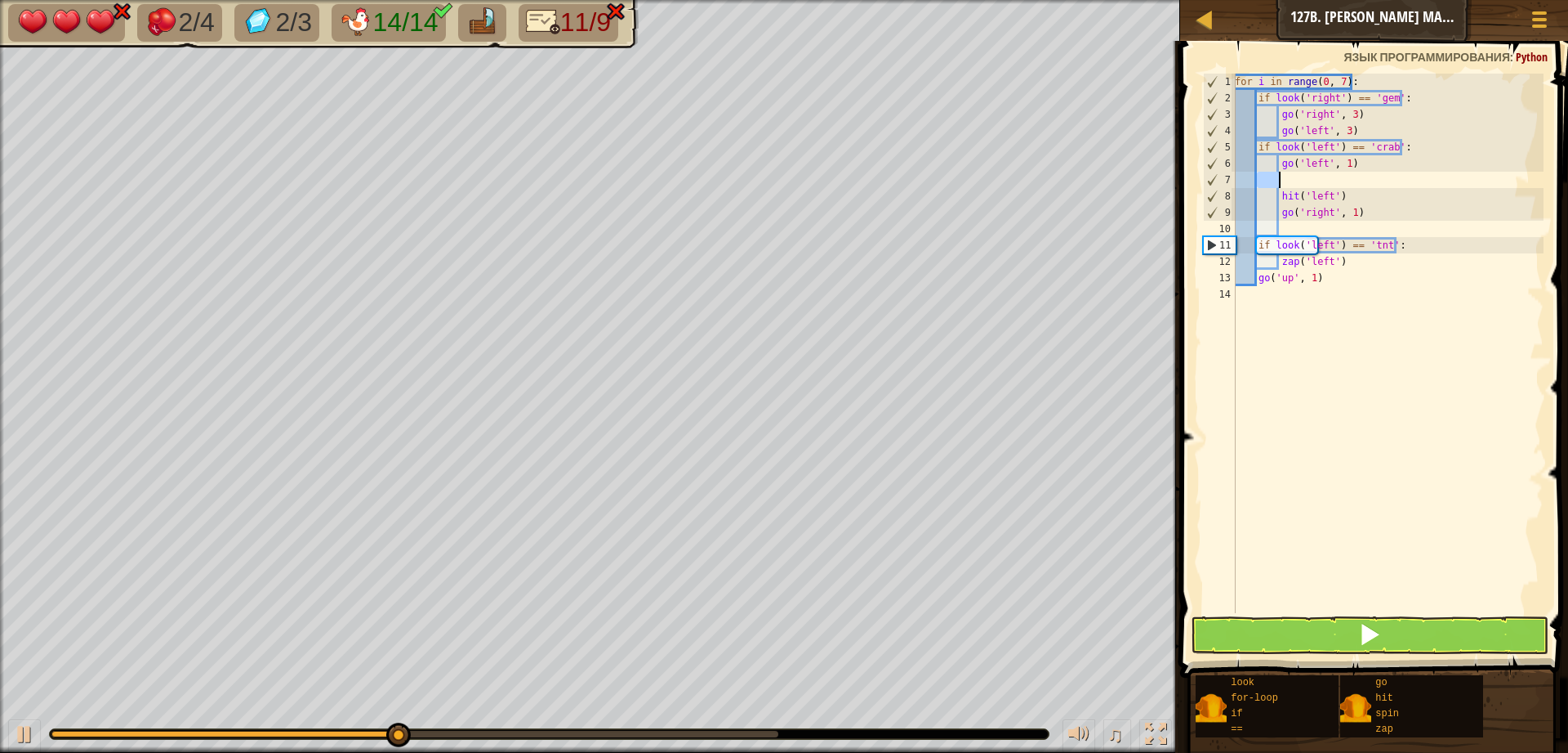
type textarea "go"
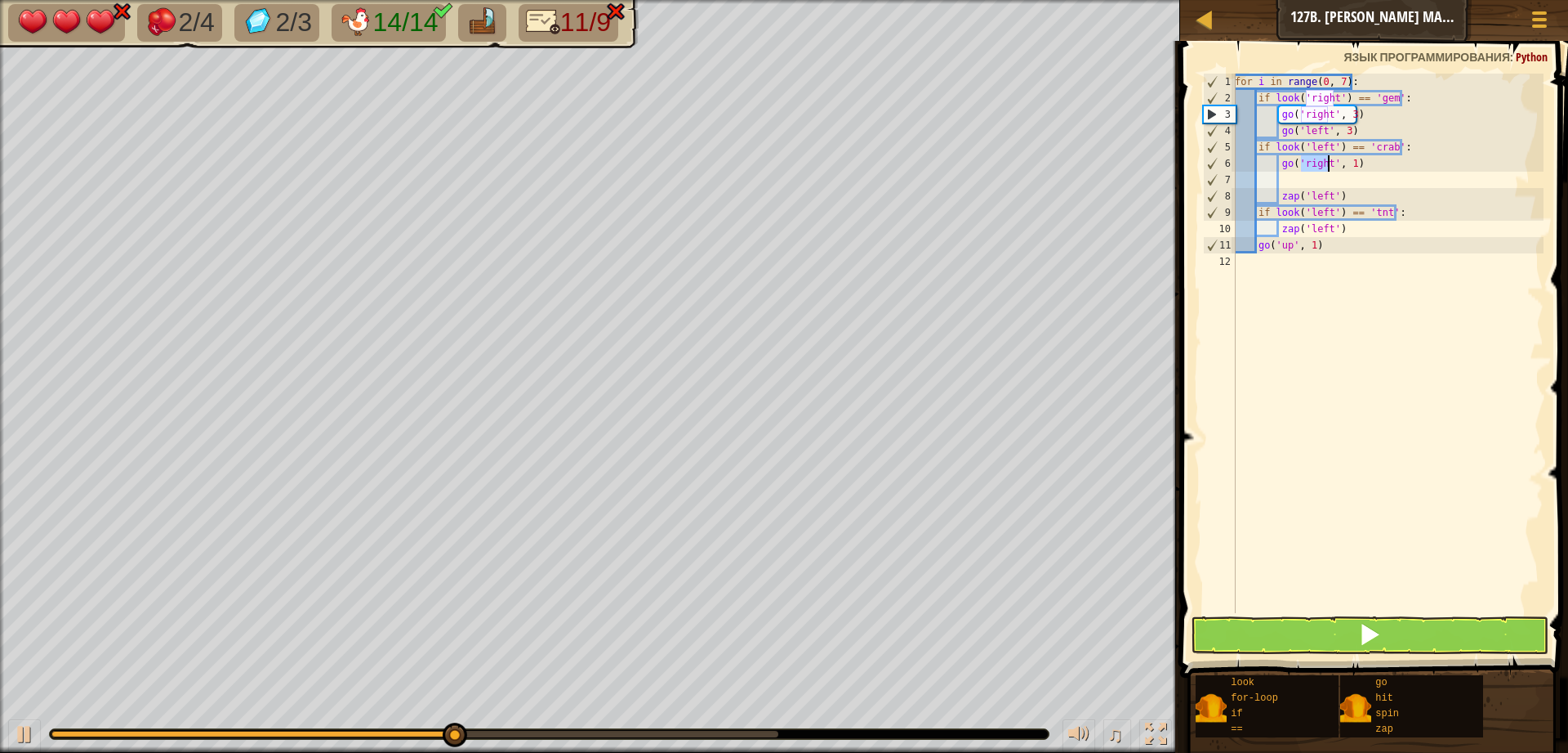
type textarea "r"
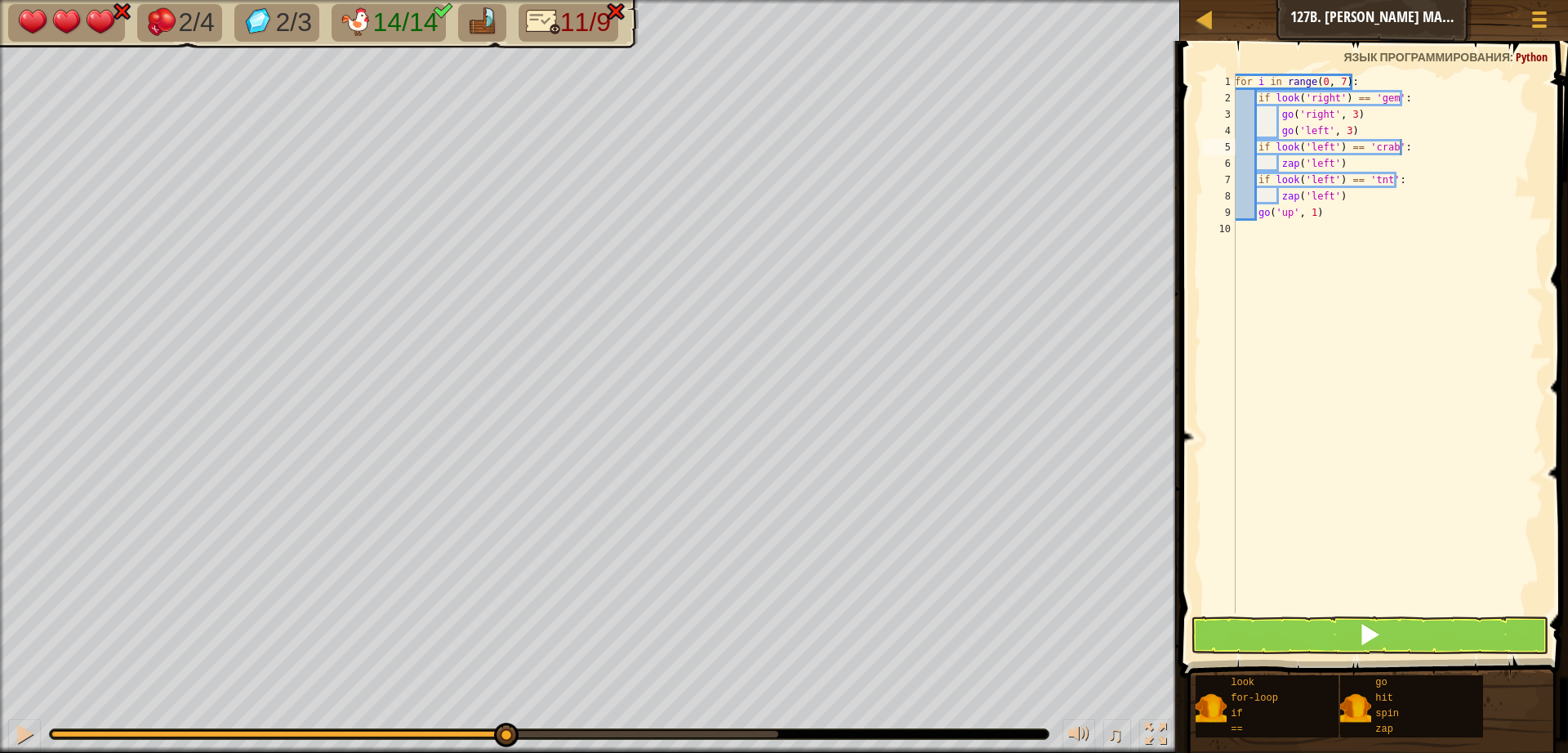
drag, startPoint x: 492, startPoint y: 742, endPoint x: 319, endPoint y: 726, distance: 173.7
click at [312, 729] on div "♫" at bounding box center [590, 729] width 1180 height 49
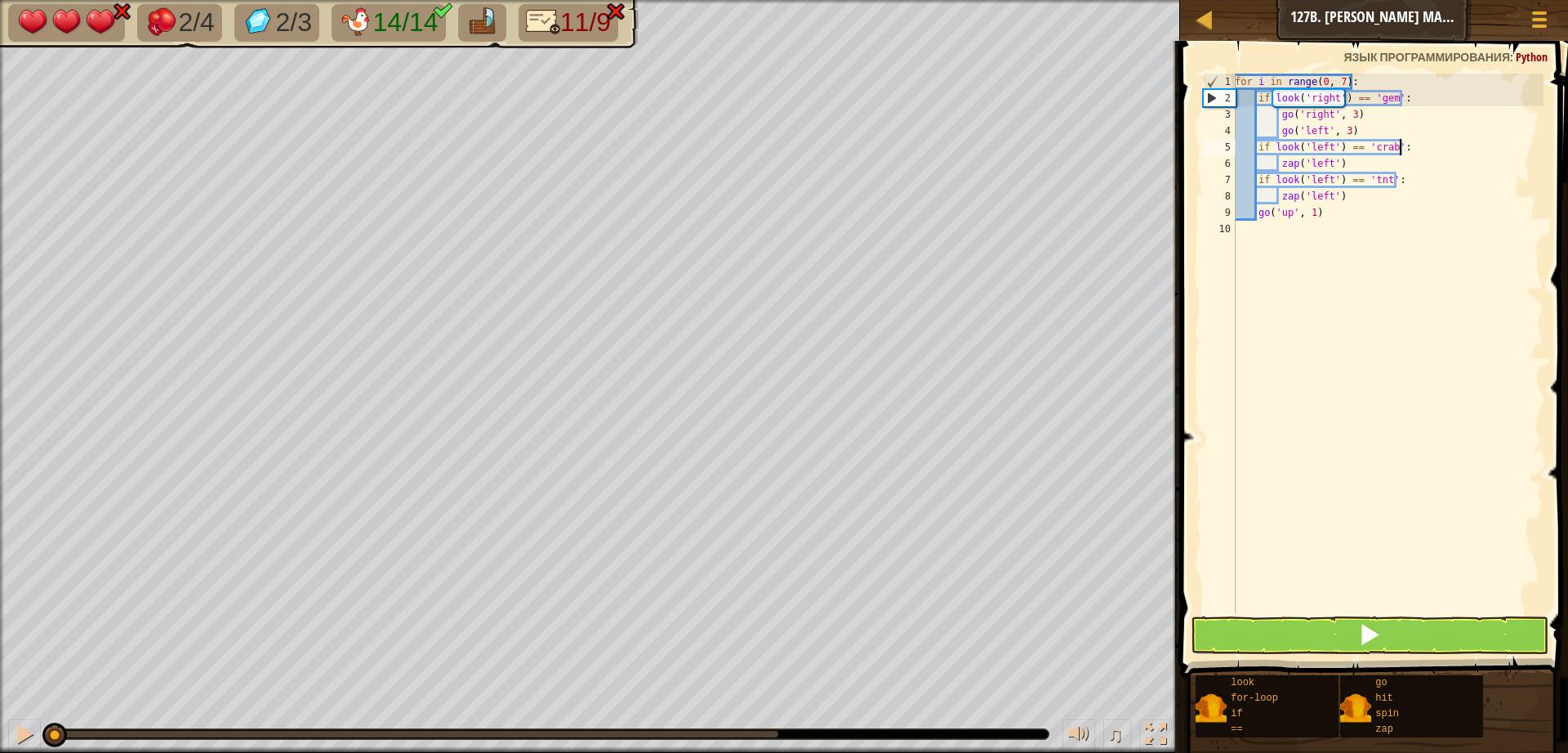
drag, startPoint x: 496, startPoint y: 737, endPoint x: 0, endPoint y: 712, distance: 496.6
click at [0, 712] on div "♫" at bounding box center [590, 729] width 1180 height 49
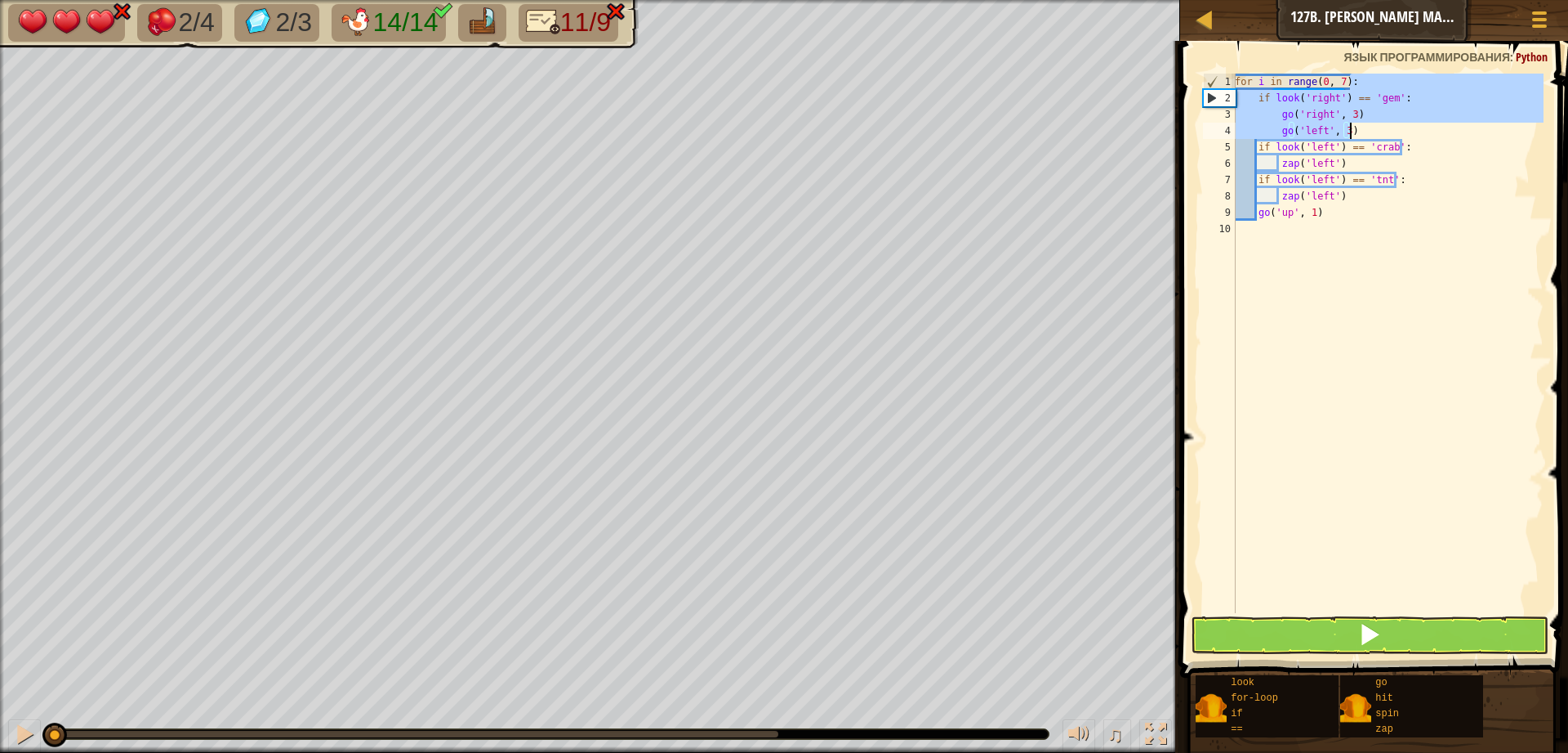
drag, startPoint x: 1365, startPoint y: 84, endPoint x: 1389, endPoint y: 126, distance: 48.4
click at [1388, 130] on div "for i in range ( 0 , 7 ) : if look ( 'right' ) == 'gem' : go ( 'right' , 3 ) go…" at bounding box center [1387, 359] width 312 height 572
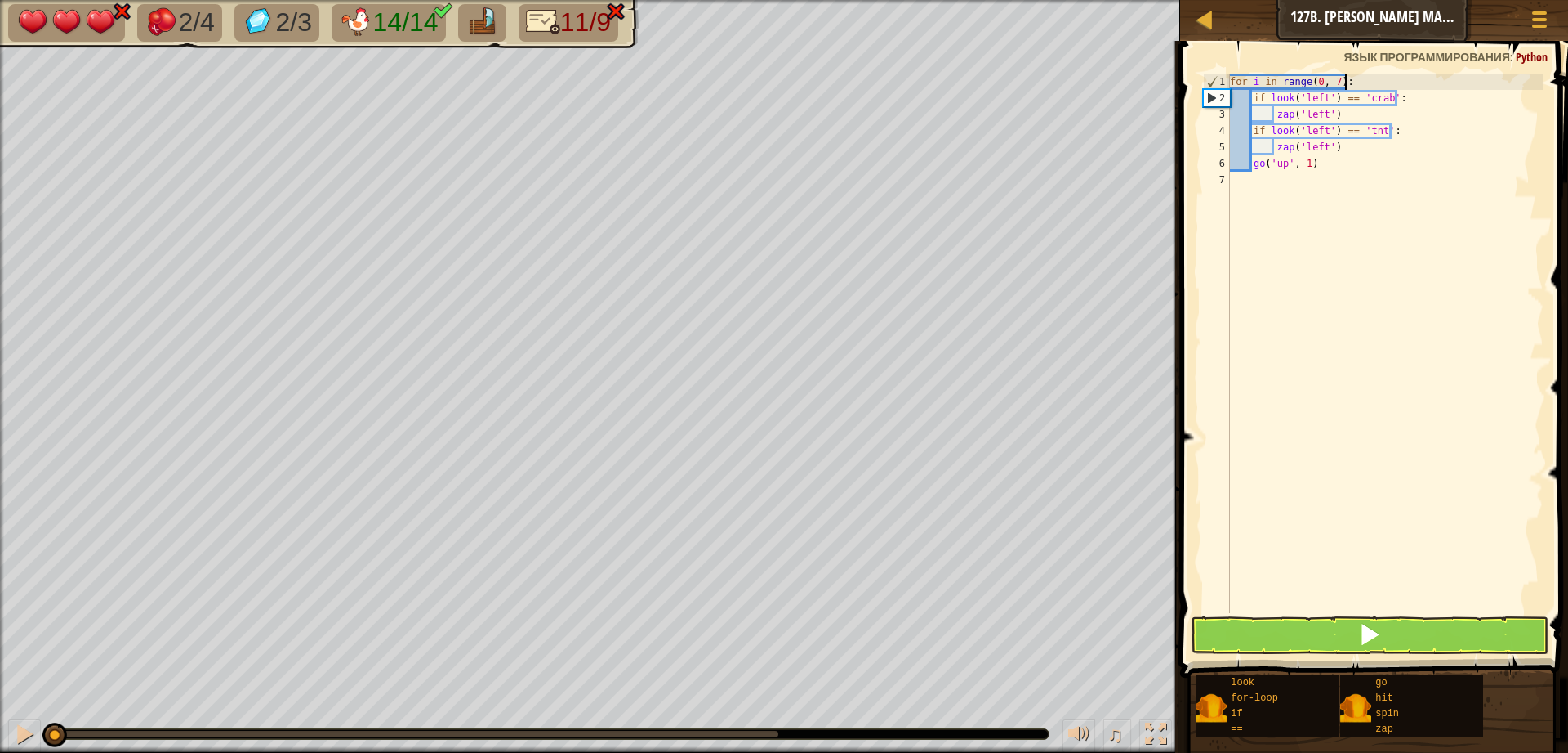
click at [1350, 147] on div "for i in range ( 0 , 7 ) : if look ( 'left' ) == 'crab' : zap ( 'left' ) if loo…" at bounding box center [1385, 359] width 317 height 572
paste textarea "go('left', 3"
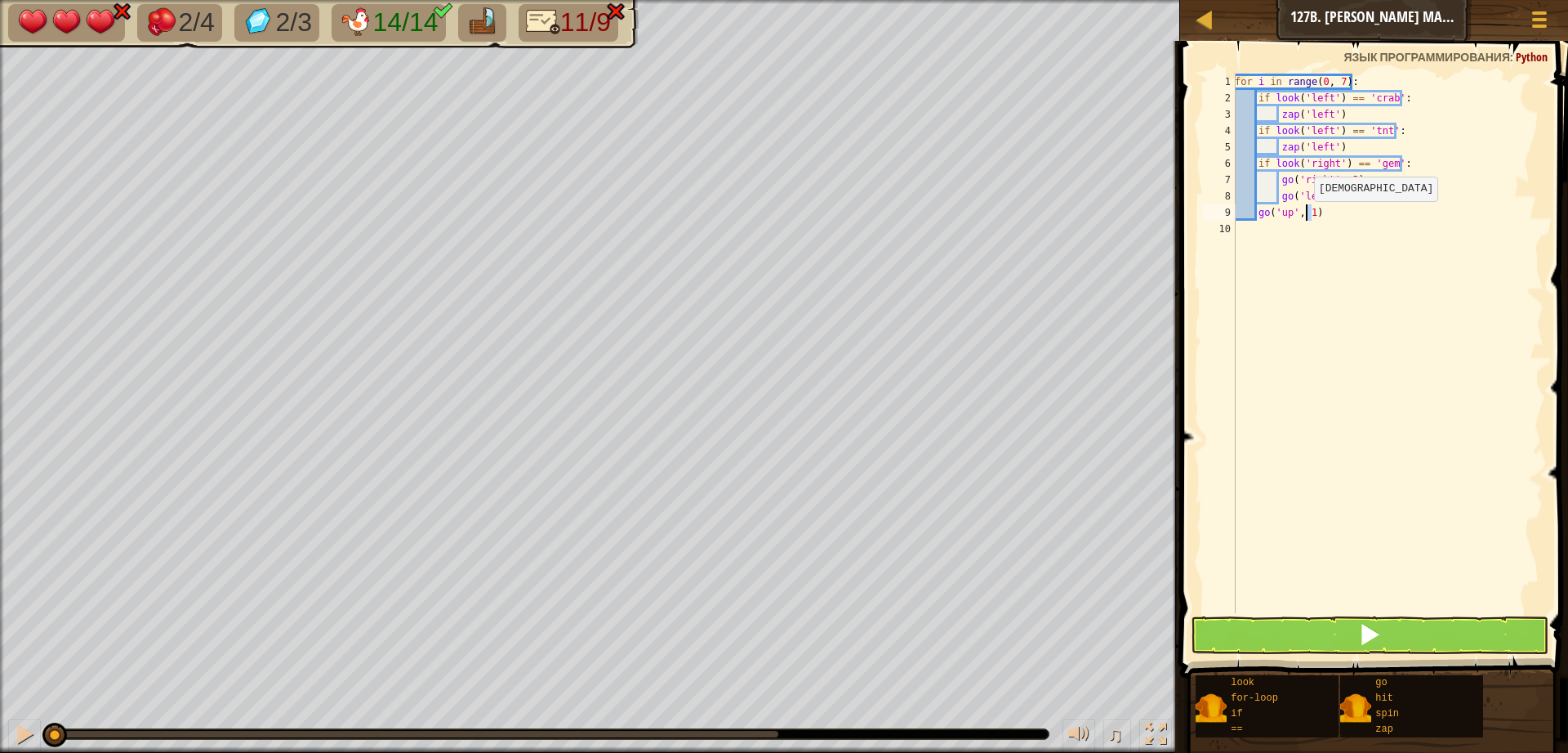
click at [1306, 217] on div "for i in range ( 0 , 7 ) : if look ( 'left' ) == 'crab' : zap ( 'left' ) if loo…" at bounding box center [1387, 359] width 312 height 572
click at [1343, 78] on div "for i in range ( 0 , 7 ) : if look ( 'left' ) == 'crab' : zap ( 'left' ) if loo…" at bounding box center [1387, 359] width 312 height 572
type textarea "for i in range(0, 4):"
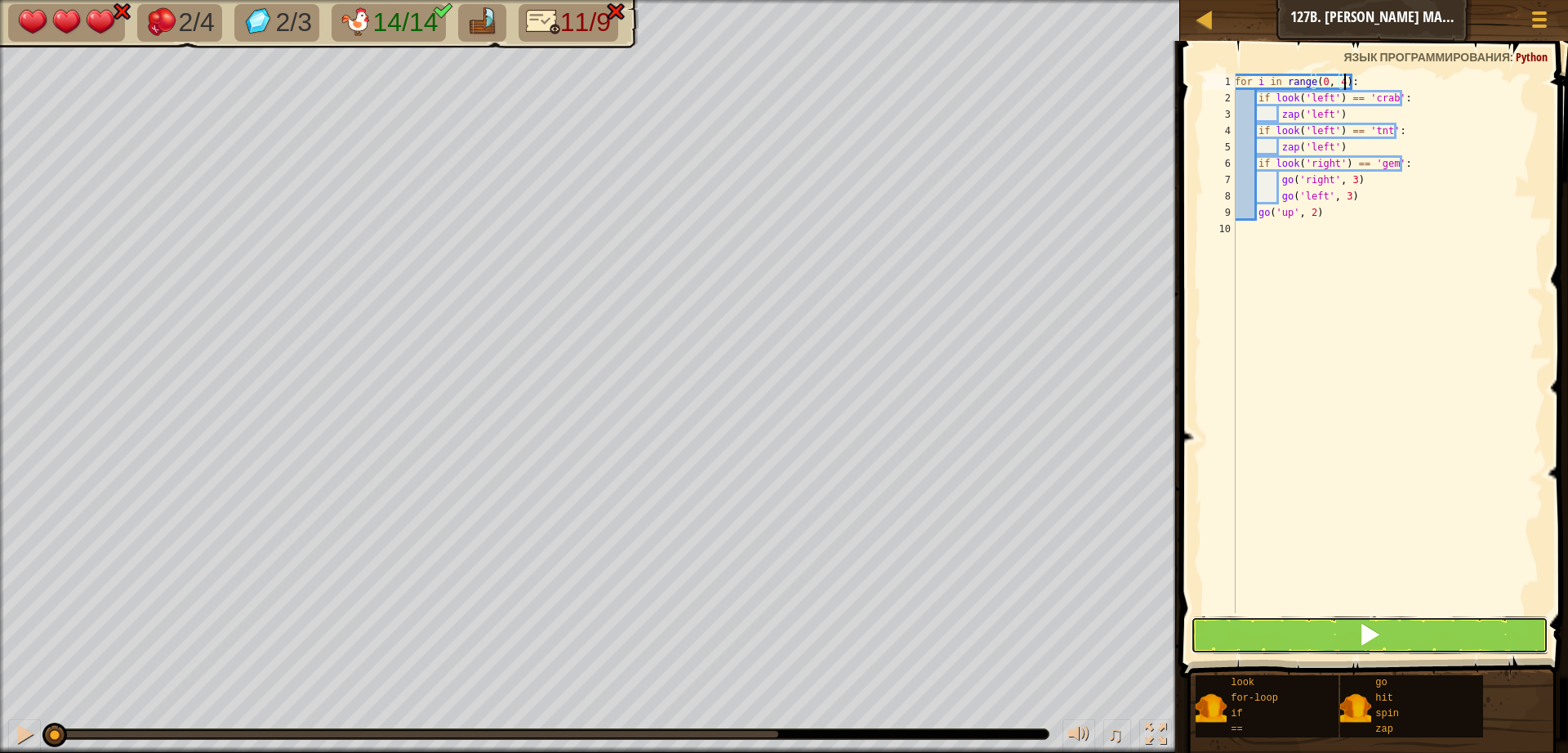
click at [1302, 630] on button at bounding box center [1369, 635] width 358 height 38
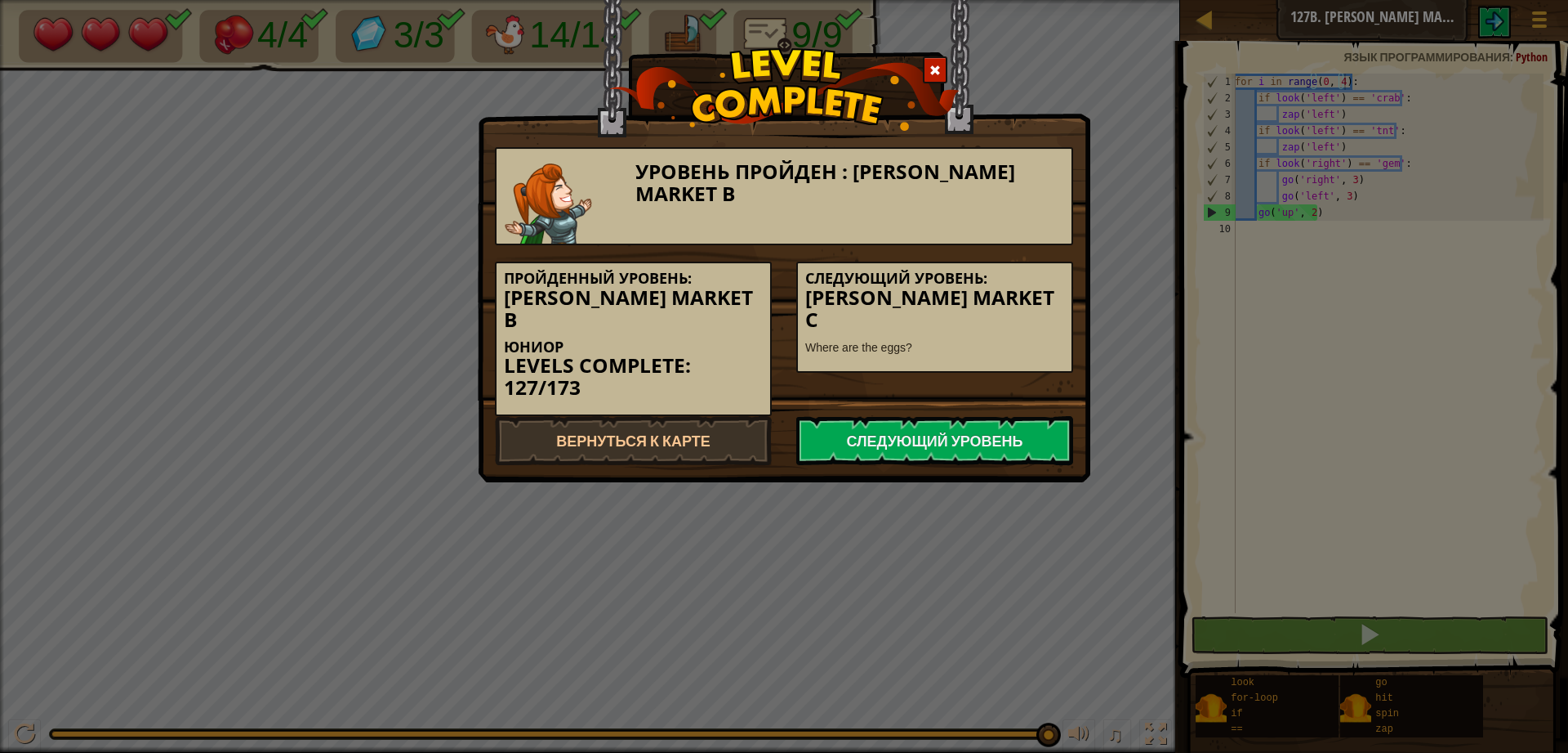
scroll to position [7, 8]
click at [893, 416] on link "Следующий уровень" at bounding box center [935, 440] width 276 height 49
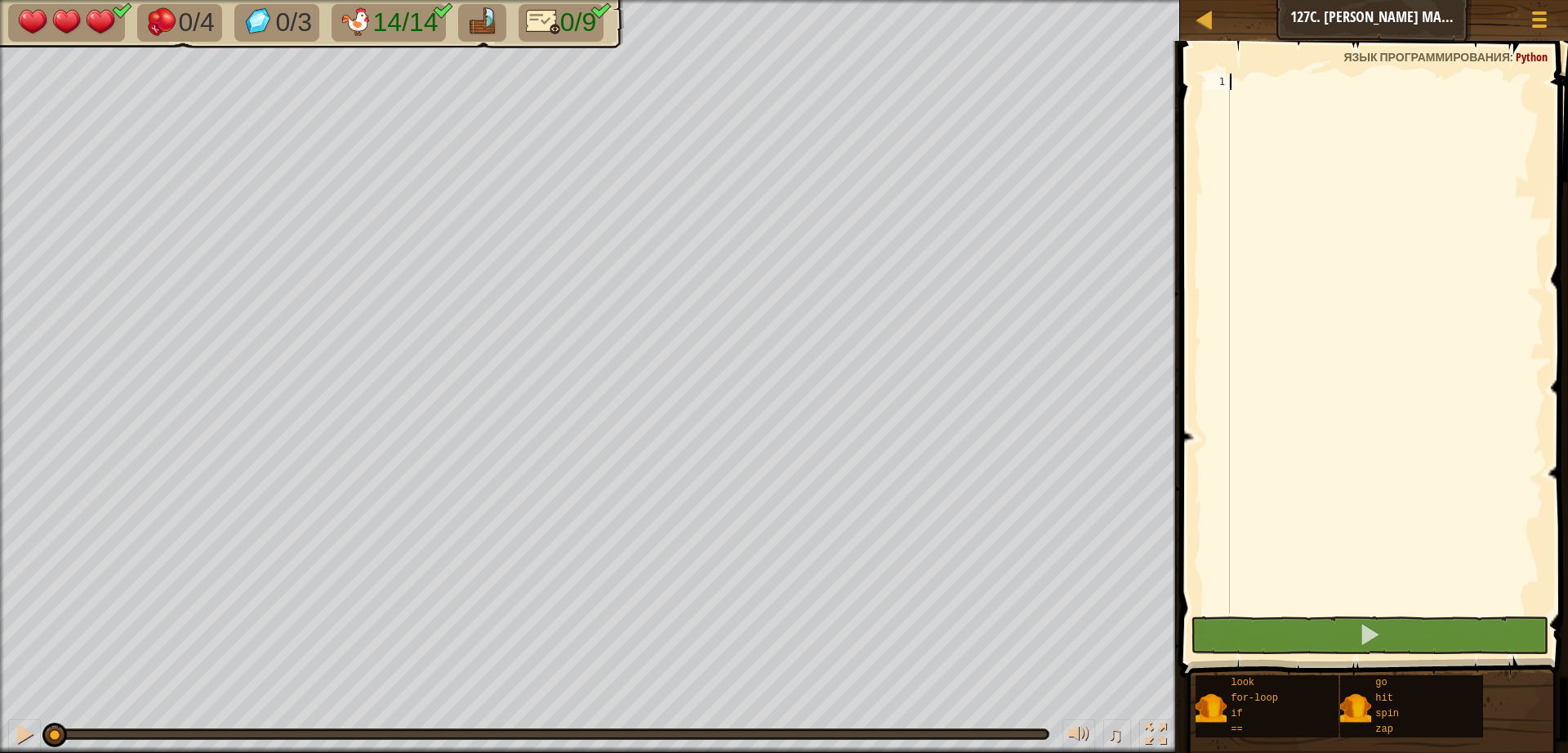
drag, startPoint x: 1270, startPoint y: 98, endPoint x: 1175, endPoint y: 137, distance: 102.7
click at [1176, 137] on div "1 ההההההההההההההההההההההההההההההההההההההההההההההההההההההההההההההההההההההההההההה…" at bounding box center [1372, 396] width 393 height 711
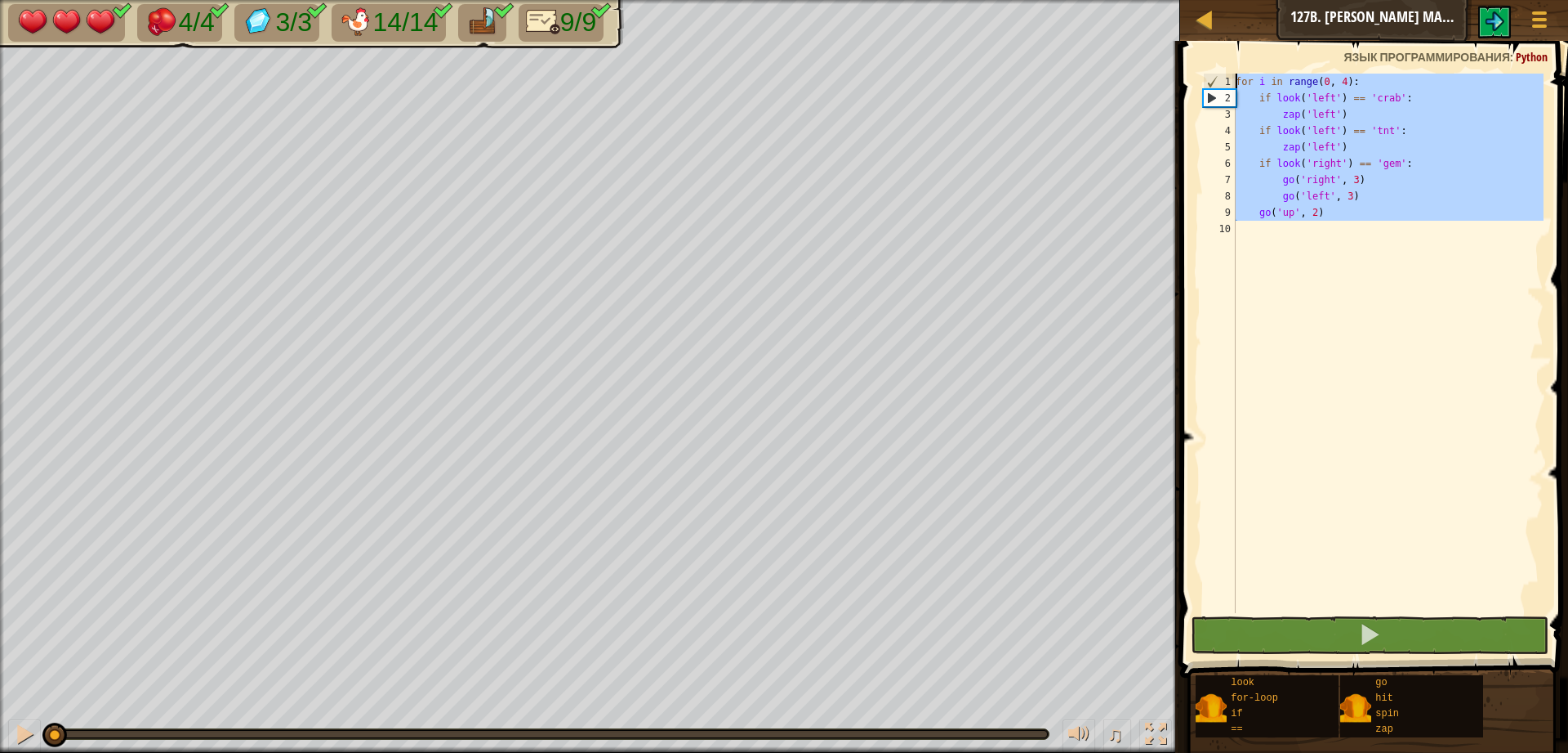
drag, startPoint x: 1350, startPoint y: 224, endPoint x: 1207, endPoint y: 71, distance: 209.4
click at [1207, 71] on div "1 2 3 4 5 6 7 8 9 10 for i in range ( 0 , 4 ) : if look ( 'left' ) == 'crab' : …" at bounding box center [1372, 391] width 393 height 685
drag, startPoint x: 1223, startPoint y: 81, endPoint x: 1254, endPoint y: 133, distance: 60.5
click at [1503, 29] on img at bounding box center [1495, 21] width 19 height 19
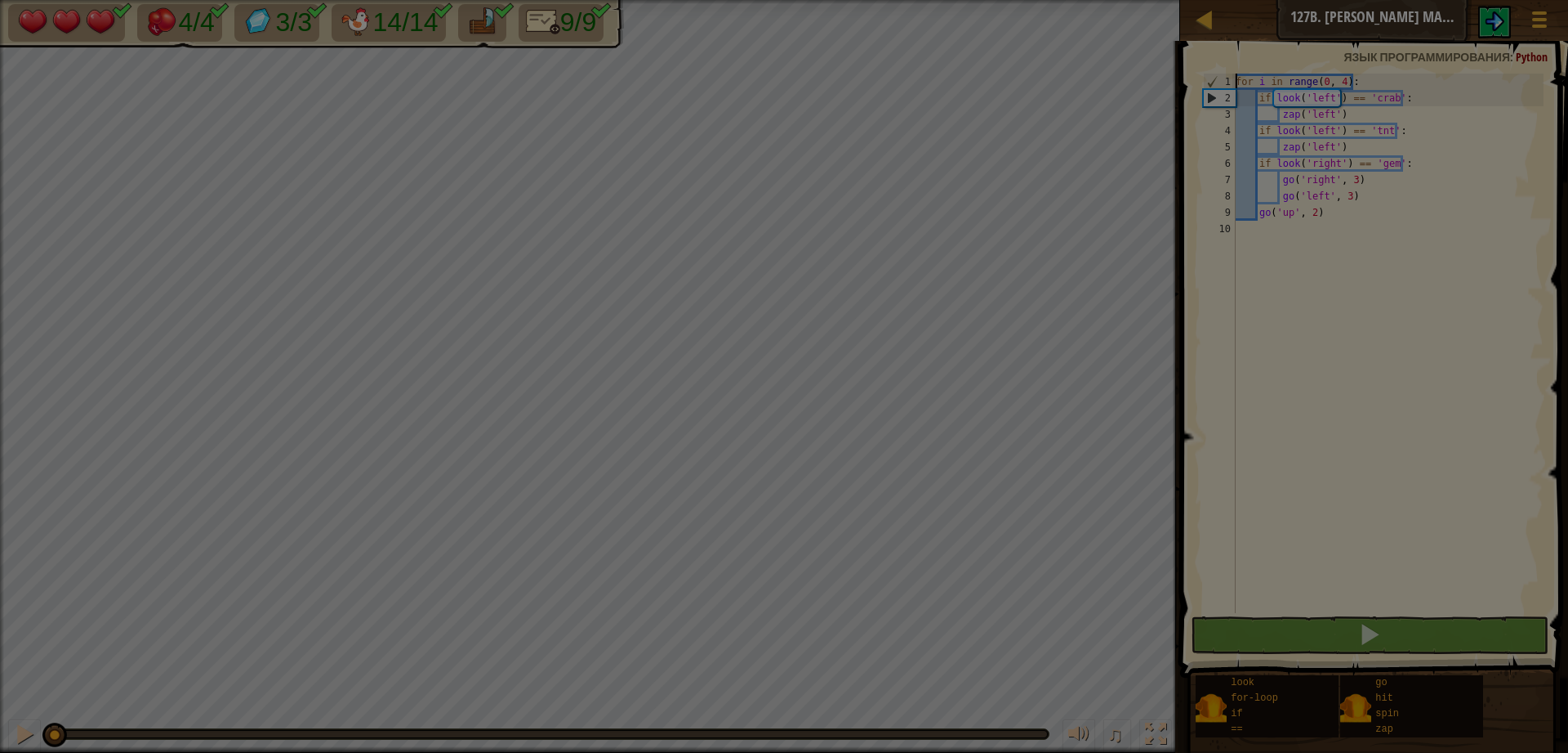
type textarea "for i in range(0, 4):"
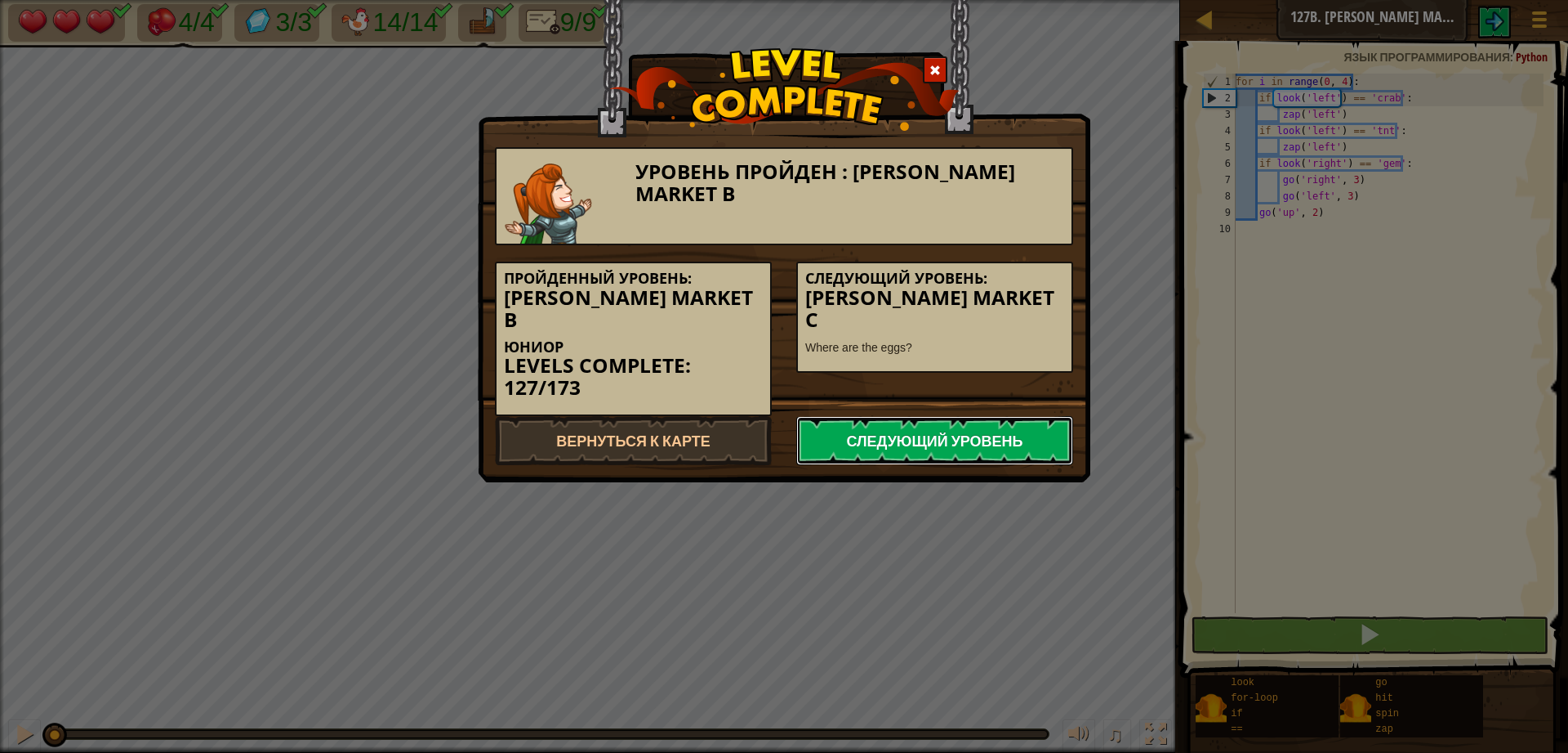
click at [895, 416] on link "Следующий уровень" at bounding box center [935, 440] width 276 height 49
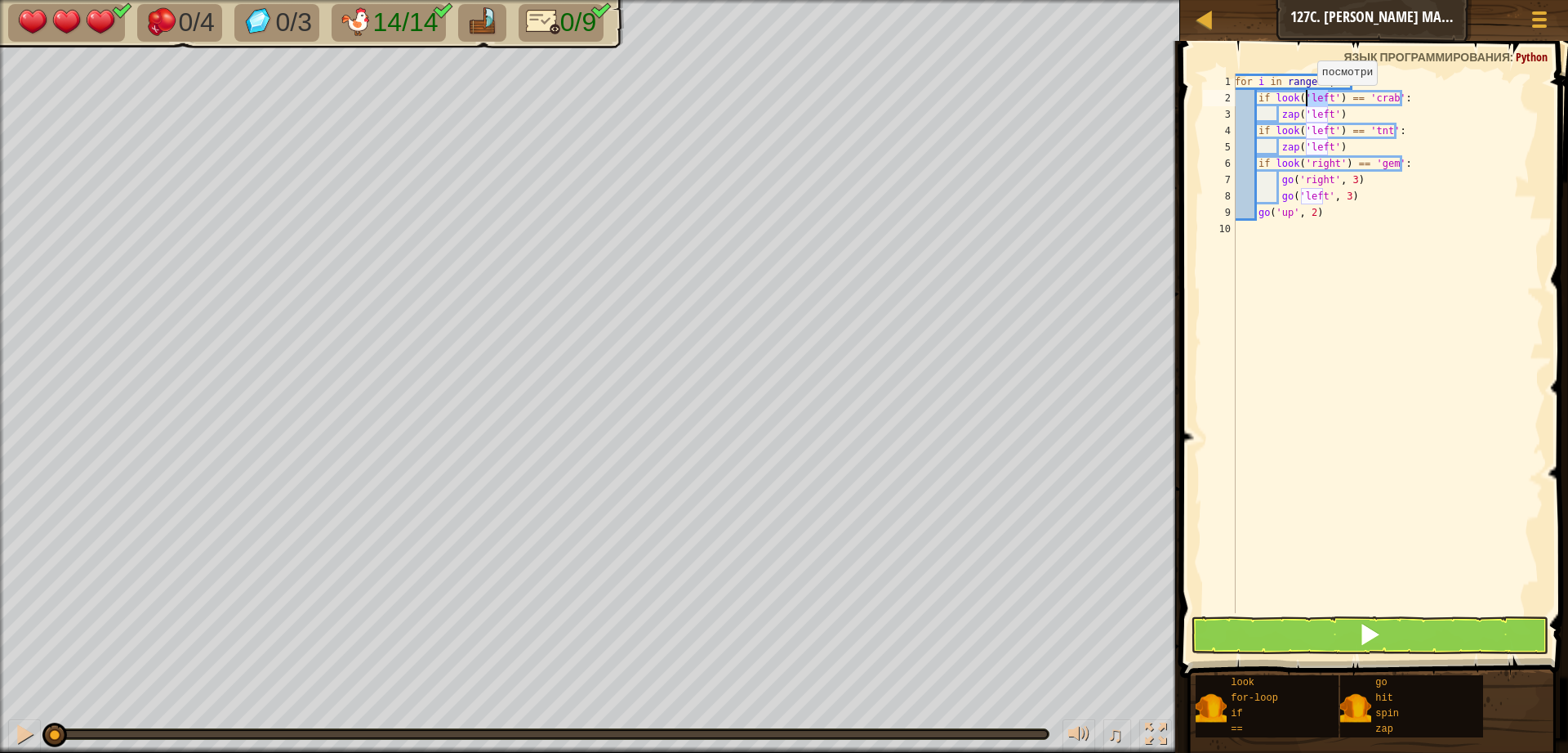
drag, startPoint x: 1327, startPoint y: 102, endPoint x: 1308, endPoint y: 102, distance: 19.0
click at [1308, 102] on div "for i in range ( 0 , 4 ) : if look ( 'left' ) == 'crab' : zap ( 'left' ) if loo…" at bounding box center [1387, 359] width 312 height 572
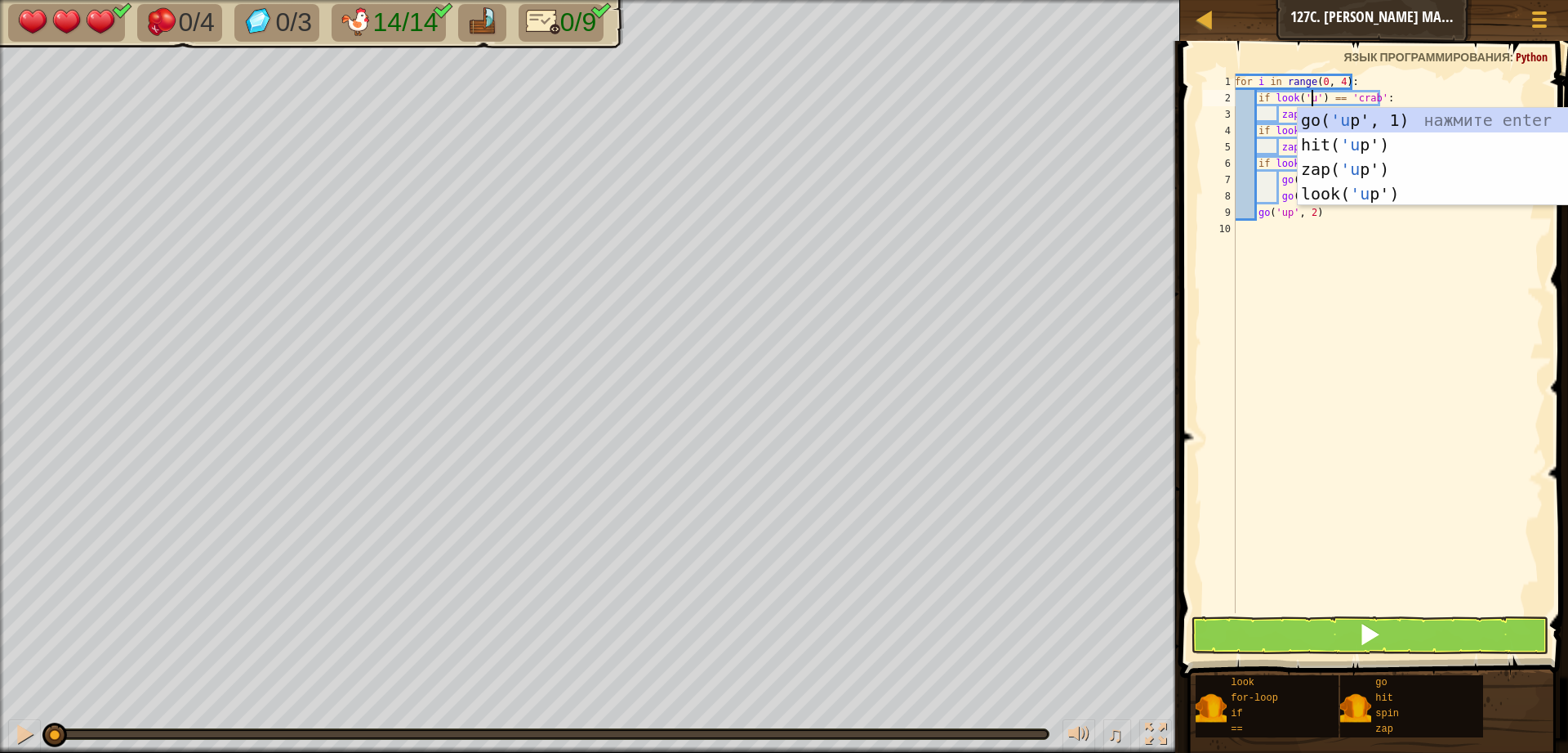
type textarea "if look('up') == 'crab':"
click at [1445, 429] on div "for i in range ( 0 , 4 ) : if look ( 'up' ) == 'crab' : zap ( 'left' ) if look …" at bounding box center [1387, 359] width 312 height 572
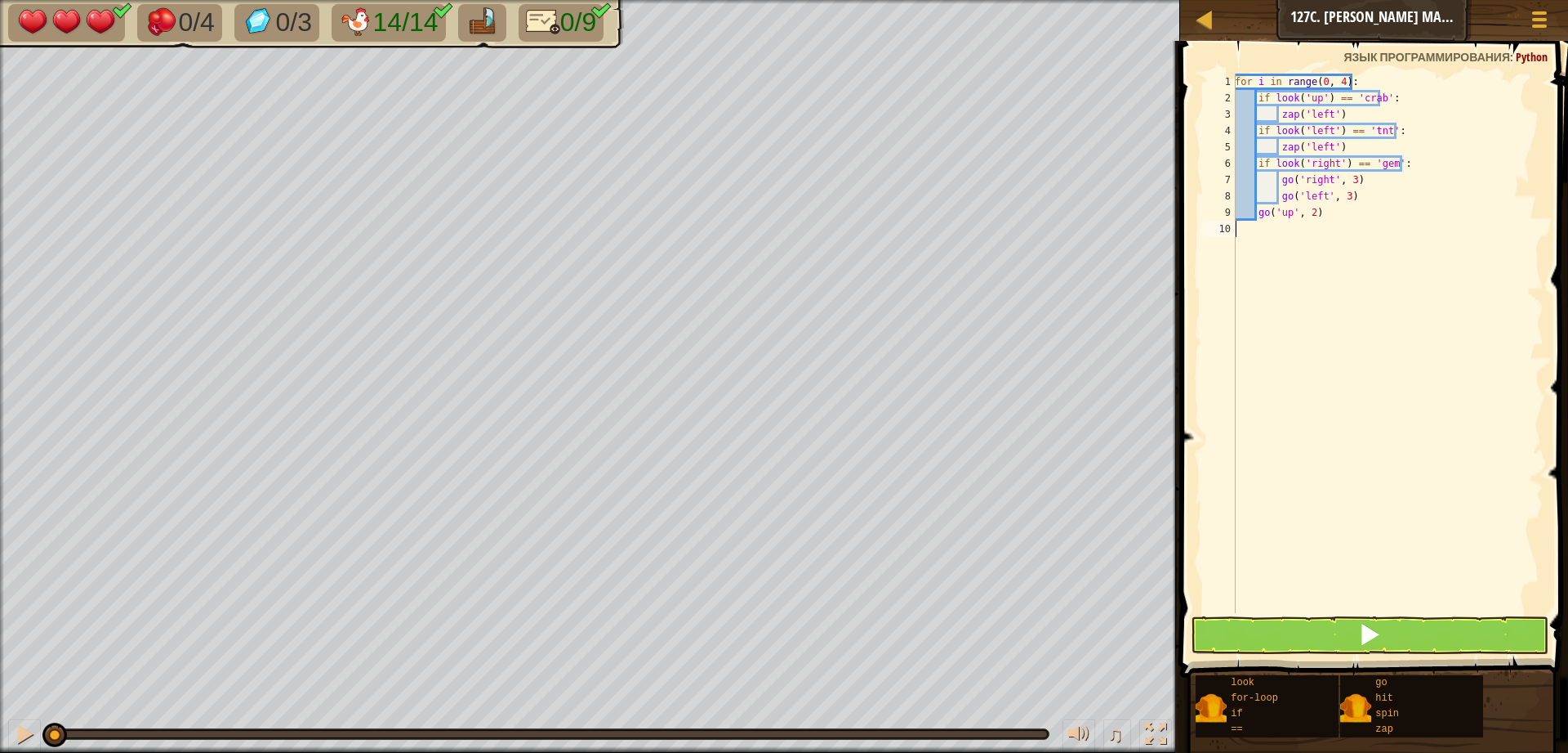
scroll to position [7, 0]
click at [1323, 114] on div "for i in range ( 0 , 4 ) : if look ( 'up' ) == 'crab' : zap ( 'left' ) if look …" at bounding box center [1387, 359] width 312 height 572
drag, startPoint x: 1330, startPoint y: 117, endPoint x: 1307, endPoint y: 121, distance: 23.3
click at [1307, 121] on div "for i in range ( 0 , 4 ) : if look ( 'up' ) == 'crab' : zap ( 'left' ) if look …" at bounding box center [1387, 359] width 312 height 572
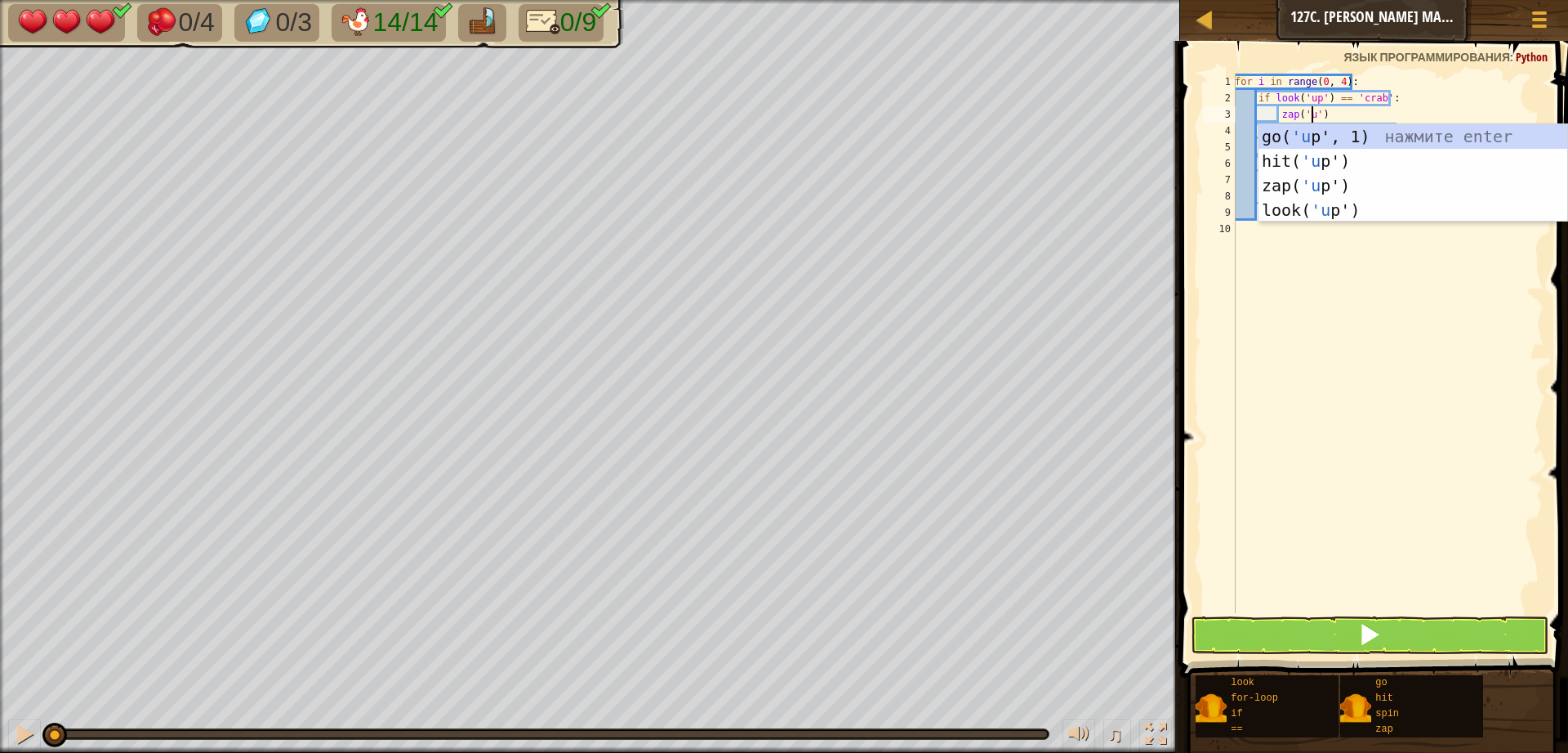
type textarea "zap('up')"
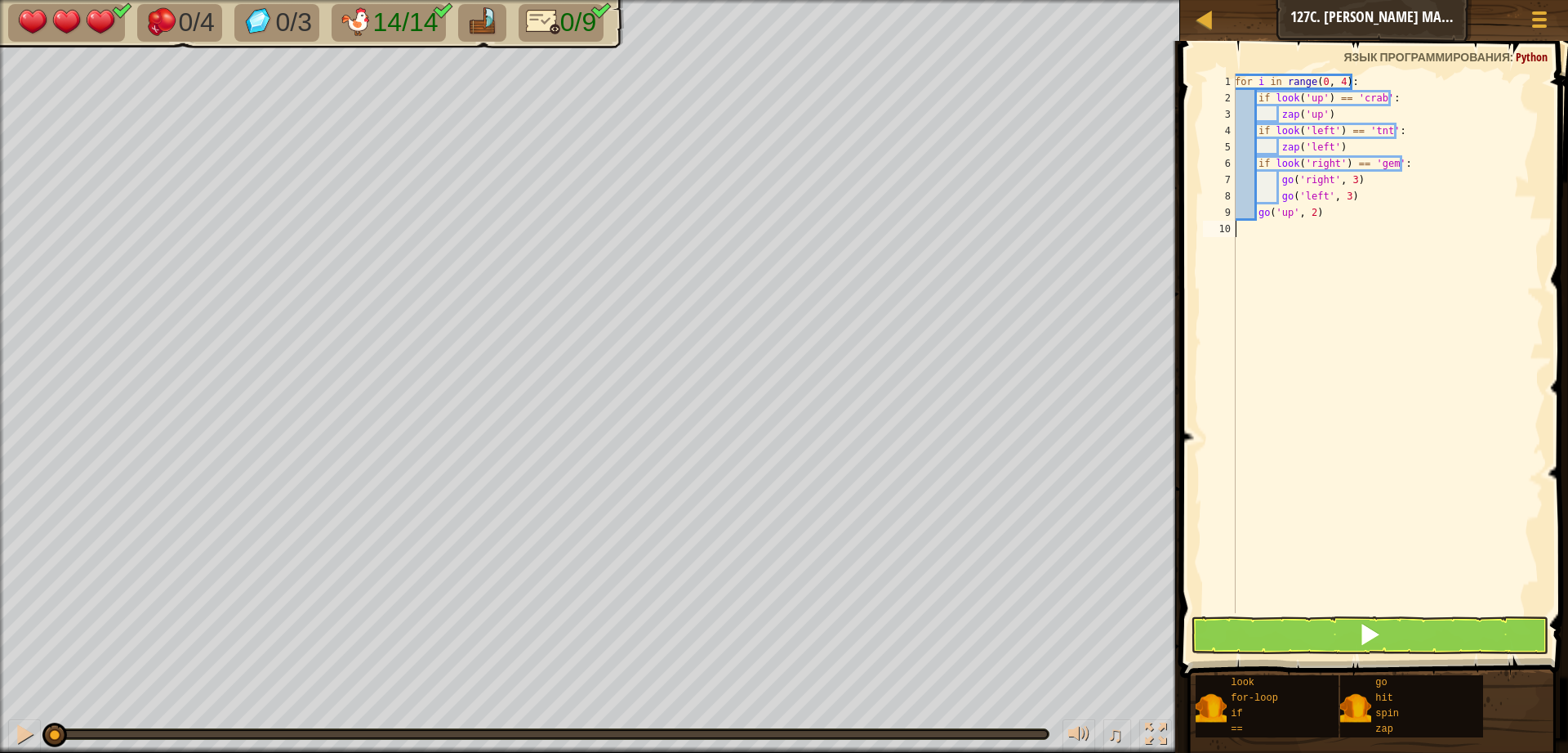
click at [1330, 313] on div "for i in range ( 0 , 4 ) : if look ( 'up' ) == 'crab' : zap ( 'up' ) if look ( …" at bounding box center [1387, 359] width 312 height 572
drag, startPoint x: 1329, startPoint y: 132, endPoint x: 1308, endPoint y: 133, distance: 21.0
click at [1308, 133] on div "for i in range ( 0 , 4 ) : if look ( 'up' ) == 'crab' : zap ( 'up' ) if look ( …" at bounding box center [1387, 359] width 312 height 572
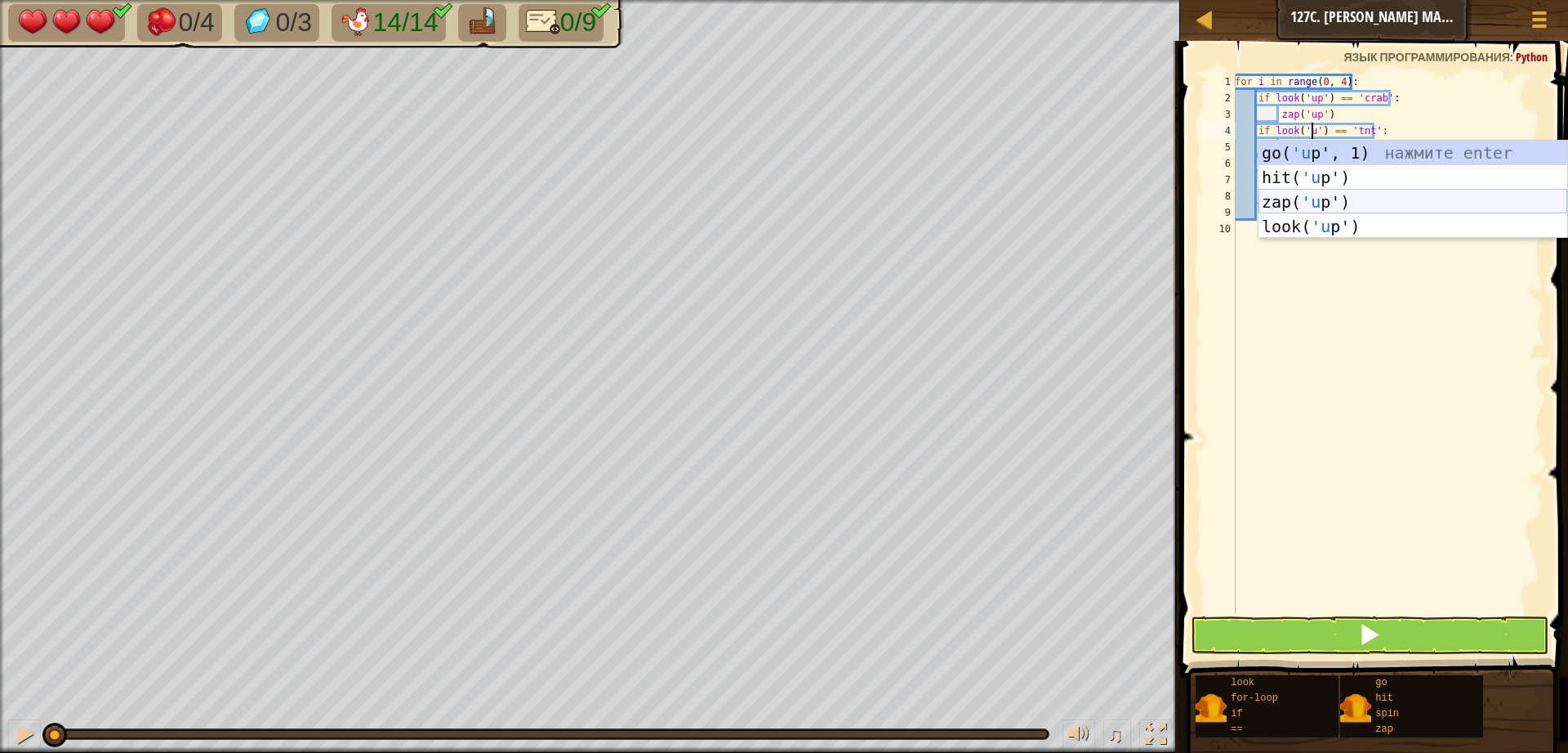
type textarea "if look('up') == 'tnt':"
drag, startPoint x: 1513, startPoint y: 318, endPoint x: 1381, endPoint y: 190, distance: 183.9
click at [1510, 314] on div "for i in range ( 0 , 4 ) : if look ( 'up' ) == 'crab' : zap ( 'up' ) if look ( …" at bounding box center [1387, 359] width 312 height 572
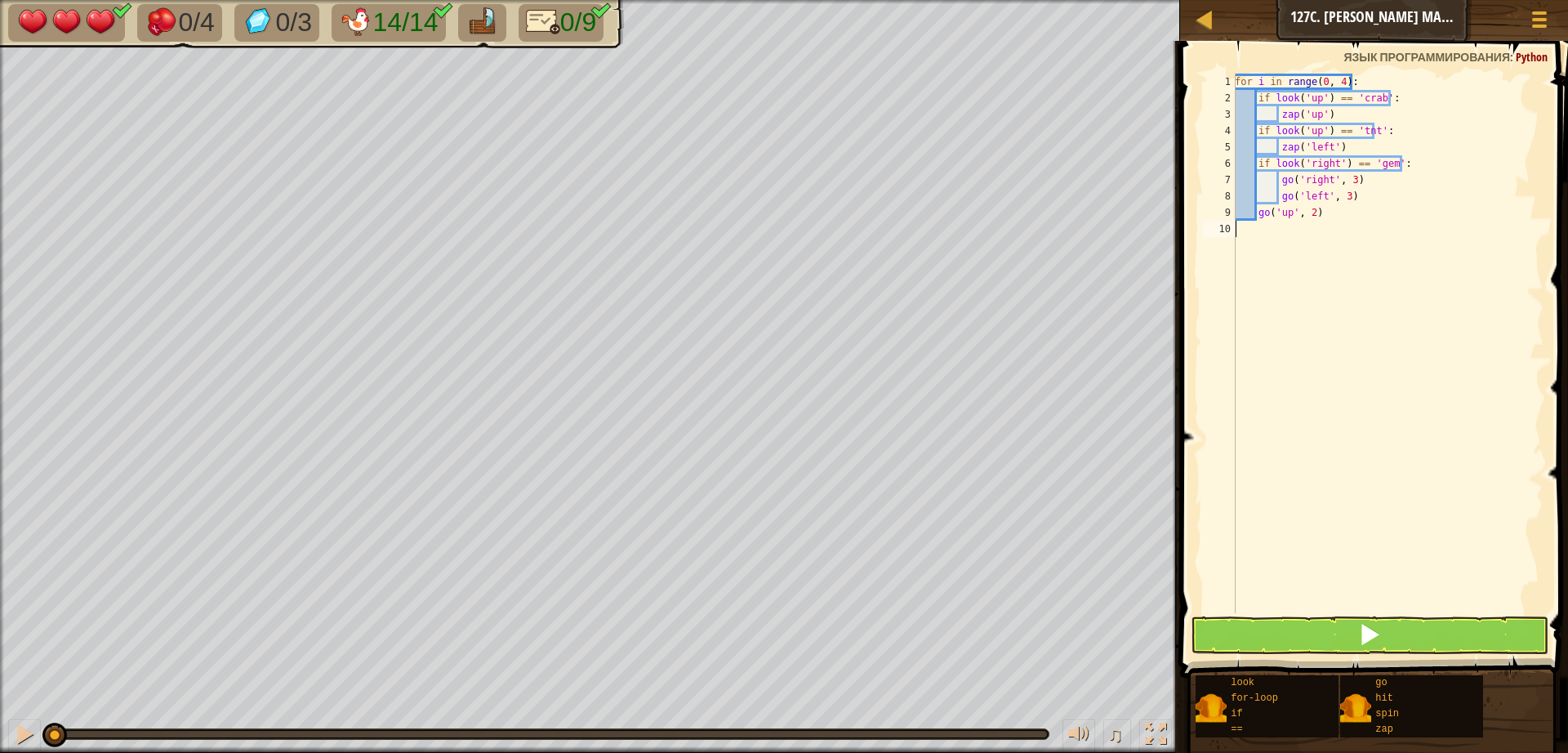
scroll to position [7, 0]
drag, startPoint x: 1329, startPoint y: 147, endPoint x: 1307, endPoint y: 148, distance: 22.0
click at [1307, 148] on div "for i in range ( 0 , 4 ) : if look ( 'up' ) == 'crab' : zap ( 'up' ) if look ( …" at bounding box center [1387, 359] width 312 height 572
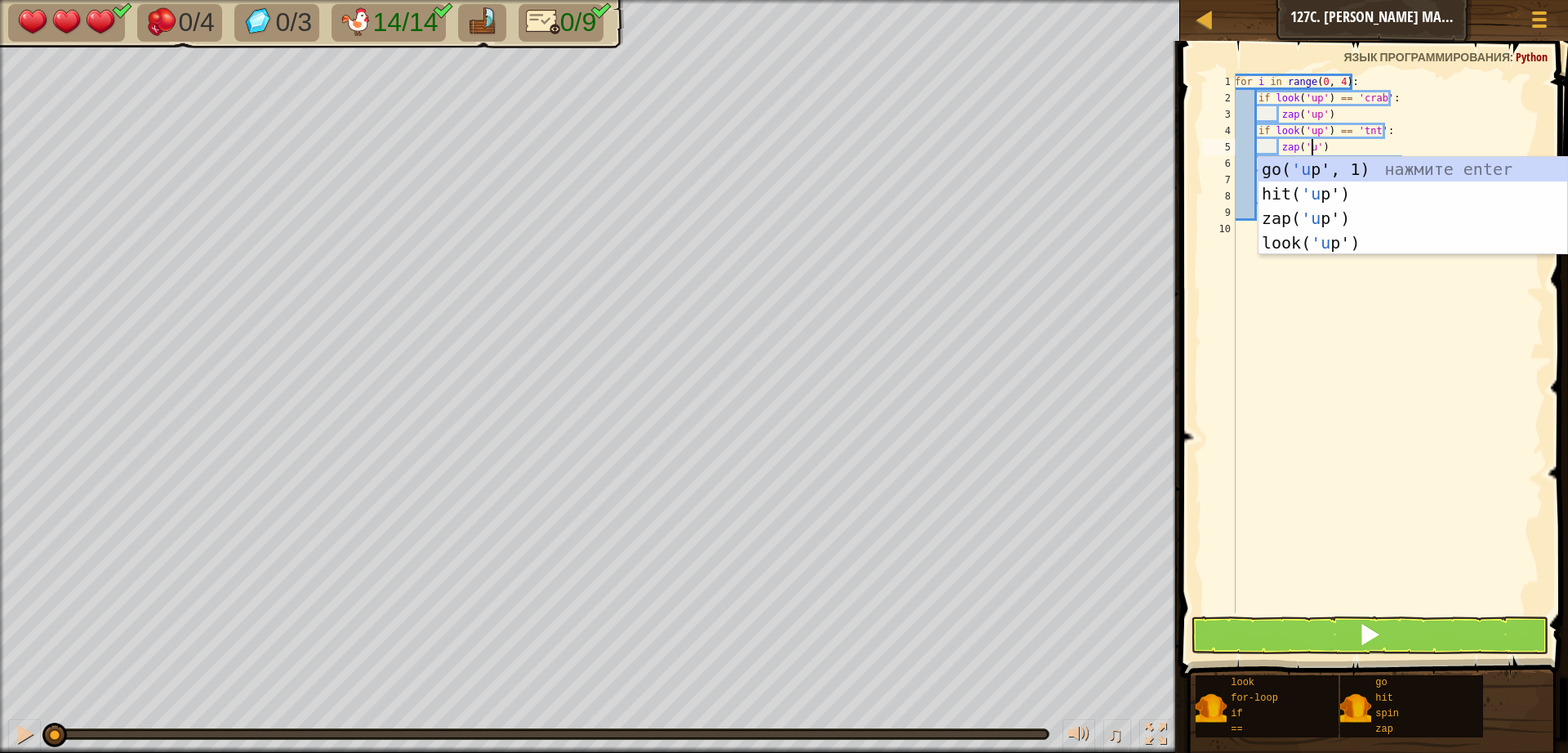
type textarea "zap('up')"
drag, startPoint x: 1380, startPoint y: 308, endPoint x: 1369, endPoint y: 285, distance: 25.5
click at [1380, 308] on div "for i in range ( 0 , 4 ) : if look ( 'up' ) == 'crab' : zap ( 'up' ) if look ( …" at bounding box center [1387, 359] width 312 height 572
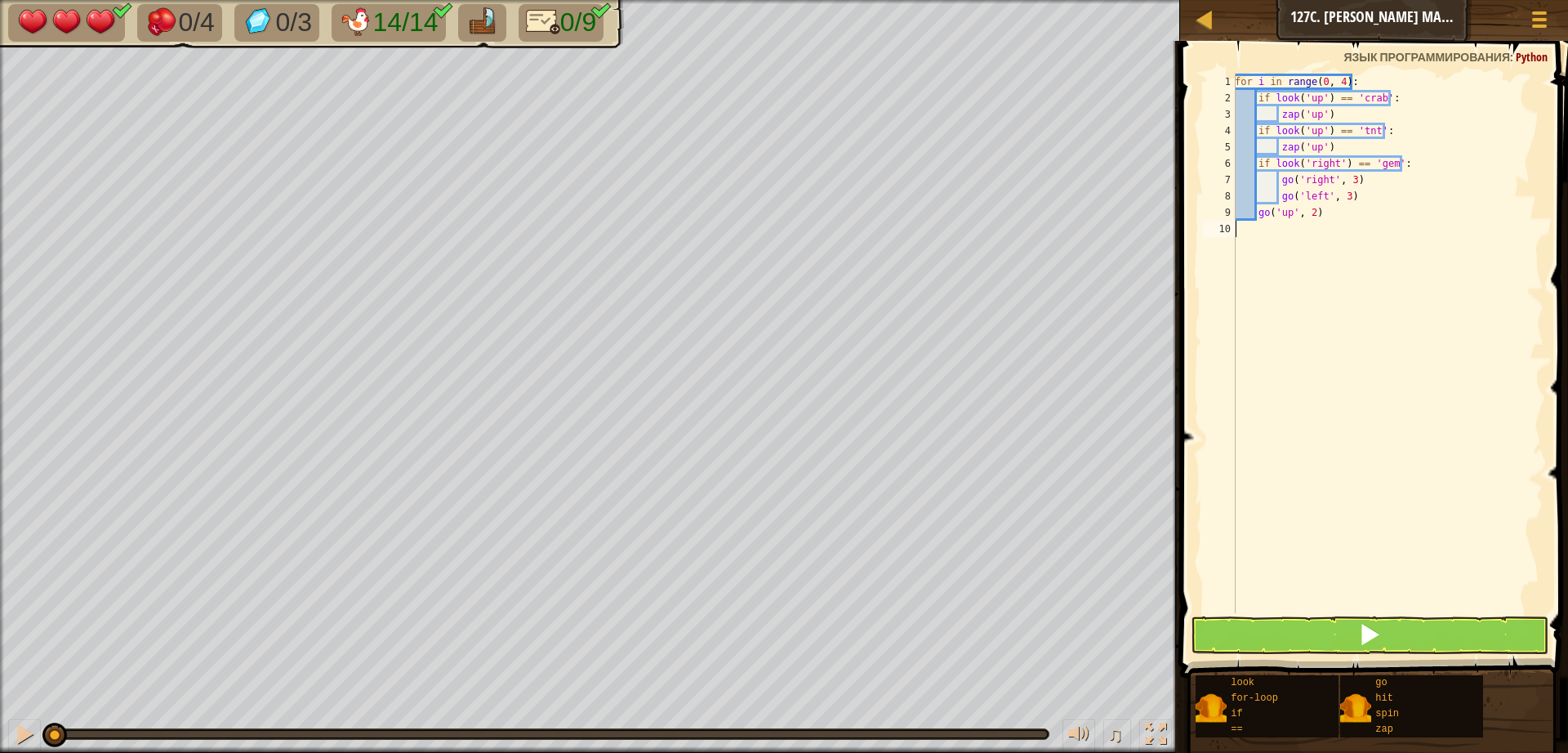
scroll to position [7, 0]
drag, startPoint x: 1329, startPoint y: 166, endPoint x: 1308, endPoint y: 170, distance: 21.4
click at [1308, 170] on div "for i in range ( 0 , 4 ) : if look ( 'up' ) == 'crab' : zap ( 'up' ) if look ( …" at bounding box center [1387, 359] width 312 height 572
click at [1314, 168] on div "for i in range ( 0 , 4 ) : if look ( 'up' ) == 'crab' : zap ( 'up' ) if look ( …" at bounding box center [1387, 359] width 312 height 572
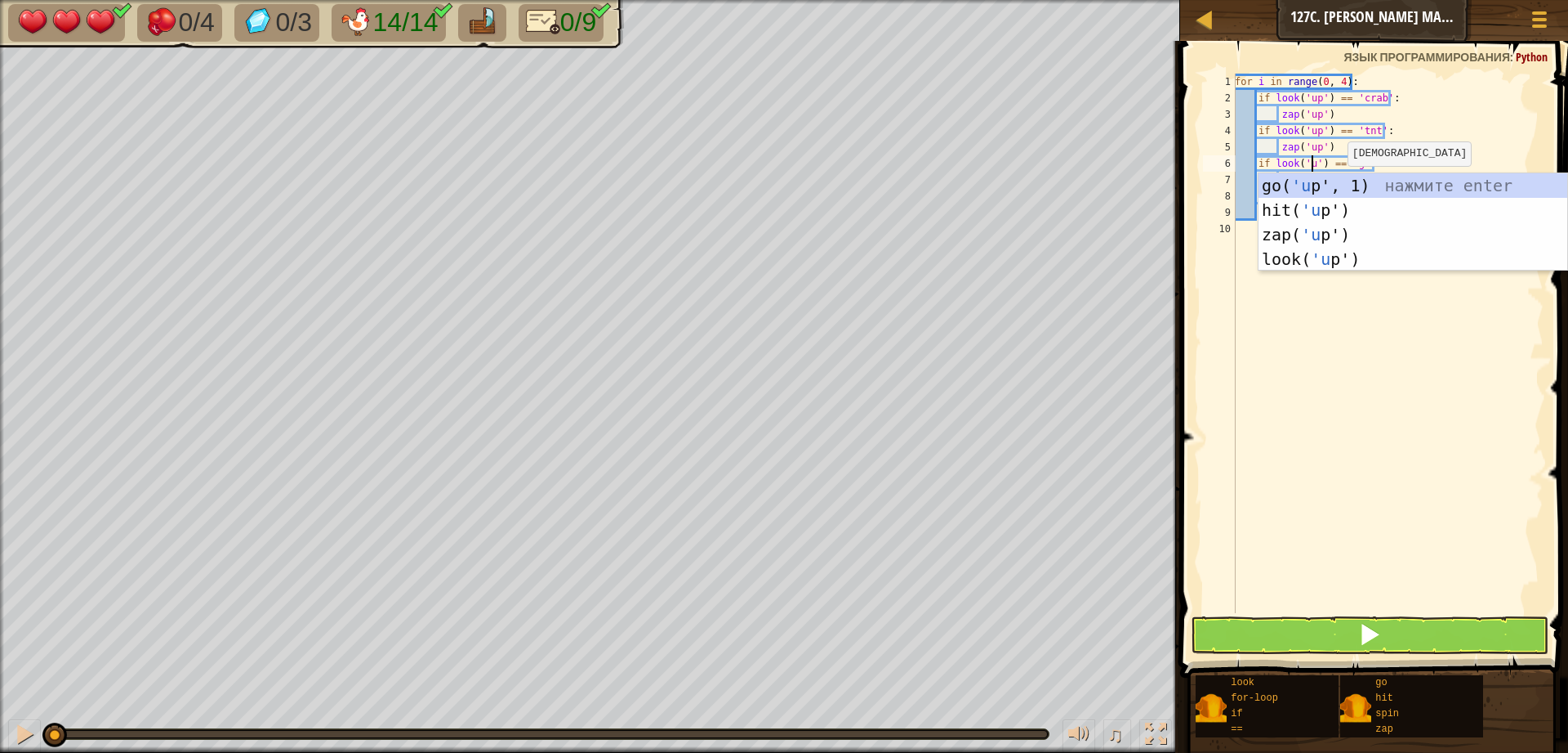
scroll to position [7, 6]
type textarea "if look('up') == 'gem':"
click at [1567, 586] on span at bounding box center [1376, 336] width 401 height 685
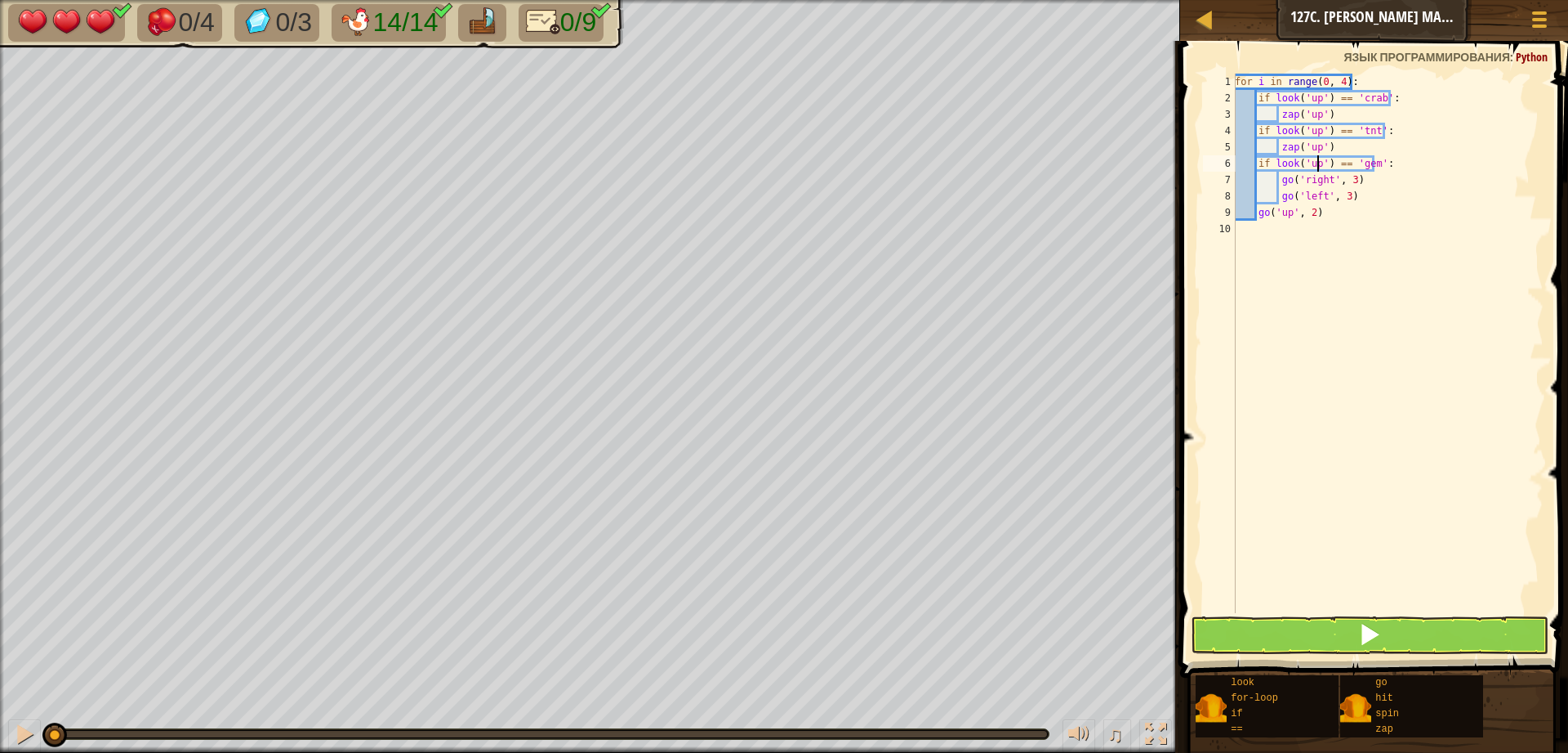
click at [1381, 287] on div "for i in range ( 0 , 4 ) : if look ( 'up' ) == 'crab' : zap ( 'up' ) if look ( …" at bounding box center [1387, 359] width 312 height 572
click at [1314, 167] on div "for i in range ( 0 , 4 ) : if look ( 'up' ) == 'crab' : zap ( 'up' ) if look ( …" at bounding box center [1387, 359] width 312 height 572
click at [1319, 164] on div "for i in range ( 0 , 4 ) : if look ( 'up' ) == 'crab' : zap ( 'up' ) if look ( …" at bounding box center [1387, 343] width 312 height 539
drag, startPoint x: 1317, startPoint y: 164, endPoint x: 1307, endPoint y: 167, distance: 10.4
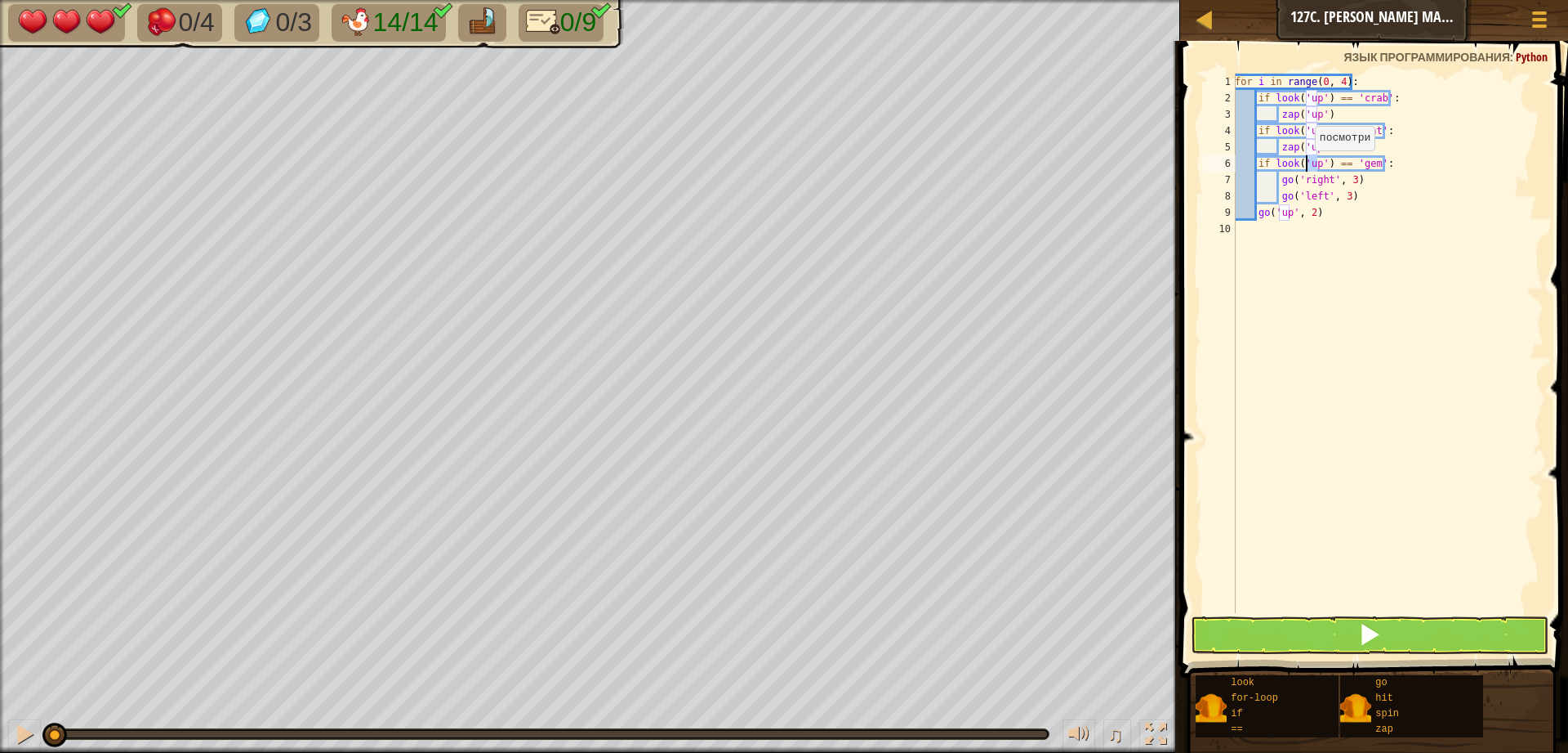
click at [1307, 167] on div "for i in range ( 0 , 4 ) : if look ( 'up' ) == 'crab' : zap ( 'up' ) if look ( …" at bounding box center [1387, 359] width 312 height 572
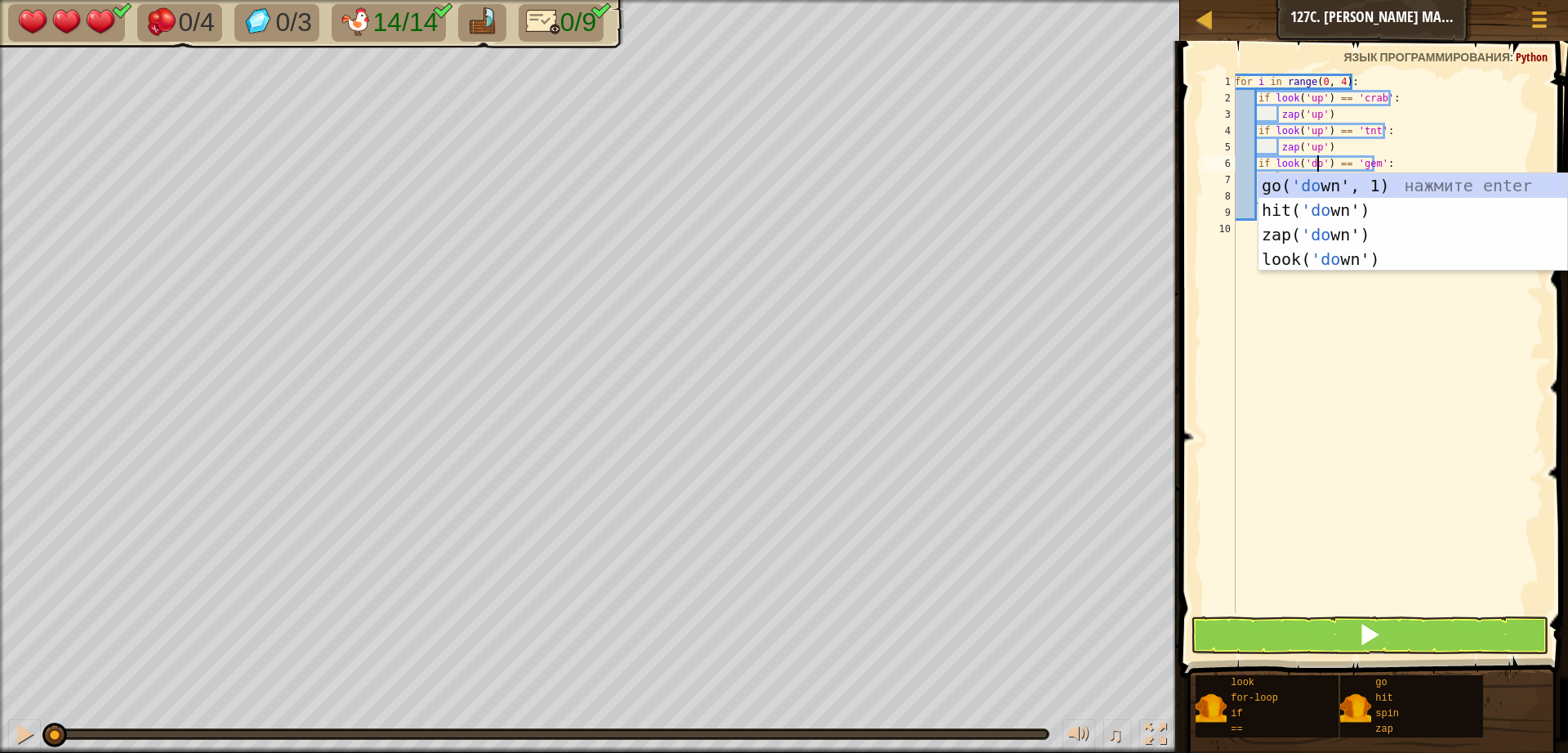
scroll to position [7, 6]
type textarea "if look('down') == 'gem':"
click at [1325, 427] on div "for i in range ( 0 , 4 ) : if look ( 'up' ) == 'crab' : zap ( 'up' ) if look ( …" at bounding box center [1387, 359] width 312 height 572
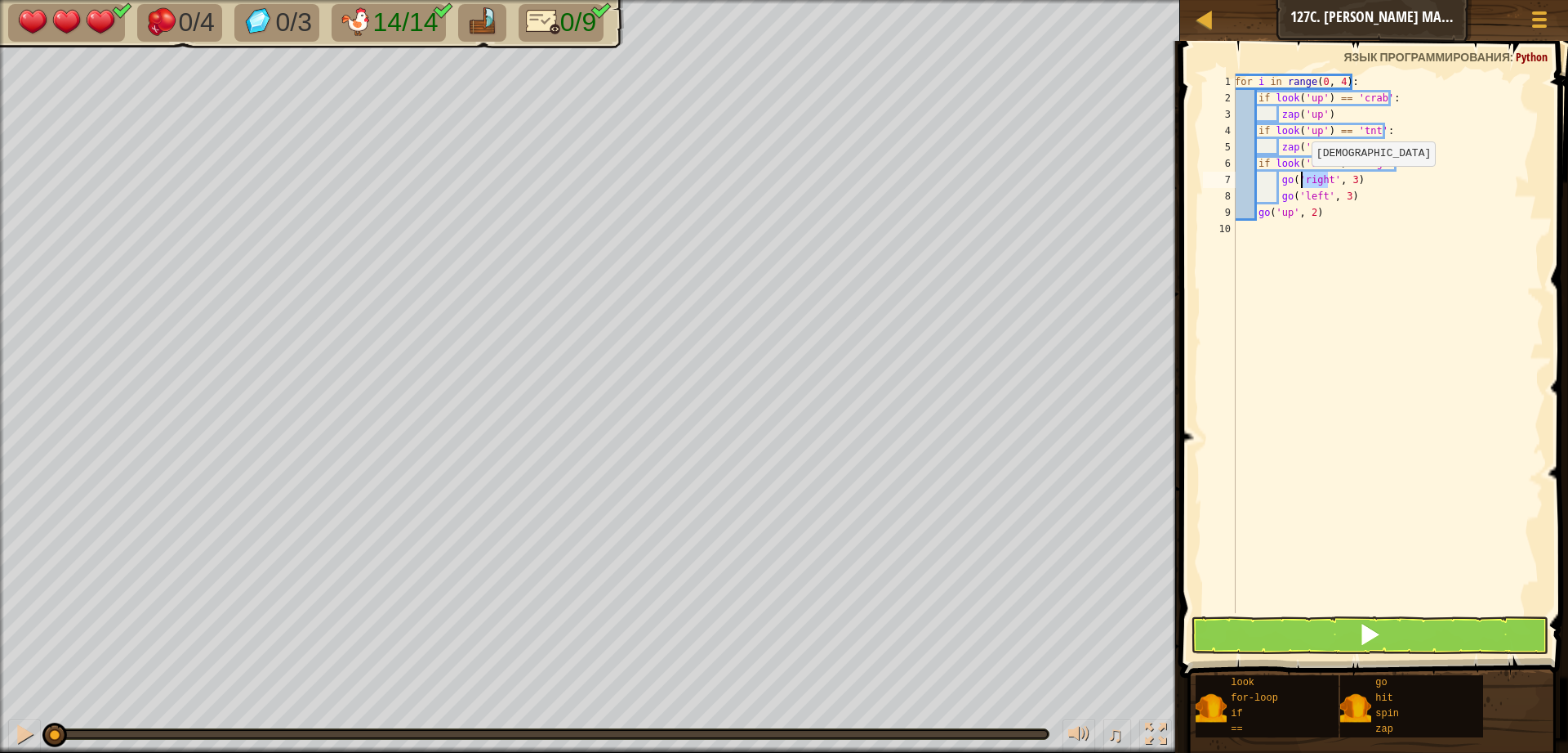
drag, startPoint x: 1329, startPoint y: 178, endPoint x: 1303, endPoint y: 182, distance: 26.3
click at [1303, 182] on div "for i in range ( 0 , 4 ) : if look ( 'up' ) == 'crab' : zap ( 'up' ) if look ( …" at bounding box center [1387, 359] width 312 height 572
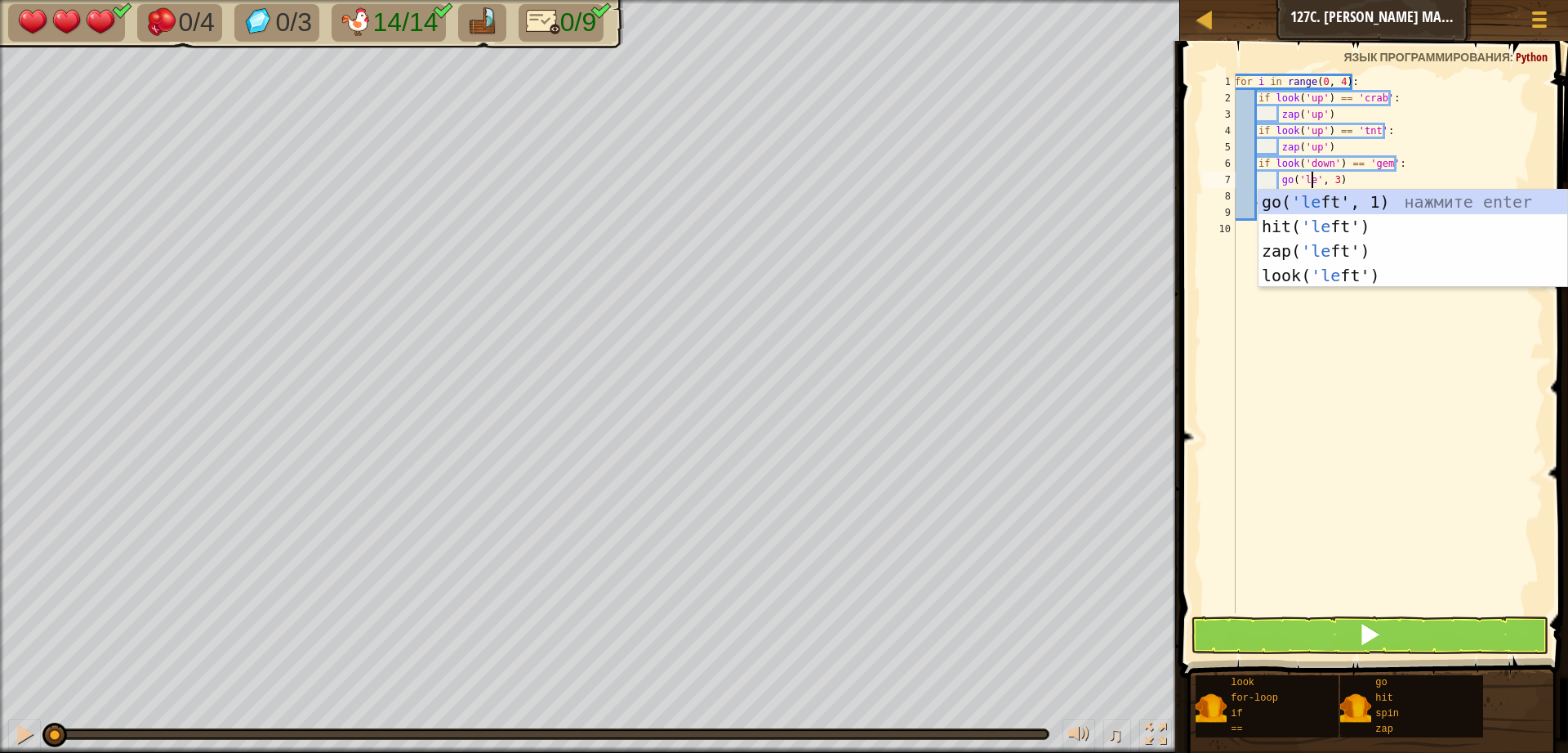
scroll to position [7, 6]
type textarea "go('left', 3)"
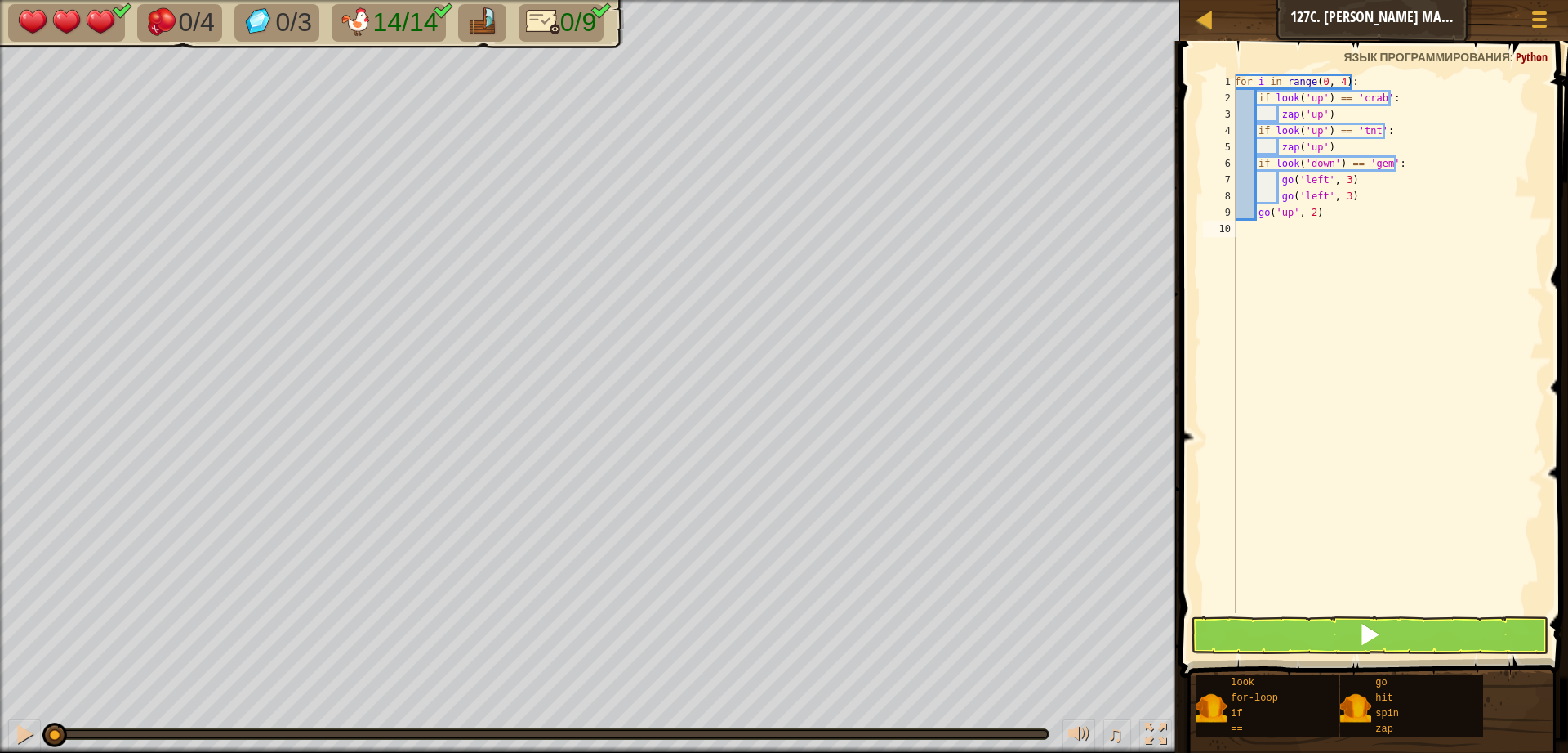
click at [1378, 493] on div "for i in range ( 0 , 4 ) : if look ( 'up' ) == 'crab' : zap ( 'up' ) if look ( …" at bounding box center [1387, 359] width 312 height 572
drag, startPoint x: 1320, startPoint y: 198, endPoint x: 1307, endPoint y: 197, distance: 13.0
click at [1307, 197] on div "for i in range ( 0 , 4 ) : if look ( 'up' ) == 'crab' : zap ( 'up' ) if look ( …" at bounding box center [1387, 359] width 312 height 572
click at [1318, 200] on div "for i in range ( 0 , 4 ) : if look ( 'up' ) == 'crab' : zap ( 'up' ) if look ( …" at bounding box center [1387, 343] width 312 height 539
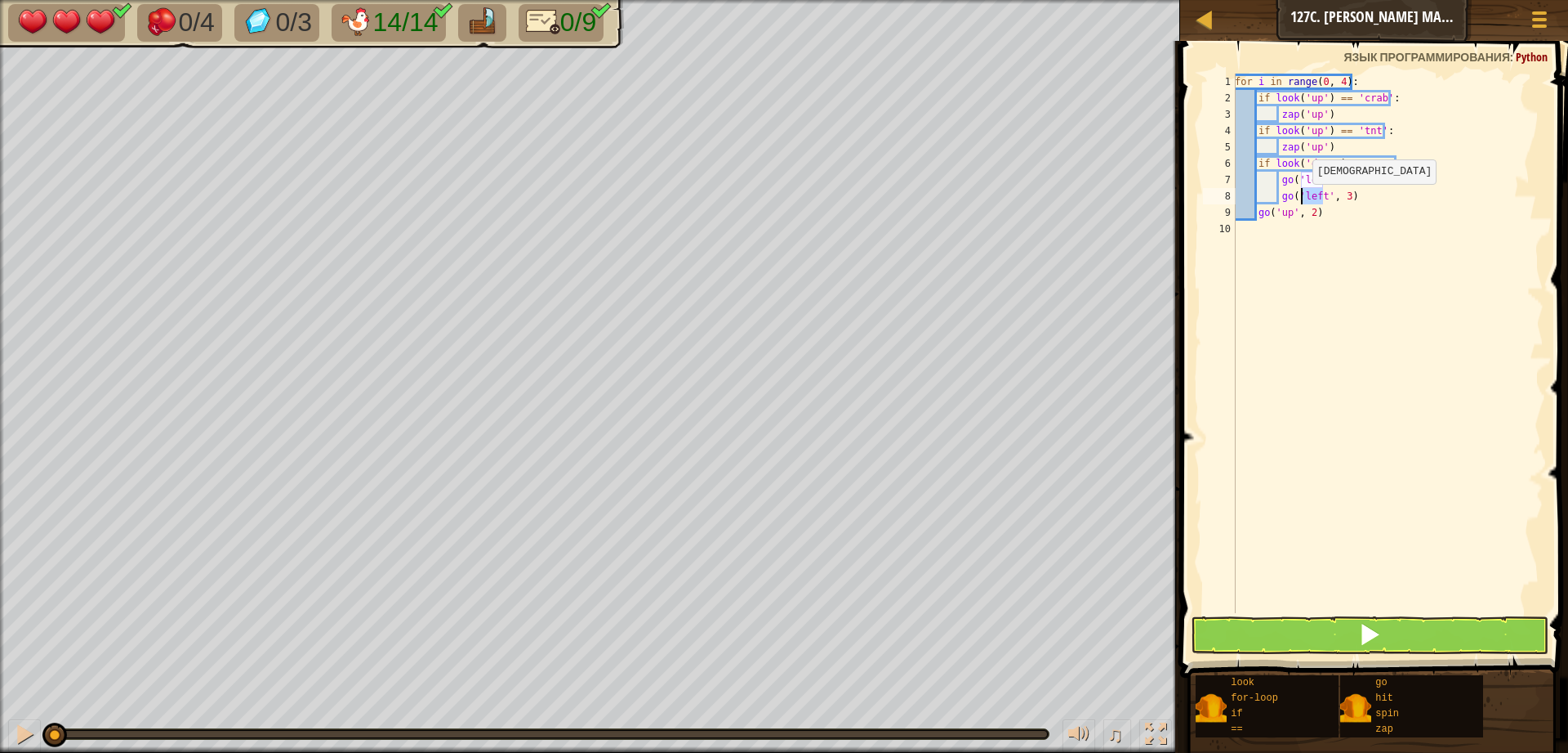
drag, startPoint x: 1322, startPoint y: 200, endPoint x: 1304, endPoint y: 201, distance: 18.0
click at [1304, 201] on div "for i in range ( 0 , 4 ) : if look ( 'up' ) == 'crab' : zap ( 'up' ) if look ( …" at bounding box center [1387, 359] width 312 height 572
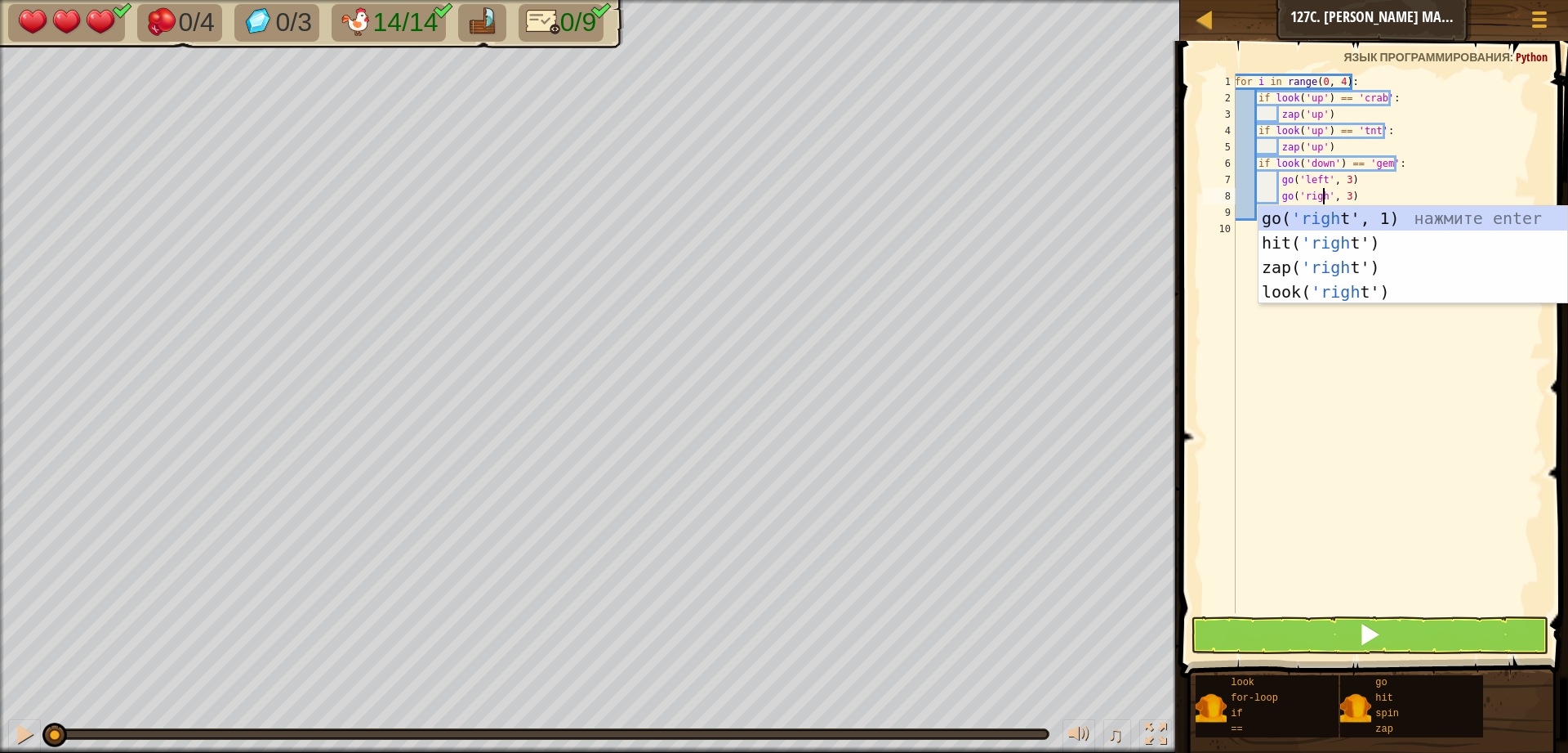
type textarea "go('right', 3)"
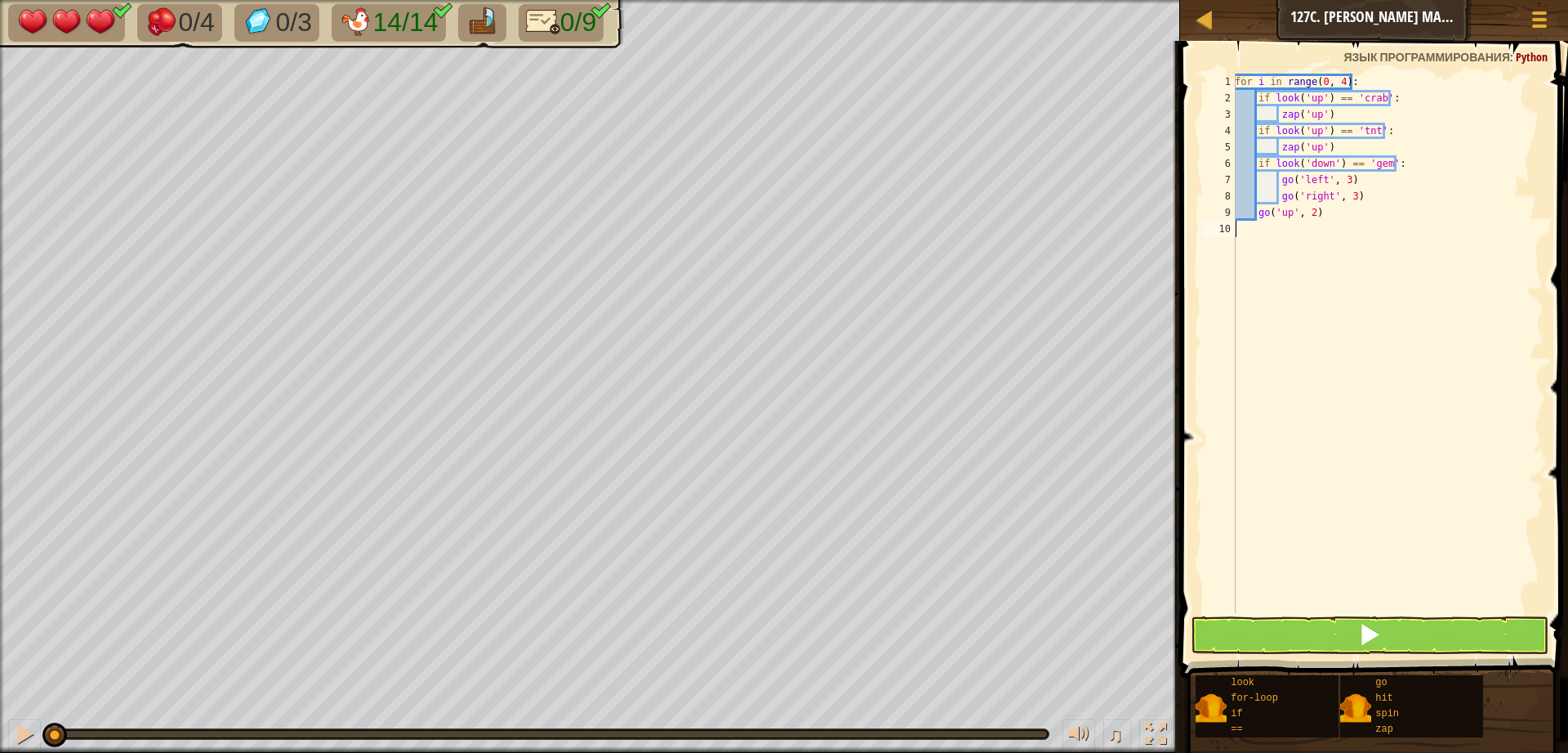
click at [1340, 446] on div "for i in range ( 0 , 4 ) : if look ( 'up' ) == 'crab' : zap ( 'up' ) if look ( …" at bounding box center [1387, 359] width 312 height 572
click at [1317, 624] on button at bounding box center [1369, 635] width 358 height 38
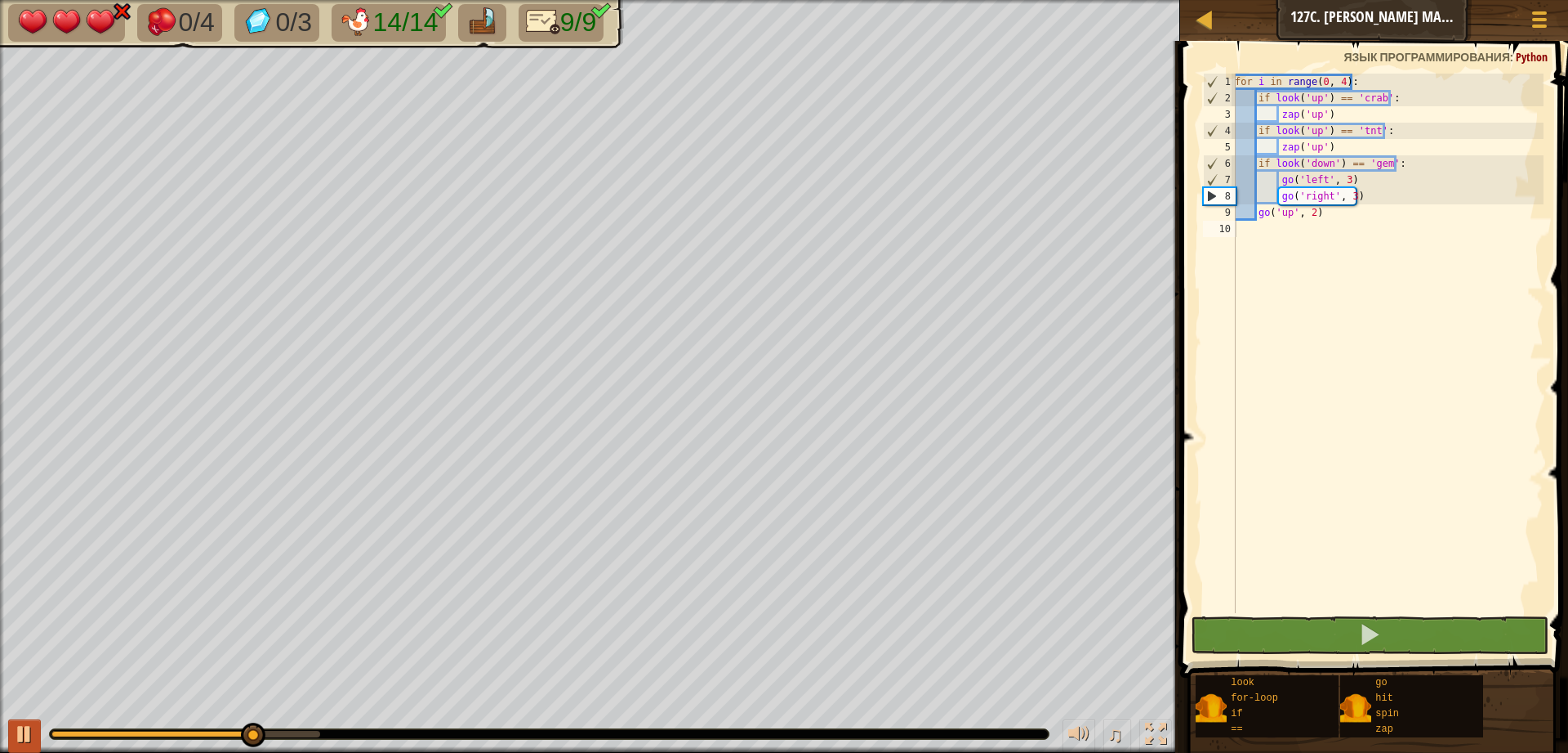
drag, startPoint x: 41, startPoint y: 734, endPoint x: 32, endPoint y: 731, distance: 9.5
click at [35, 732] on div "♫" at bounding box center [590, 729] width 1180 height 49
click at [22, 726] on div at bounding box center [25, 734] width 21 height 21
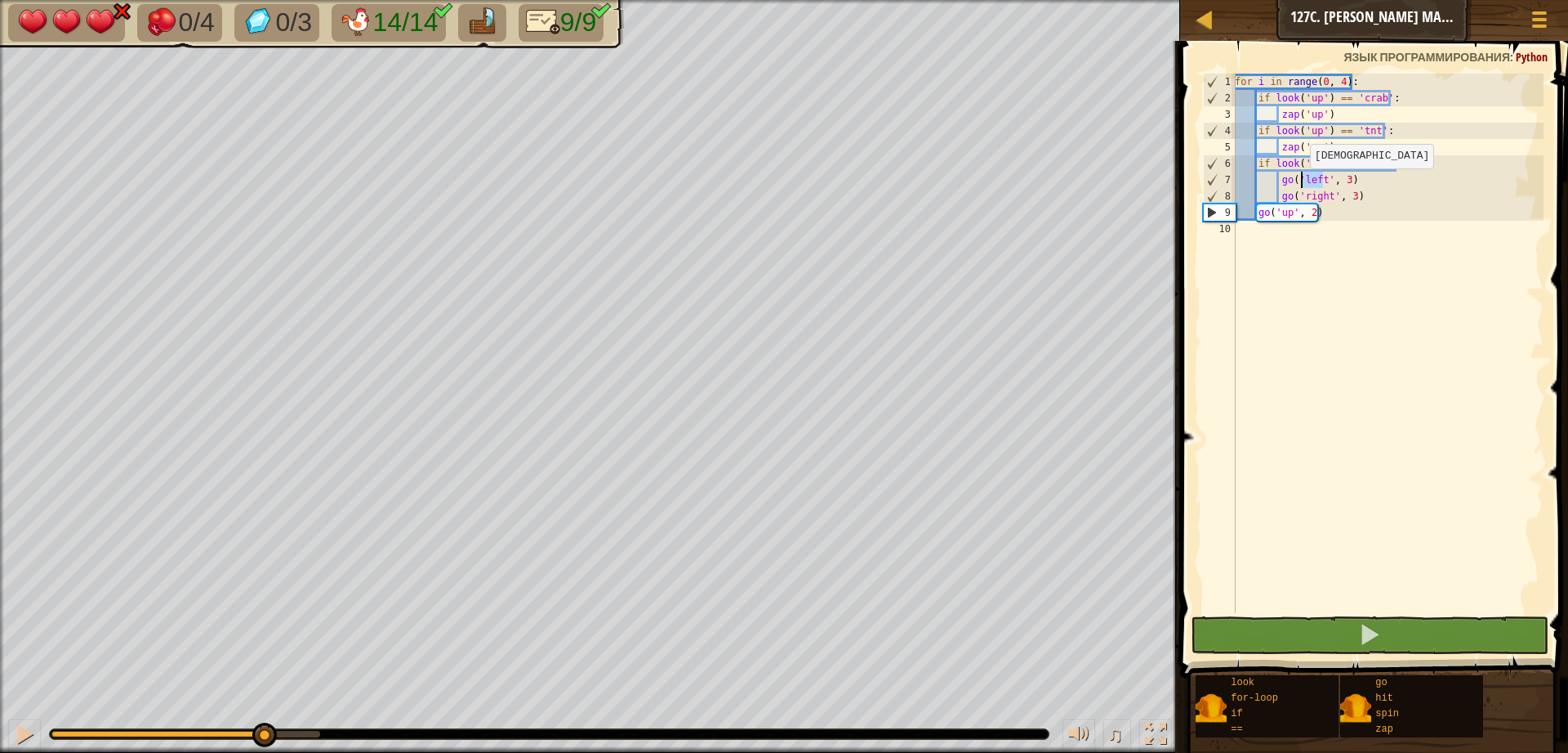
drag, startPoint x: 1322, startPoint y: 178, endPoint x: 1301, endPoint y: 185, distance: 22.1
click at [1301, 185] on div "for i in range ( 0 , 4 ) : if look ( 'up' ) == 'crab' : zap ( 'up' ) if look ( …" at bounding box center [1387, 359] width 312 height 572
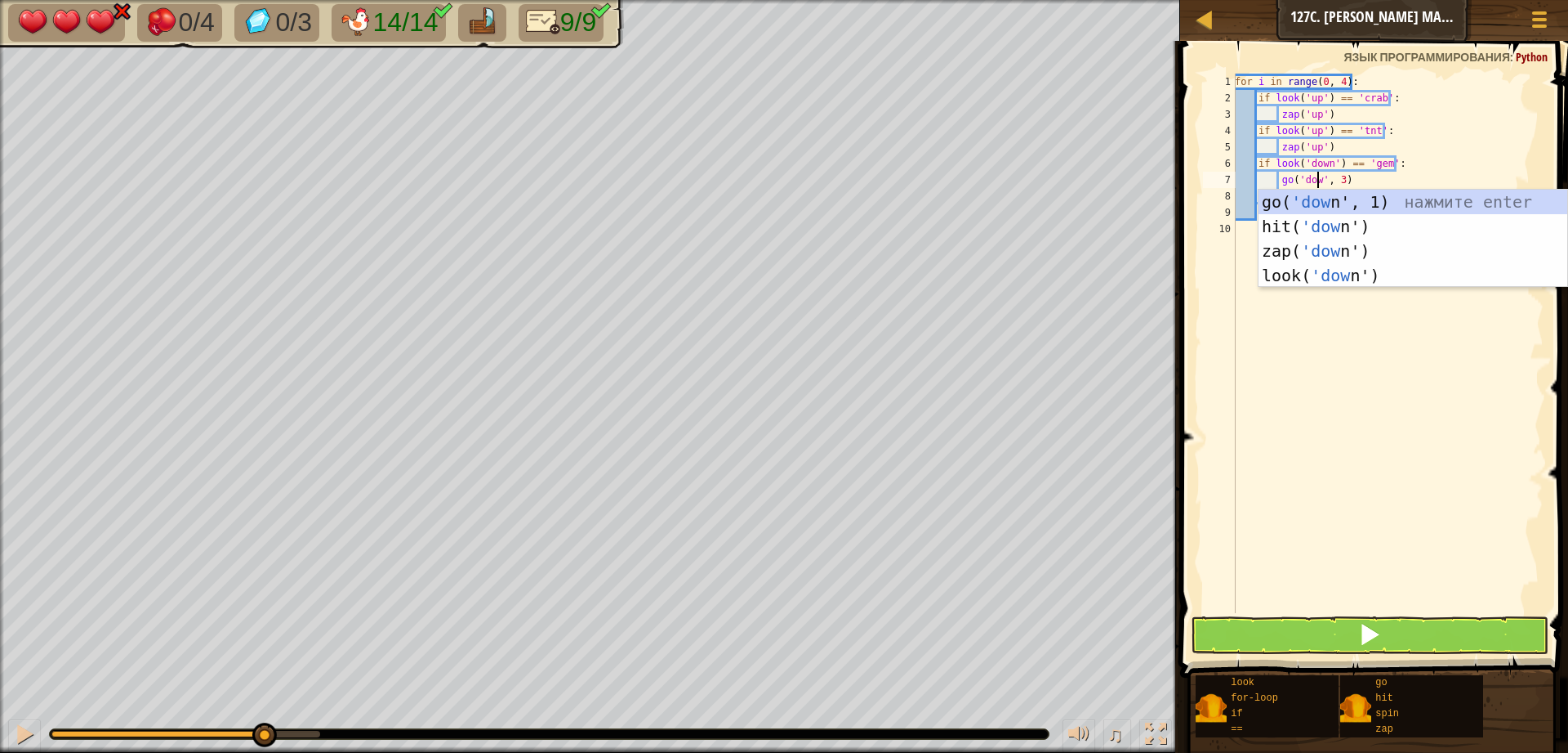
scroll to position [7, 6]
type textarea "go('down', 3)"
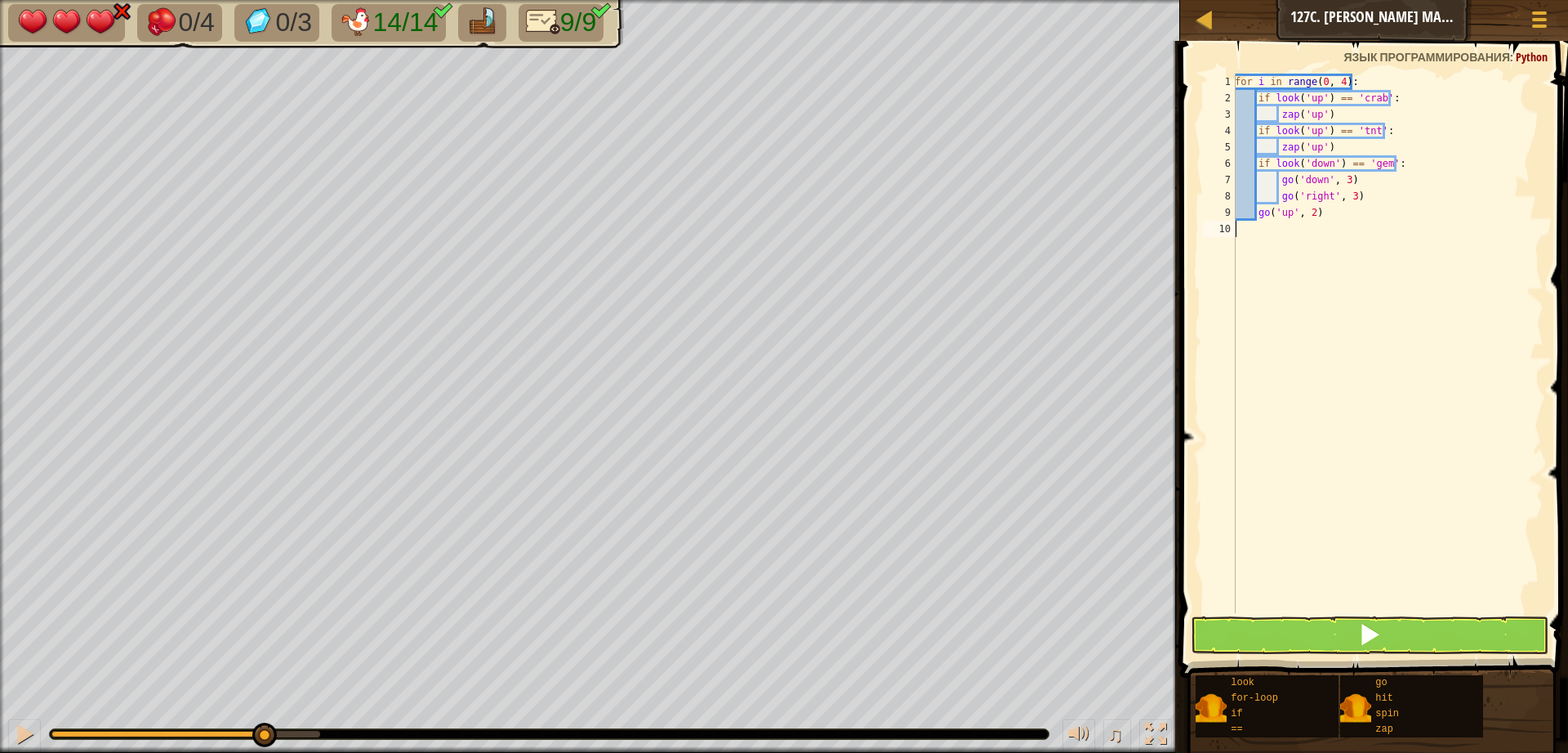
click at [1317, 393] on div "for i in range ( 0 , 4 ) : if look ( 'up' ) == 'crab' : zap ( 'up' ) if look ( …" at bounding box center [1387, 359] width 312 height 572
drag, startPoint x: 1326, startPoint y: 196, endPoint x: 1304, endPoint y: 198, distance: 22.1
click at [1304, 198] on div "for i in range ( 0 , 4 ) : if look ( 'up' ) == 'crab' : zap ( 'up' ) if look ( …" at bounding box center [1387, 359] width 312 height 572
click at [1323, 203] on div "for i in range ( 0 , 4 ) : if look ( 'up' ) == 'crab' : zap ( 'up' ) if look ( …" at bounding box center [1387, 343] width 312 height 539
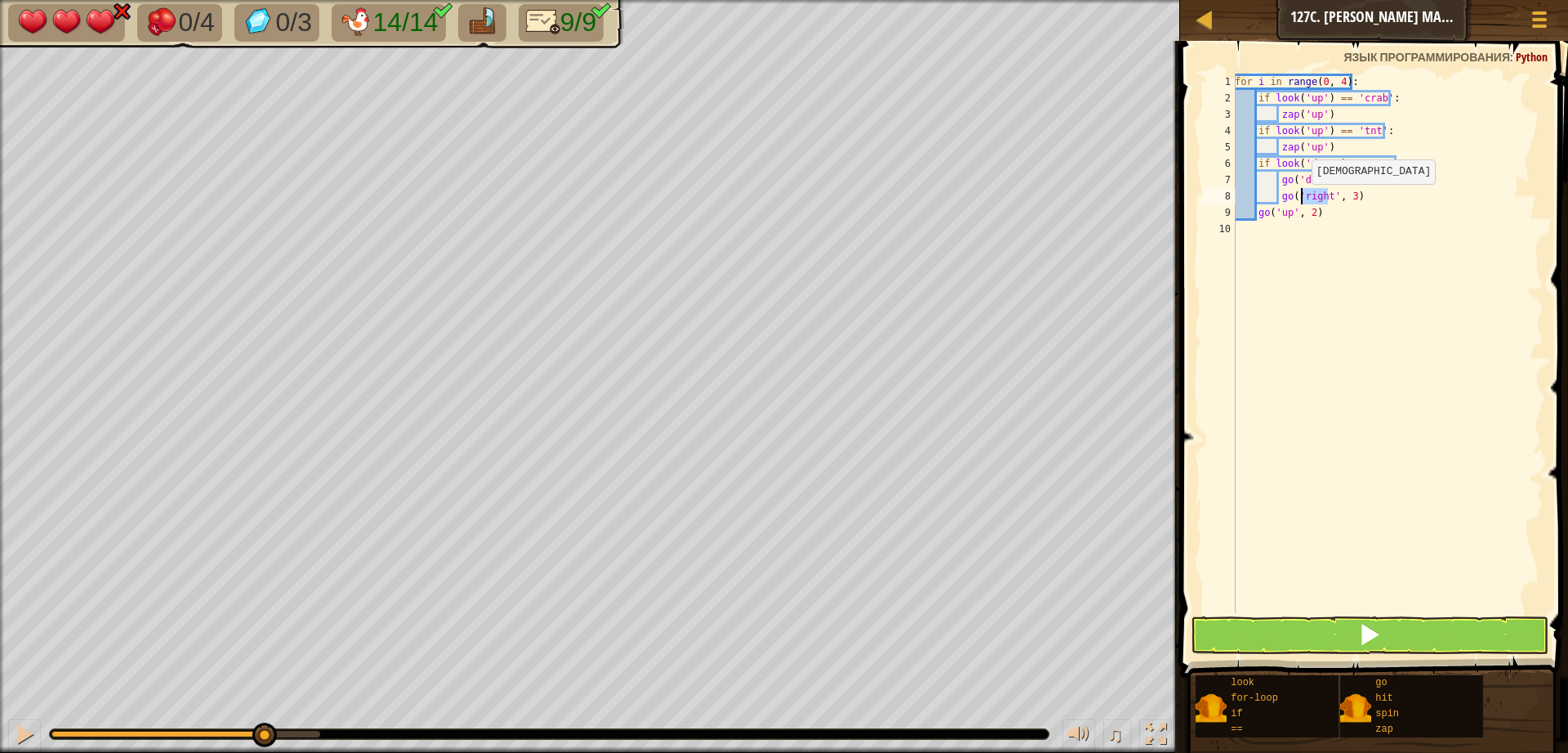
drag, startPoint x: 1329, startPoint y: 199, endPoint x: 1303, endPoint y: 201, distance: 26.1
click at [1303, 201] on div "for i in range ( 0 , 4 ) : if look ( 'up' ) == 'crab' : zap ( 'up' ) if look ( …" at bounding box center [1387, 359] width 312 height 572
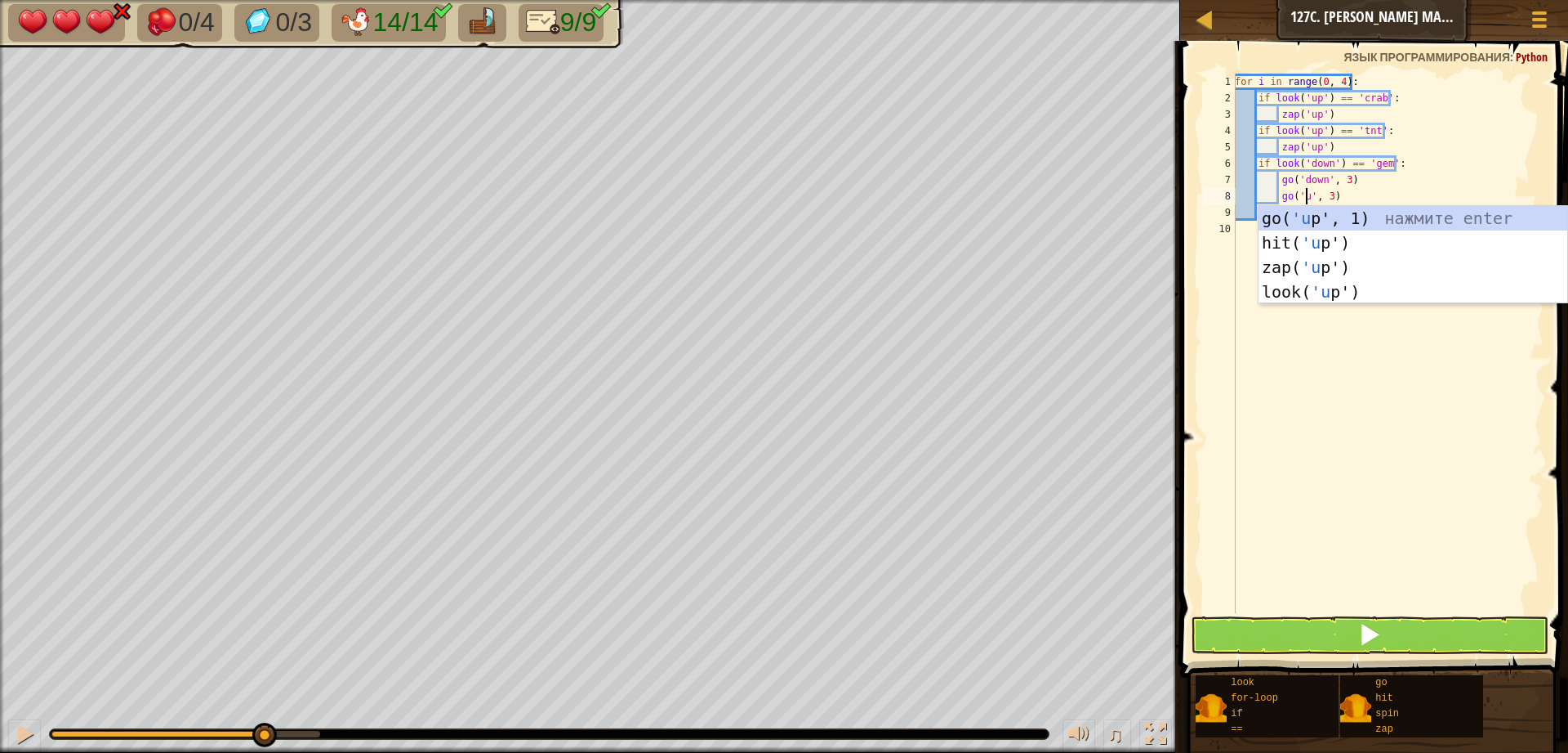
type textarea "go('up', 3)"
click at [1506, 422] on div "for i in range ( 0 , 4 ) : if look ( 'up' ) == 'crab' : zap ( 'up' ) if look ( …" at bounding box center [1387, 359] width 312 height 572
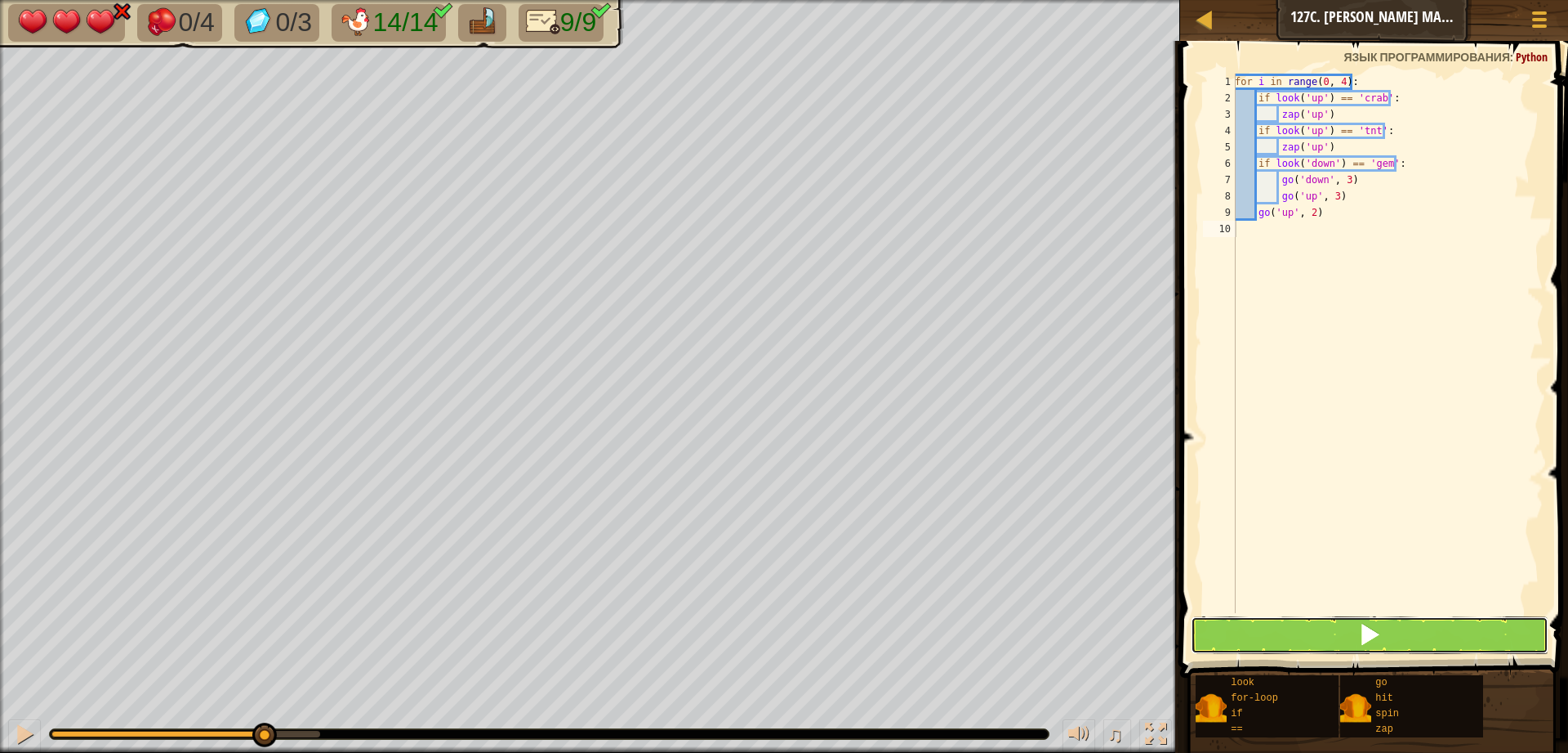
click at [1367, 627] on span at bounding box center [1370, 635] width 23 height 23
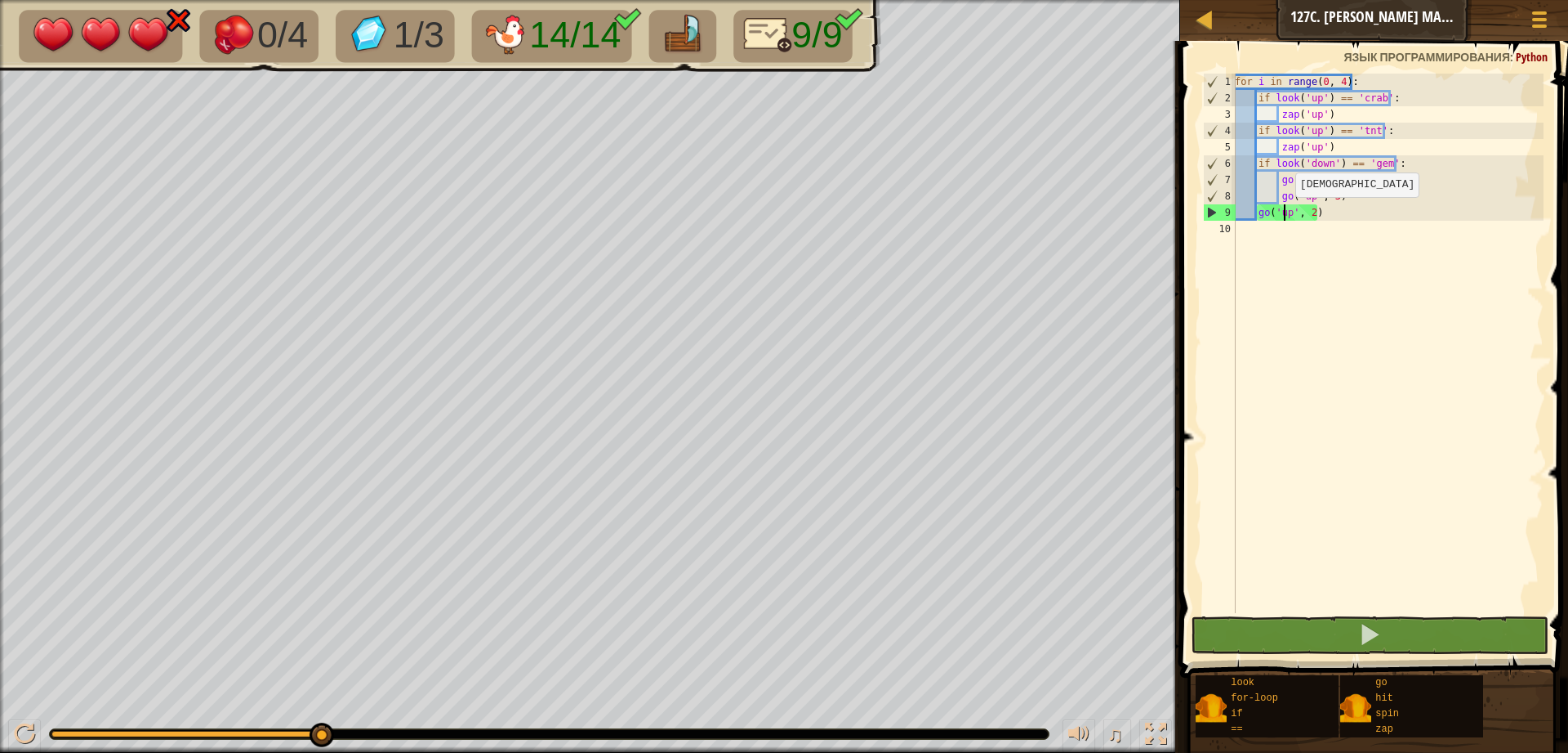
click at [1286, 213] on div "for i in range ( 0 , 4 ) : if look ( 'up' ) == 'crab' : zap ( 'up' ) if look ( …" at bounding box center [1387, 359] width 312 height 572
drag, startPoint x: 1291, startPoint y: 215, endPoint x: 1277, endPoint y: 215, distance: 14.0
click at [1277, 215] on div "for i in range ( 0 , 4 ) : if look ( 'up' ) == 'crab' : zap ( 'up' ) if look ( …" at bounding box center [1387, 359] width 312 height 572
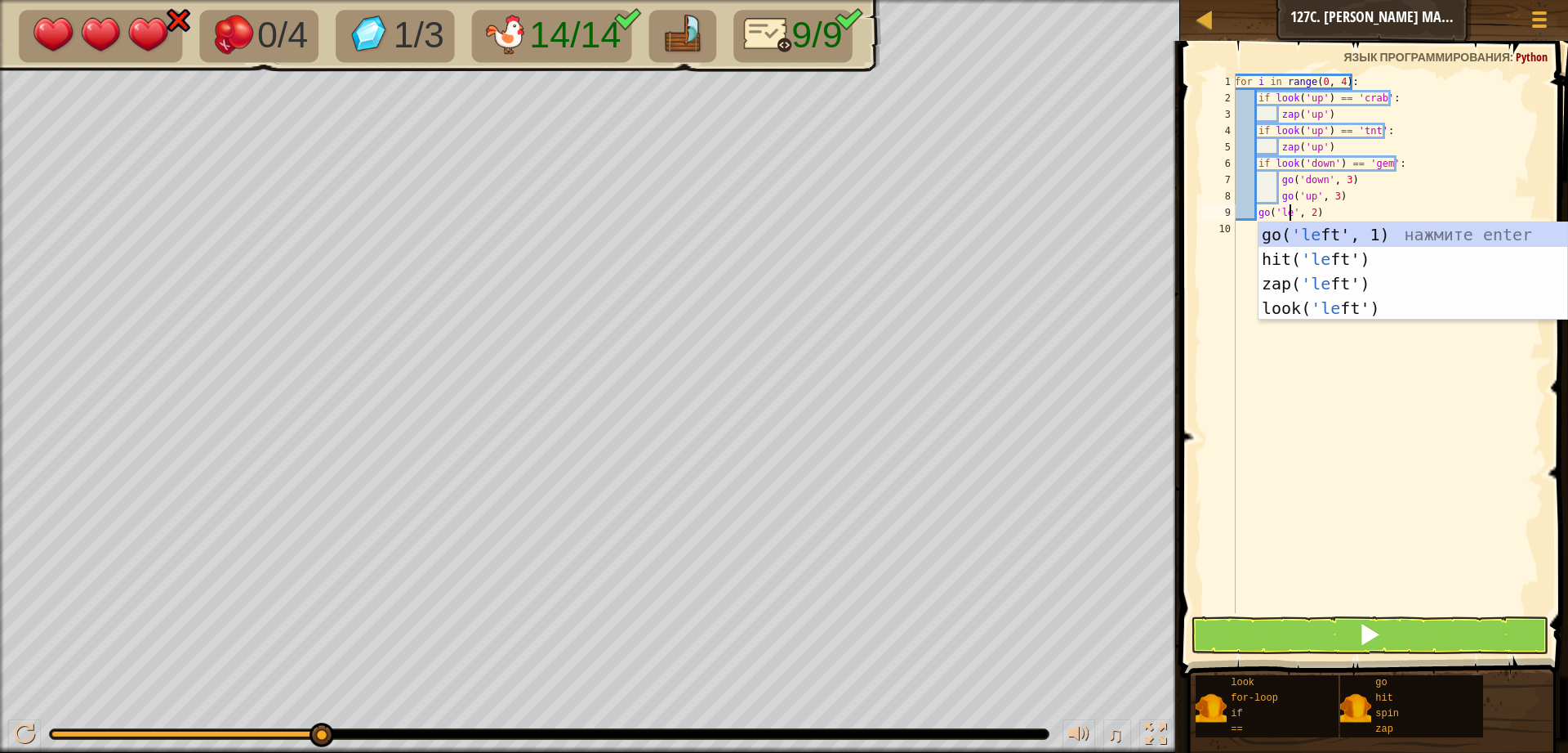
scroll to position [7, 5]
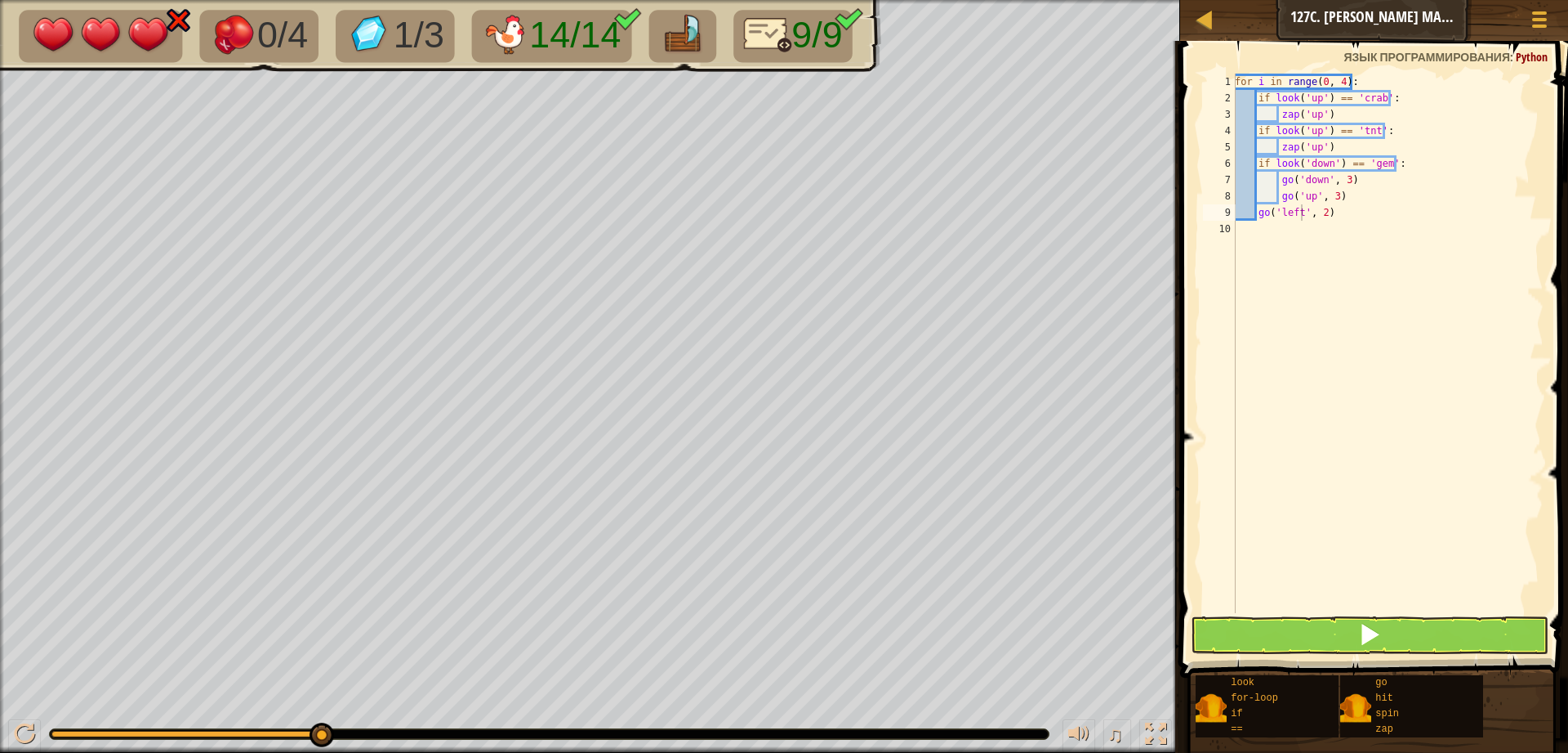
click at [1339, 657] on span at bounding box center [1376, 336] width 401 height 685
click at [1317, 639] on button at bounding box center [1369, 635] width 358 height 38
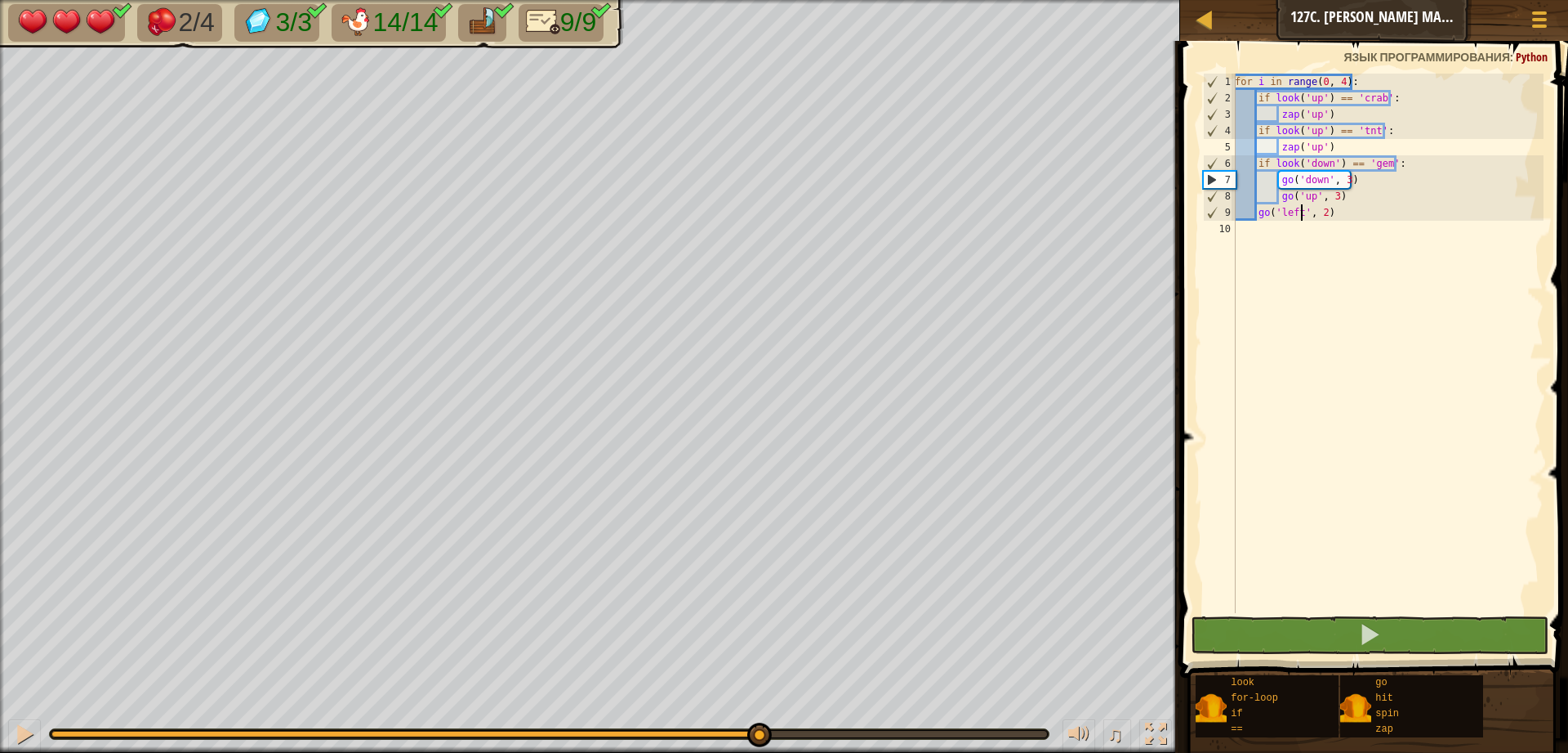
click at [759, 694] on div "2/4 3/3 14/14 9/9 ♫ Искра элементалей 3 x: 22 y: 27 x: 22 y: 6 action: move" at bounding box center [784, 376] width 1568 height 753
click at [1343, 185] on div "for i in range ( 0 , 4 ) : if look ( 'up' ) == 'crab' : zap ( 'up' ) if look ( …" at bounding box center [1387, 359] width 312 height 572
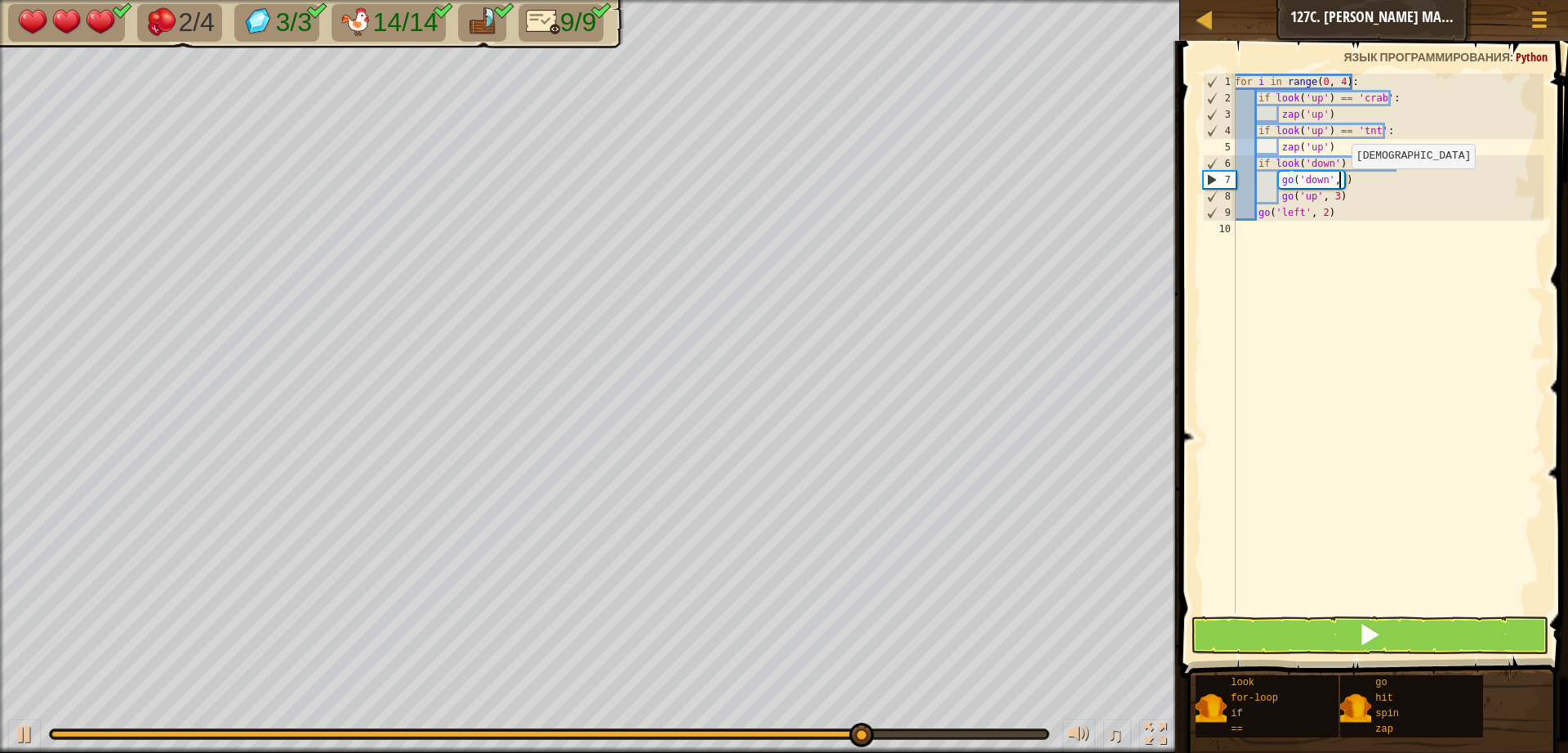
scroll to position [7, 9]
type textarea "go('down', 2)"
click at [1383, 331] on div "for i in range ( 0 , 4 ) : if look ( 'up' ) == 'crab' : zap ( 'up' ) if look ( …" at bounding box center [1387, 359] width 312 height 572
click at [1334, 194] on div "for i in range ( 0 , 4 ) : if look ( 'up' ) == 'crab' : zap ( 'up' ) if look ( …" at bounding box center [1387, 359] width 312 height 572
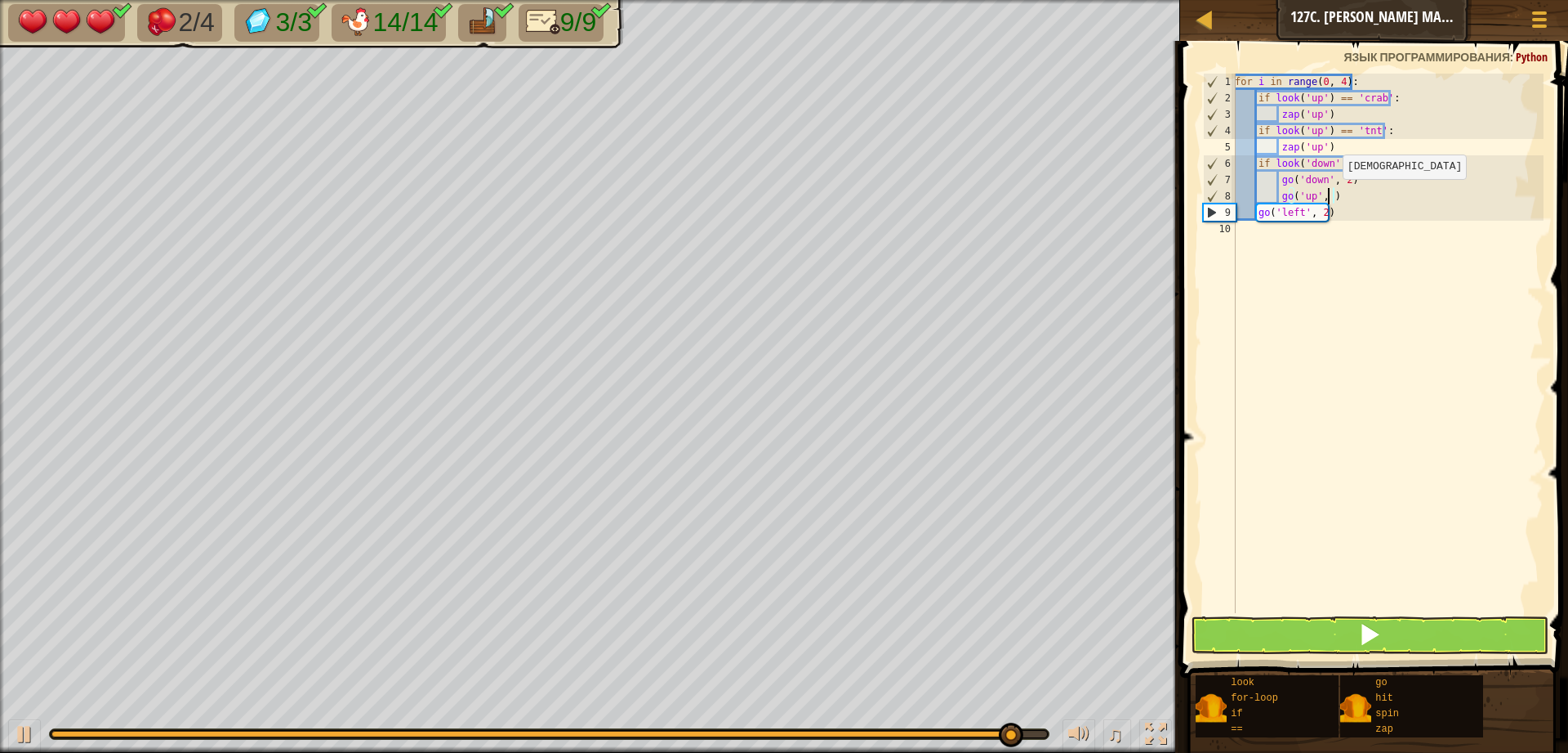
scroll to position [7, 7]
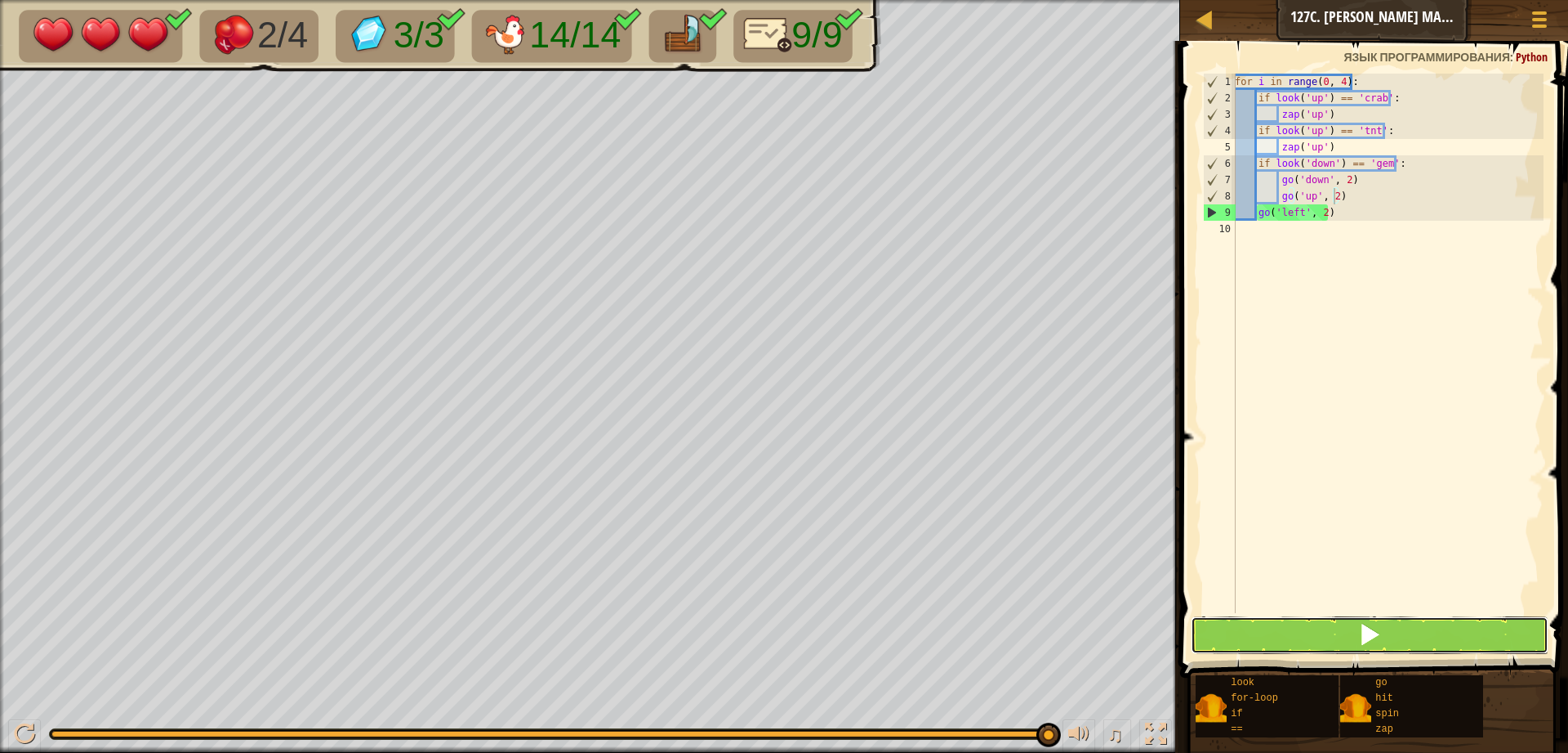
click at [1354, 641] on button at bounding box center [1369, 635] width 358 height 38
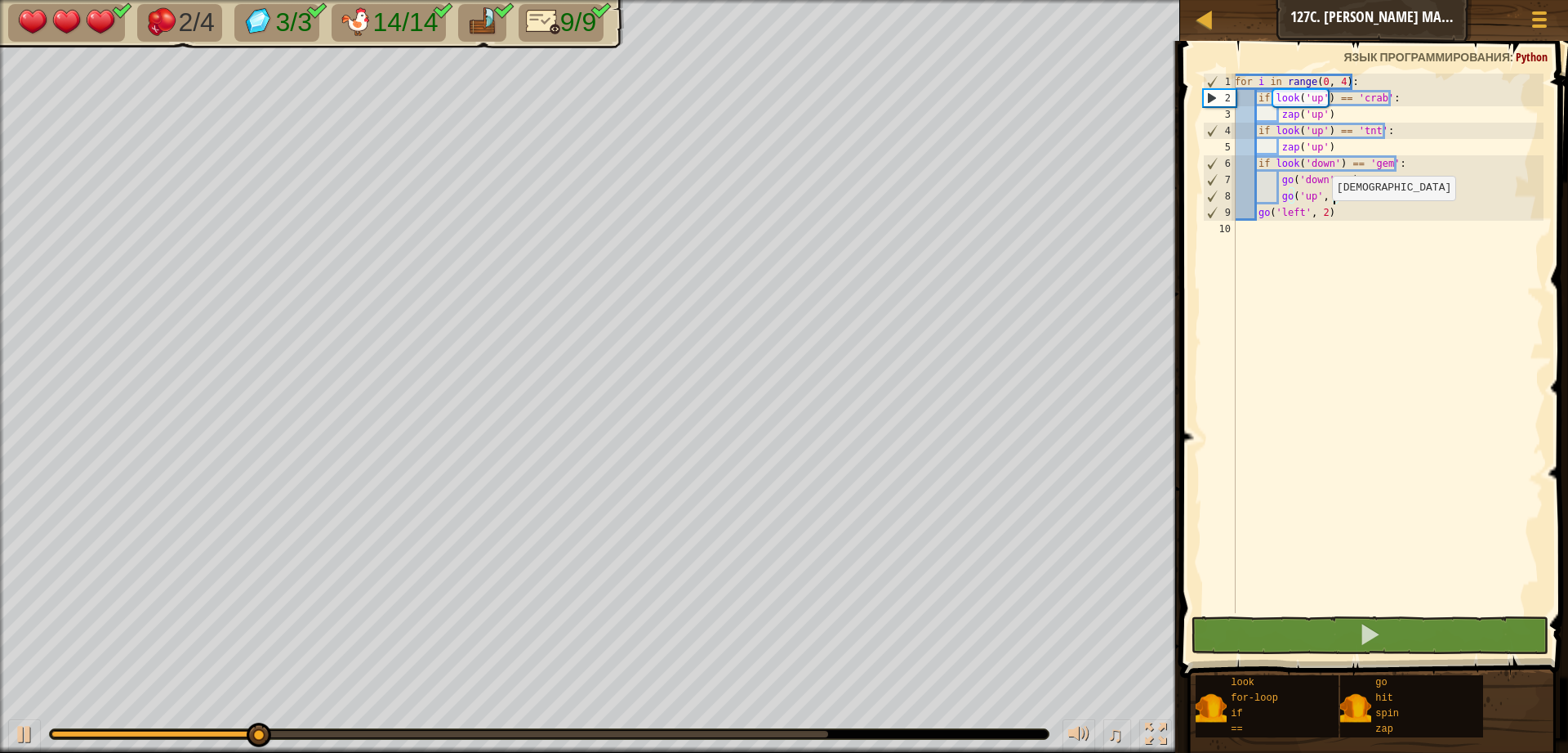
click at [1323, 217] on div "for i in range ( 0 , 4 ) : if look ( 'up' ) == 'crab' : zap ( 'up' ) if look ( …" at bounding box center [1387, 359] width 312 height 572
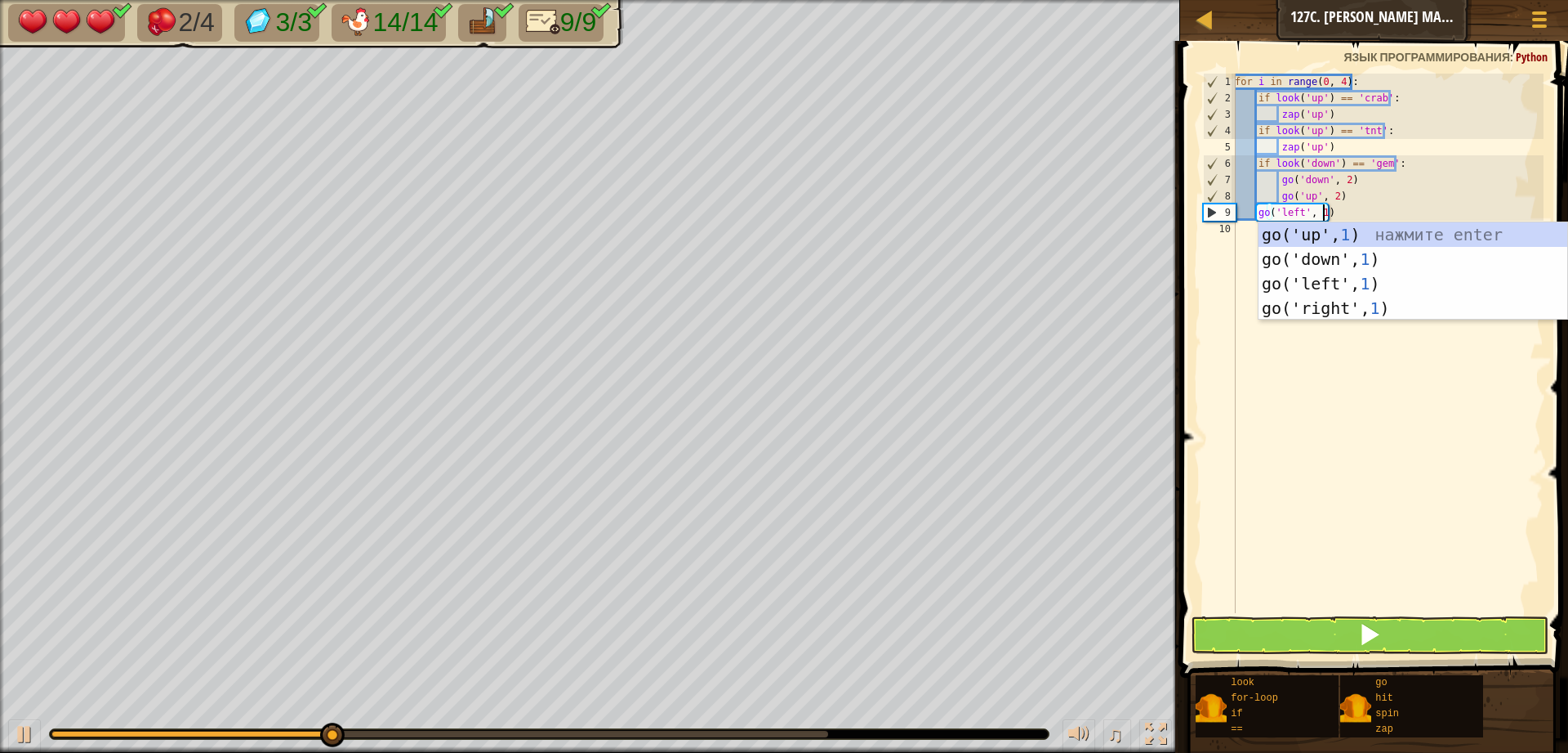
click at [1326, 612] on span at bounding box center [1376, 336] width 401 height 685
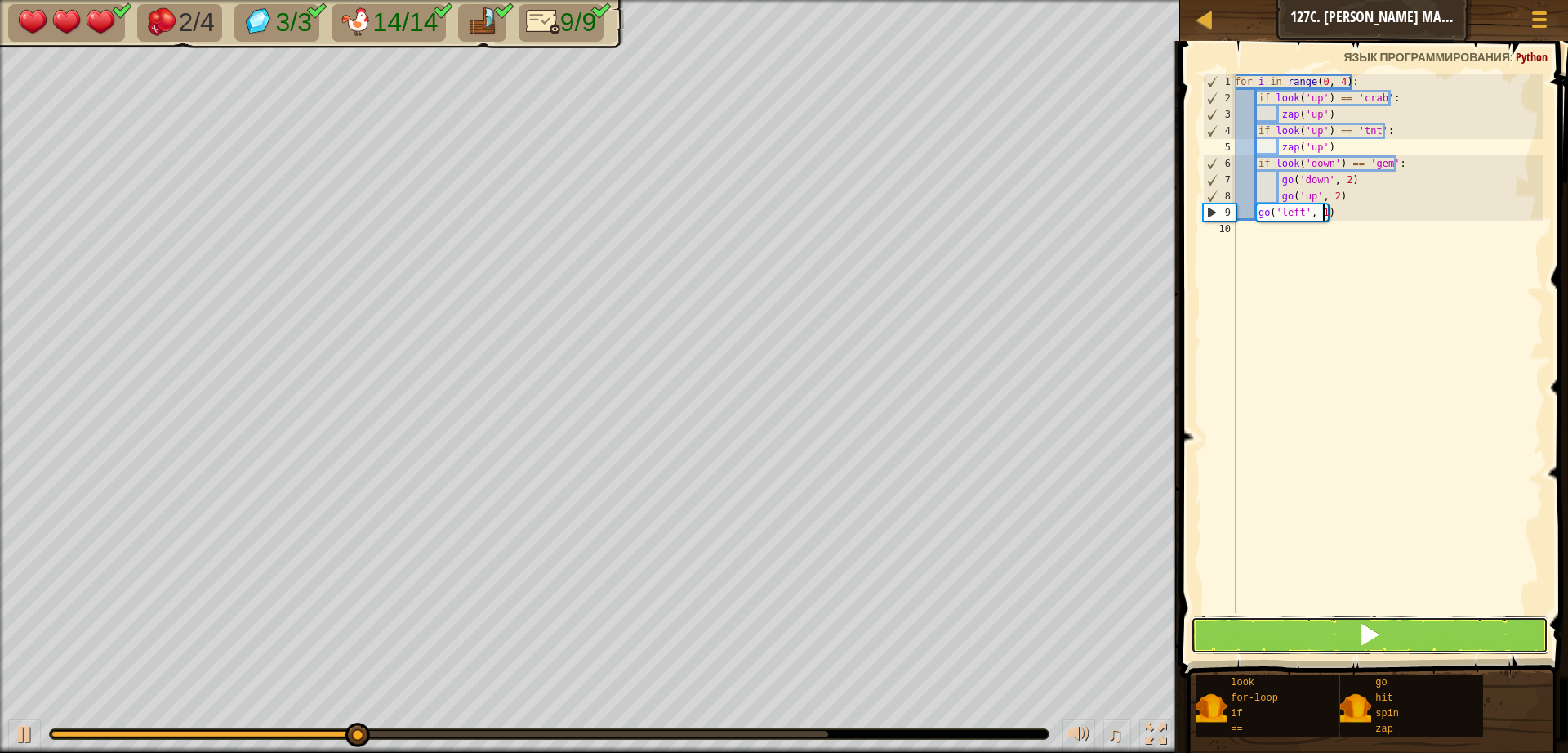
click at [1326, 625] on button at bounding box center [1369, 635] width 358 height 38
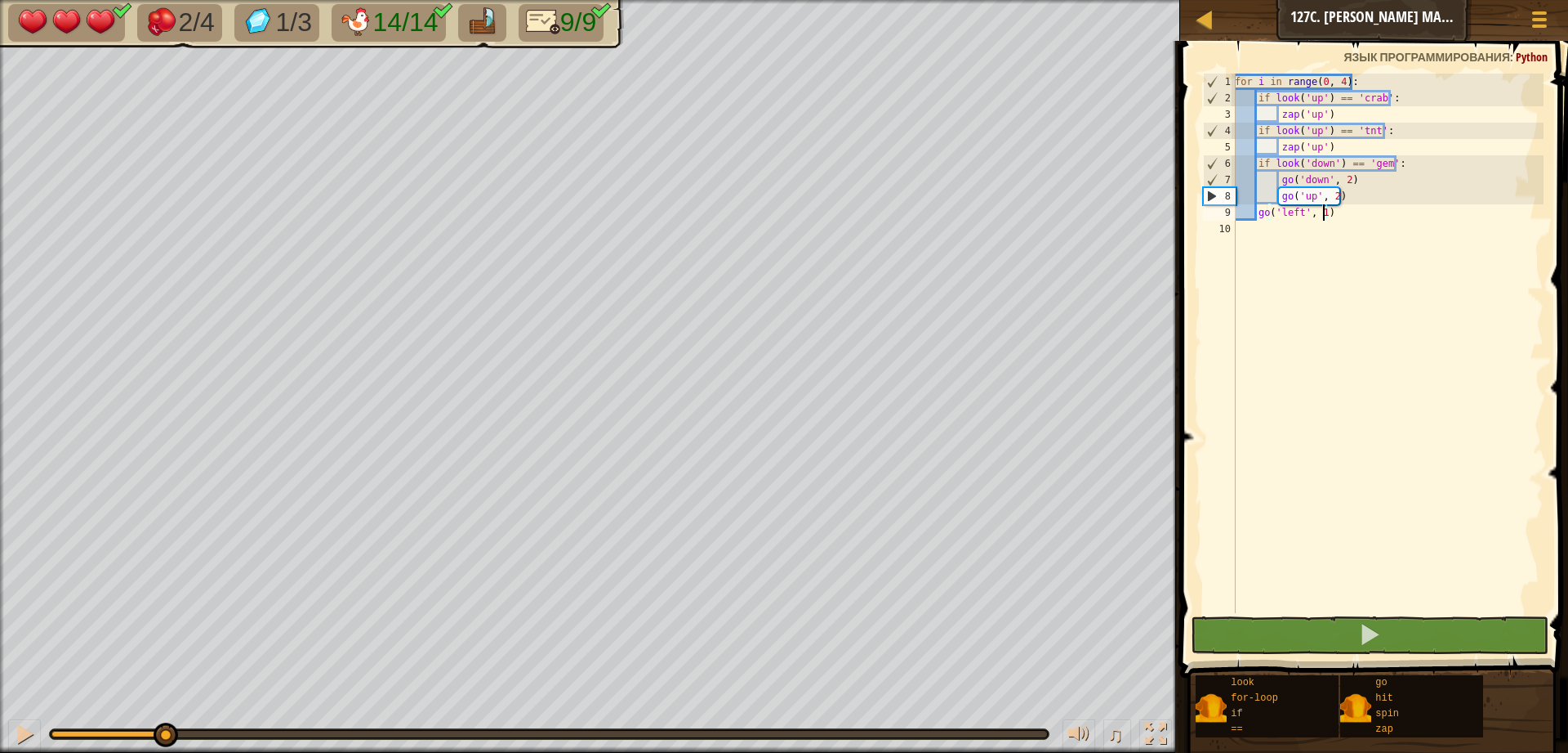
click at [164, 673] on div "2/4 1/3 14/14 9/9 ♫ Искра элементалей 3 x: 70 y: 24 x: 70 y: 30 action: move" at bounding box center [784, 376] width 1568 height 753
click at [27, 724] on div at bounding box center [25, 734] width 21 height 21
click at [1340, 79] on div "for i in range ( 0 , 4 ) : if look ( 'up' ) == 'crab' : zap ( 'up' ) if look ( …" at bounding box center [1387, 359] width 312 height 572
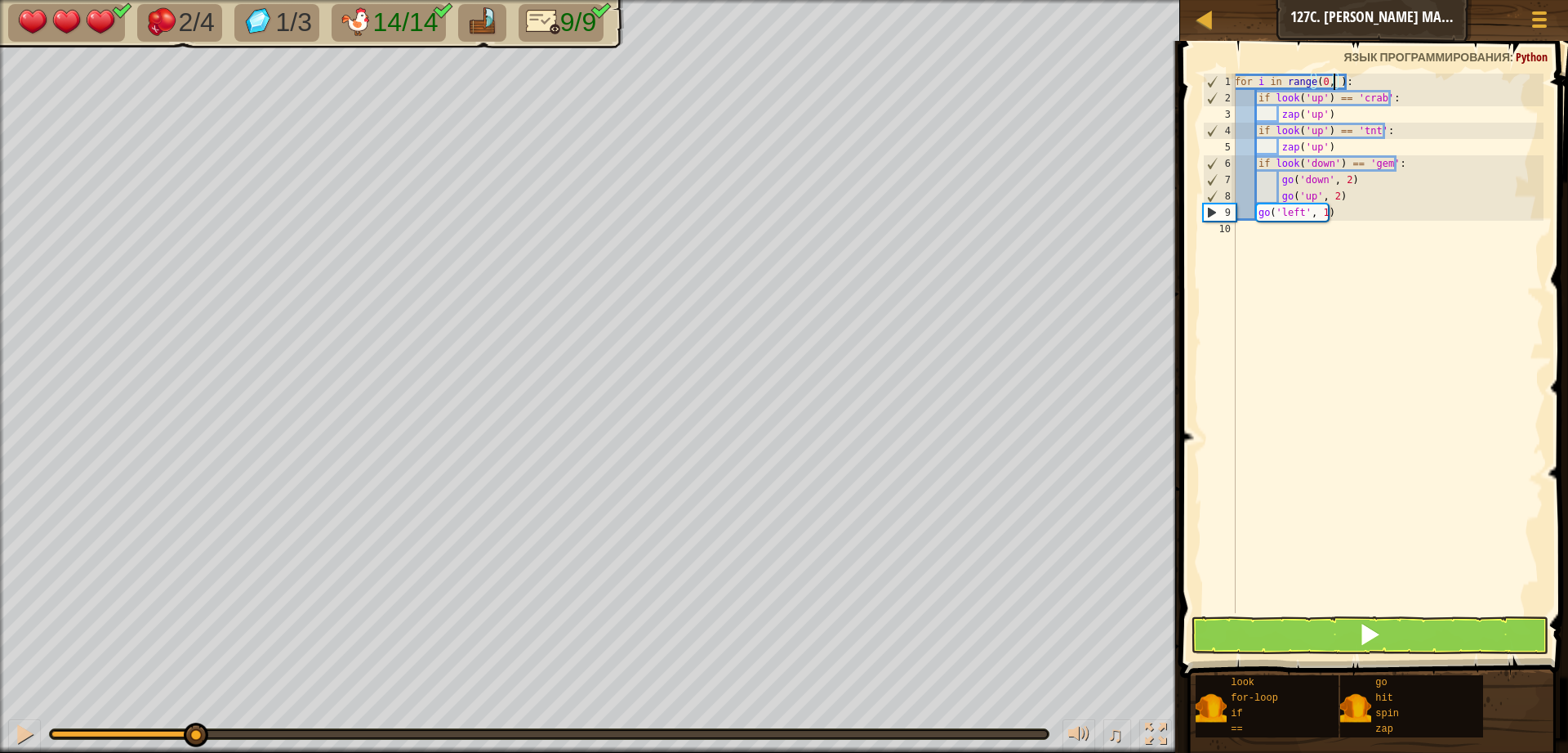
scroll to position [7, 8]
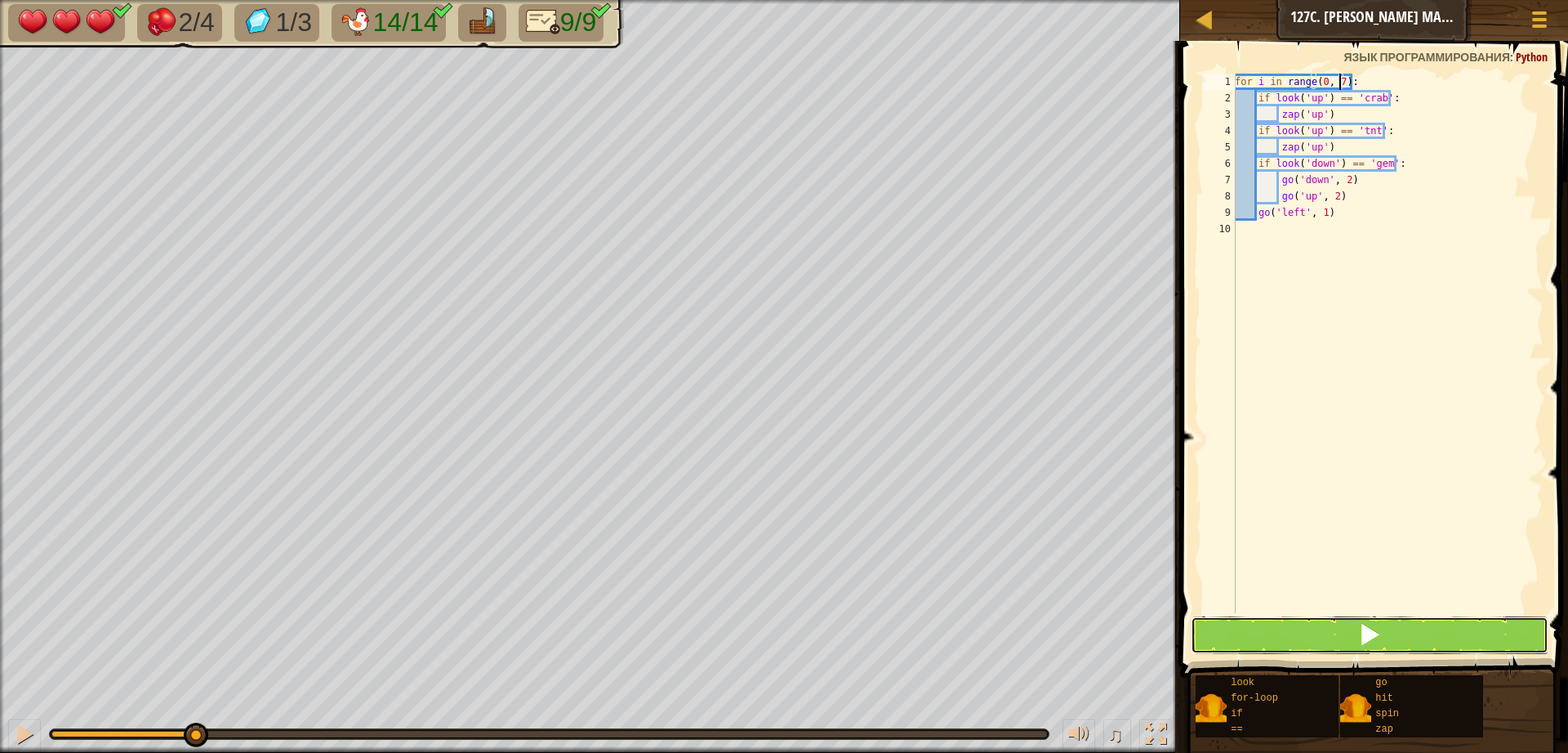
click at [1390, 621] on button at bounding box center [1369, 635] width 358 height 38
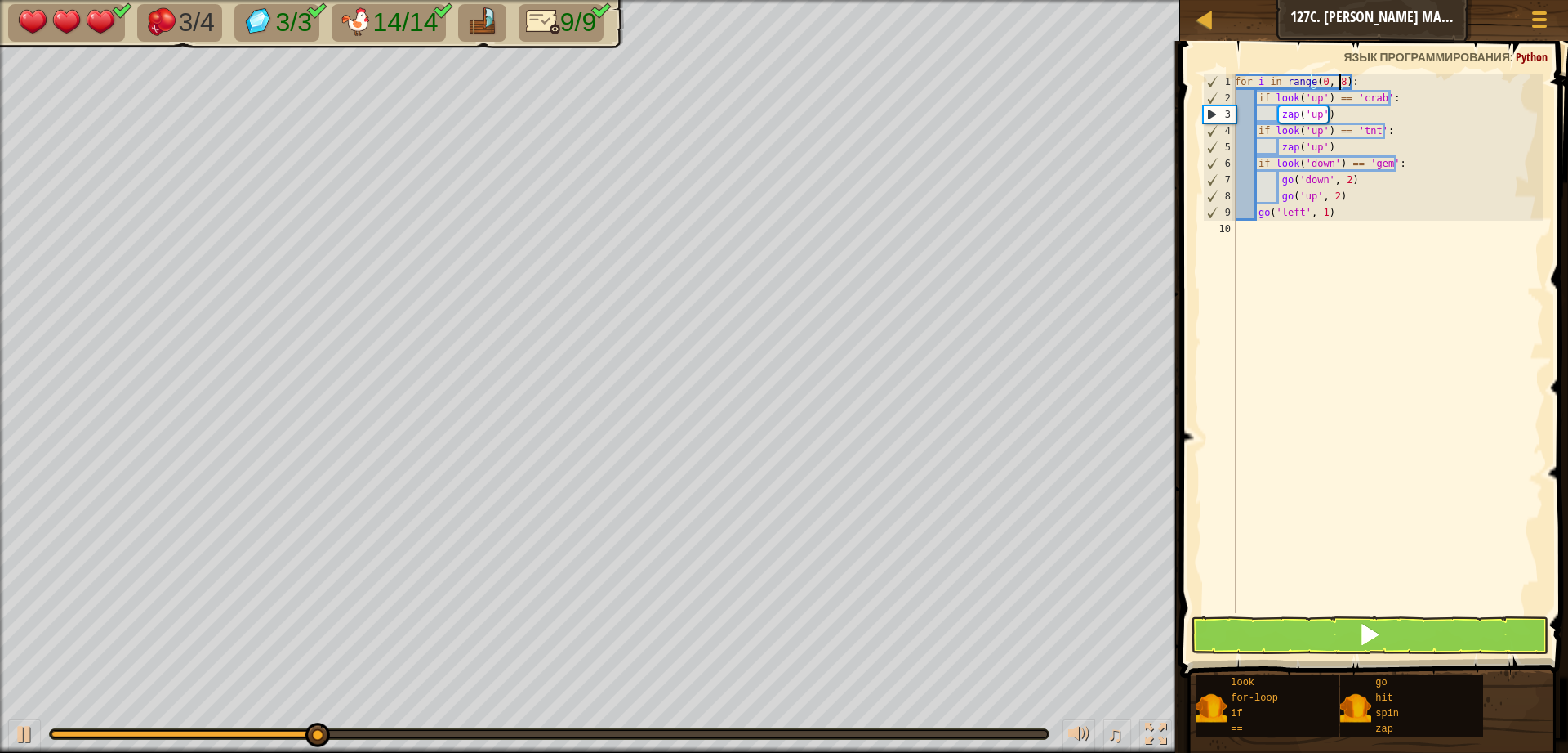
type textarea "for i in range(0, 8):"
click at [1382, 627] on span at bounding box center [1370, 635] width 23 height 23
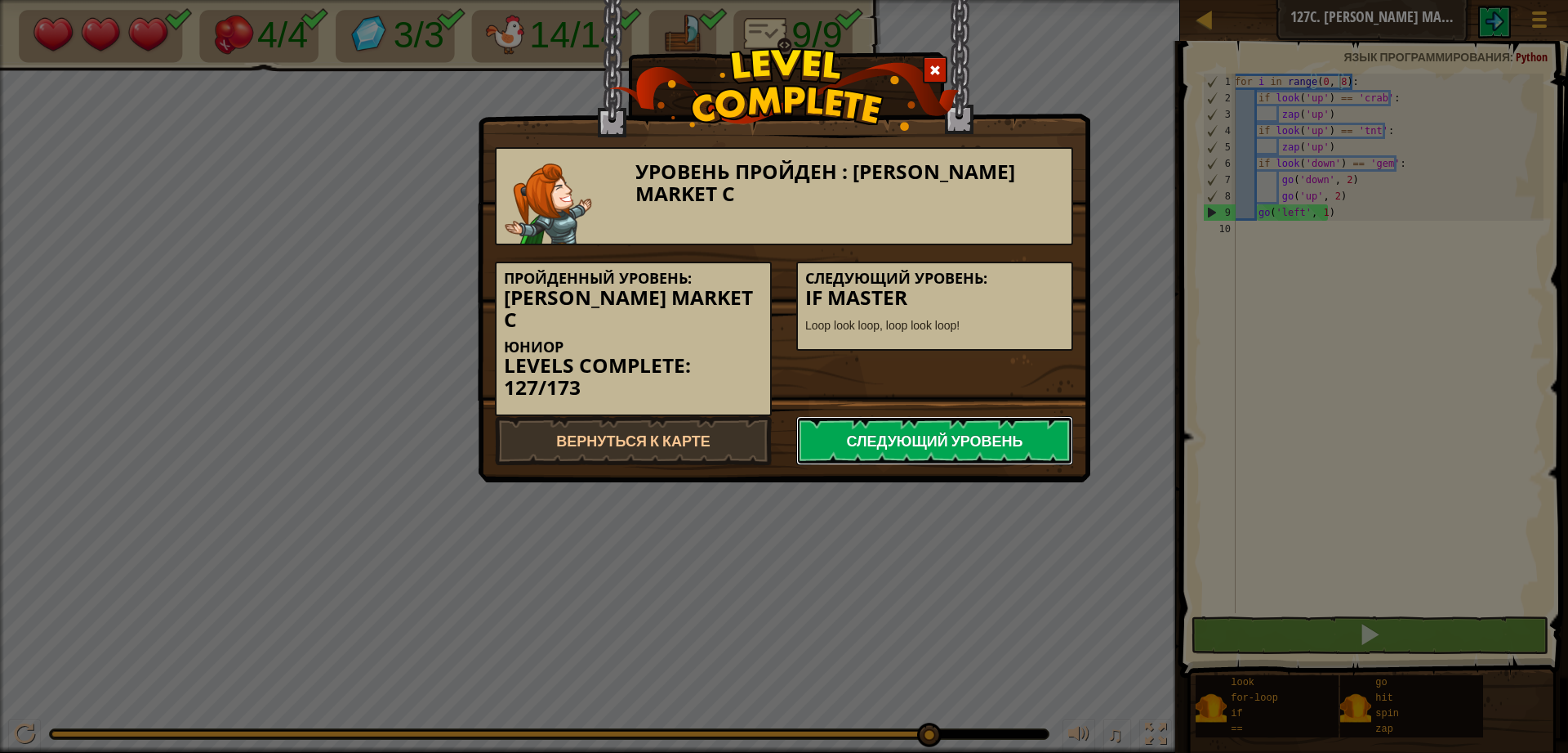
click at [876, 431] on link "Следующий уровень" at bounding box center [935, 440] width 276 height 49
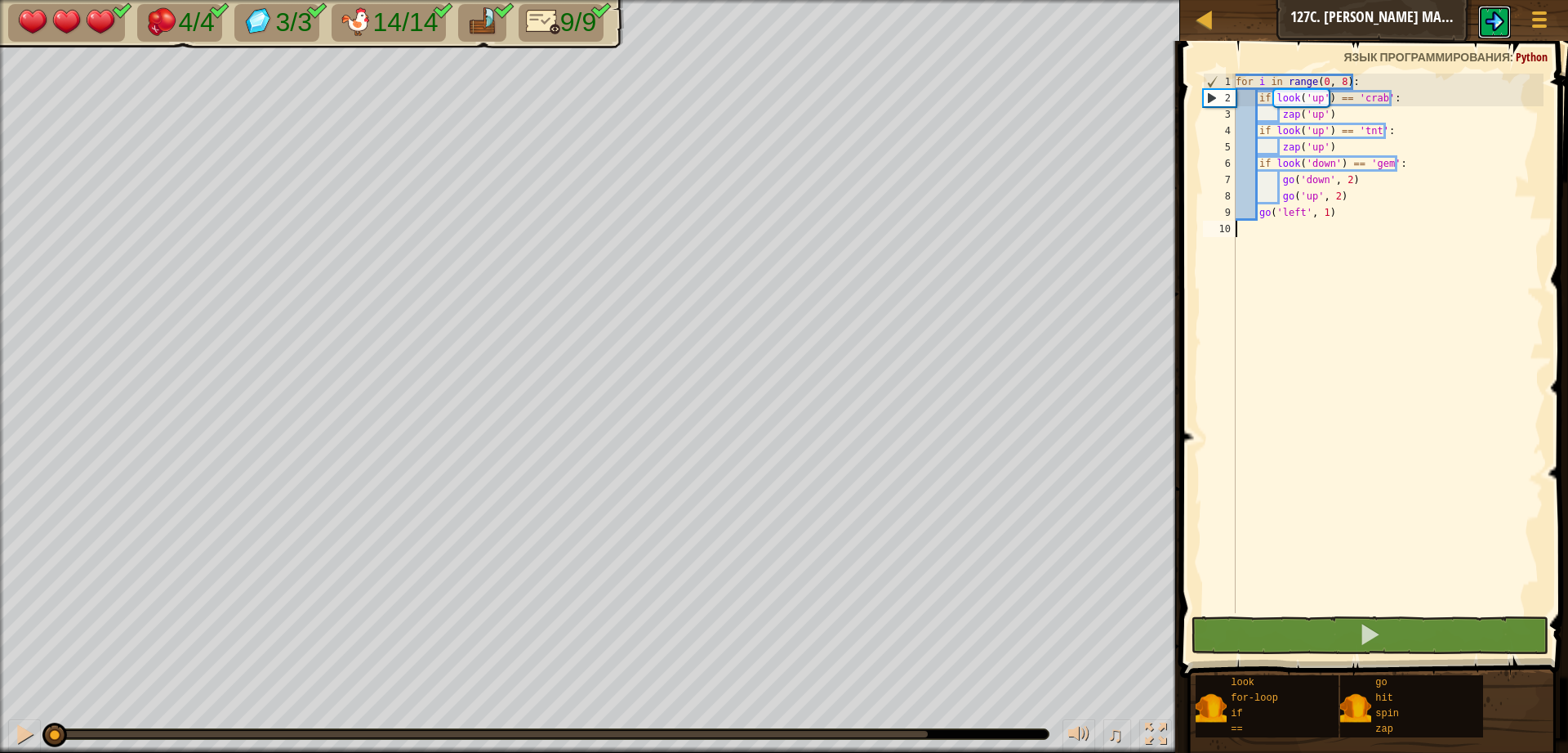
click at [1499, 25] on img at bounding box center [1495, 21] width 19 height 19
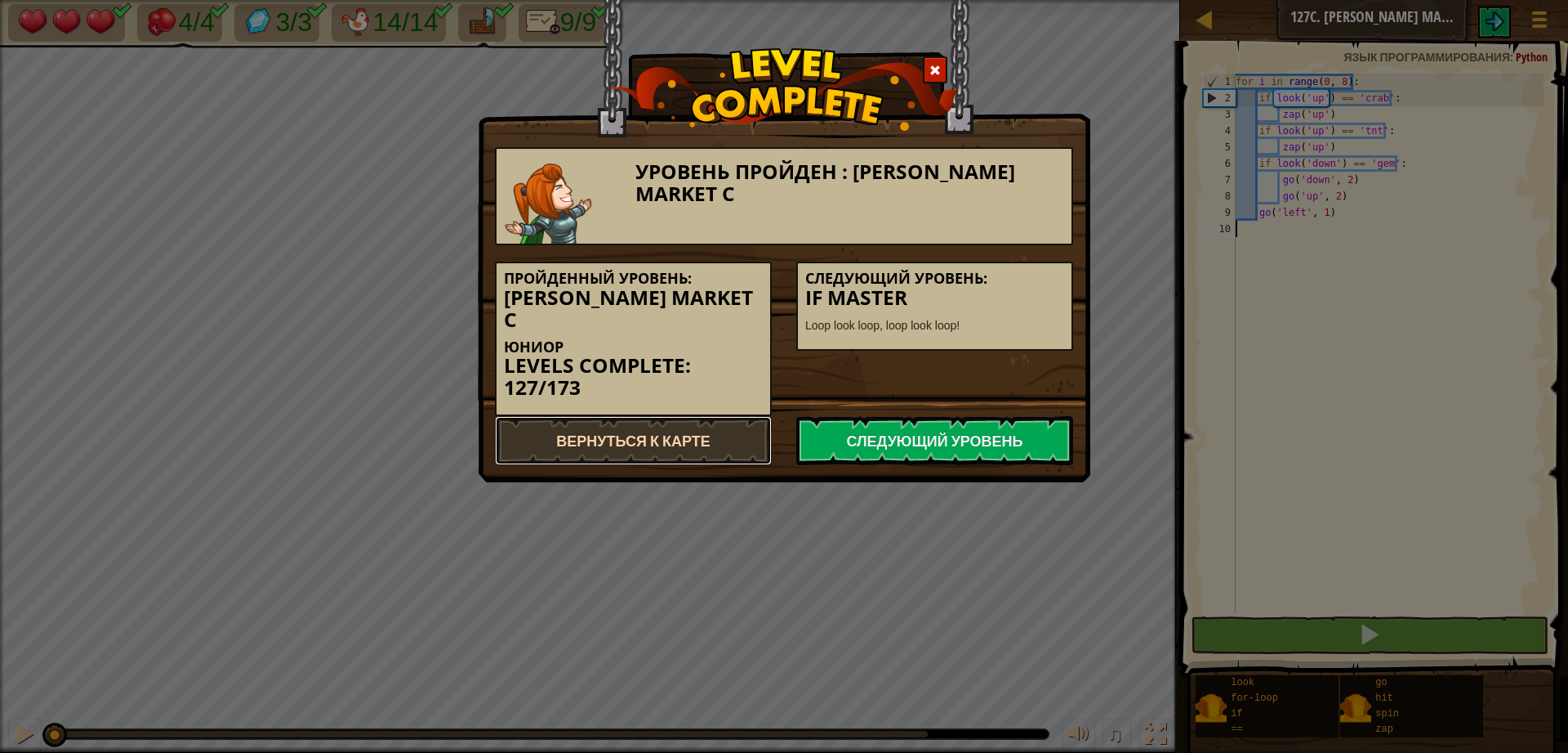
click at [572, 418] on link "Вернуться к карте" at bounding box center [633, 440] width 276 height 49
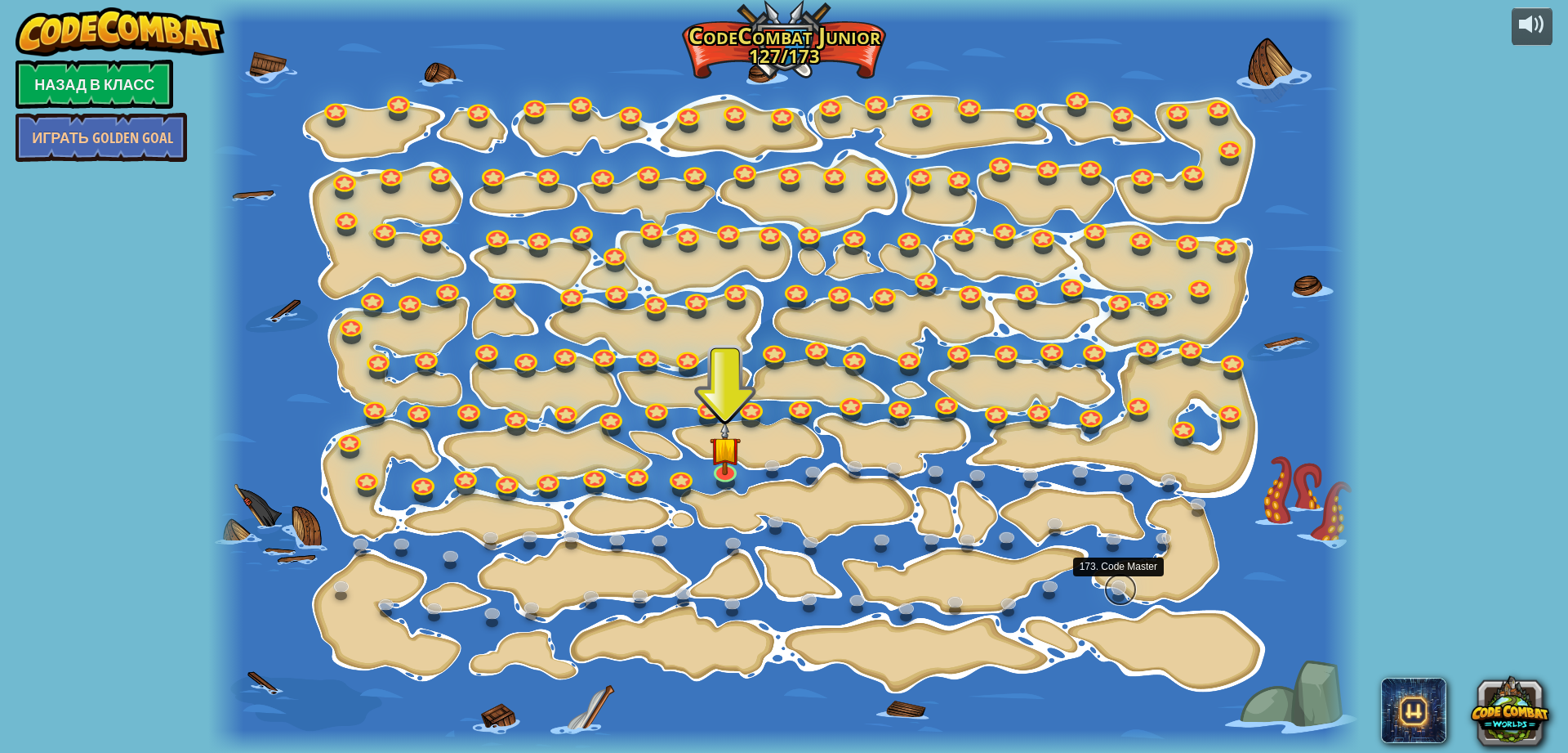
click at [1112, 592] on link at bounding box center [1120, 589] width 33 height 33
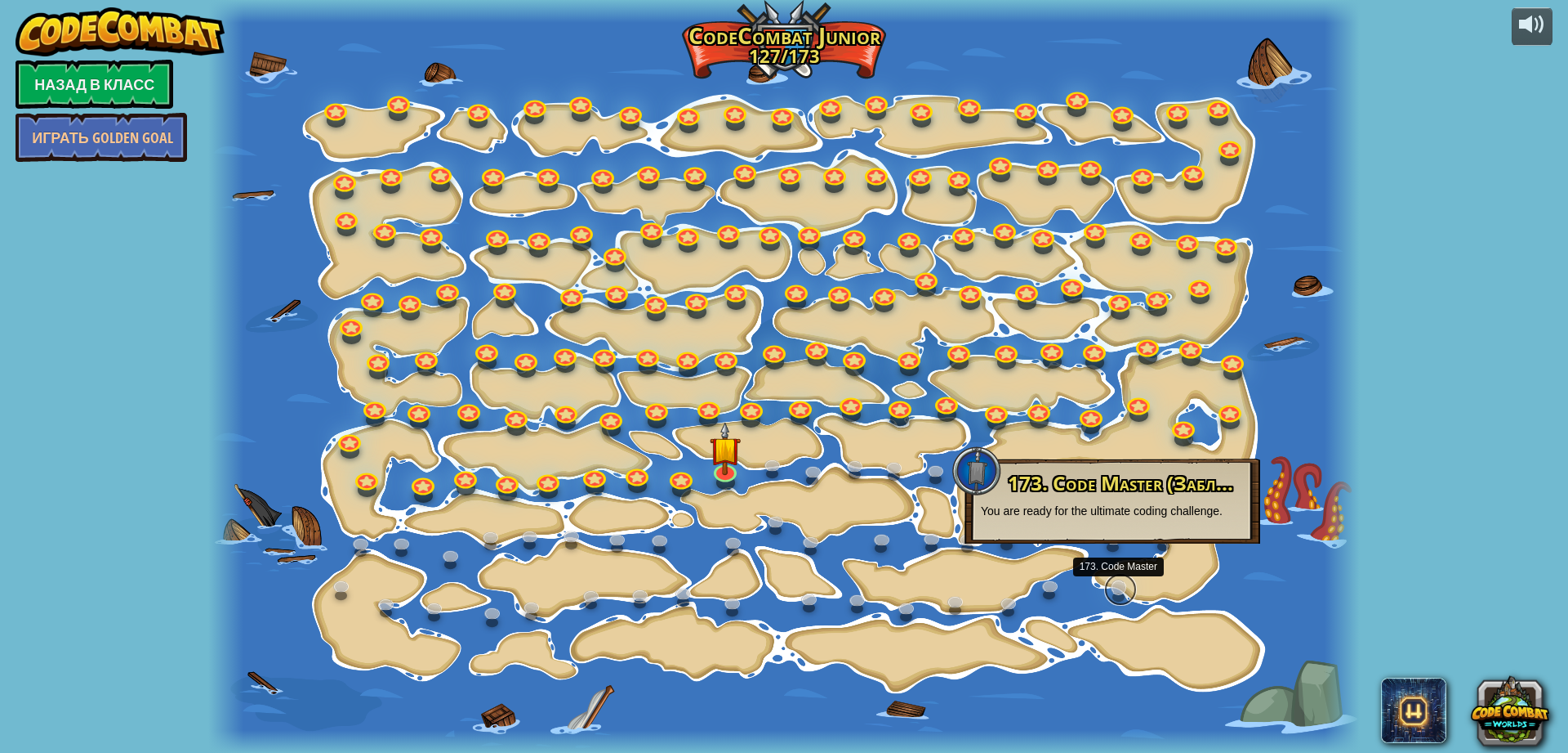
click at [1112, 592] on link at bounding box center [1120, 589] width 33 height 33
click at [1055, 577] on link at bounding box center [1051, 586] width 33 height 33
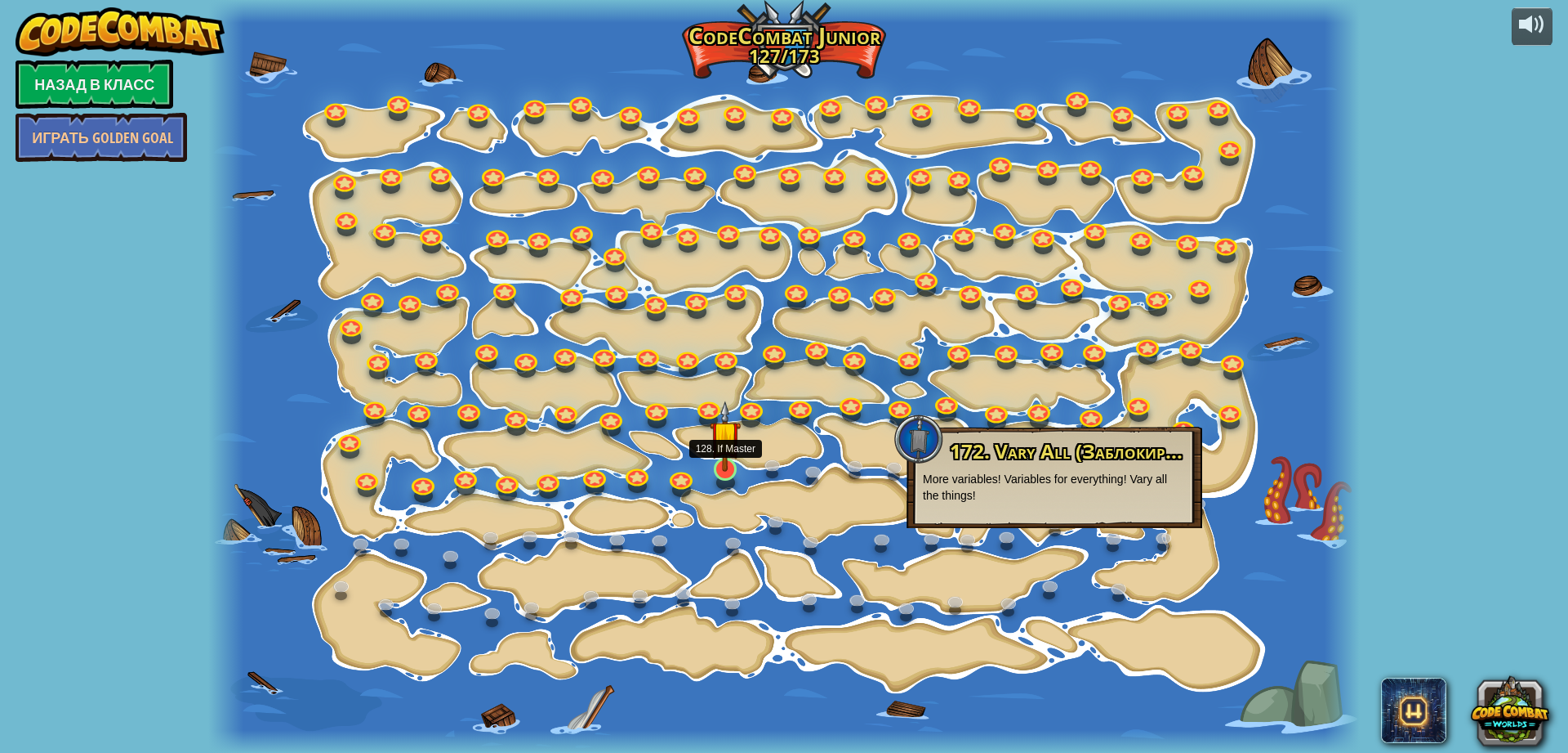
click at [729, 460] on img at bounding box center [725, 436] width 31 height 71
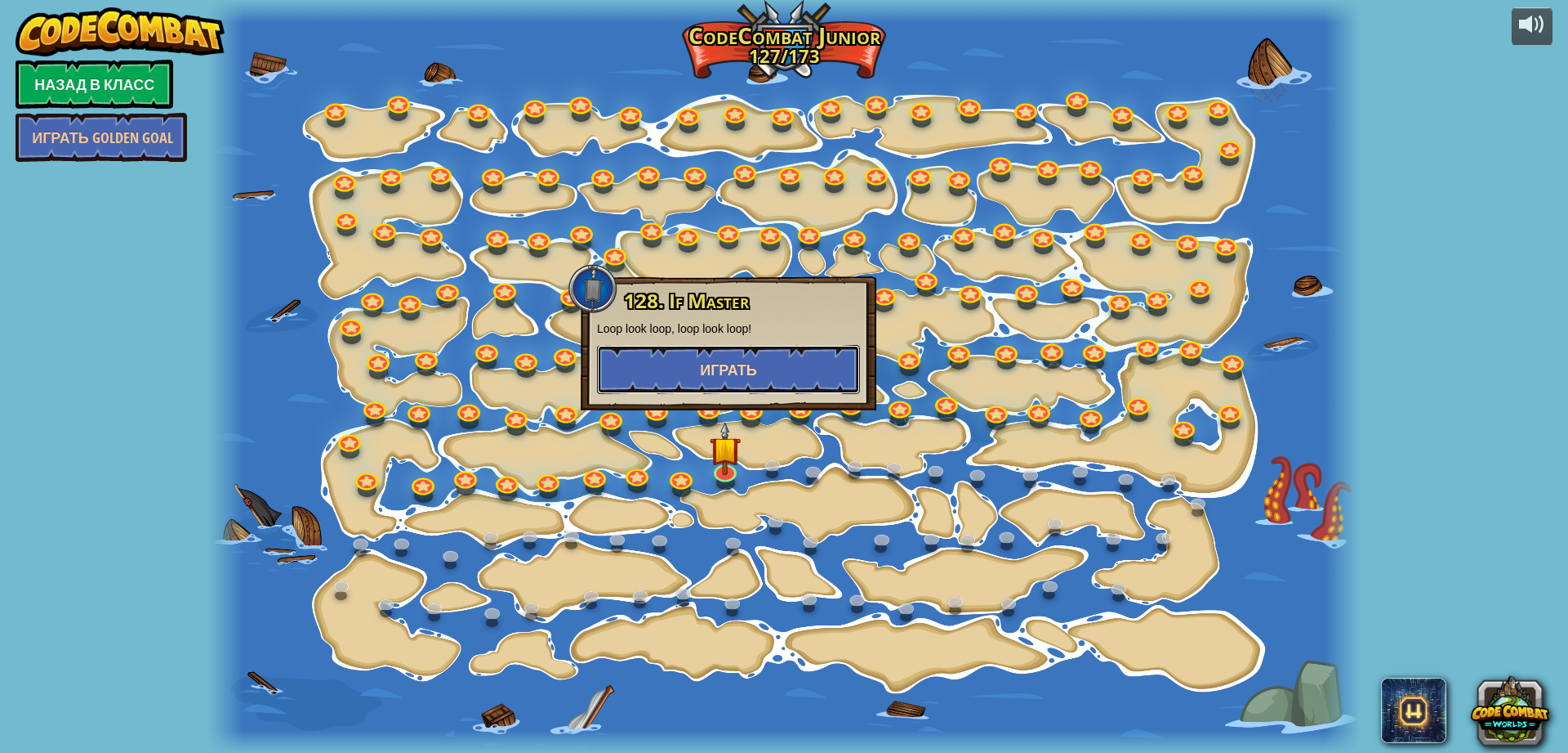
click at [739, 360] on span "Играть" at bounding box center [728, 369] width 57 height 20
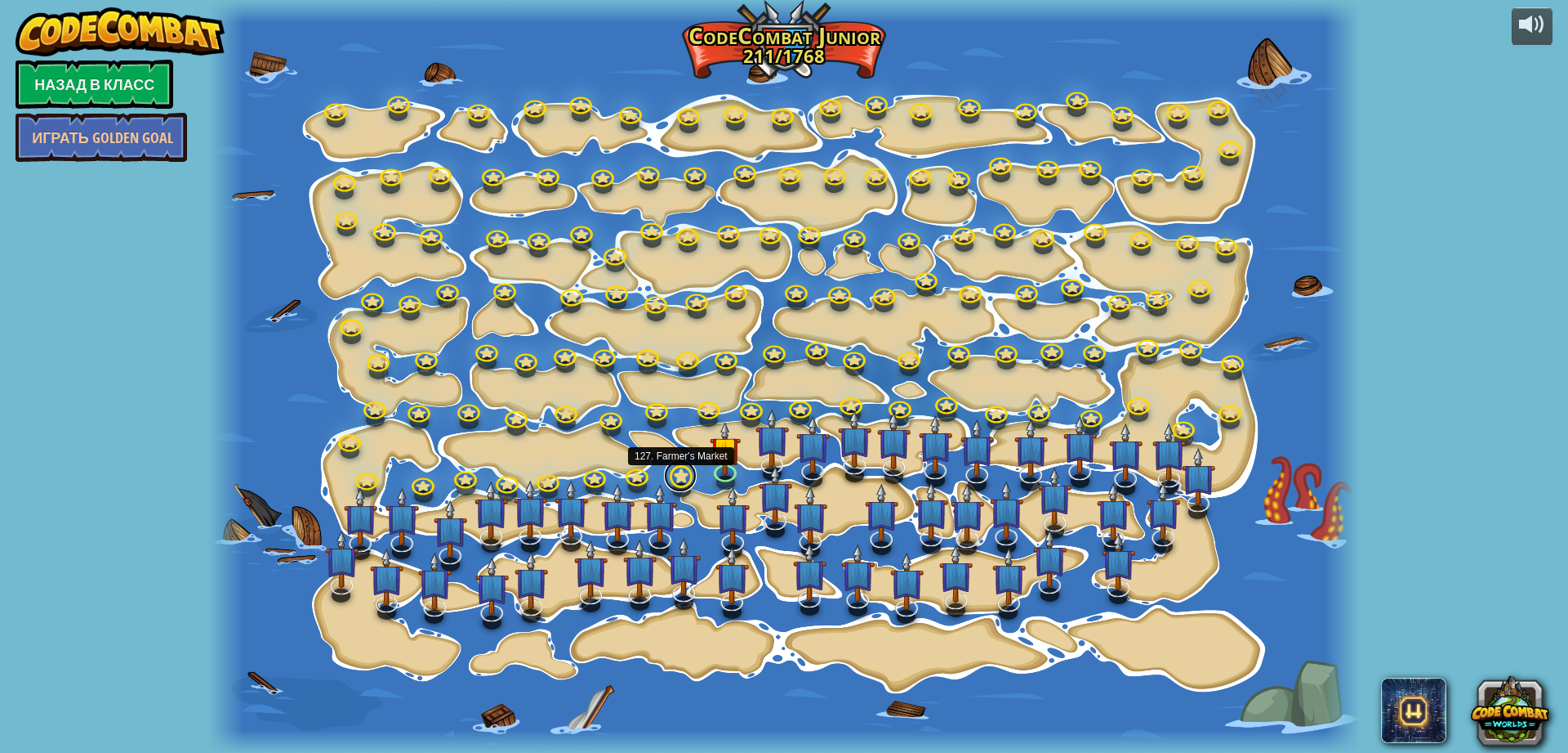
click at [683, 483] on link at bounding box center [680, 475] width 33 height 33
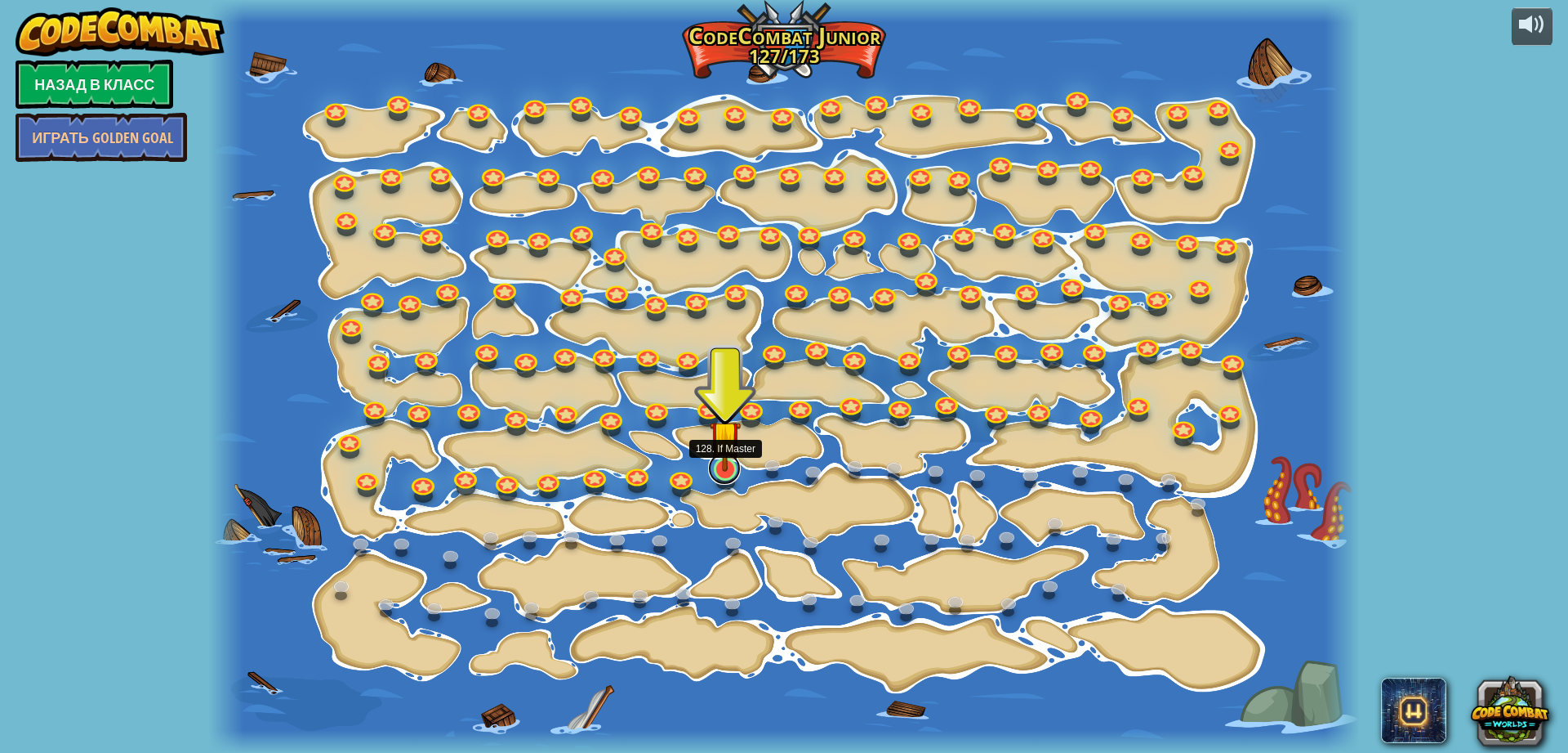
click at [713, 475] on link at bounding box center [724, 468] width 33 height 33
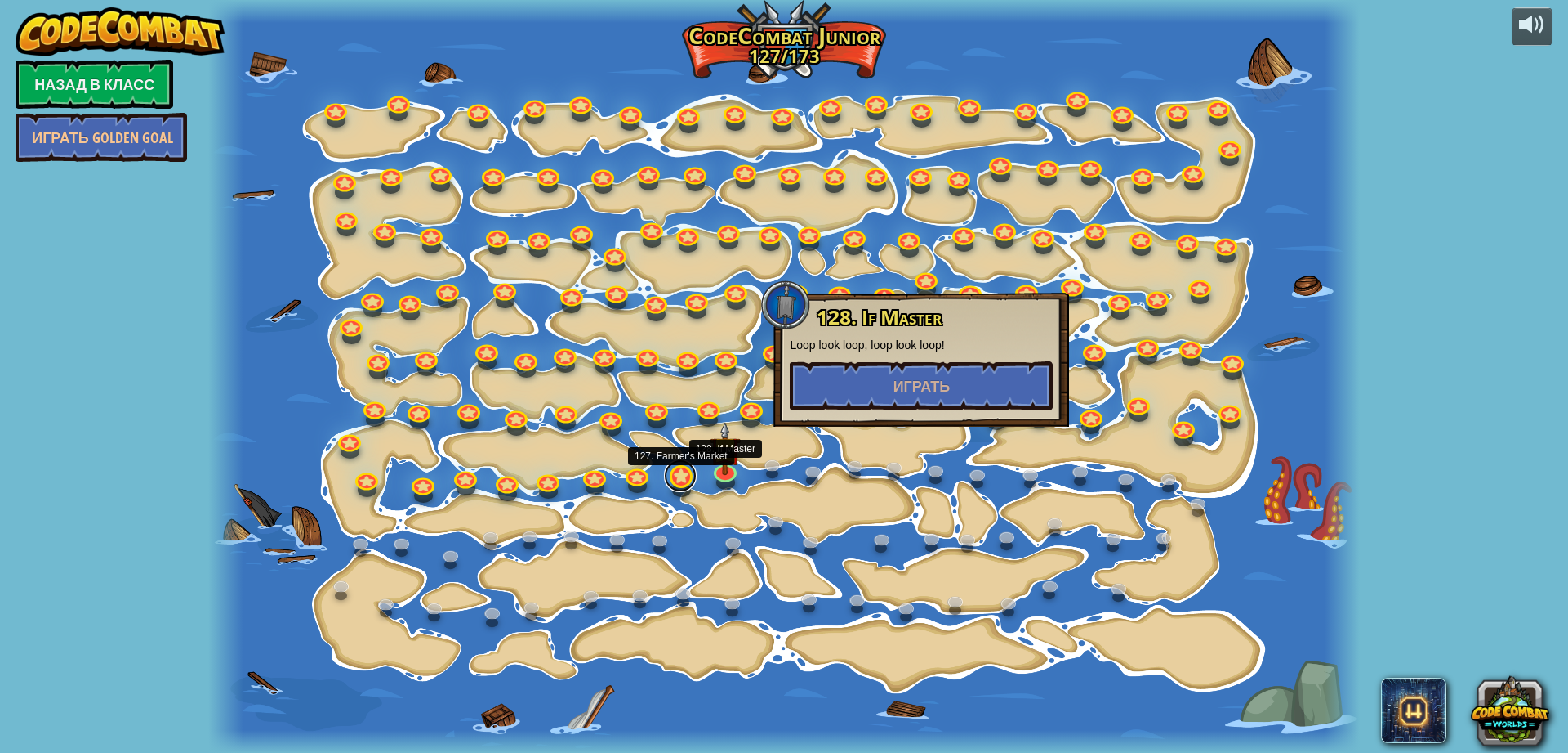
click at [685, 482] on link at bounding box center [680, 475] width 33 height 33
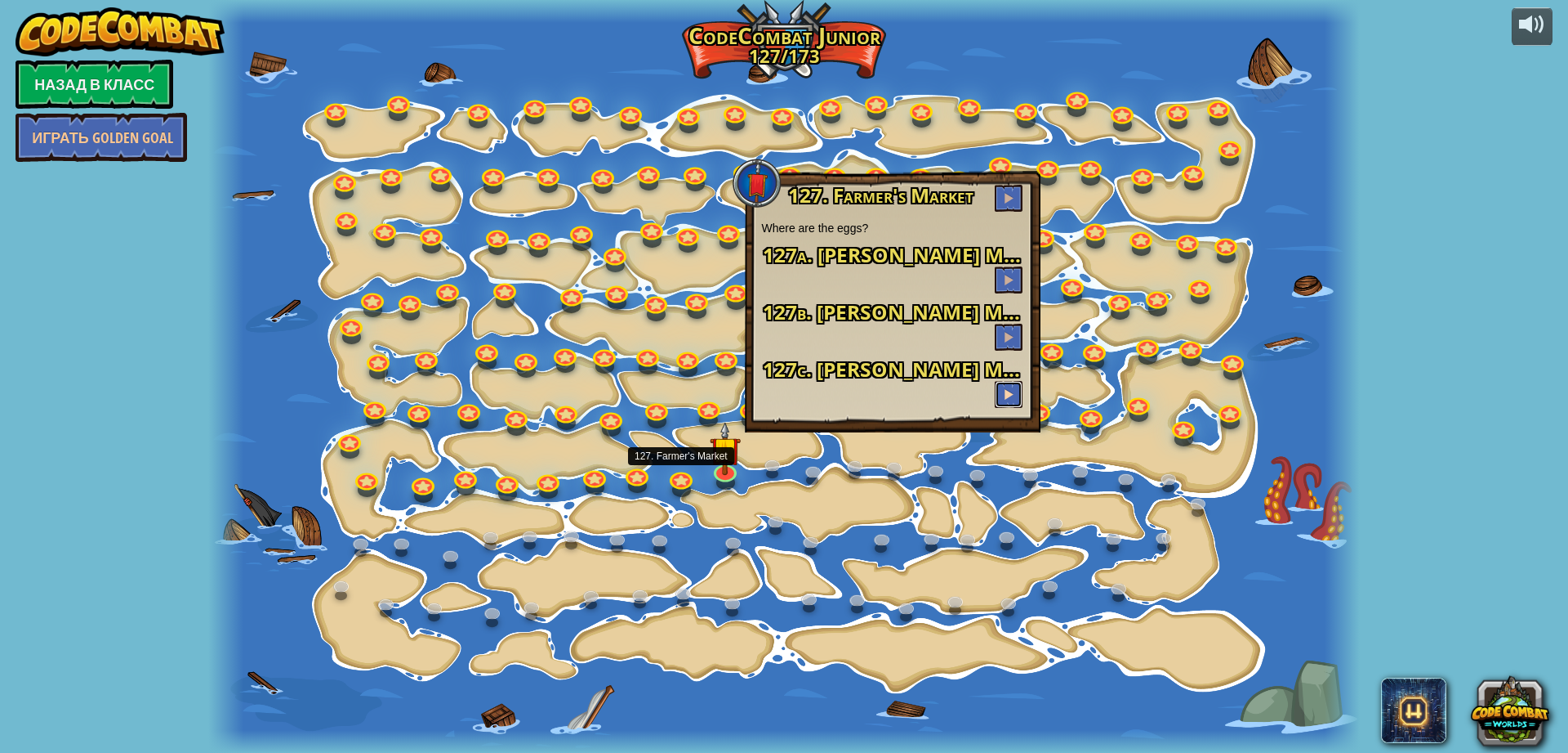
click at [1023, 389] on button at bounding box center [1008, 394] width 27 height 27
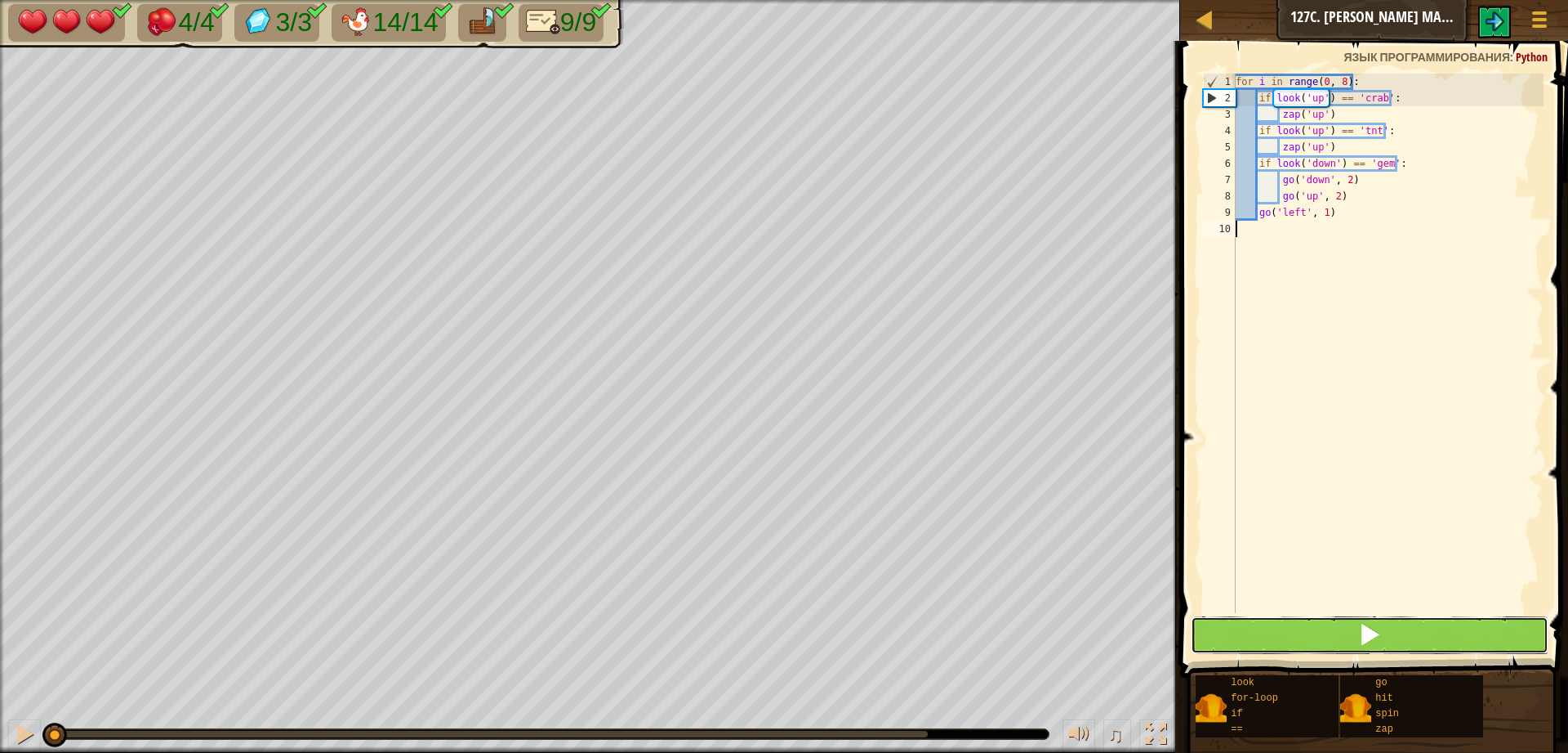
click at [1377, 624] on span at bounding box center [1370, 635] width 23 height 23
